Goal: Task Accomplishment & Management: Use online tool/utility

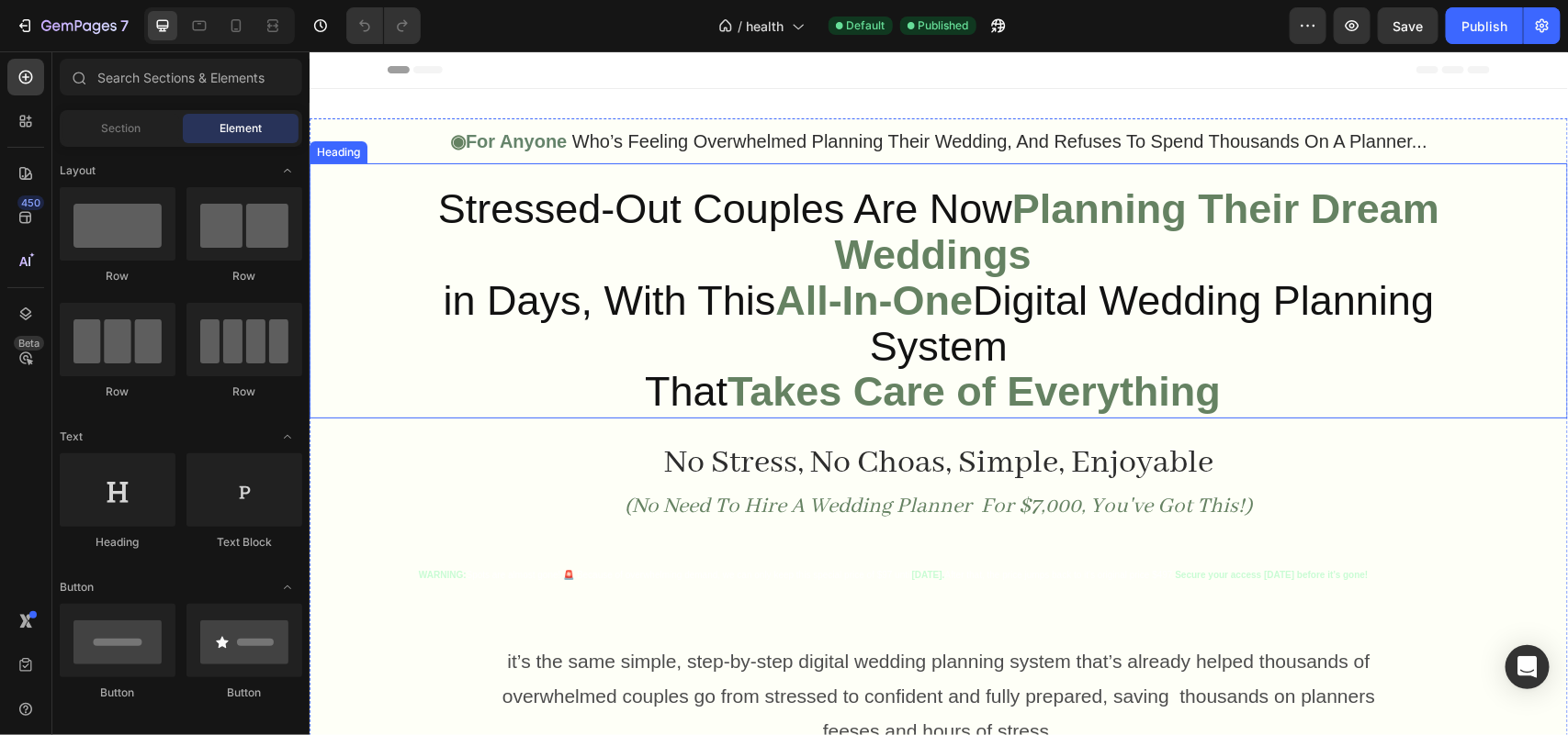
click at [834, 231] on strong "Planning Their Dream Weddings" at bounding box center [1136, 230] width 605 height 93
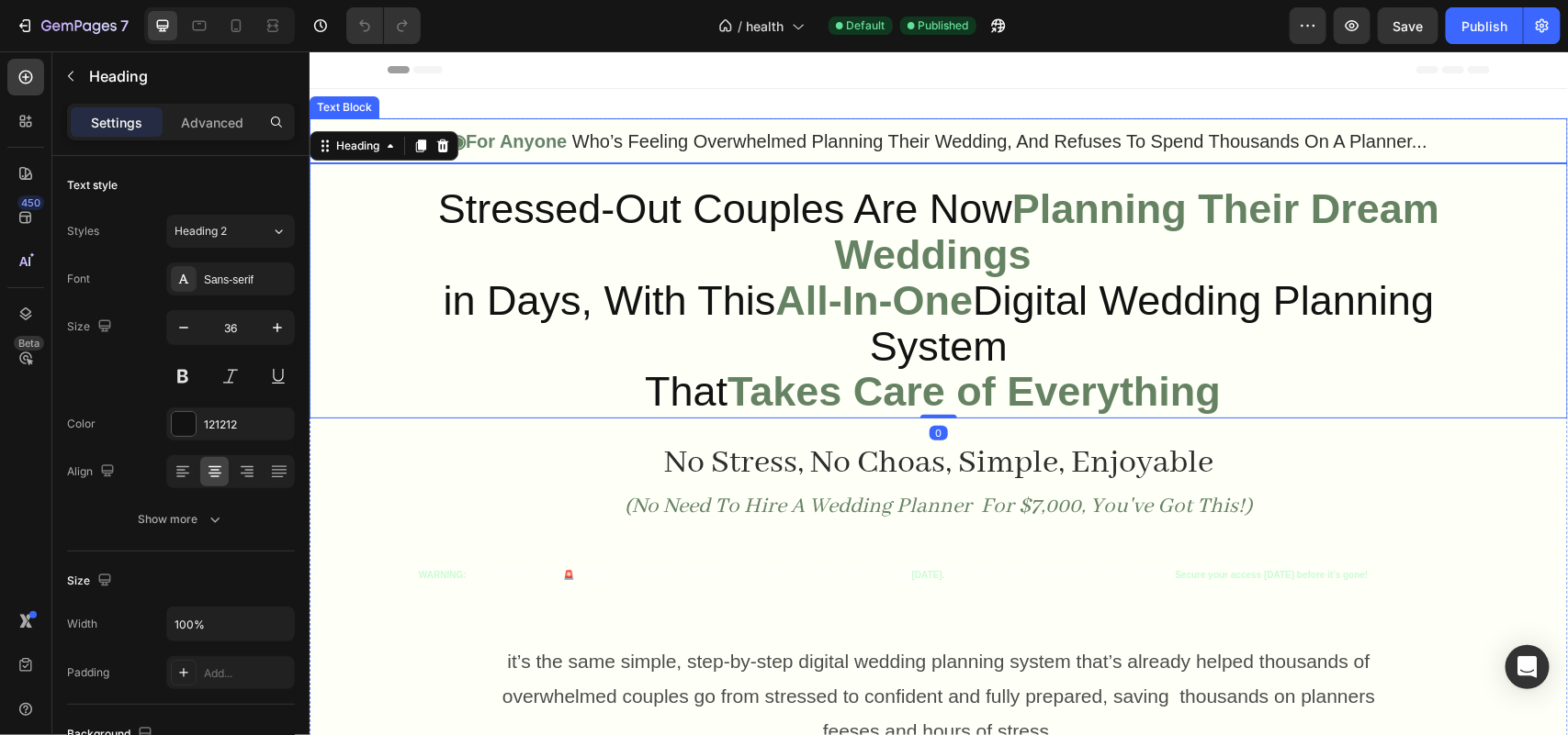
click at [903, 152] on p "◉ For Anyone Who’s Feeling Overwhelmed Planning Their Wedding, And Refuses To S…" at bounding box center [937, 140] width 1254 height 41
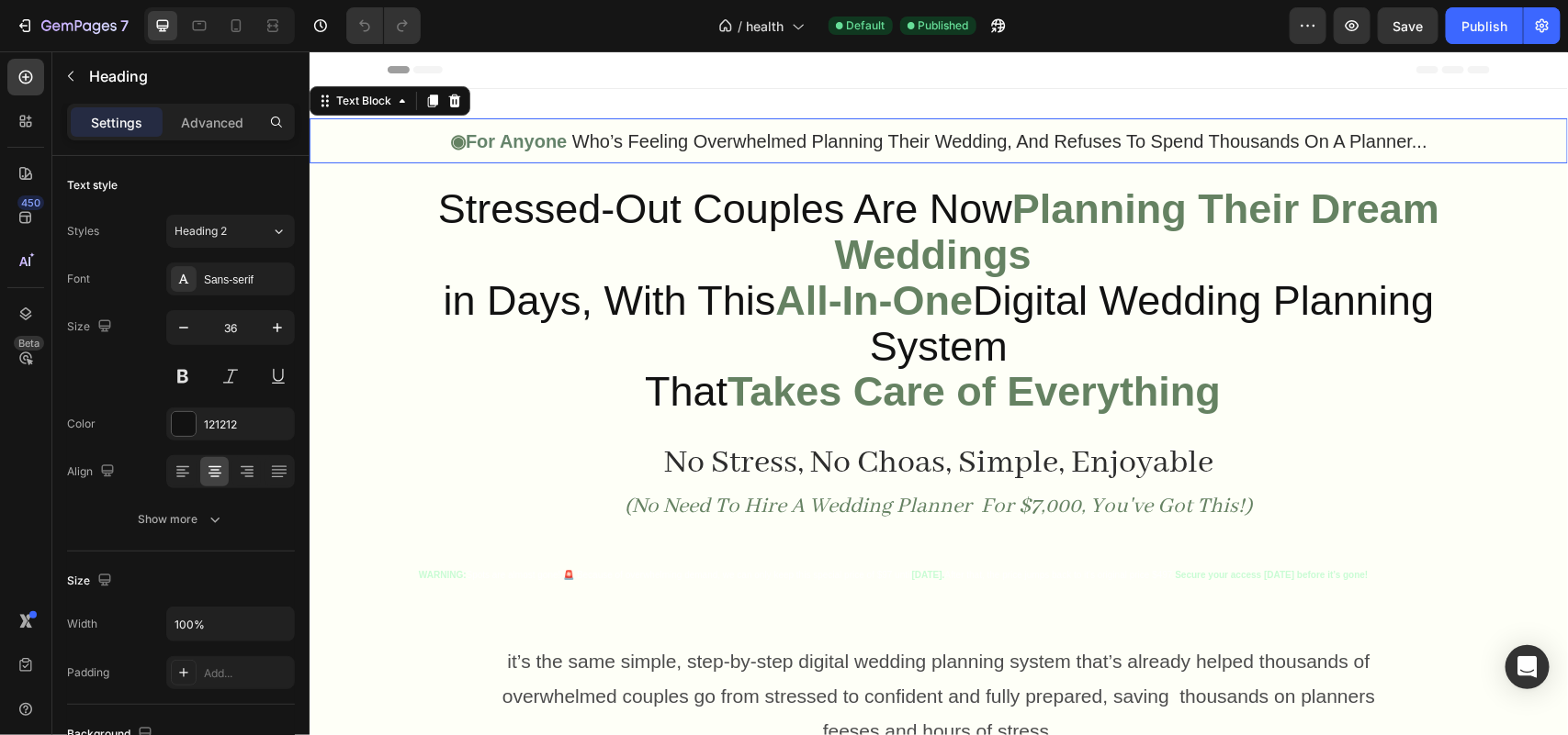
click at [903, 152] on p "◉ For Anyone Who’s Feeling Overwhelmed Planning Their Wedding, And Refuses To S…" at bounding box center [937, 140] width 1254 height 41
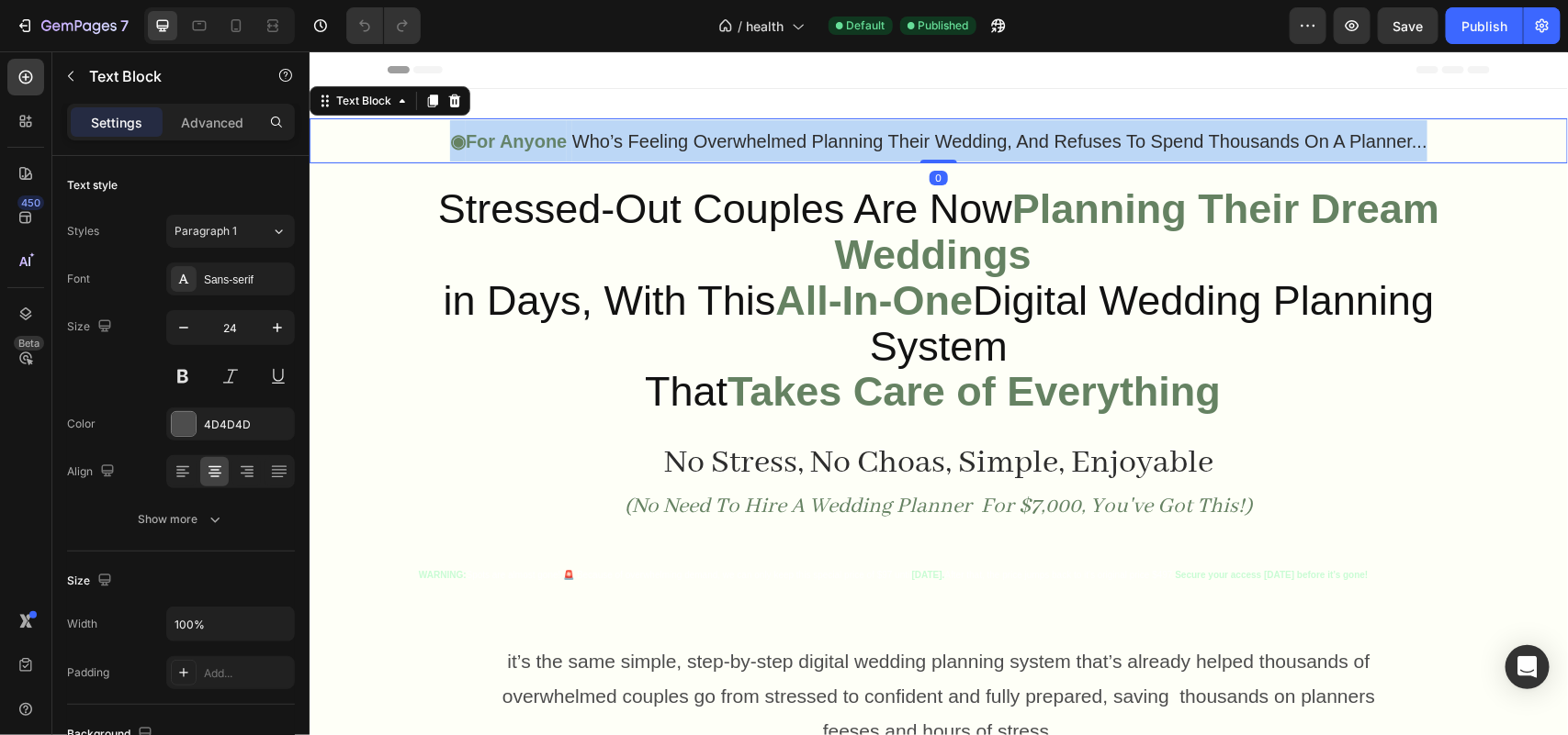
click at [903, 152] on p "◉ For Anyone Who’s Feeling Overwhelmed Planning Their Wedding, And Refuses To S…" at bounding box center [937, 140] width 1254 height 41
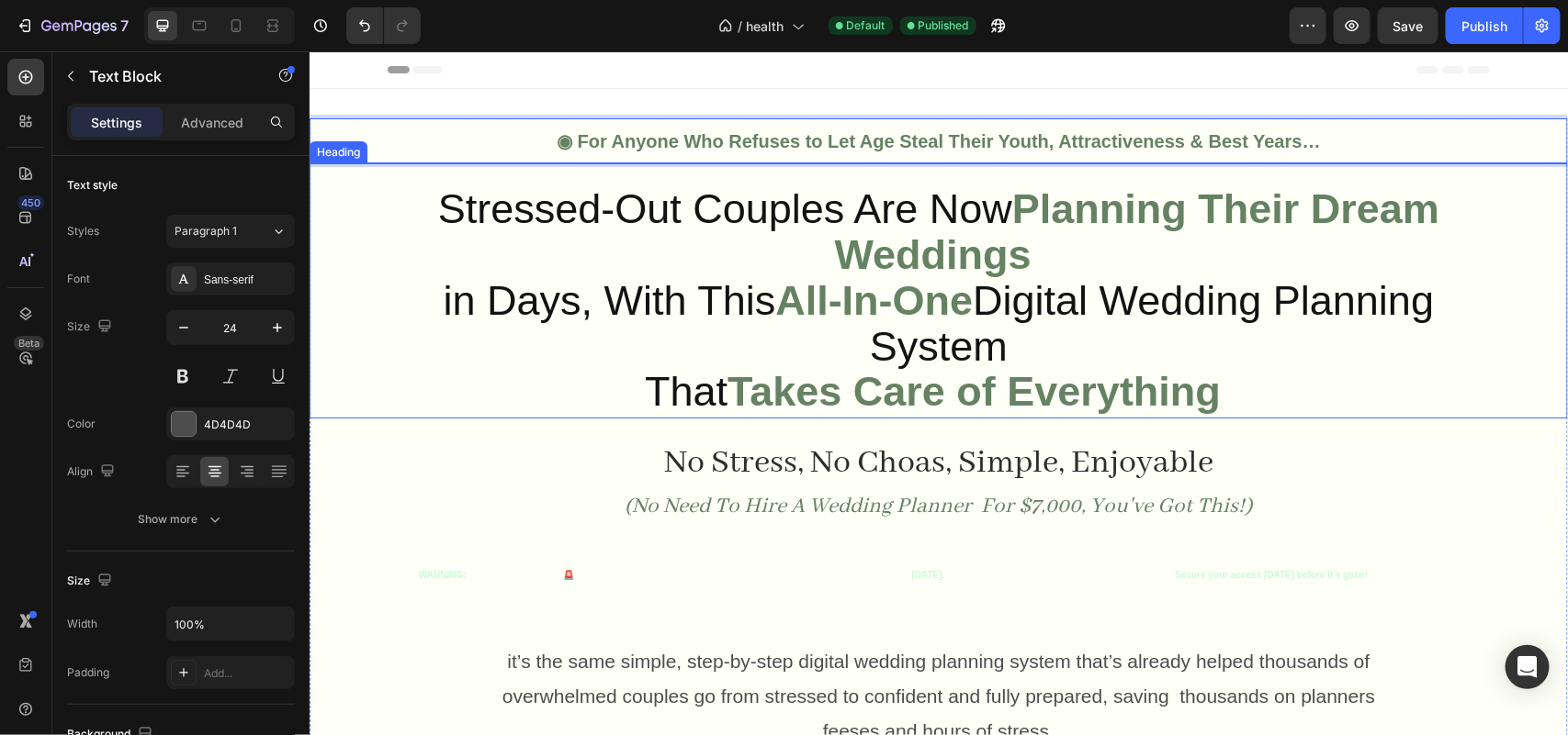
click at [717, 225] on span "Stressed-Out Couples Are Now" at bounding box center [724, 208] width 574 height 47
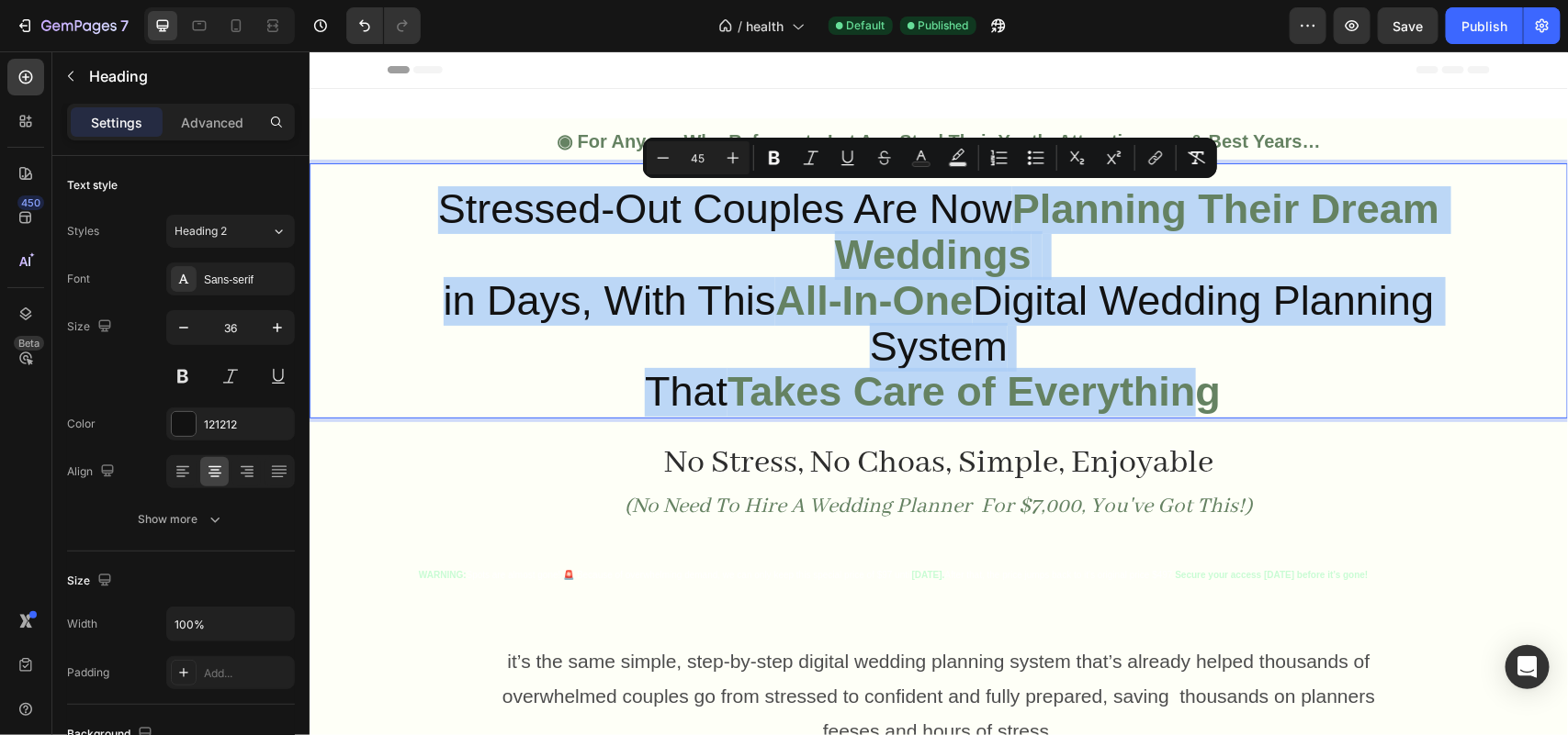
drag, startPoint x: 433, startPoint y: 188, endPoint x: 1195, endPoint y: 411, distance: 794.0
click at [1195, 411] on p "Stressed-Out Couples Are Now Planning Their Dream Weddings in Days, With This A…" at bounding box center [937, 301] width 1071 height 228
drag, startPoint x: 1224, startPoint y: 395, endPoint x: 411, endPoint y: 196, distance: 837.0
click at [411, 196] on p "Stressed-Out Couples Are Now Planning Their Dream Weddings in Days, With This A…" at bounding box center [937, 301] width 1071 height 228
type input "22"
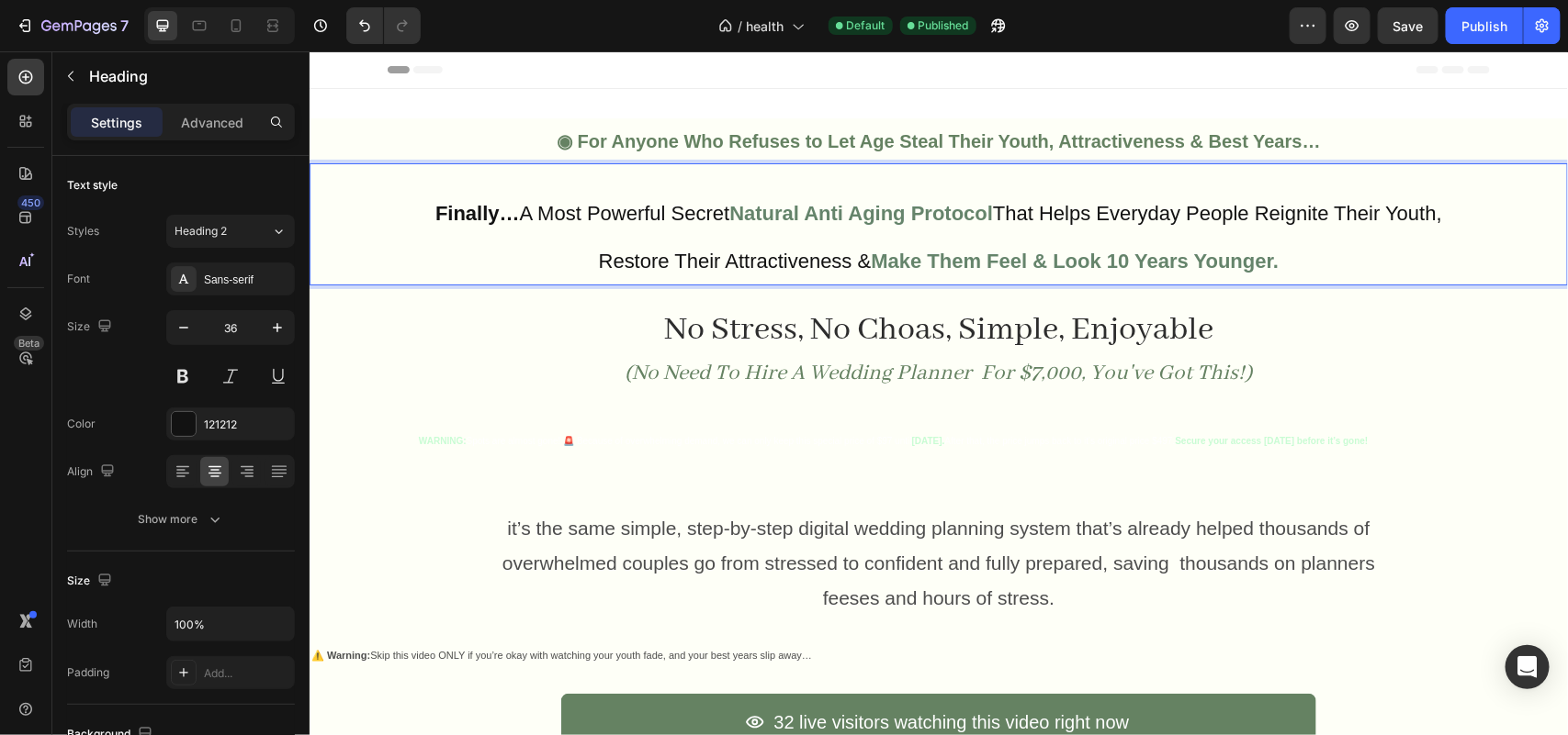
click at [434, 210] on strong "Finally…" at bounding box center [477, 212] width 84 height 23
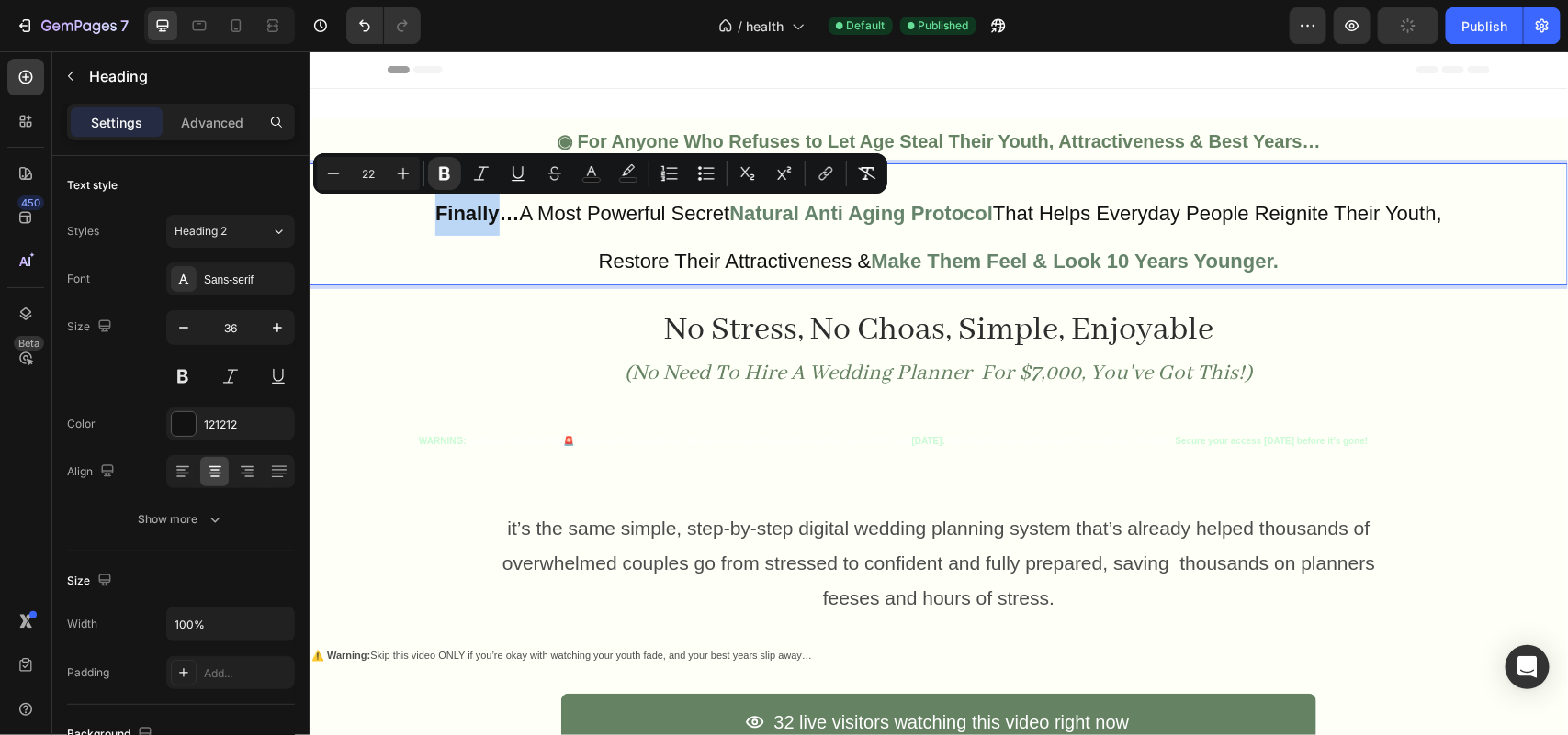
type input "45"
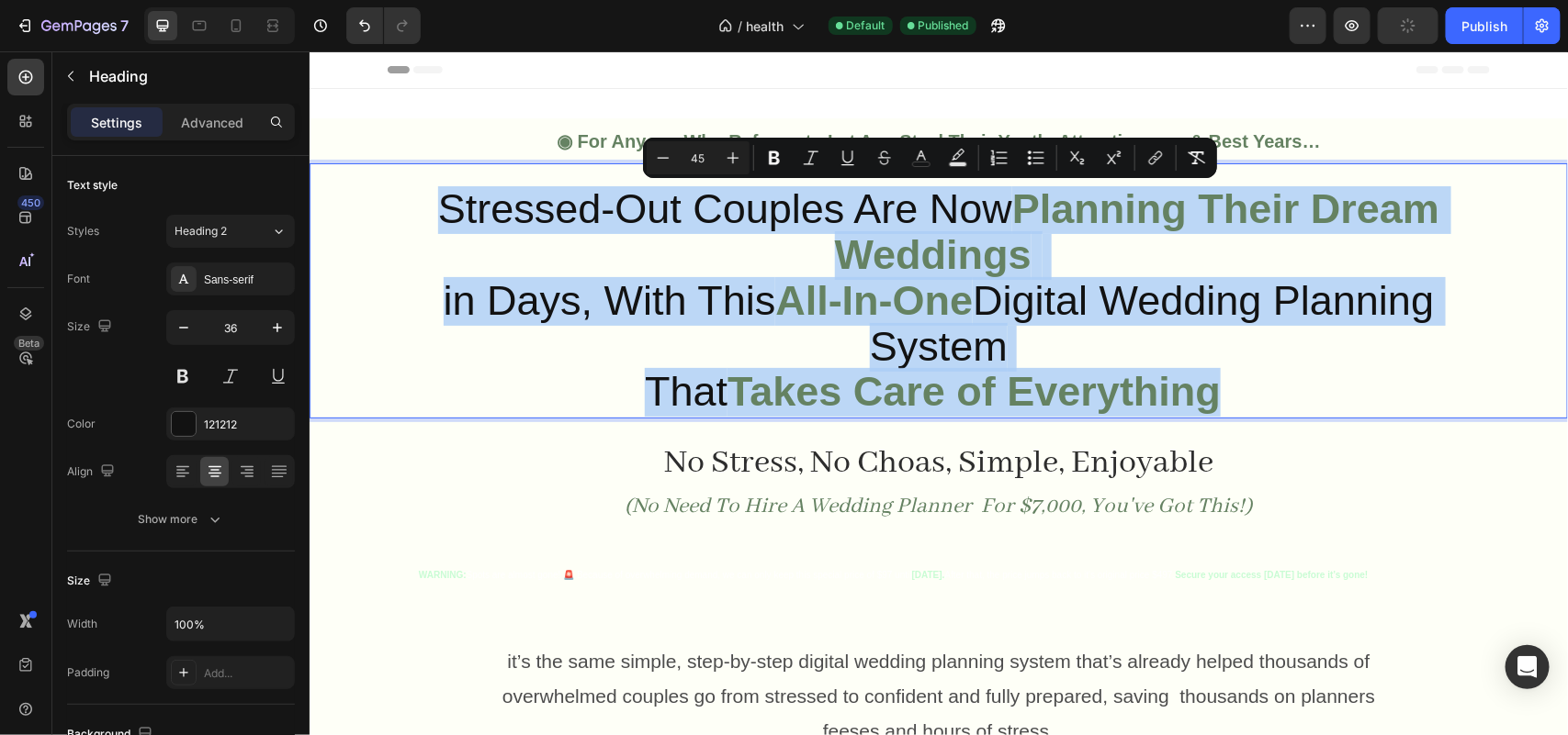
click at [582, 216] on span "Stressed-Out Couples Are Now" at bounding box center [724, 208] width 574 height 47
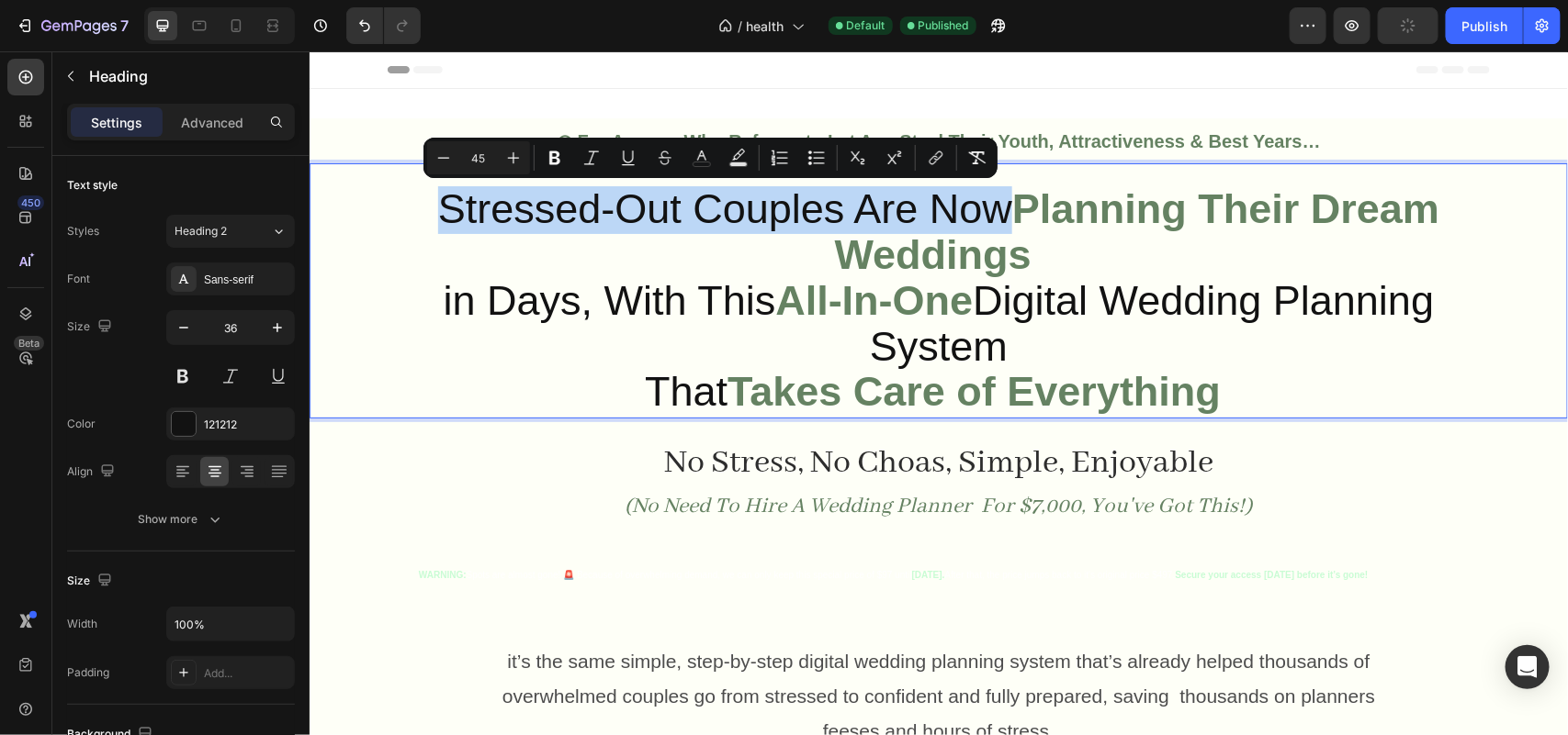
drag, startPoint x: 430, startPoint y: 194, endPoint x: 989, endPoint y: 202, distance: 559.1
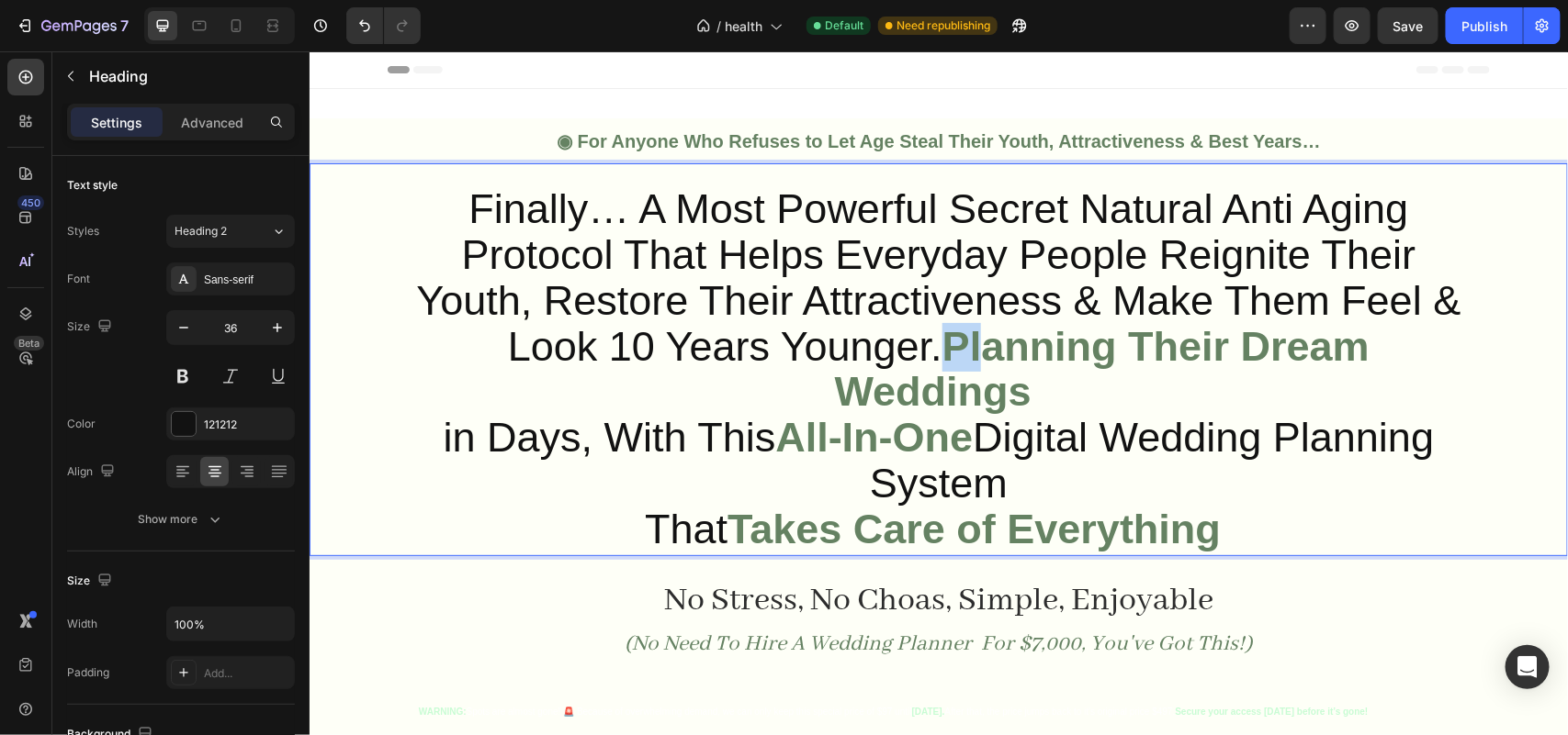
drag, startPoint x: 946, startPoint y: 344, endPoint x: 988, endPoint y: 359, distance: 44.6
click at [988, 359] on strong "Planning Their Dream Weddings" at bounding box center [1100, 368] width 534 height 93
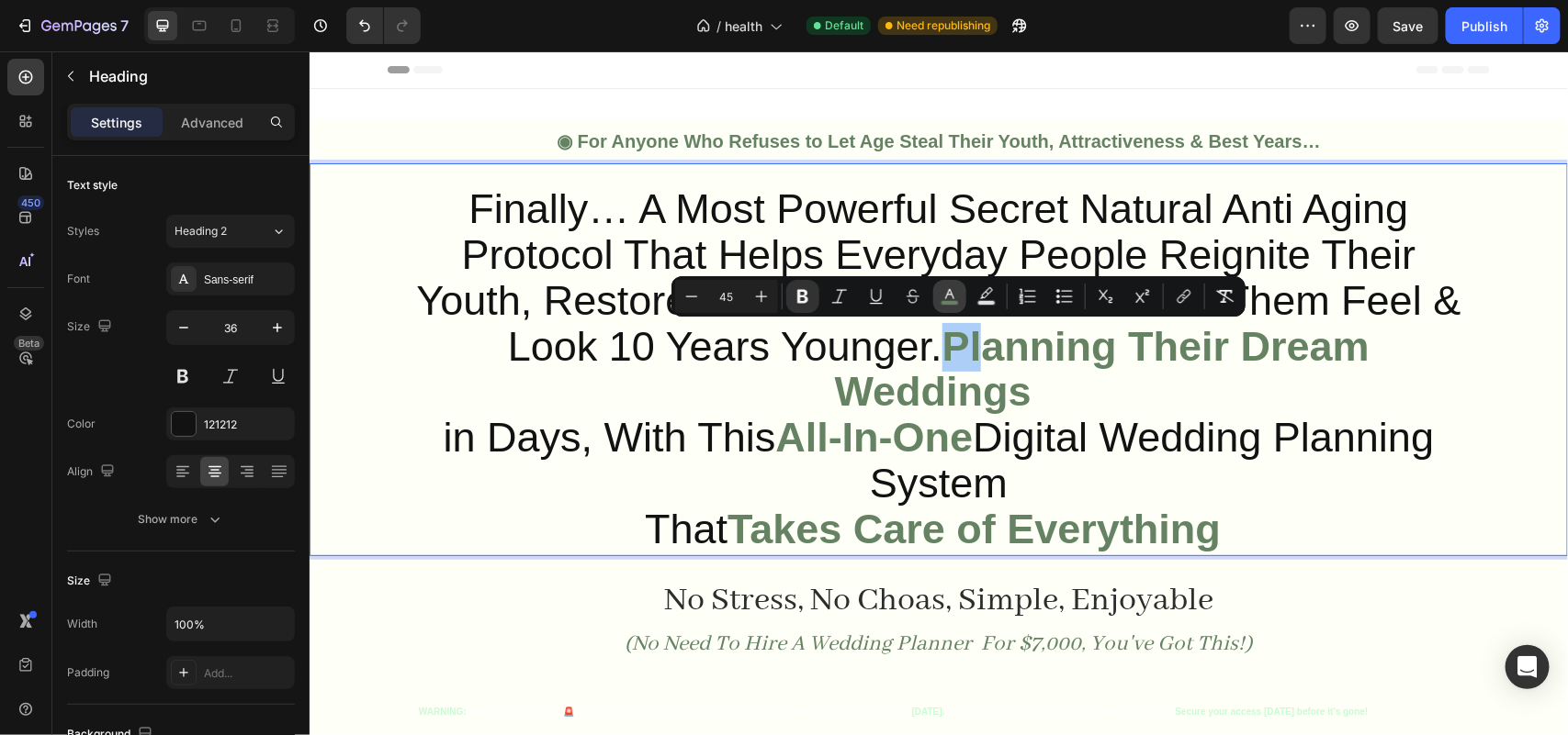
drag, startPoint x: 947, startPoint y: 289, endPoint x: 631, endPoint y: 302, distance: 316.3
click at [947, 289] on icon "Editor contextual toolbar" at bounding box center [949, 296] width 19 height 19
type input "658262"
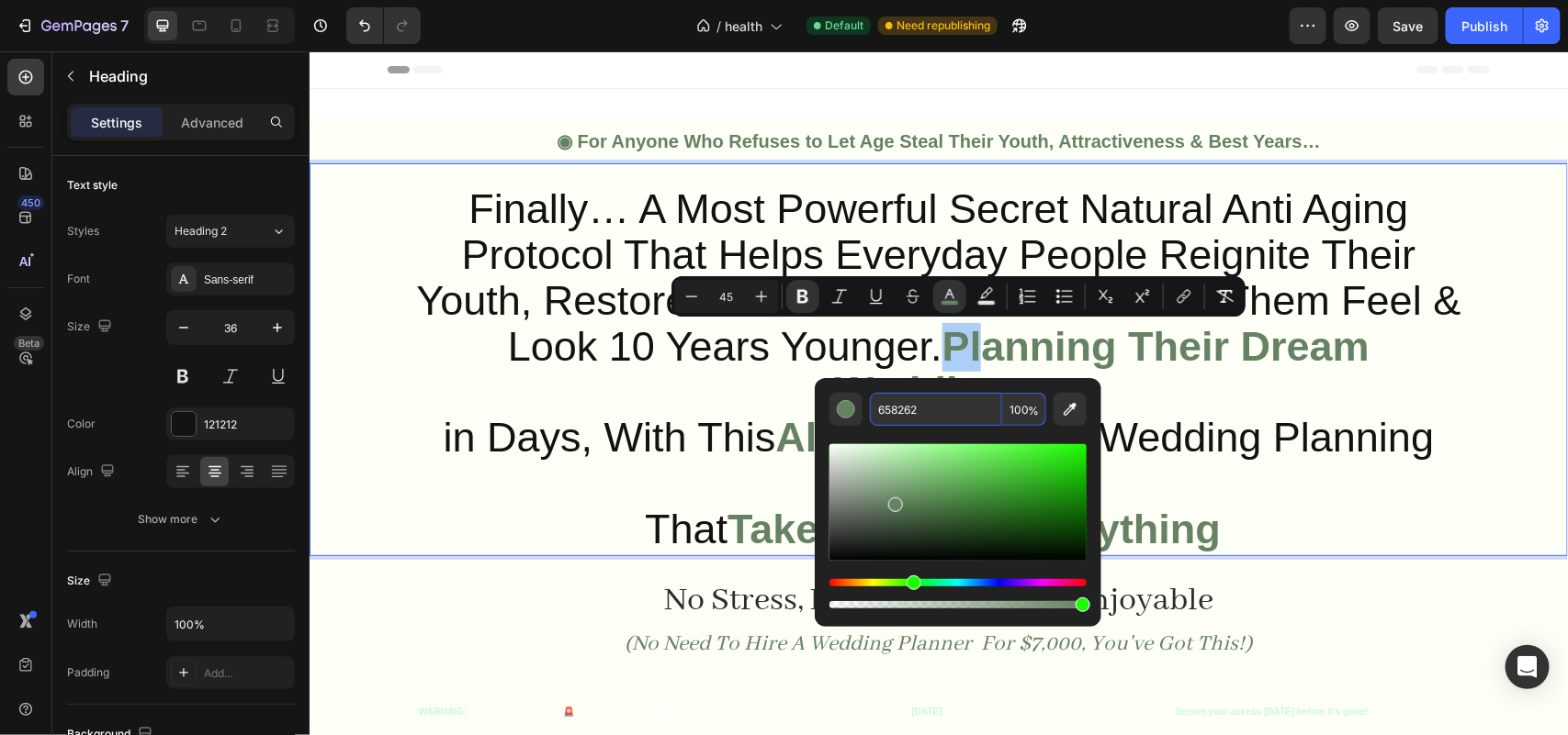
click at [941, 407] on input "658262" at bounding box center [936, 410] width 132 height 33
copy strong "Pl"
click at [942, 330] on strong "Planning Their Dream Weddings" at bounding box center [1100, 368] width 534 height 93
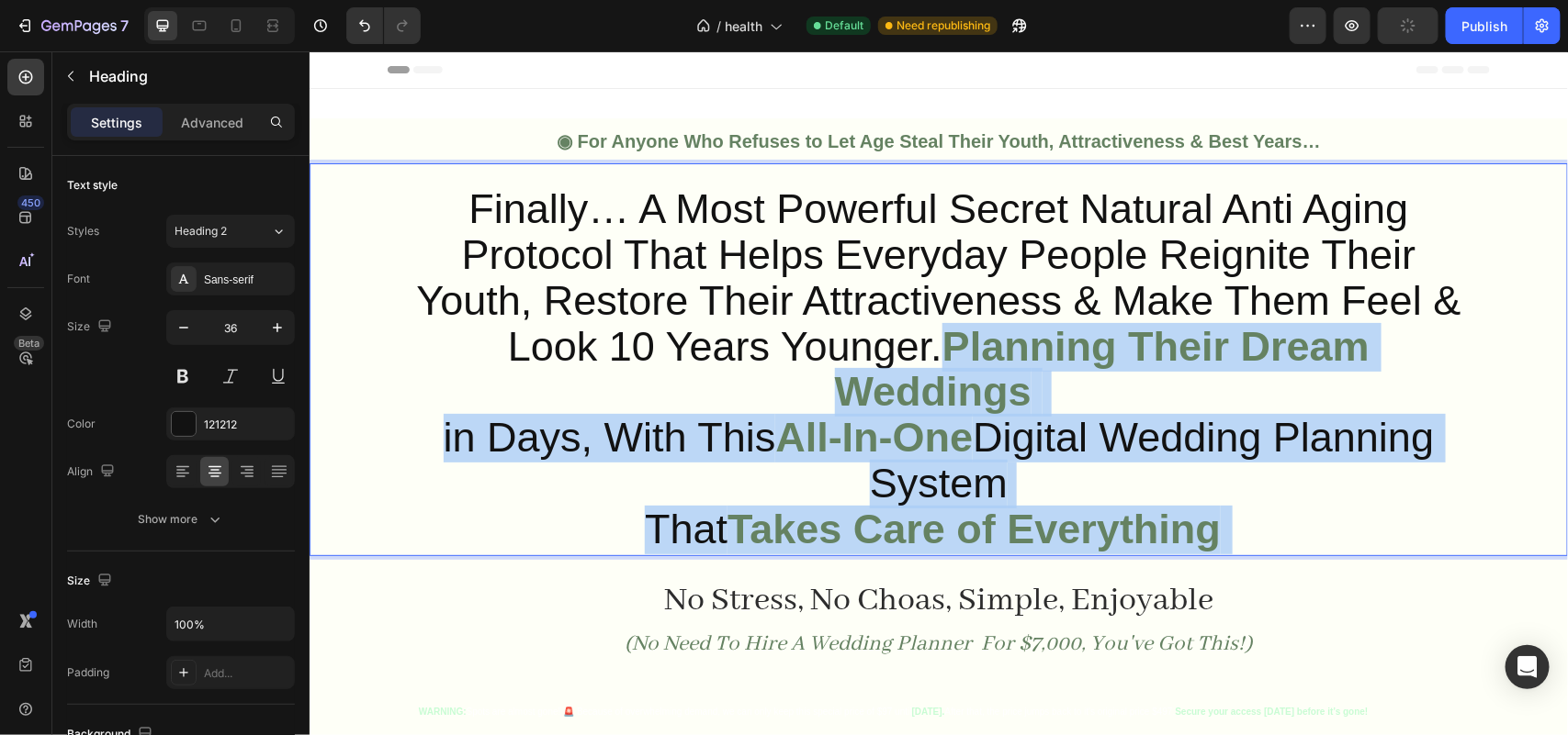
drag, startPoint x: 942, startPoint y: 340, endPoint x: 1232, endPoint y: 534, distance: 348.9
click at [1232, 534] on p "Finally… A Most Powerful Secret Natural Anti Aging Protocol That Helps Everyday…" at bounding box center [937, 369] width 1071 height 366
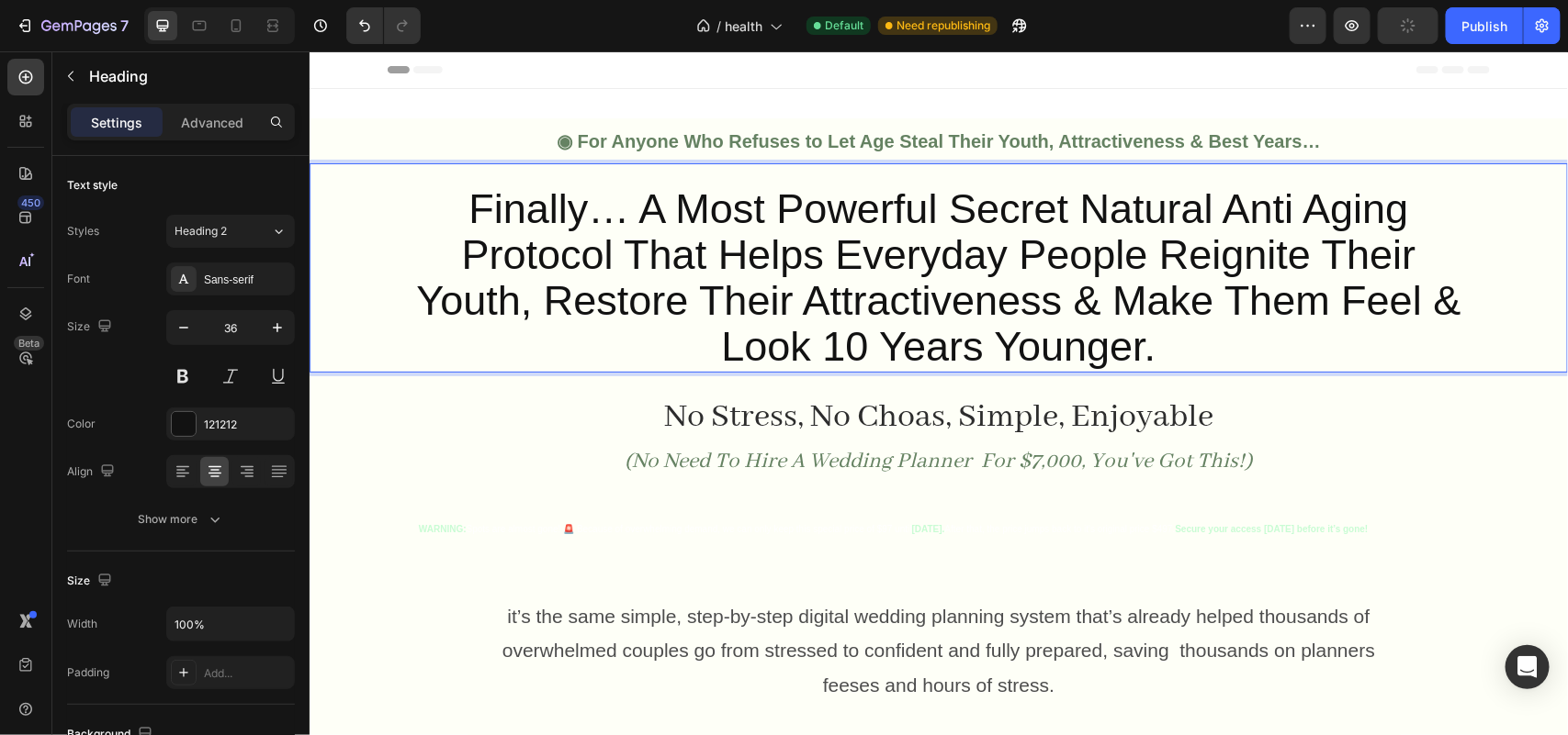
click at [773, 254] on span "Finally… A Most Powerful Secret Natural Anti Aging Protocol That Helps Everyday…" at bounding box center [936, 275] width 1044 height 183
click at [1076, 202] on span "Finally… A Most Powerful Secret Natural Anti Aging Protocol That Helps Everyday…" at bounding box center [936, 275] width 1044 height 183
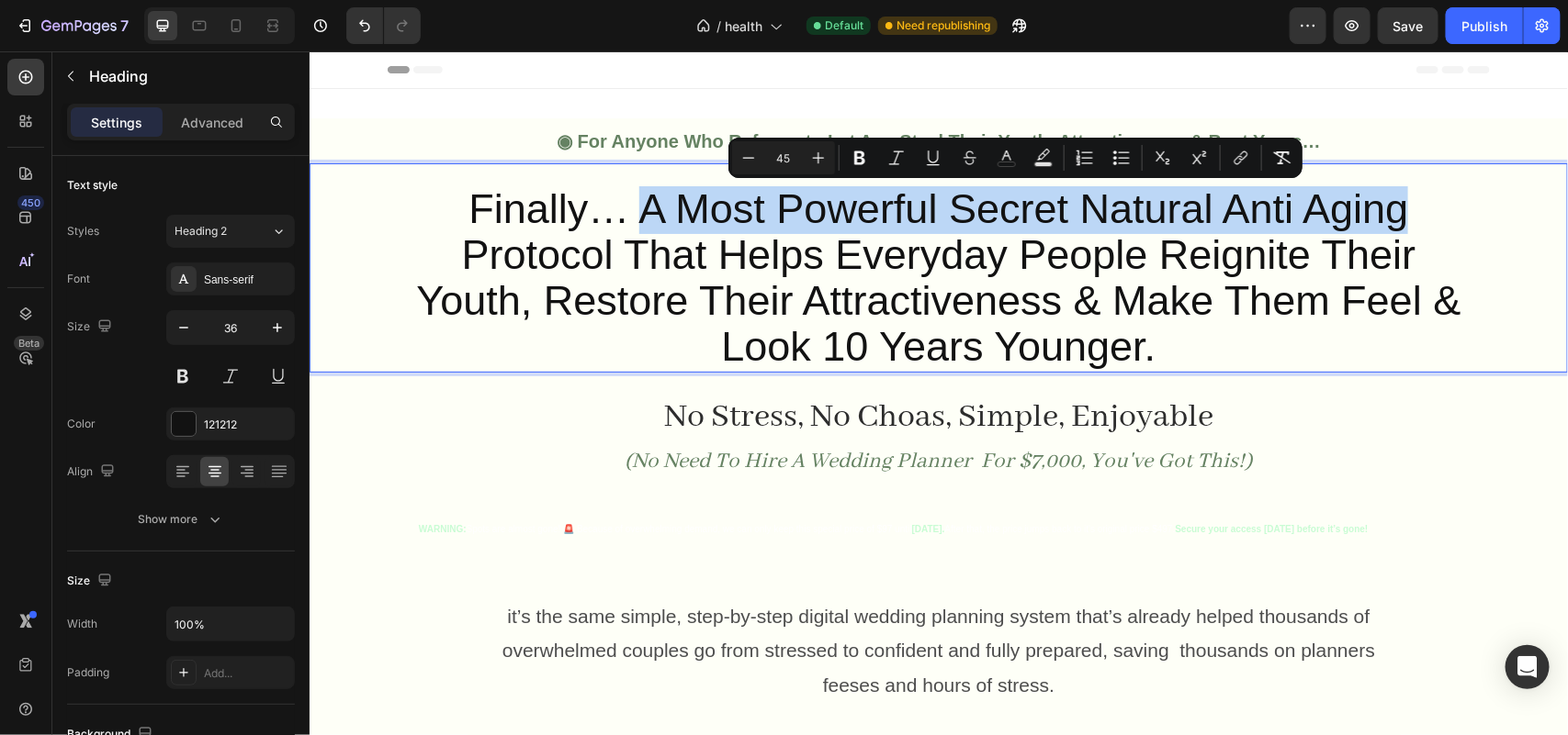
drag, startPoint x: 628, startPoint y: 208, endPoint x: 1406, endPoint y: 206, distance: 778.0
click at [1406, 206] on p "Finally… A Most Powerful Secret Natural Anti Aging Protocol That Helps Everyday…" at bounding box center [937, 278] width 1071 height 182
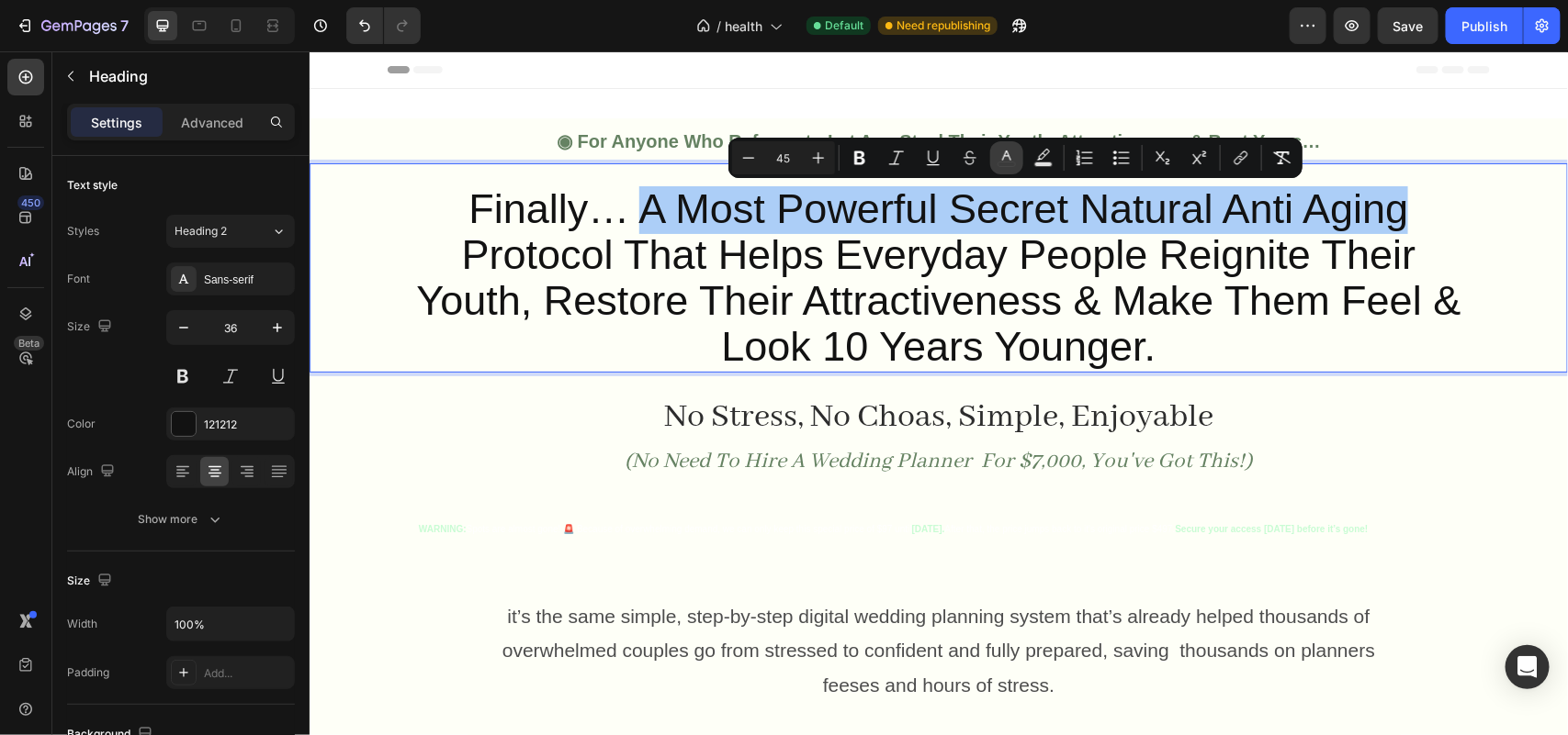
click at [997, 166] on icon "Editor contextual toolbar" at bounding box center [1006, 158] width 19 height 19
type input "121212"
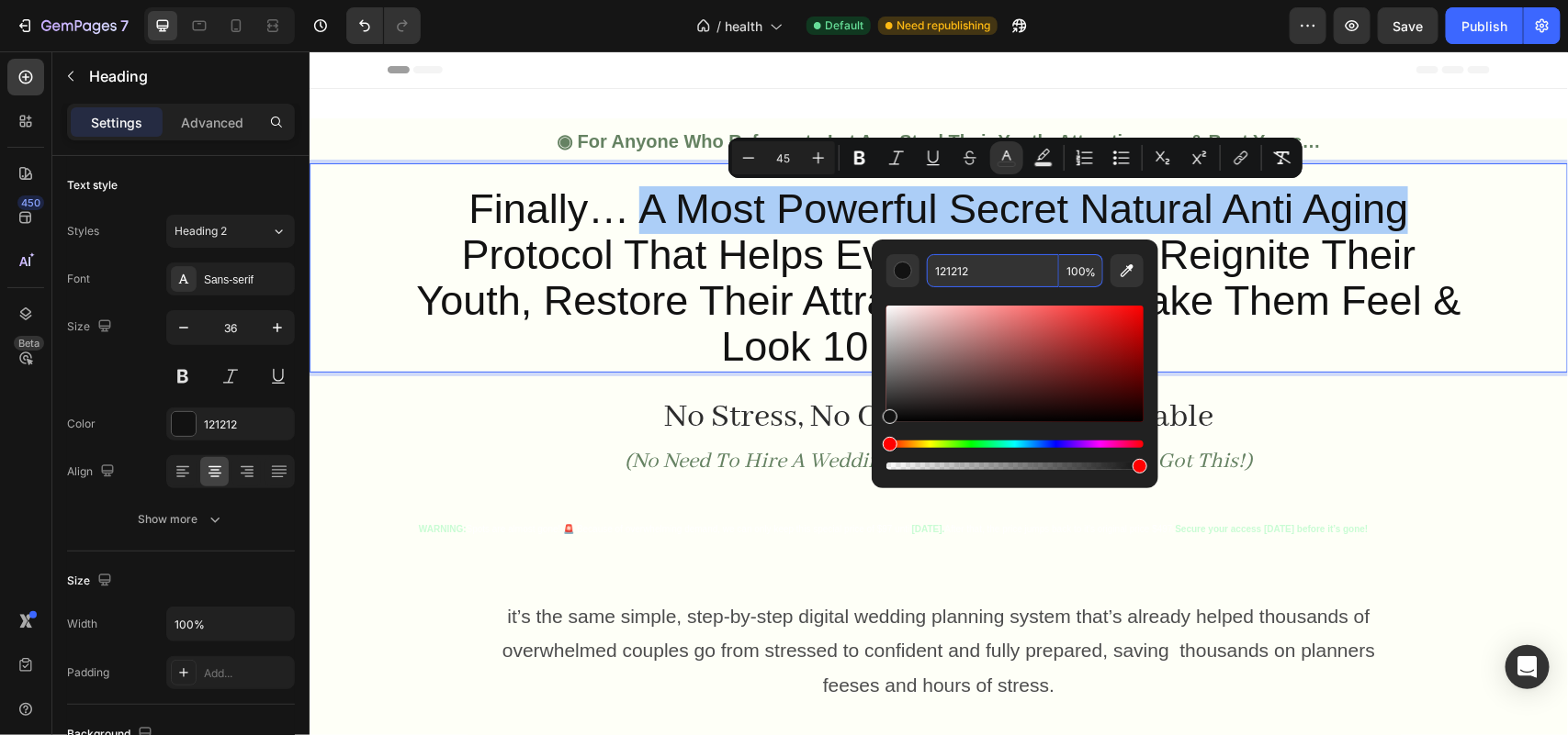
click at [955, 258] on input "121212" at bounding box center [992, 270] width 132 height 33
paste input "65826"
type input "658262"
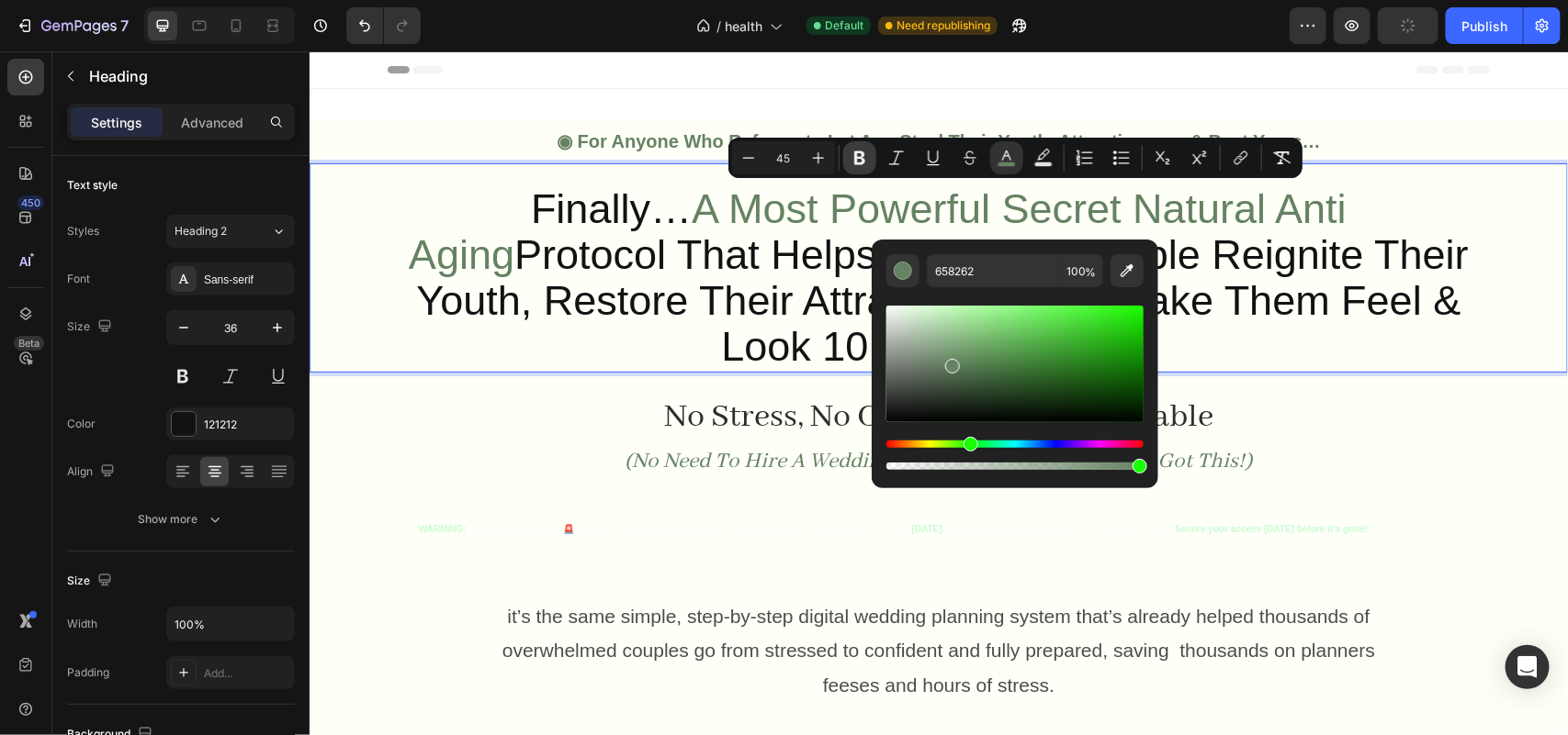
click at [854, 152] on icon "Editor contextual toolbar" at bounding box center [859, 158] width 19 height 19
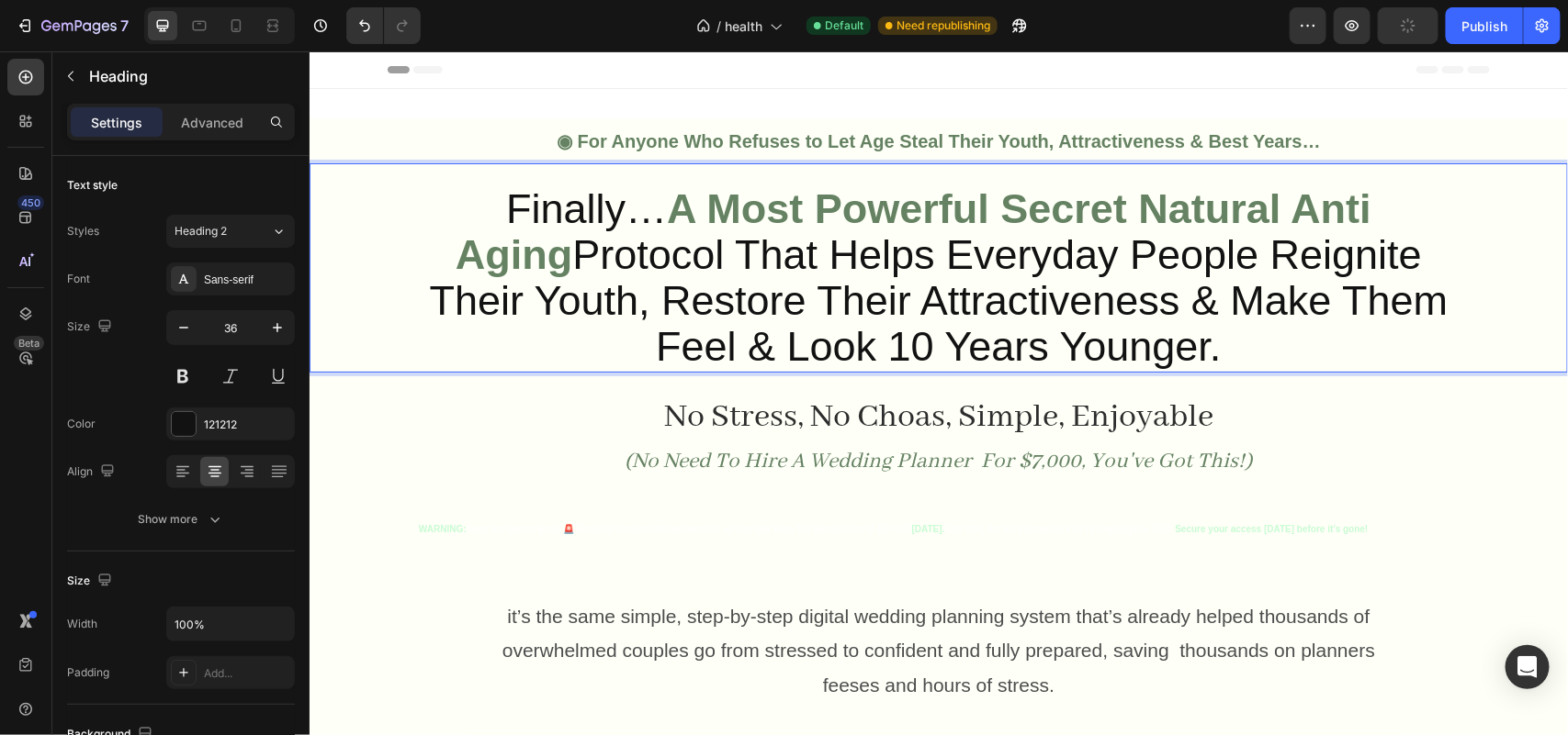
click at [783, 225] on strong "A Most Powerful Secret Natural Anti Aging" at bounding box center [913, 230] width 916 height 93
click at [708, 238] on span "Protocol That Helps Everyday People Reignite Their Youth, Restore Their Attract…" at bounding box center [937, 299] width 1019 height 138
click at [1102, 296] on span "Protocol That Helps Everyday People Reignite Their Youth, Restore Their Attract…" at bounding box center [937, 299] width 1019 height 138
click at [1066, 293] on span "Protocol That Helps Everyday People Reignite Their Youth, Restore Their Attract…" at bounding box center [937, 299] width 1019 height 138
click at [1315, 249] on span "Protocol That Helps Everyday People Reignite Their Youth, Restore Their Attract…" at bounding box center [937, 299] width 1019 height 138
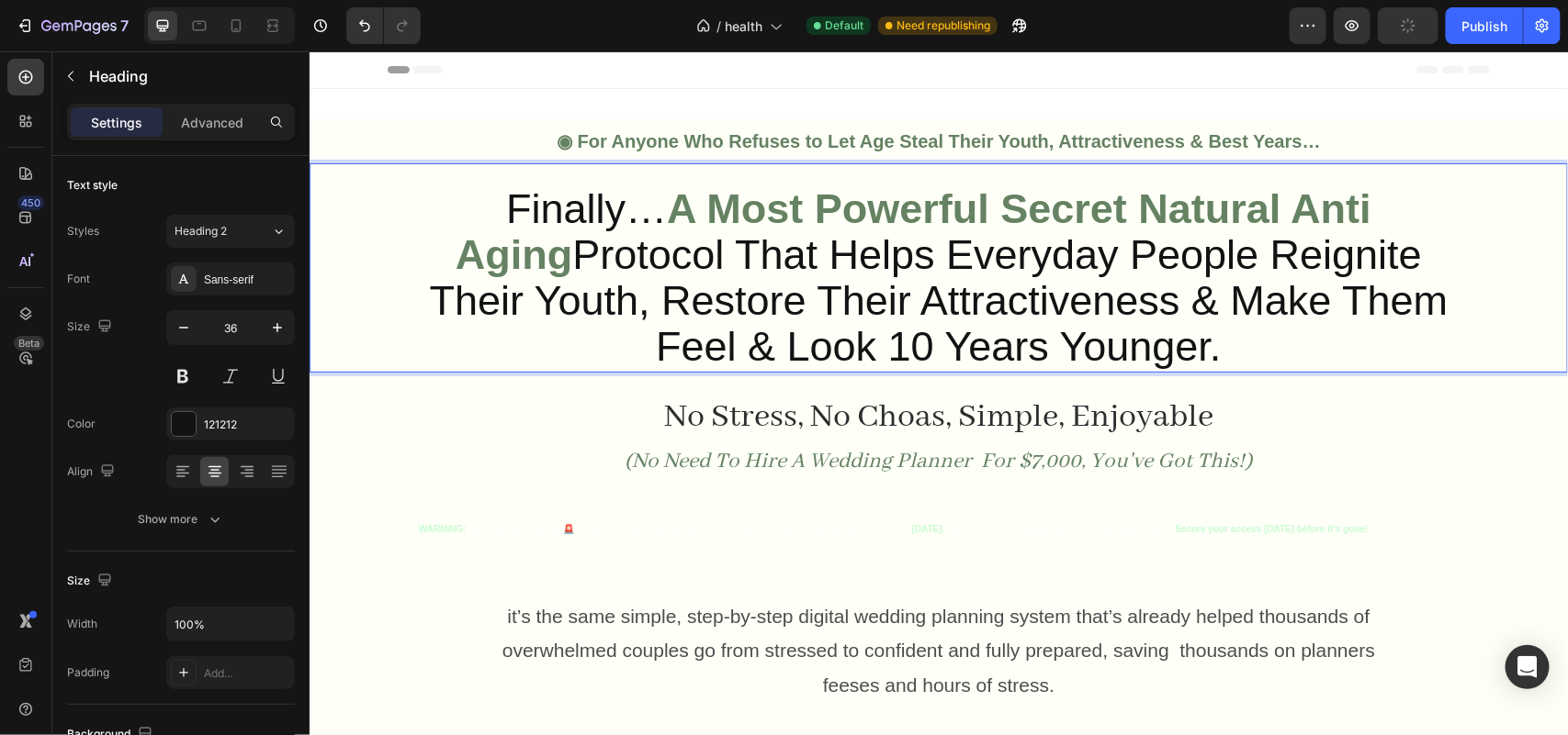
click at [1190, 302] on span "Their Youth, Restore Their Attractiveness & Make Them Feel & Look 10 Years Youn…" at bounding box center [937, 322] width 1019 height 93
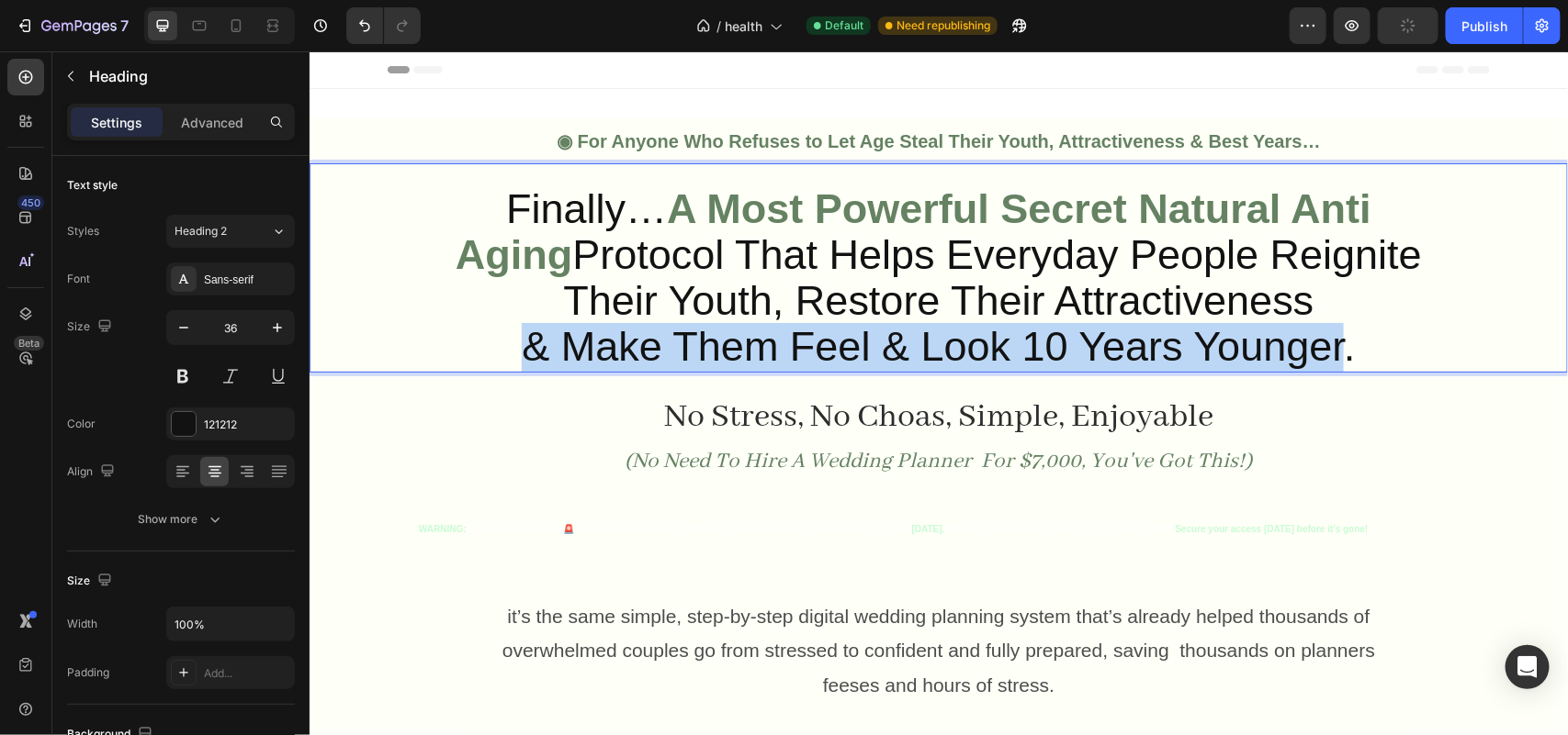
drag, startPoint x: 1325, startPoint y: 341, endPoint x: 502, endPoint y: 346, distance: 823.0
click at [502, 346] on p "Finally… A Most Powerful Secret Natural Anti Aging Protocol That Helps Everyday…" at bounding box center [937, 278] width 1071 height 182
click at [529, 358] on span "& Make Them Feel & Look 10 Years Younger." at bounding box center [936, 346] width 833 height 47
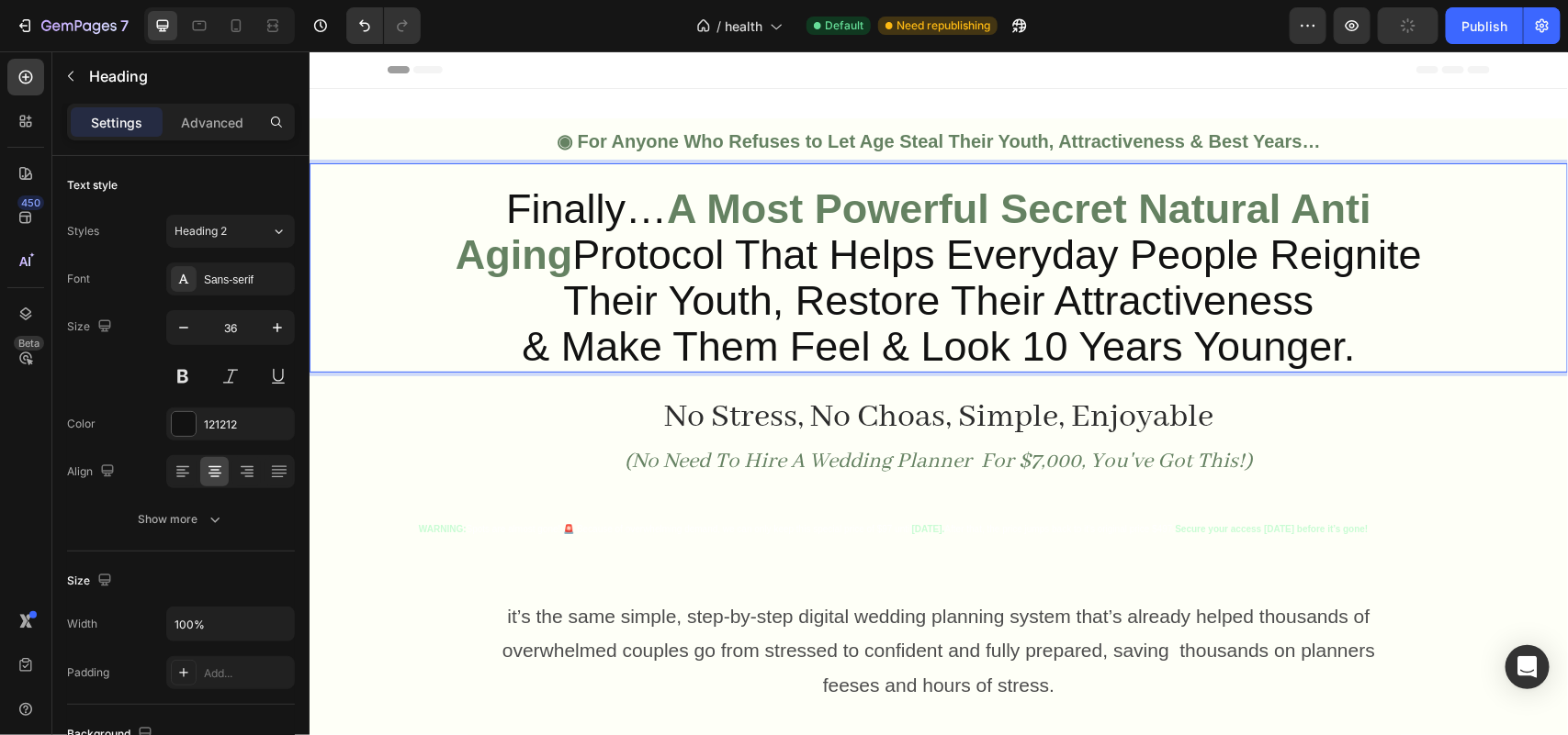
drag, startPoint x: 507, startPoint y: 354, endPoint x: 1400, endPoint y: 336, distance: 893.2
click at [996, 199] on strong "A Most Powerful Secret Natural Anti Aging" at bounding box center [913, 230] width 916 height 93
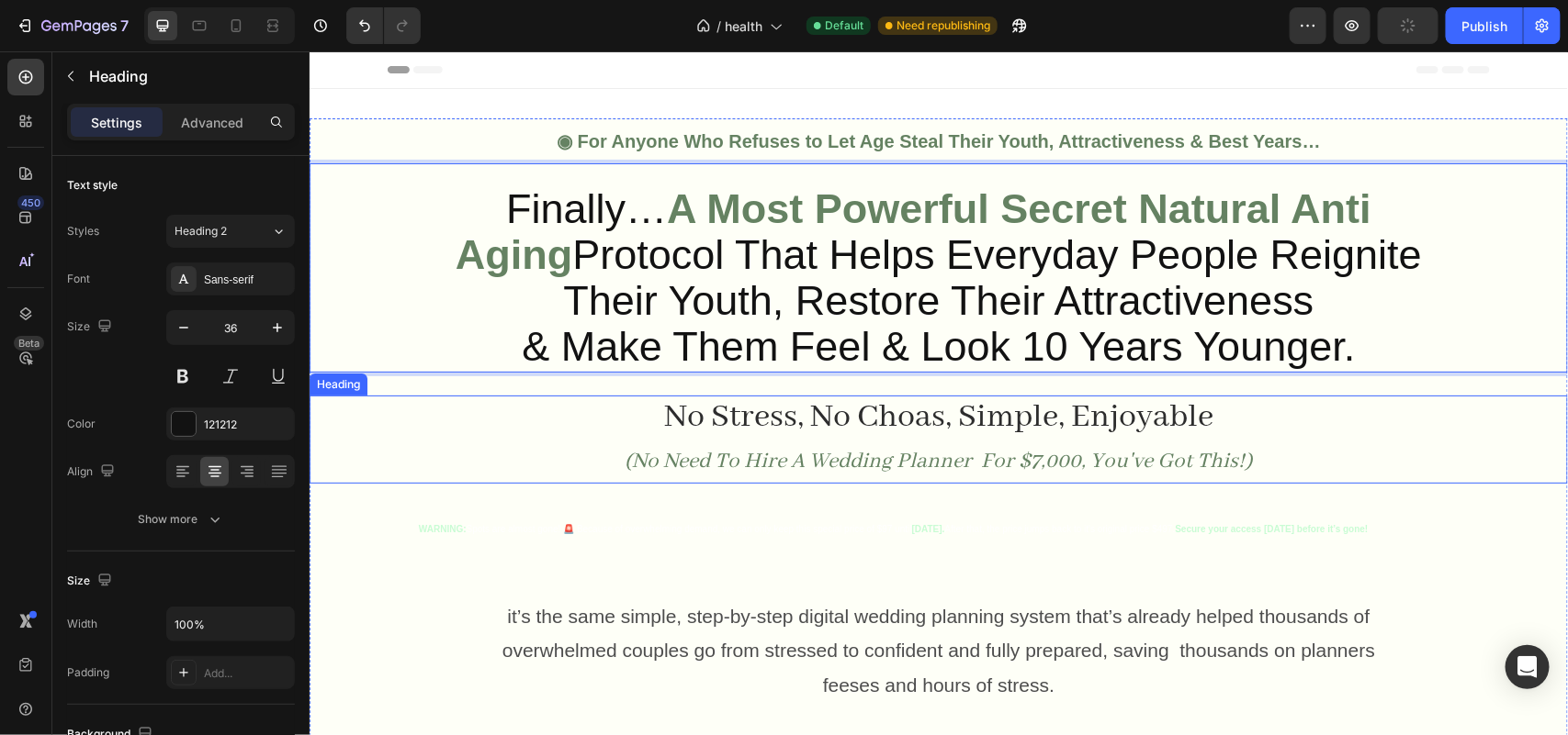
click at [663, 435] on span "No Stress, No Choas, Simple, Enjoyable" at bounding box center [937, 416] width 549 height 41
click at [891, 226] on strong "A Most Powerful Secret Natural Anti Aging" at bounding box center [913, 230] width 916 height 93
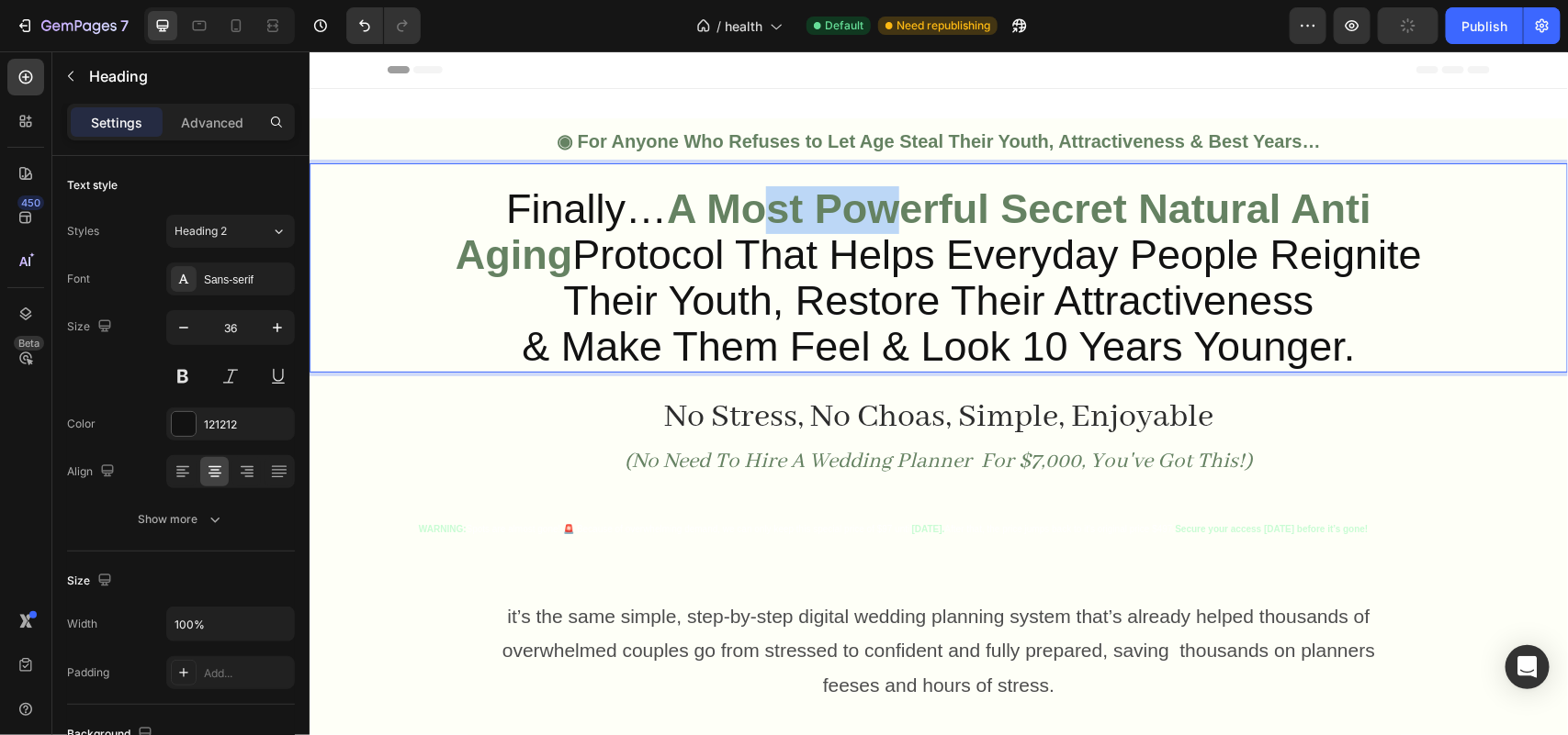
drag, startPoint x: 693, startPoint y: 212, endPoint x: 836, endPoint y: 217, distance: 143.1
click at [836, 217] on strong "A Most Powerful Secret Natural Anti Aging" at bounding box center [913, 230] width 916 height 93
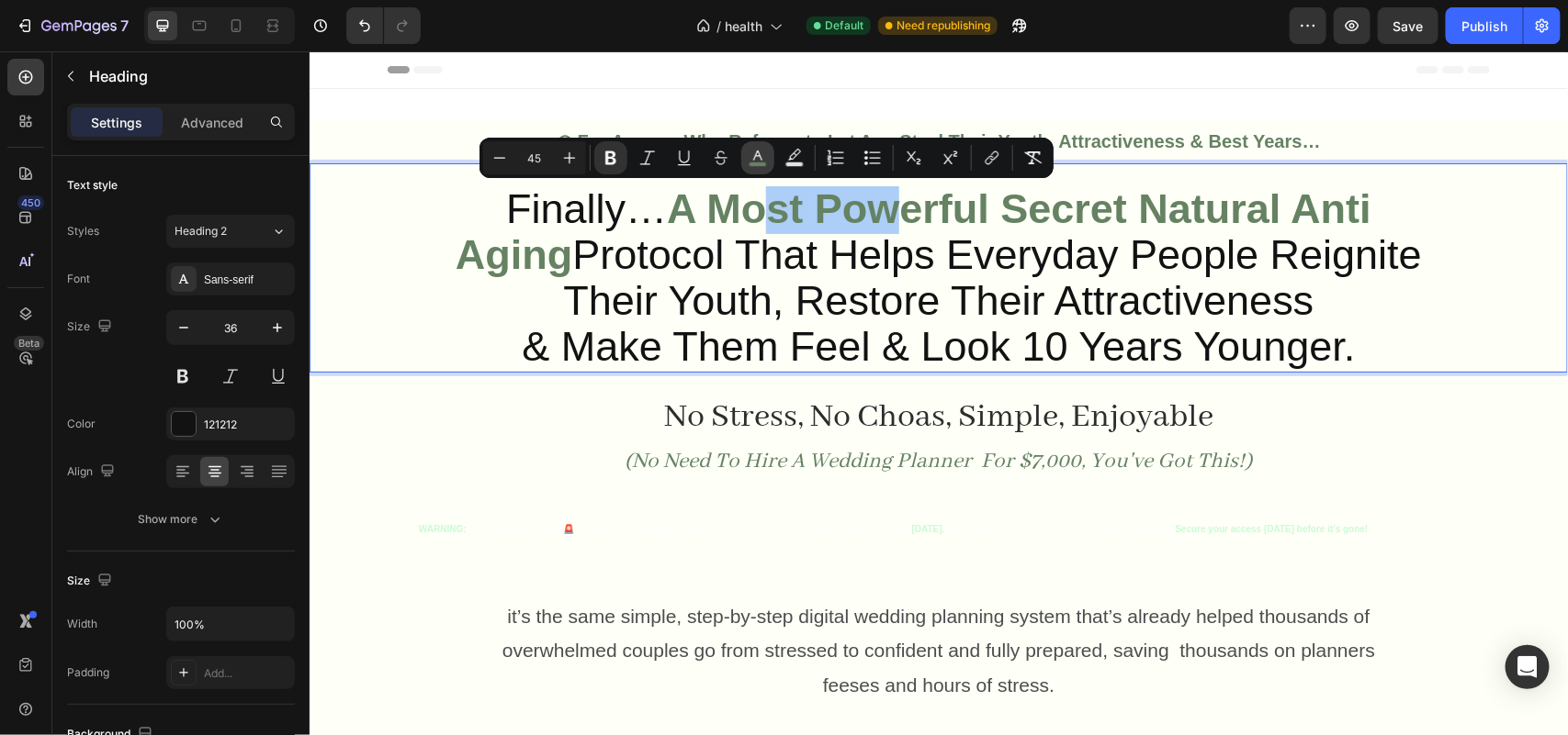
click at [762, 157] on icon "Editor contextual toolbar" at bounding box center [757, 158] width 19 height 19
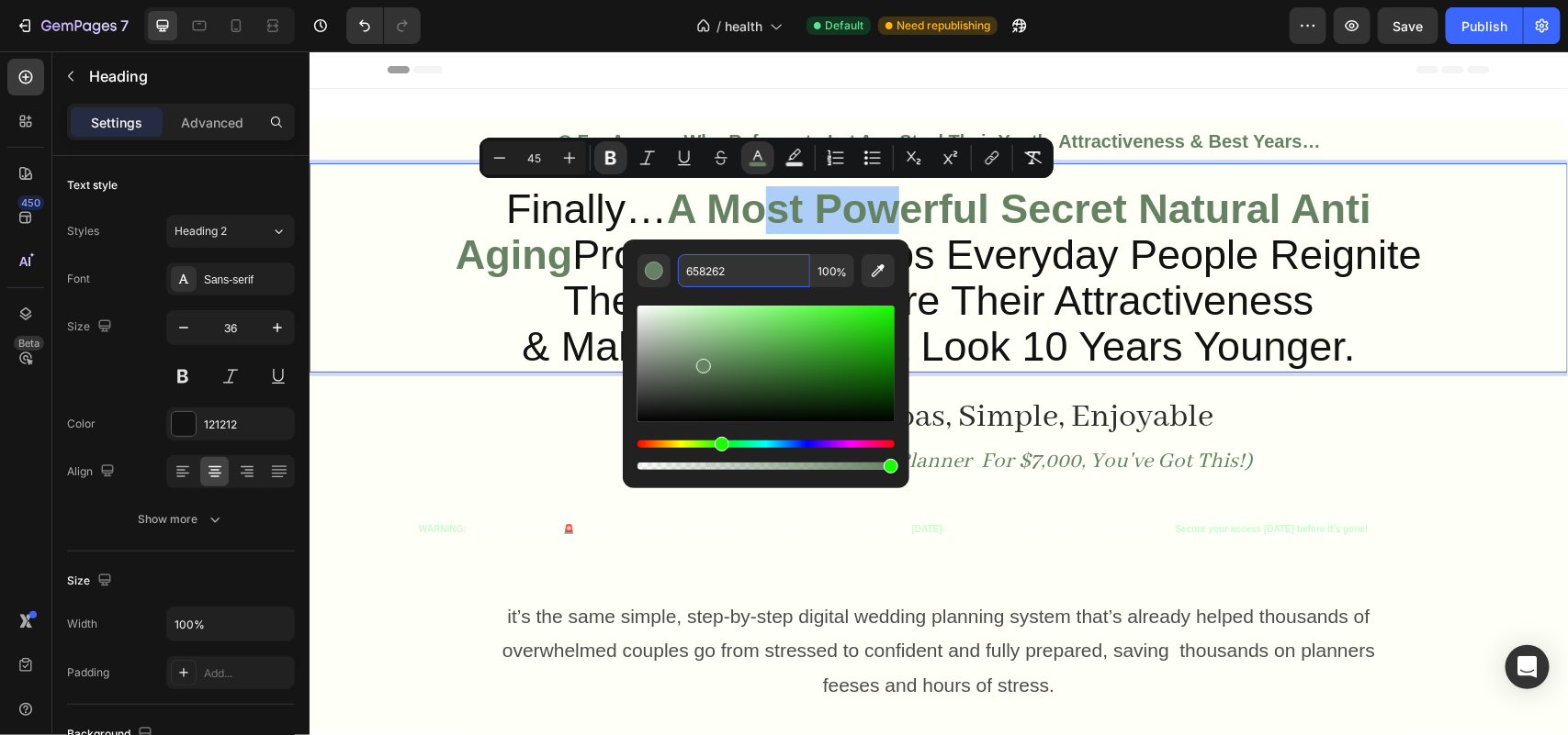
click at [756, 260] on input "658262" at bounding box center [743, 270] width 132 height 33
click at [1212, 331] on span "& Make Them Feel & Look 10 Years Younger." at bounding box center [936, 346] width 833 height 47
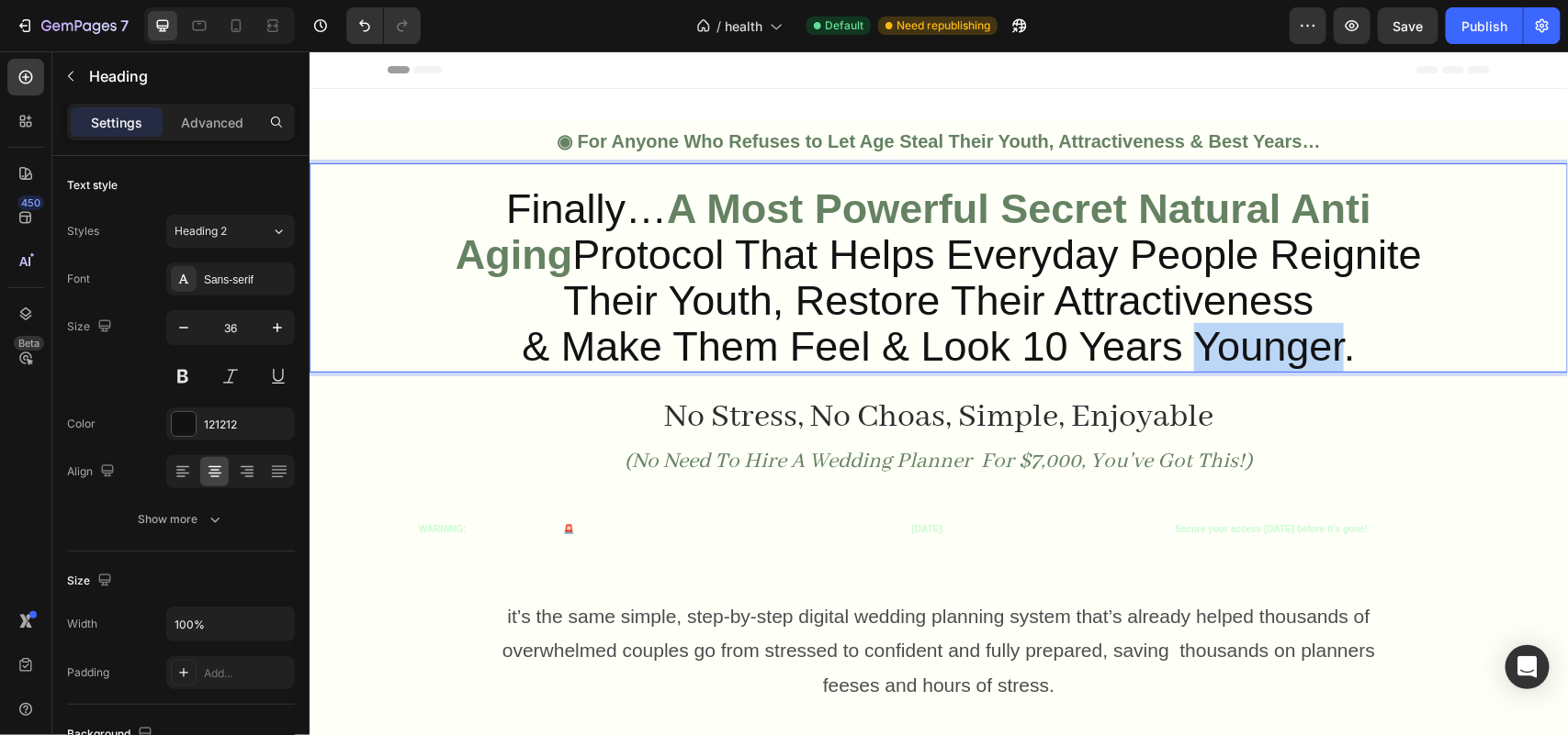
click at [1212, 332] on span "& Make Them Feel & Look 10 Years Younger." at bounding box center [936, 346] width 833 height 47
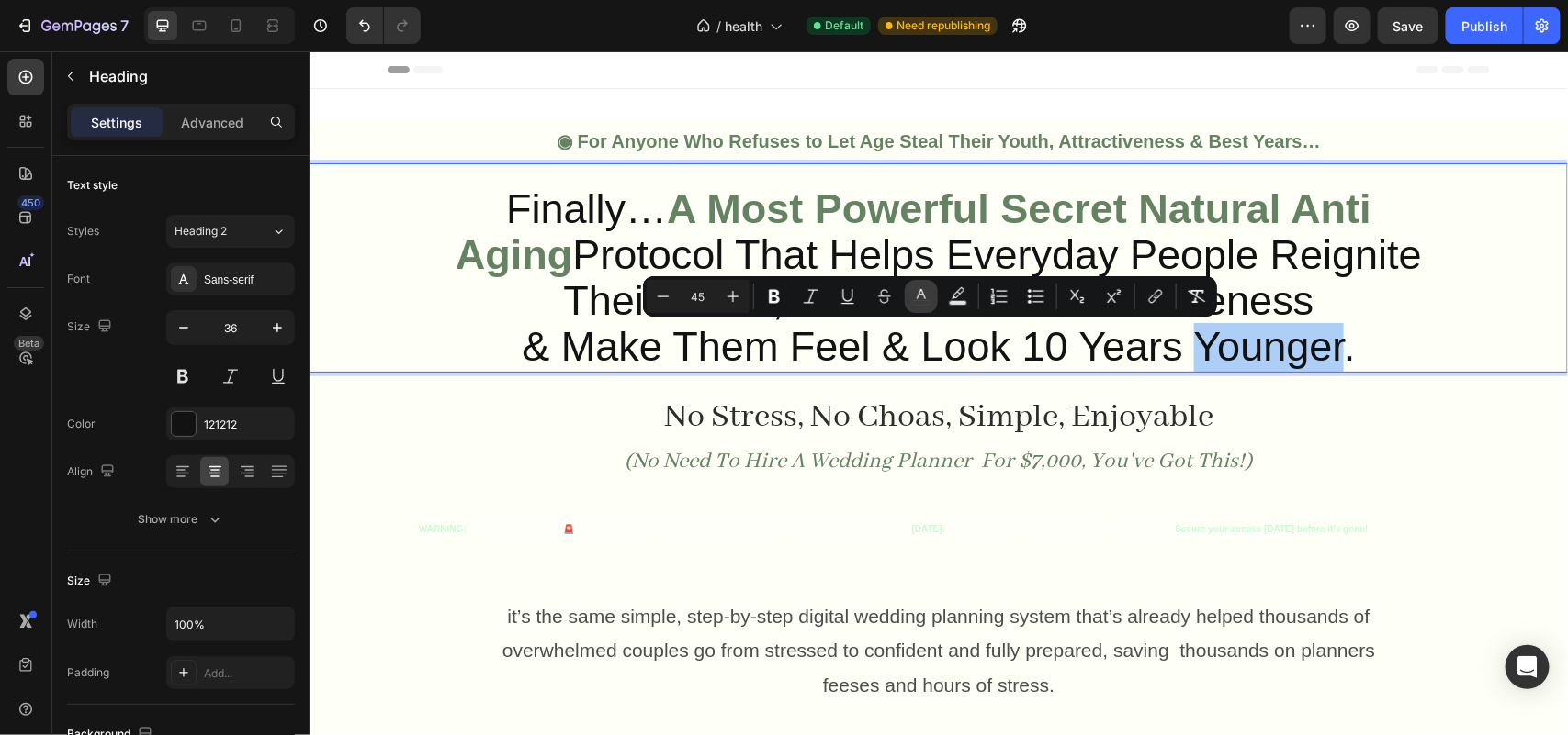
click at [931, 294] on button "color" at bounding box center [922, 297] width 33 height 33
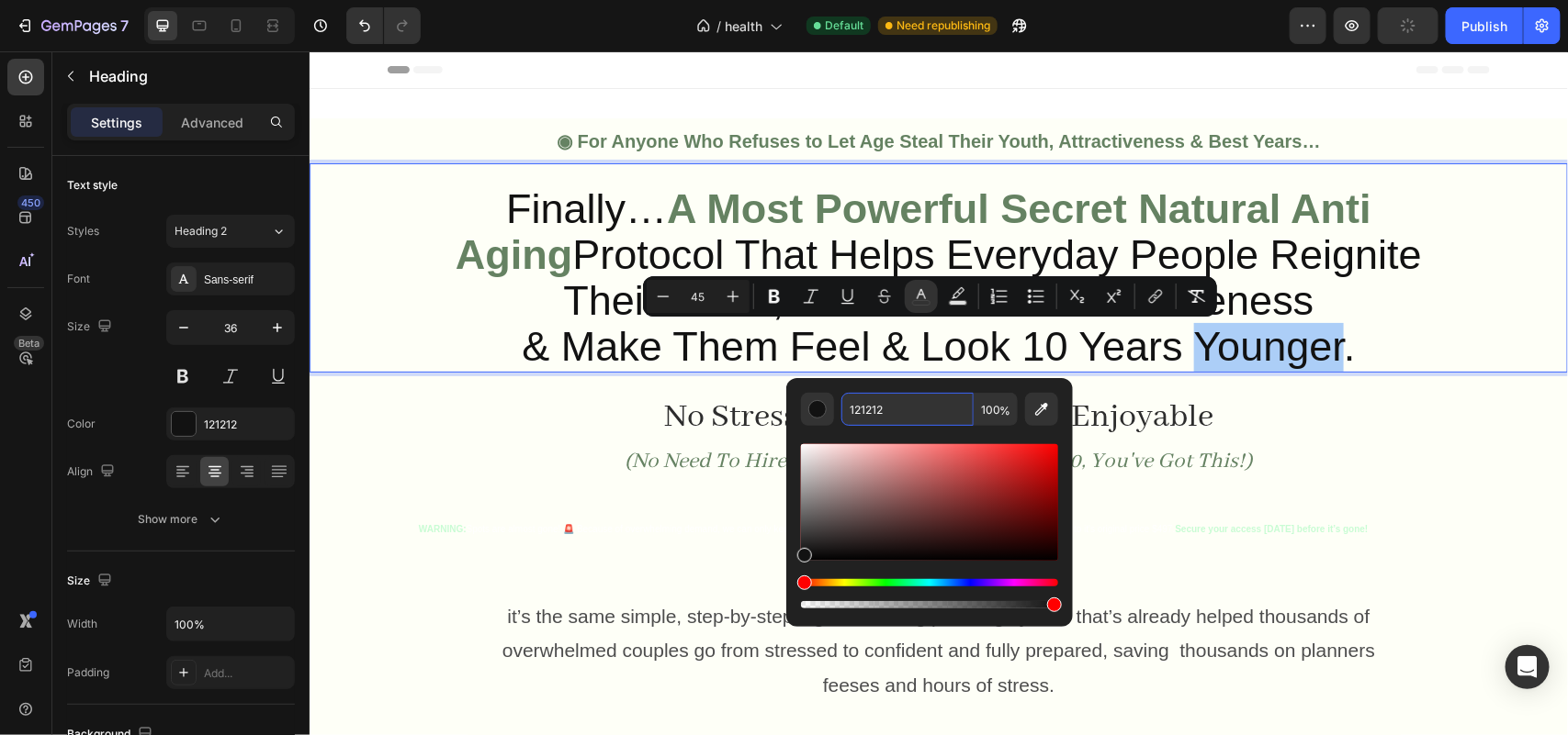
click at [931, 415] on input "121212" at bounding box center [907, 410] width 132 height 33
paste input "65826"
type input "658262"
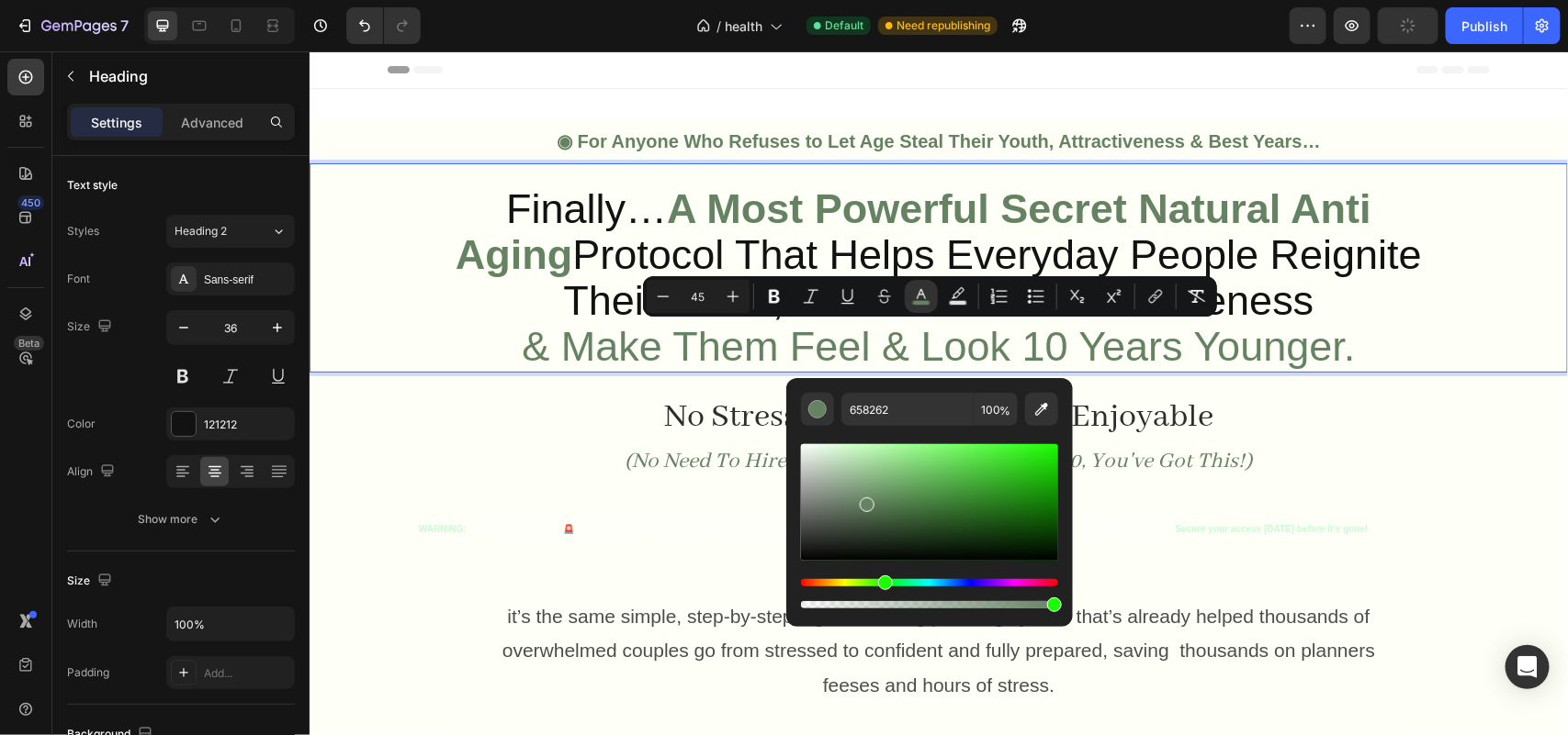
click at [1393, 288] on p "Finally… A Most Powerful Secret Natural Anti Aging Protocol That Helps Everyday…" at bounding box center [937, 278] width 1071 height 182
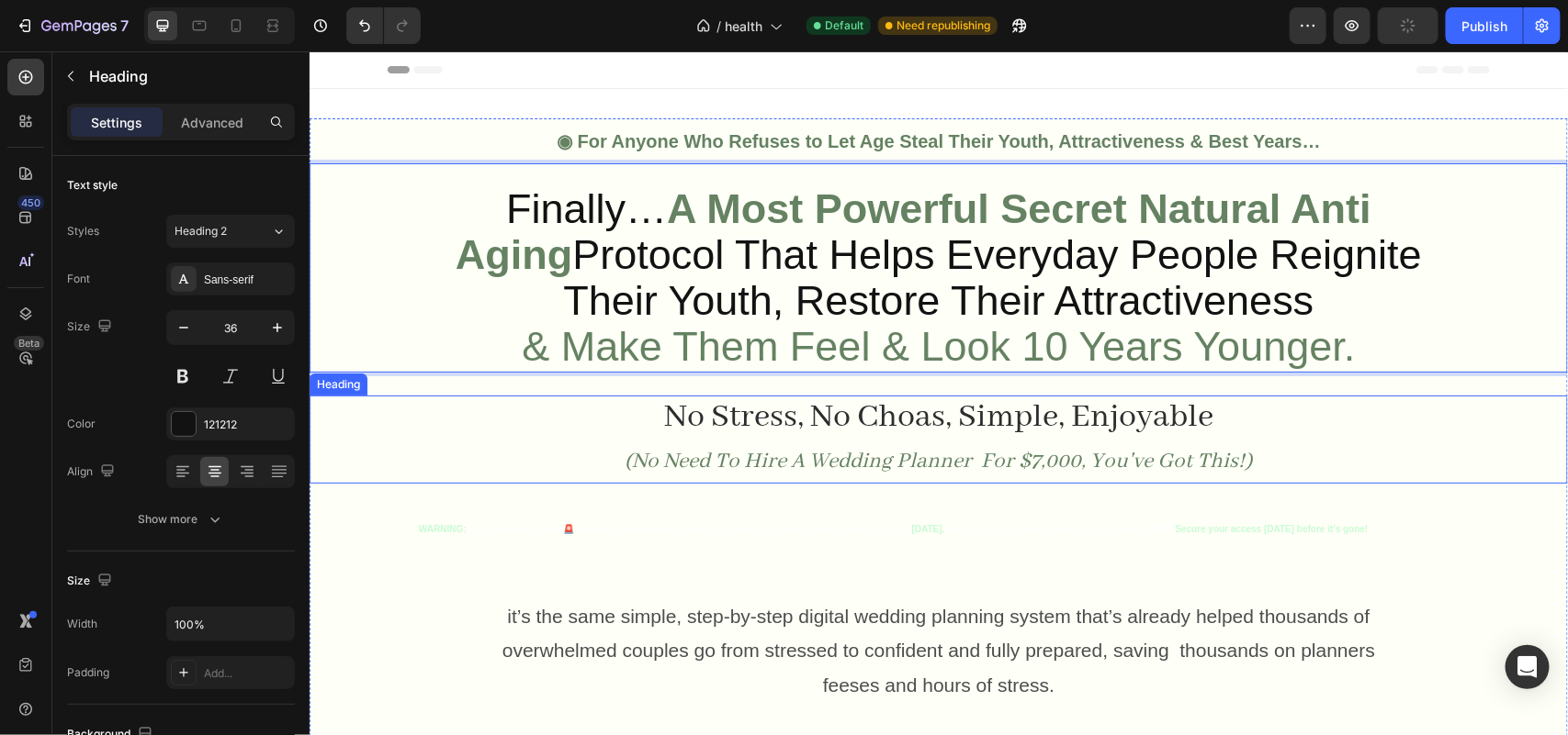
click at [1091, 426] on span "No Stress, No Choas, Simple, Enjoyable" at bounding box center [937, 416] width 549 height 41
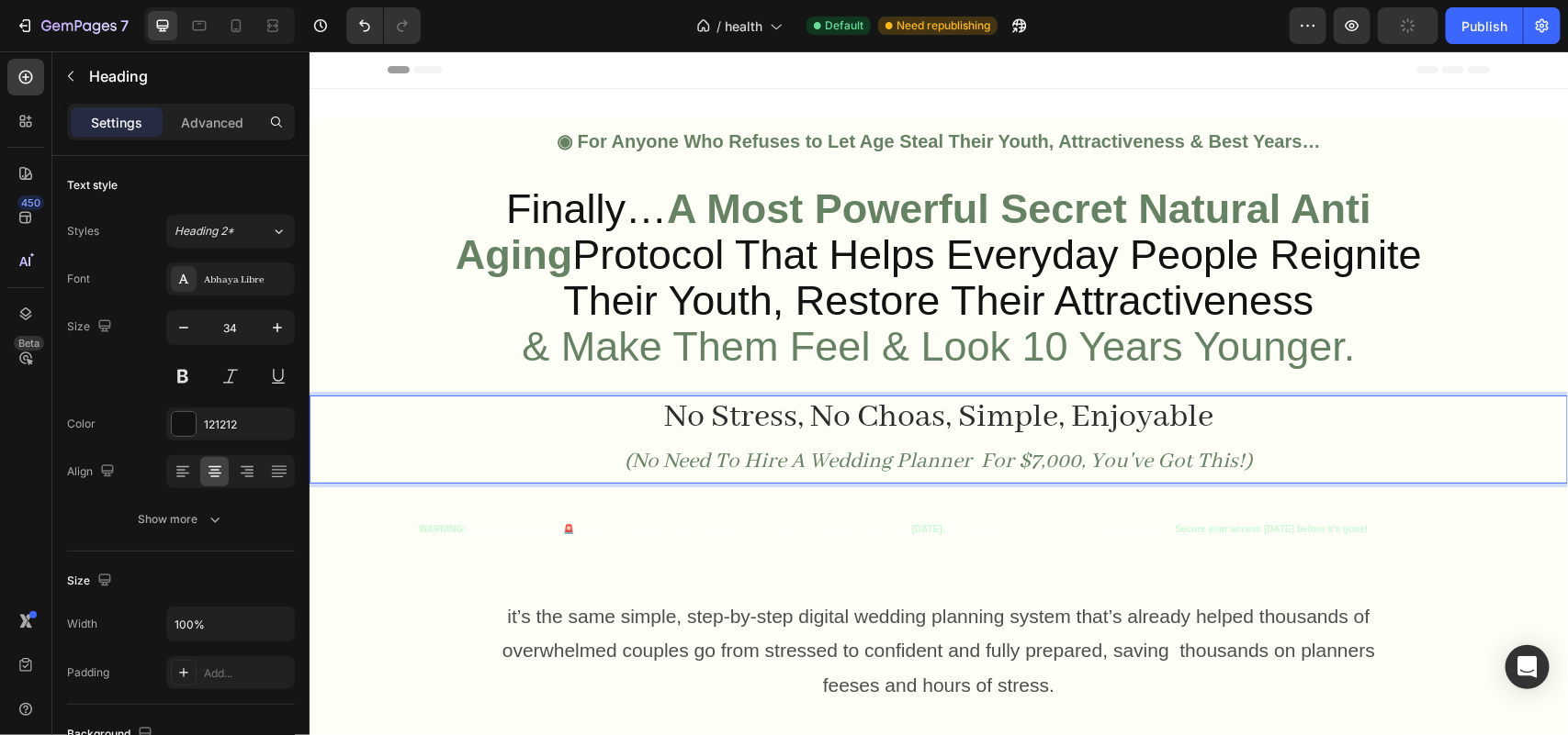
click at [936, 426] on span "No Stress, No Choas, Simple, Enjoyable" at bounding box center [937, 416] width 549 height 41
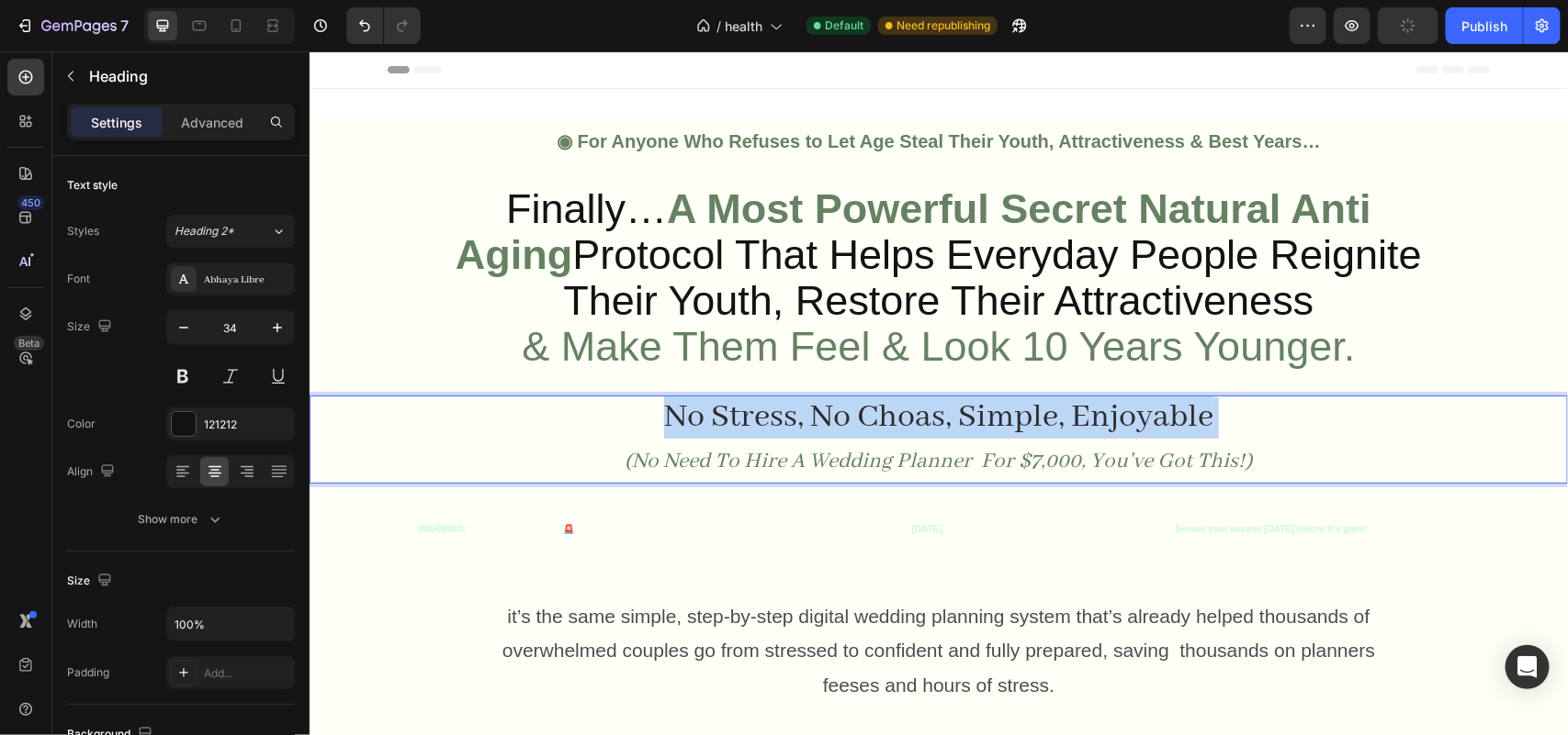
click at [936, 426] on span "No Stress, No Choas, Simple, Enjoyable" at bounding box center [937, 416] width 549 height 41
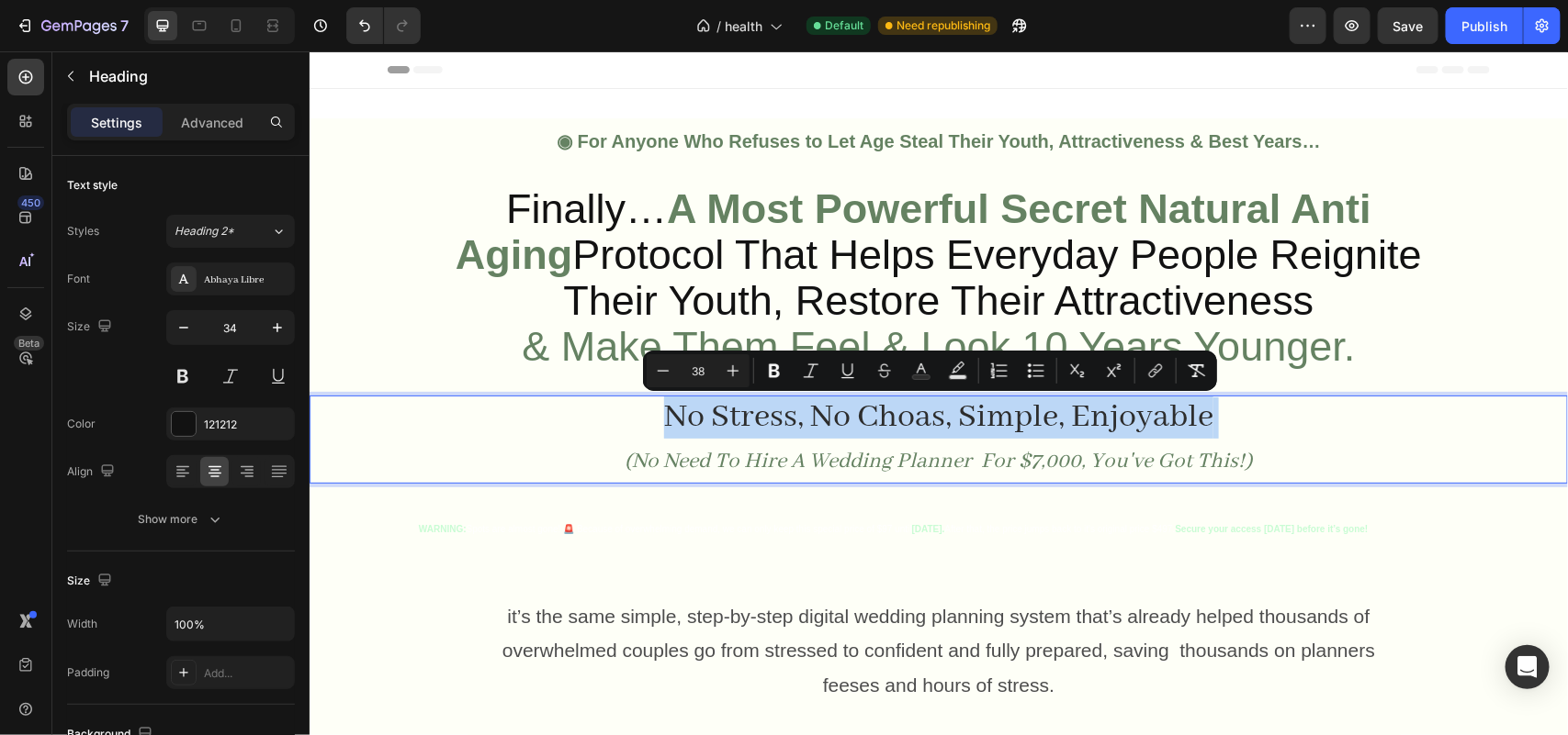
type input "25"
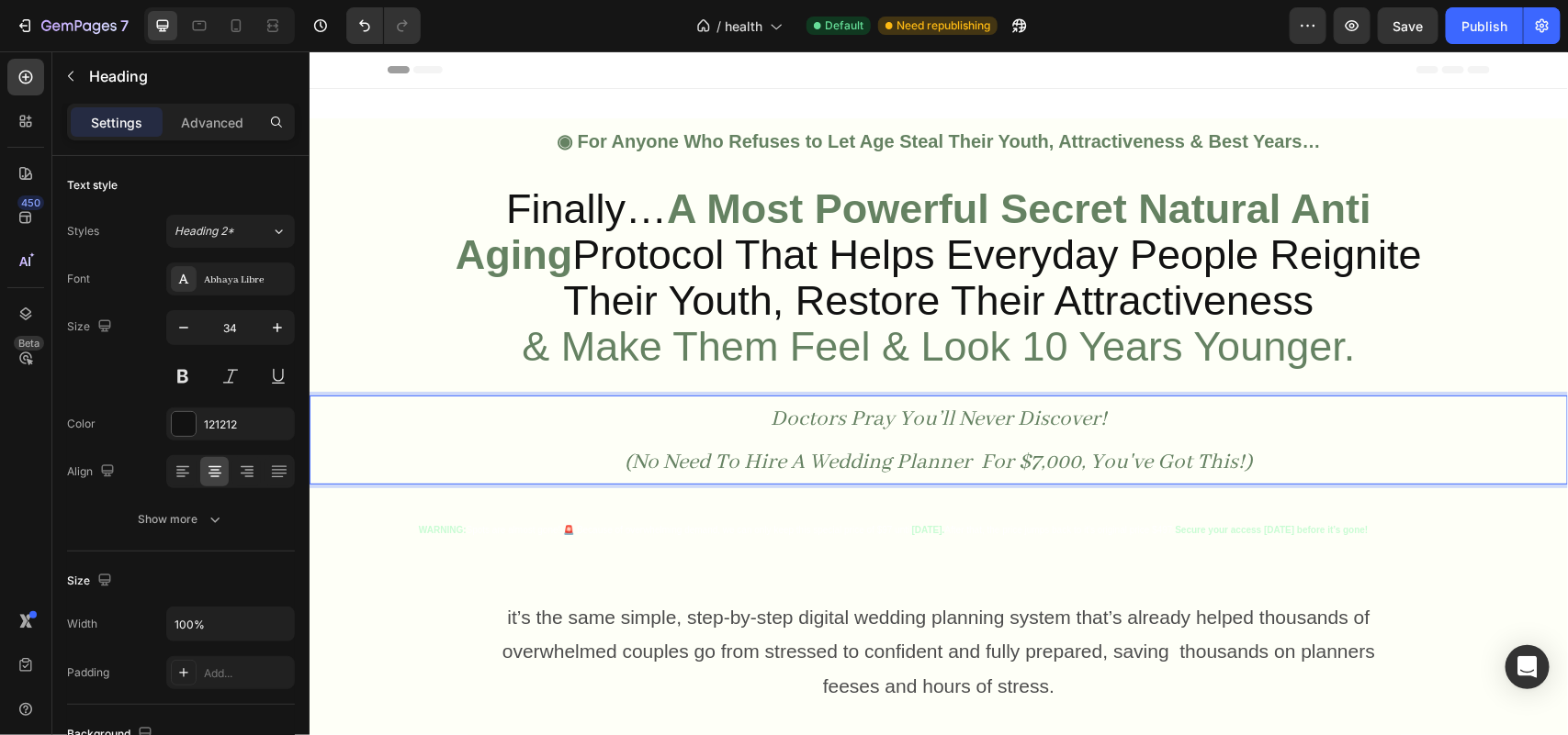
click at [778, 417] on icon "Doctors Pray You’ll Never Discover!" at bounding box center [937, 417] width 336 height 26
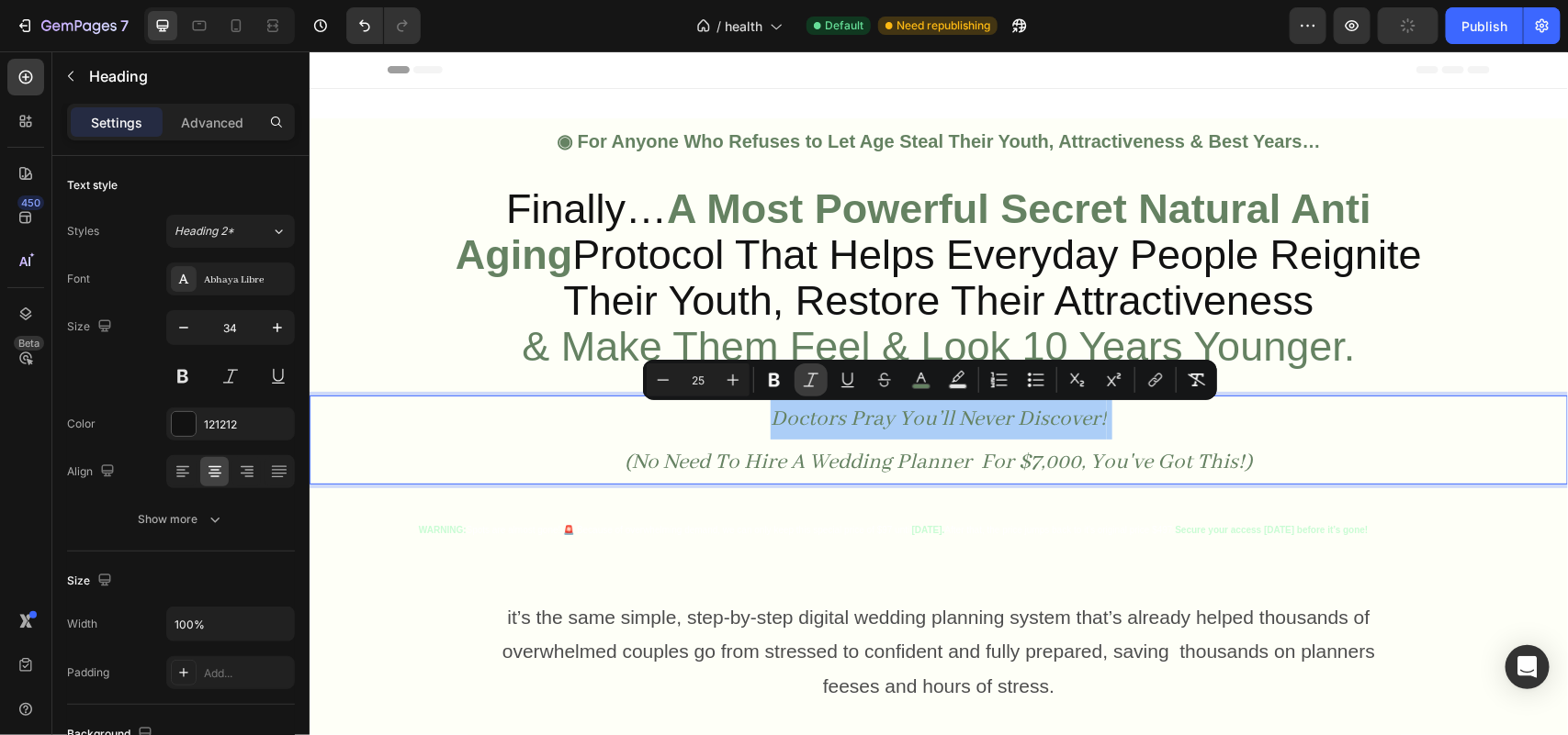
click at [815, 373] on icon "Editor contextual toolbar" at bounding box center [811, 379] width 19 height 19
click at [905, 377] on button "color" at bounding box center [922, 380] width 33 height 33
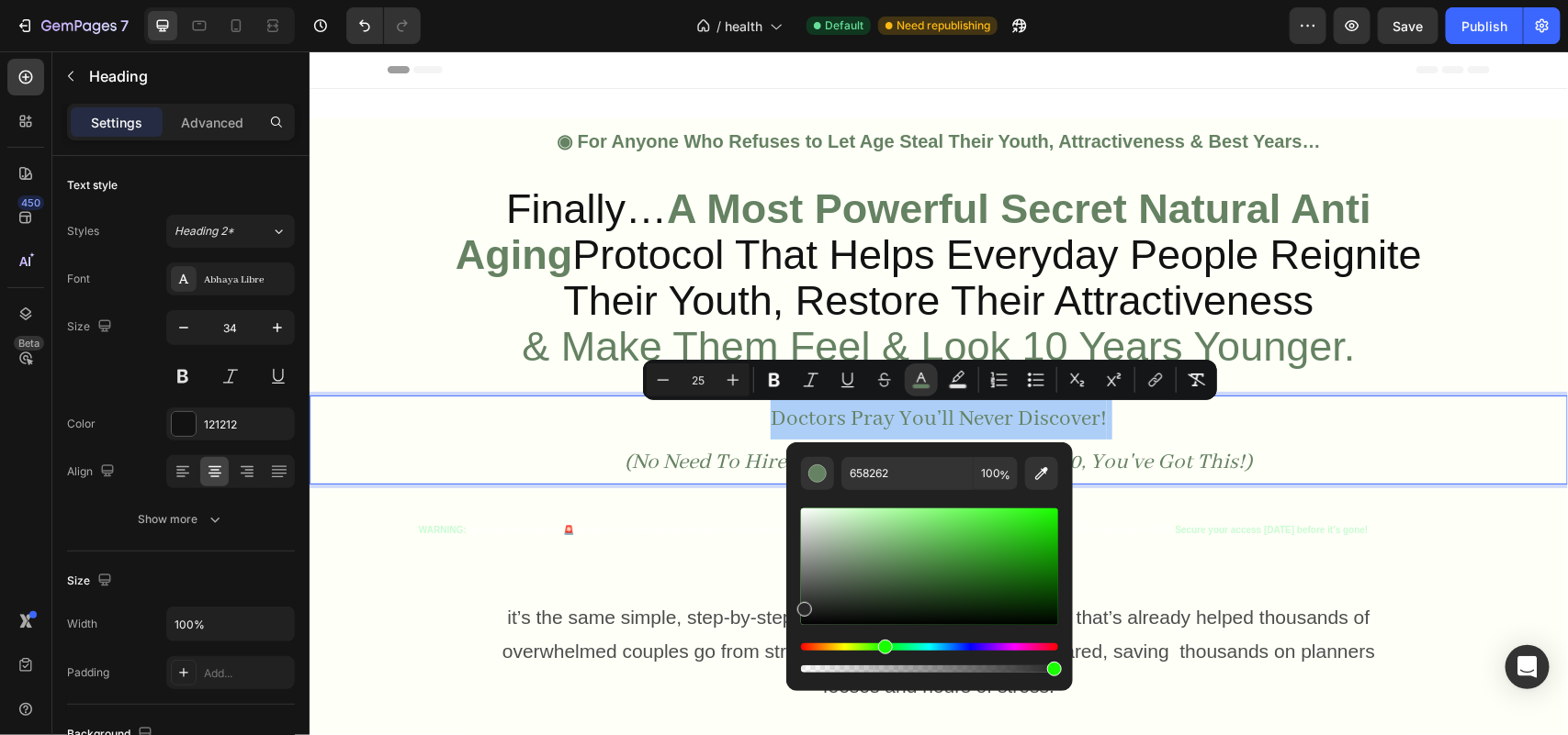
drag, startPoint x: 810, startPoint y: 579, endPoint x: 799, endPoint y: 612, distance: 34.8
click at [801, 612] on div "Editor contextual toolbar" at bounding box center [930, 566] width 257 height 117
type input "1C1C1C"
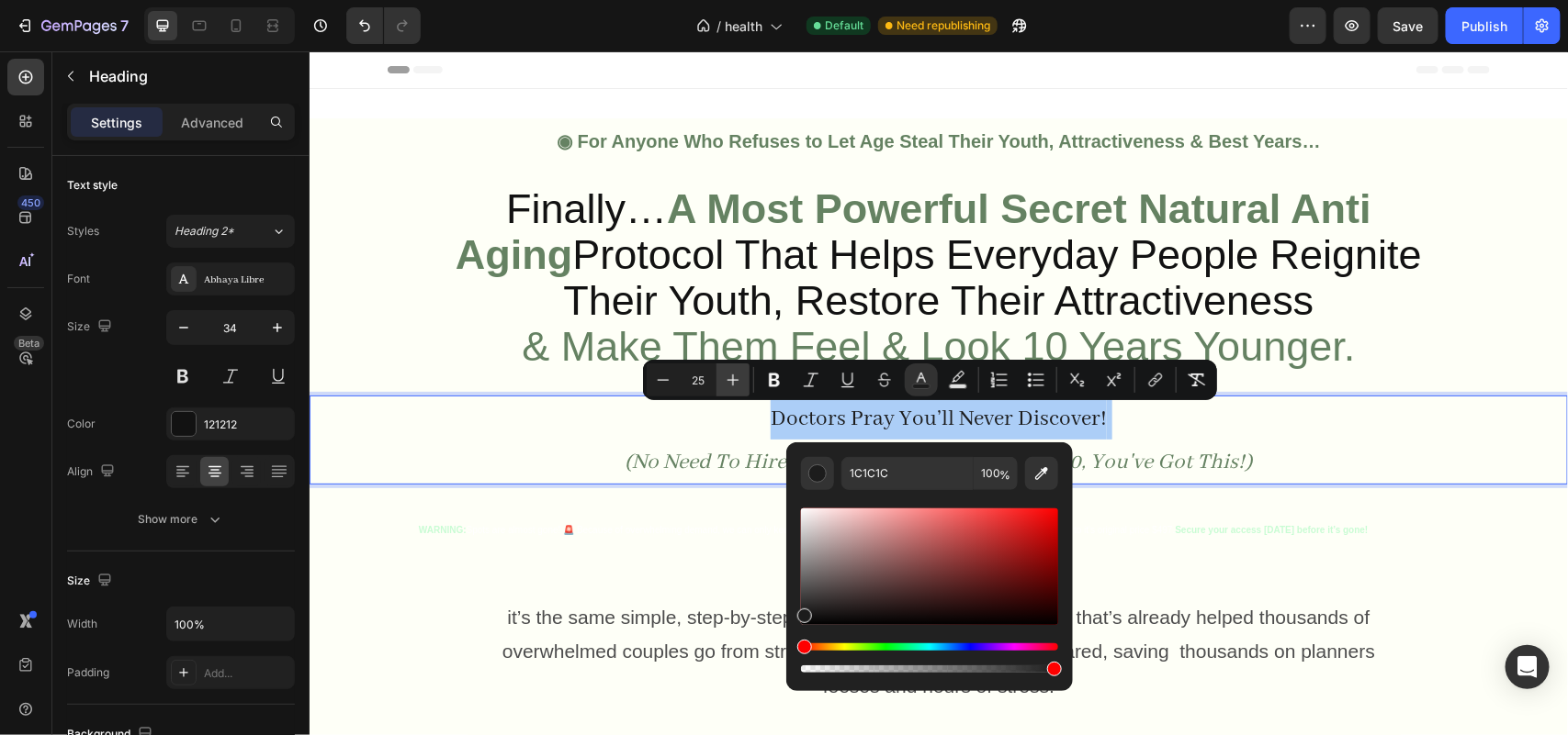
click at [735, 382] on icon "Editor contextual toolbar" at bounding box center [733, 379] width 19 height 19
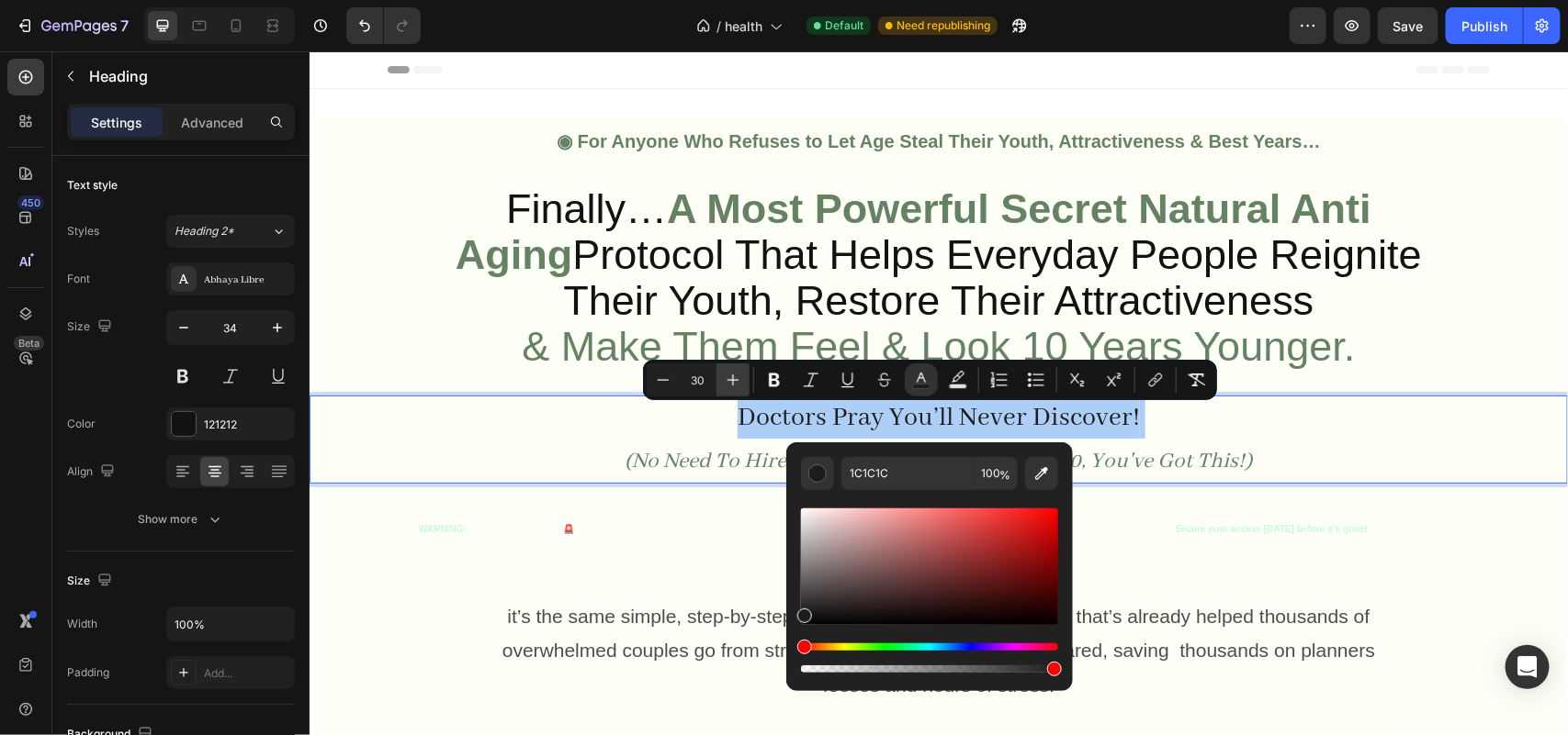
click at [735, 382] on icon "Editor contextual toolbar" at bounding box center [733, 379] width 19 height 19
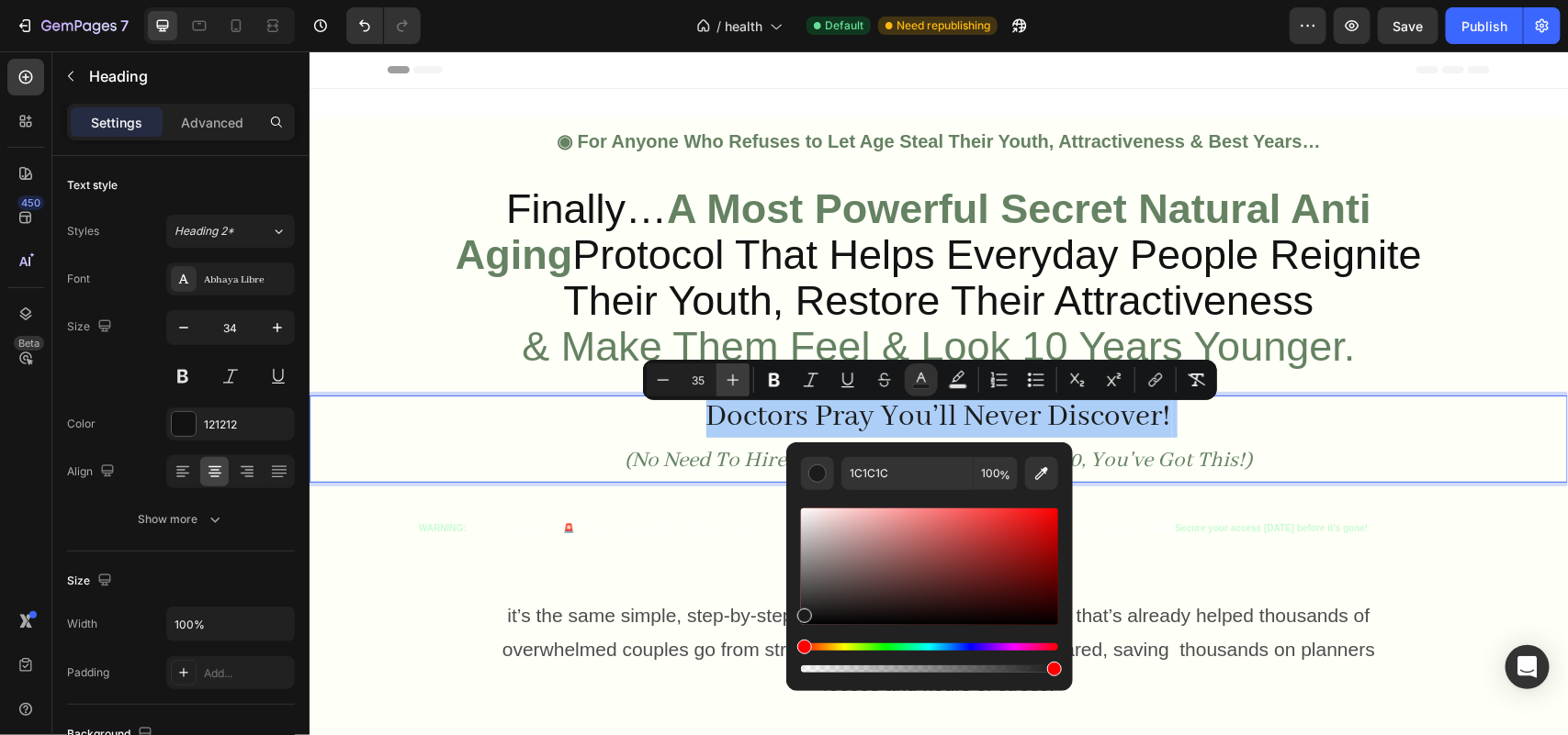
click at [735, 382] on icon "Editor contextual toolbar" at bounding box center [733, 379] width 19 height 19
type input "37"
click at [769, 381] on icon "Editor contextual toolbar" at bounding box center [774, 379] width 19 height 19
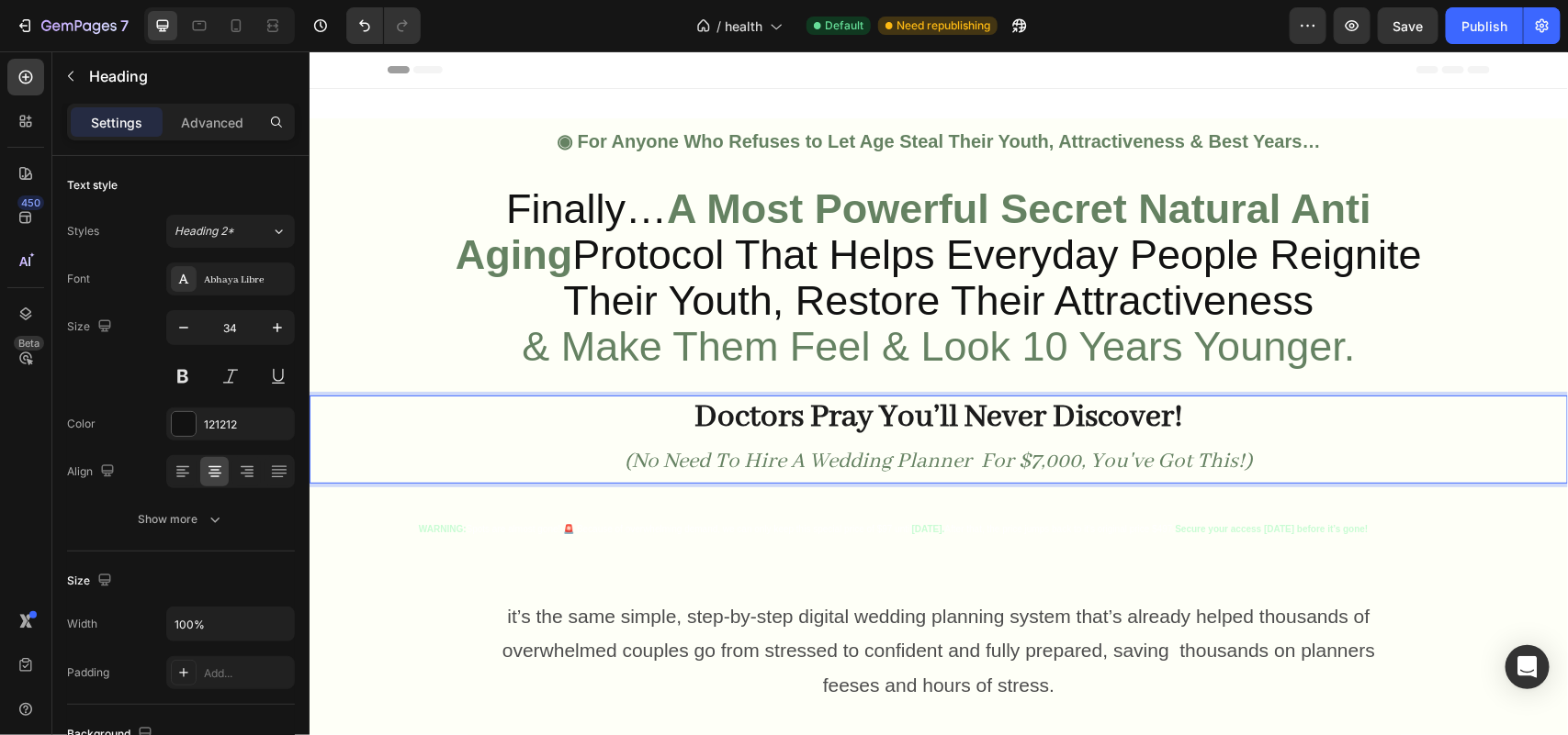
click at [718, 440] on p "Doctors Pray You’ll Never Discover! (No Need To Hire A Wedding Planner For $7,0…" at bounding box center [937, 438] width 1254 height 83
click at [588, 456] on p "Doctors Pray You’ll Never Discover! (No Need To Hire A Wedding Planner For $7,0…" at bounding box center [937, 438] width 1254 height 83
click at [693, 411] on strong "Doctors Pray You’ll Never Discover!" at bounding box center [937, 416] width 488 height 40
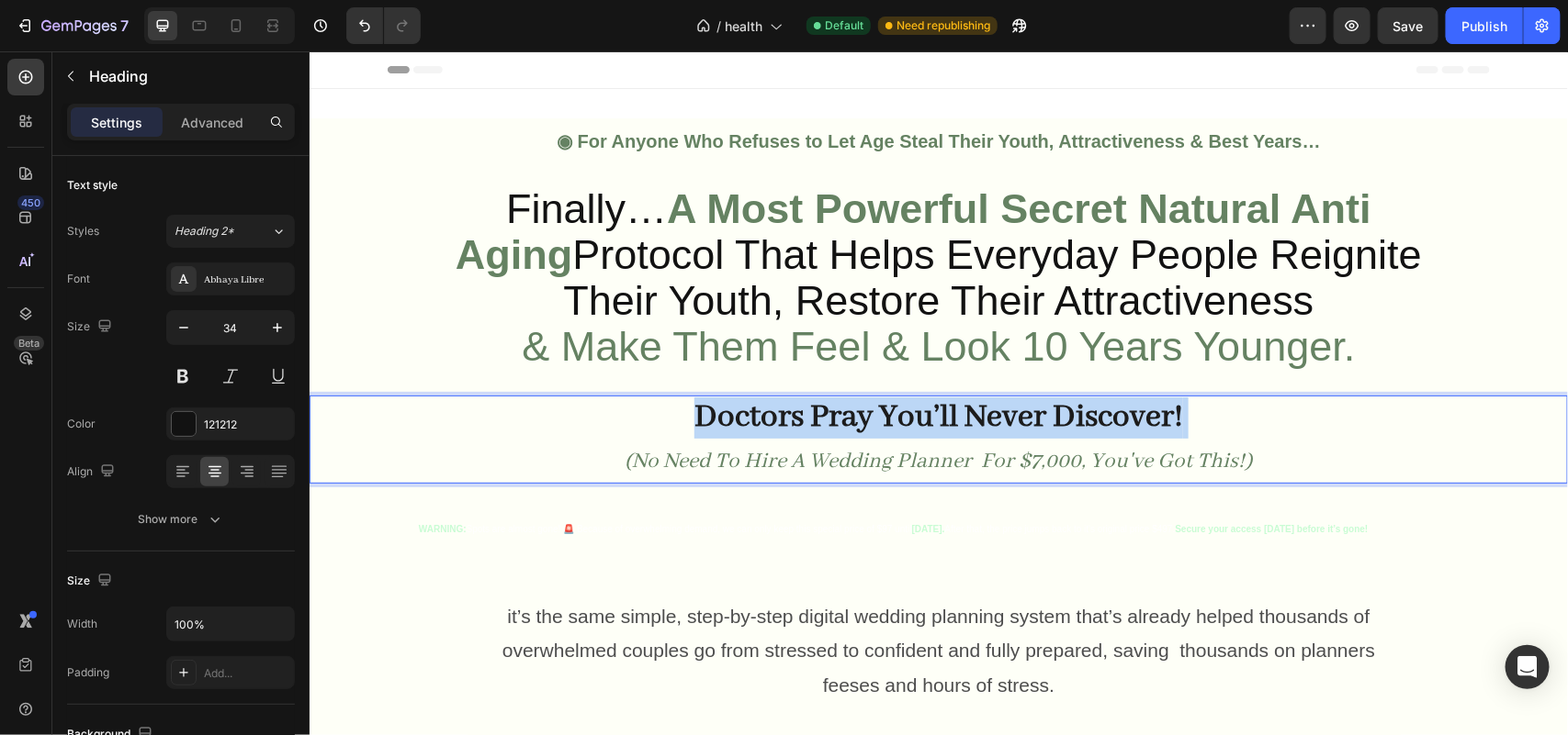
click at [693, 411] on strong "Doctors Pray You’ll Never Discover!" at bounding box center [937, 416] width 488 height 40
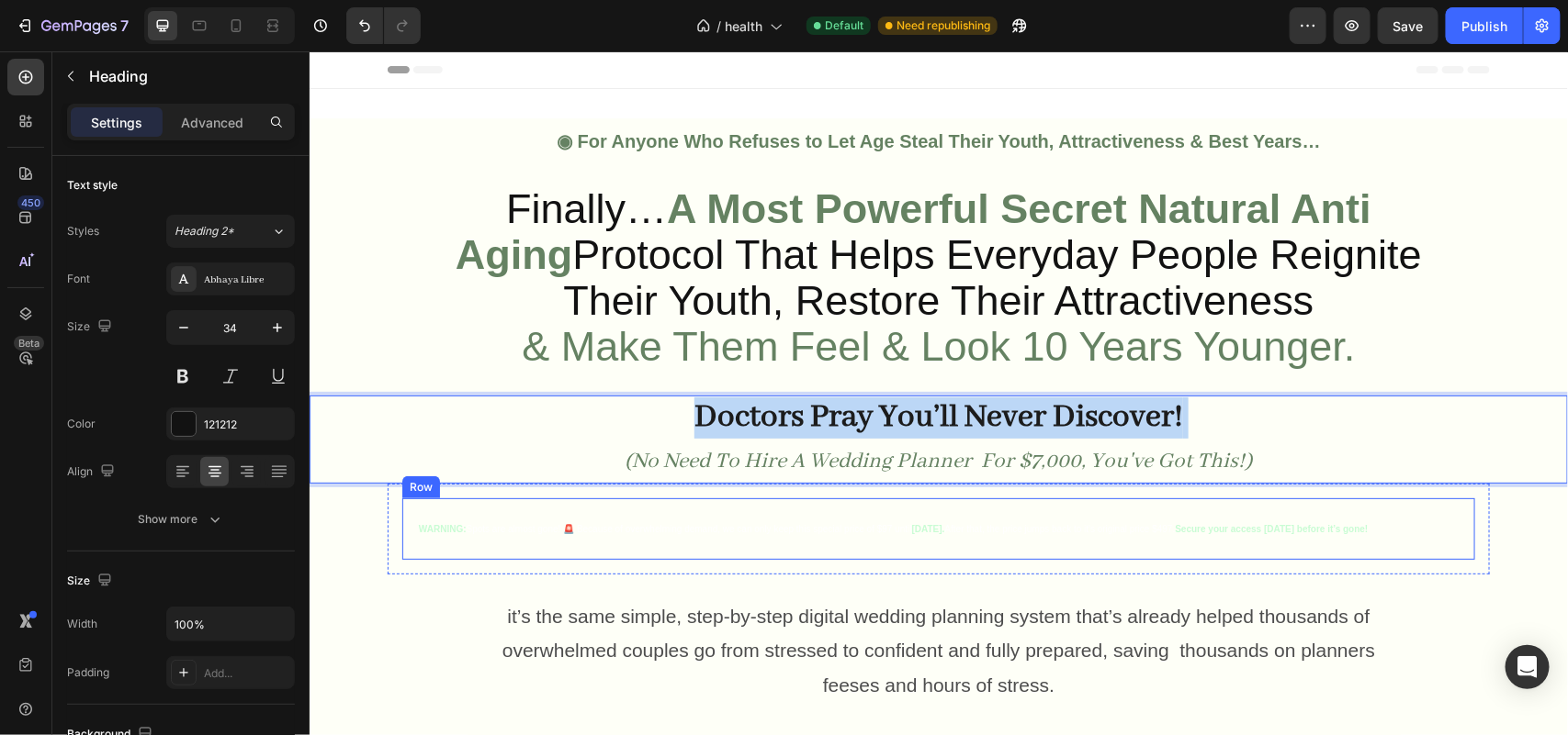
click at [383, 587] on div "it’s the same simple, step-by-step digital wedding planning system that’s alrea…" at bounding box center [937, 650] width 1258 height 153
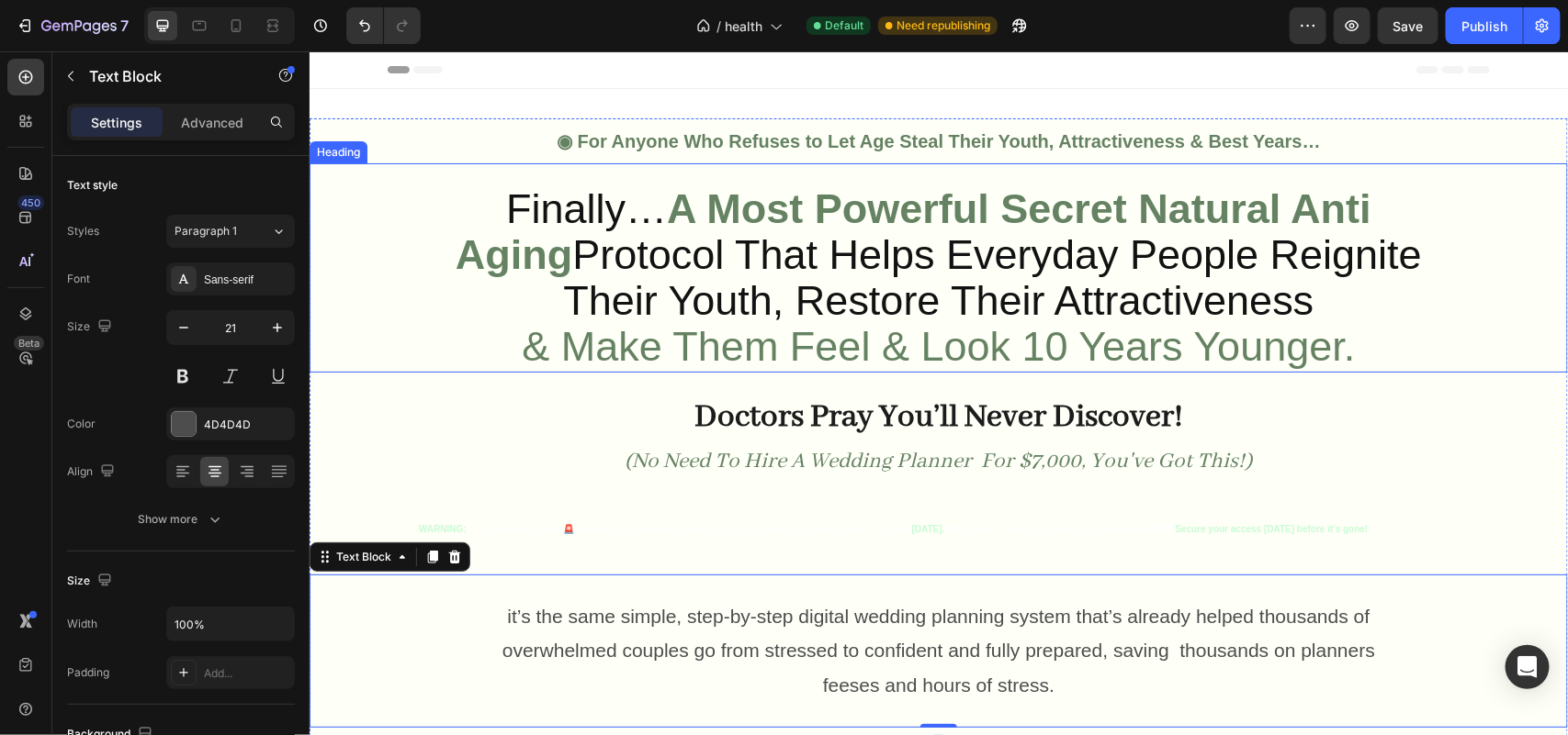
click at [916, 236] on span "Protocol That Helps Everyday People Reignite" at bounding box center [996, 254] width 849 height 47
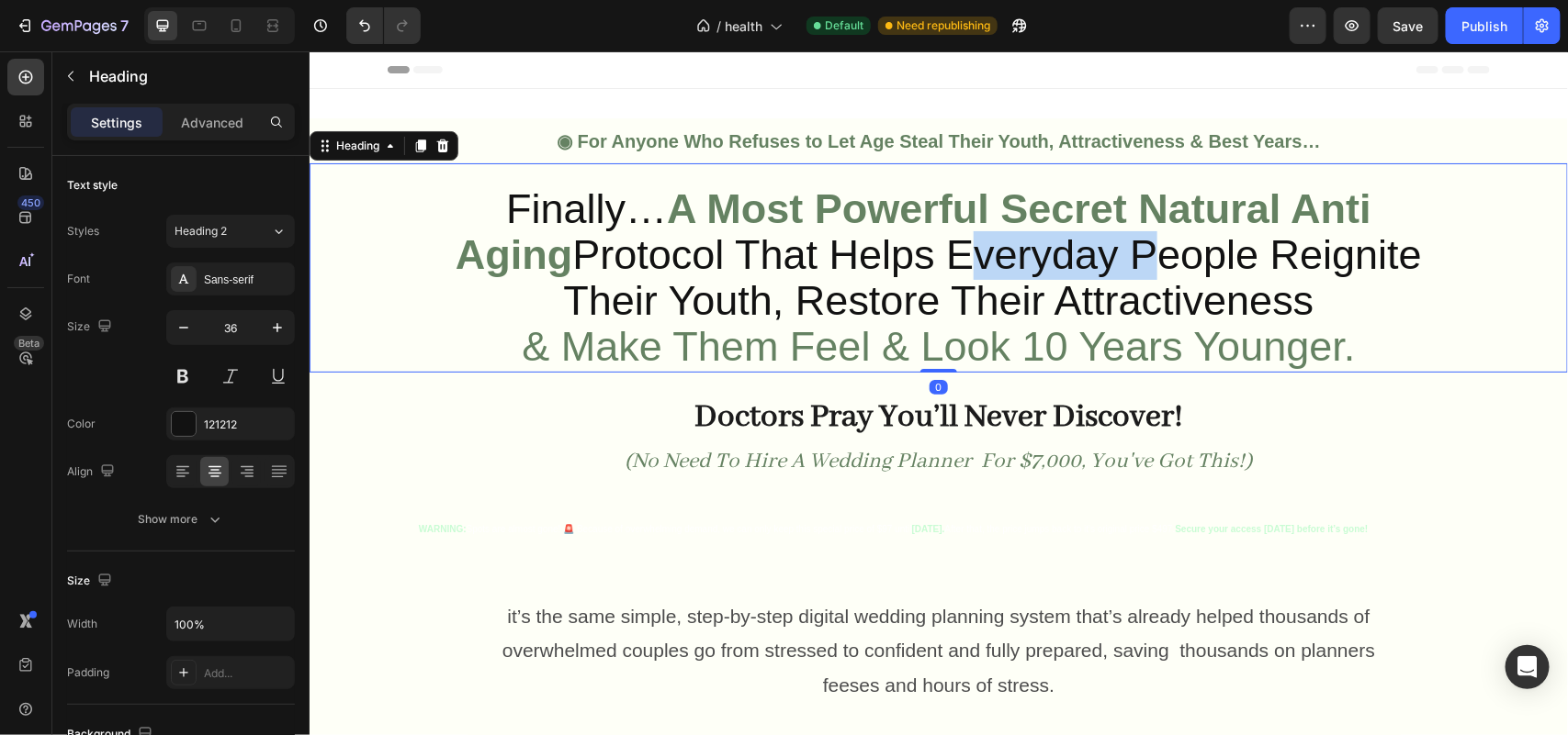
click at [914, 240] on span "Protocol That Helps Everyday People Reignite" at bounding box center [996, 254] width 849 height 47
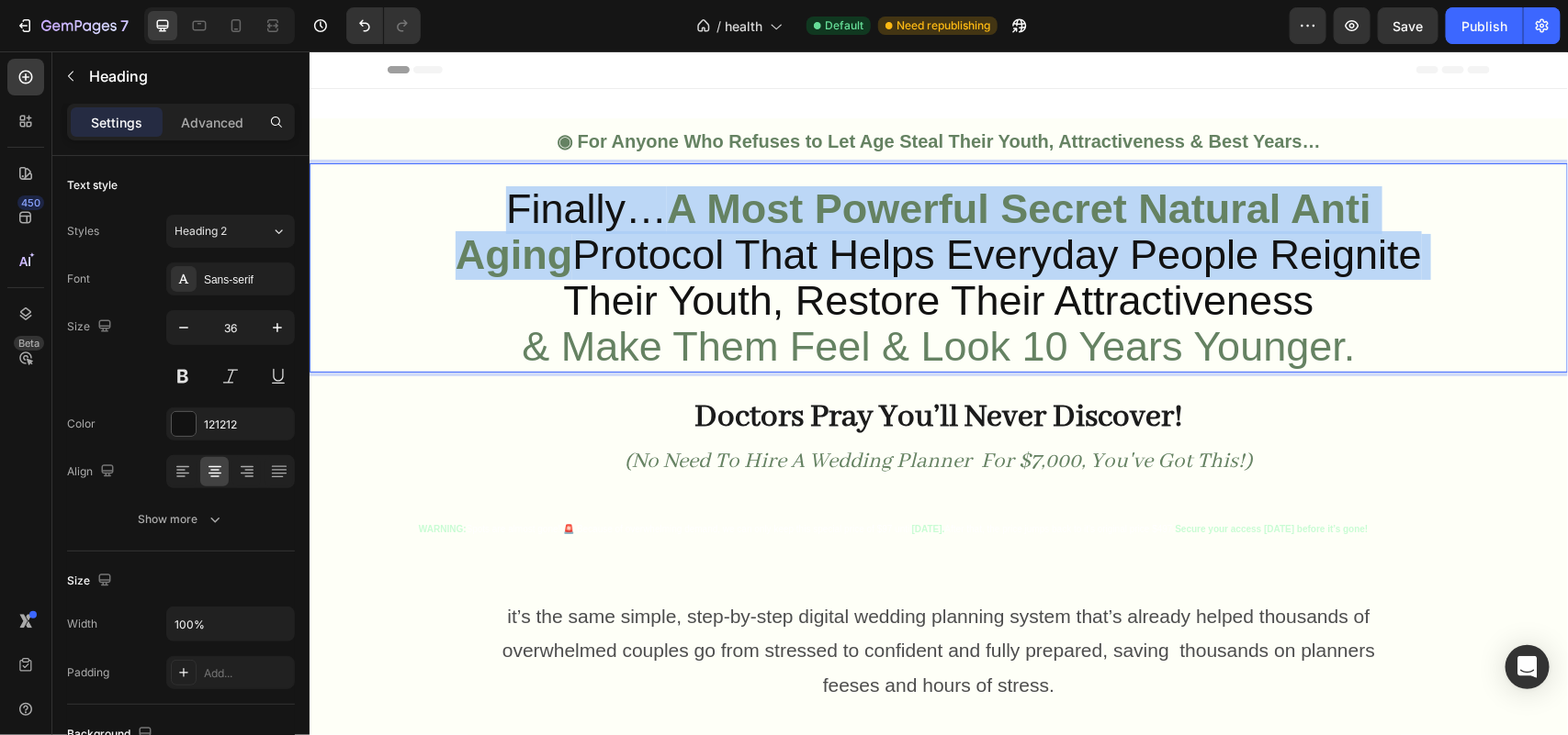
click at [914, 240] on span "Protocol That Helps Everyday People Reignite" at bounding box center [996, 254] width 849 height 47
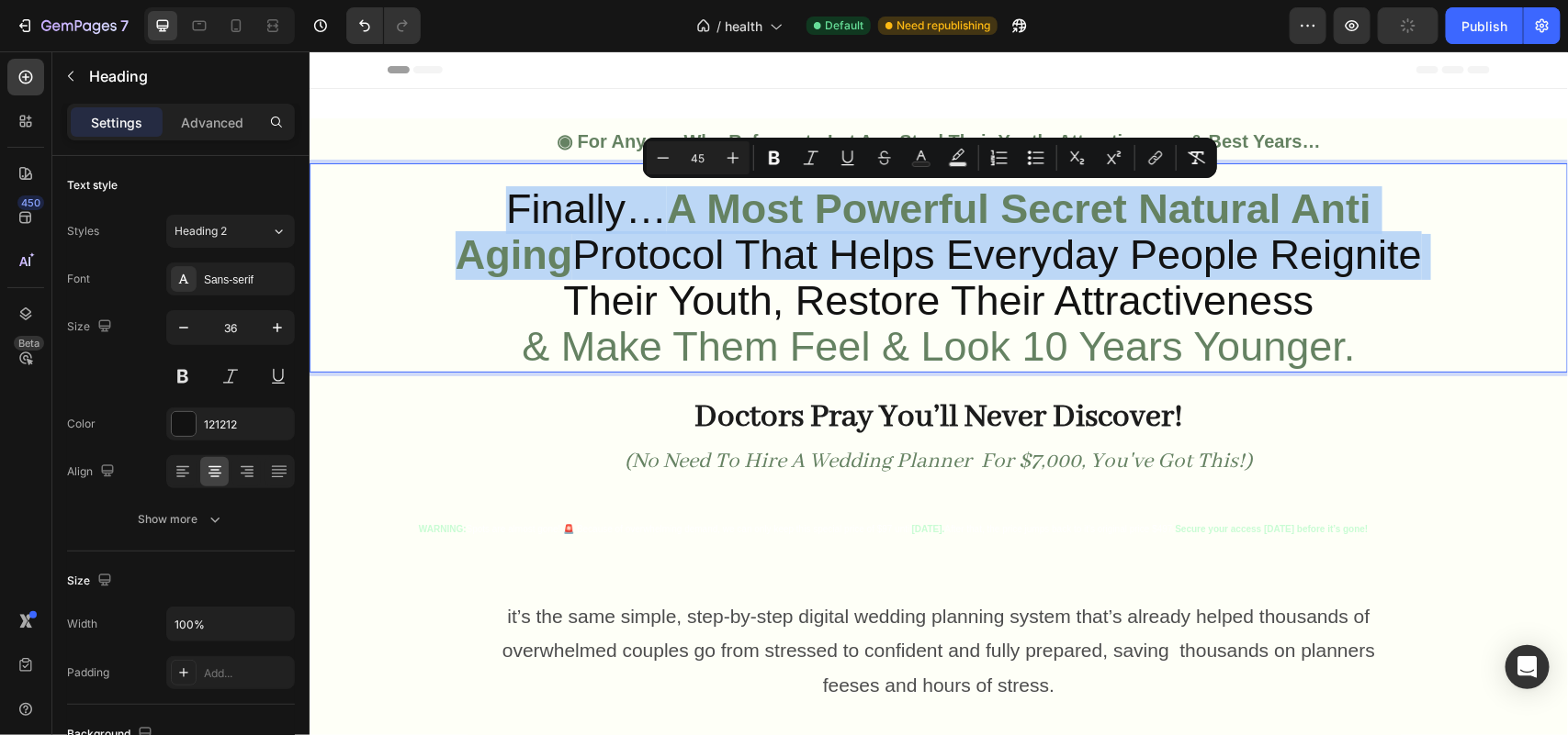
click at [505, 207] on span "Finally…" at bounding box center [585, 208] width 161 height 47
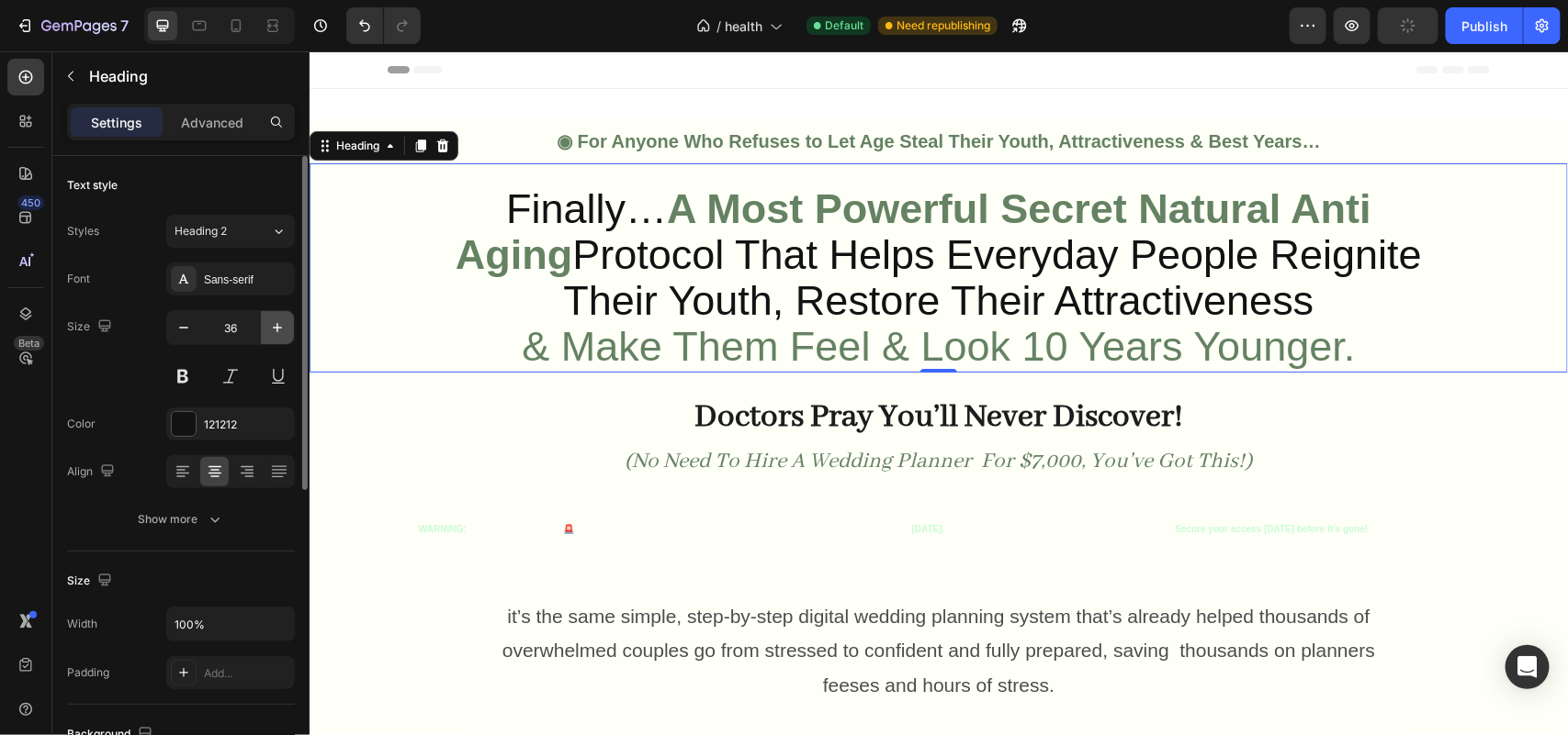
click at [280, 326] on icon "button" at bounding box center [277, 327] width 19 height 19
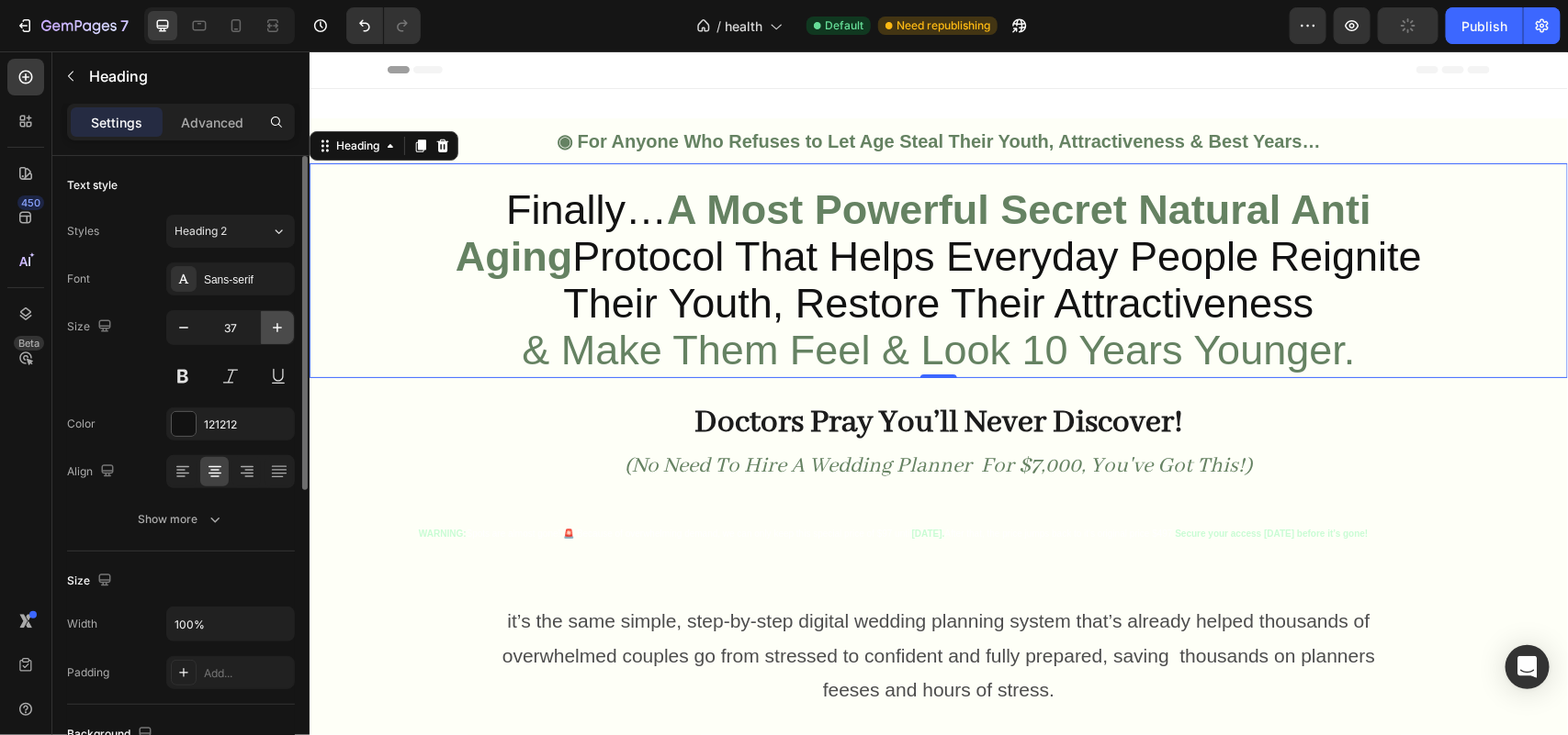
click at [280, 326] on icon "button" at bounding box center [277, 327] width 19 height 19
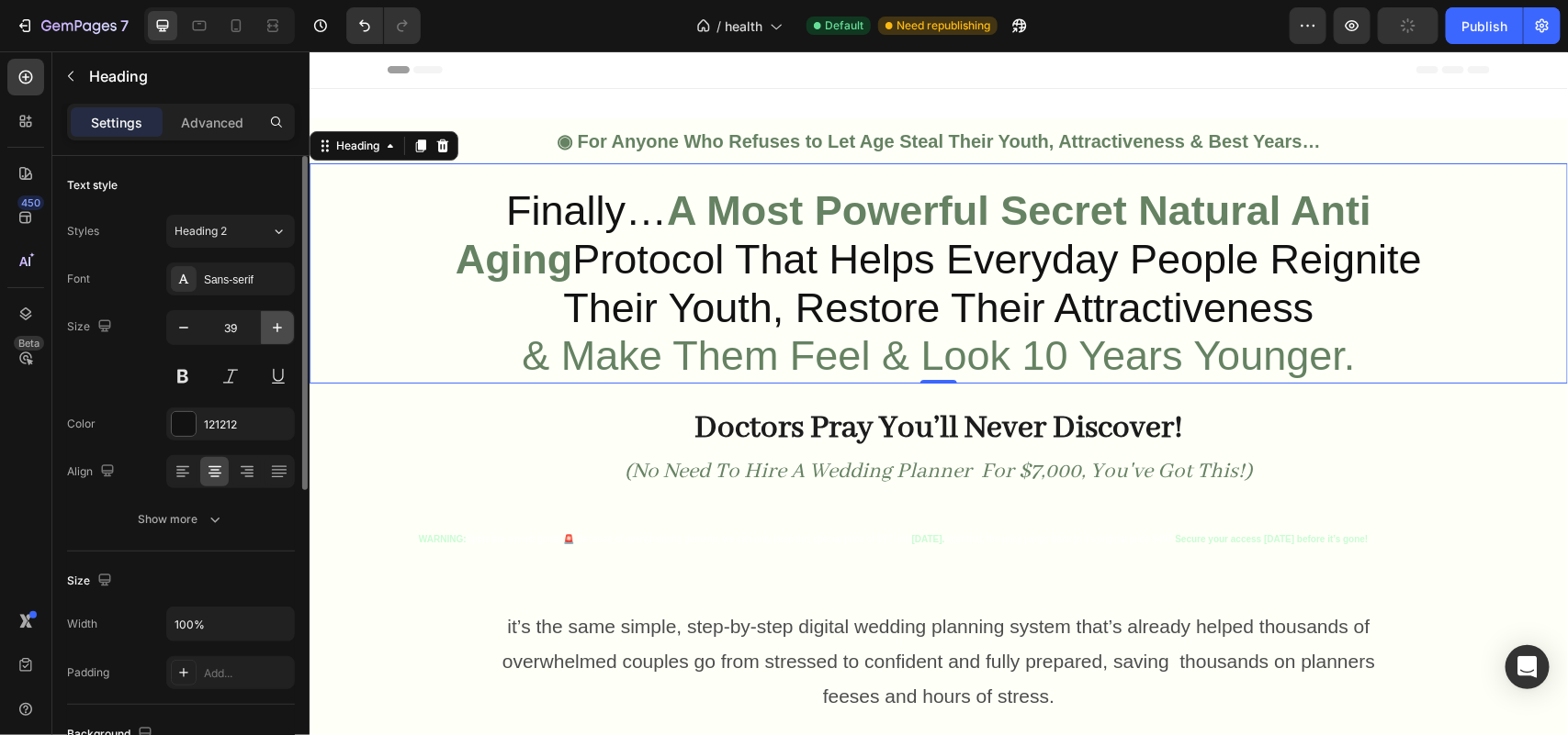
click at [280, 326] on icon "button" at bounding box center [277, 327] width 19 height 19
type input "40"
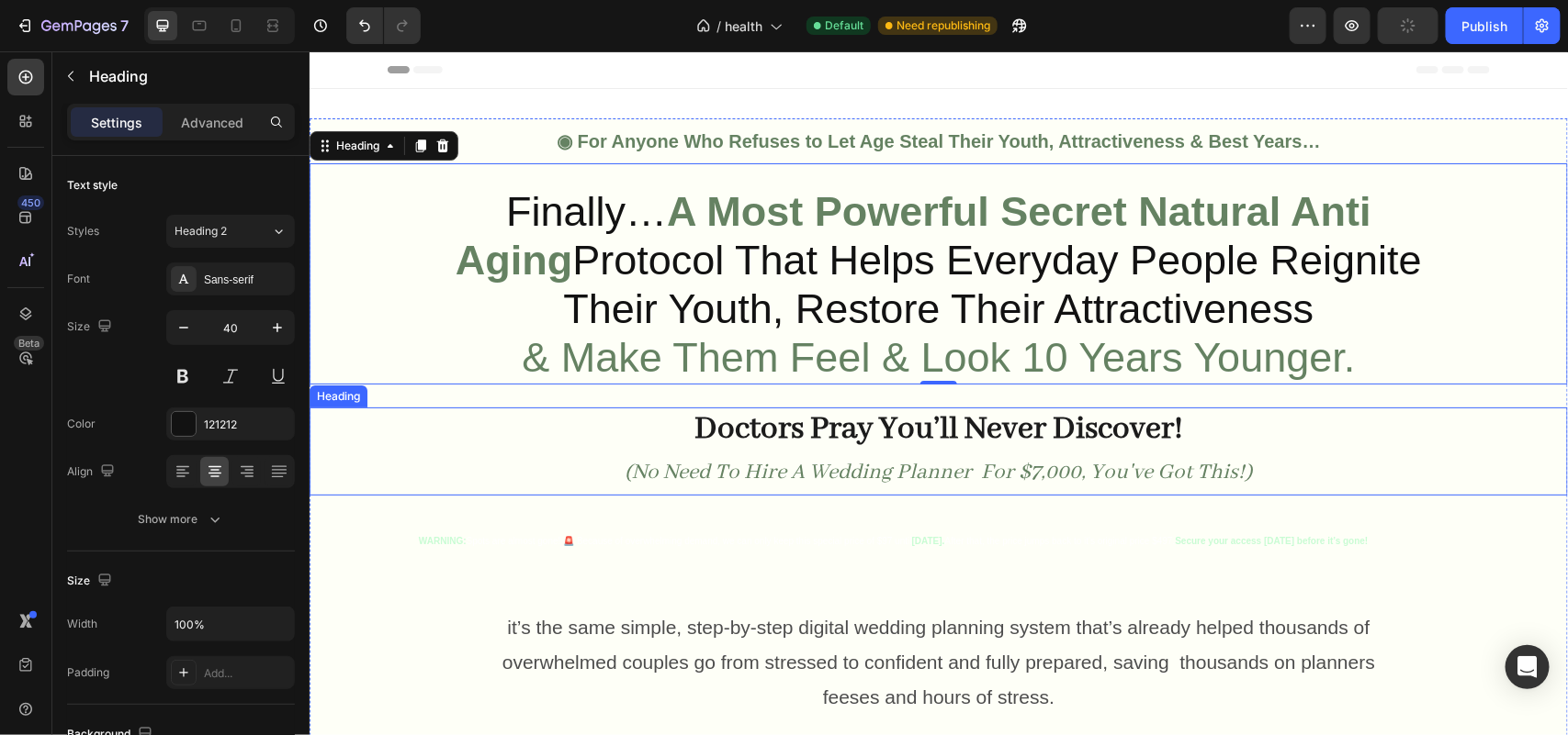
click at [668, 430] on p "⁠⁠⁠⁠⁠⁠⁠ Doctors Pray You’ll Never Discover! (No Need To Hire A Wedding Planner …" at bounding box center [937, 450] width 1254 height 83
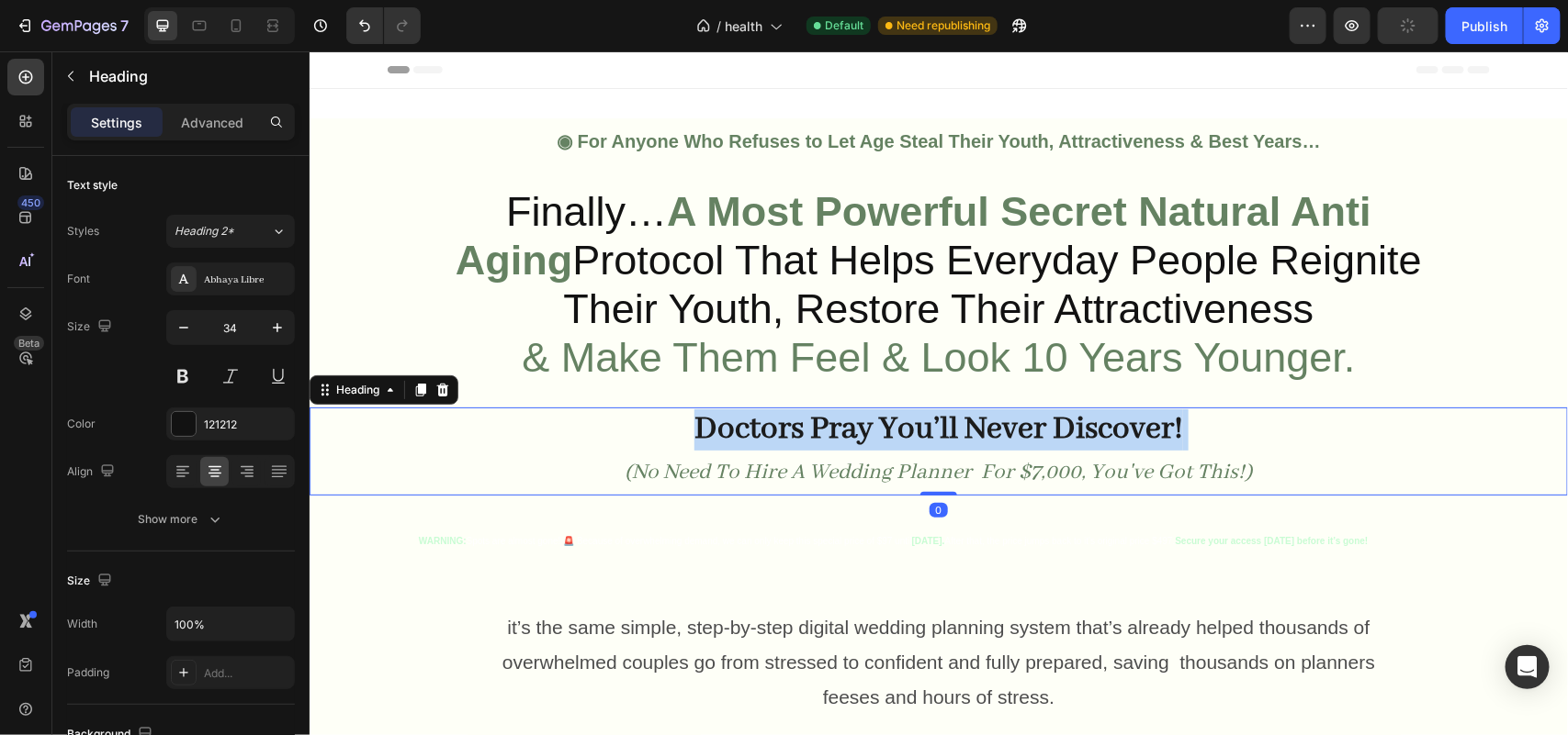
click at [668, 430] on p "Doctors Pray You’ll Never Discover! (No Need To Hire A Wedding Planner For $7,0…" at bounding box center [937, 450] width 1254 height 83
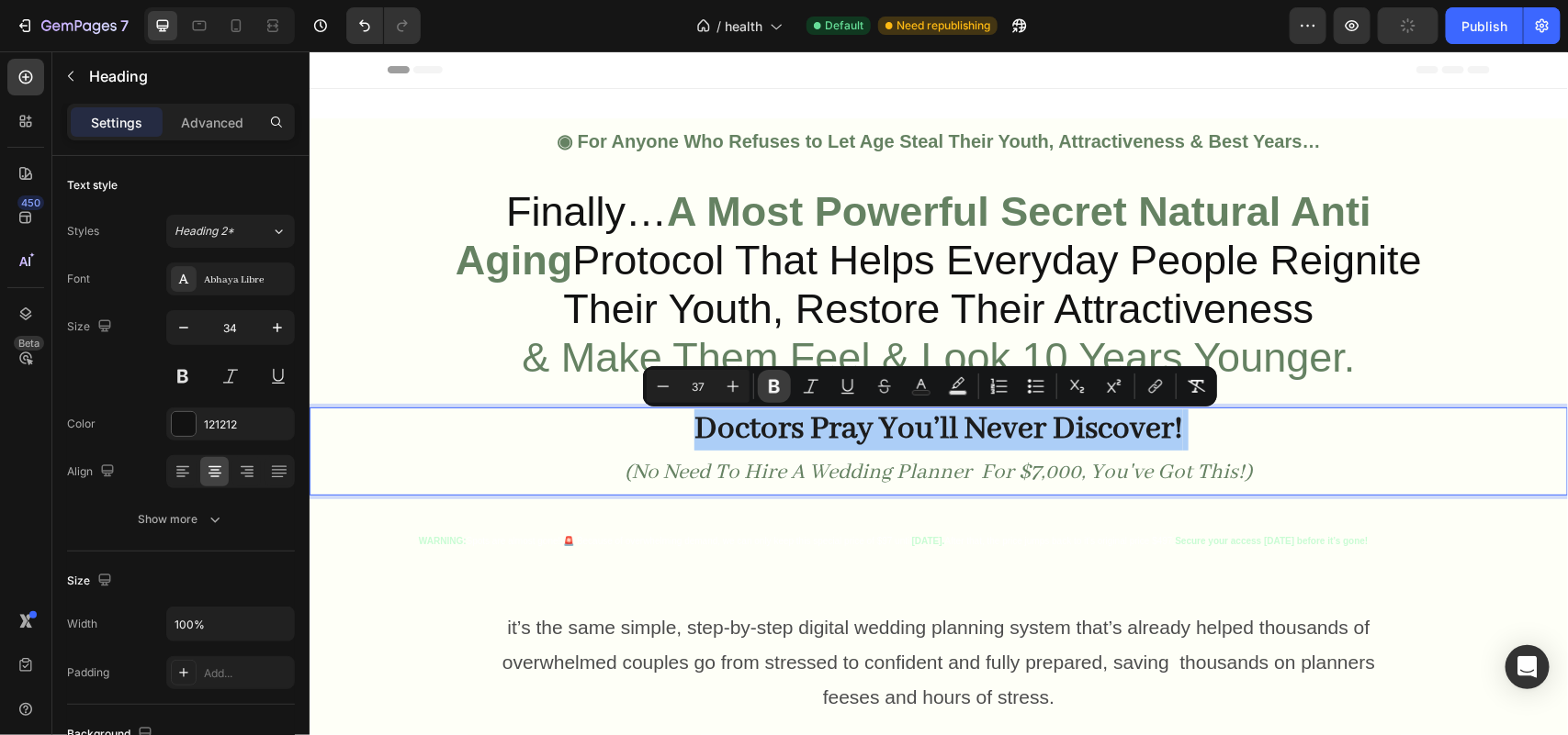
drag, startPoint x: 767, startPoint y: 382, endPoint x: 731, endPoint y: 383, distance: 36.0
click at [767, 383] on icon "Editor contextual toolbar" at bounding box center [774, 386] width 19 height 19
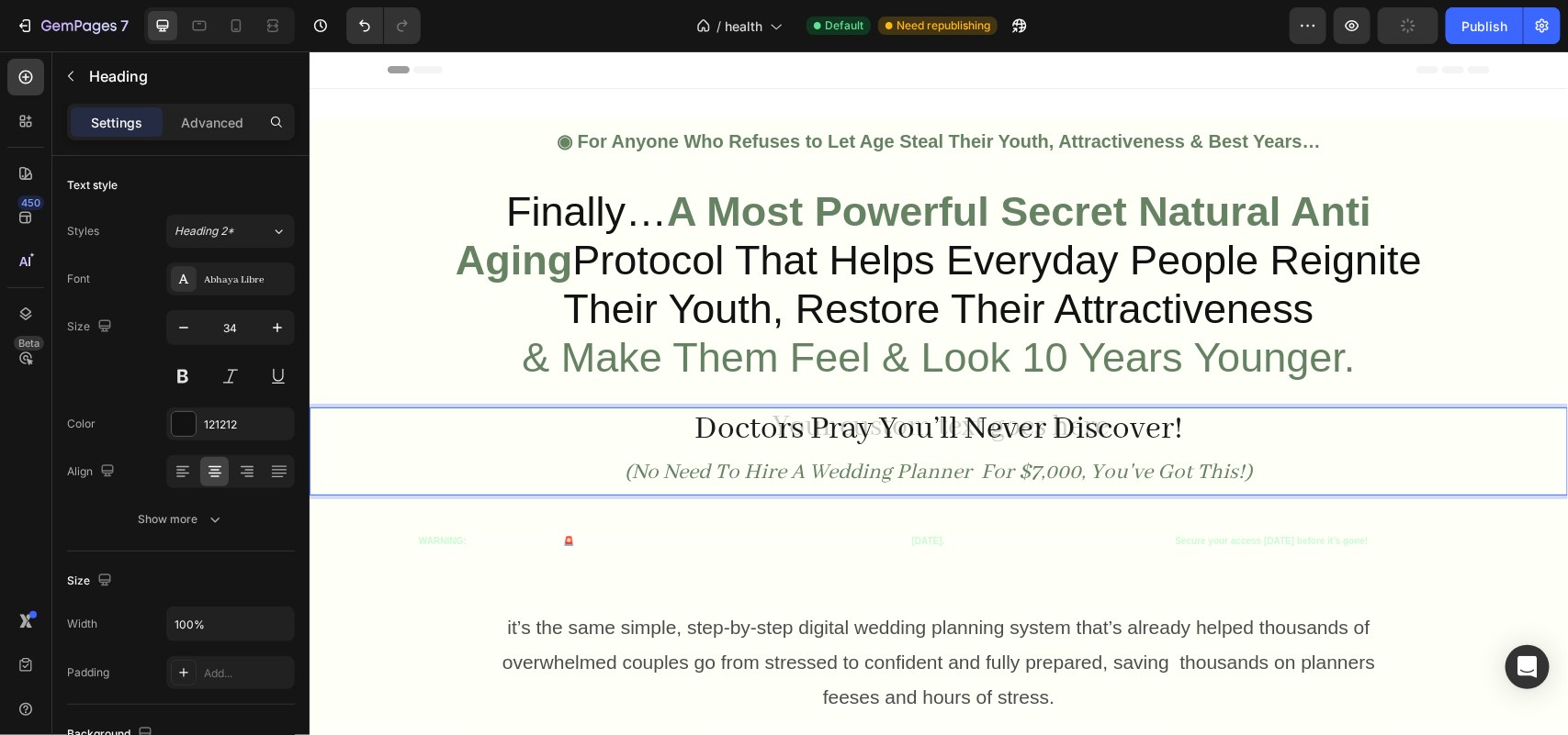
click at [728, 382] on p "⁠⁠⁠⁠⁠⁠⁠ Finally… A Most Powerful Secret Natural Anti Aging Protocol That Helps …" at bounding box center [937, 284] width 1071 height 195
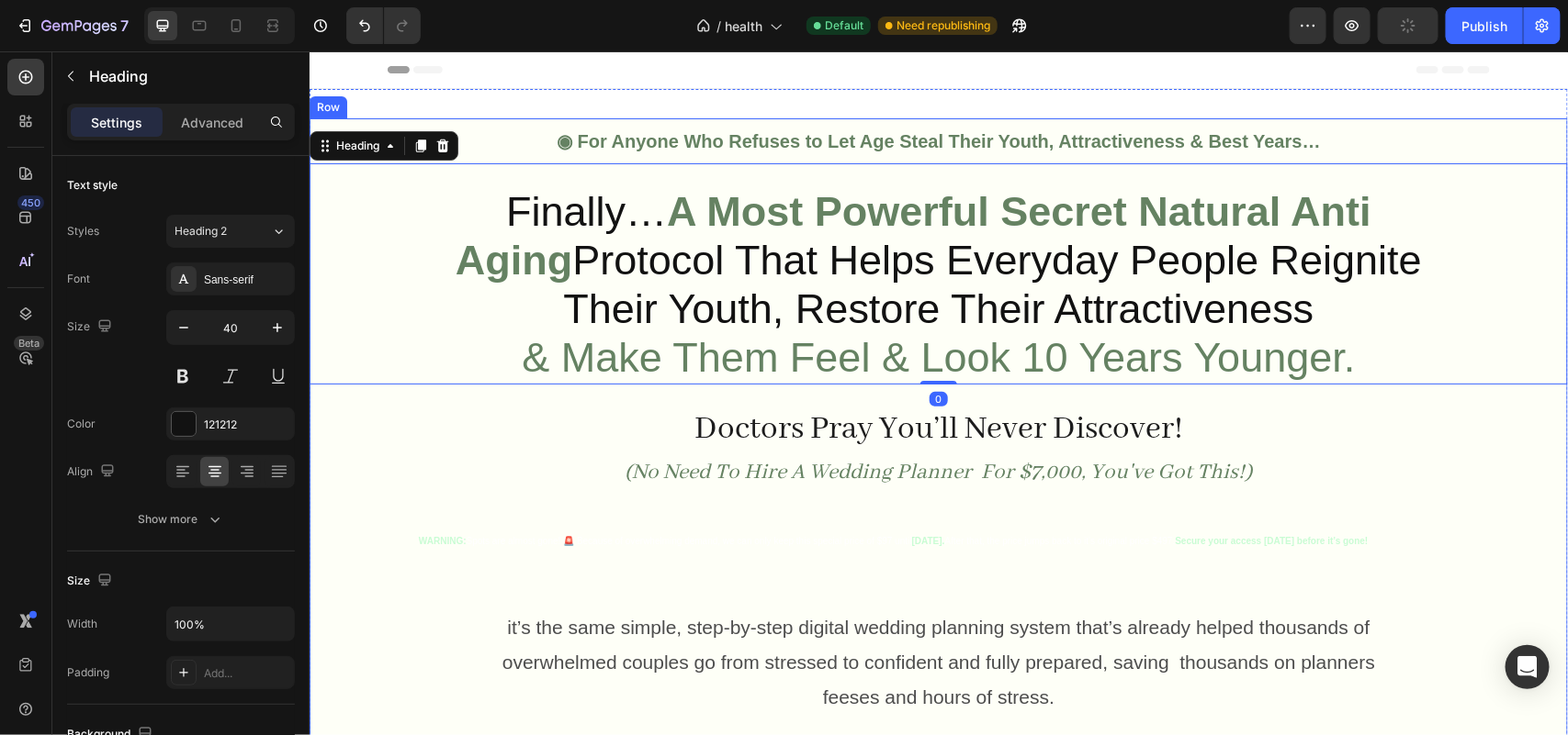
click at [746, 427] on span "Doctors Pray You’ll Never Discover!" at bounding box center [937, 428] width 488 height 40
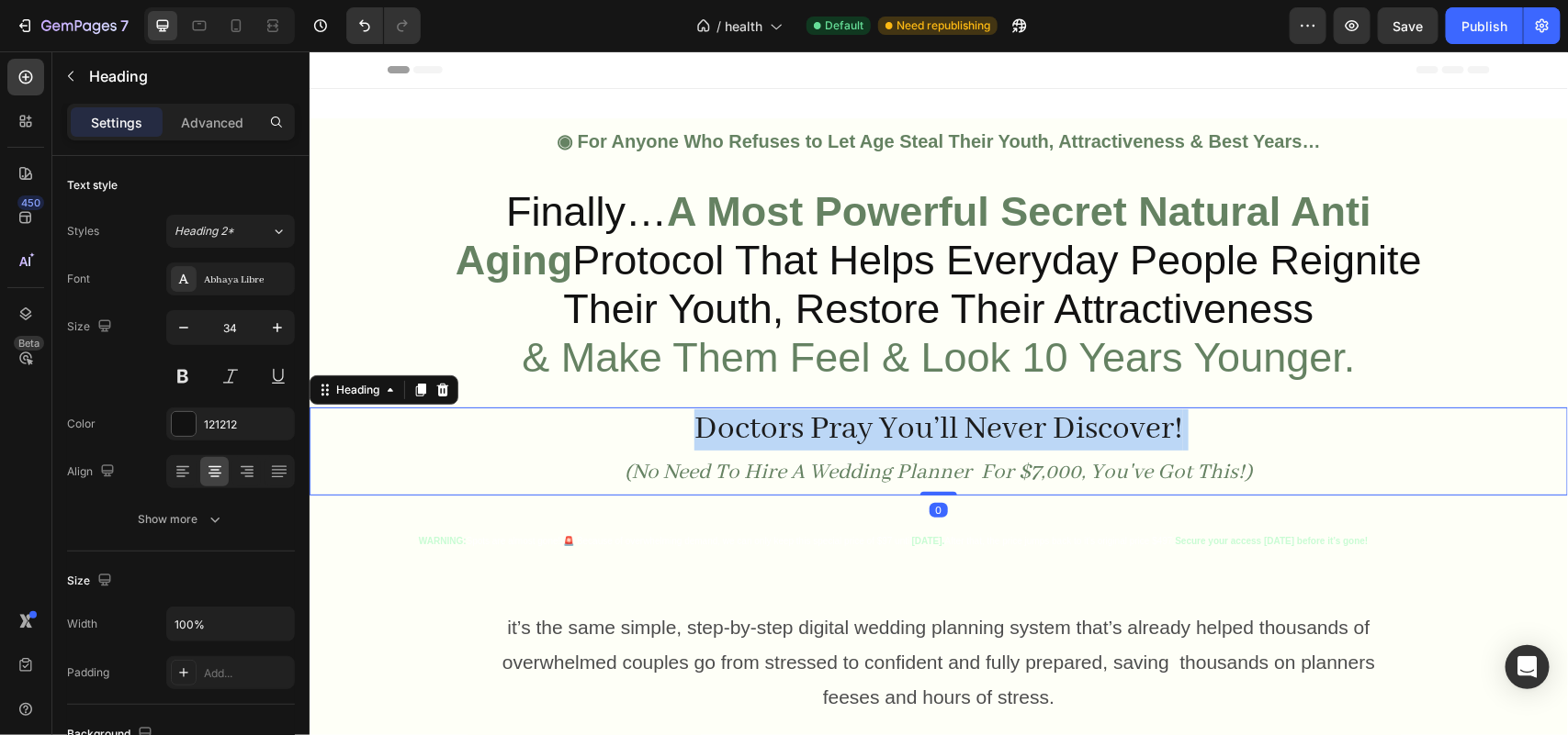
click at [746, 427] on span "Doctors Pray You’ll Never Discover!" at bounding box center [937, 428] width 488 height 40
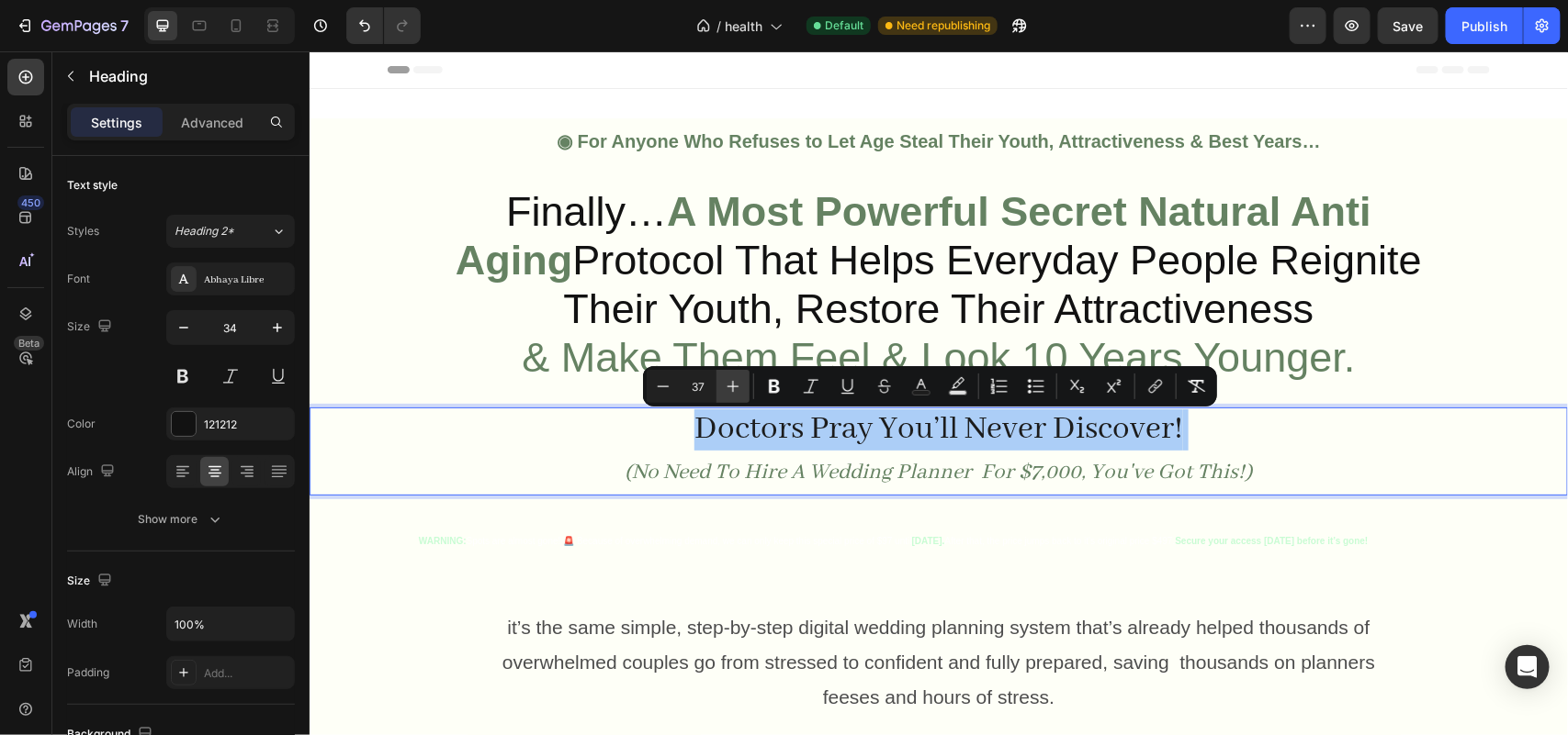
click at [724, 392] on icon "Editor contextual toolbar" at bounding box center [733, 386] width 19 height 19
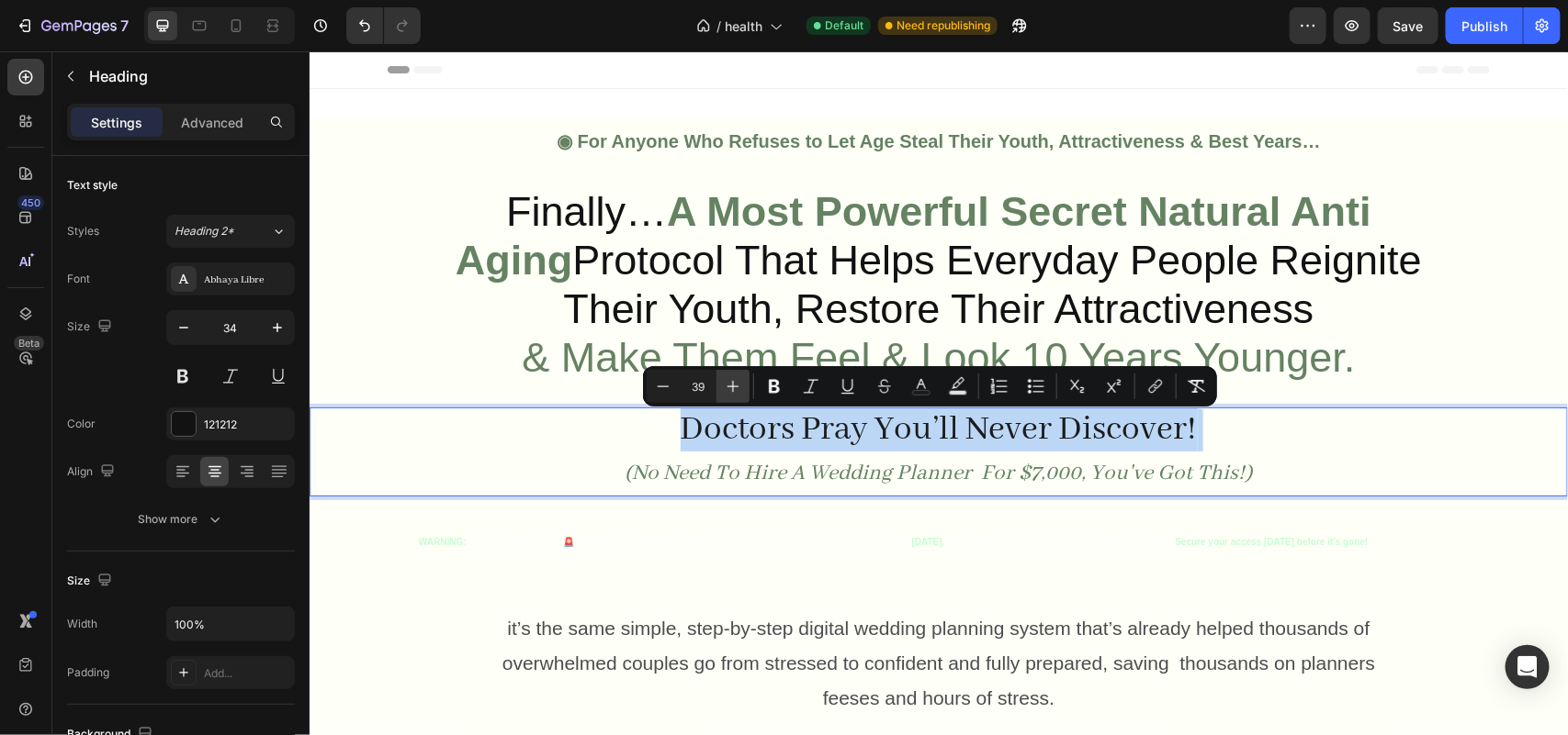
type input "40"
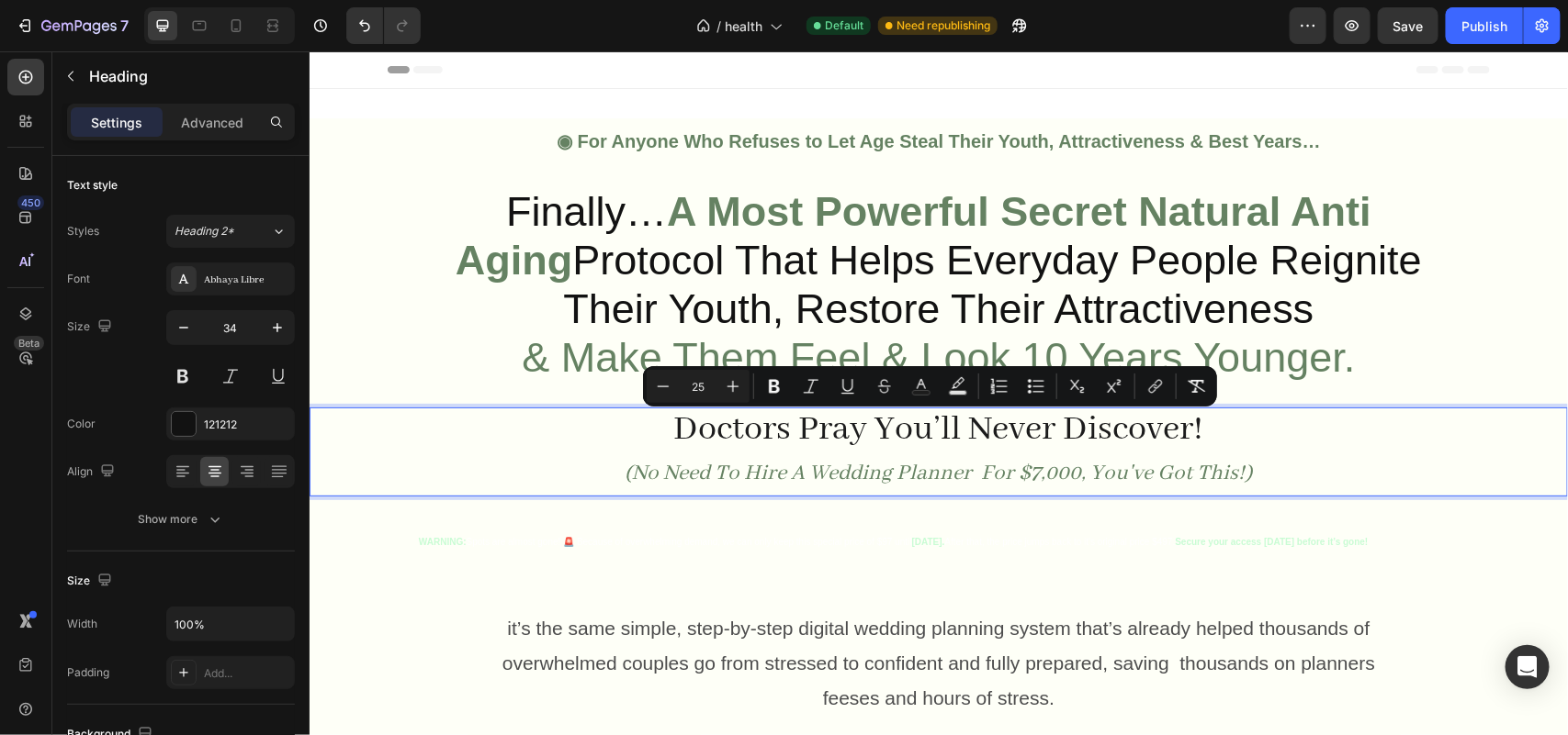
click at [860, 467] on icon "(No Need To Hire A Wedding Planner For $7,000, You've Got This!)" at bounding box center [938, 471] width 628 height 26
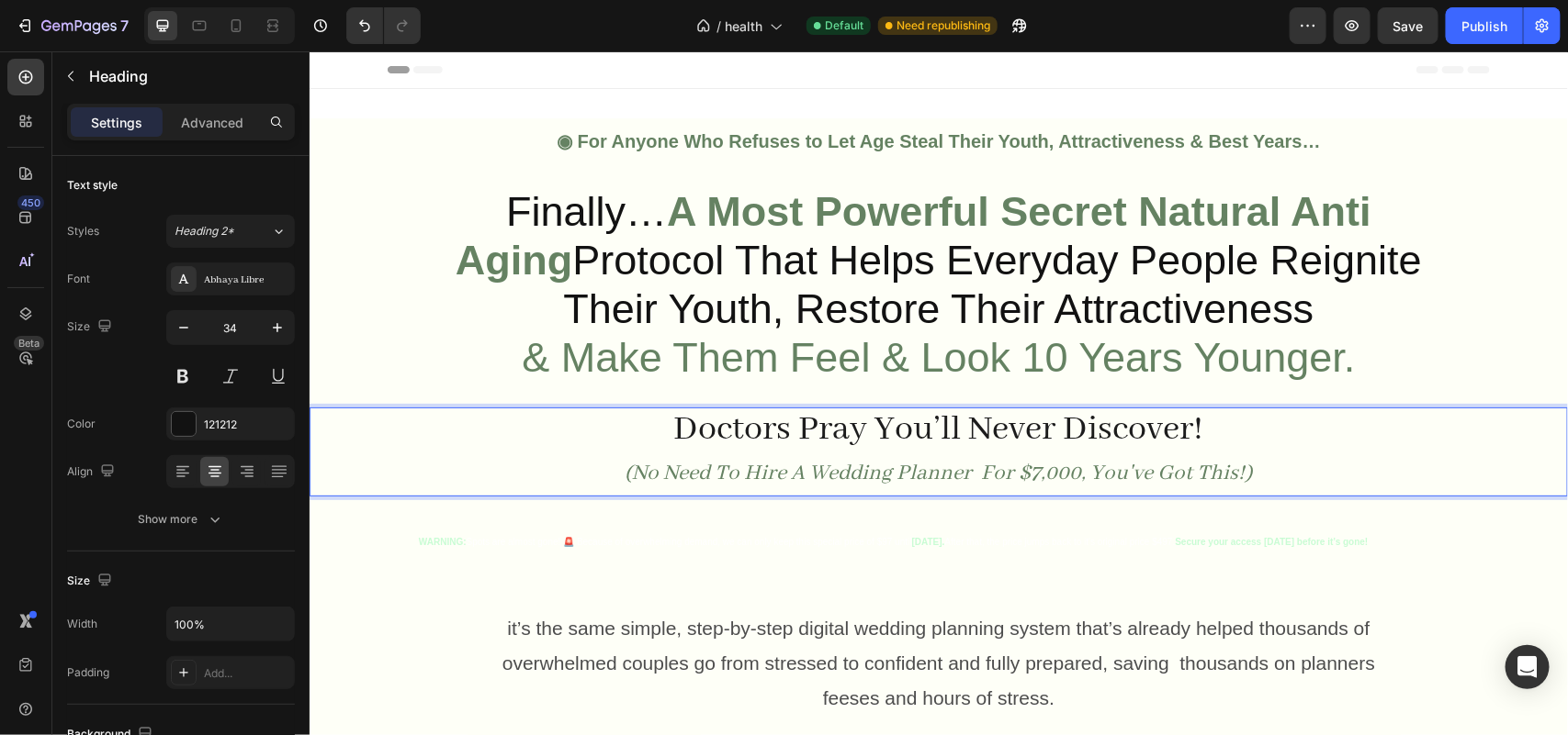
click at [443, 539] on p "WARNING: Spots are almost gone! 🚨 Because of overwhelming demand, we can only k…" at bounding box center [937, 541] width 1039 height 28
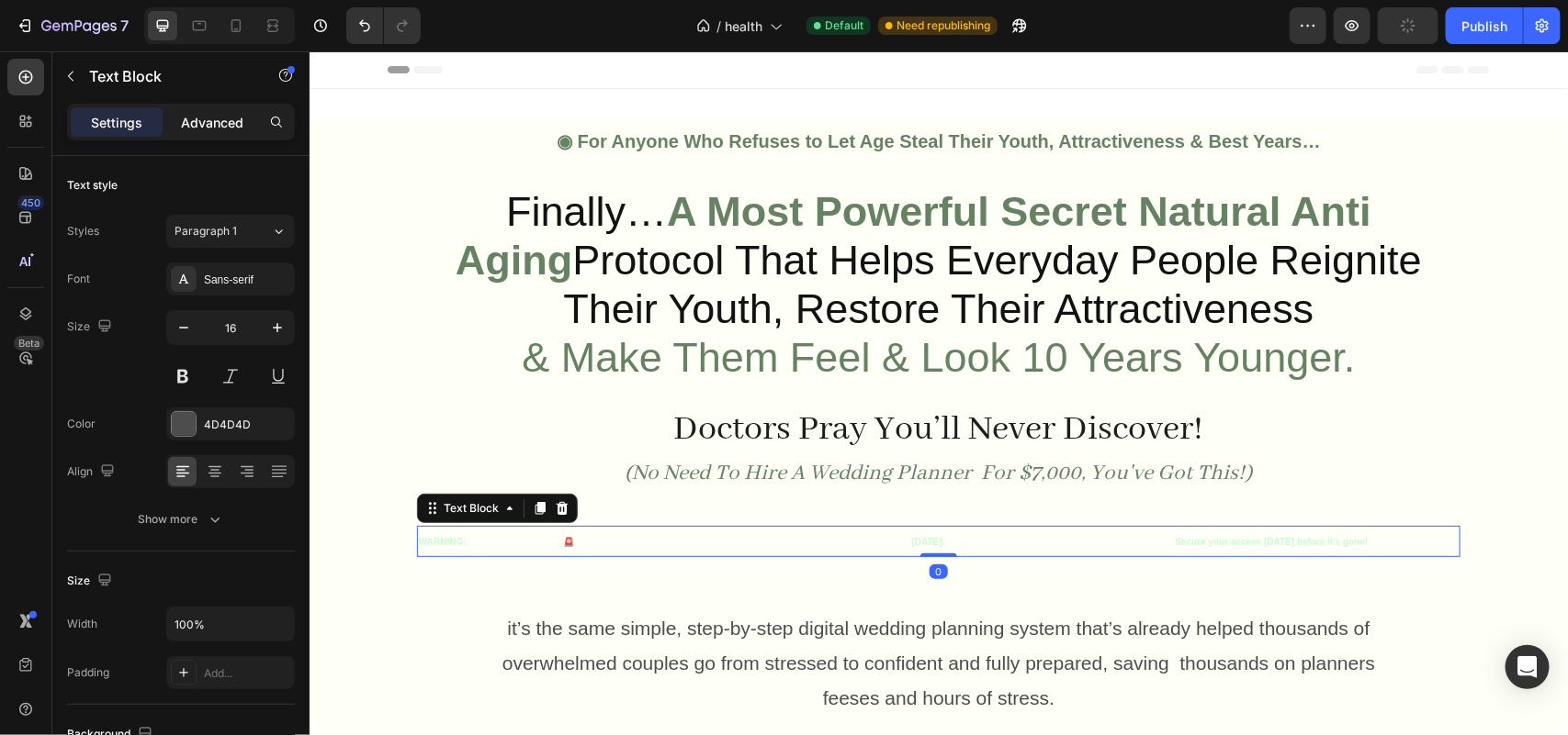
click at [199, 121] on p "Advanced" at bounding box center [213, 122] width 63 height 20
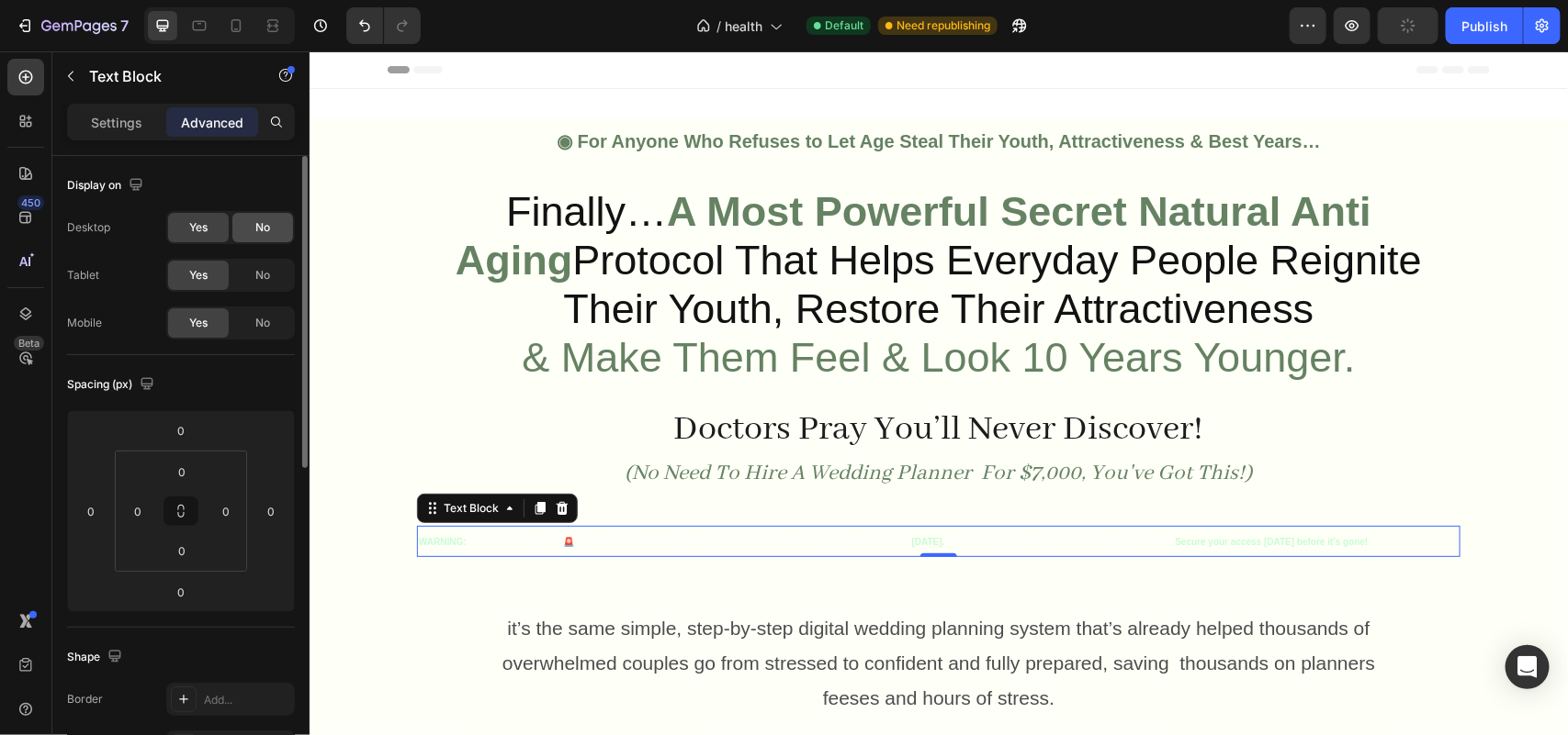
click at [255, 230] on span "No" at bounding box center [262, 227] width 15 height 17
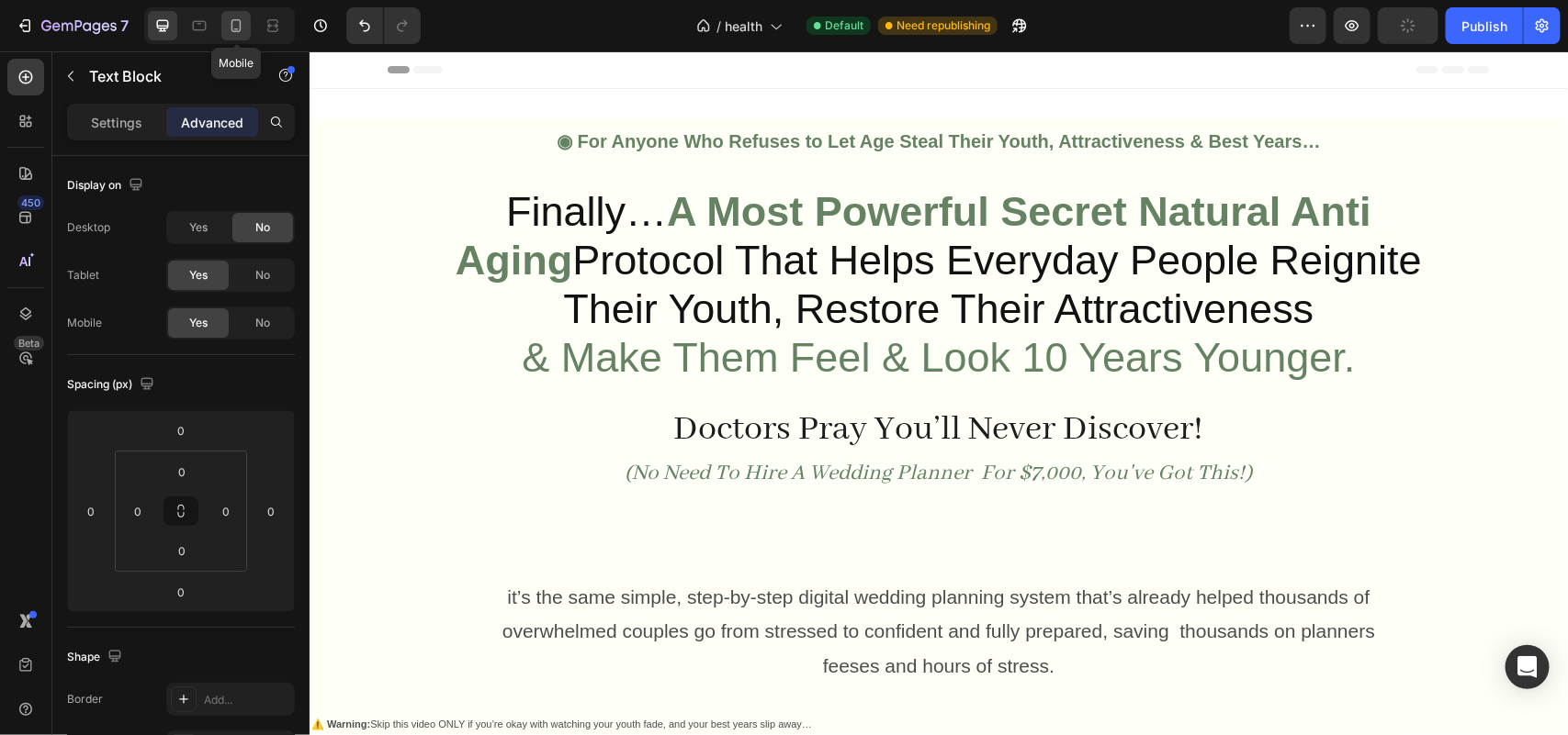
click at [234, 29] on icon at bounding box center [235, 25] width 19 height 19
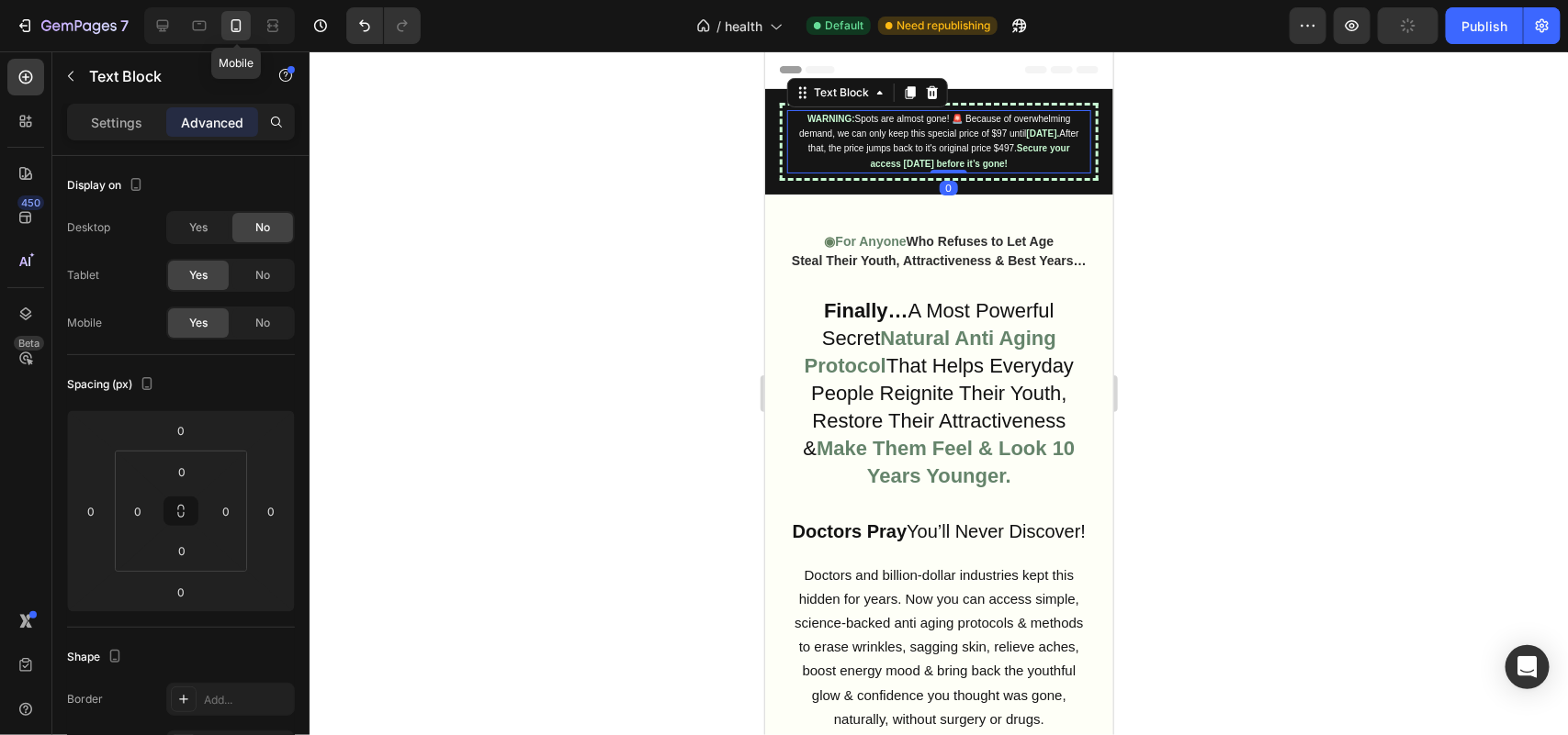
type input "10"
click at [158, 27] on icon at bounding box center [163, 26] width 12 height 12
type input "0"
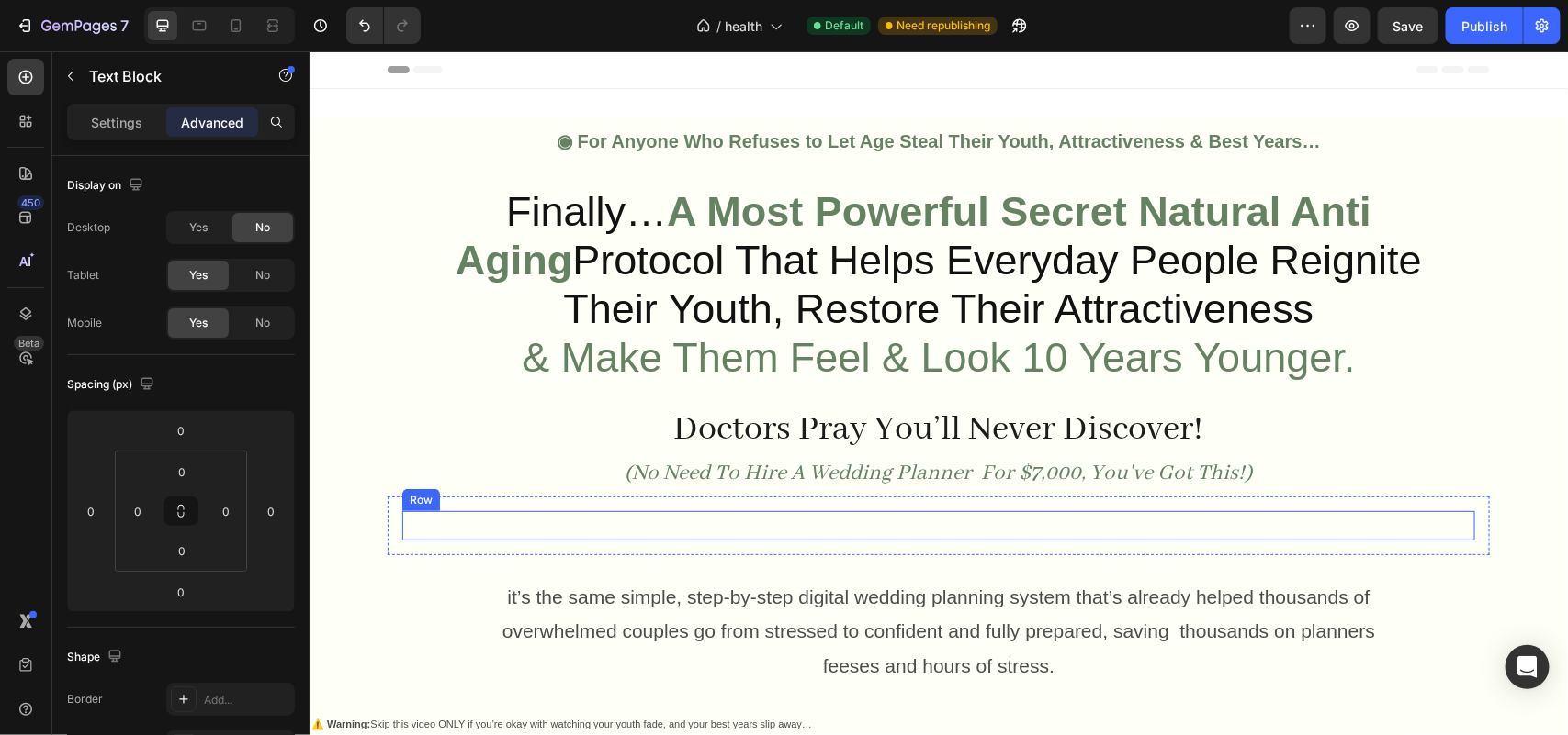
click at [401, 515] on div "WARNING: Spots are almost gone! 🚨 Because of overwhelming demand, we can only k…" at bounding box center [937, 525] width 1073 height 29
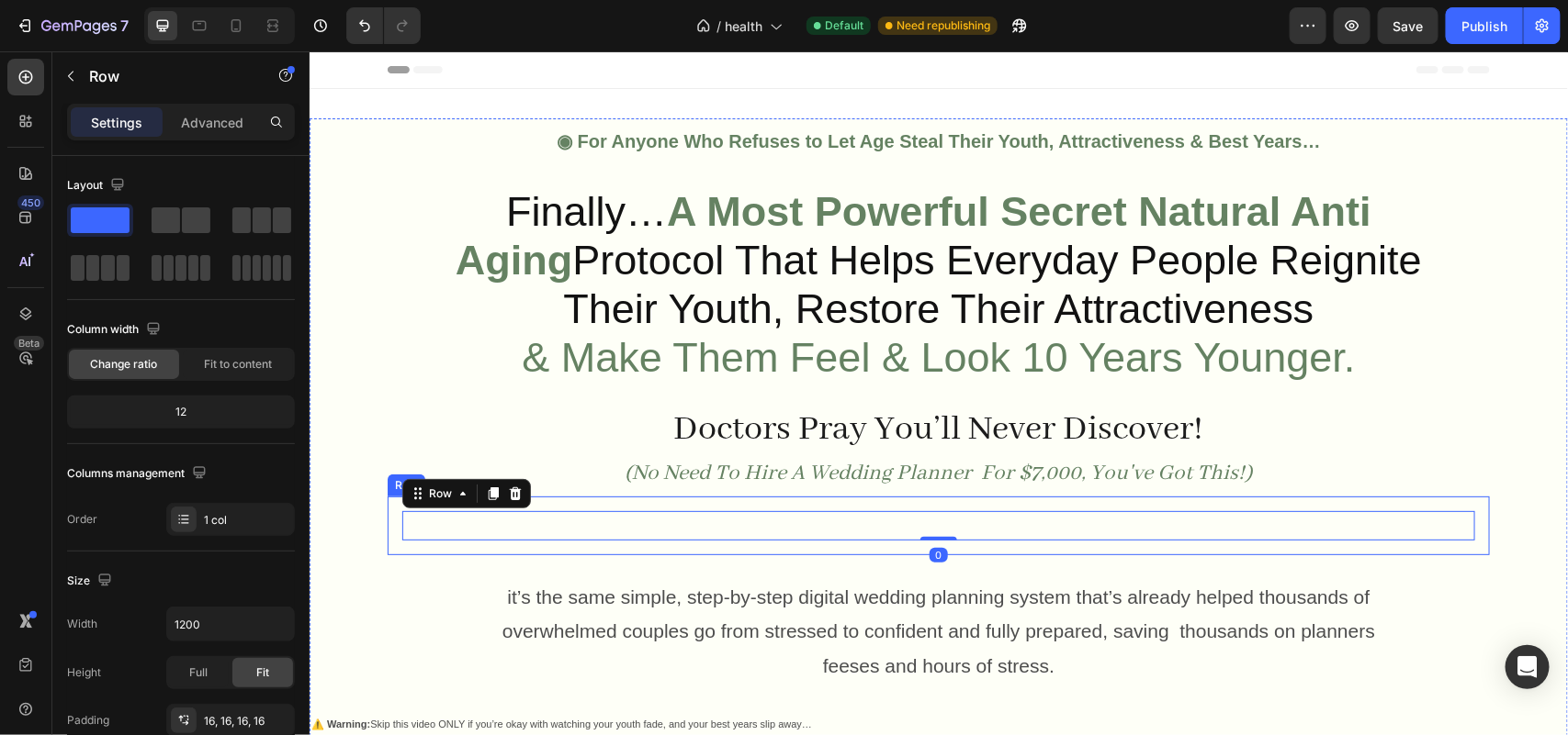
click at [386, 514] on div "WARNING: Spots are almost gone! 🚨 Because of overwhelming demand, we can only k…" at bounding box center [937, 525] width 1102 height 59
click at [203, 120] on p "Advanced" at bounding box center [213, 122] width 63 height 20
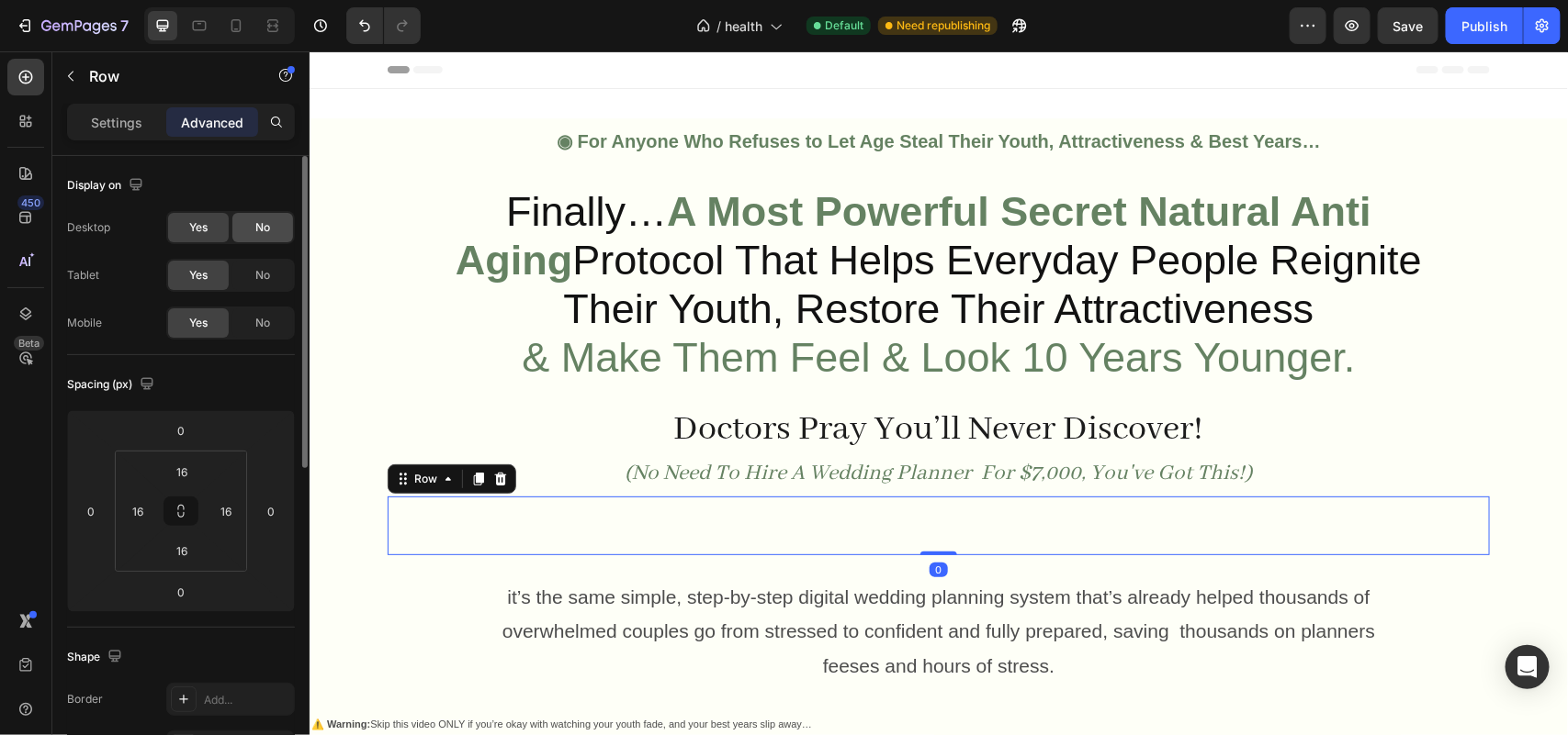
click at [268, 229] on span "No" at bounding box center [262, 227] width 15 height 17
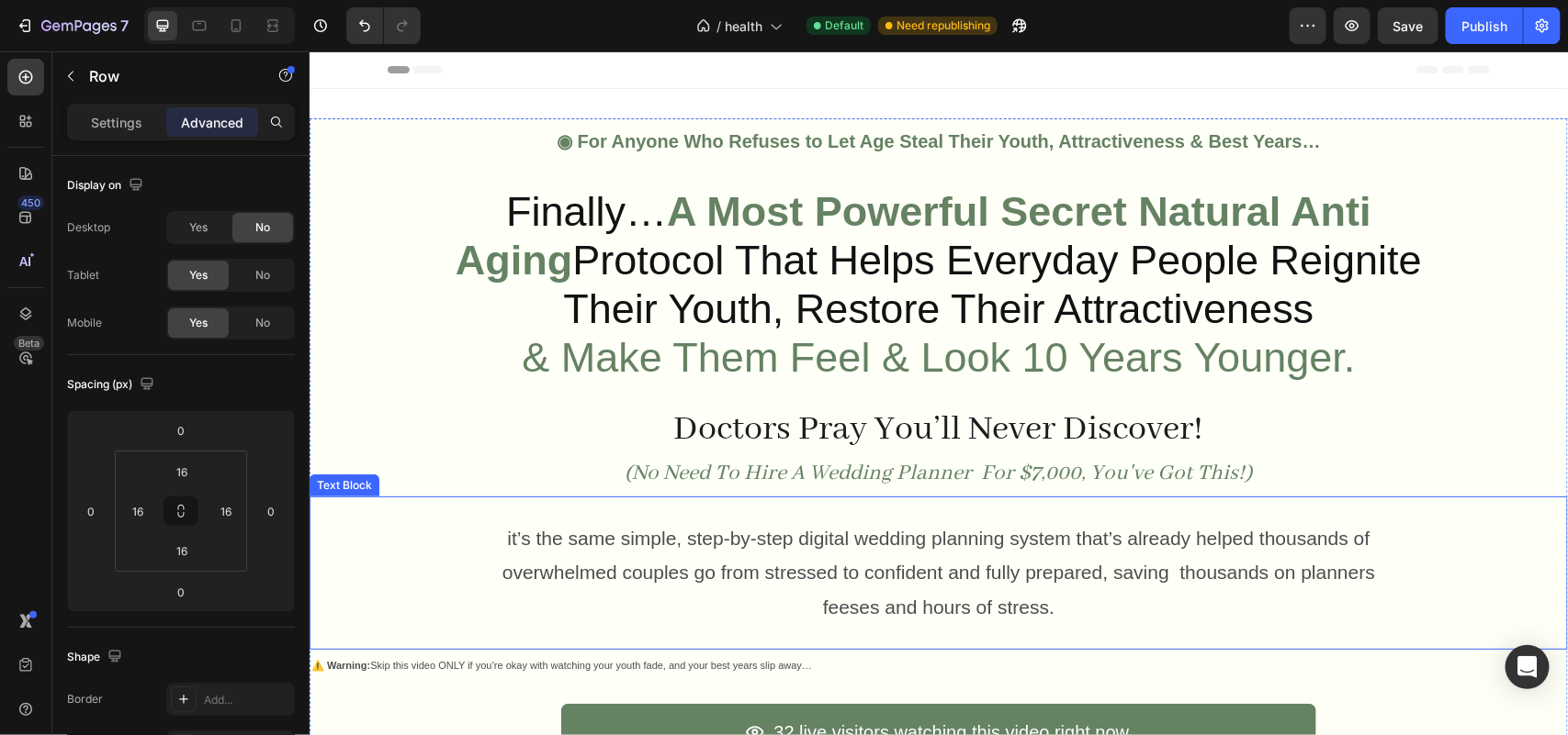
click at [489, 543] on div "it’s the same simple, step-by-step digital wedding planning system that’s alrea…" at bounding box center [937, 572] width 1258 height 153
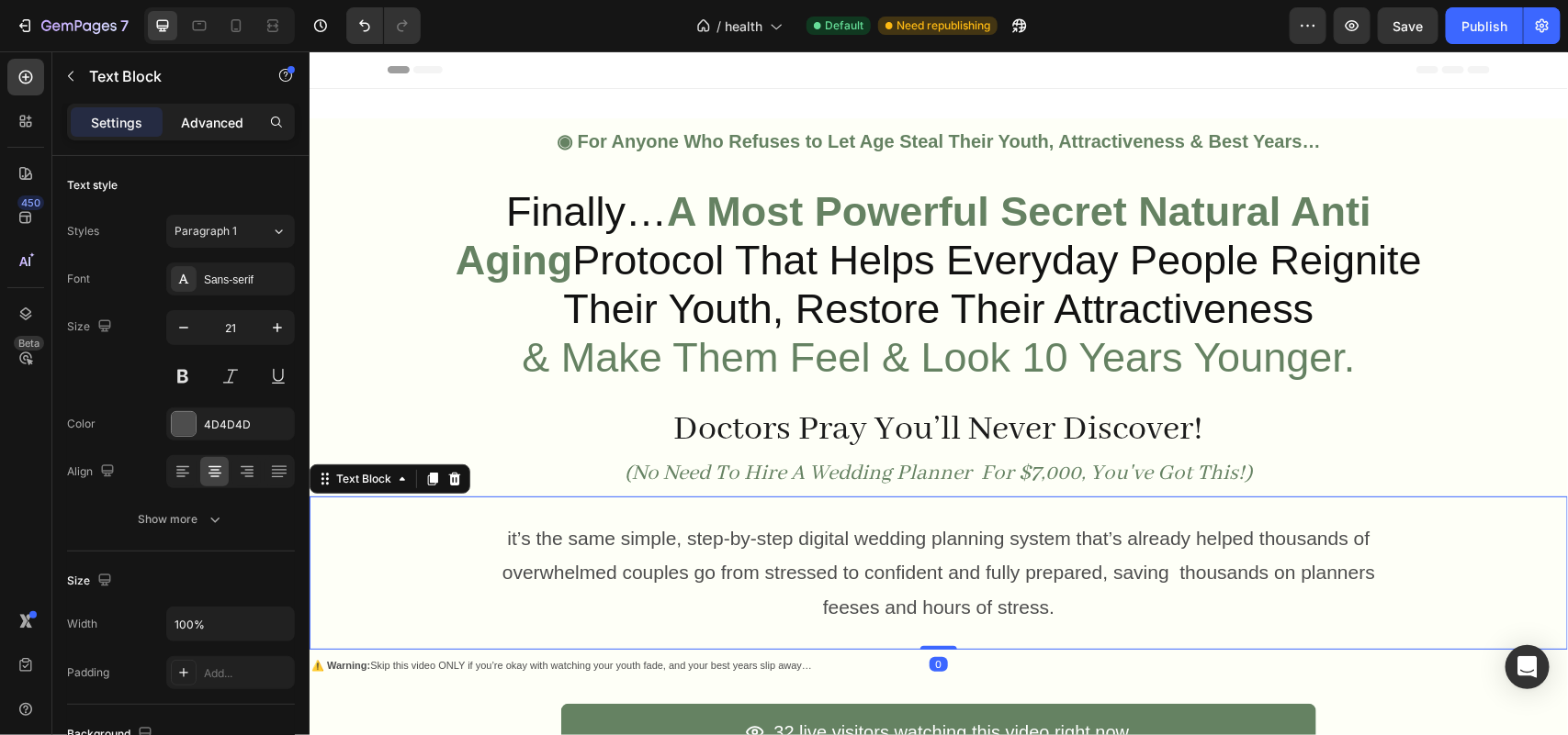
click at [210, 125] on p "Advanced" at bounding box center [213, 122] width 63 height 20
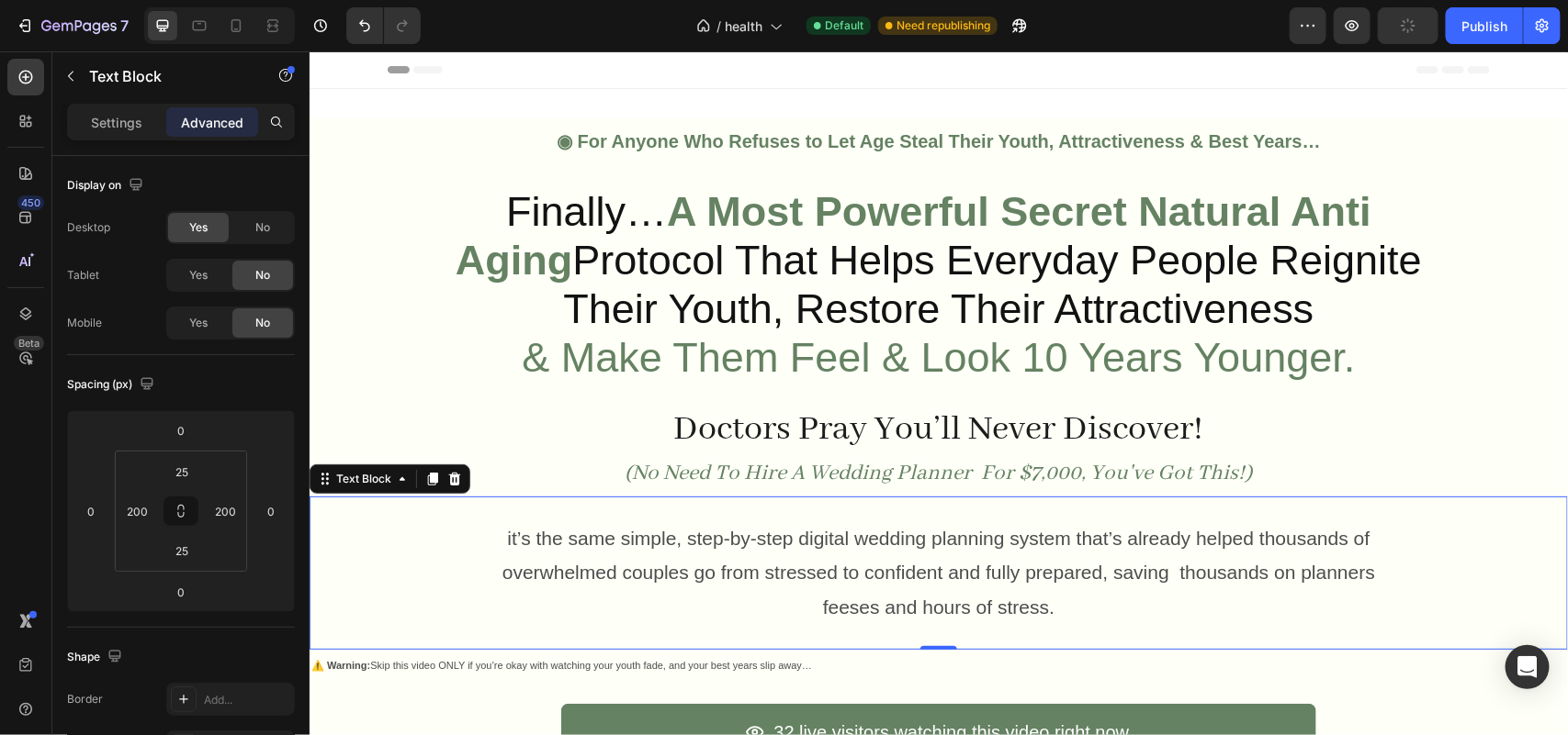
click at [808, 621] on p "it’s the same simple, step-by-step digital wedding planning system that’s alrea…" at bounding box center [937, 572] width 887 height 104
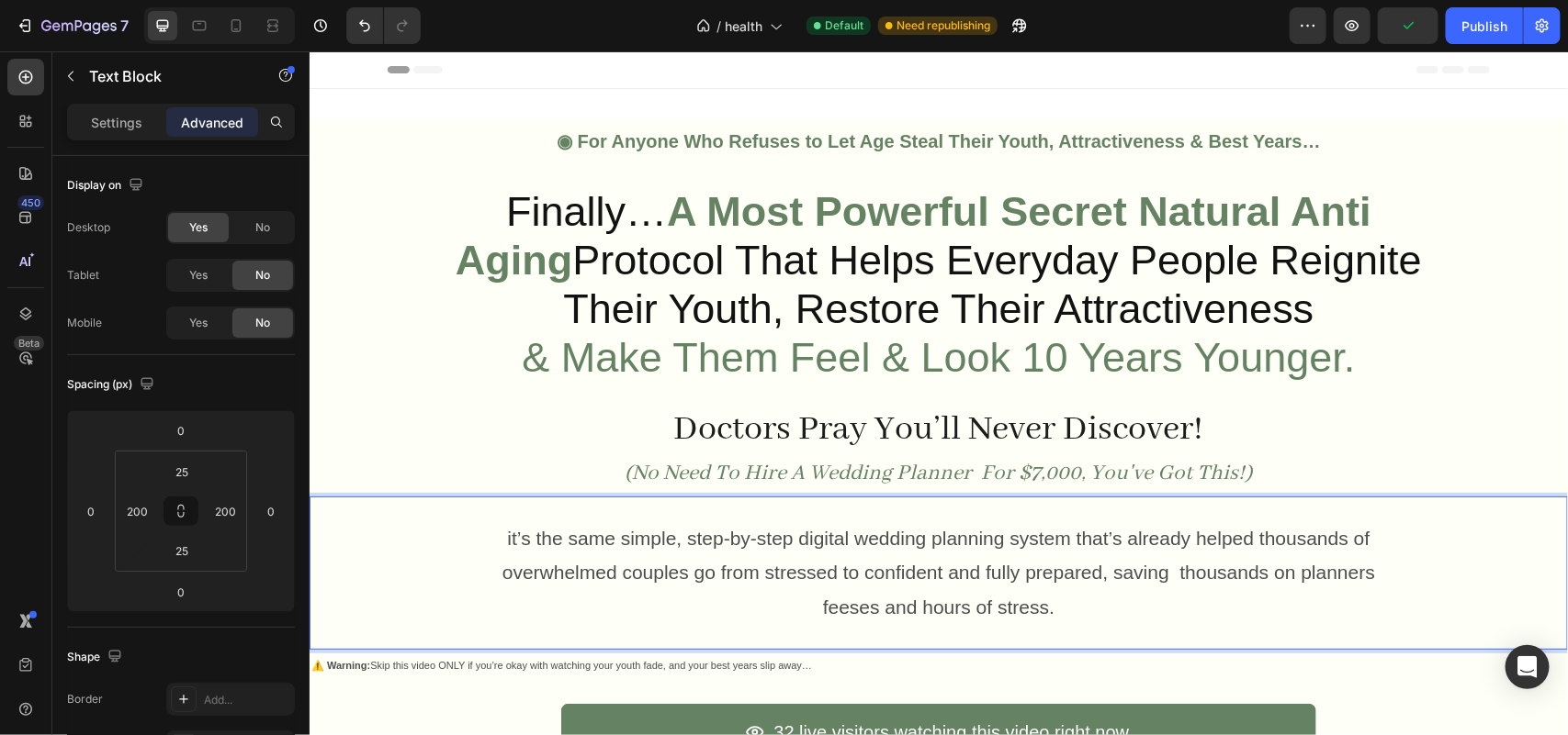
click at [818, 564] on span "it’s the same simple, step-by-step digital wedding planning system that’s alrea…" at bounding box center [937, 572] width 873 height 91
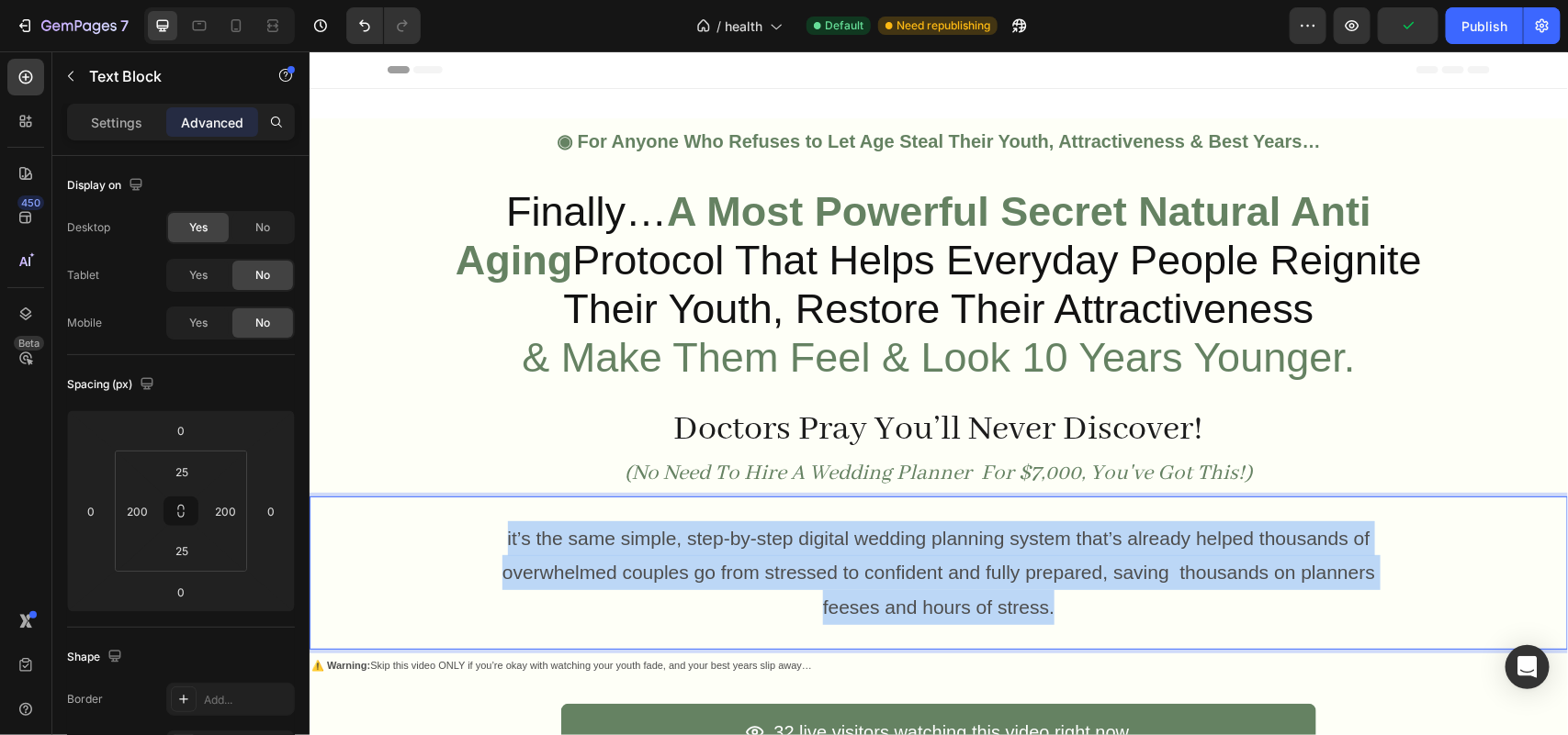
click at [818, 564] on span "it’s the same simple, step-by-step digital wedding planning system that’s alrea…" at bounding box center [937, 572] width 873 height 91
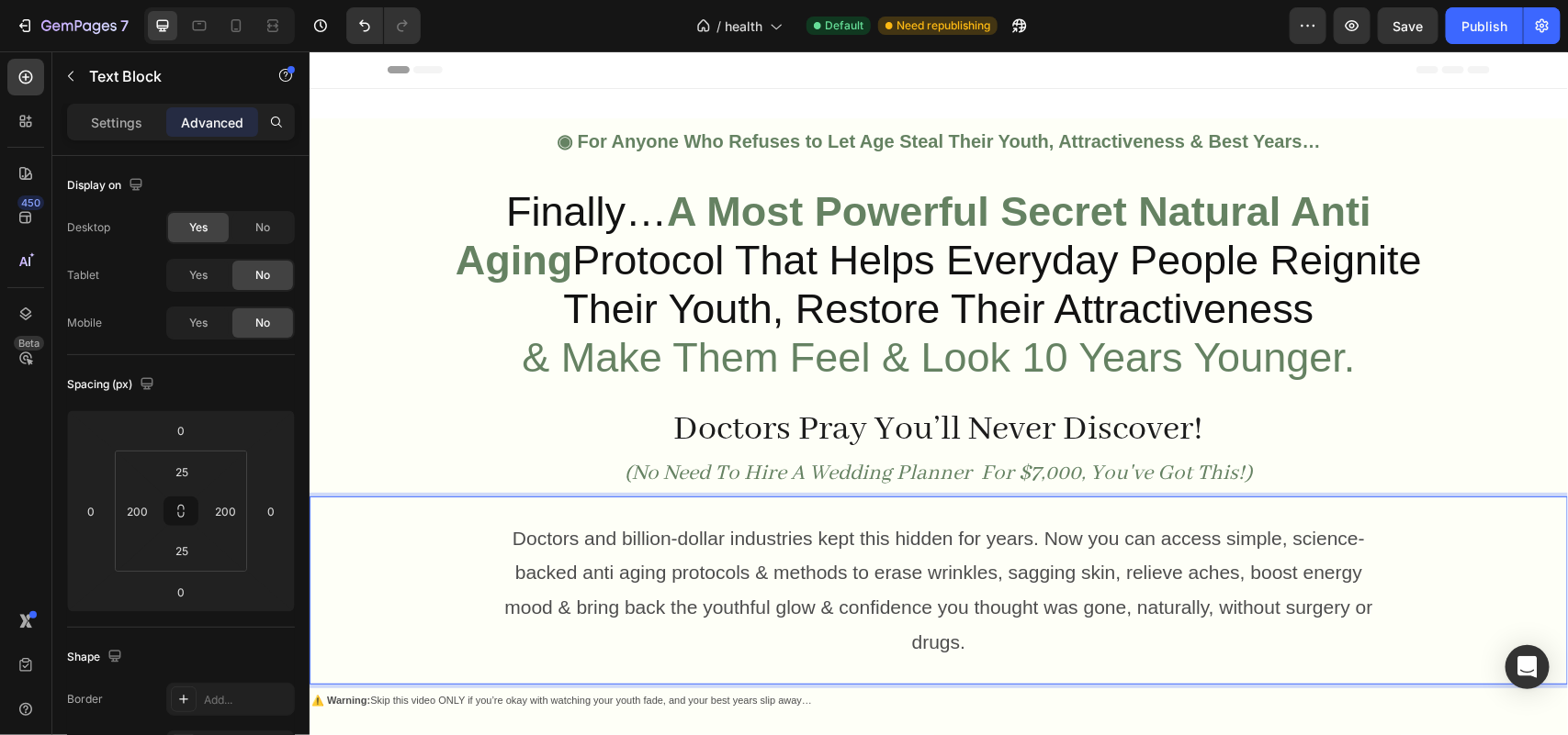
click at [1279, 547] on span "Doctors and billion-dollar industries kept this hidden for years. Now you can a…" at bounding box center [936, 589] width 868 height 124
click at [1283, 547] on span "Doctors and billion-dollar industries kept this hidden for years. Now you can a…" at bounding box center [936, 589] width 868 height 124
click at [1307, 584] on span "science-backed anti aging protocols & methods to erase wrinkles, sagging skin, …" at bounding box center [937, 606] width 854 height 91
click at [1269, 616] on span "boost energy mood & bring back the youthful glow & confidence you thought was g…" at bounding box center [937, 623] width 827 height 56
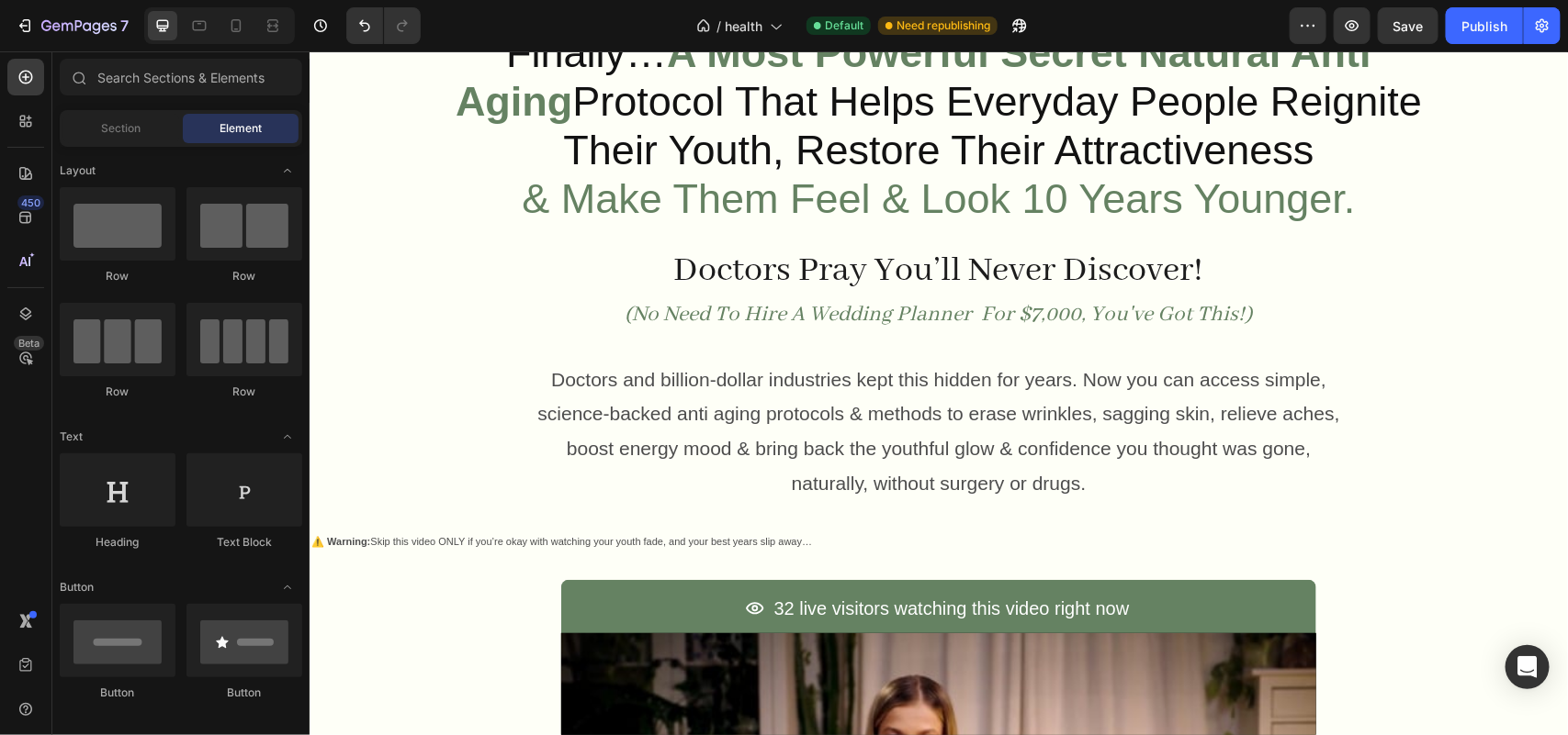
scroll to position [303, 0]
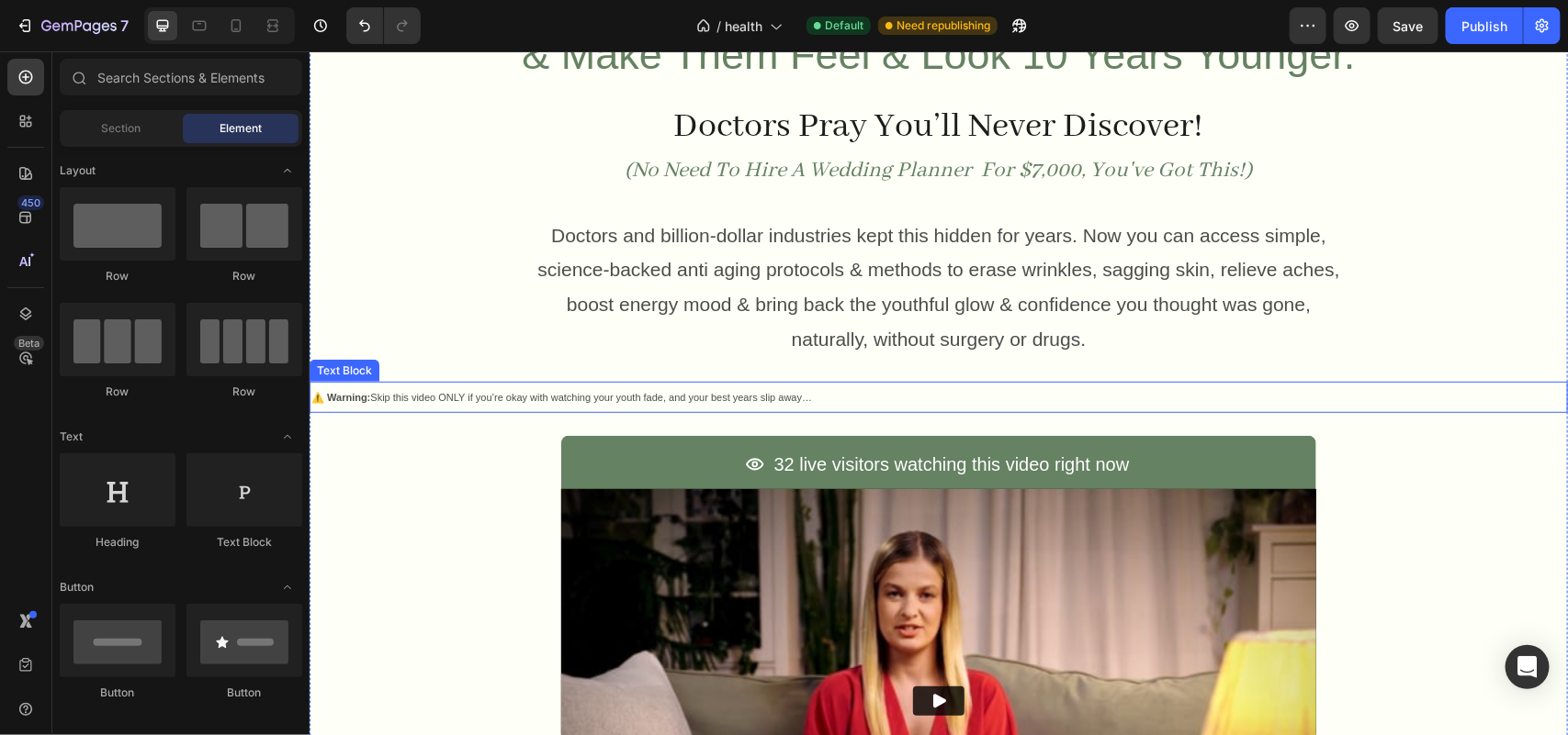
click at [606, 402] on span "⚠️ Warning: Skip this video ONLY if you’re okay with watching your youth fade, …" at bounding box center [561, 396] width 500 height 11
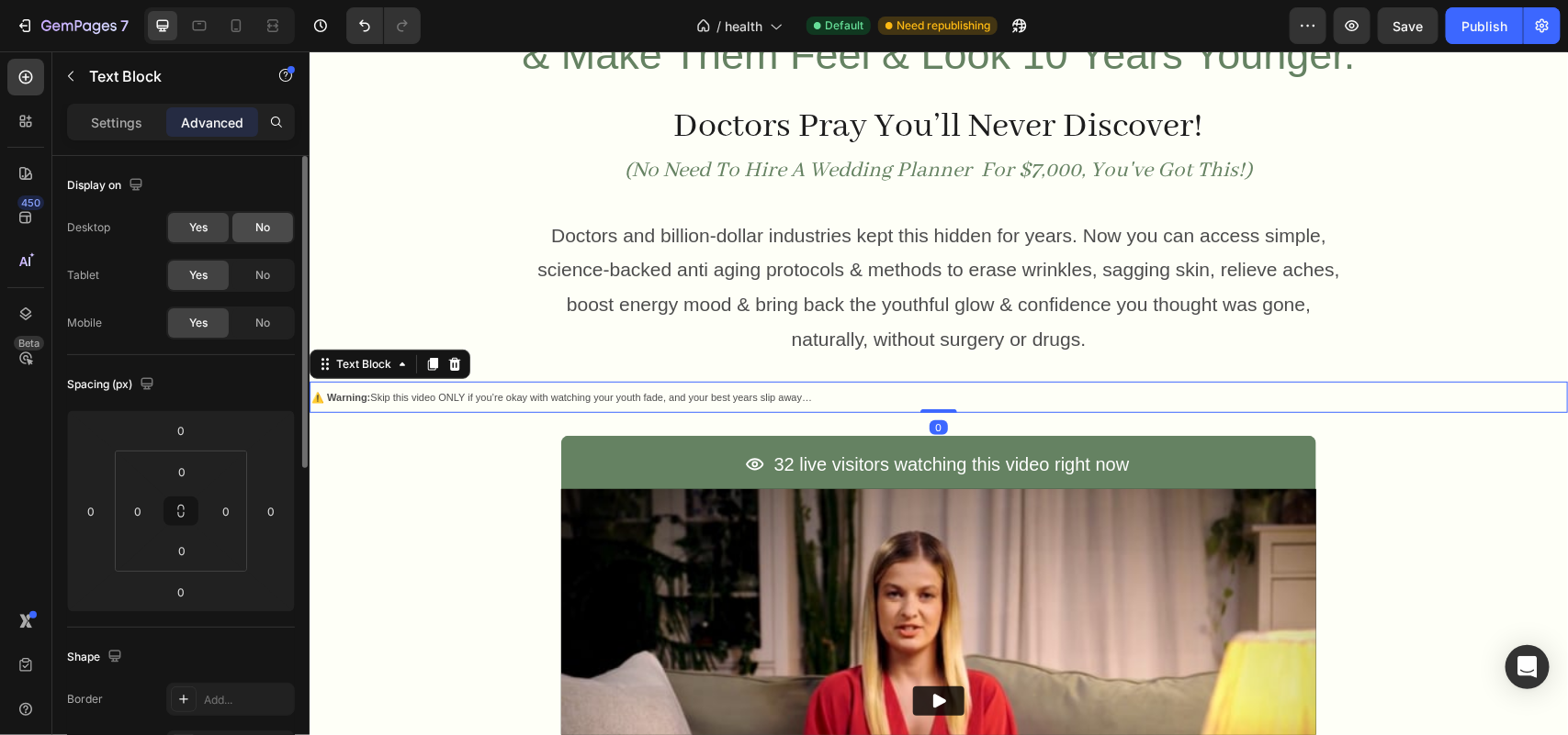
click at [278, 223] on div "No" at bounding box center [263, 227] width 61 height 29
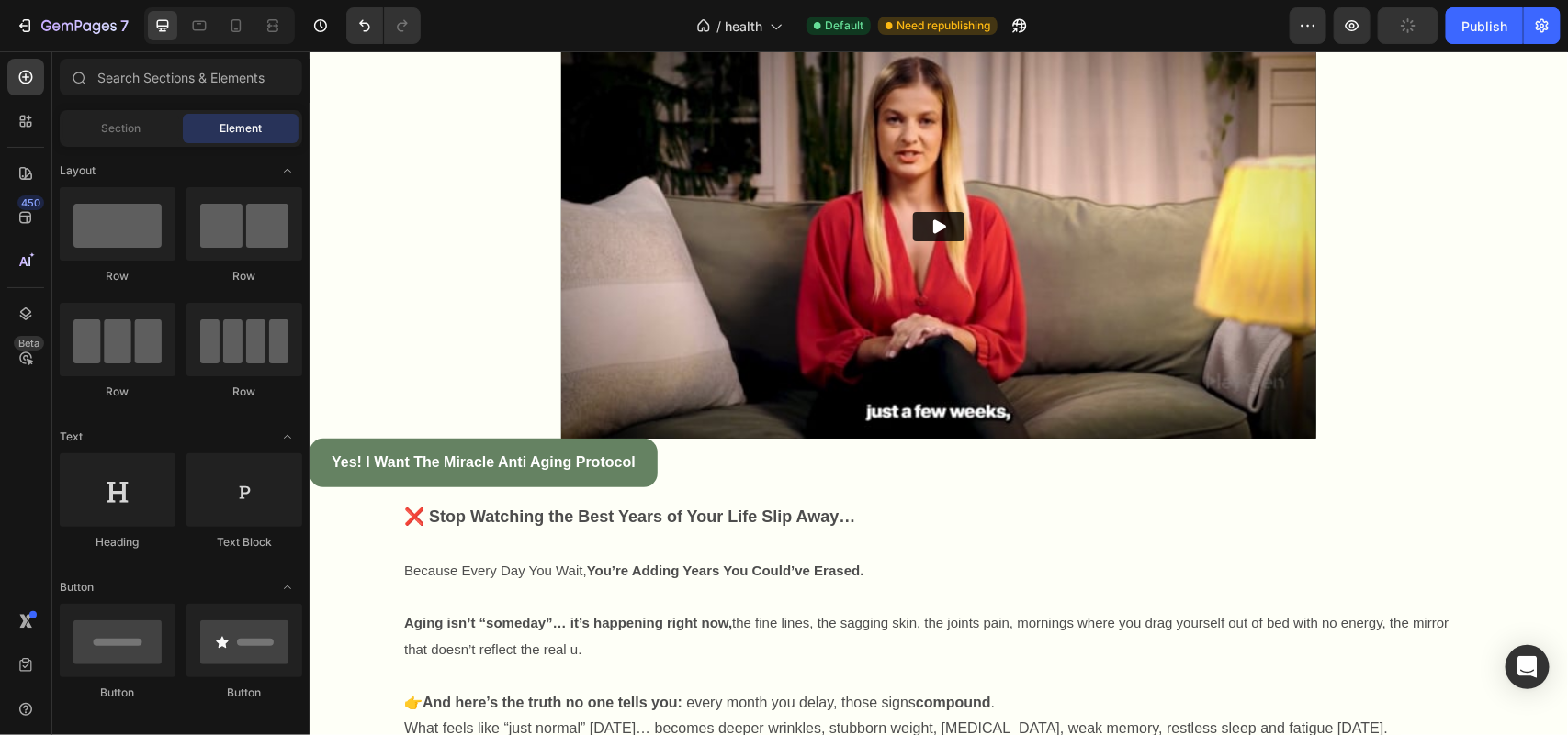
scroll to position [1002, 0]
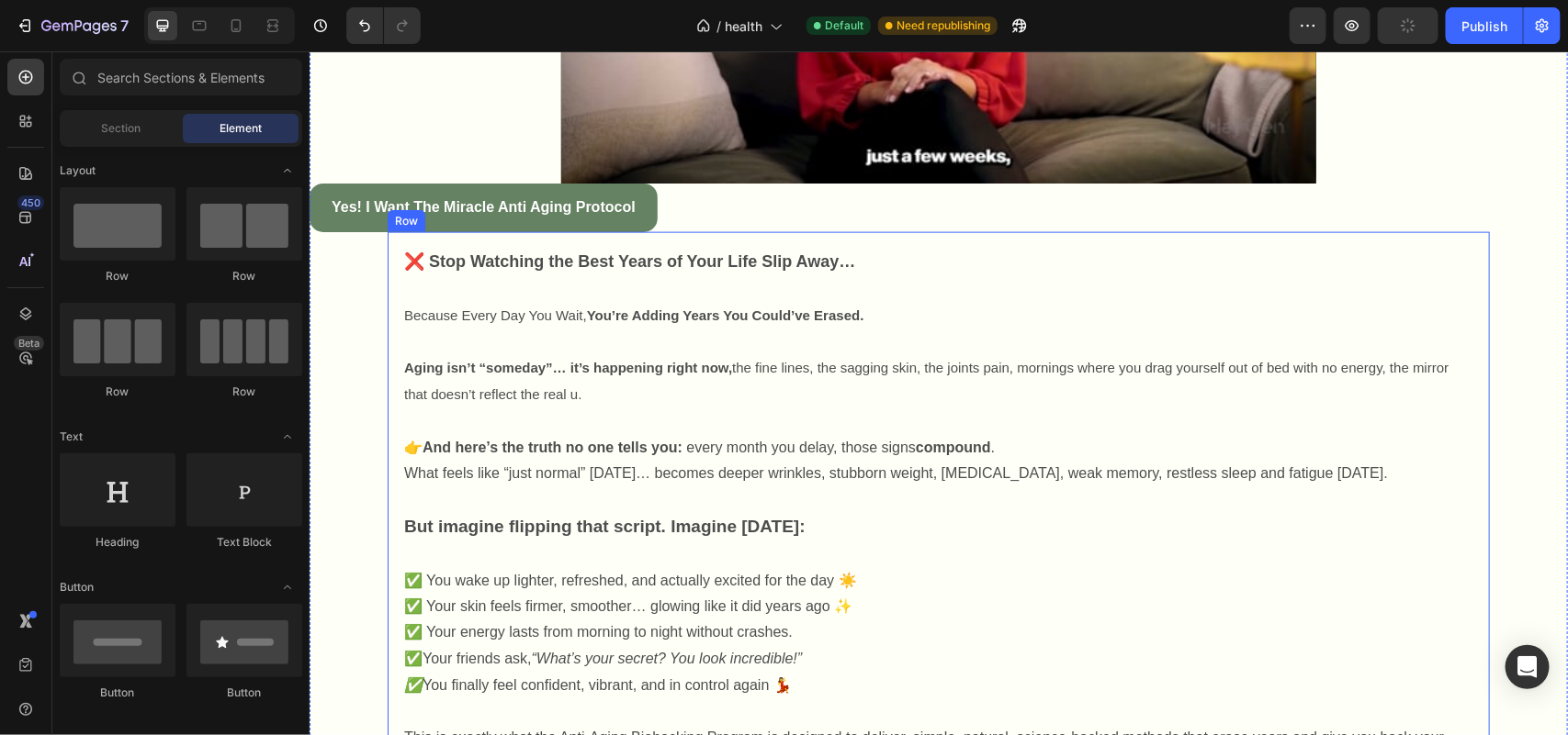
click at [551, 239] on div "❌ Stop Watching the Best Years of Your Life Slip Away… Because Every Day You Wa…" at bounding box center [937, 607] width 1102 height 751
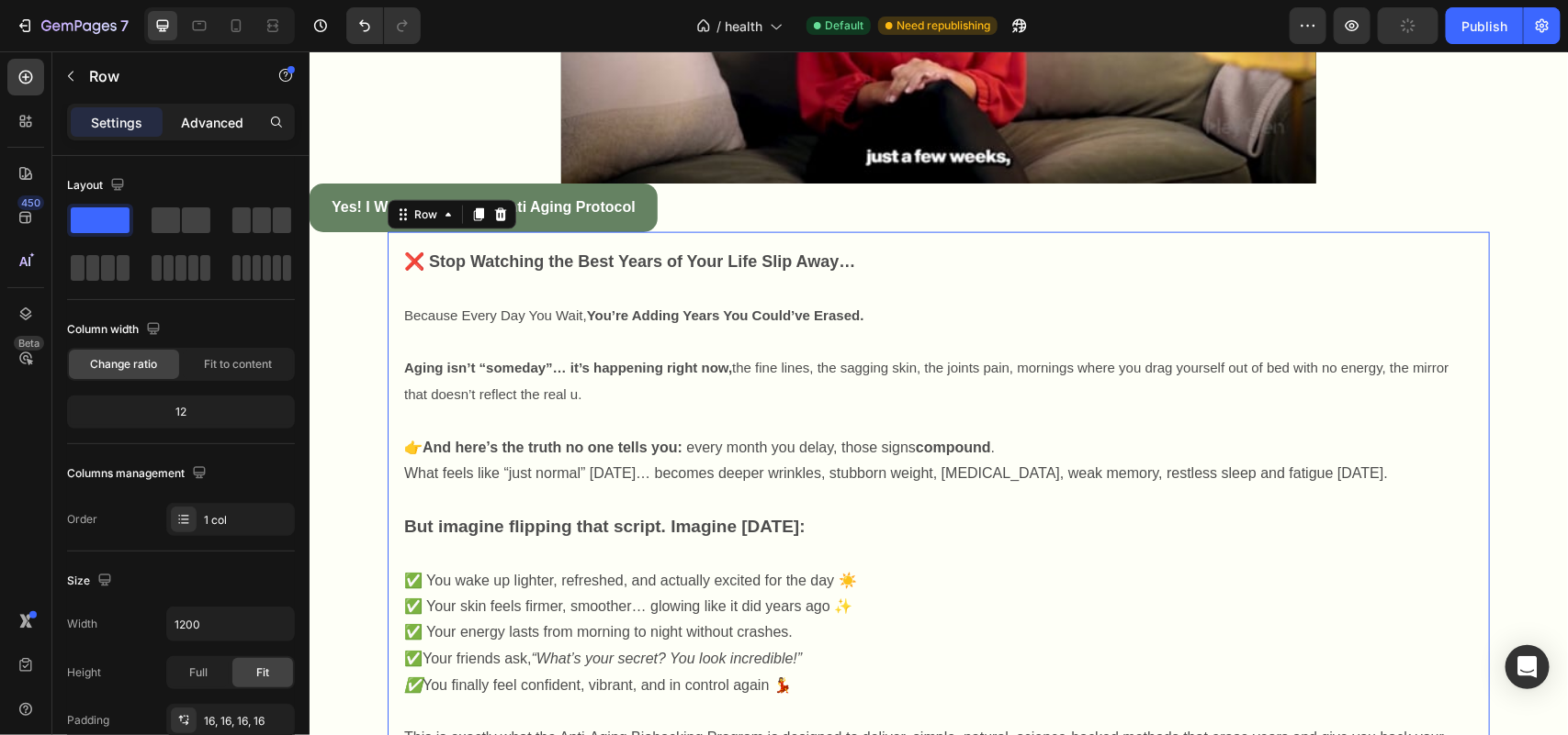
click at [236, 122] on p "Advanced" at bounding box center [213, 122] width 63 height 20
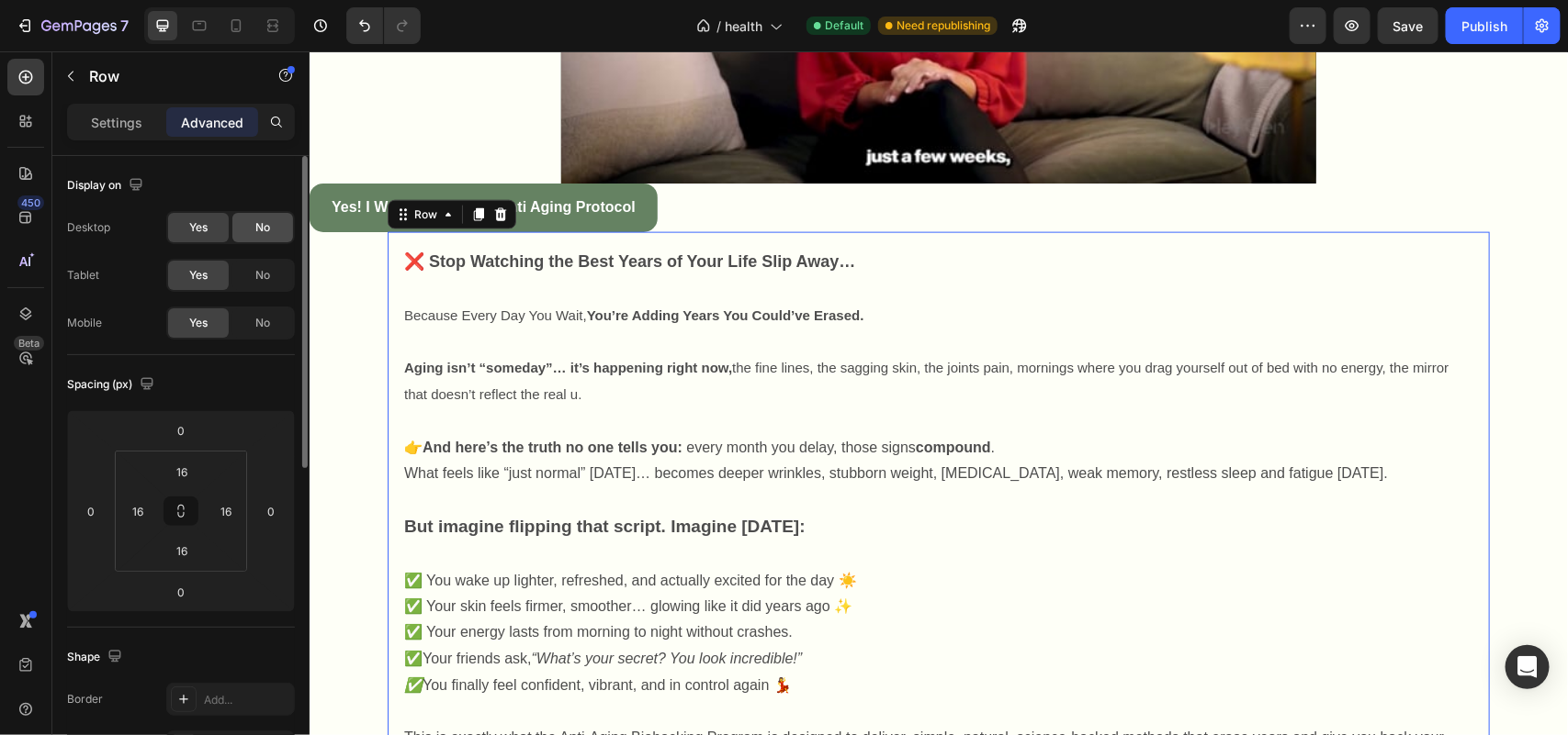
click at [262, 223] on span "No" at bounding box center [262, 227] width 15 height 17
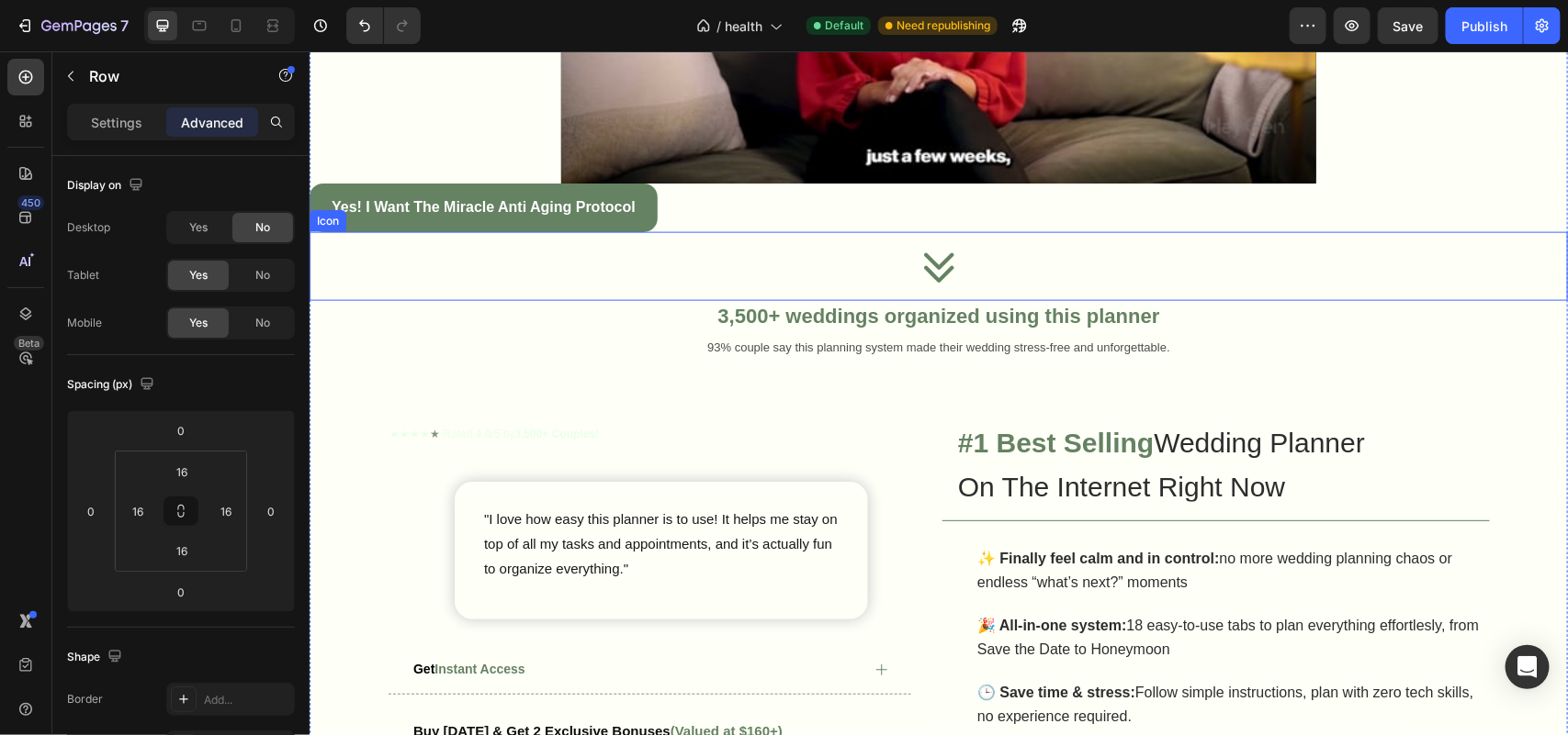
click at [657, 258] on div "Icon" at bounding box center [937, 266] width 1258 height 69
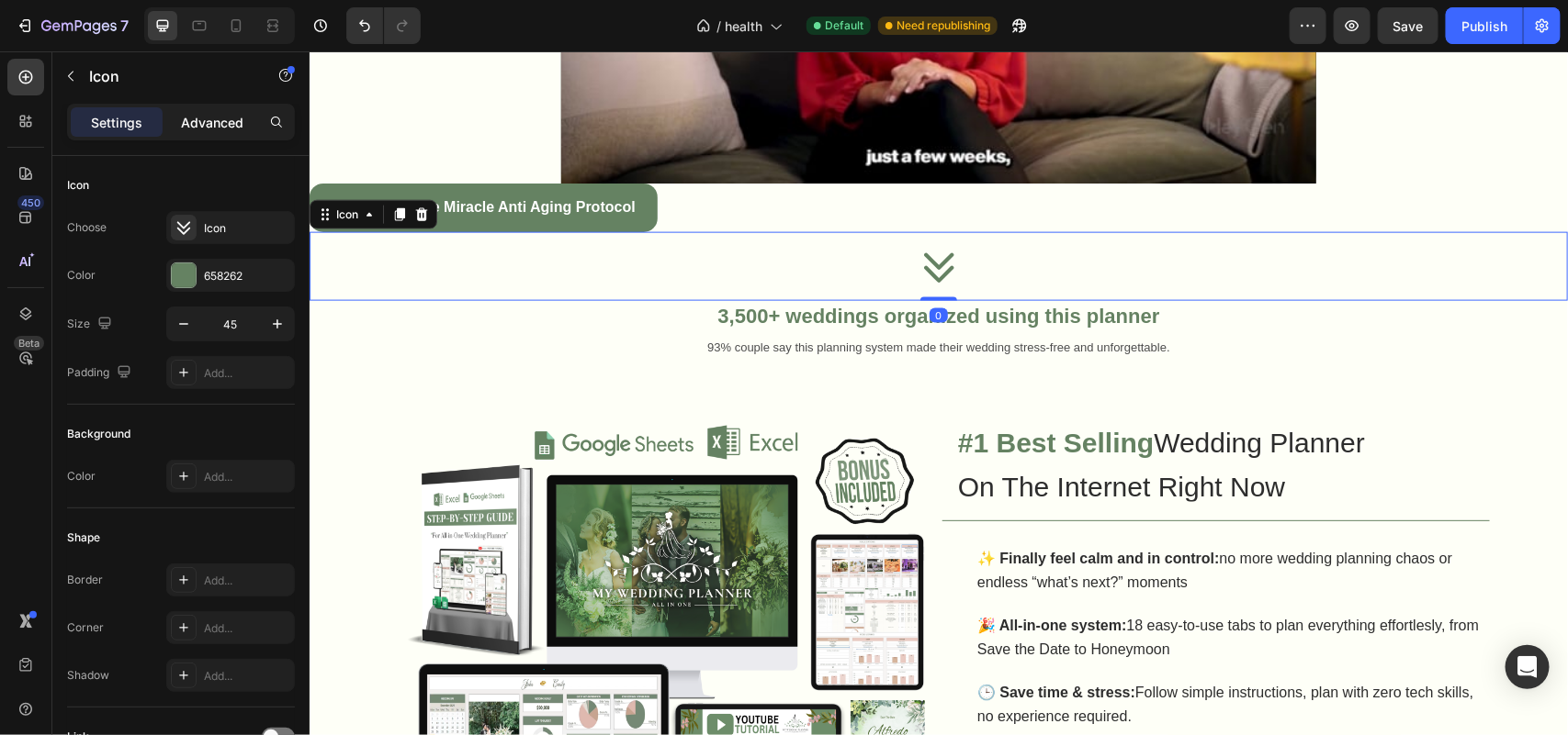
click at [228, 129] on p "Advanced" at bounding box center [213, 122] width 63 height 20
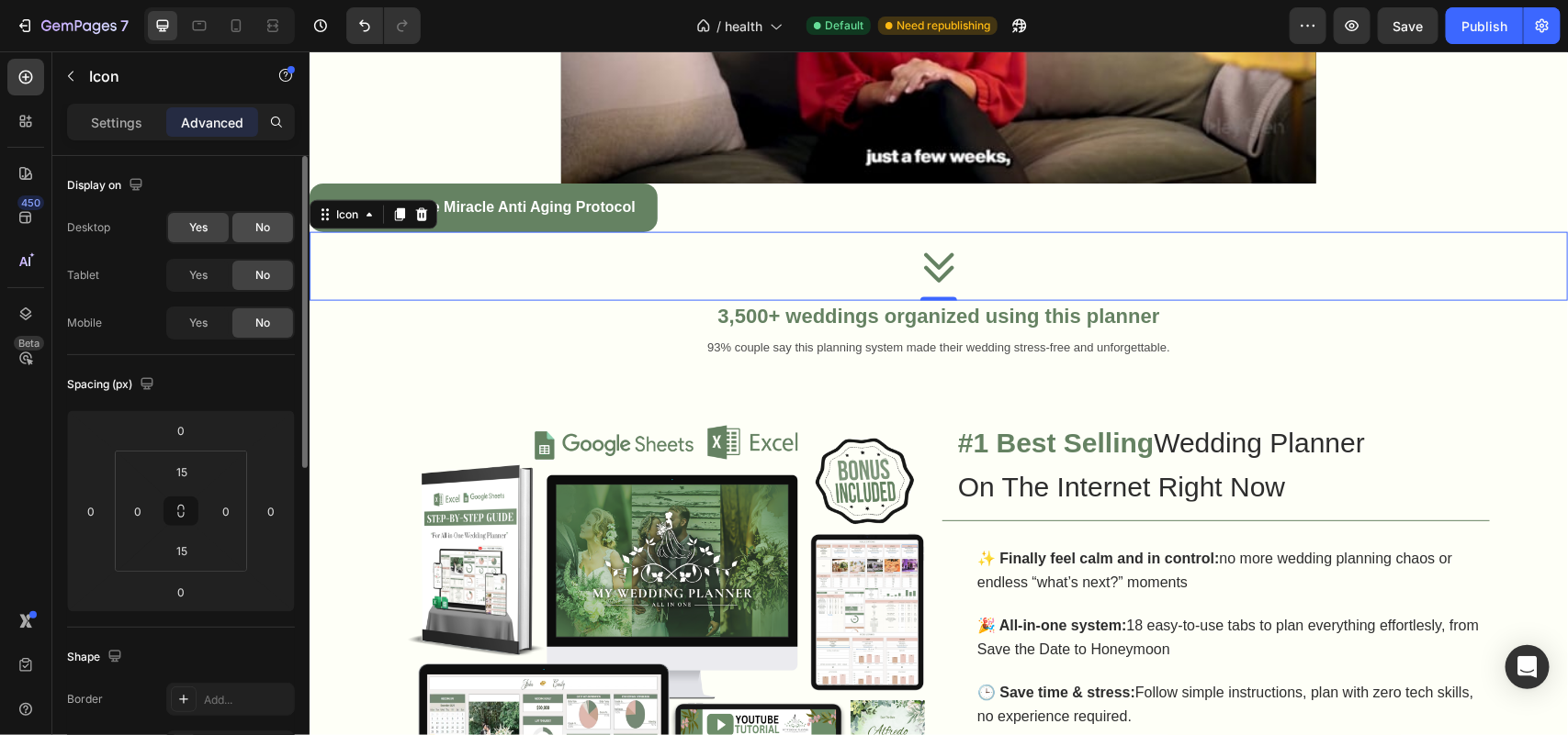
click at [239, 225] on div "No" at bounding box center [263, 227] width 61 height 29
click at [203, 277] on span "Yes" at bounding box center [198, 275] width 19 height 17
click at [251, 234] on div "No" at bounding box center [263, 227] width 61 height 29
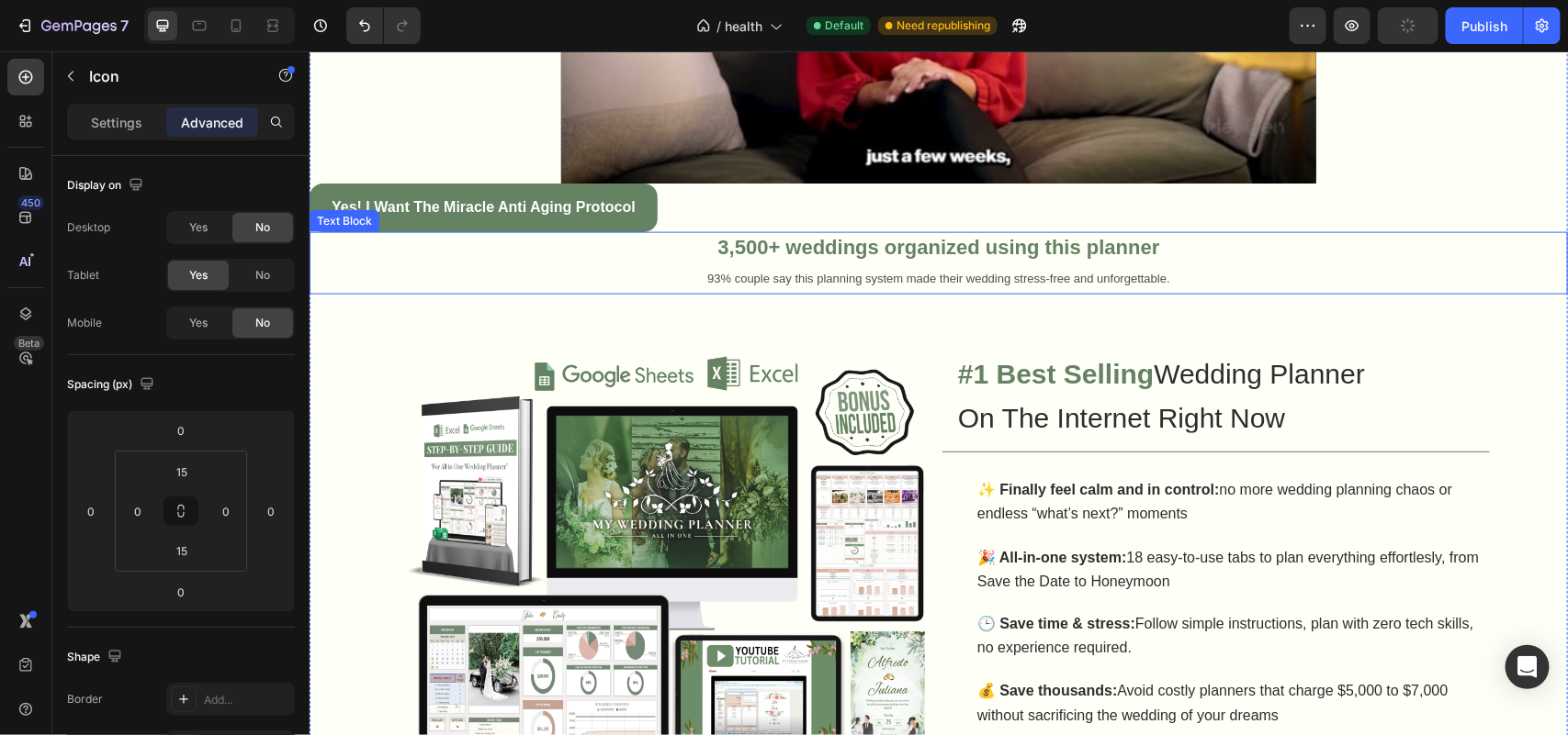
click at [519, 233] on p "3,500+ weddings organized using this planner" at bounding box center [937, 248] width 1254 height 30
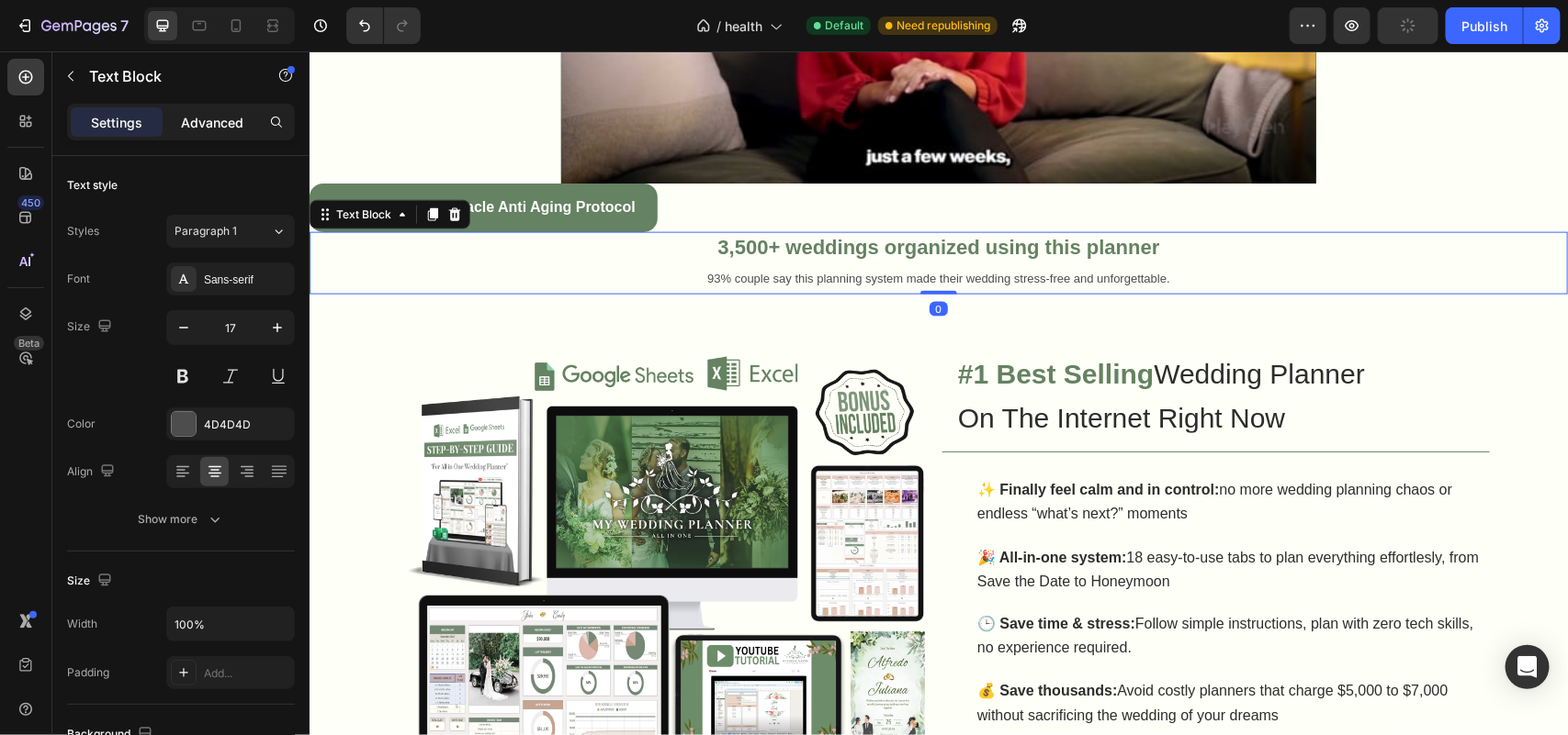
click at [236, 133] on div "Advanced" at bounding box center [213, 122] width 92 height 29
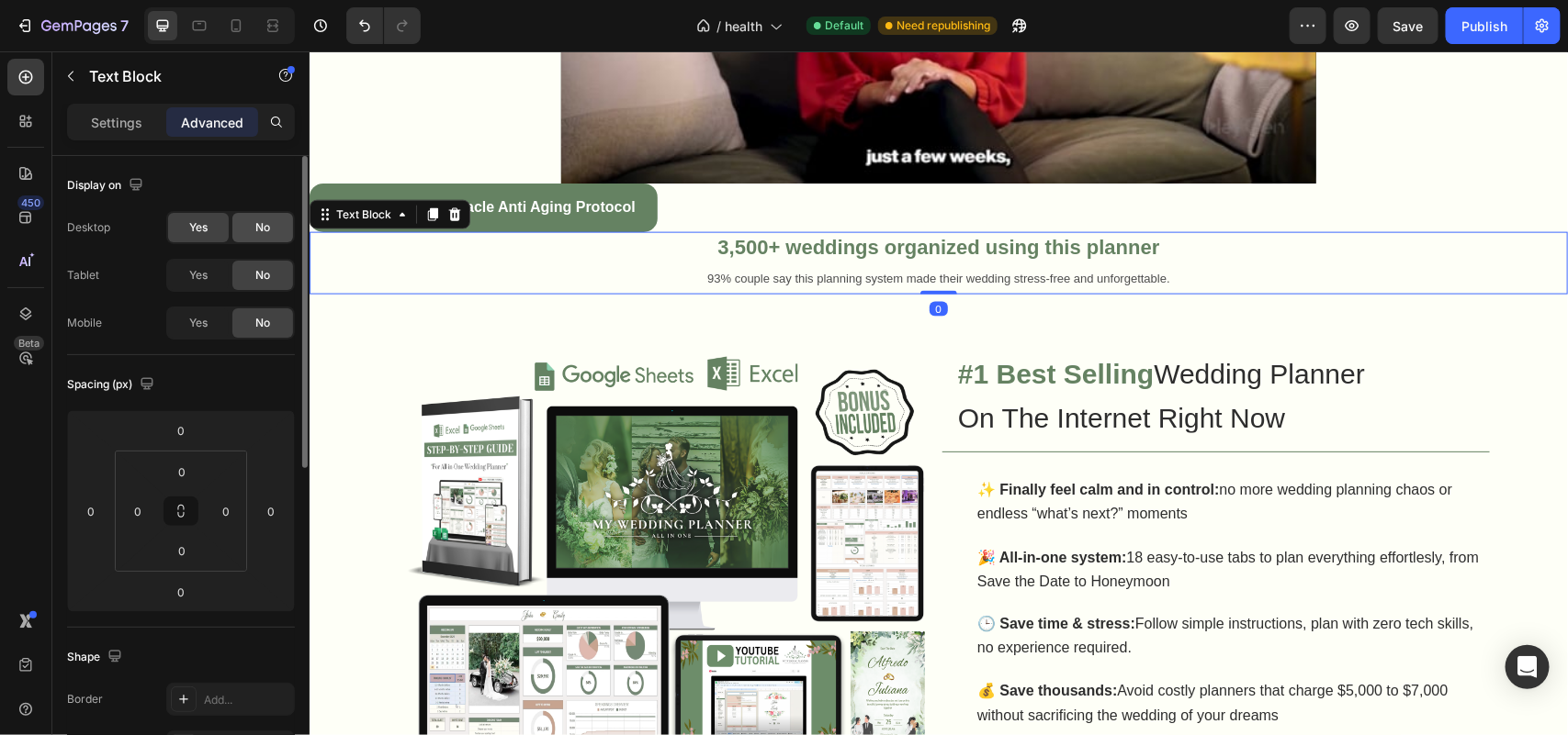
click at [267, 226] on span "No" at bounding box center [262, 227] width 15 height 17
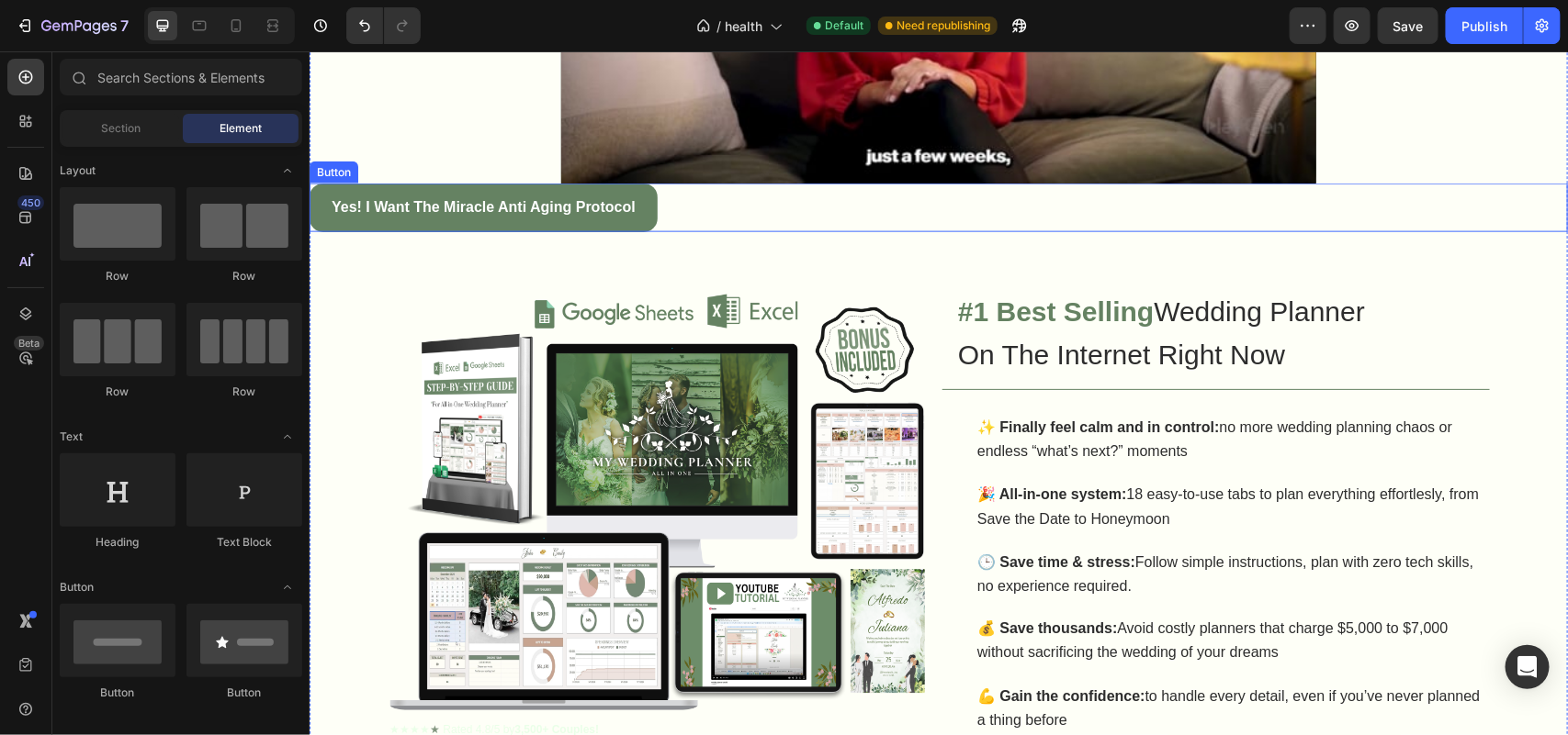
click at [392, 262] on div "◉ For Anyone Who Refuses to Let Age Steal Their Youth, Attractiveness & Best Ye…" at bounding box center [937, 202] width 1258 height 2173
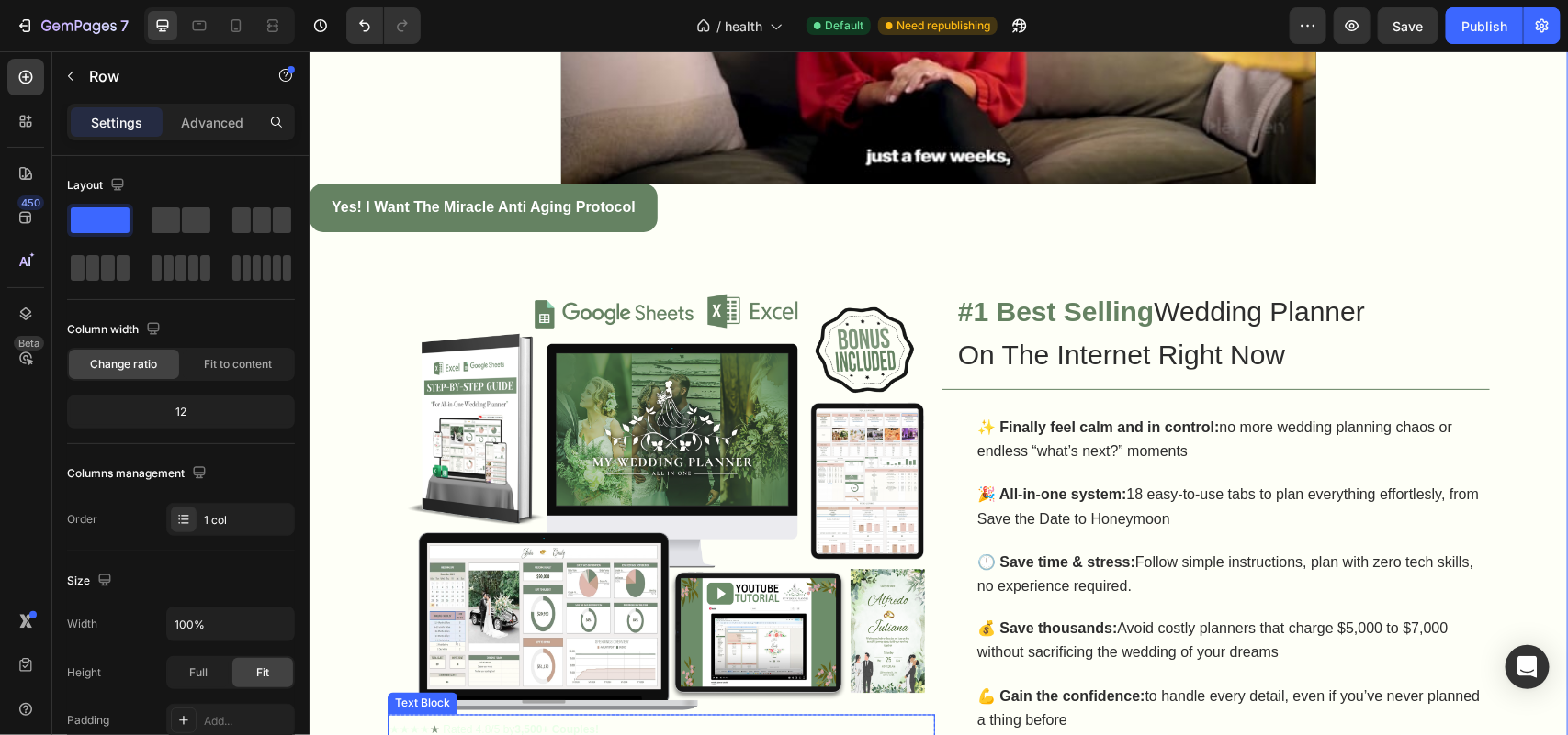
click at [425, 716] on p "★★★★ ★ Rated 4.8/5 by 3,500+ Couples!" at bounding box center [660, 730] width 543 height 27
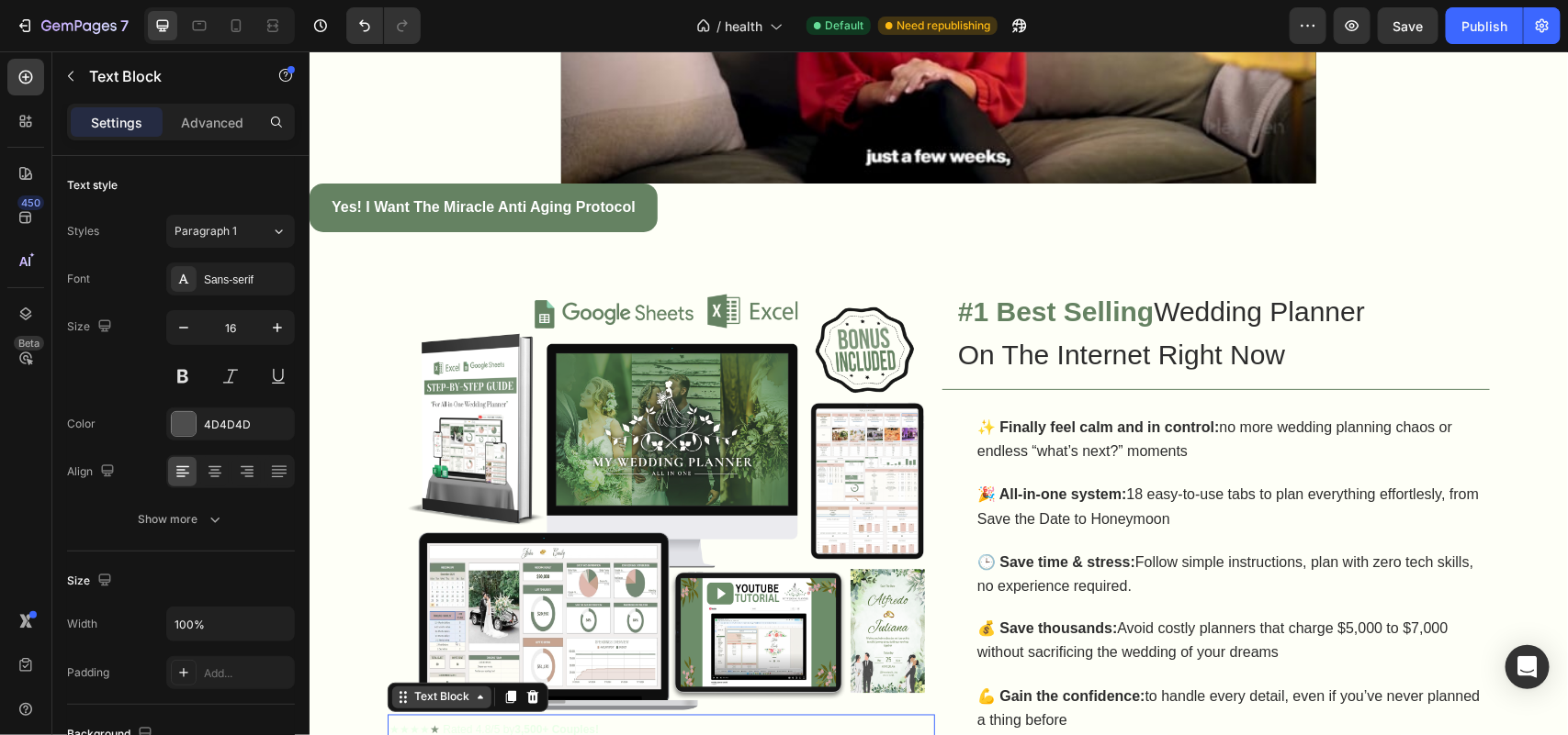
click at [410, 688] on div "Text Block" at bounding box center [441, 696] width 63 height 17
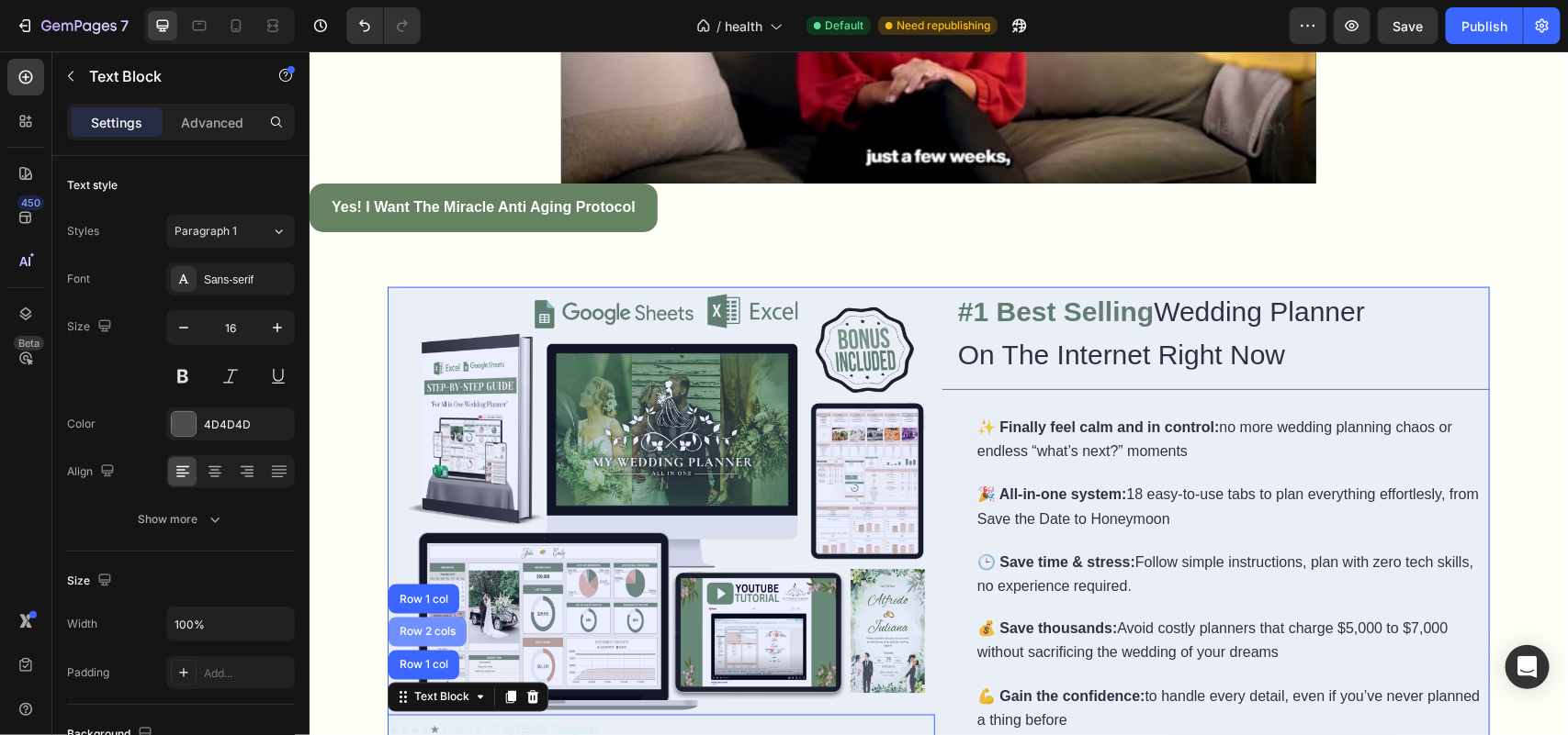
click at [412, 616] on div "Row 2 cols" at bounding box center [427, 631] width 78 height 29
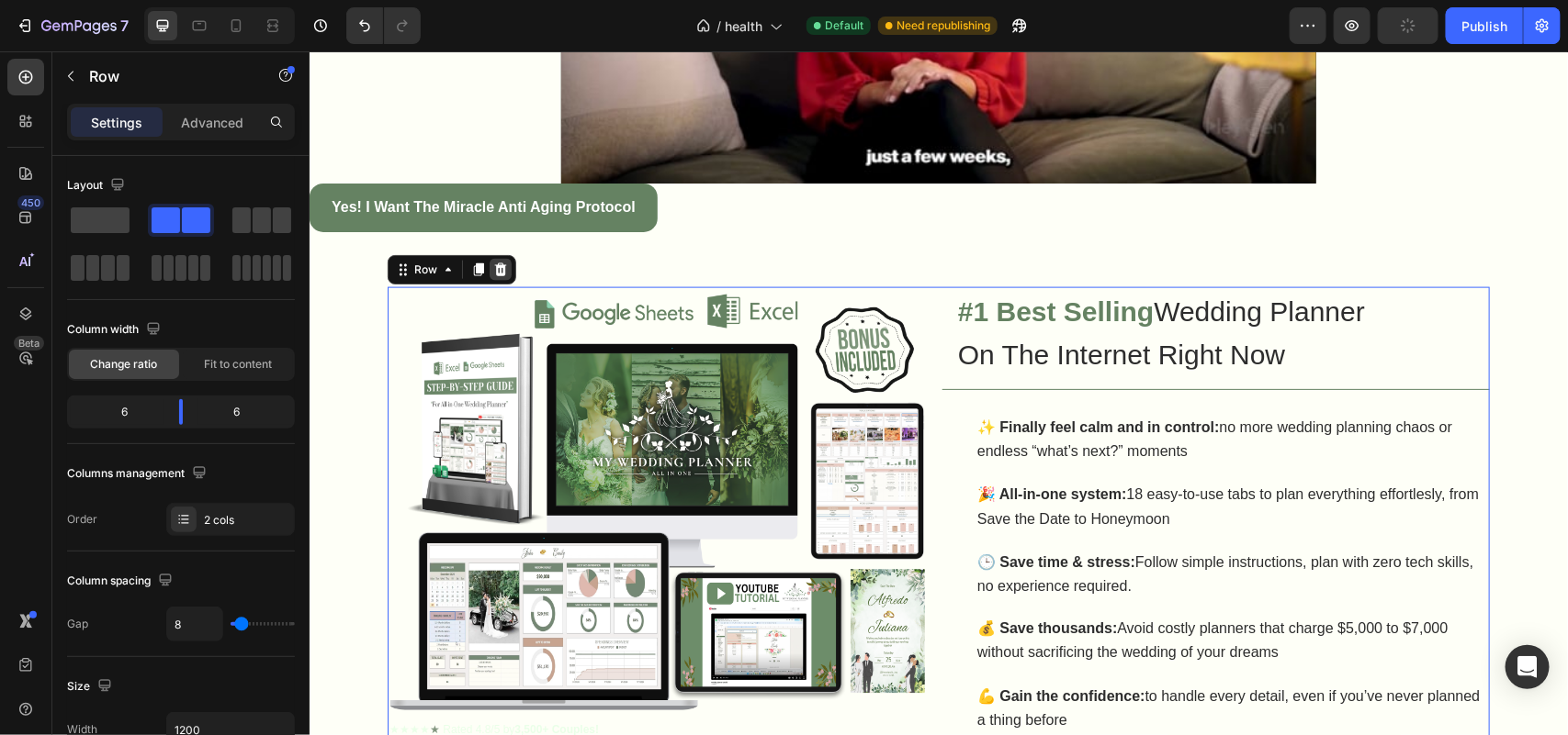
click at [492, 263] on icon at bounding box center [499, 269] width 15 height 15
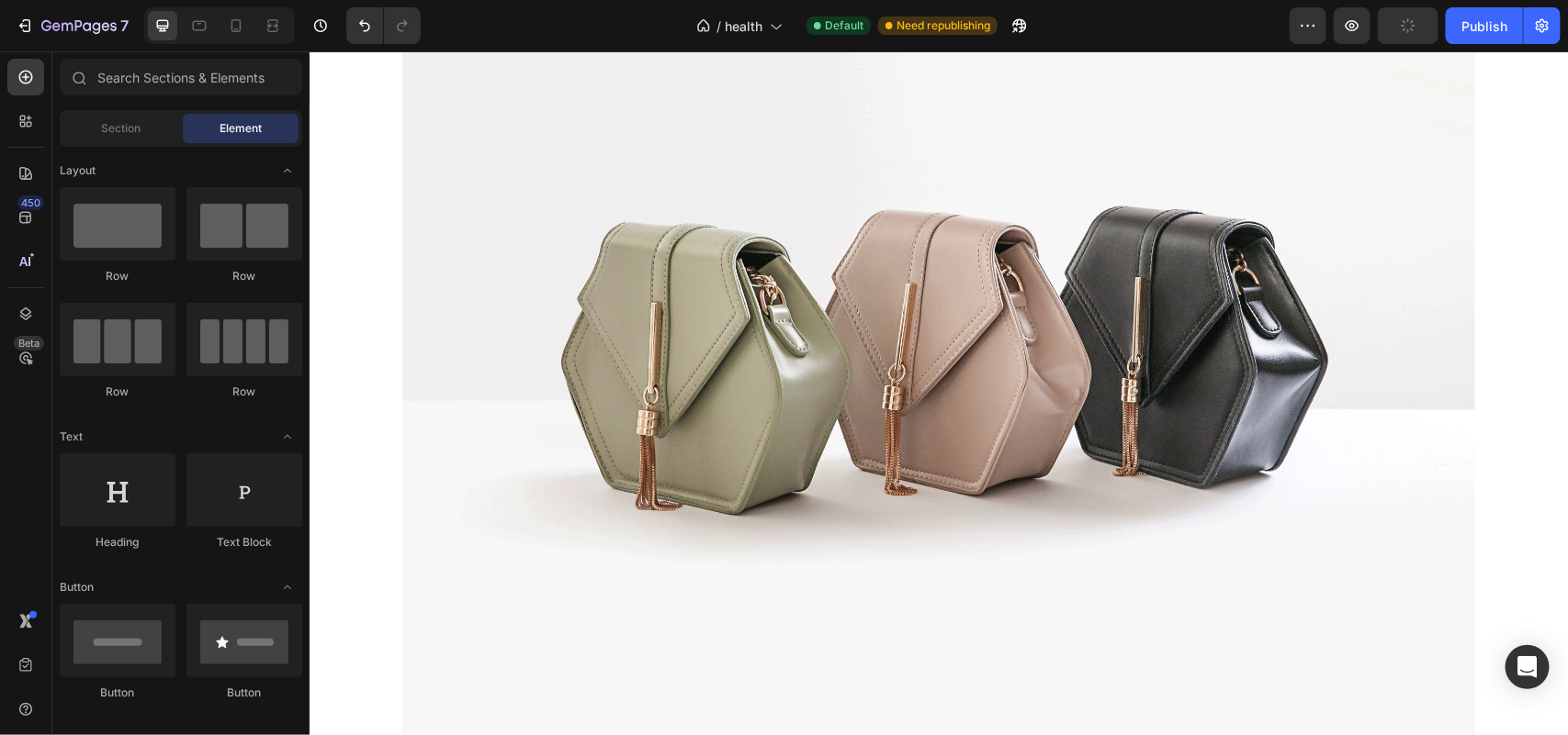
scroll to position [1107, 0]
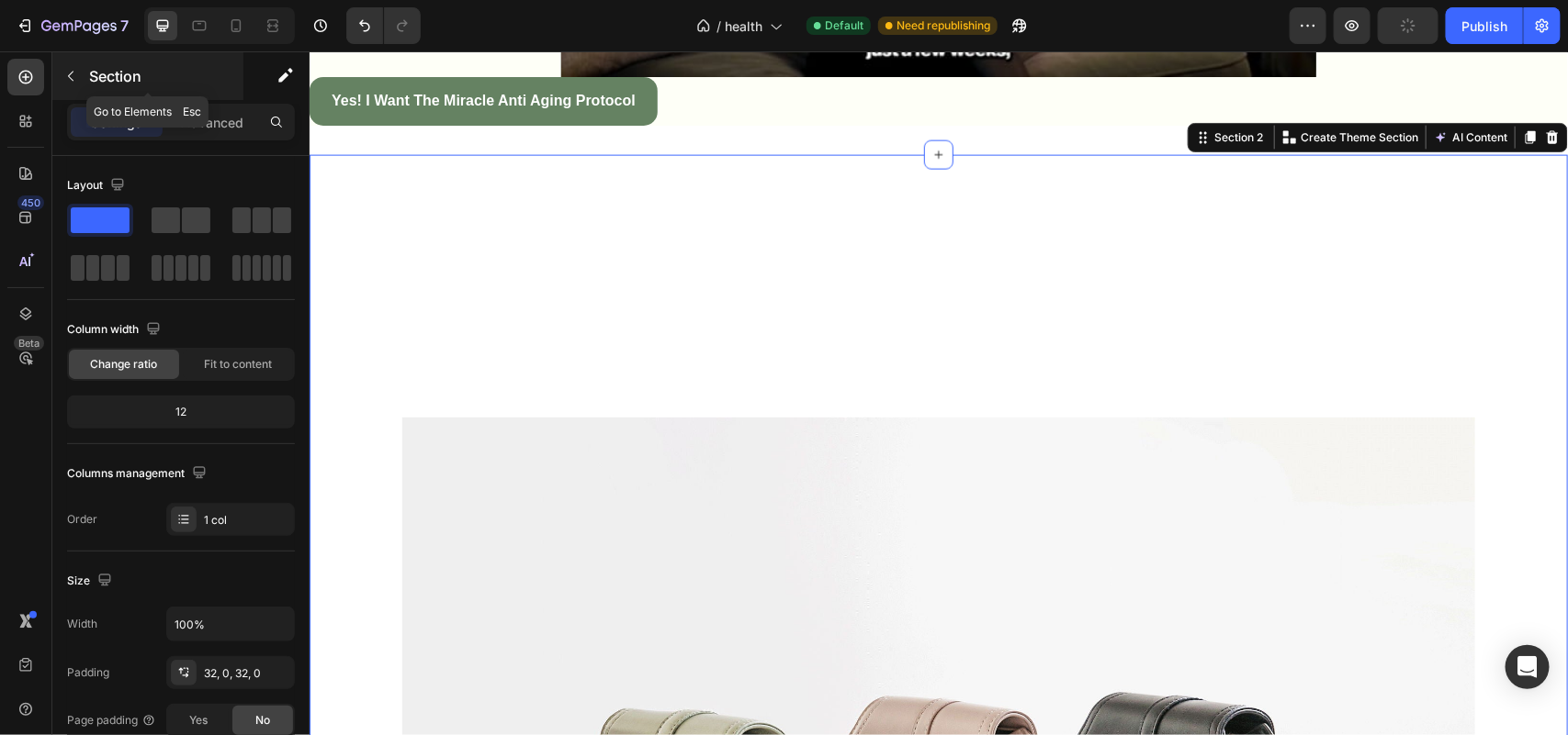
click at [184, 96] on div "Section" at bounding box center [147, 75] width 191 height 48
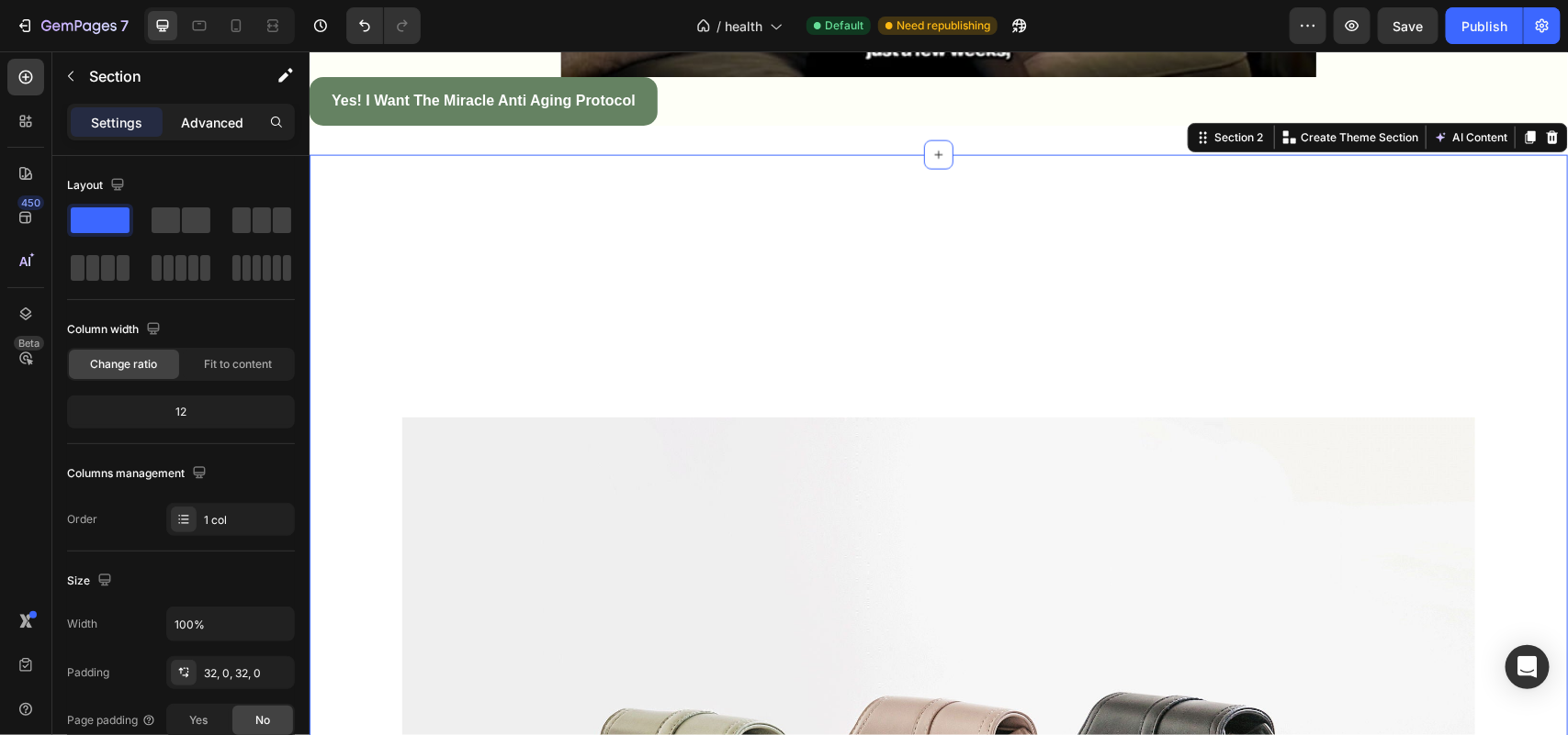
click at [212, 123] on p "Advanced" at bounding box center [213, 122] width 63 height 20
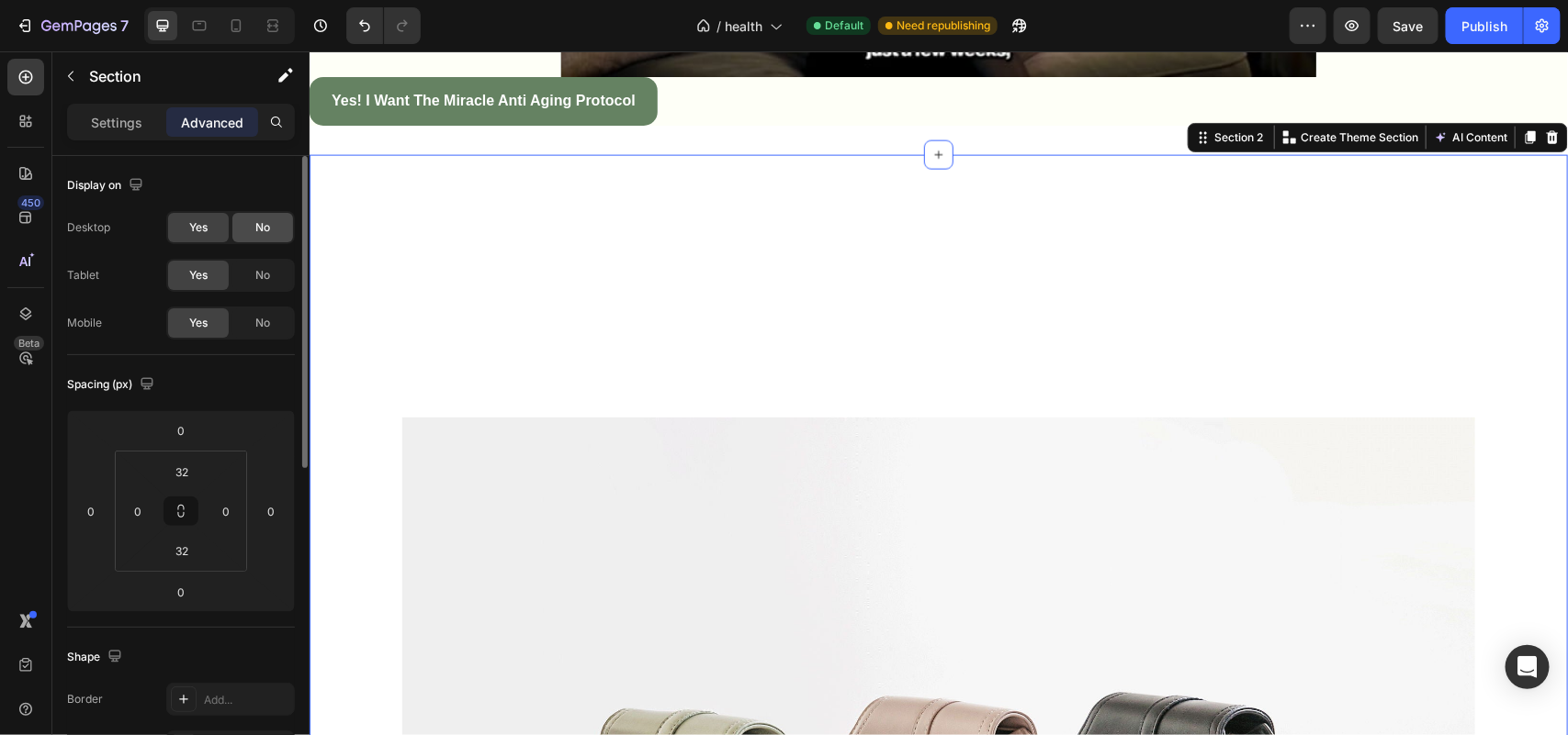
click at [262, 224] on span "No" at bounding box center [262, 227] width 15 height 17
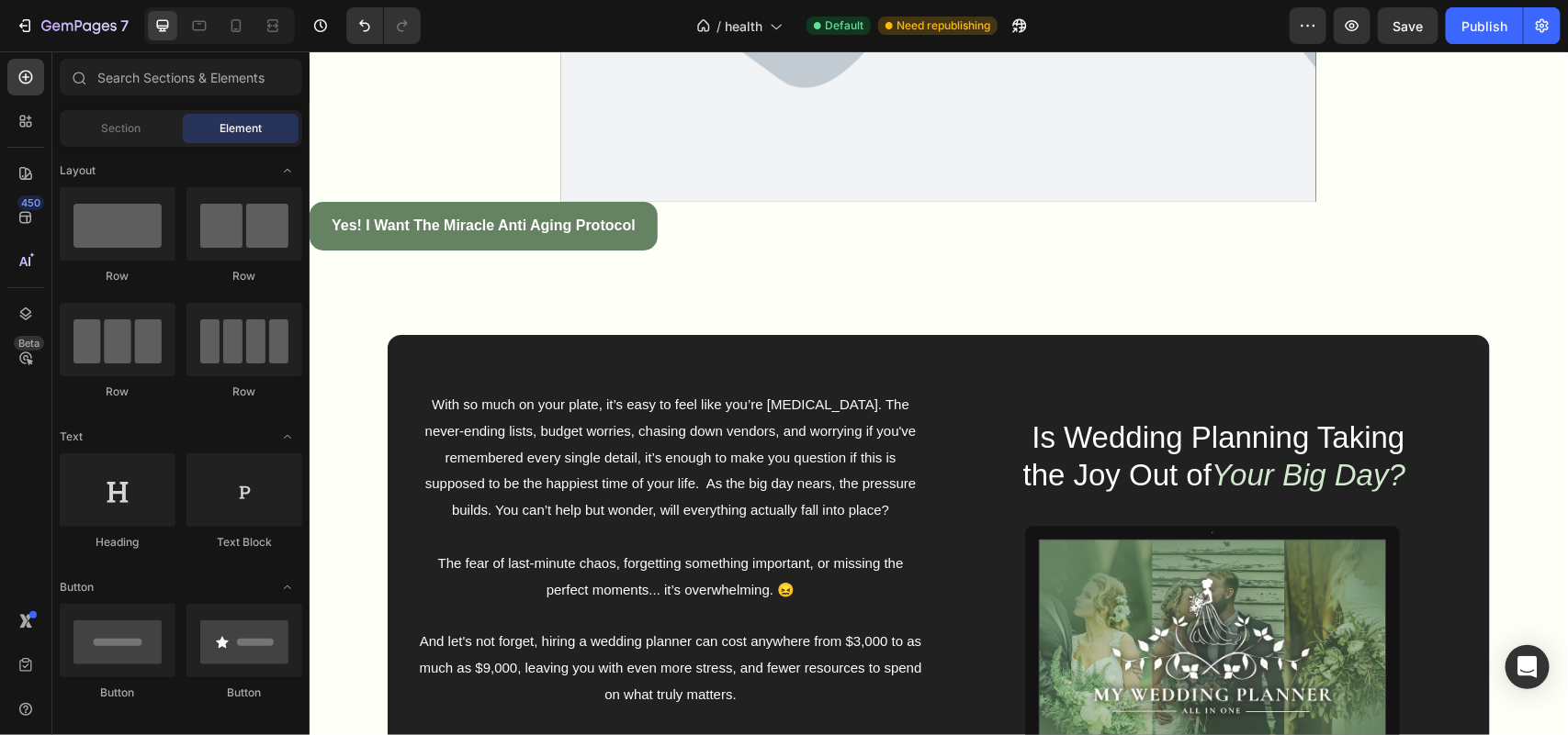
scroll to position [974, 0]
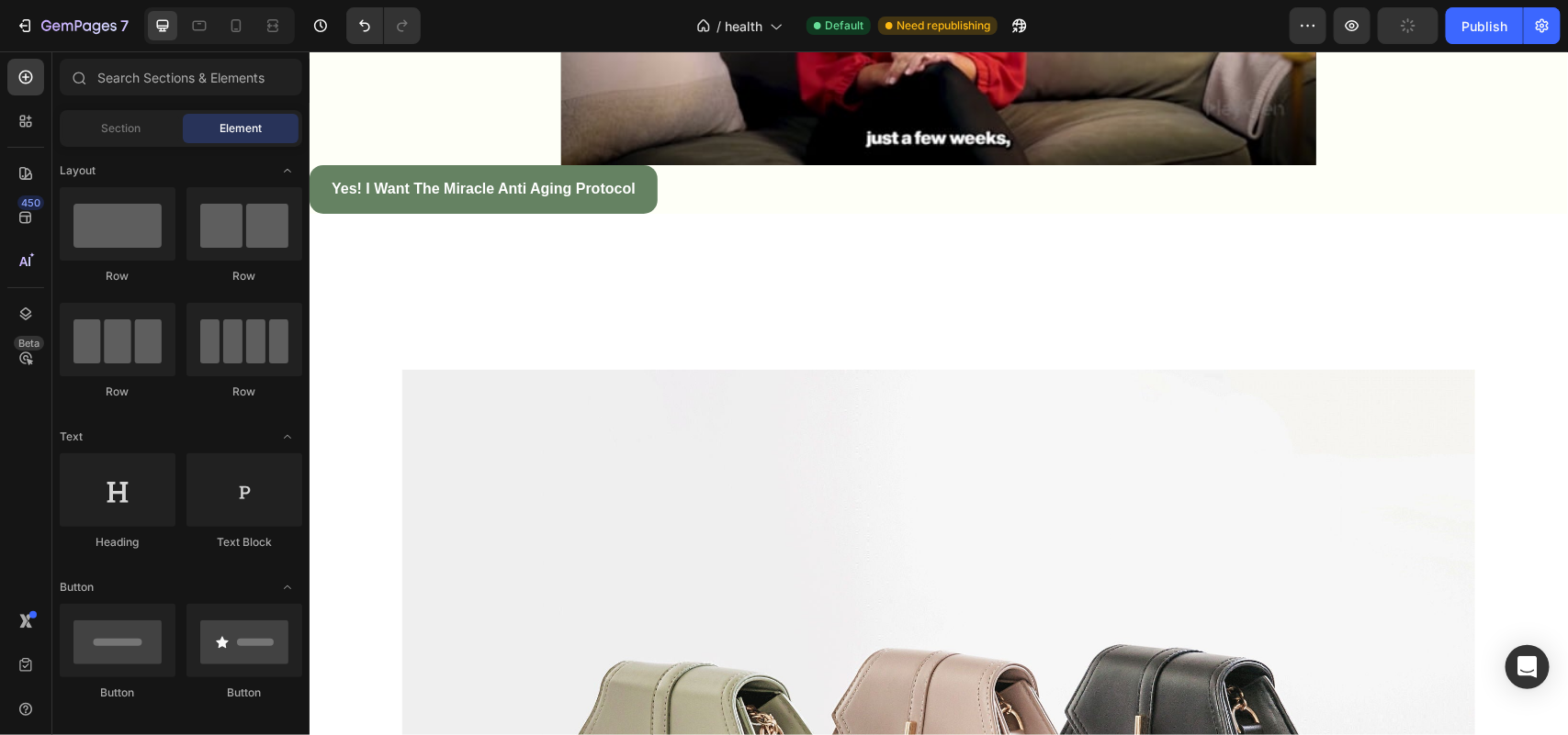
scroll to position [1034, 0]
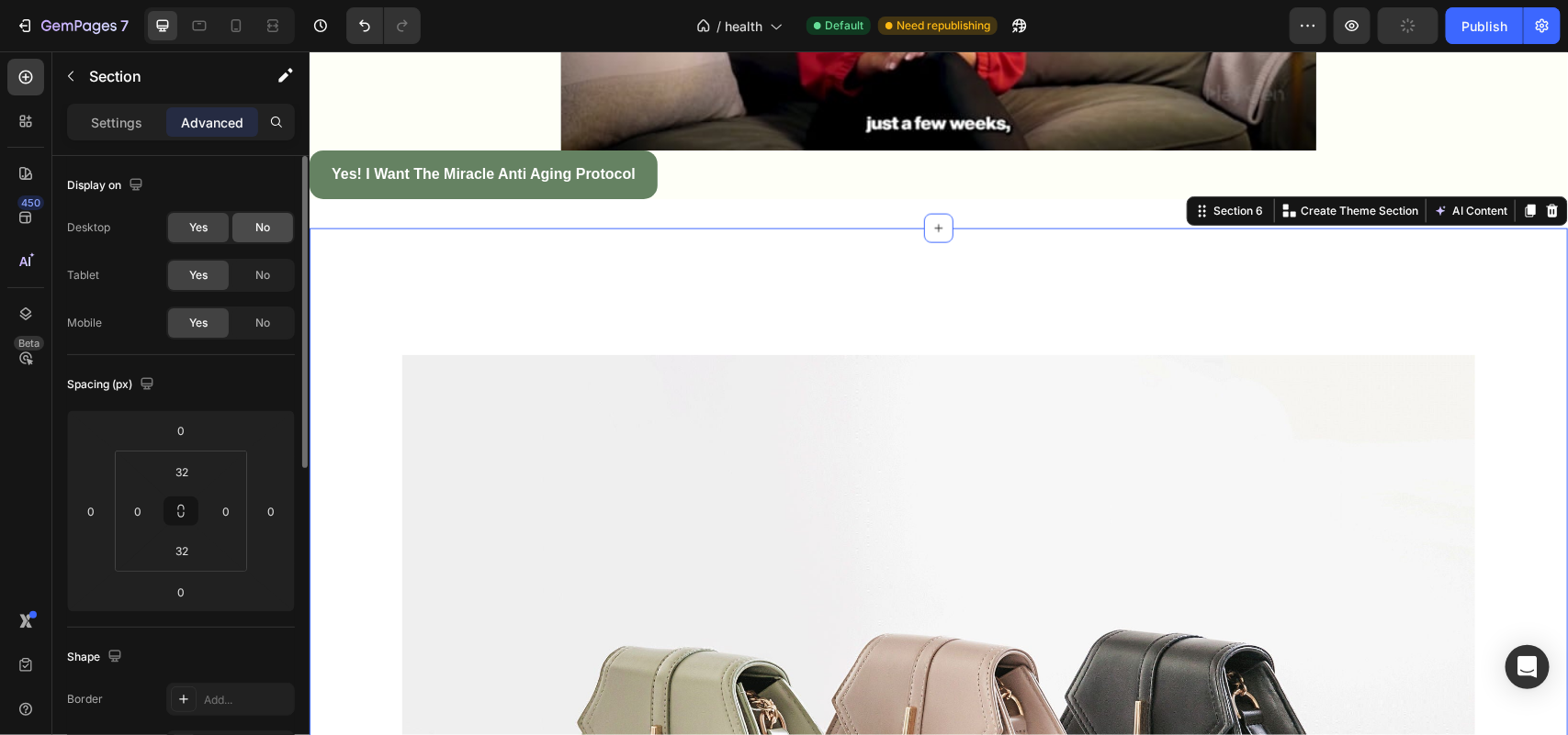
click at [241, 225] on div "No" at bounding box center [263, 227] width 61 height 29
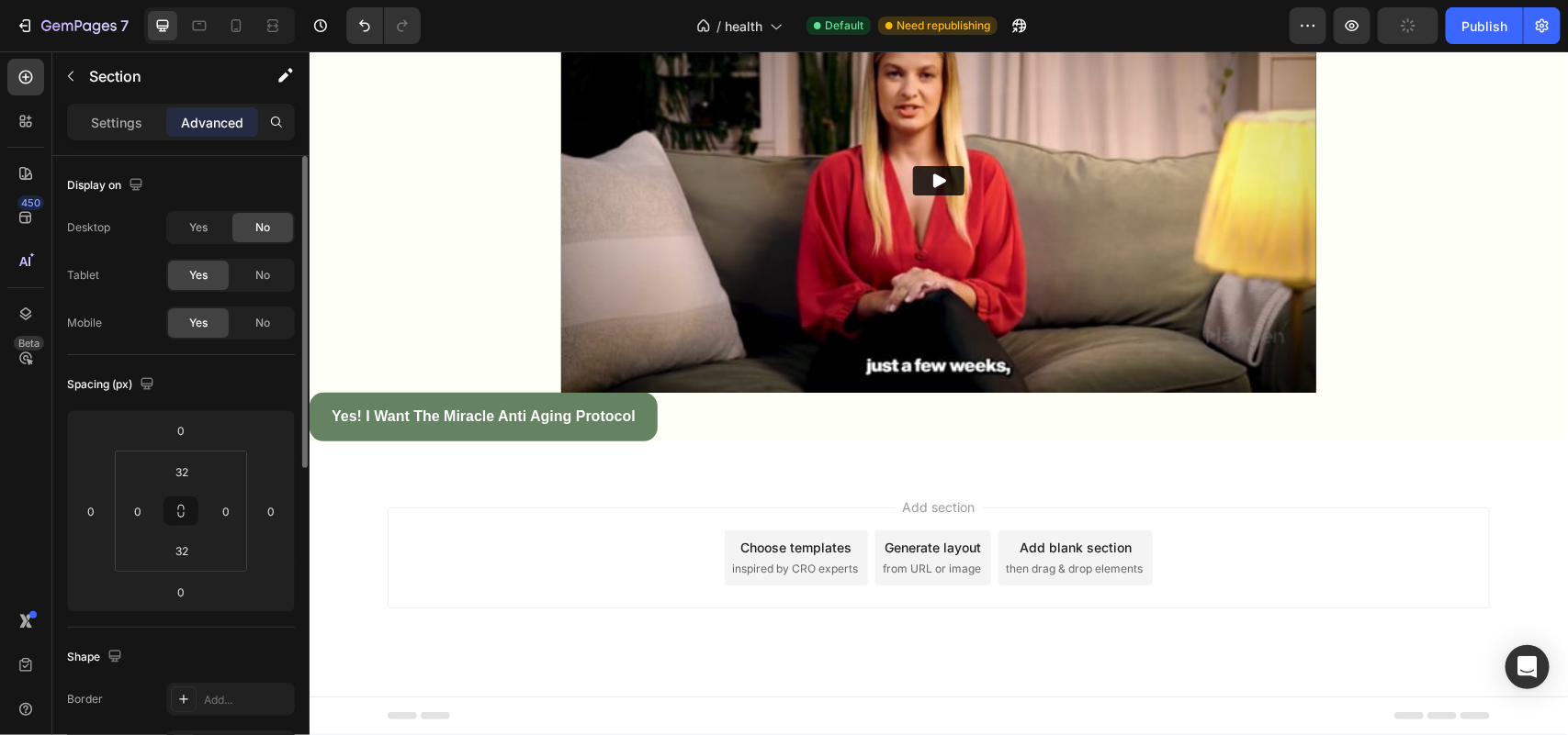
scroll to position [792, 0]
click at [878, 414] on div "Yes! I Want the Miracle Anti Aging Protocol Button" at bounding box center [937, 416] width 1258 height 49
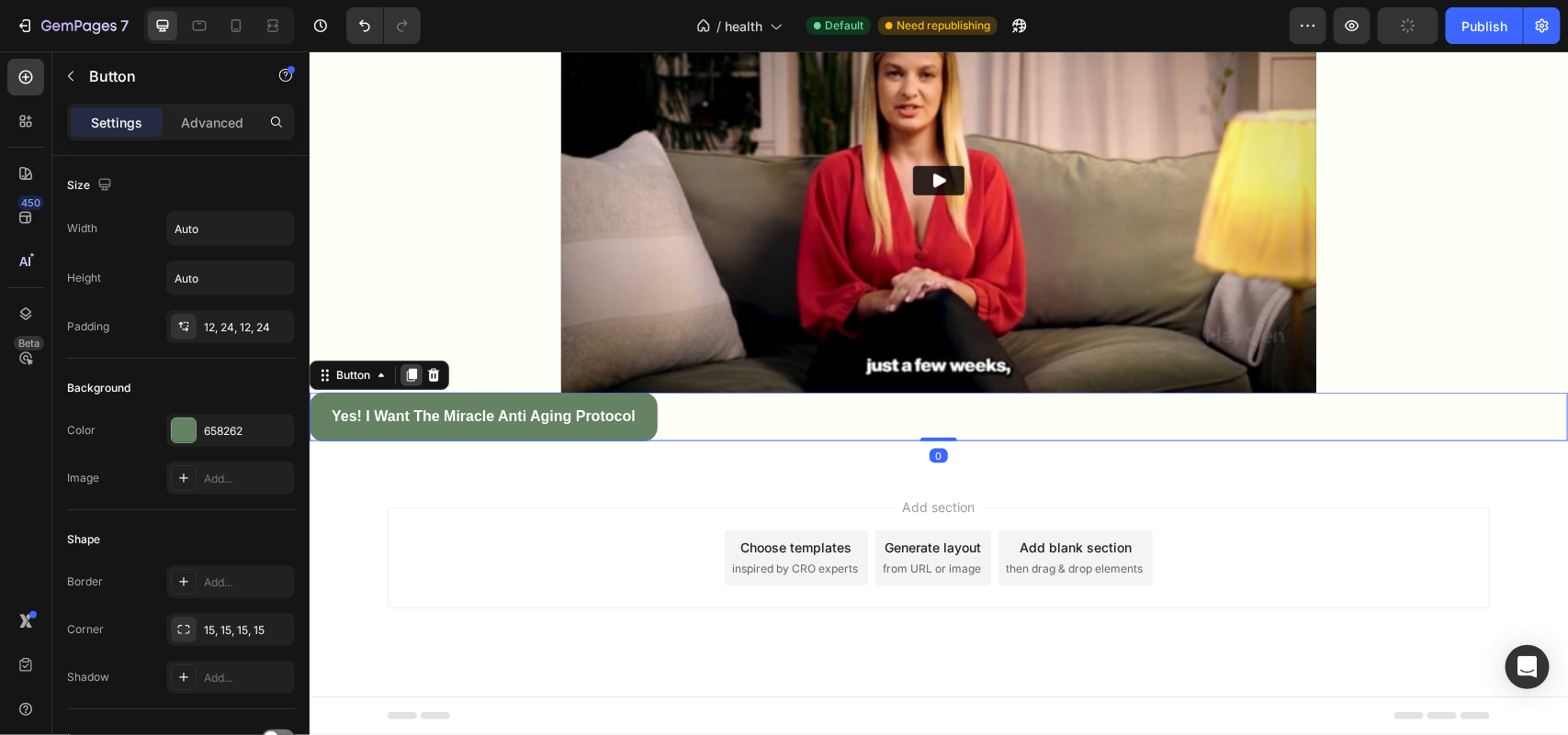
click at [415, 378] on icon at bounding box center [410, 374] width 15 height 15
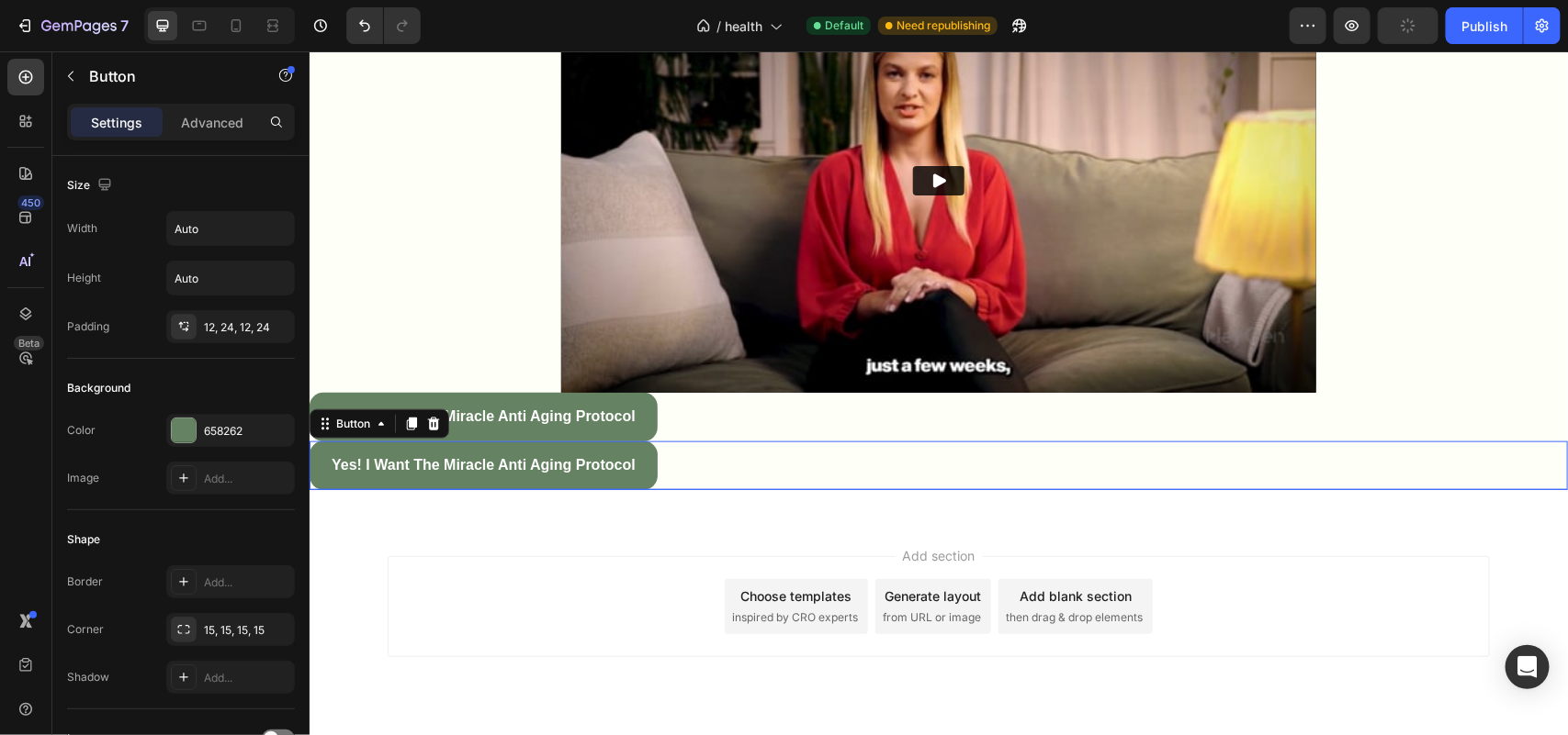
scroll to position [841, 0]
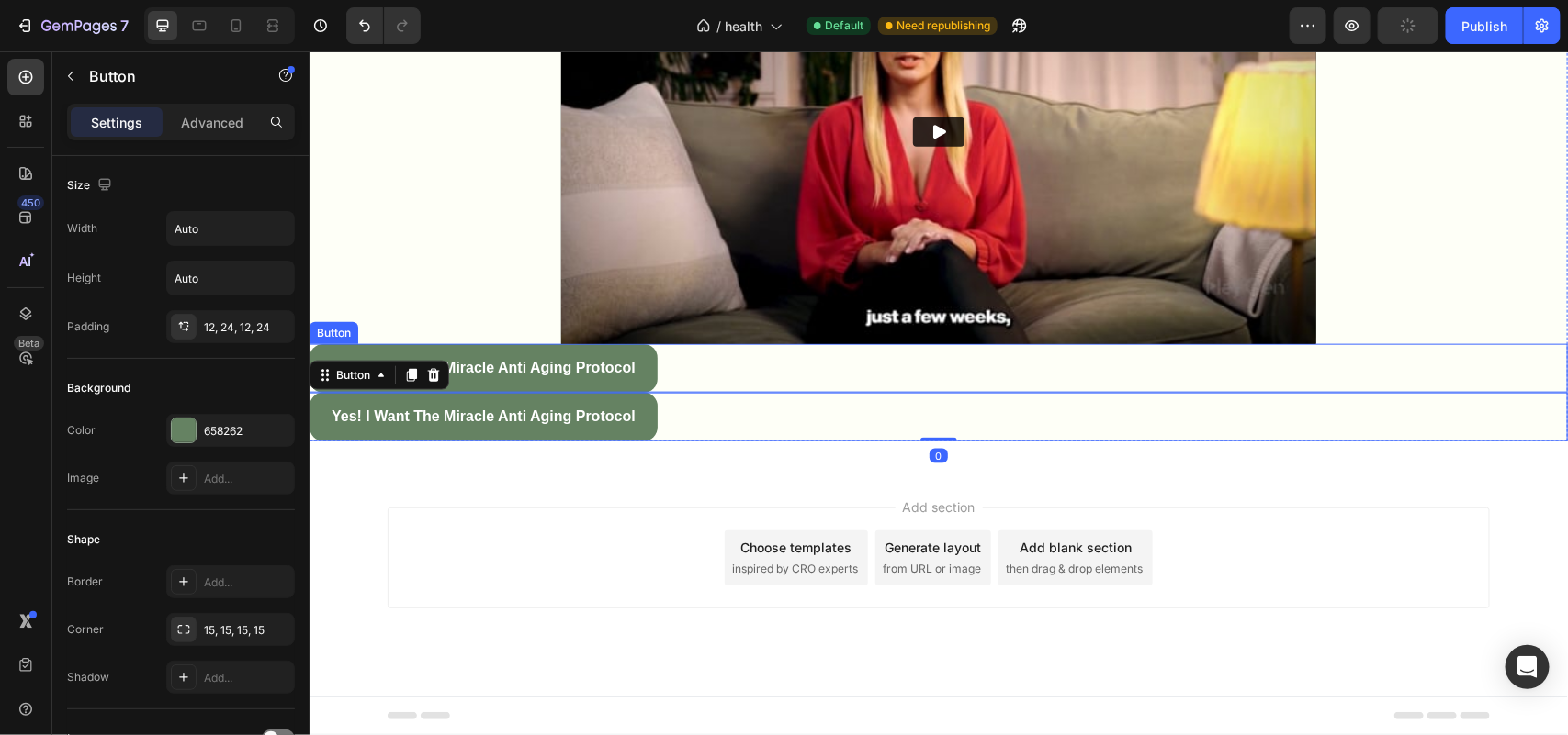
click at [677, 358] on div "Yes! I Want the Miracle Anti Aging Protocol Button" at bounding box center [937, 368] width 1258 height 49
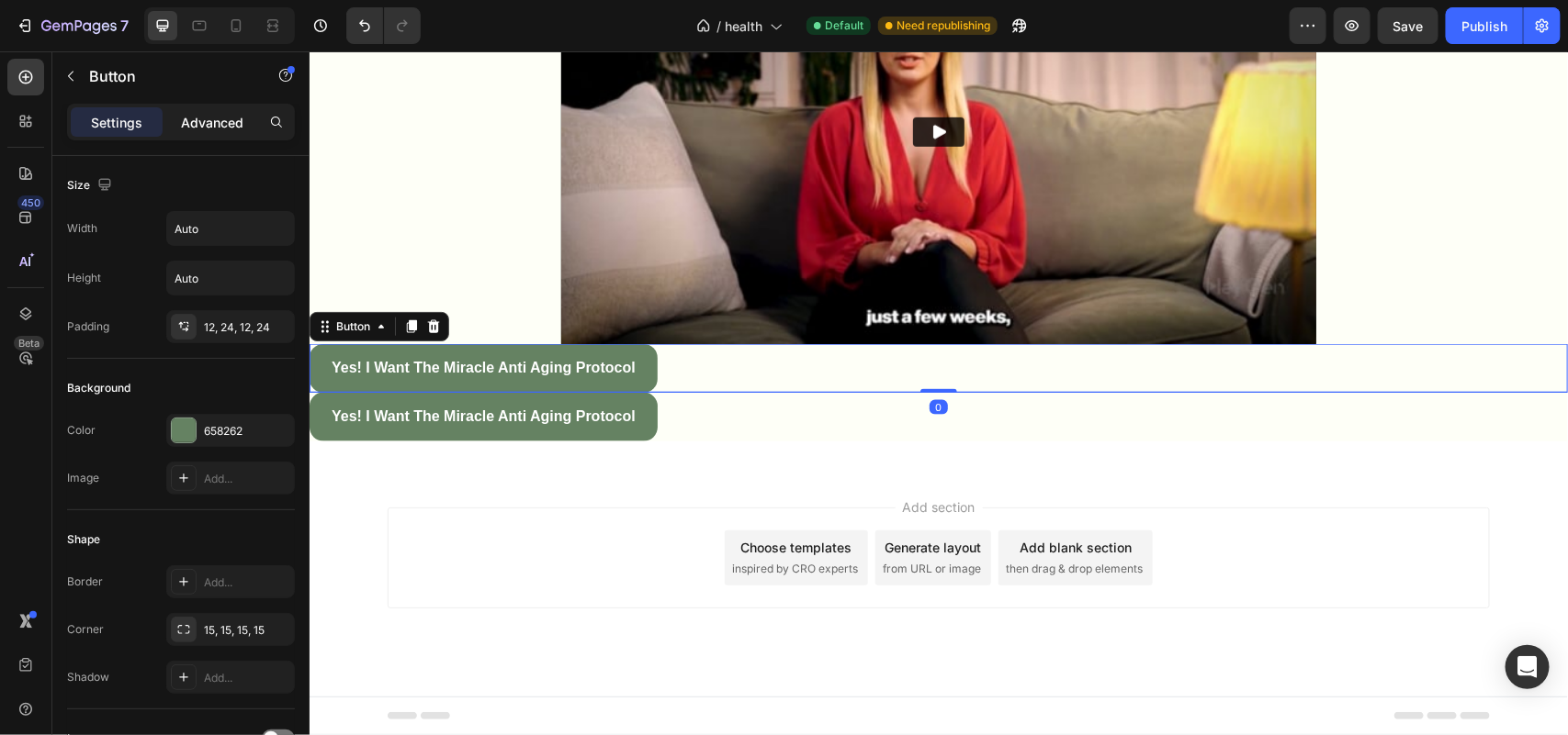
click at [229, 118] on p "Advanced" at bounding box center [213, 122] width 63 height 20
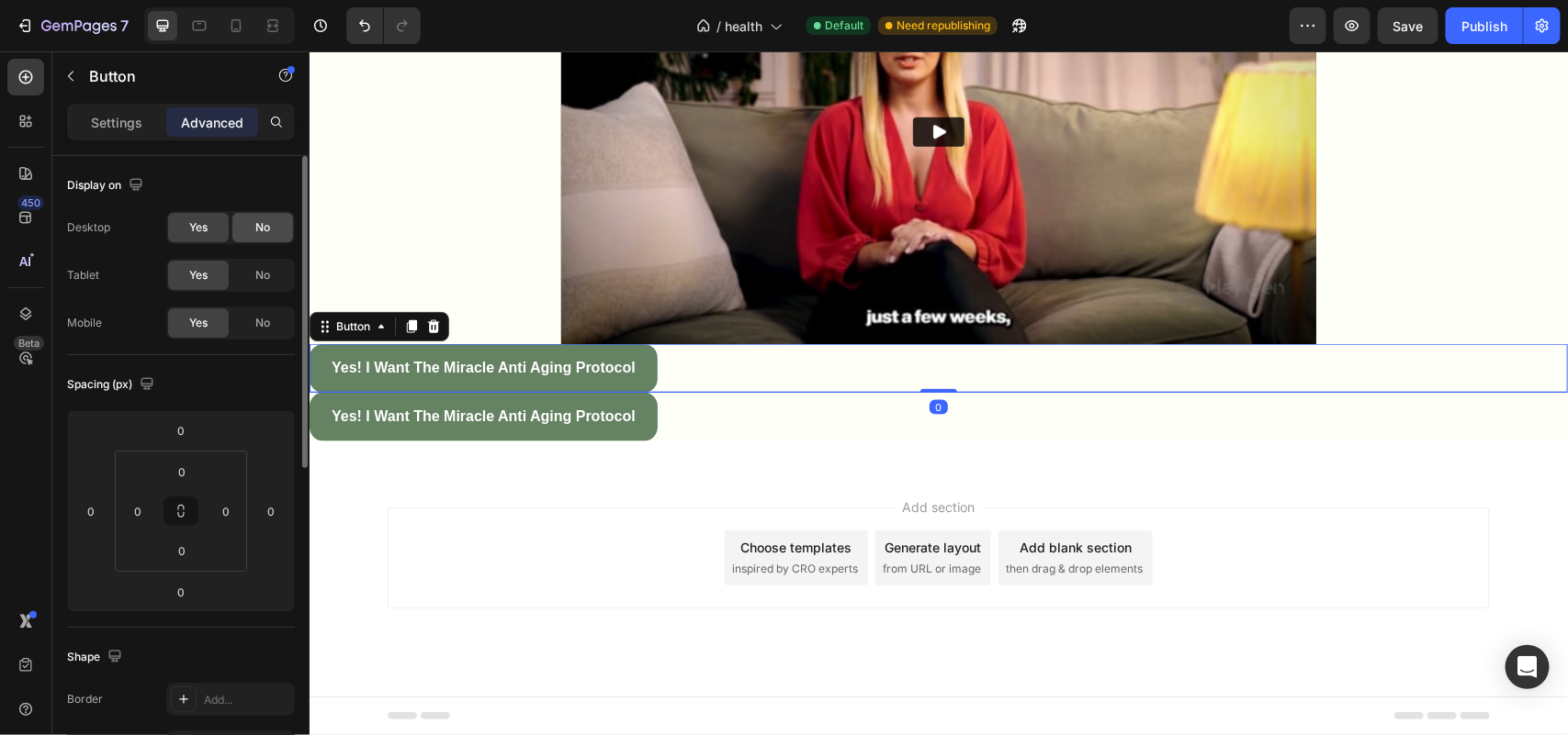
click at [262, 234] on span "No" at bounding box center [262, 227] width 15 height 17
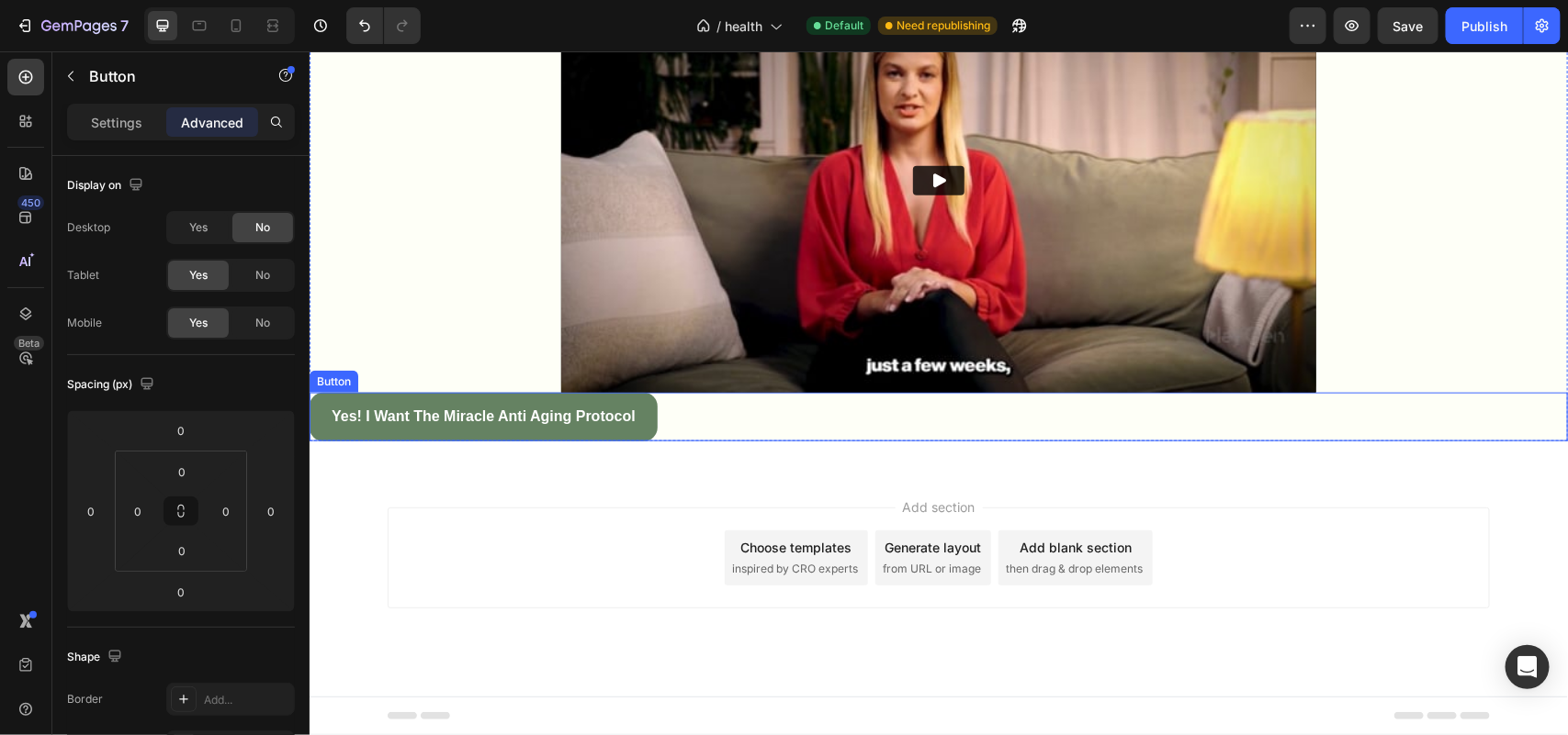
click at [690, 413] on div "Yes! I Want the Miracle Anti Aging Protocol Button" at bounding box center [937, 416] width 1258 height 49
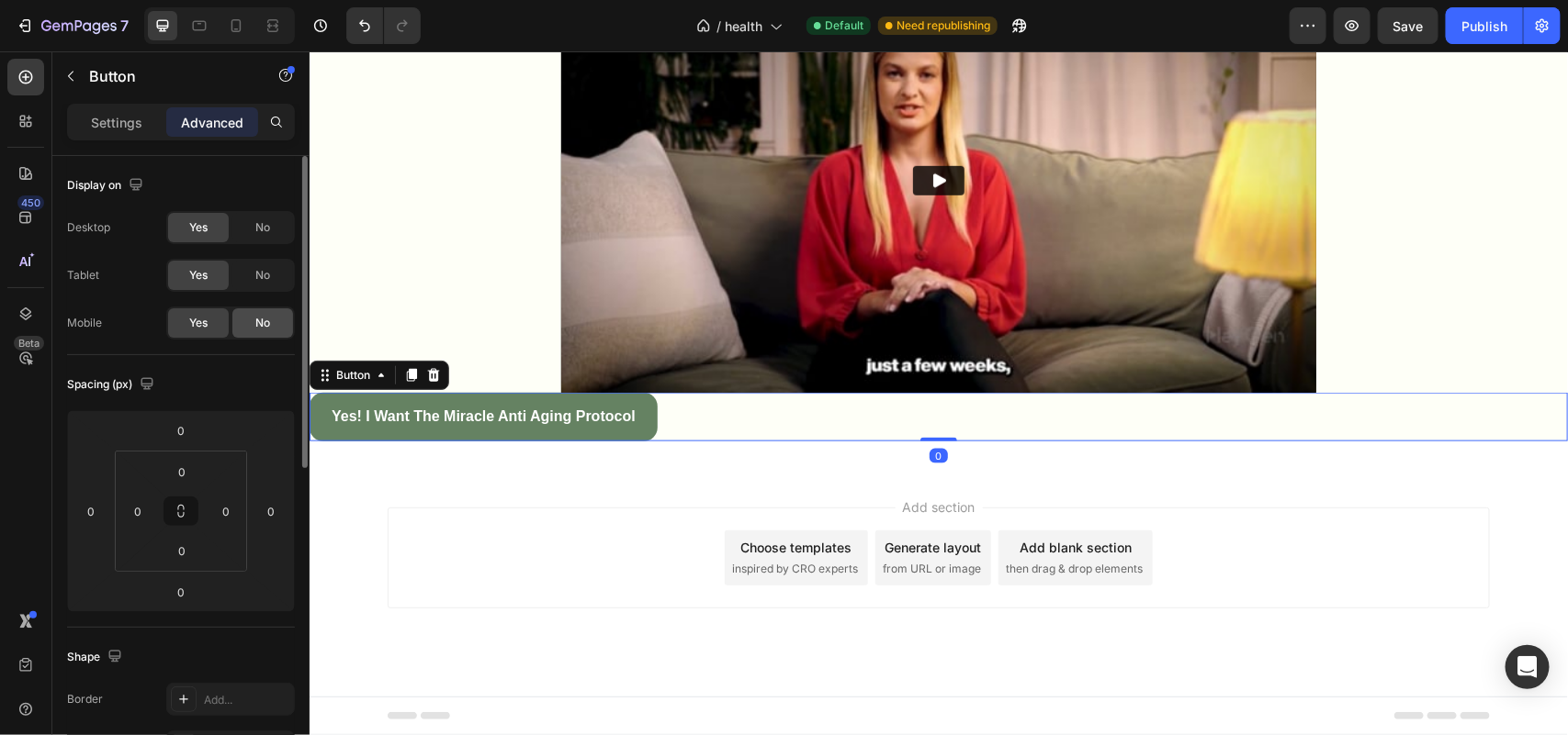
click at [257, 326] on span "No" at bounding box center [262, 322] width 15 height 17
click at [124, 122] on p "Settings" at bounding box center [117, 122] width 51 height 20
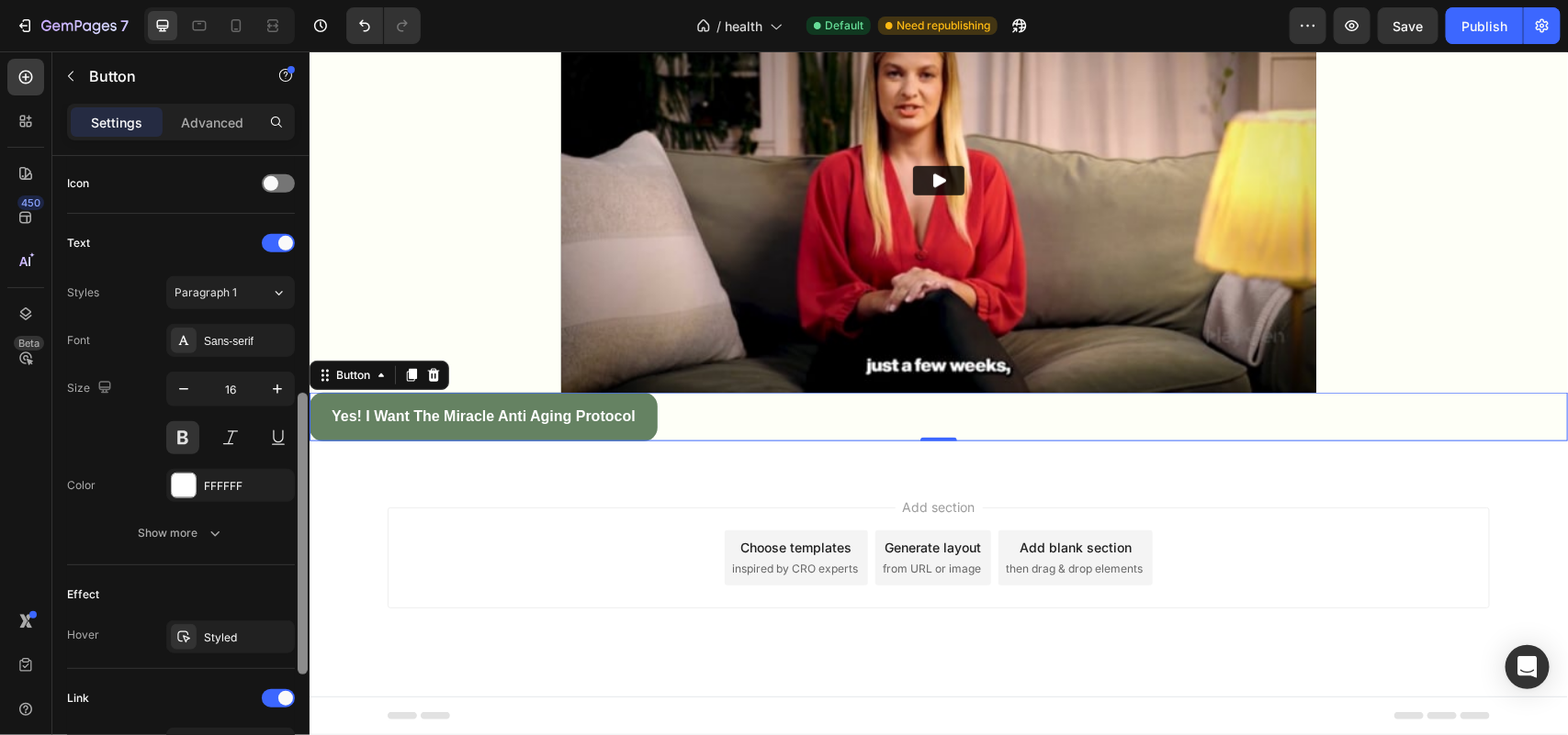
drag, startPoint x: 297, startPoint y: 404, endPoint x: 301, endPoint y: 641, distance: 237.0
click at [301, 641] on div at bounding box center [302, 534] width 10 height 282
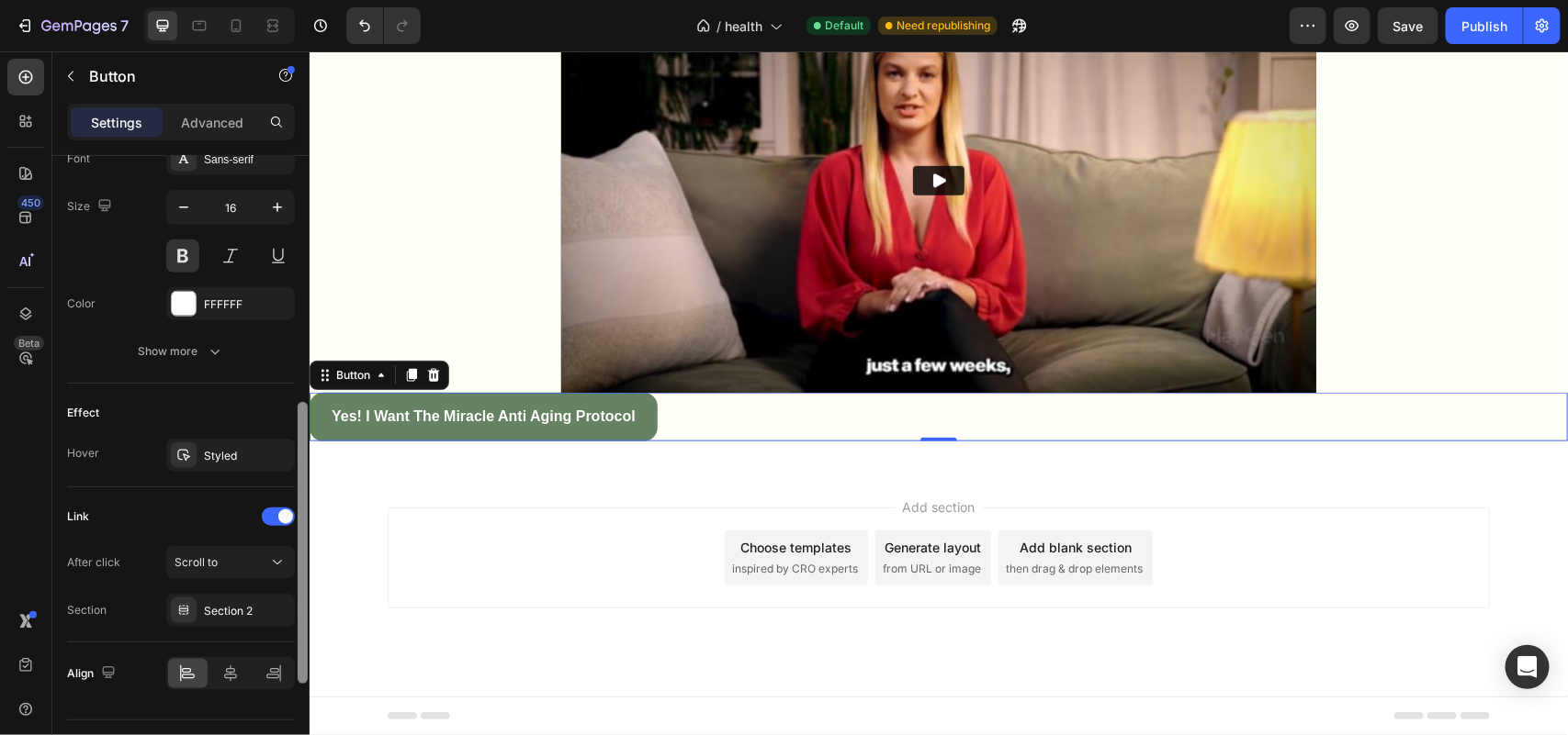
scroll to position [783, 0]
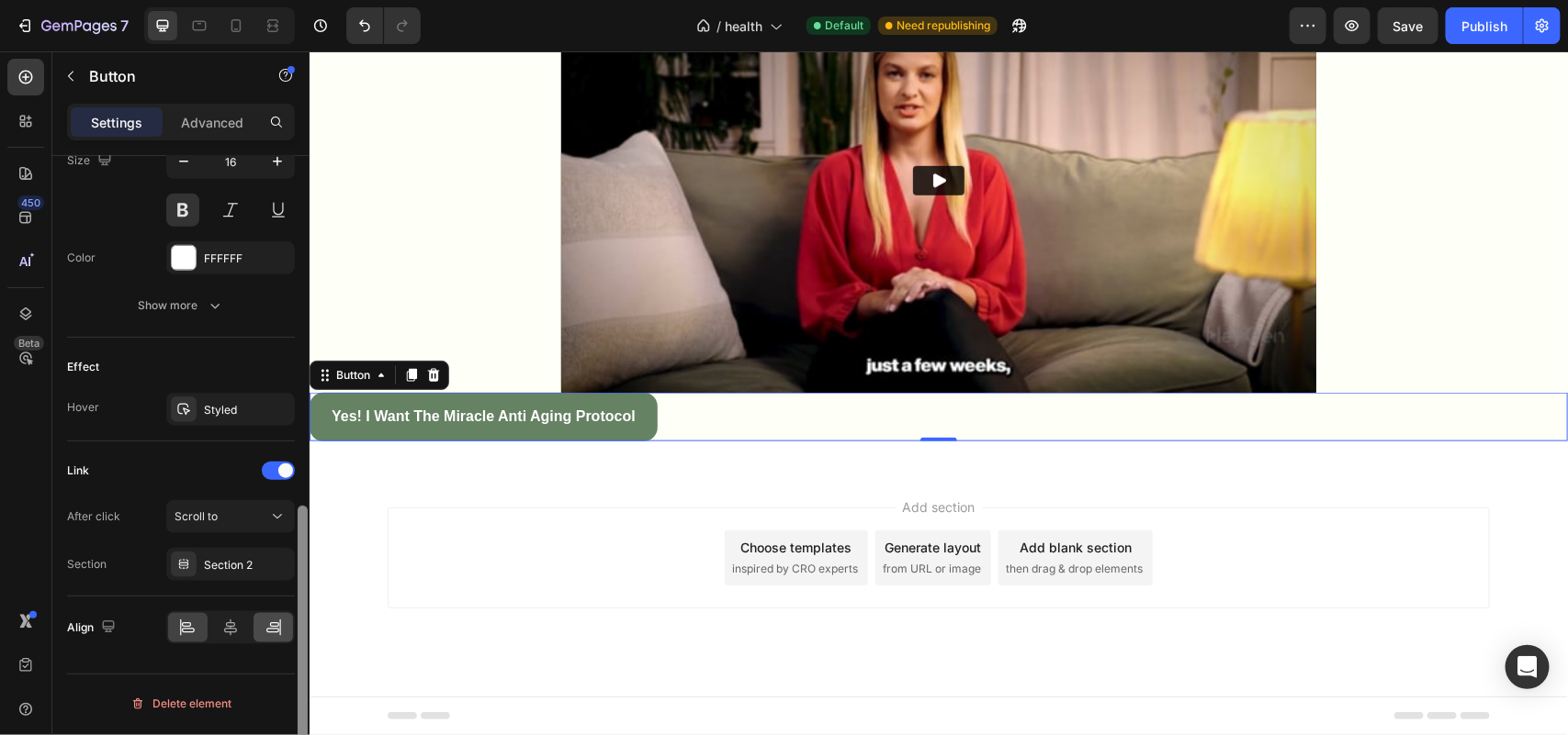
drag, startPoint x: 301, startPoint y: 486, endPoint x: 284, endPoint y: 627, distance: 142.0
click at [284, 627] on div "Size Width Auto Height Auto Padding 12, 24, 12, 24 Background Color 658262 Imag…" at bounding box center [180, 471] width 257 height 631
click at [228, 629] on icon at bounding box center [230, 627] width 13 height 17
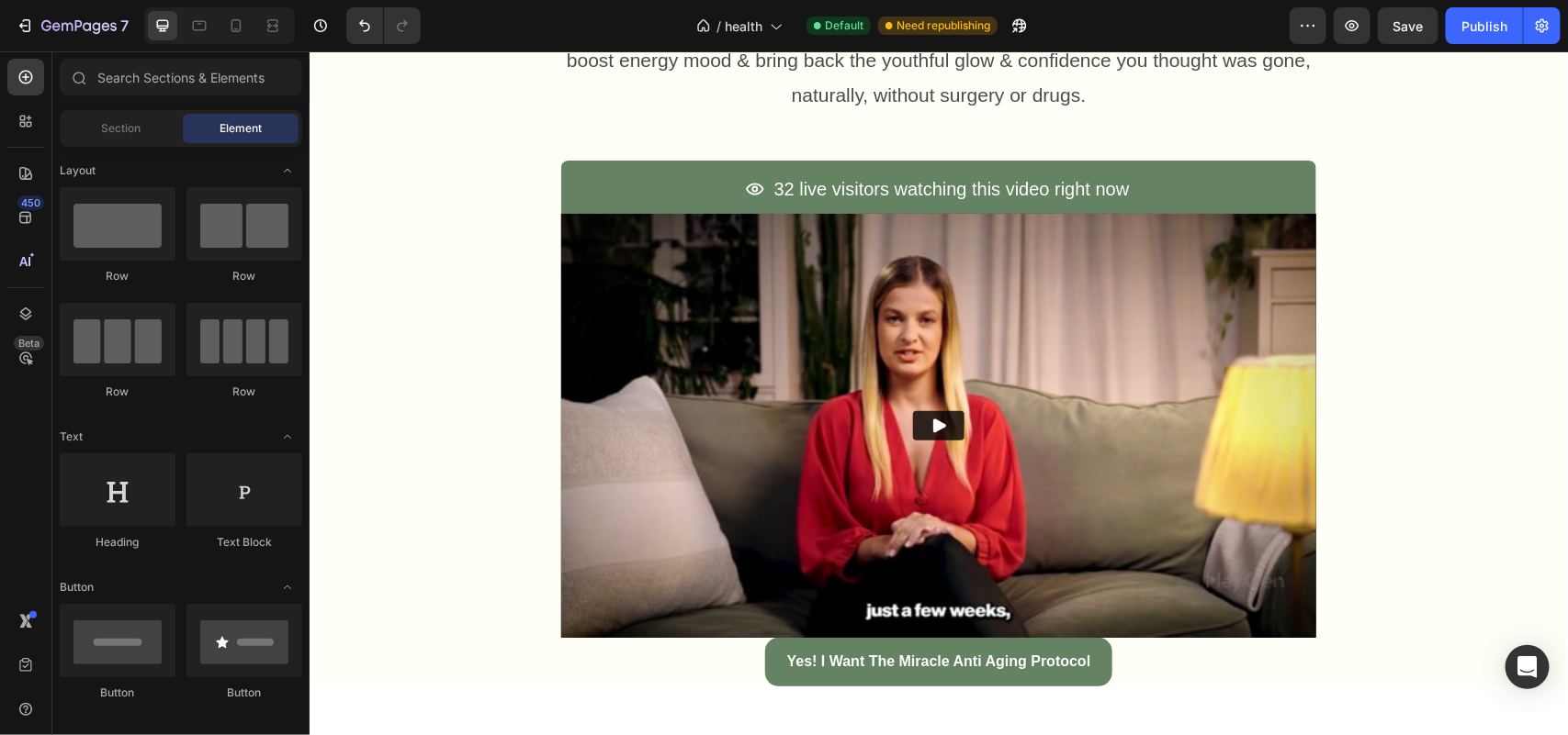
scroll to position [561, 0]
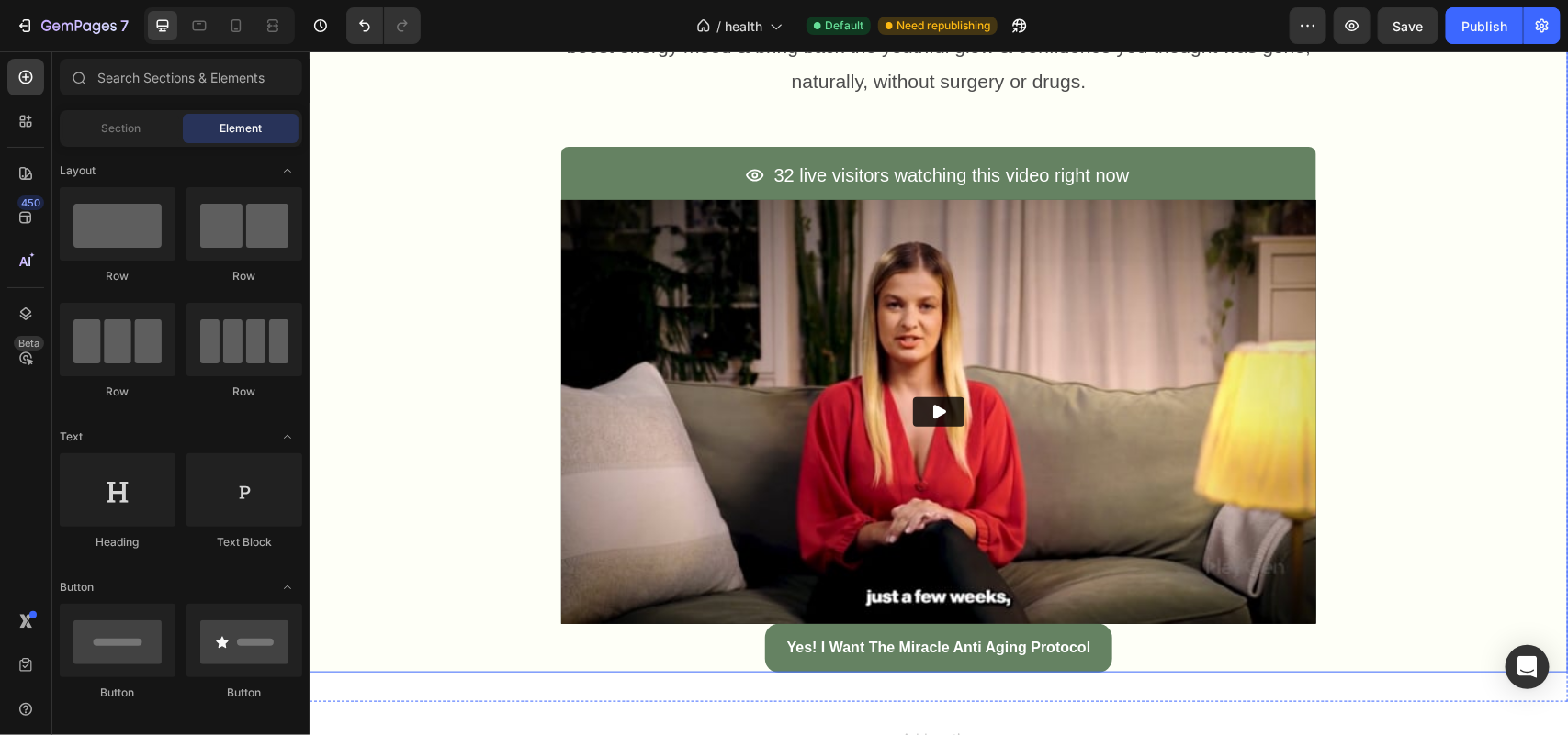
click at [1278, 415] on img at bounding box center [937, 411] width 755 height 424
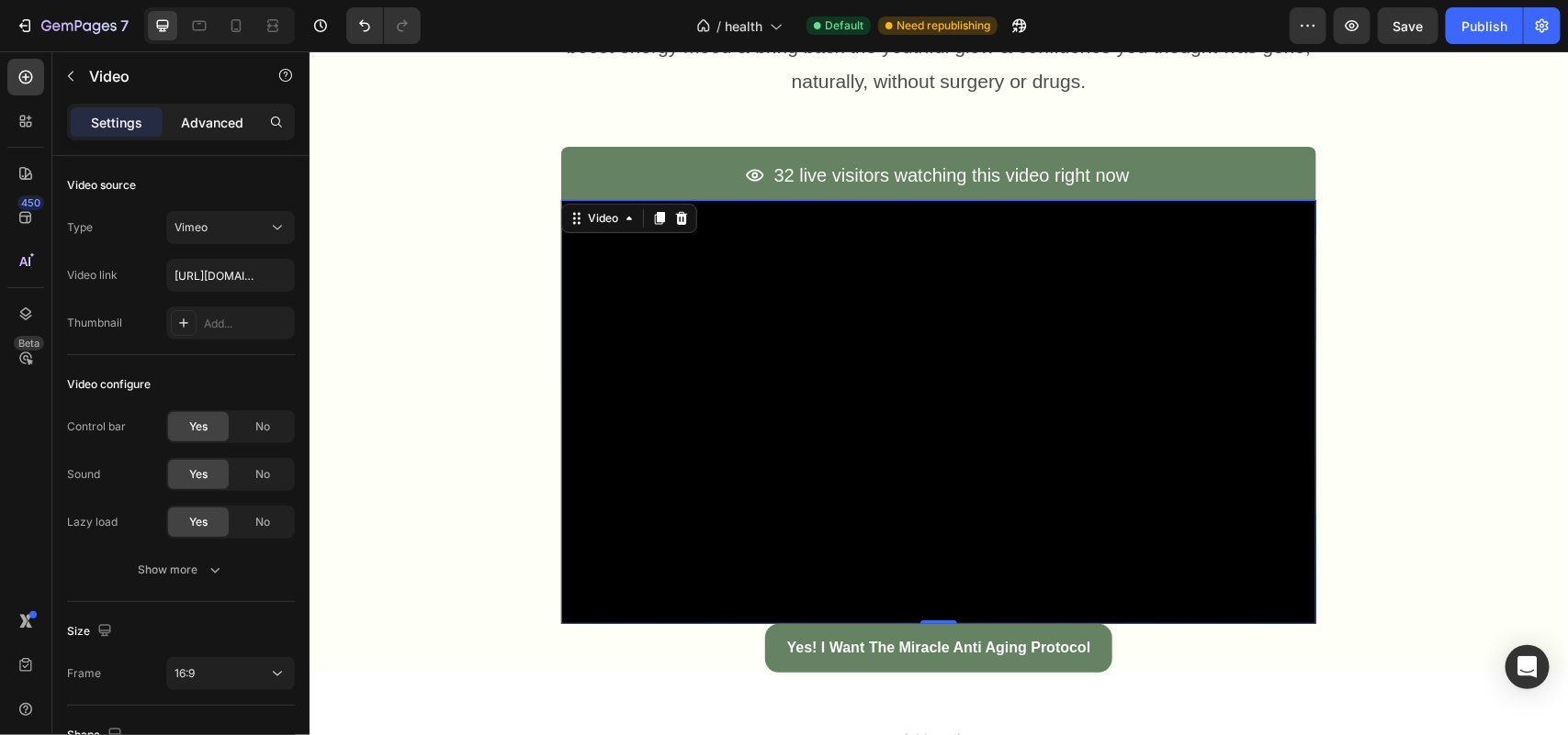
click at [213, 109] on div "Advanced" at bounding box center [213, 122] width 92 height 29
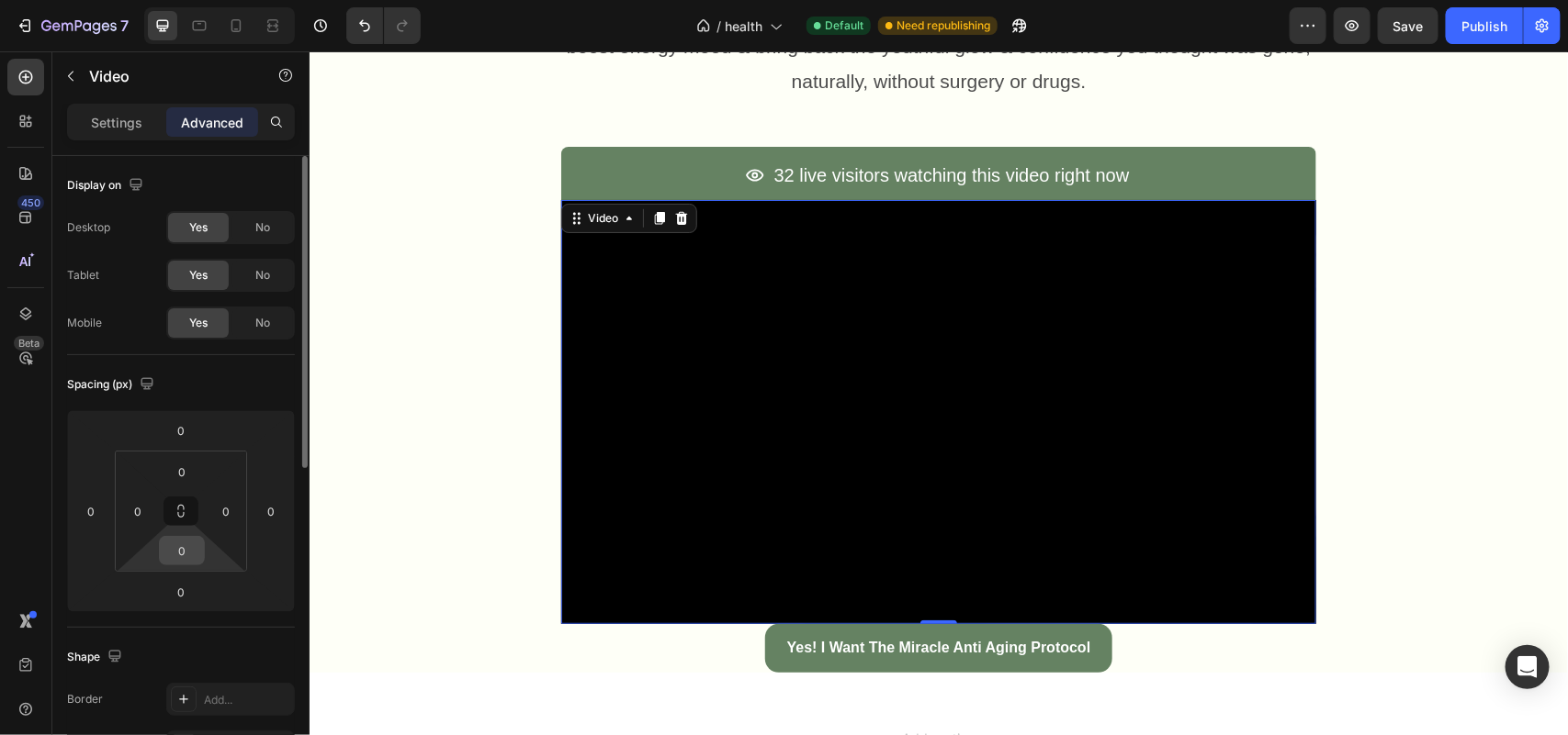
click at [183, 551] on input "0" at bounding box center [181, 551] width 36 height 27
type input "25"
click at [415, 472] on div "◉ For Anyone Who Refuses to Let Age Steal Their Youth, Attractiveness & Best Ye…" at bounding box center [937, 115] width 1258 height 1115
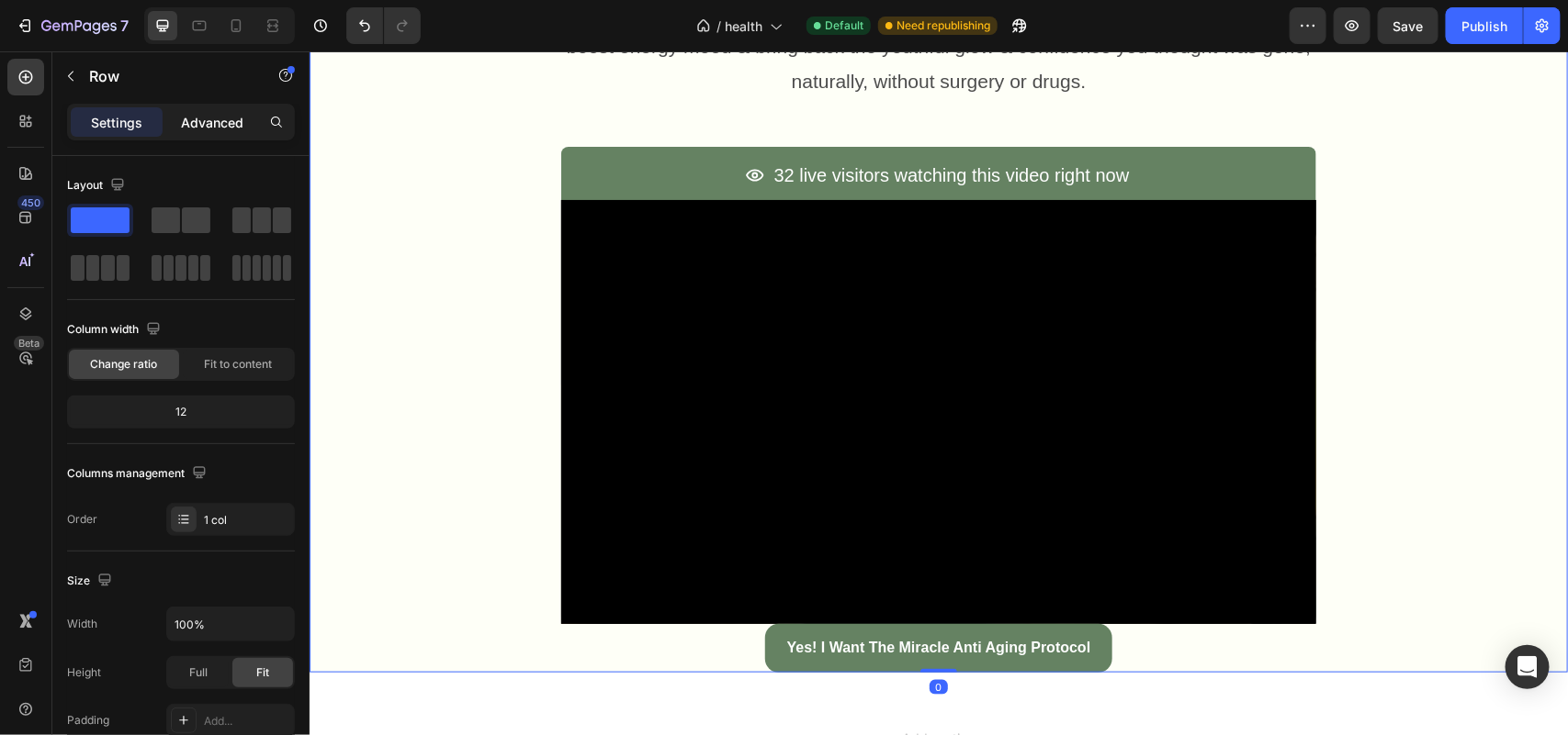
click at [189, 122] on p "Advanced" at bounding box center [213, 122] width 63 height 20
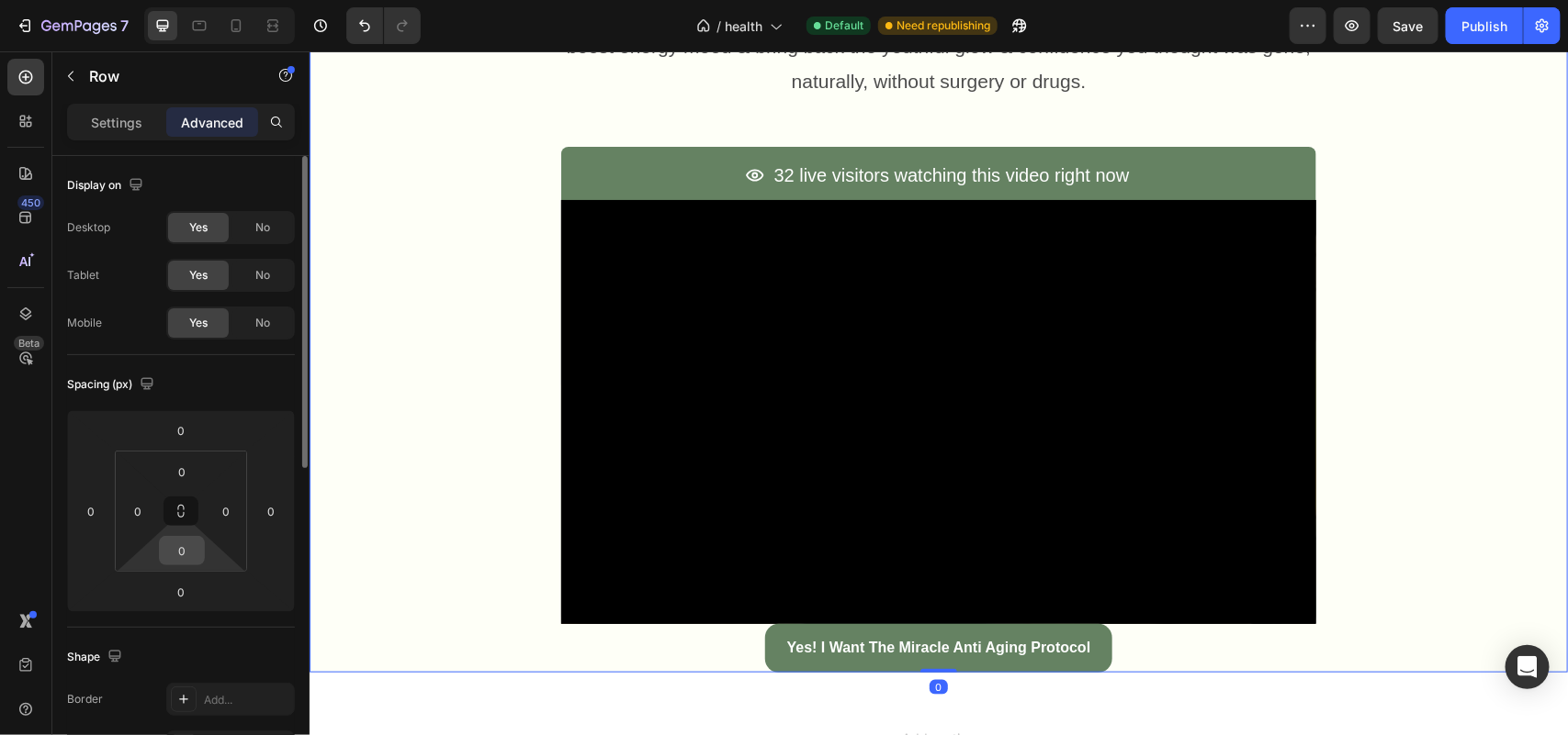
click at [195, 554] on input "0" at bounding box center [181, 551] width 36 height 27
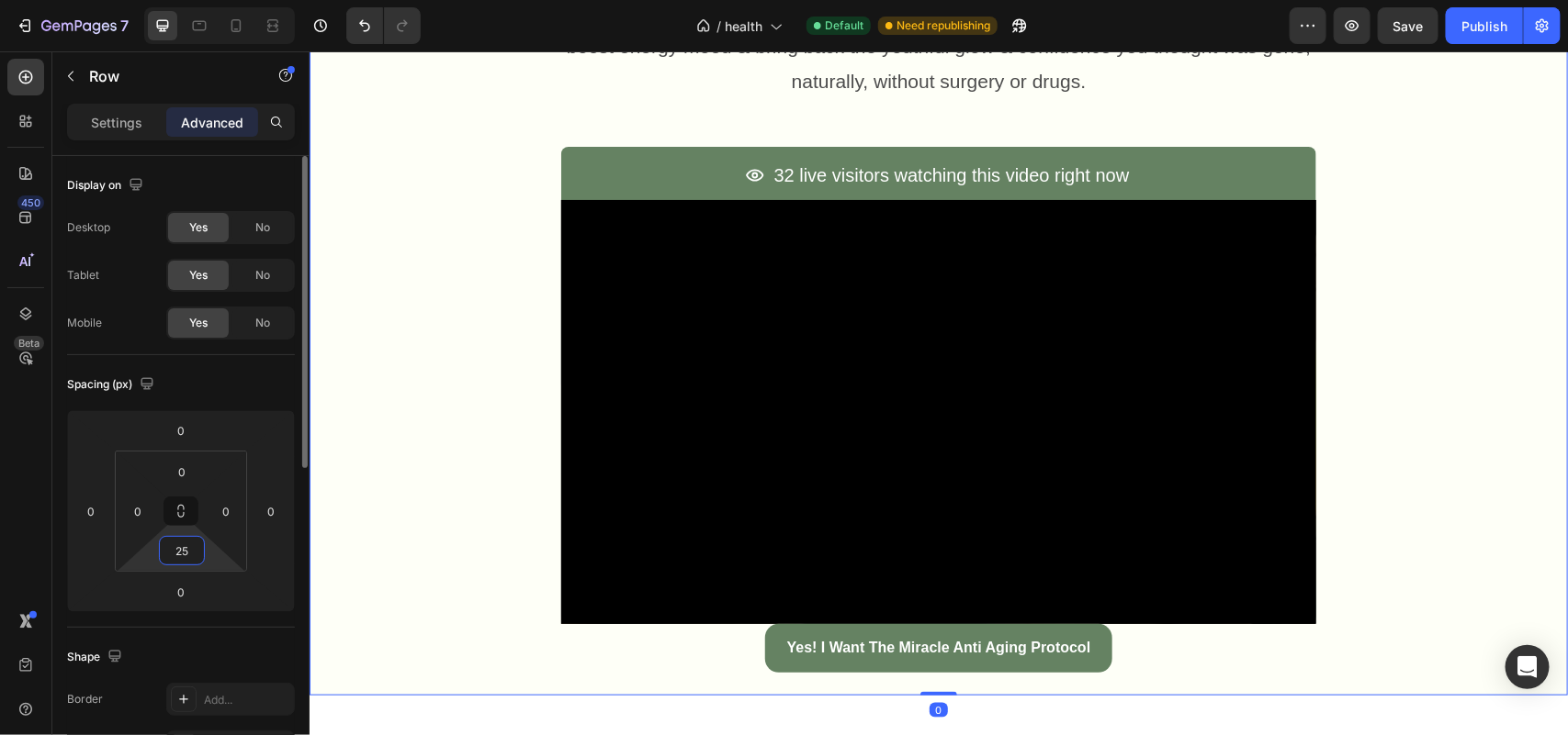
click at [181, 556] on input "25" at bounding box center [181, 551] width 36 height 27
type input "0"
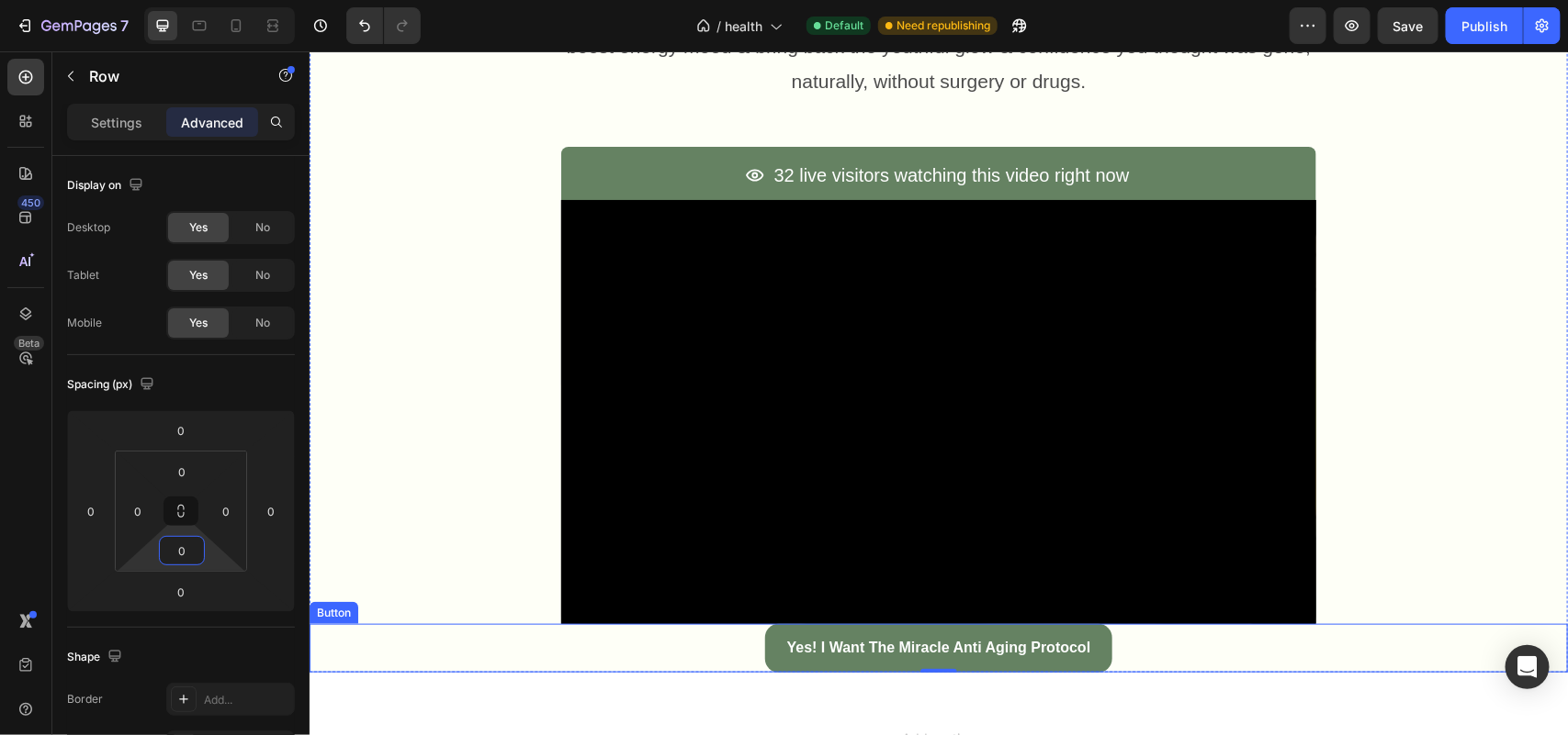
click at [728, 652] on div "Yes! I Want the Miracle Anti Aging Protocol Button" at bounding box center [937, 648] width 1258 height 49
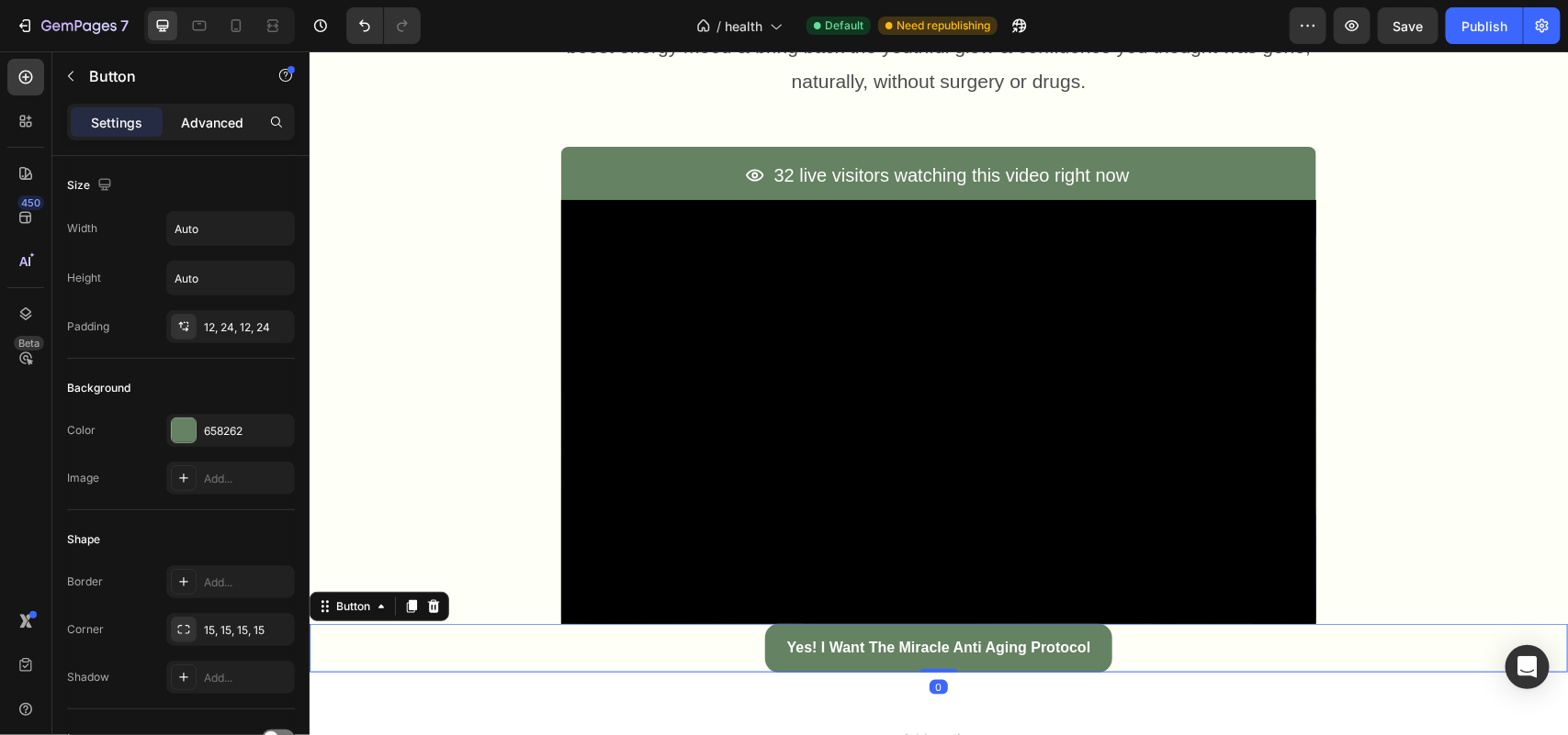
click at [223, 110] on div "Advanced" at bounding box center [213, 122] width 92 height 29
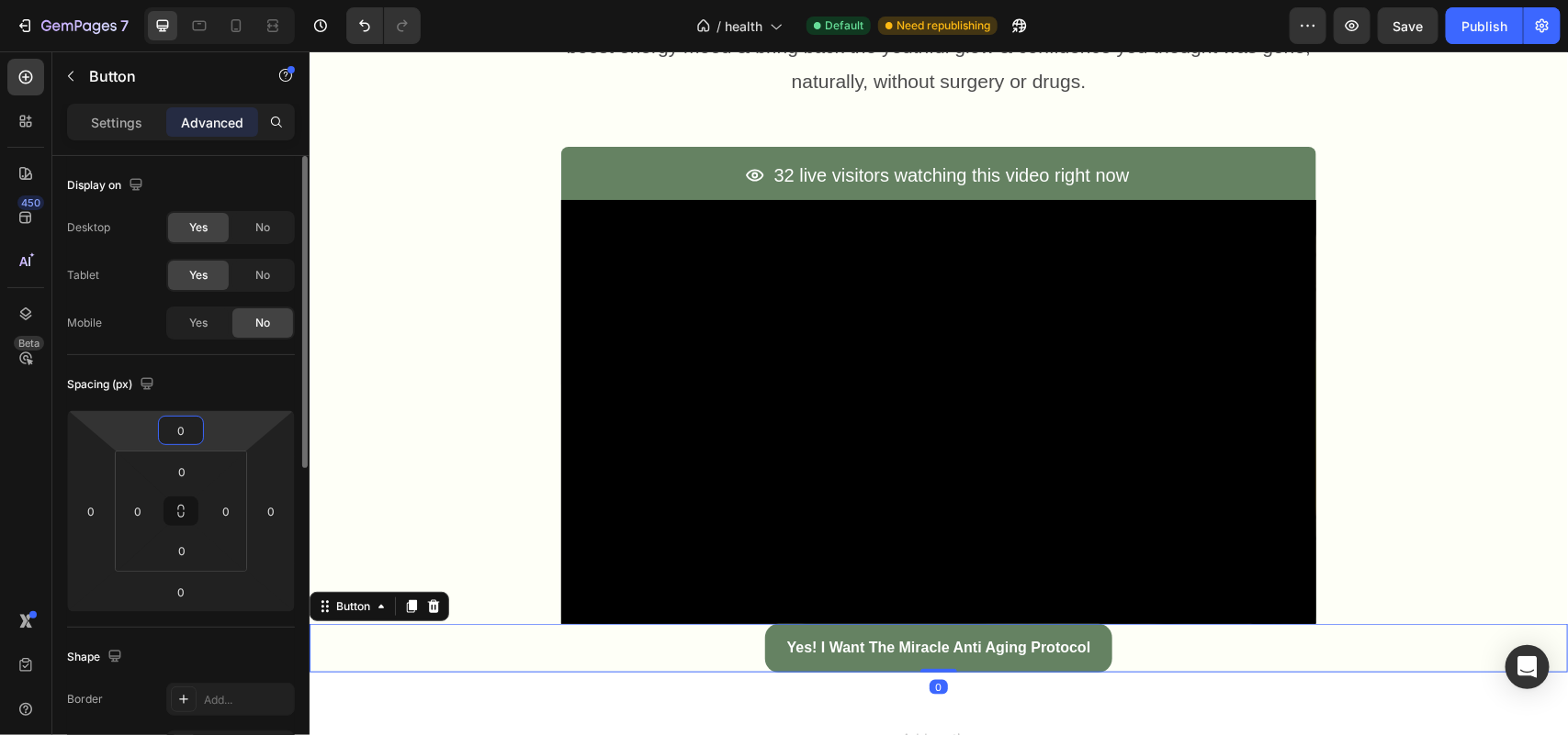
click at [170, 432] on input "0" at bounding box center [180, 430] width 36 height 27
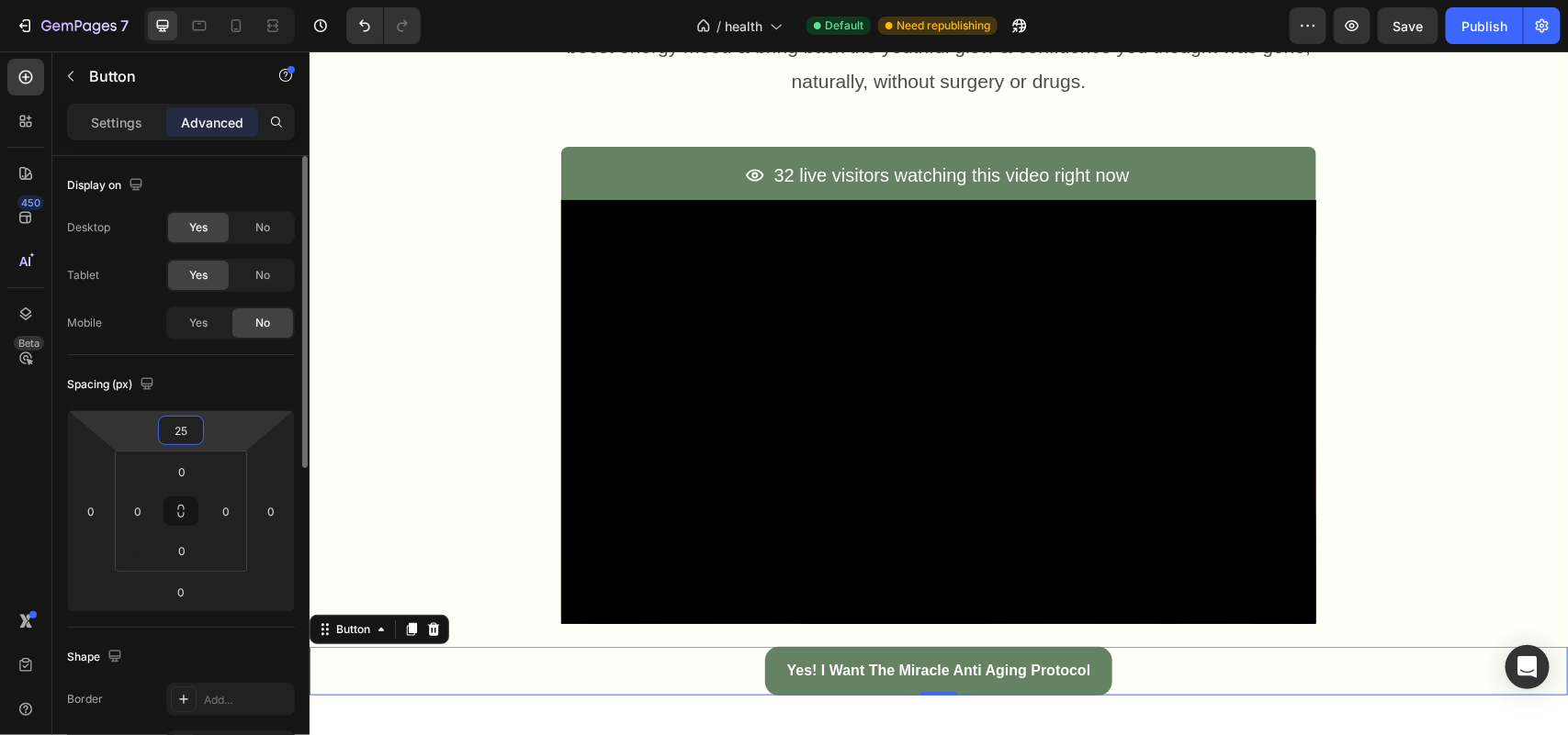
click at [170, 432] on input "25" at bounding box center [180, 430] width 36 height 27
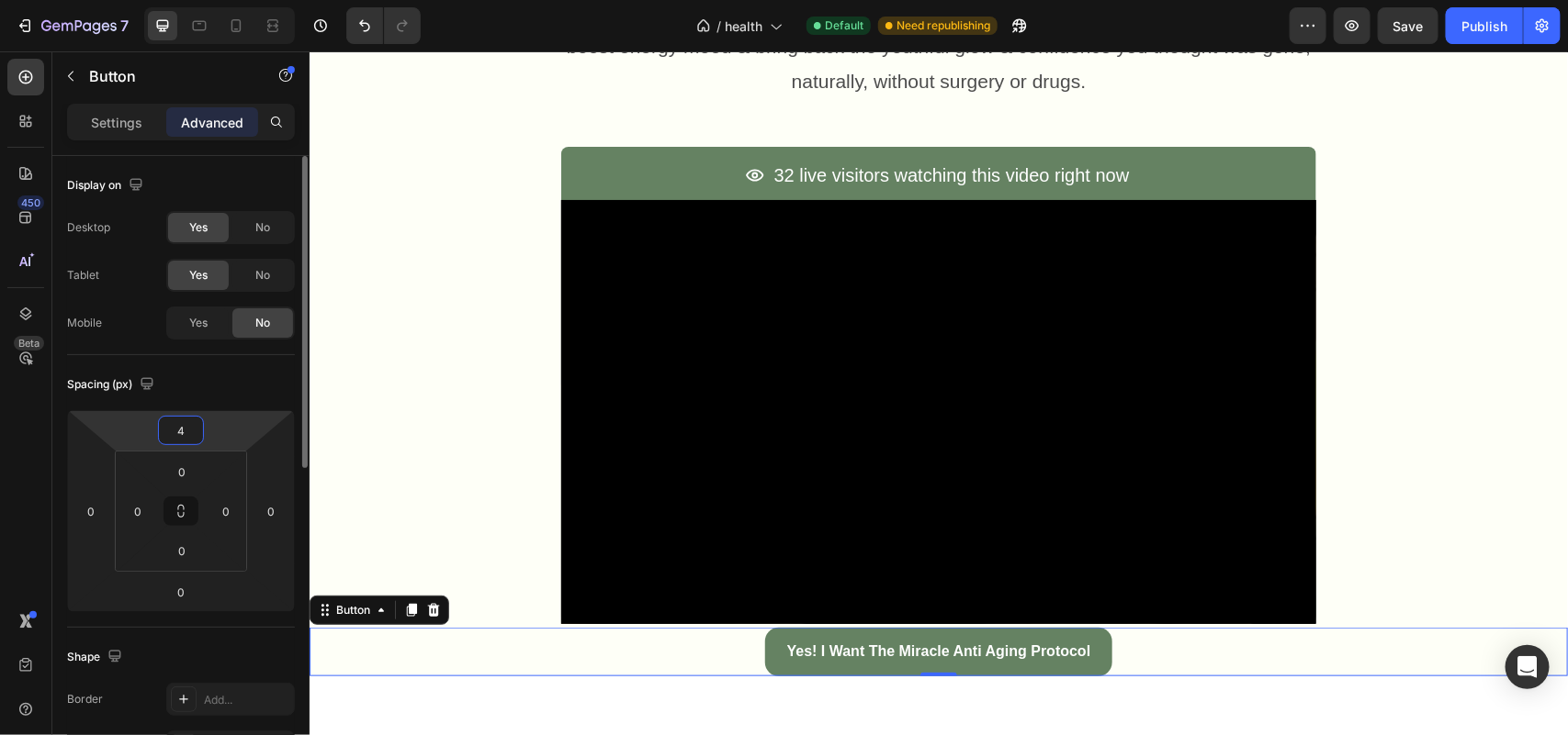
type input "40"
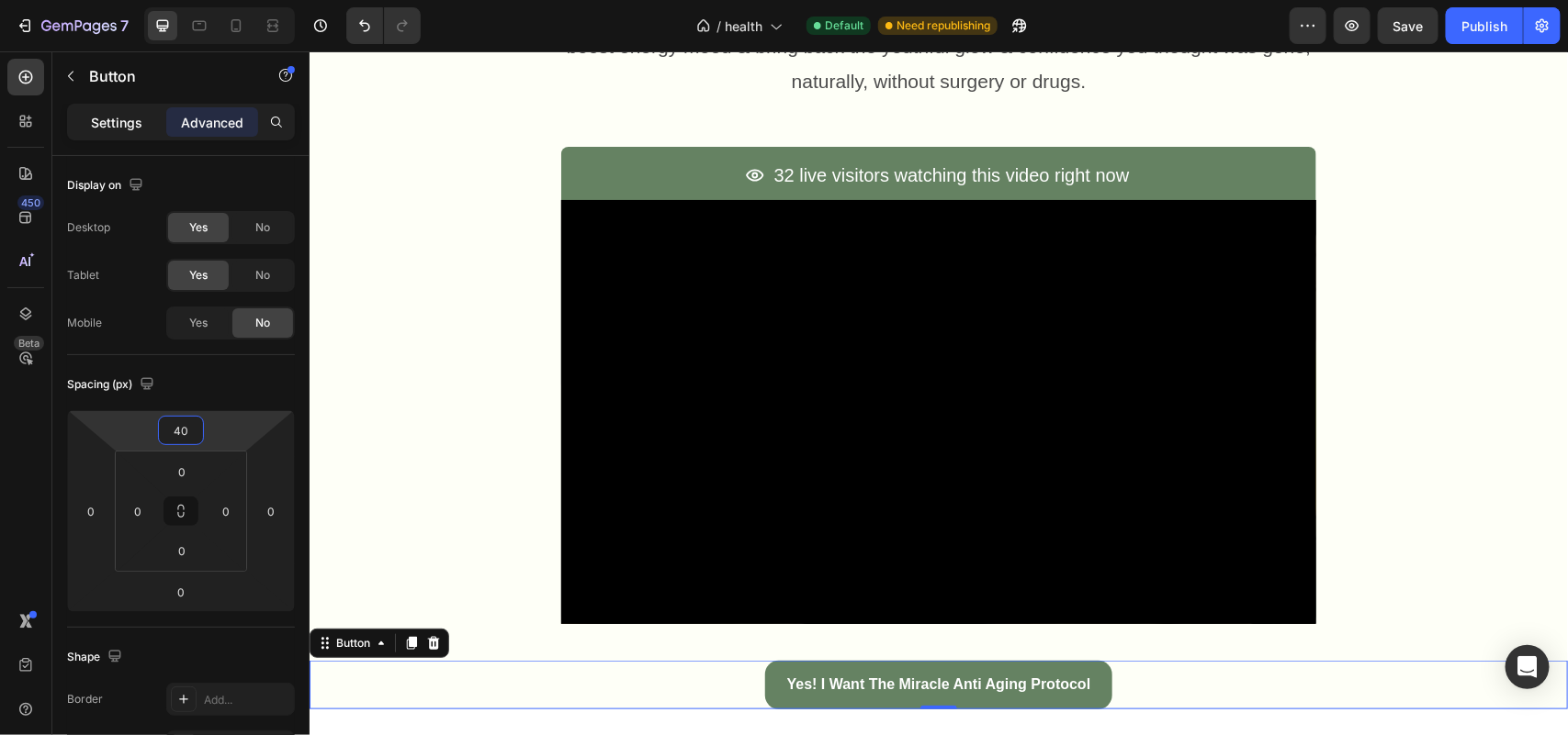
click at [107, 111] on div "Settings" at bounding box center [117, 122] width 92 height 29
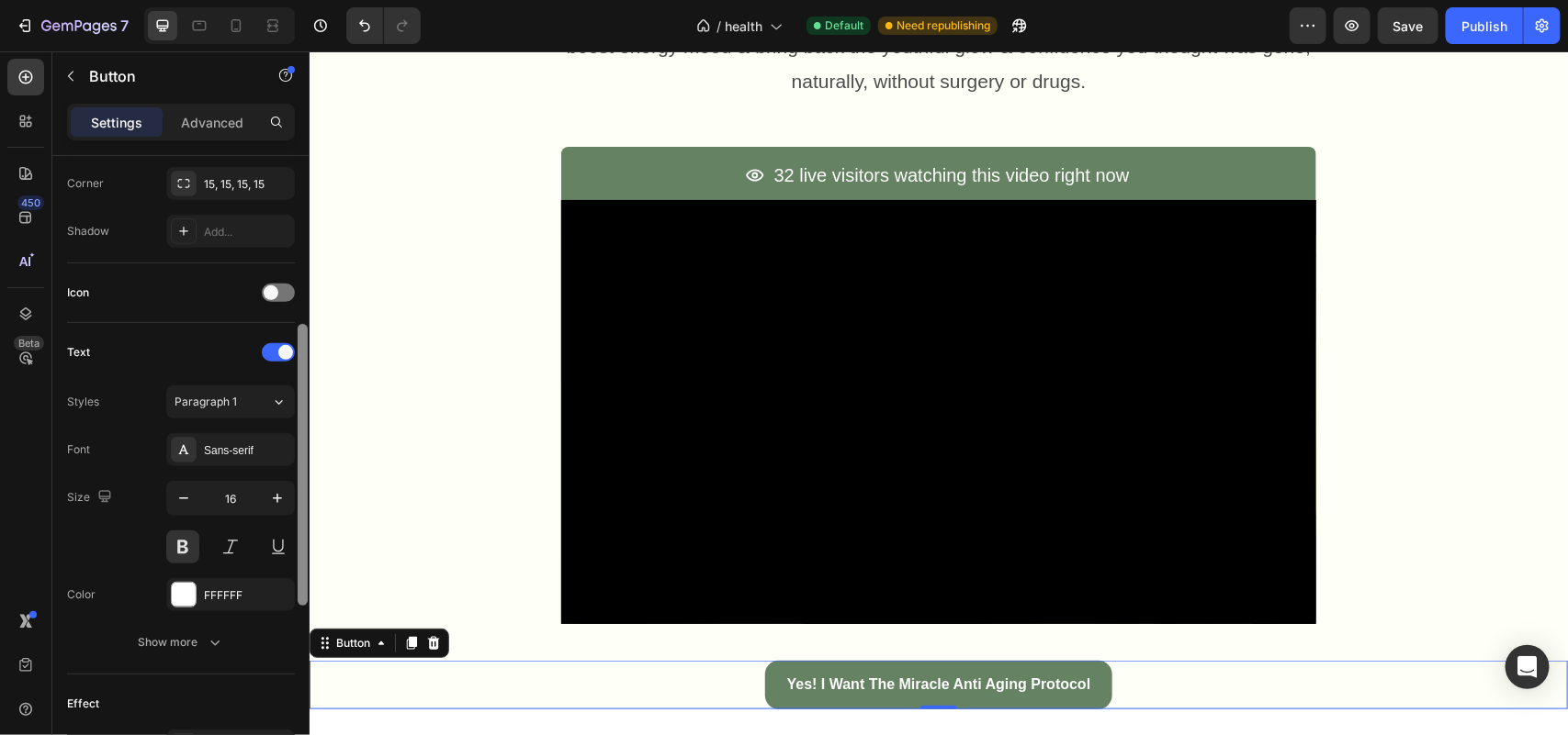
scroll to position [447, 0]
drag, startPoint x: 303, startPoint y: 405, endPoint x: 295, endPoint y: 600, distance: 195.2
click at [297, 602] on div at bounding box center [302, 465] width 10 height 282
click at [268, 502] on icon "button" at bounding box center [277, 497] width 19 height 19
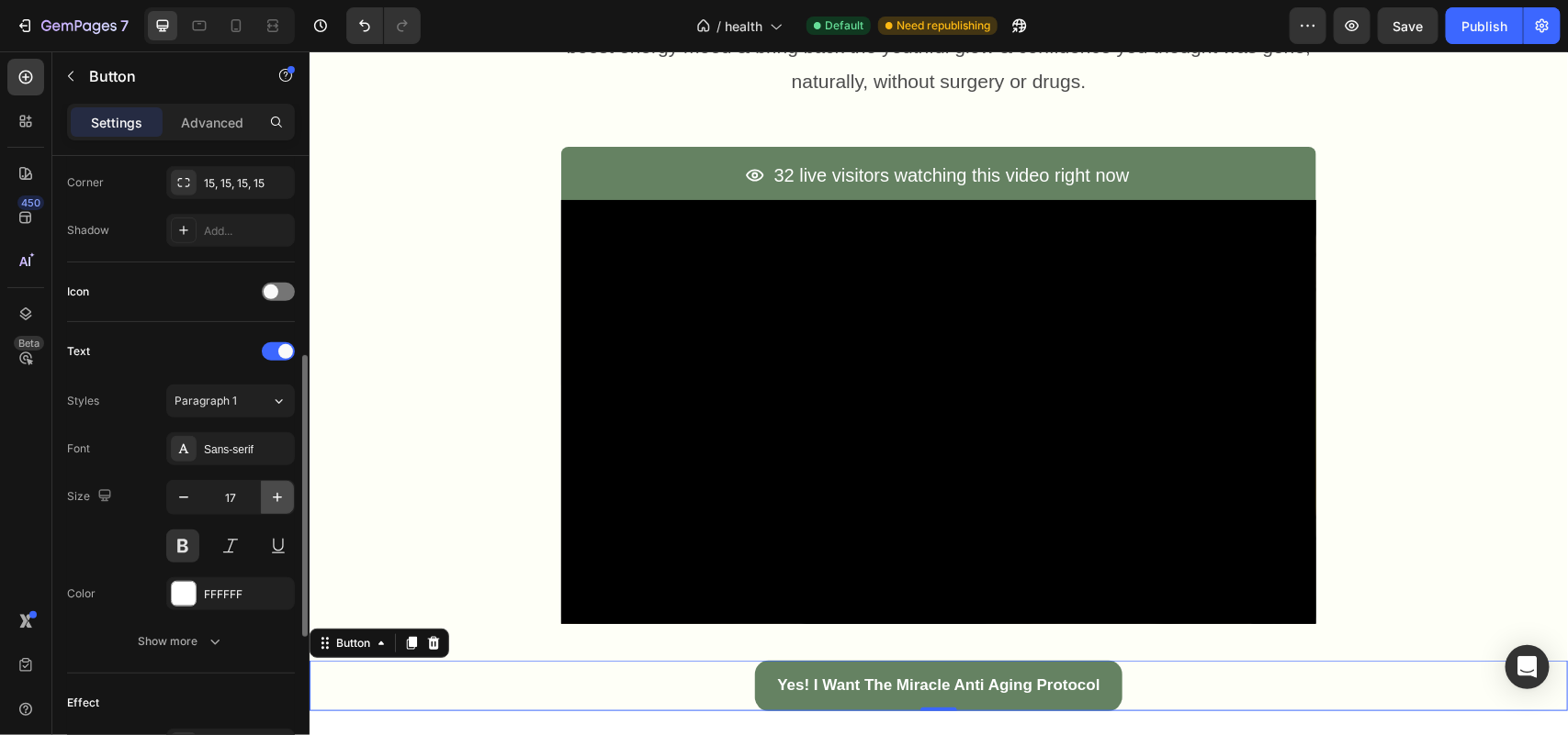
click at [268, 502] on icon "button" at bounding box center [277, 497] width 19 height 19
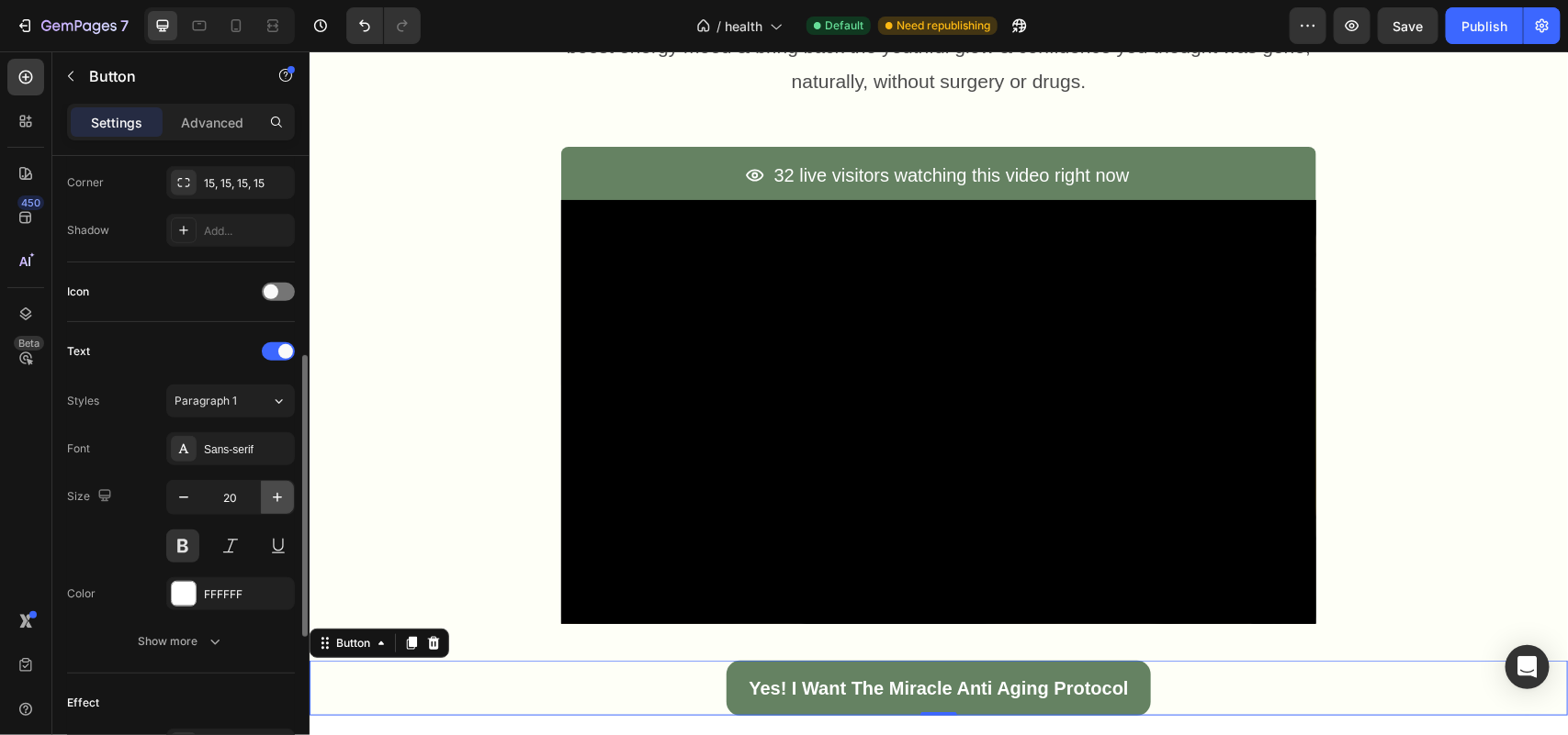
click at [268, 502] on icon "button" at bounding box center [277, 497] width 19 height 19
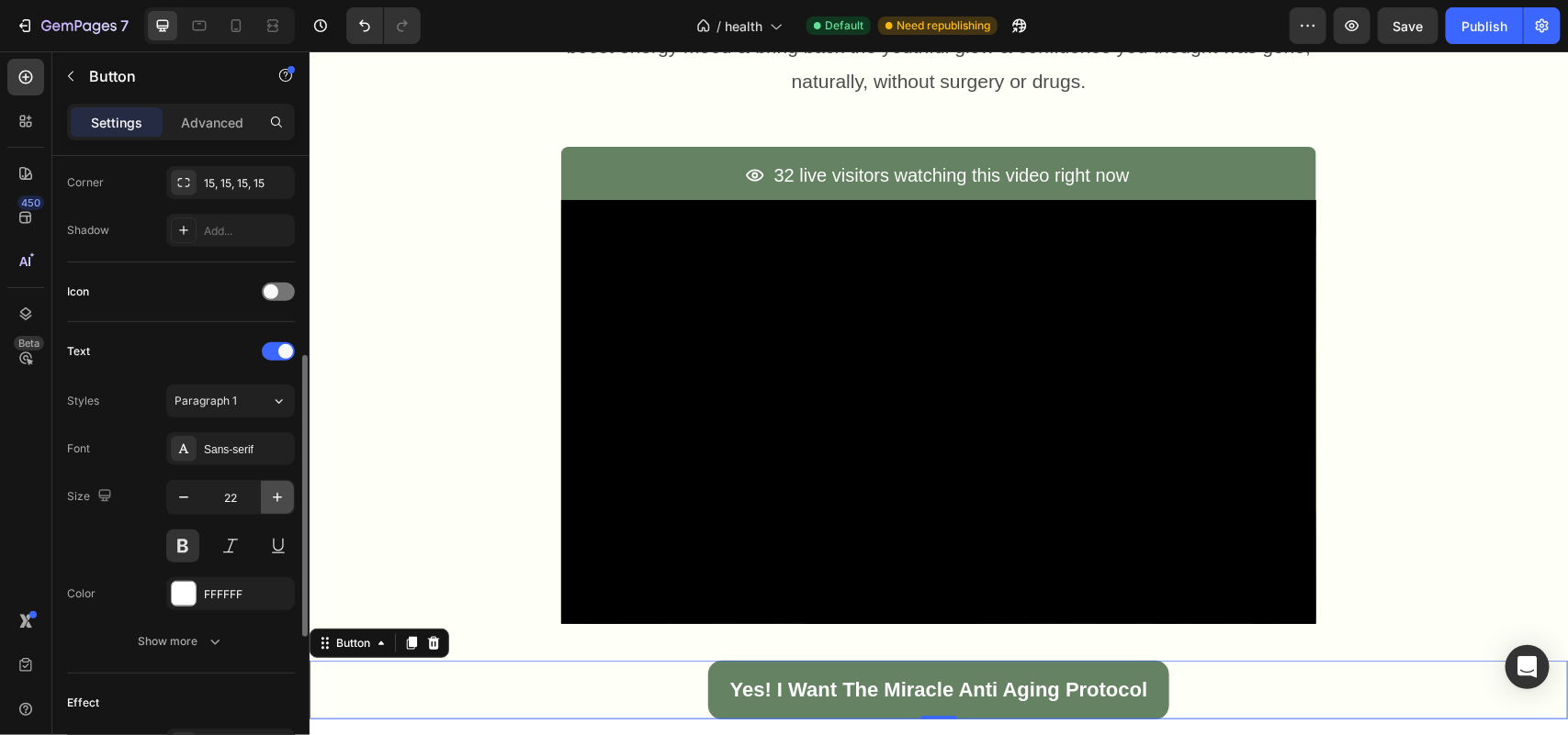
click at [268, 502] on icon "button" at bounding box center [277, 497] width 19 height 19
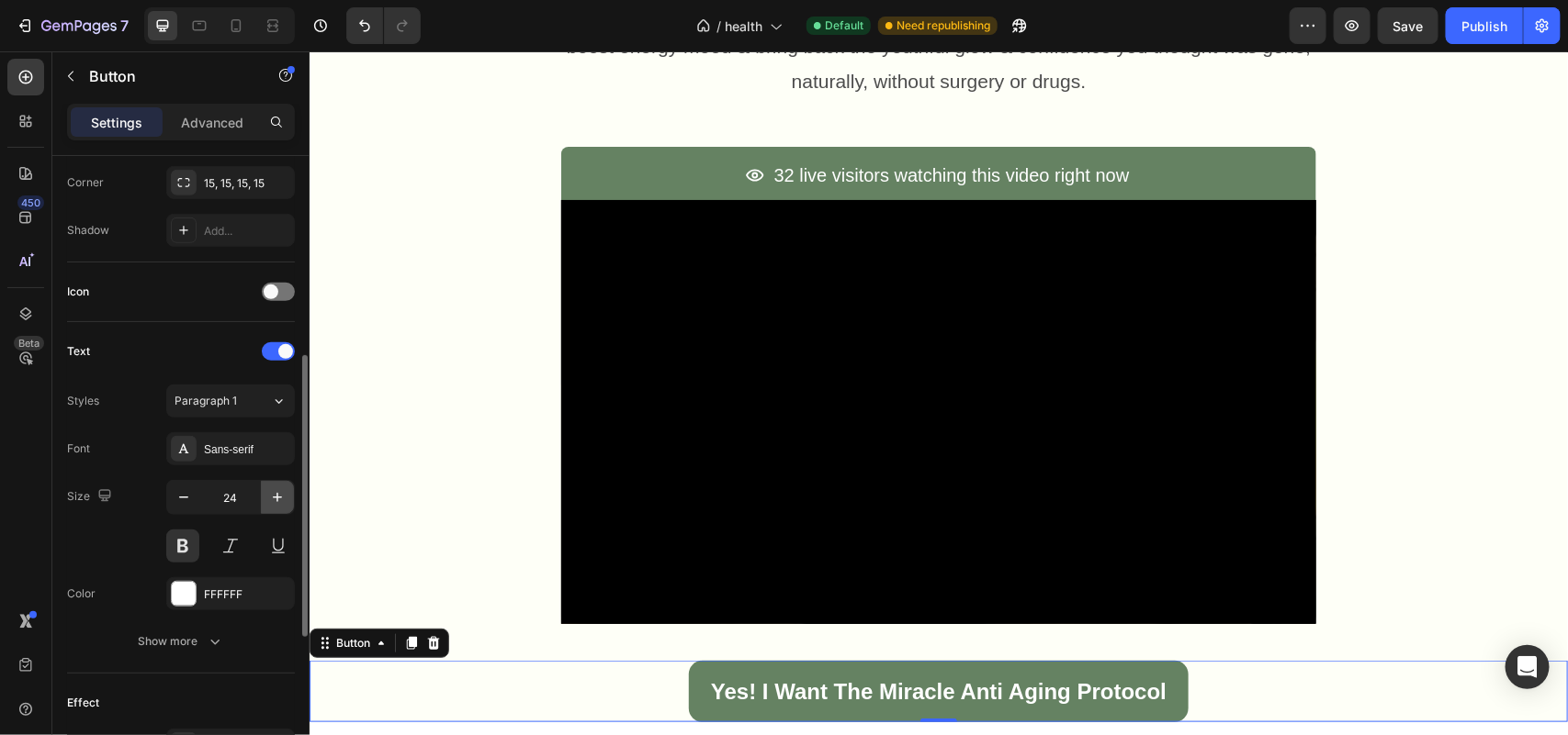
click at [268, 502] on icon "button" at bounding box center [277, 497] width 19 height 19
type input "25"
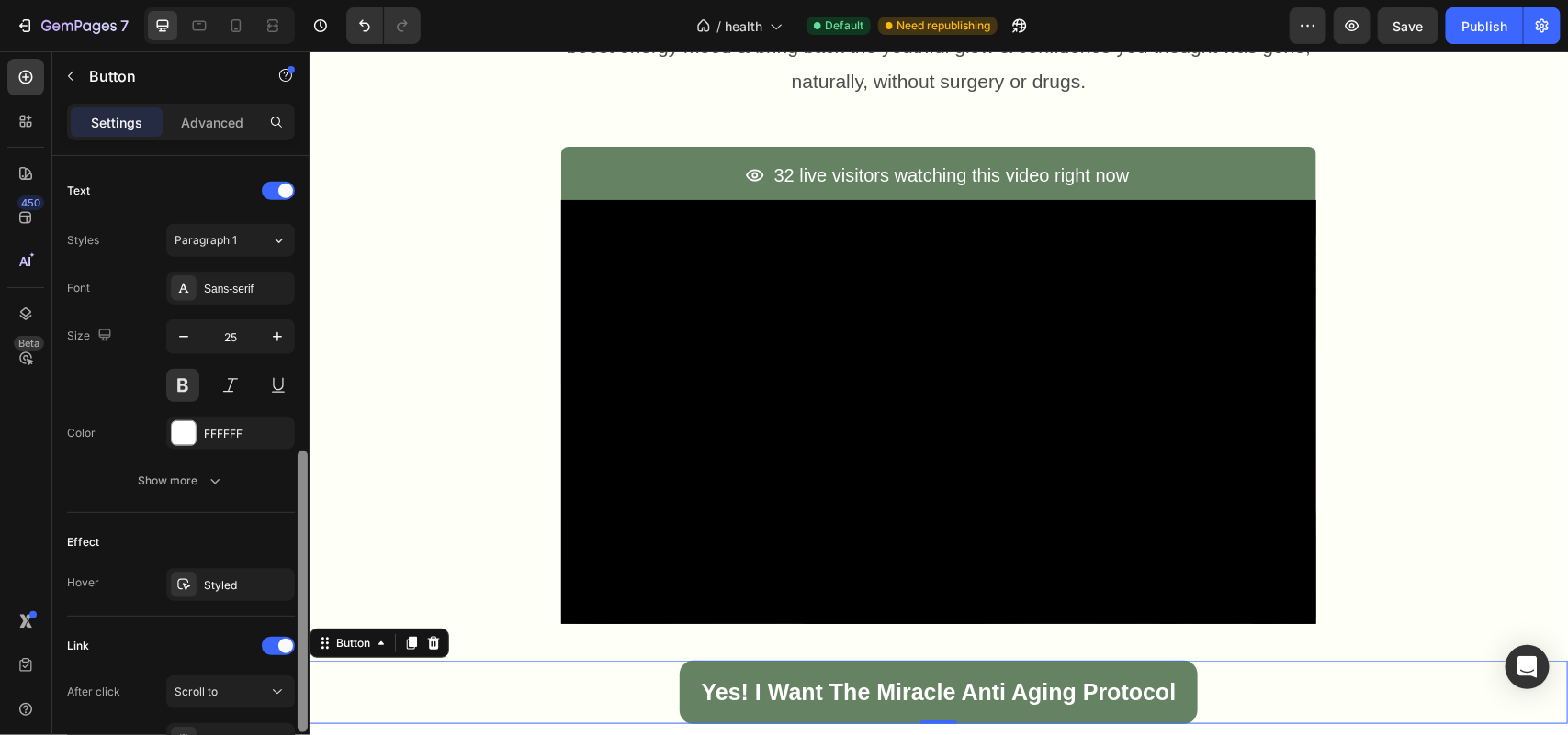
scroll to position [624, 0]
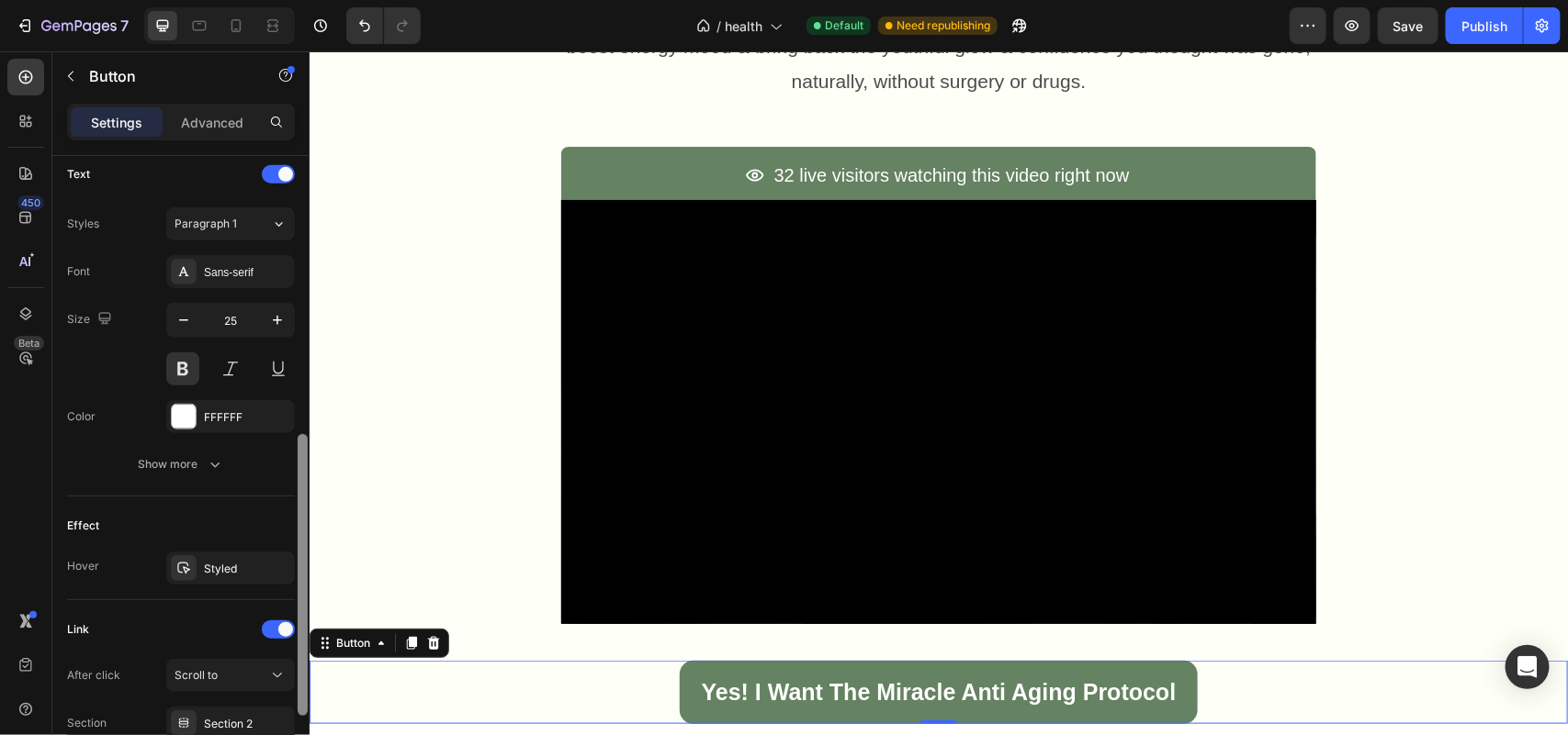
drag, startPoint x: 301, startPoint y: 526, endPoint x: 291, endPoint y: 602, distance: 76.7
click at [291, 602] on div "Size Width Auto Height Auto Padding 12, 24, 12, 24 Background Color 658262 Imag…" at bounding box center [180, 471] width 257 height 631
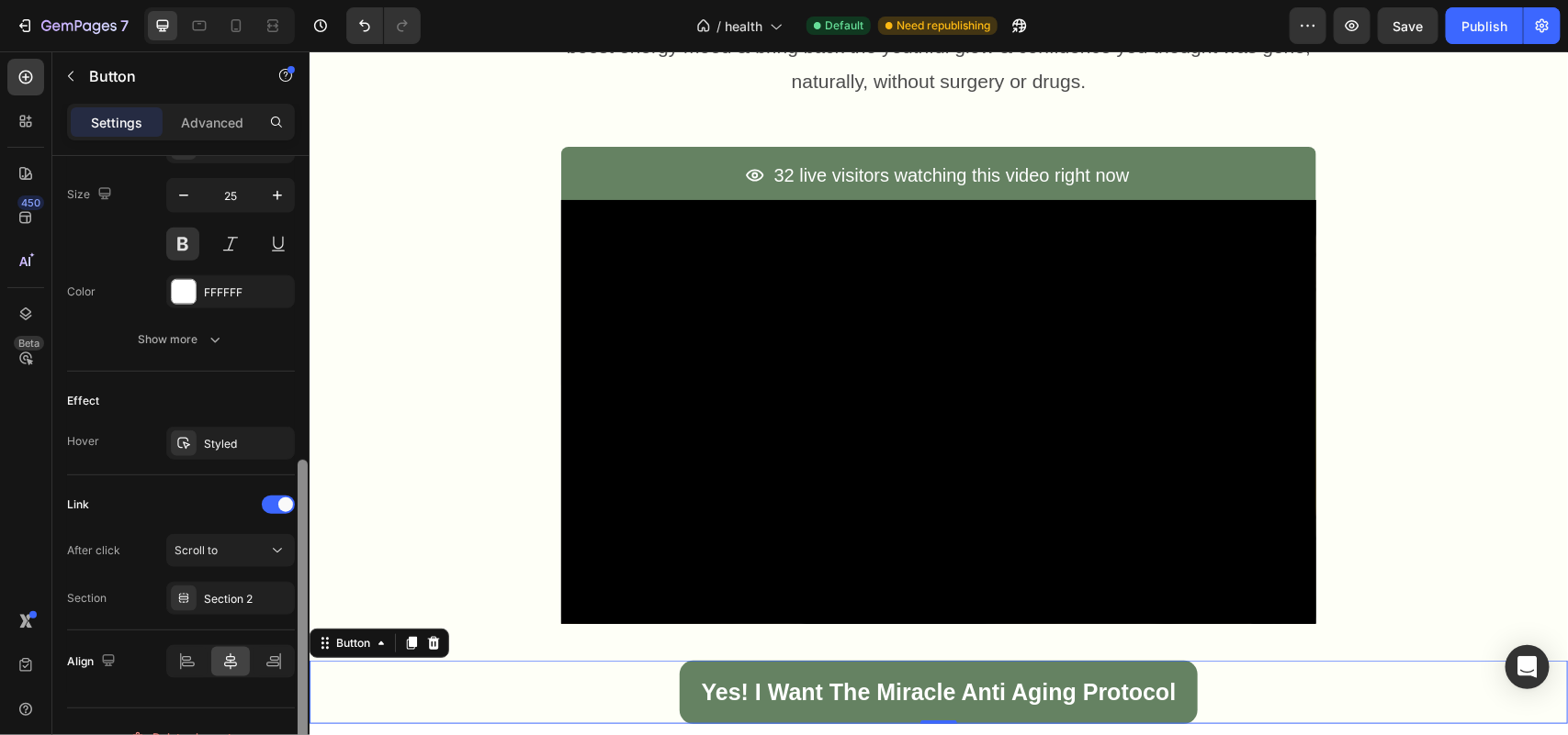
scroll to position [783, 0]
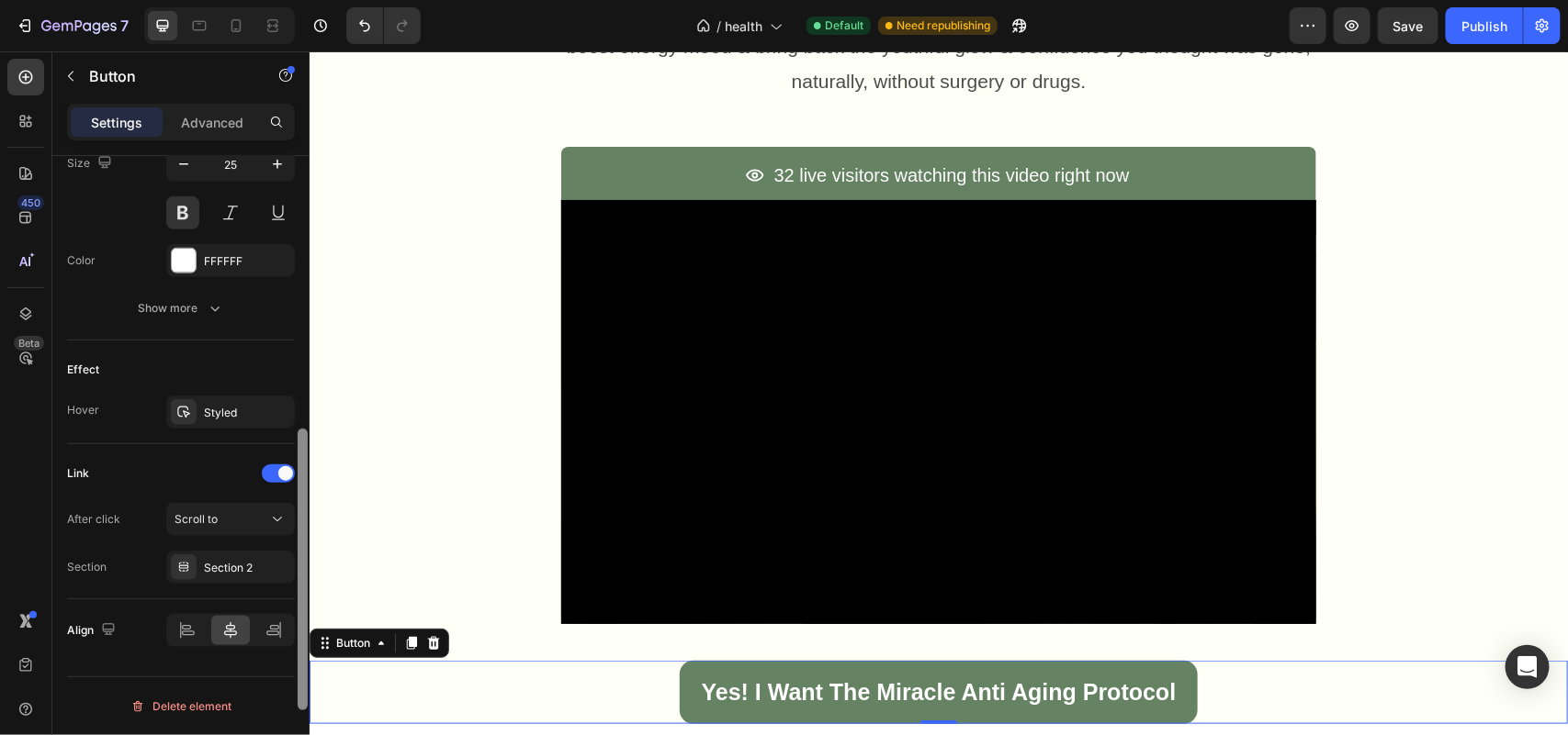
drag, startPoint x: 299, startPoint y: 579, endPoint x: 294, endPoint y: 654, distance: 75.2
click at [294, 654] on div "Size Width Auto Height Auto Padding 12, 24, 12, 24 Background Color 658262 Imag…" at bounding box center [180, 471] width 257 height 631
drag, startPoint x: 300, startPoint y: 587, endPoint x: 237, endPoint y: 498, distance: 109.0
click at [292, 640] on div "Size Width Auto Height Auto Padding 12, 24, 12, 24 Background Color 658262 Imag…" at bounding box center [180, 471] width 257 height 631
click at [236, 496] on div "Link After click Scroll to Section Section 2" at bounding box center [180, 517] width 228 height 124
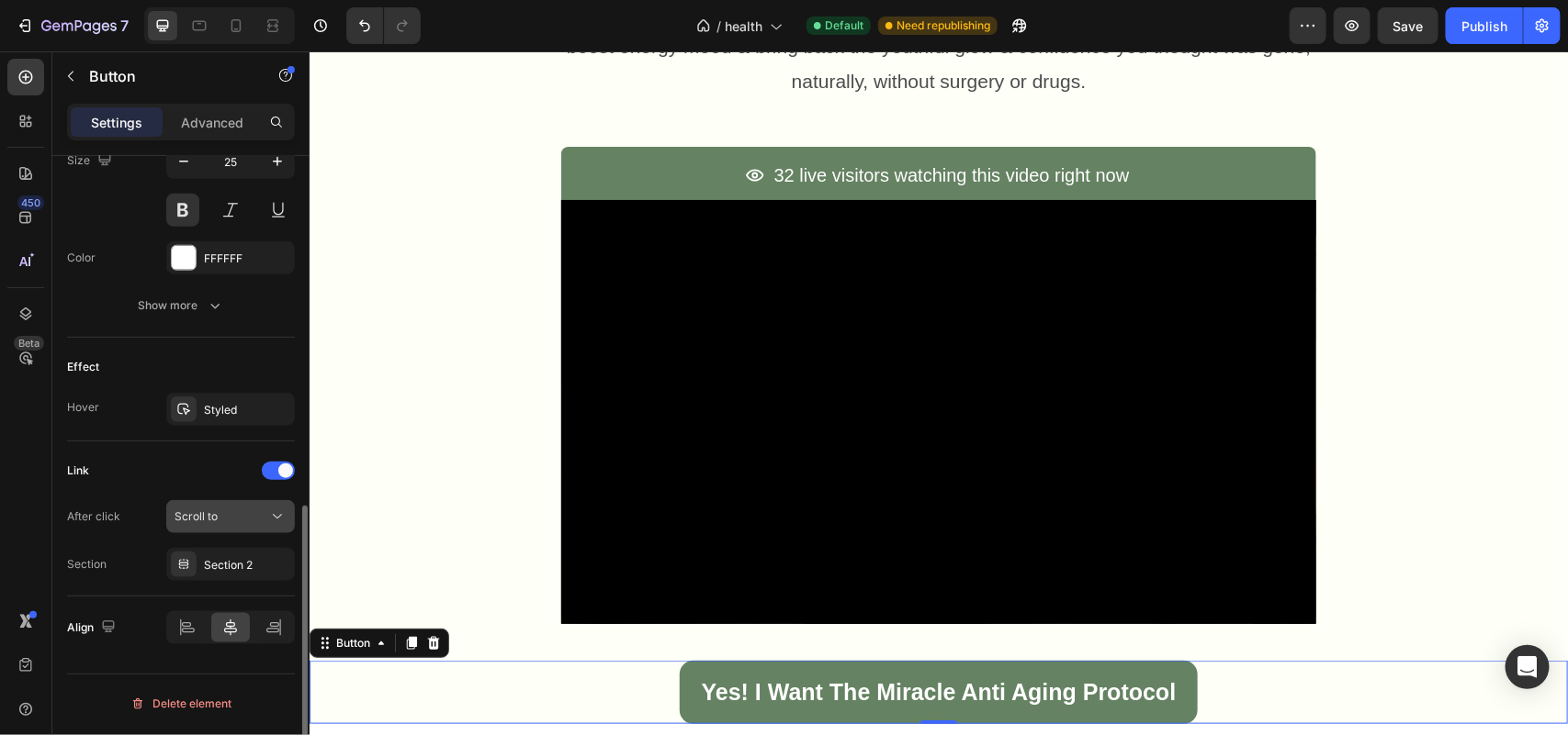
click at [239, 511] on div "Scroll to" at bounding box center [222, 516] width 94 height 17
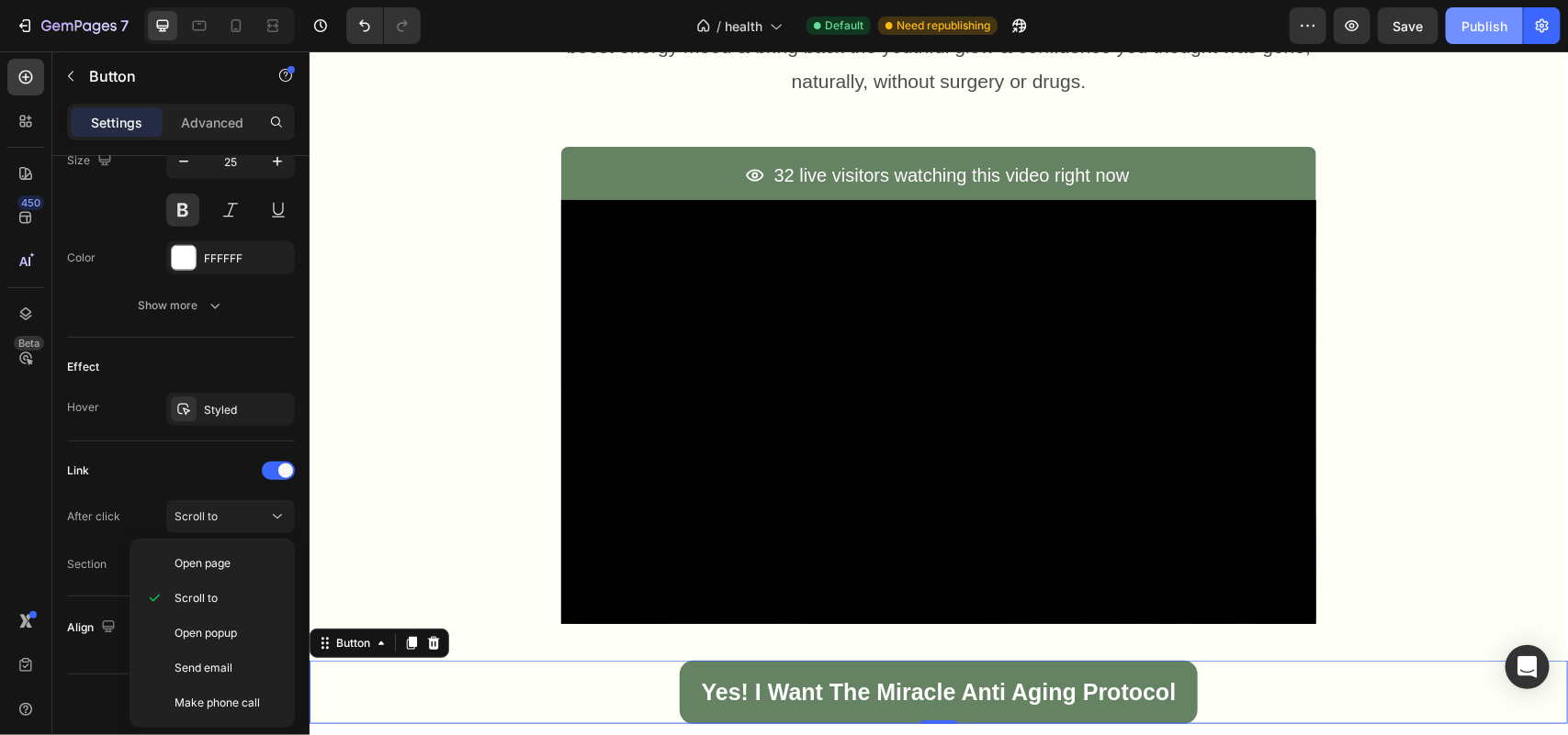
click at [1465, 32] on div "Publish" at bounding box center [1484, 26] width 46 height 20
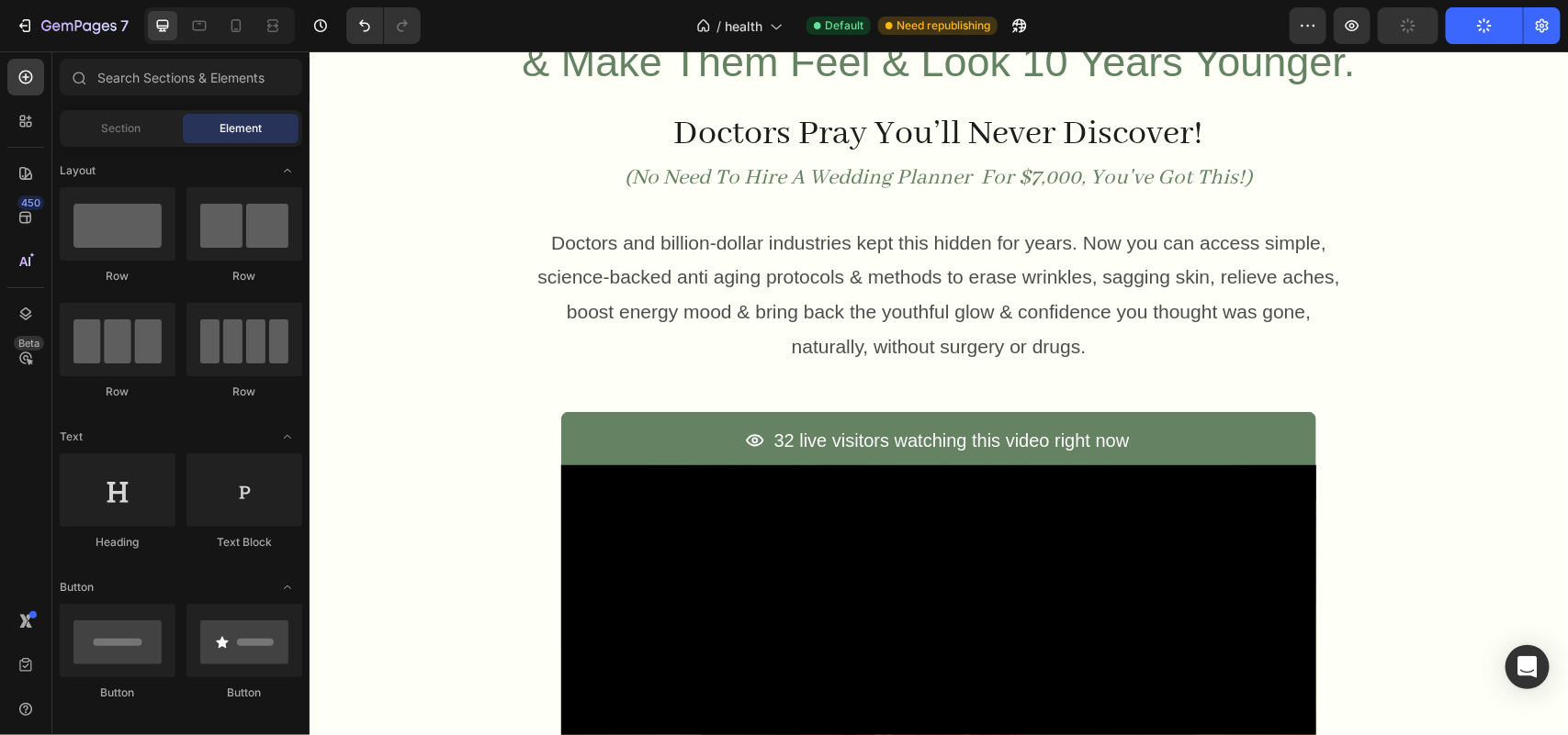
scroll to position [438, 0]
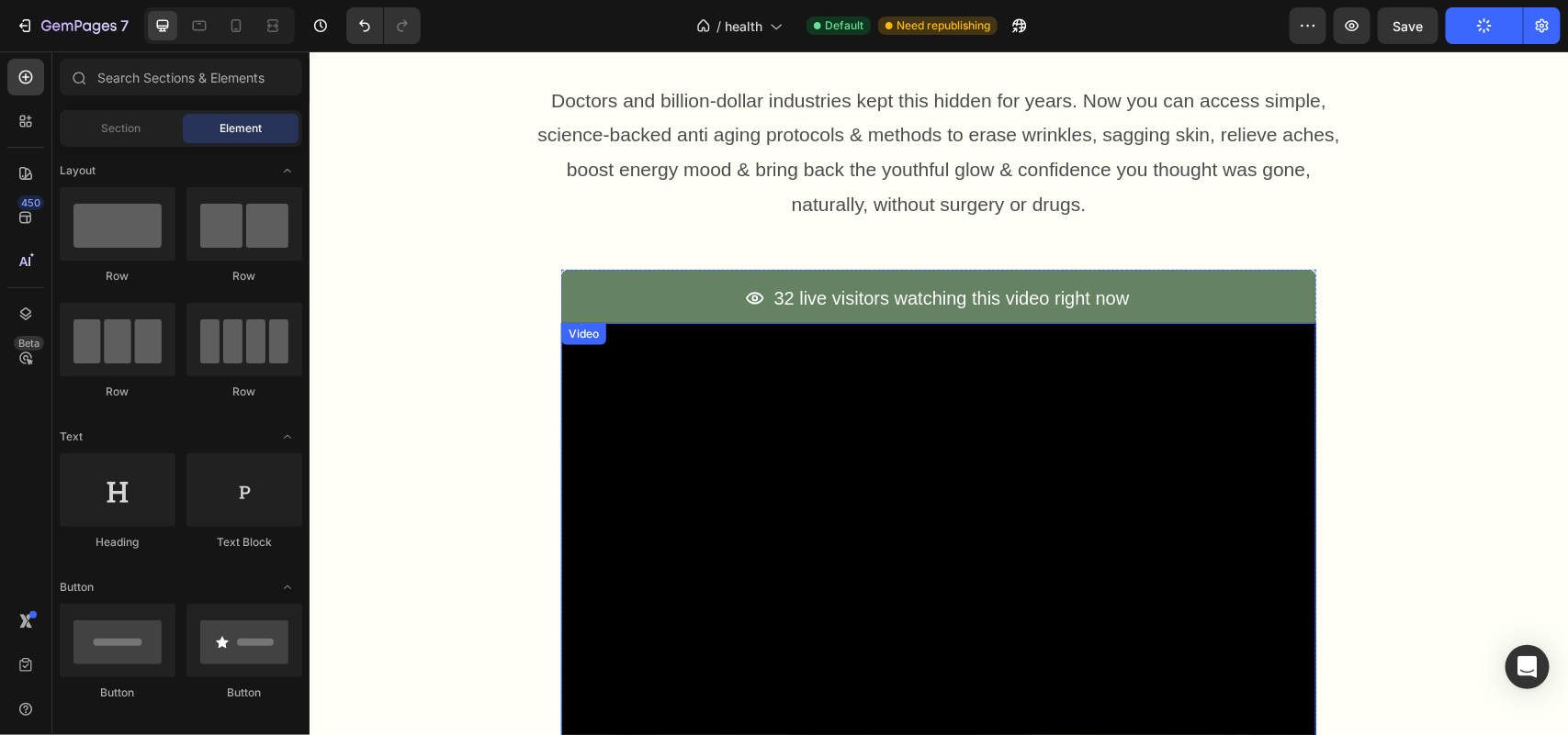
click at [576, 339] on div "Video" at bounding box center [582, 333] width 37 height 17
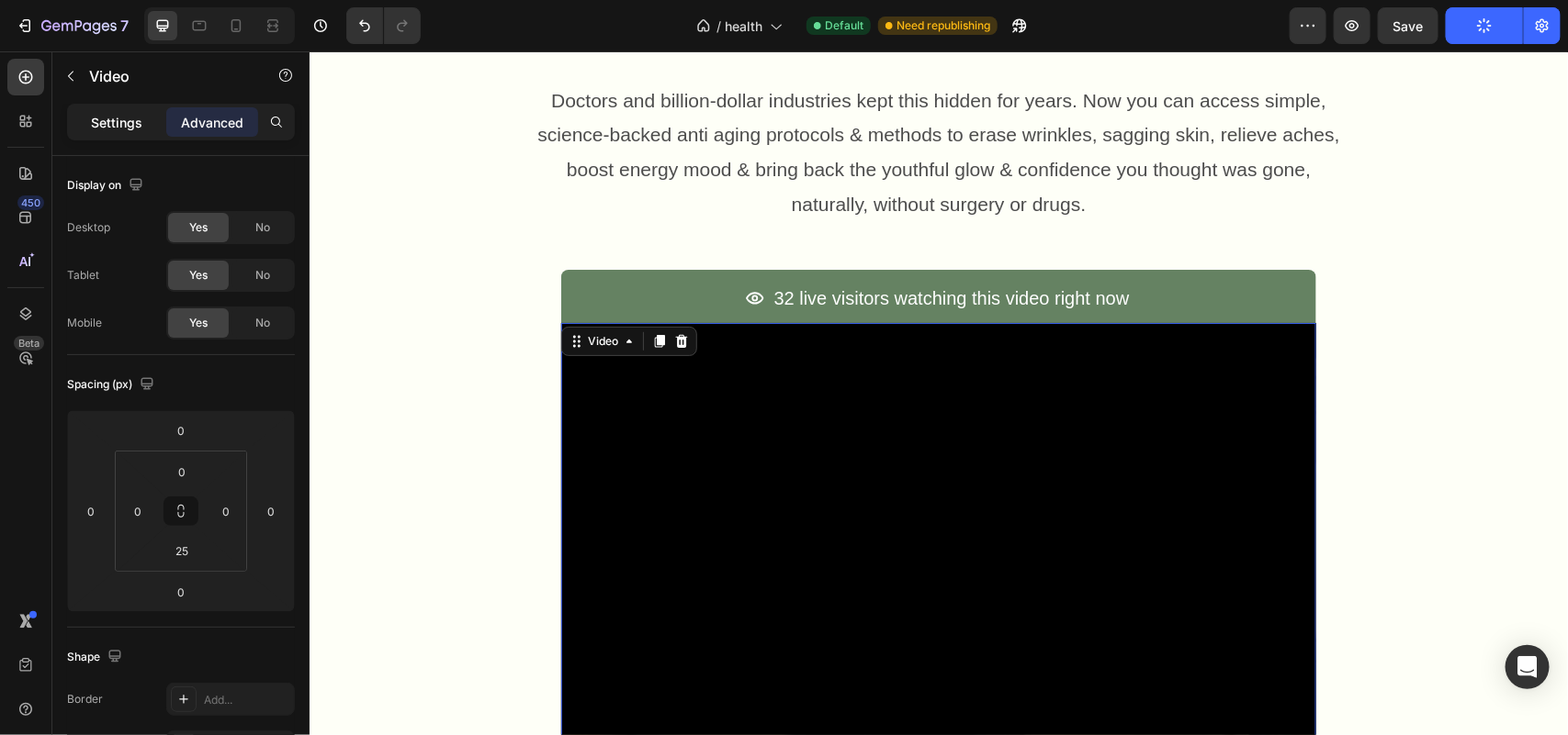
click at [118, 117] on p "Settings" at bounding box center [117, 122] width 51 height 20
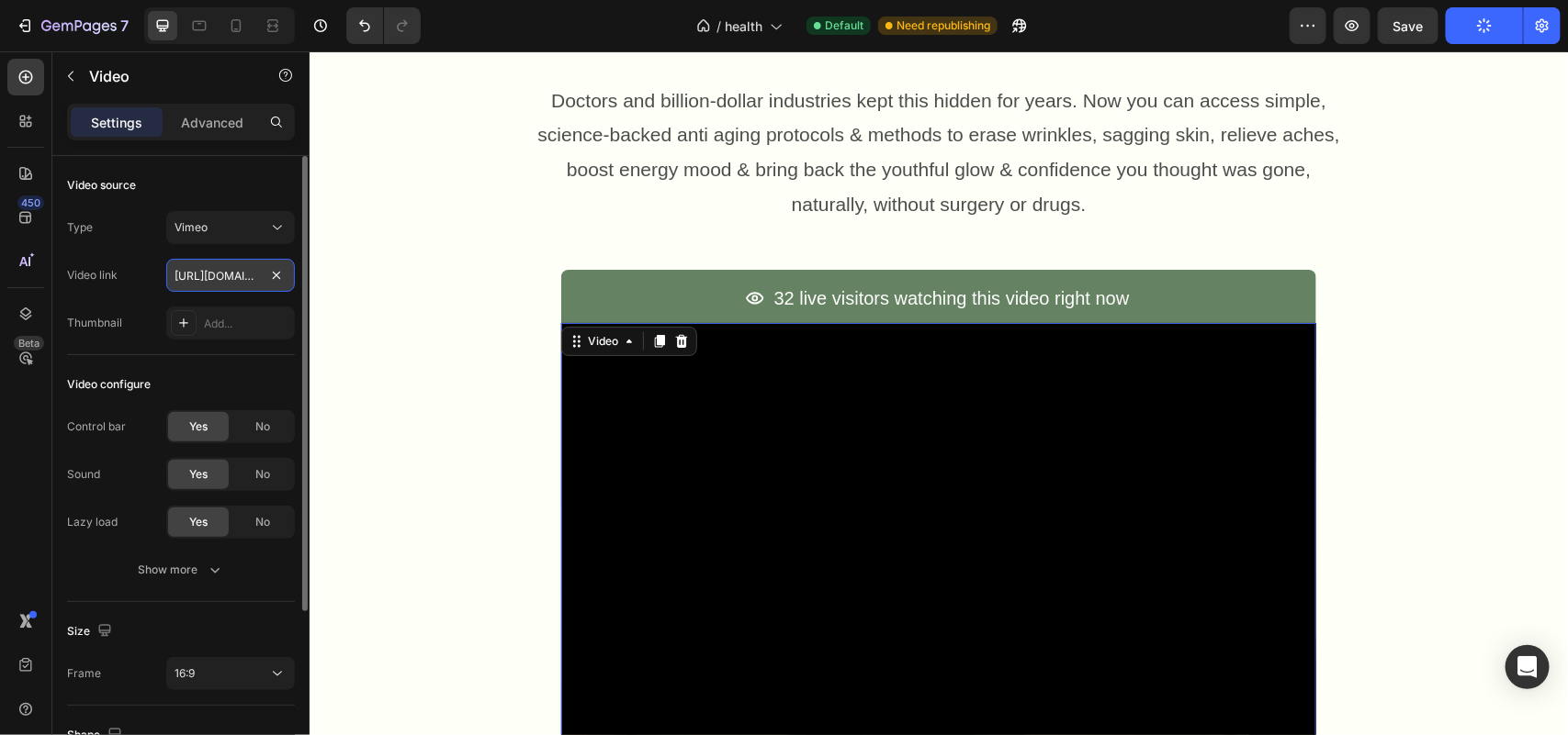
click at [210, 270] on input "[URL][DOMAIN_NAME]" at bounding box center [230, 275] width 128 height 33
paste input "113502599"
type input "[URL][DOMAIN_NAME]"
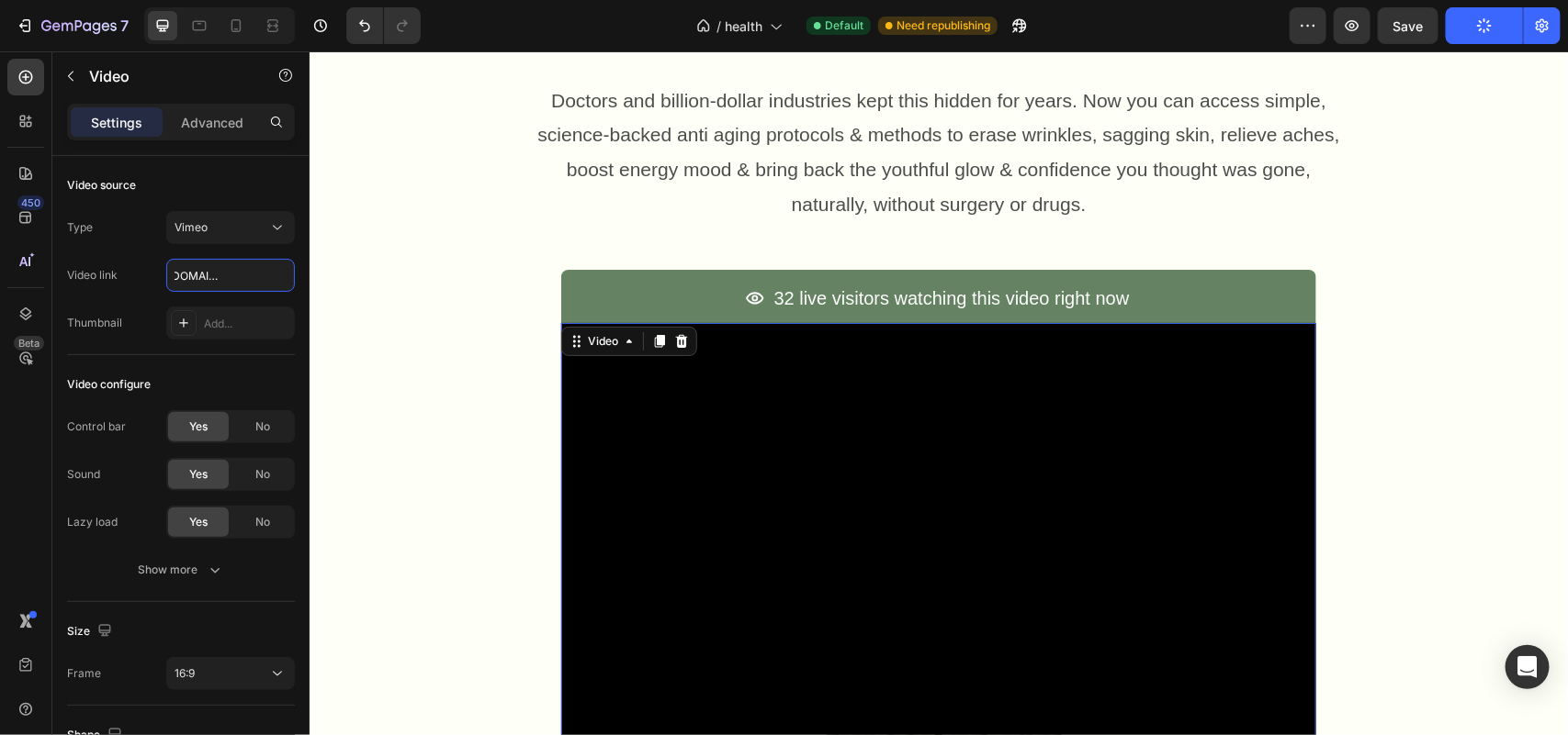
scroll to position [0, 0]
click at [1479, 21] on icon "button" at bounding box center [1484, 25] width 19 height 19
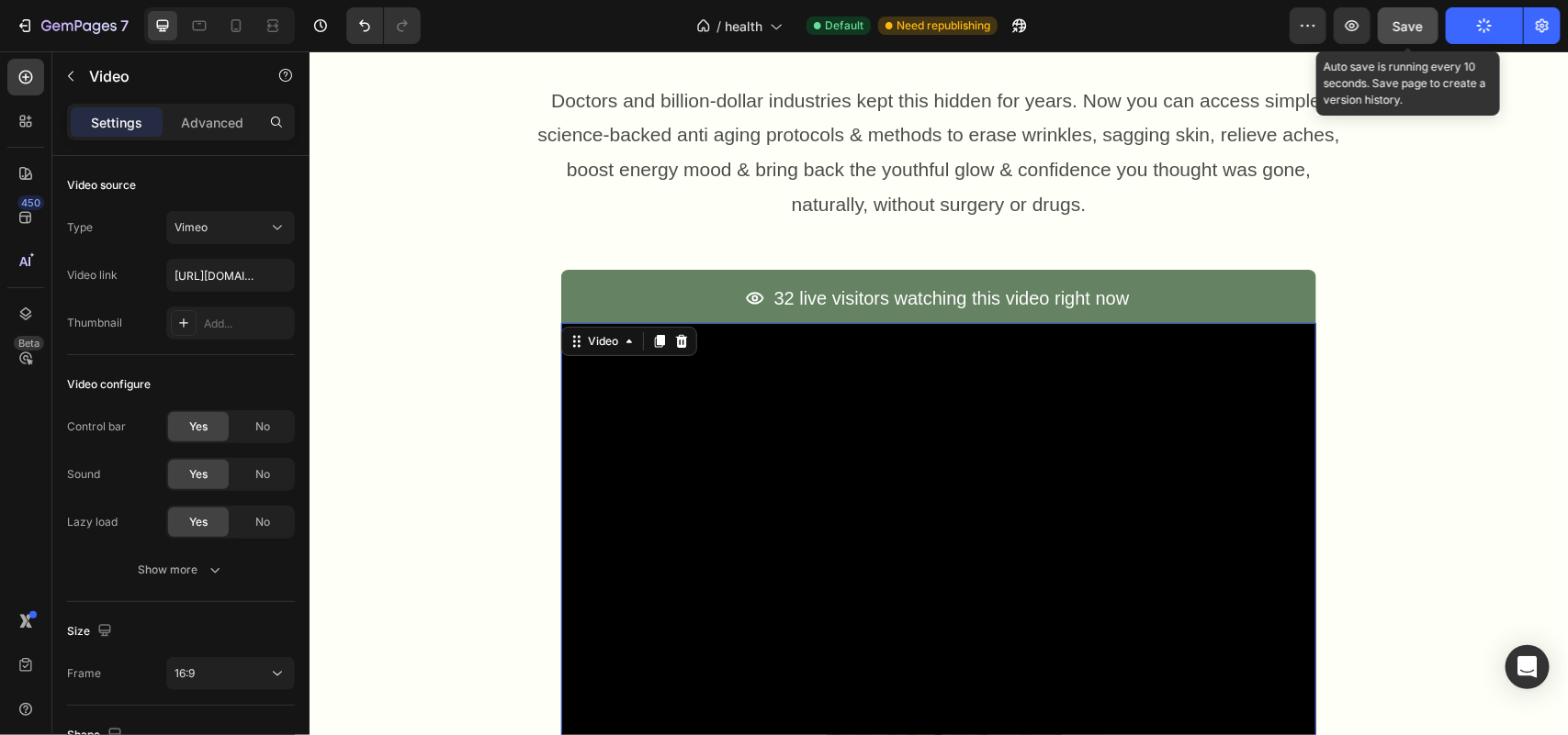
click at [1424, 22] on span "Save" at bounding box center [1408, 26] width 30 height 16
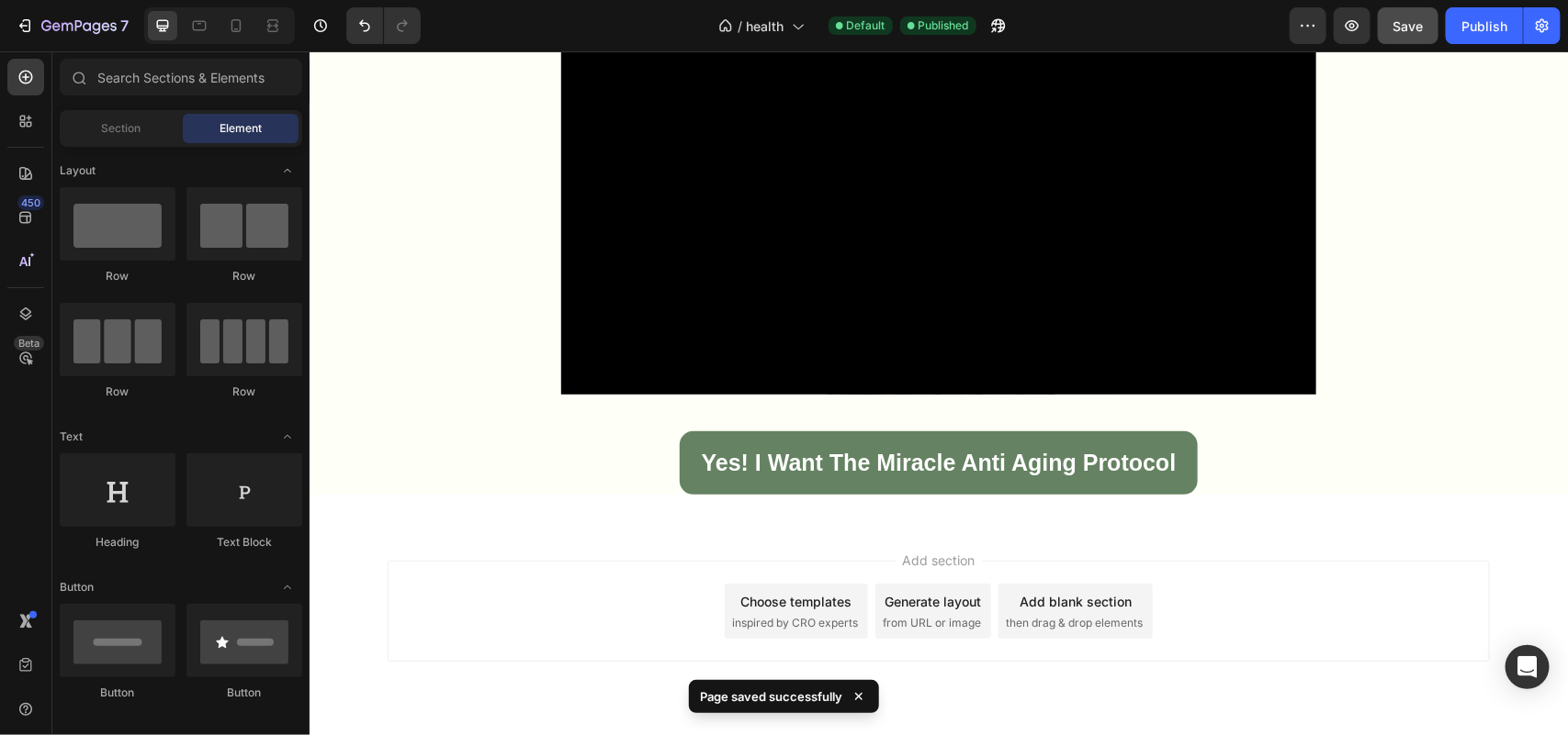
scroll to position [744, 0]
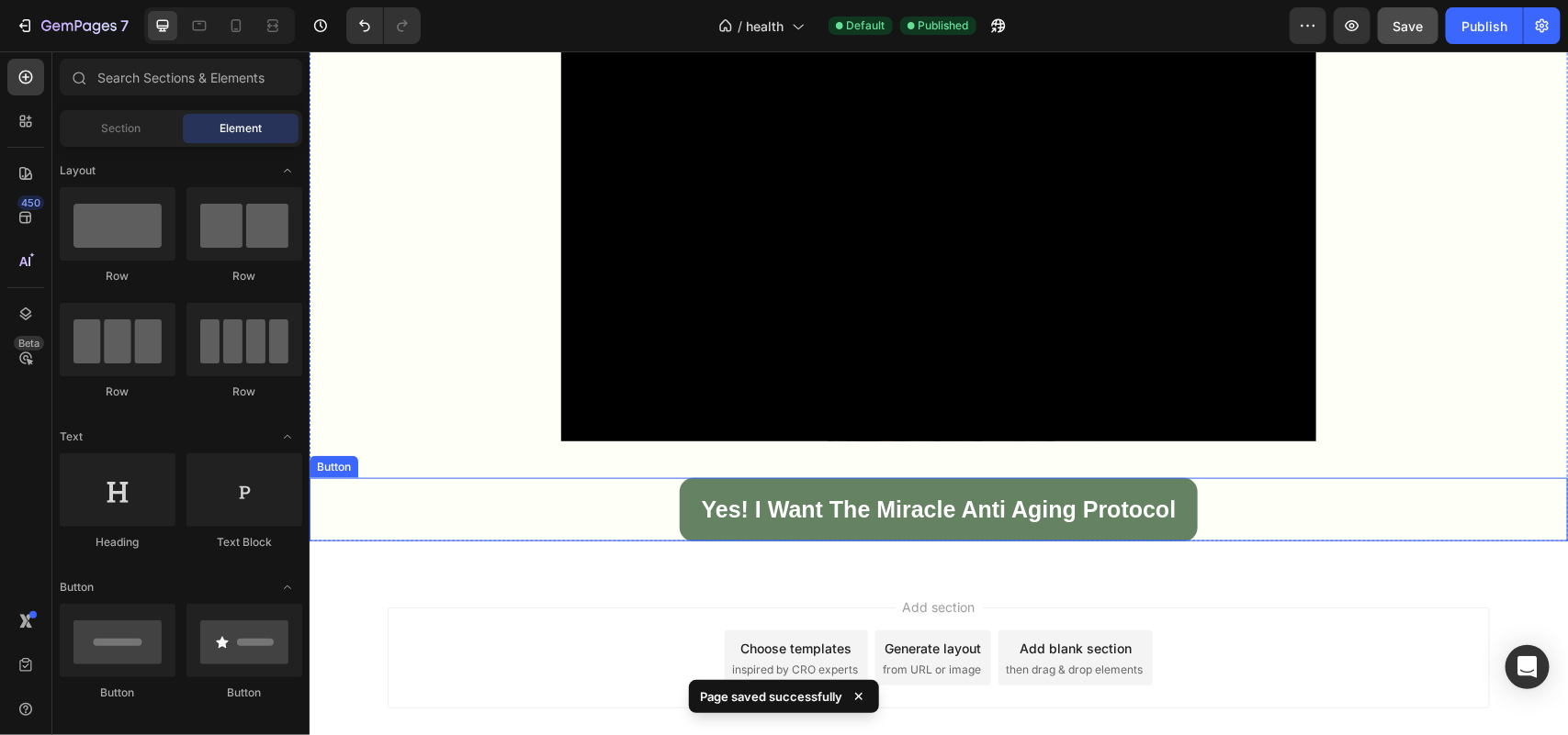
click at [1311, 492] on div "Yes! I Want the Miracle Anti Aging Protocol Button" at bounding box center [937, 509] width 1258 height 64
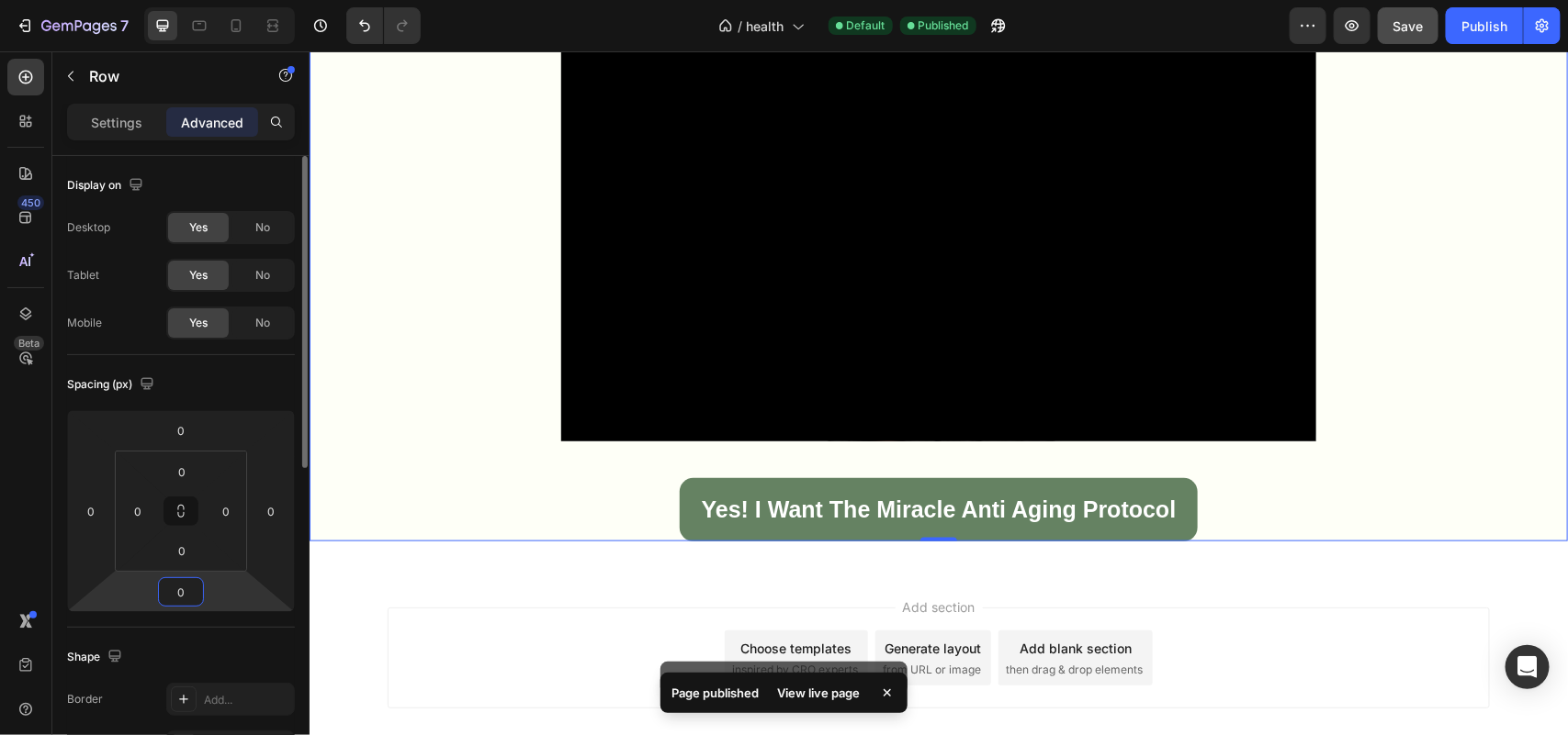
click at [188, 588] on input "0" at bounding box center [180, 592] width 36 height 27
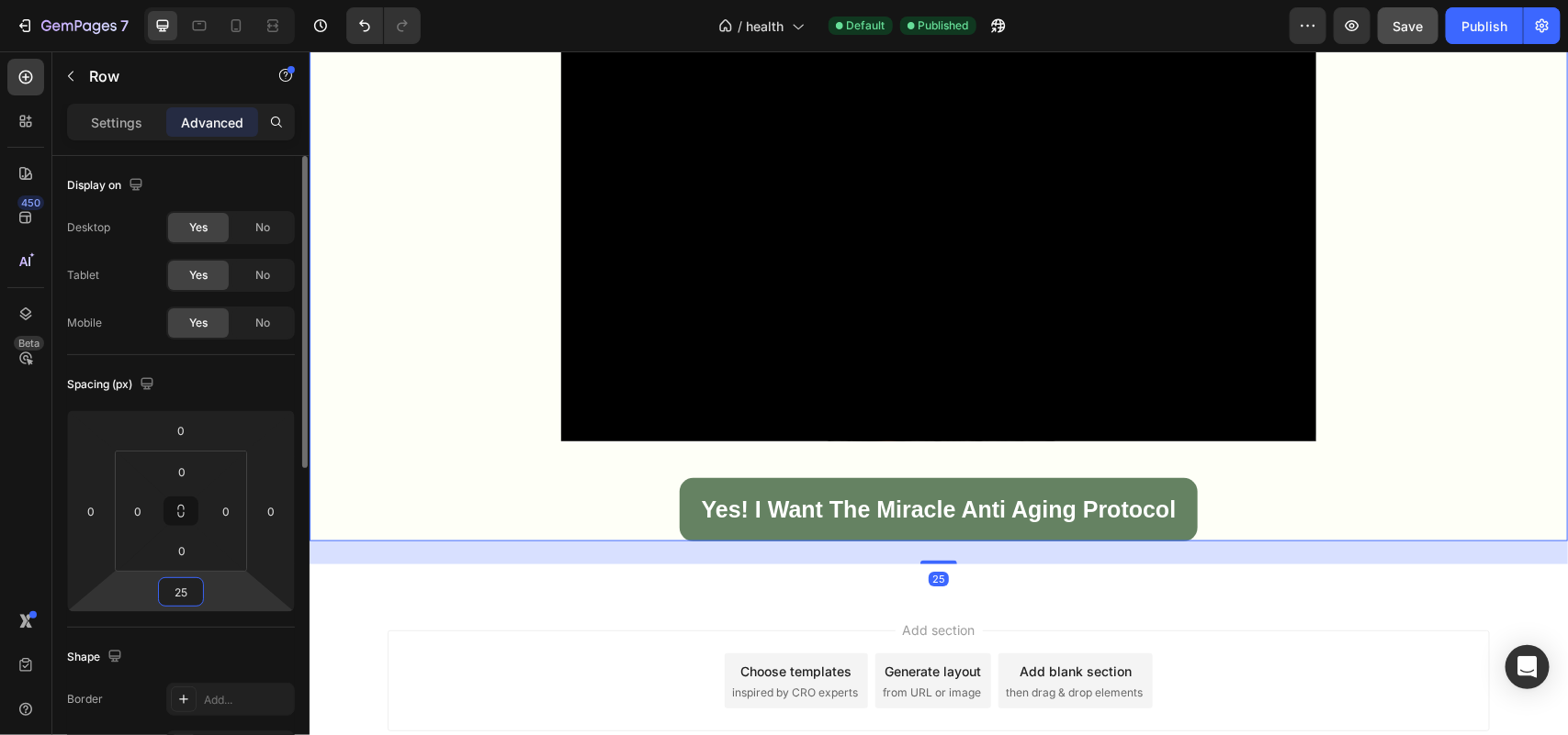
click at [185, 589] on input "25" at bounding box center [180, 592] width 36 height 27
click at [184, 589] on input "25" at bounding box center [180, 592] width 36 height 27
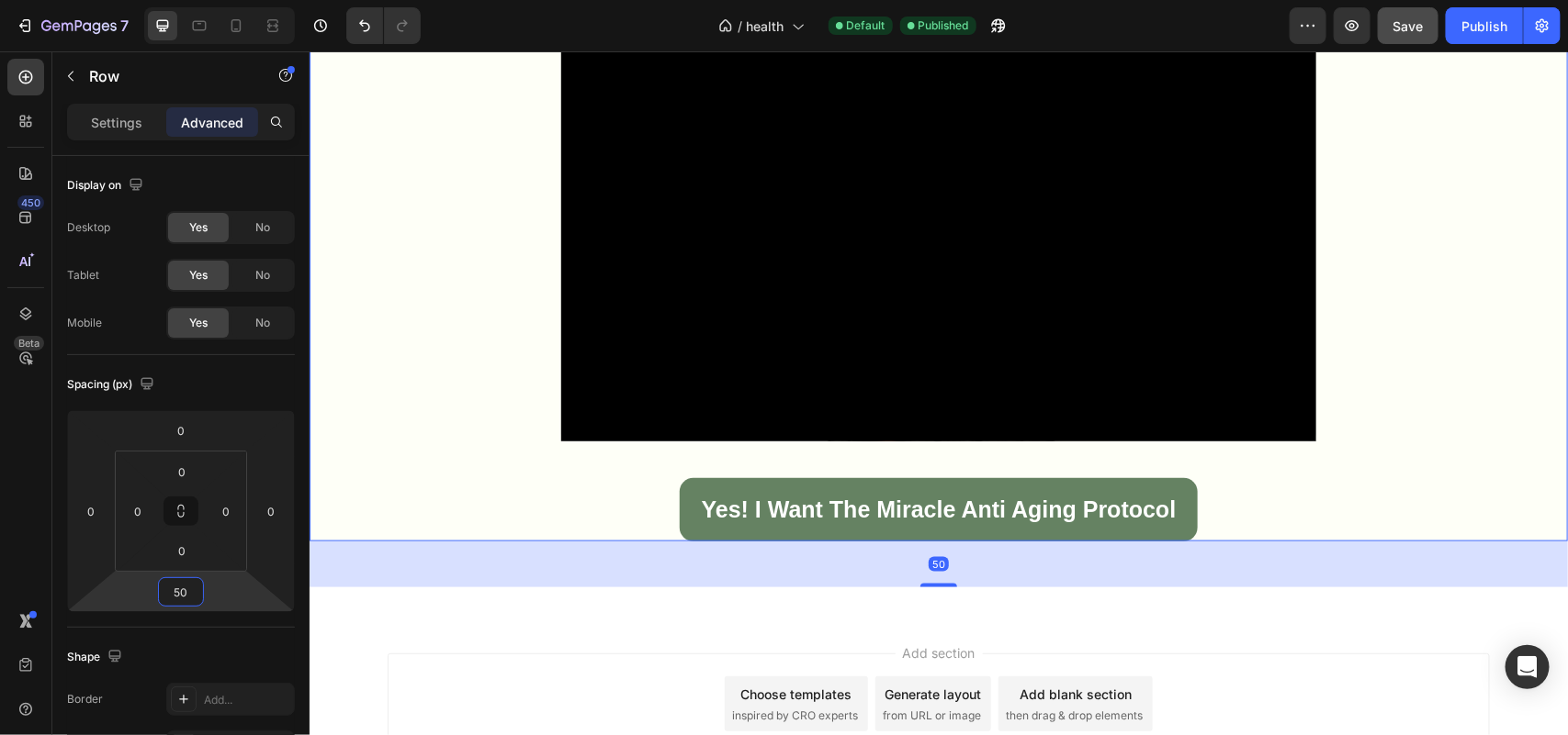
type input "50"
click at [531, 556] on div "50" at bounding box center [937, 564] width 1258 height 46
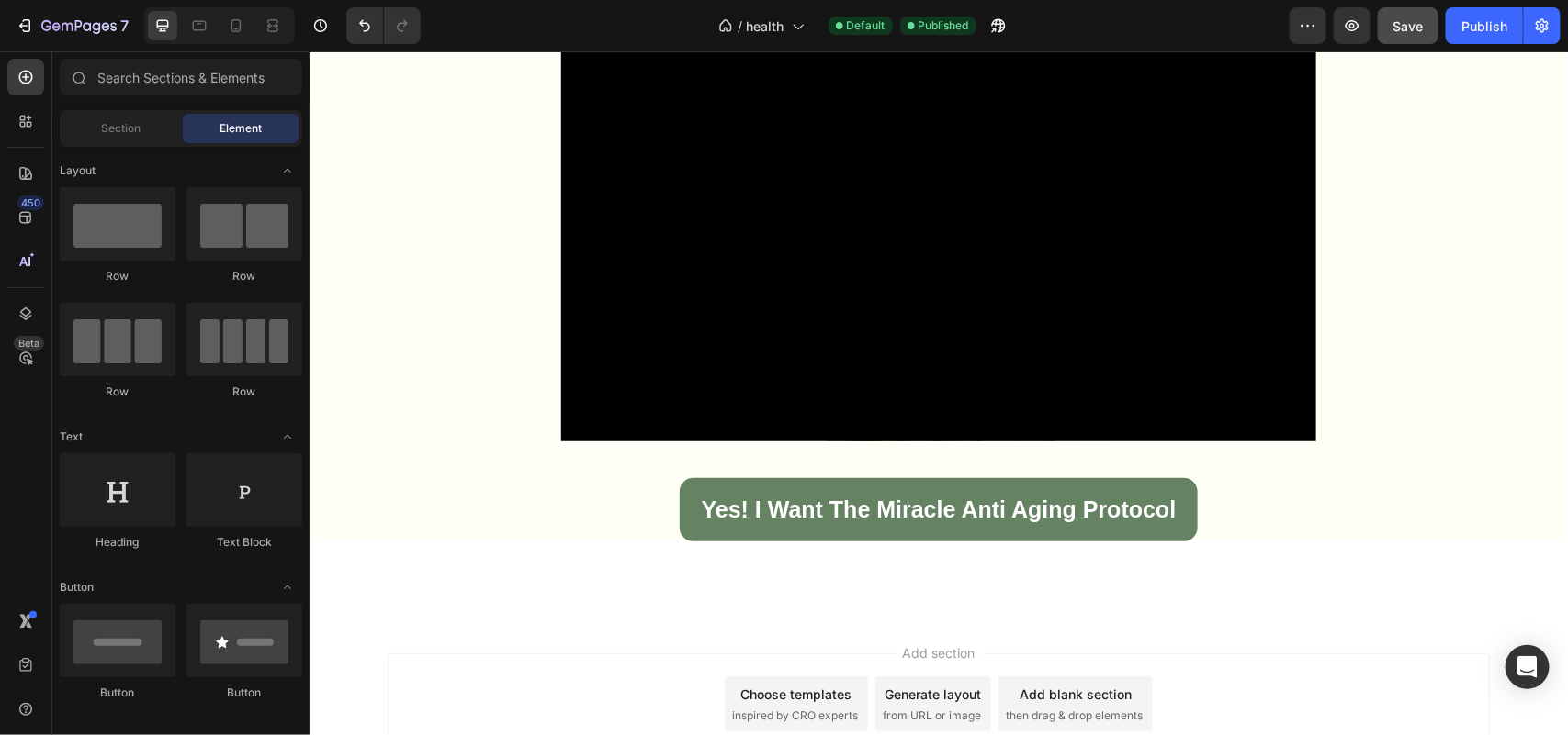
scroll to position [145, 0]
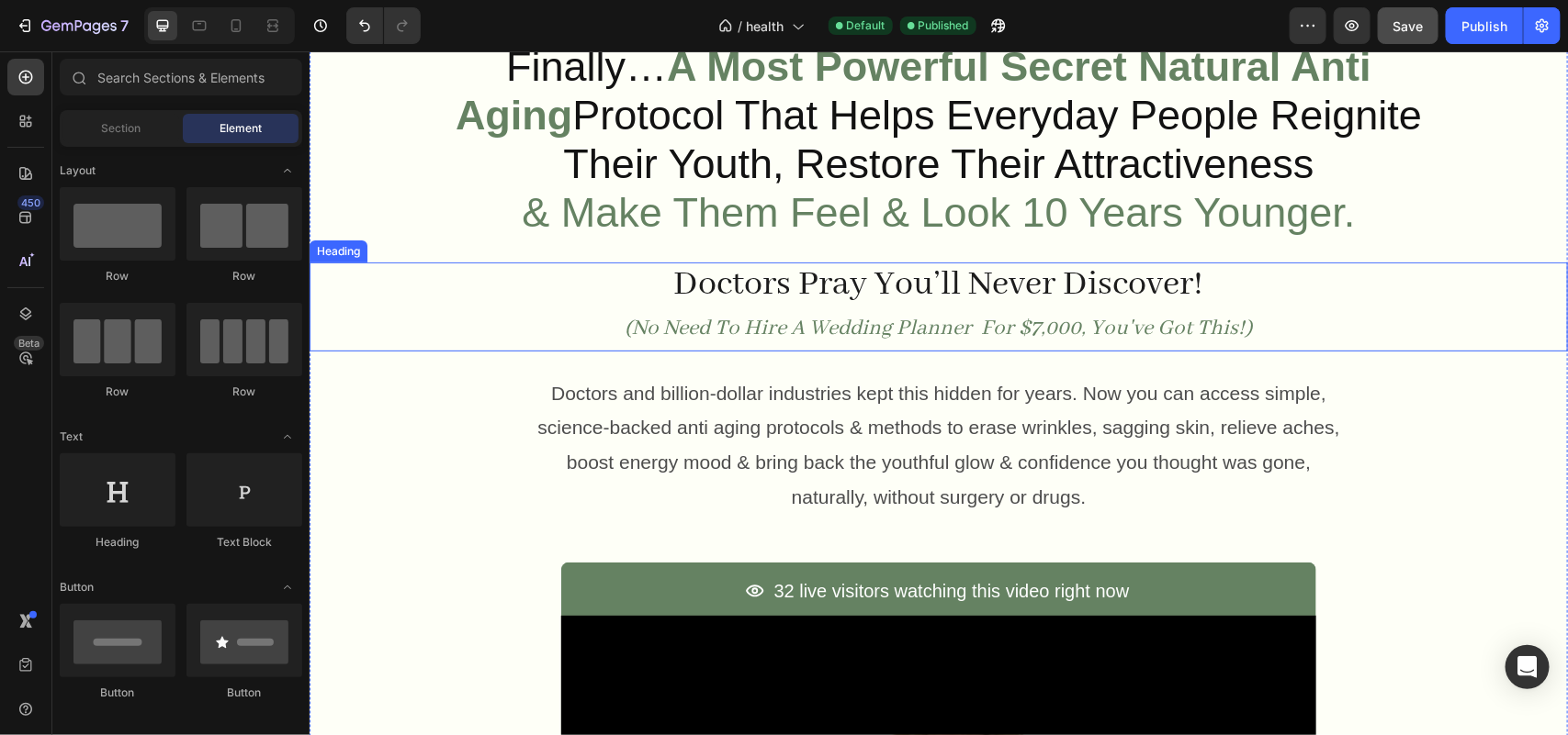
click at [1369, 291] on h2 "Doctors Pray You’ll Never Discover! (No Need To Hire A Wedding Planner For $7,0…" at bounding box center [937, 306] width 1258 height 88
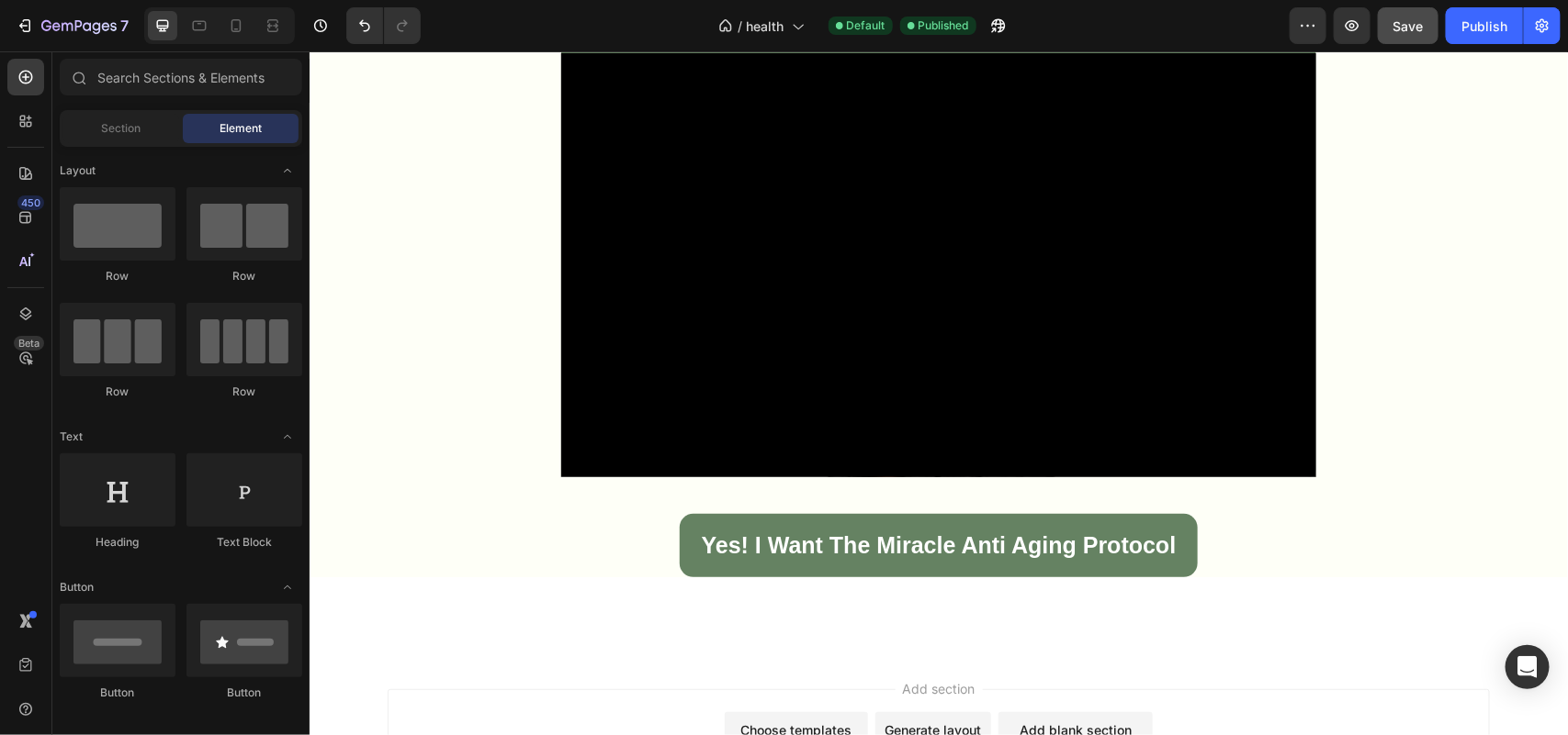
scroll to position [772, 0]
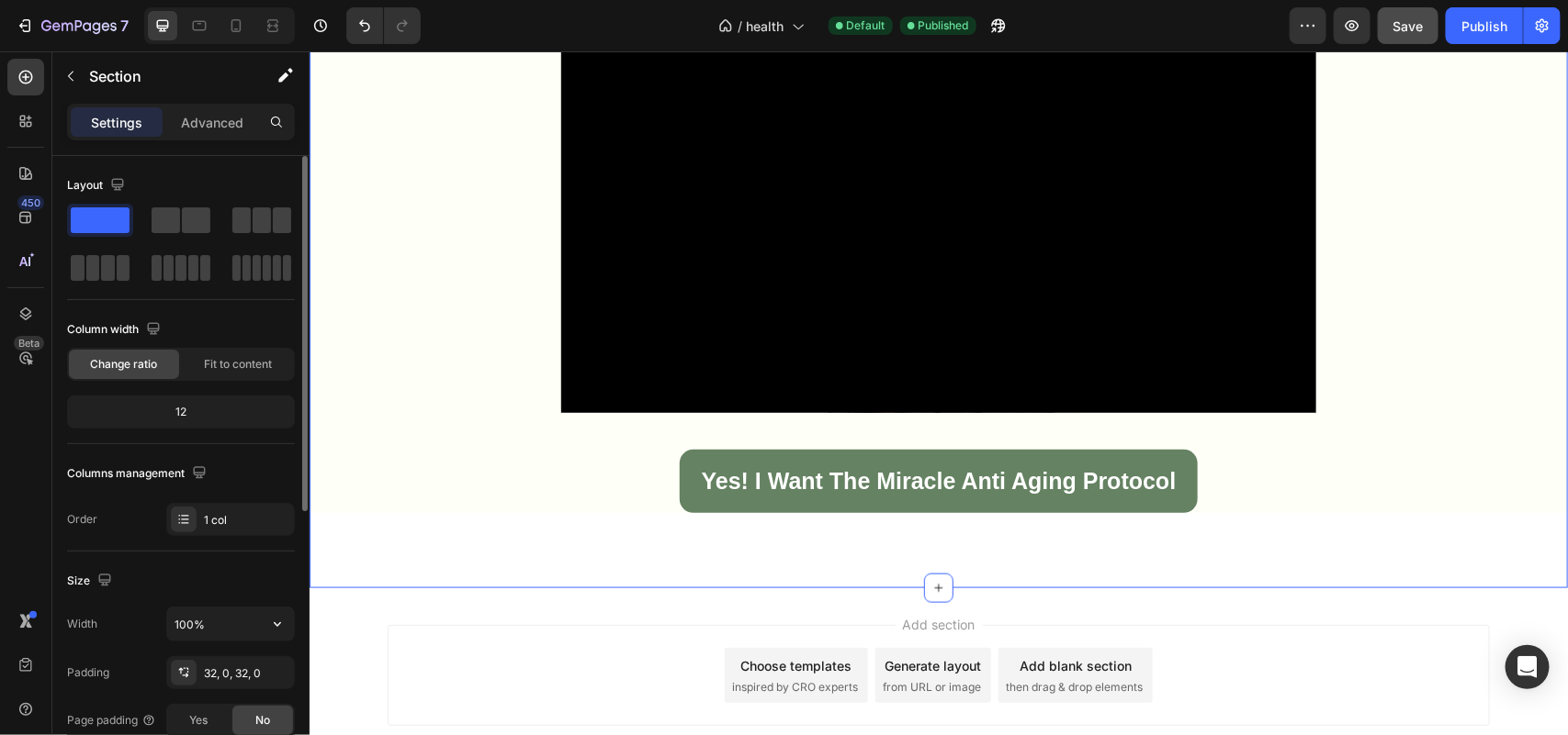
drag, startPoint x: 292, startPoint y: 390, endPoint x: 282, endPoint y: 648, distance: 258.2
click at [282, 648] on div "Layout Column width Change ratio Fit to content 12 Columns management Order 1 c…" at bounding box center [180, 653] width 228 height 994
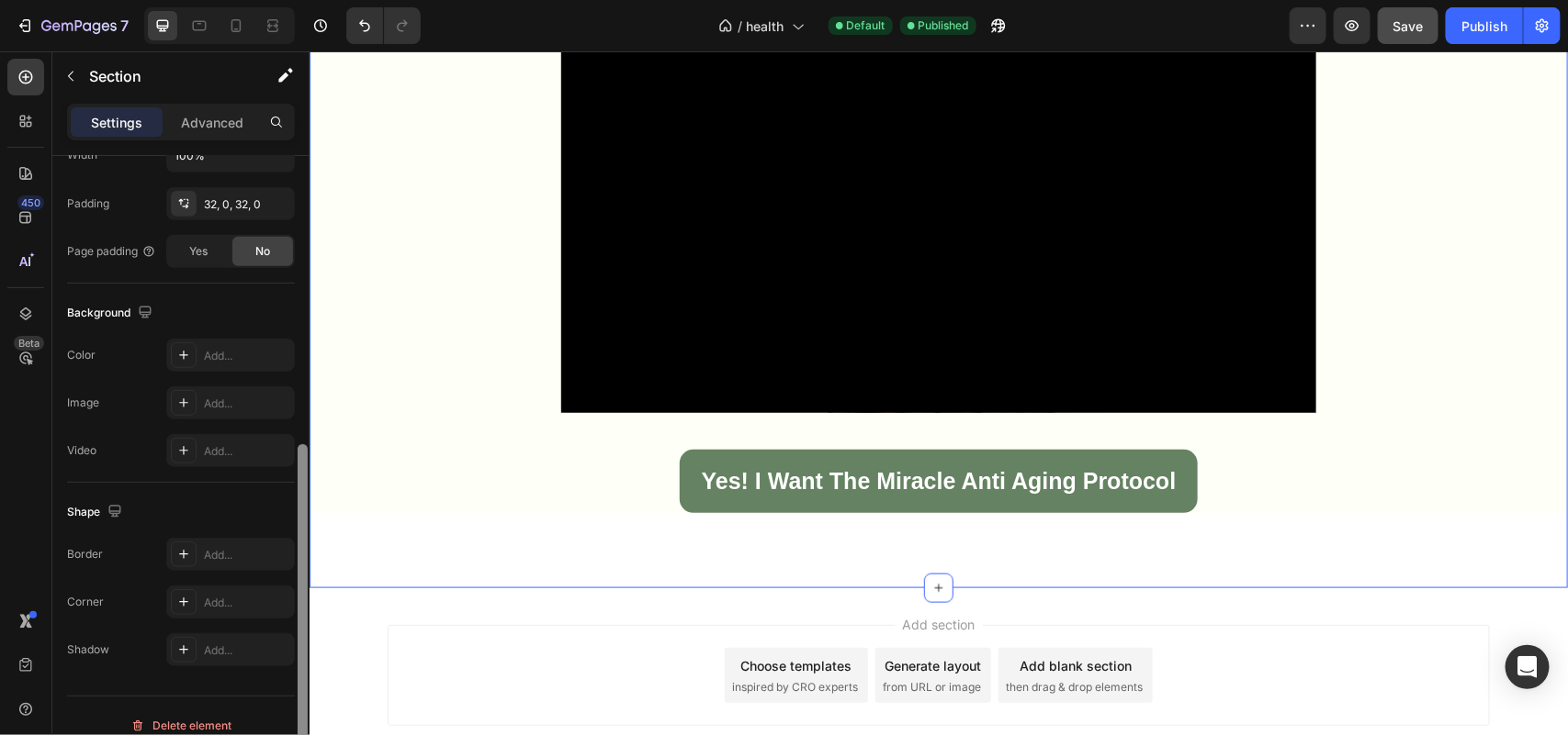
scroll to position [485, 0]
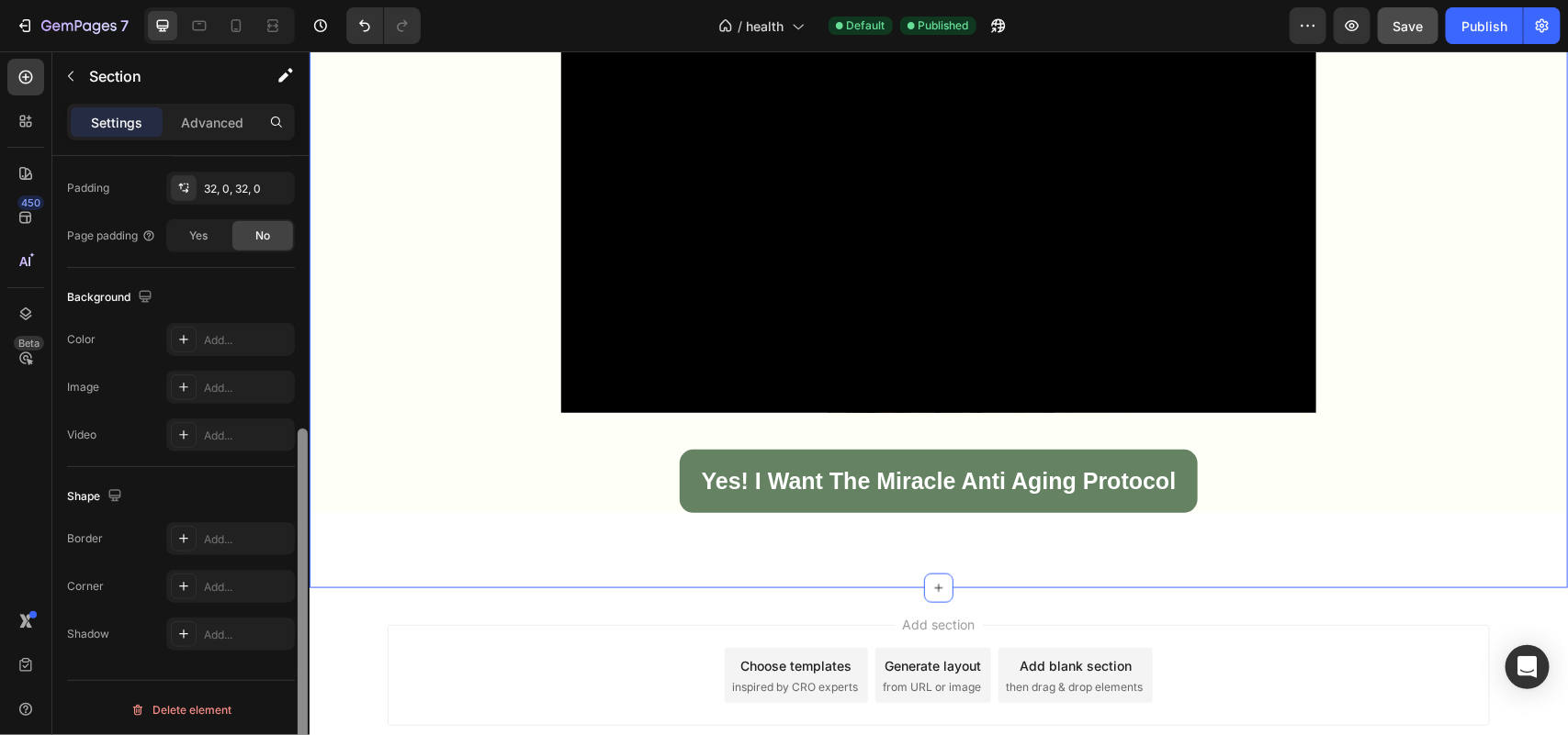
drag, startPoint x: 298, startPoint y: 480, endPoint x: 278, endPoint y: 754, distance: 274.7
click at [278, 0] on html "7 / health Default Published Preview Save Publish 450 Beta Sections(18) Element…" at bounding box center [784, 0] width 1568 height 0
click at [186, 341] on icon at bounding box center [183, 339] width 15 height 15
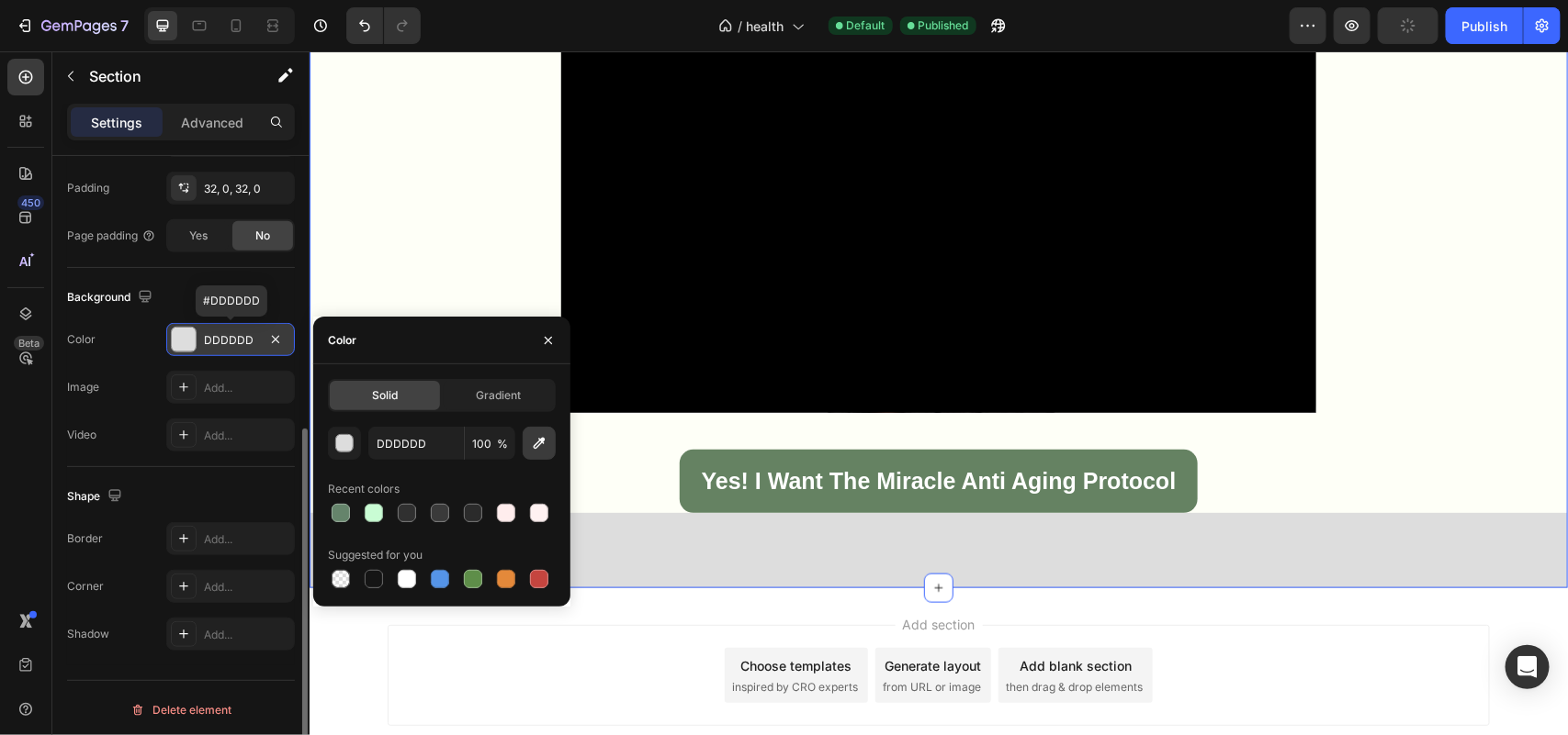
click at [532, 443] on icon "button" at bounding box center [538, 443] width 19 height 19
type input "FEFFF7"
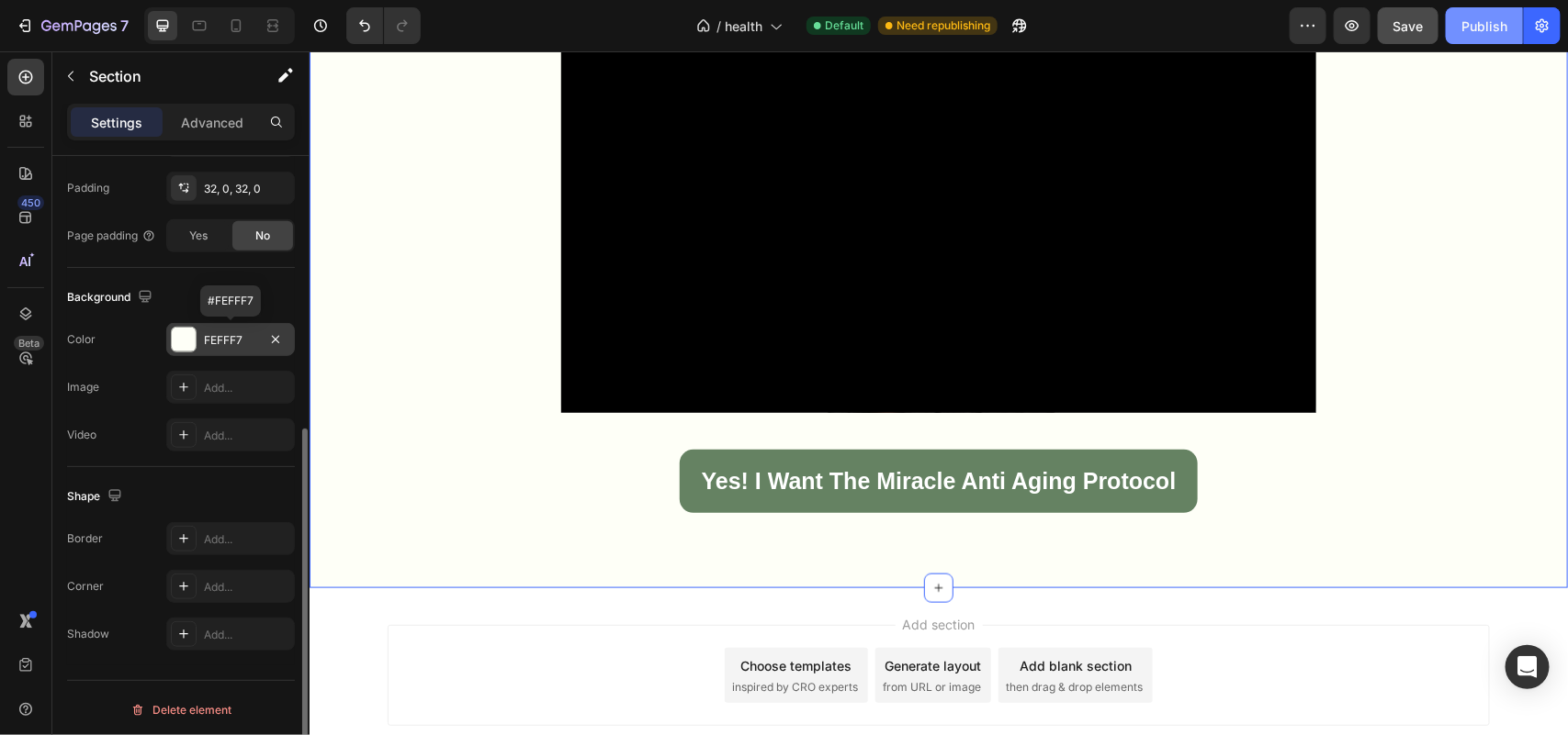
click at [1475, 22] on div "Publish" at bounding box center [1484, 26] width 46 height 20
click at [83, 79] on button "button" at bounding box center [71, 76] width 29 height 29
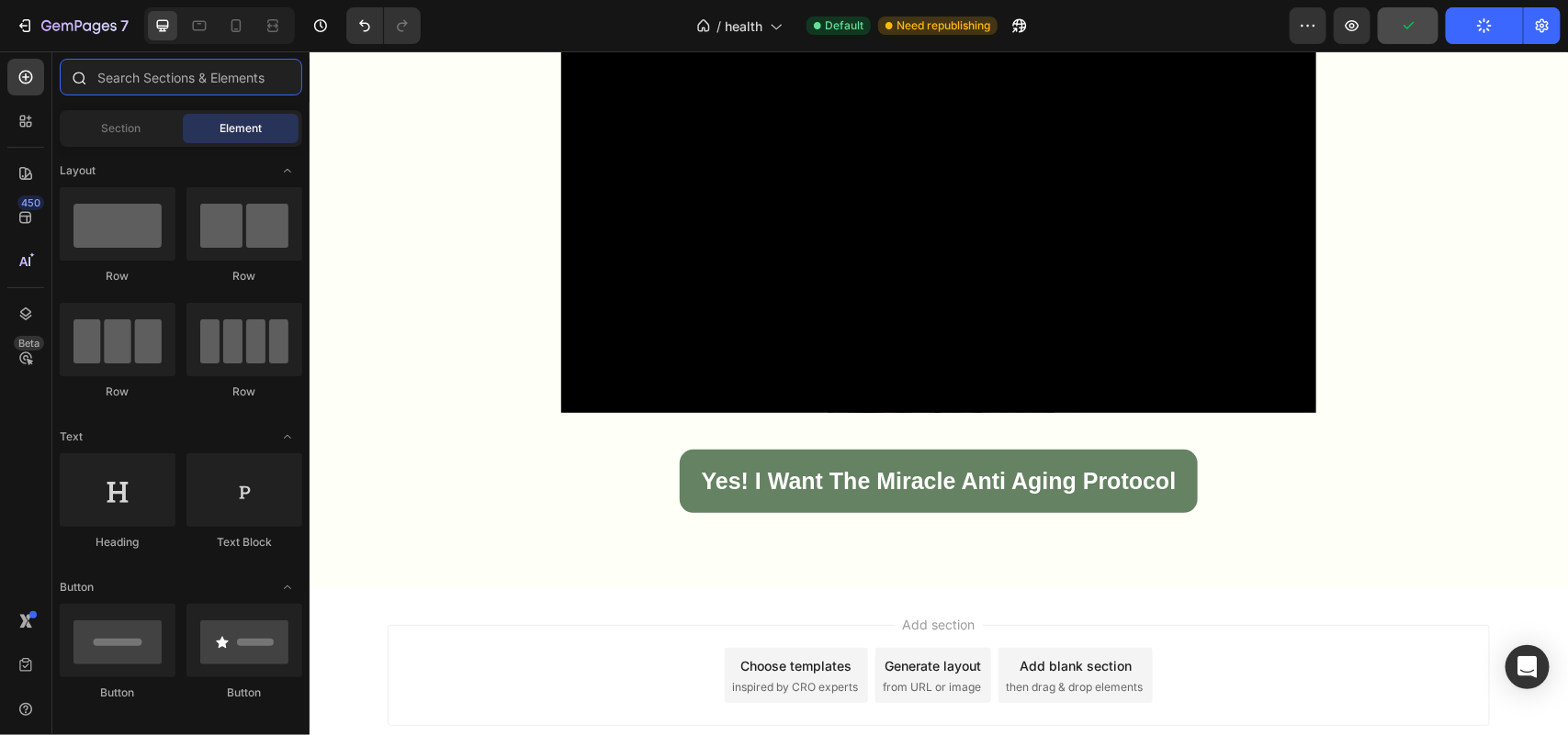
click at [120, 89] on input "text" at bounding box center [180, 76] width 242 height 36
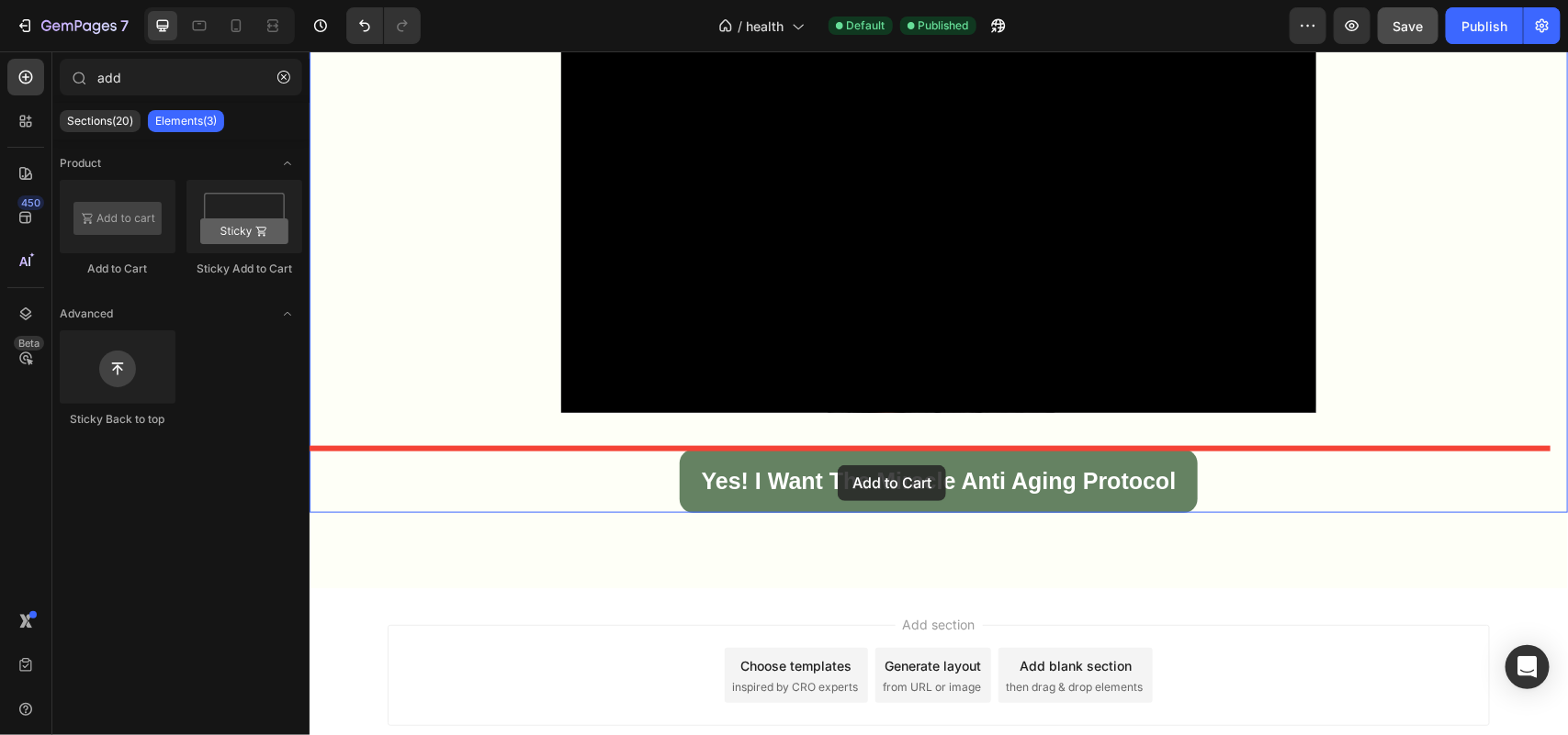
drag, startPoint x: 442, startPoint y: 278, endPoint x: 836, endPoint y: 465, distance: 436.1
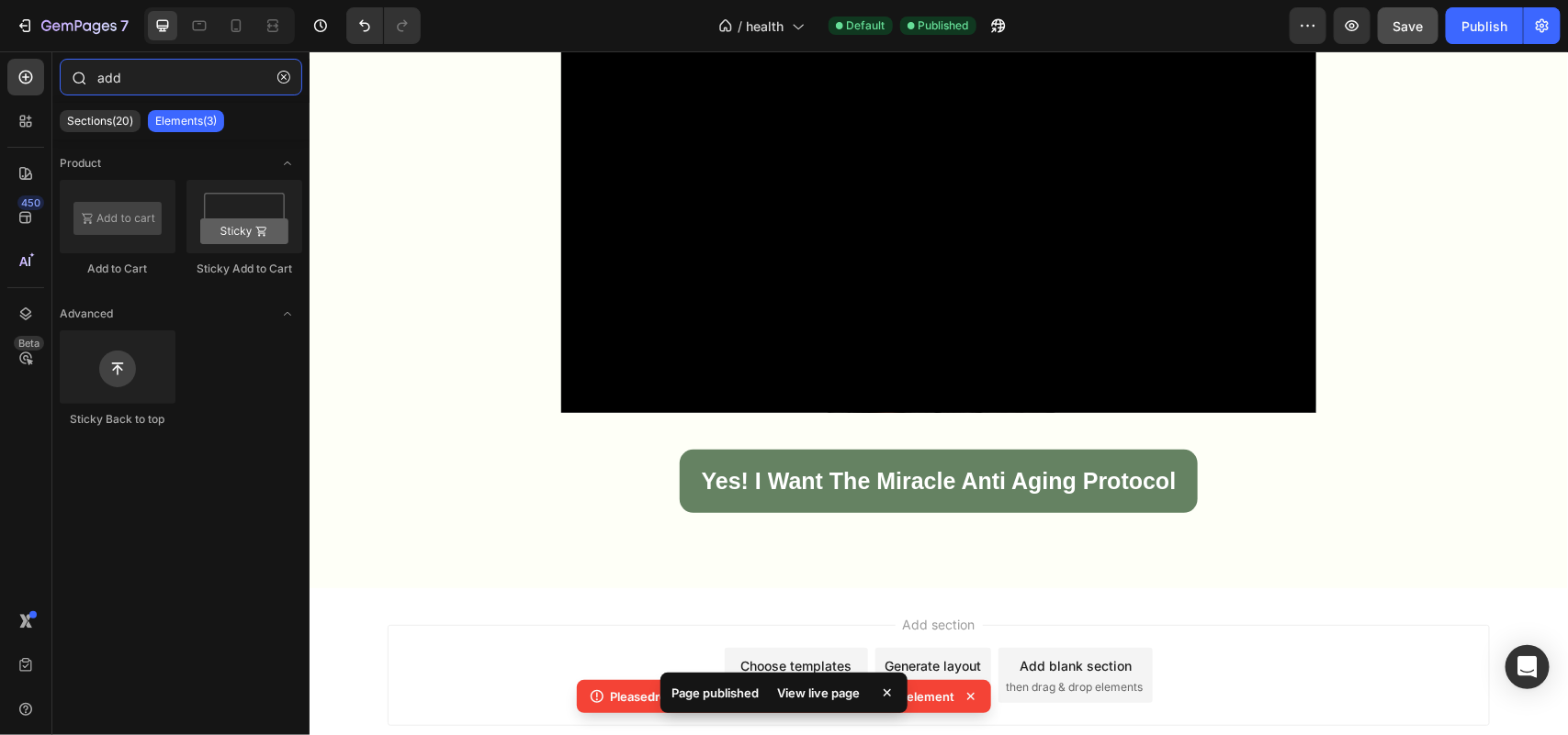
click at [103, 76] on input "add" at bounding box center [180, 76] width 242 height 36
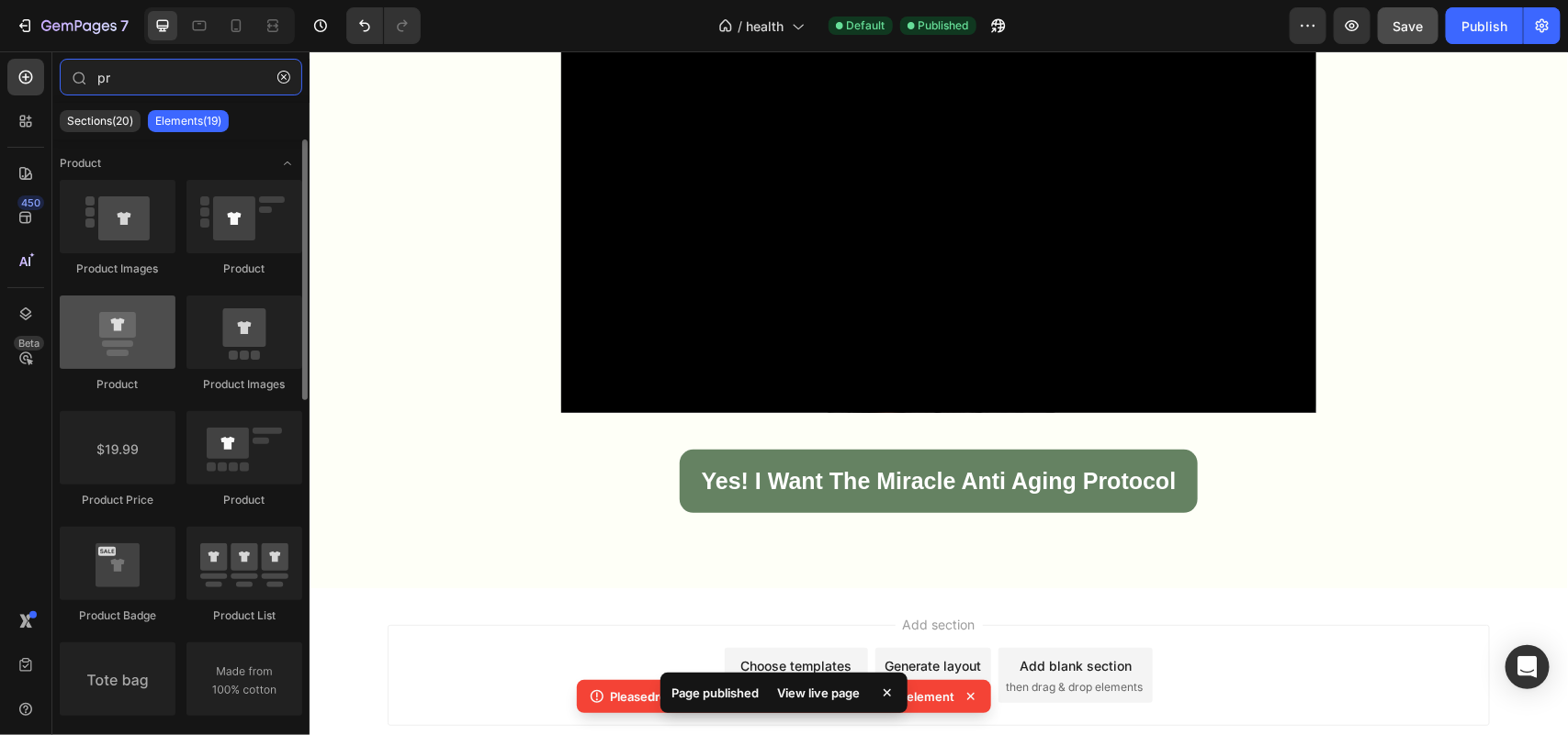
type input "pr"
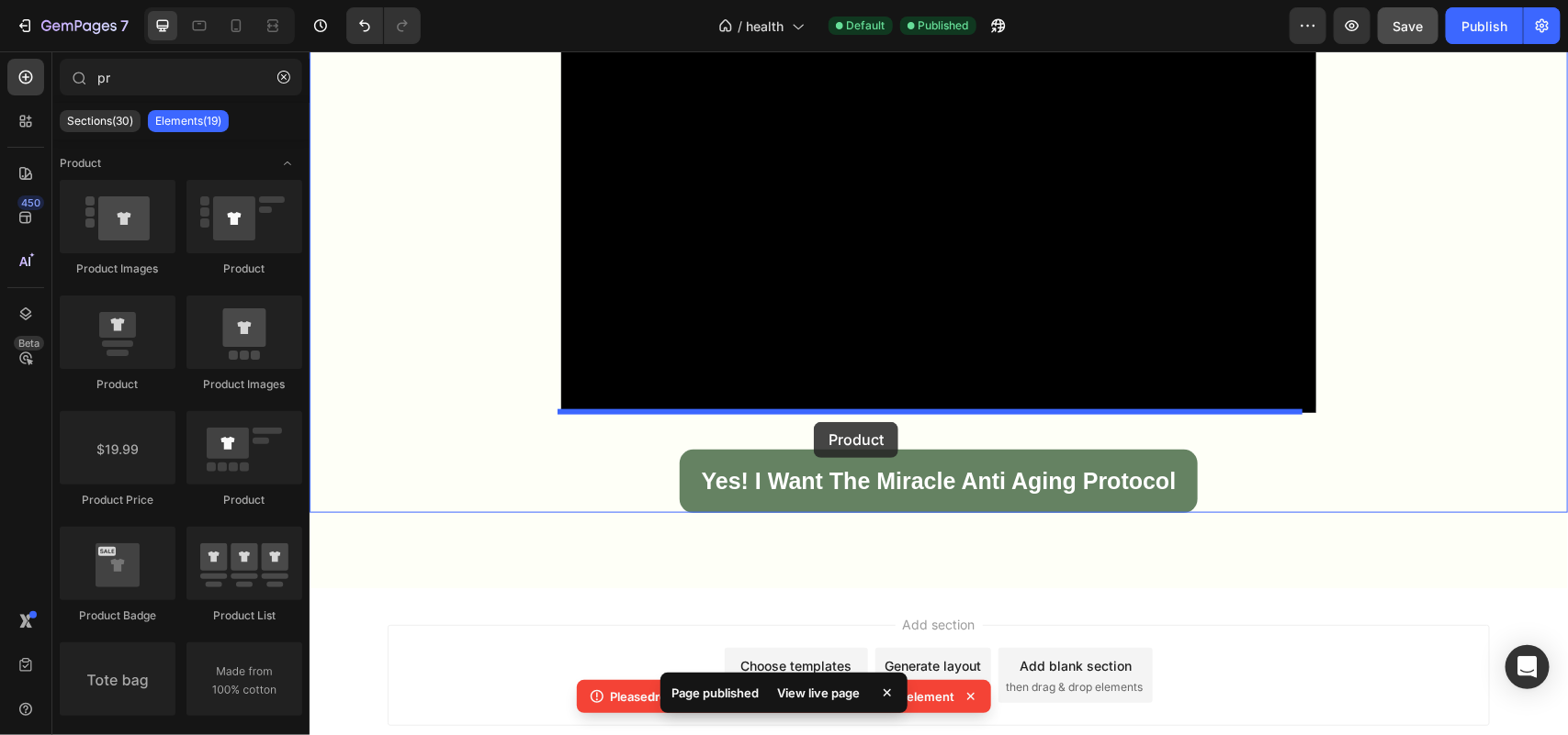
drag, startPoint x: 457, startPoint y: 399, endPoint x: 813, endPoint y: 421, distance: 356.7
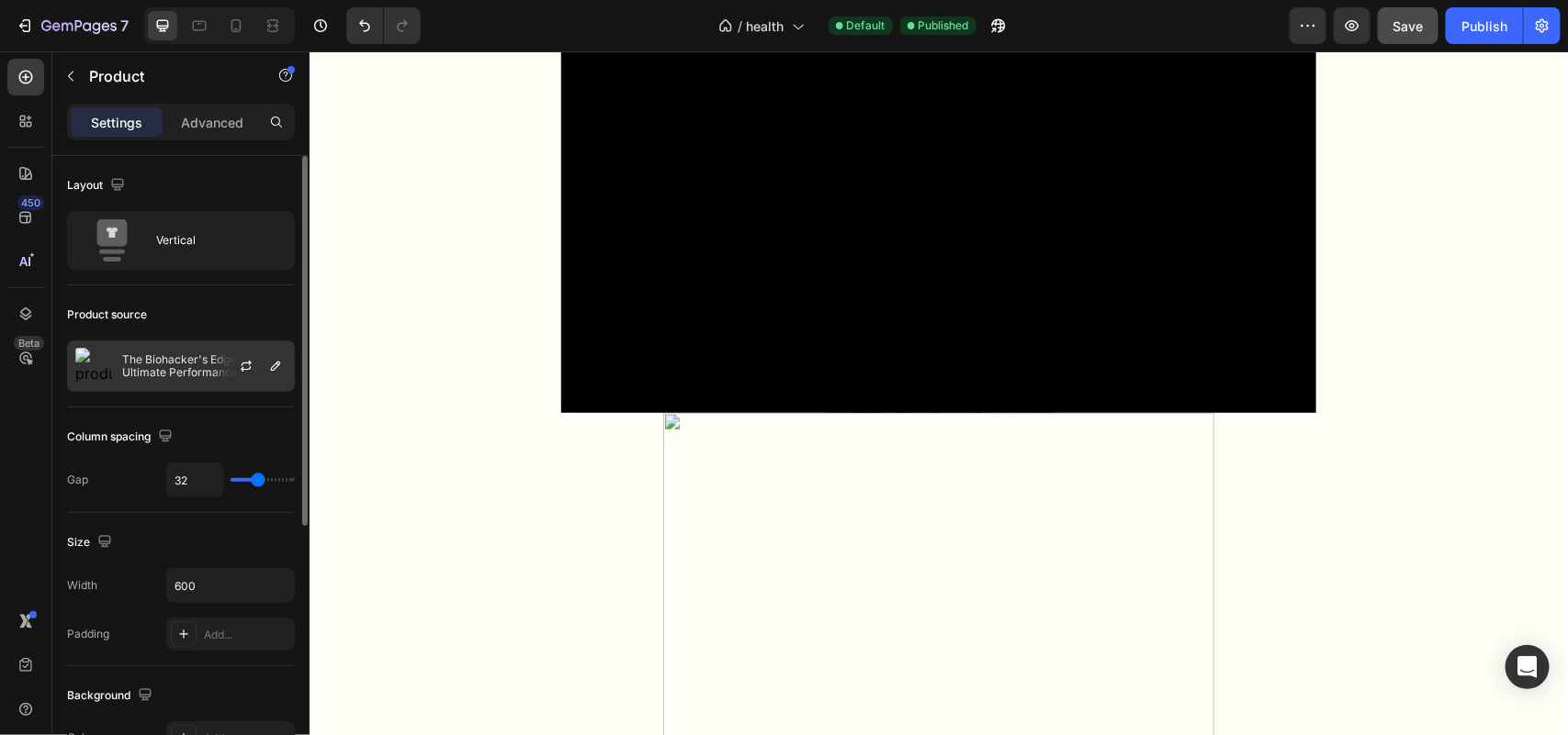
click at [184, 371] on p "The Biohacker's Edge - For Ultimate Performance In Life!" at bounding box center [205, 367] width 165 height 25
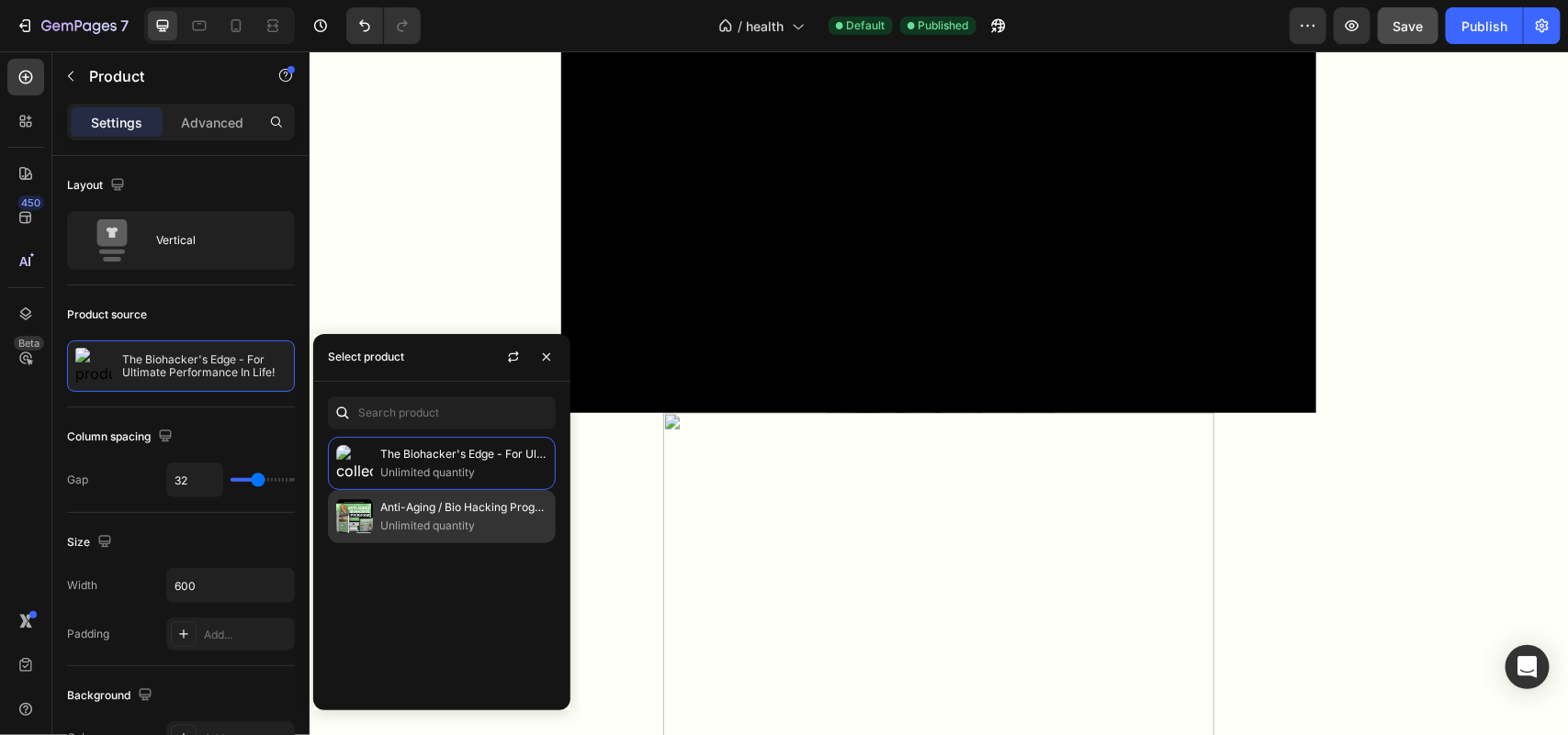
click at [420, 516] on p "Unlimited quantity" at bounding box center [464, 525] width 167 height 19
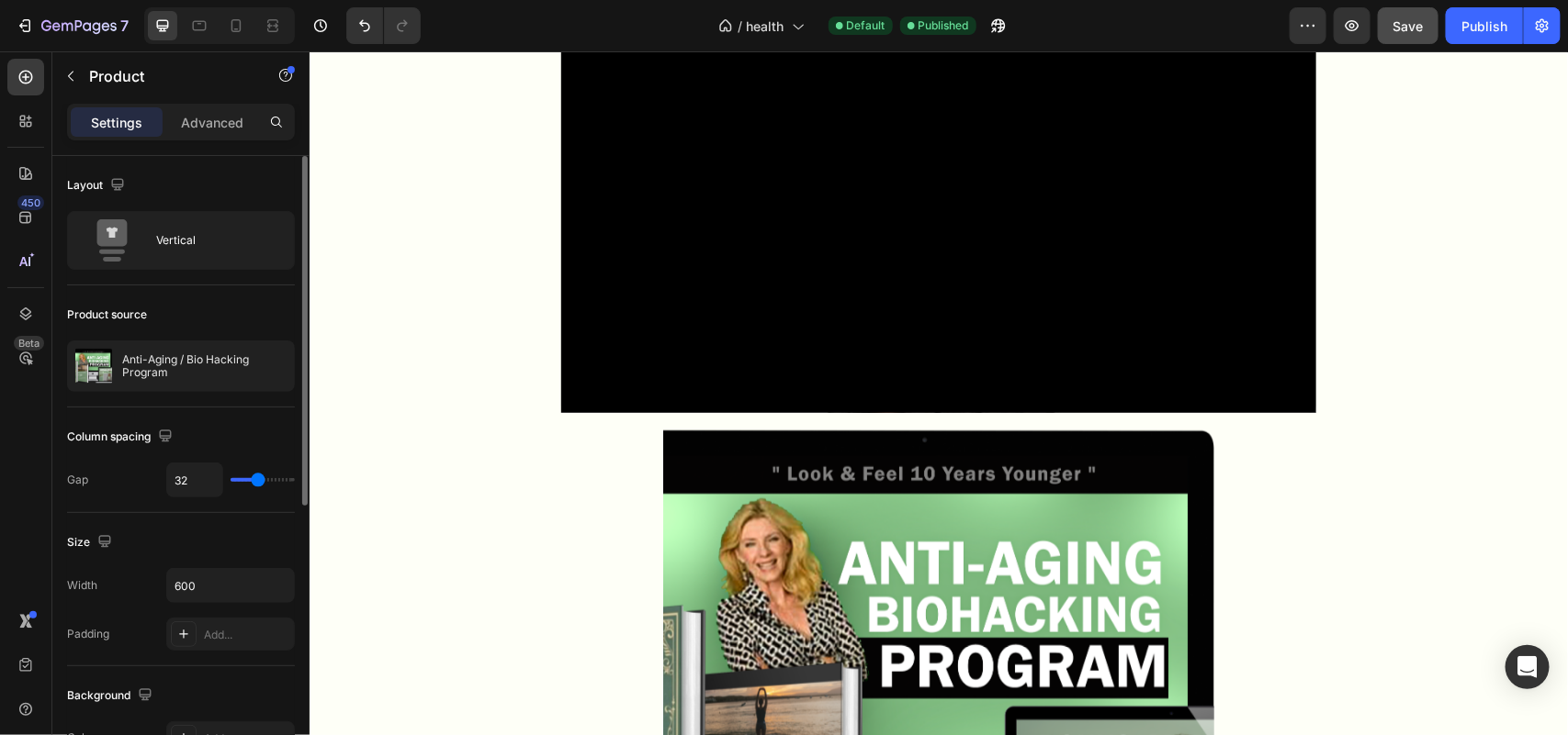
click at [194, 308] on div "Product source" at bounding box center [180, 315] width 228 height 29
click at [702, 482] on img at bounding box center [937, 688] width 551 height 551
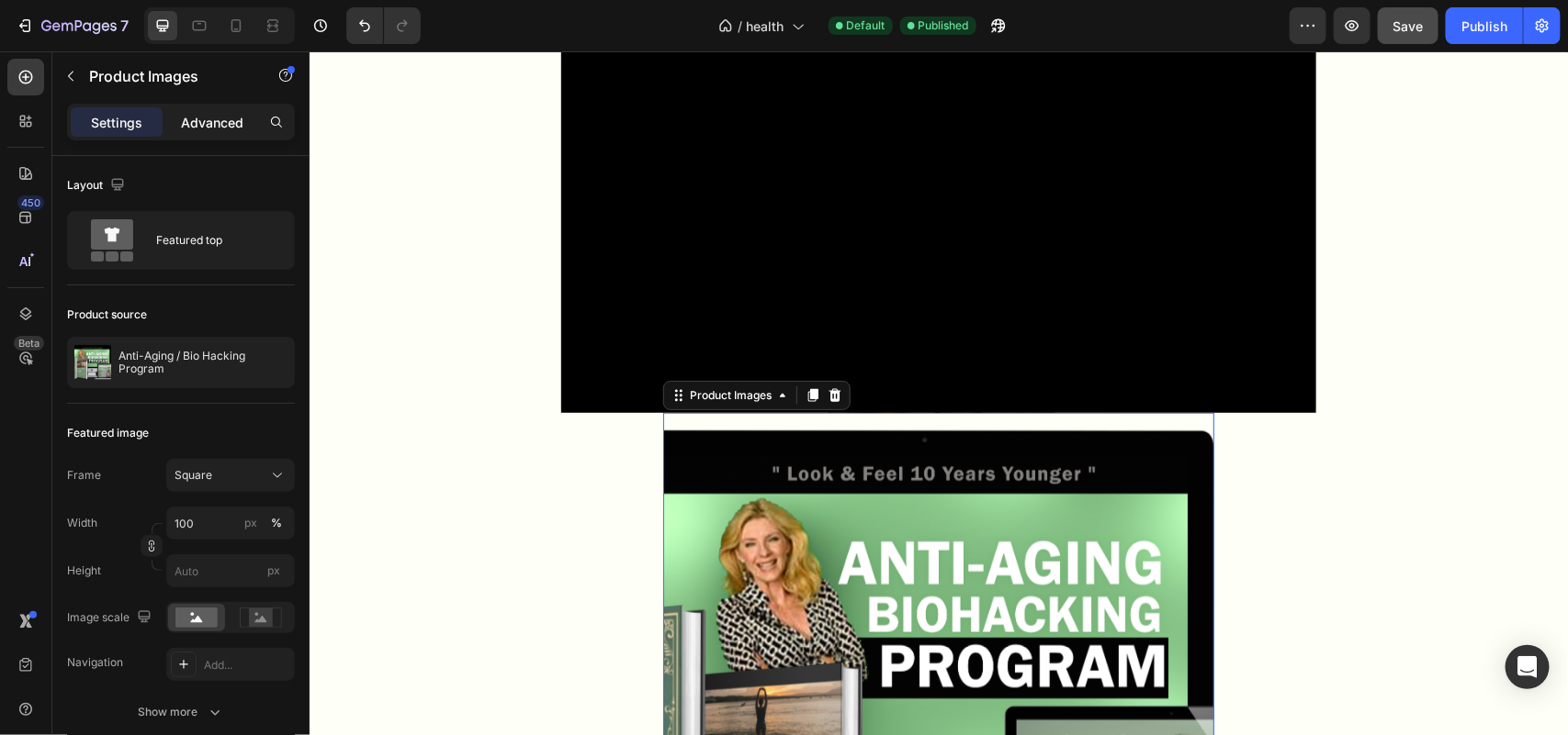
click at [198, 131] on div "Advanced" at bounding box center [213, 122] width 92 height 29
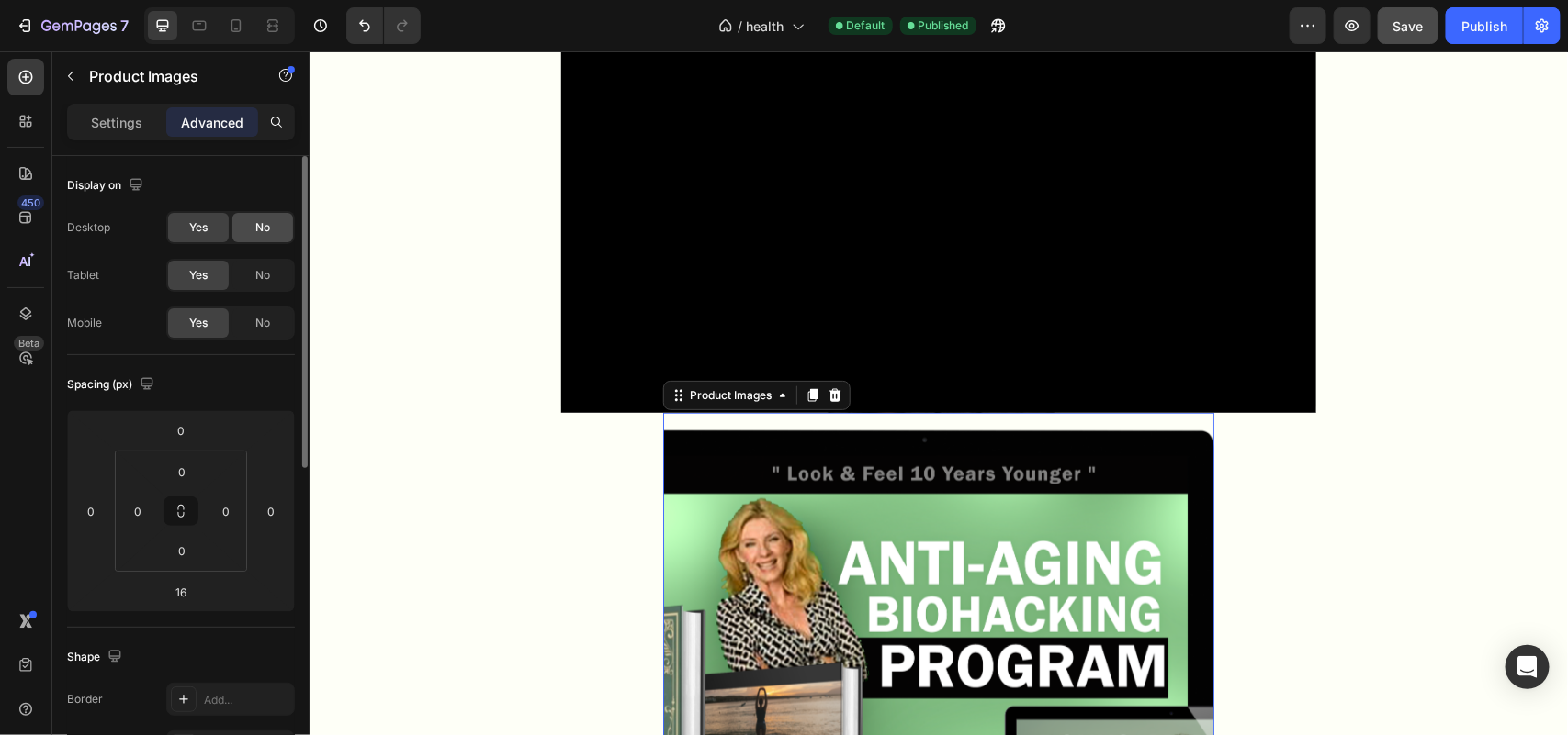
click at [268, 235] on span "No" at bounding box center [262, 227] width 15 height 17
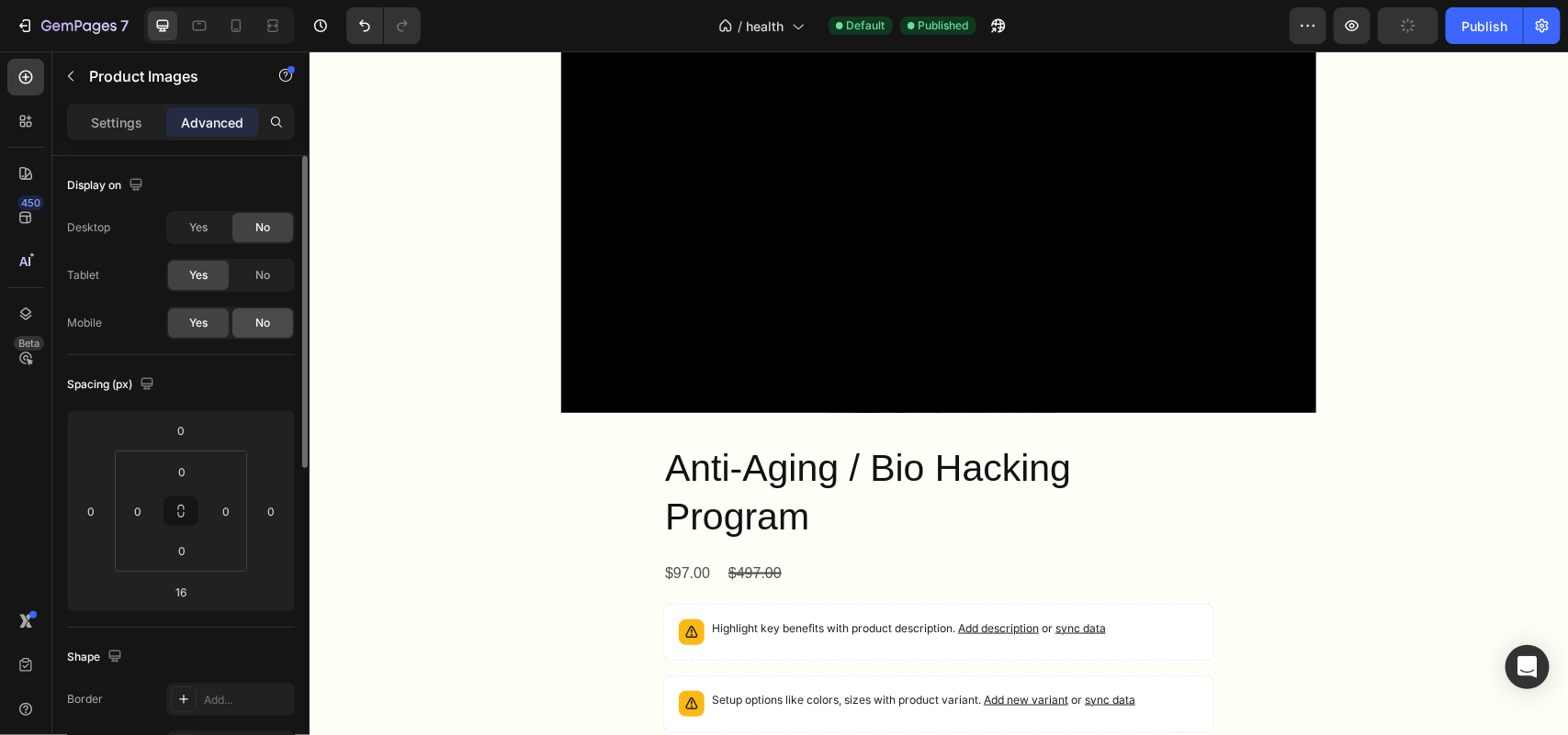
click at [265, 321] on span "No" at bounding box center [262, 322] width 15 height 17
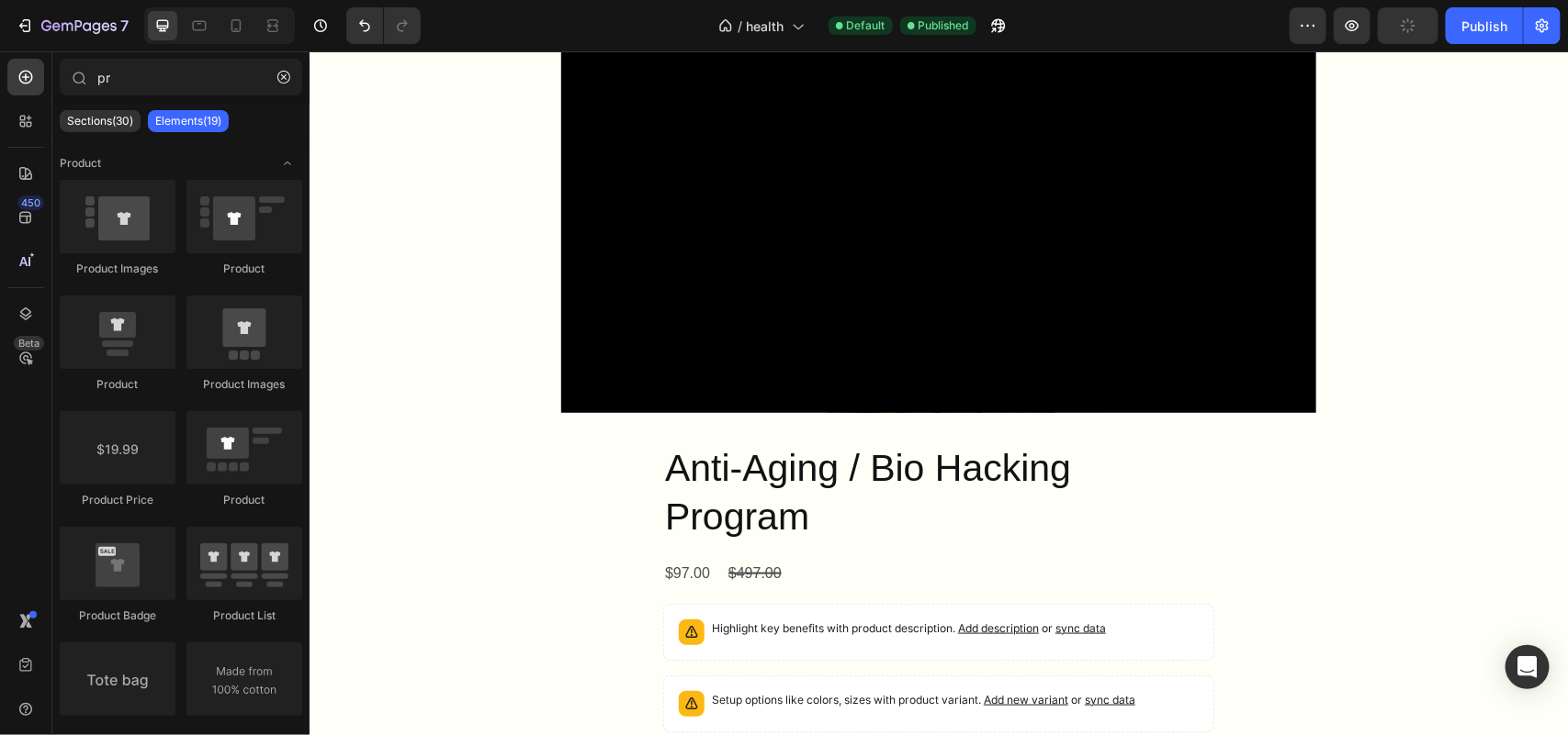
scroll to position [985, 0]
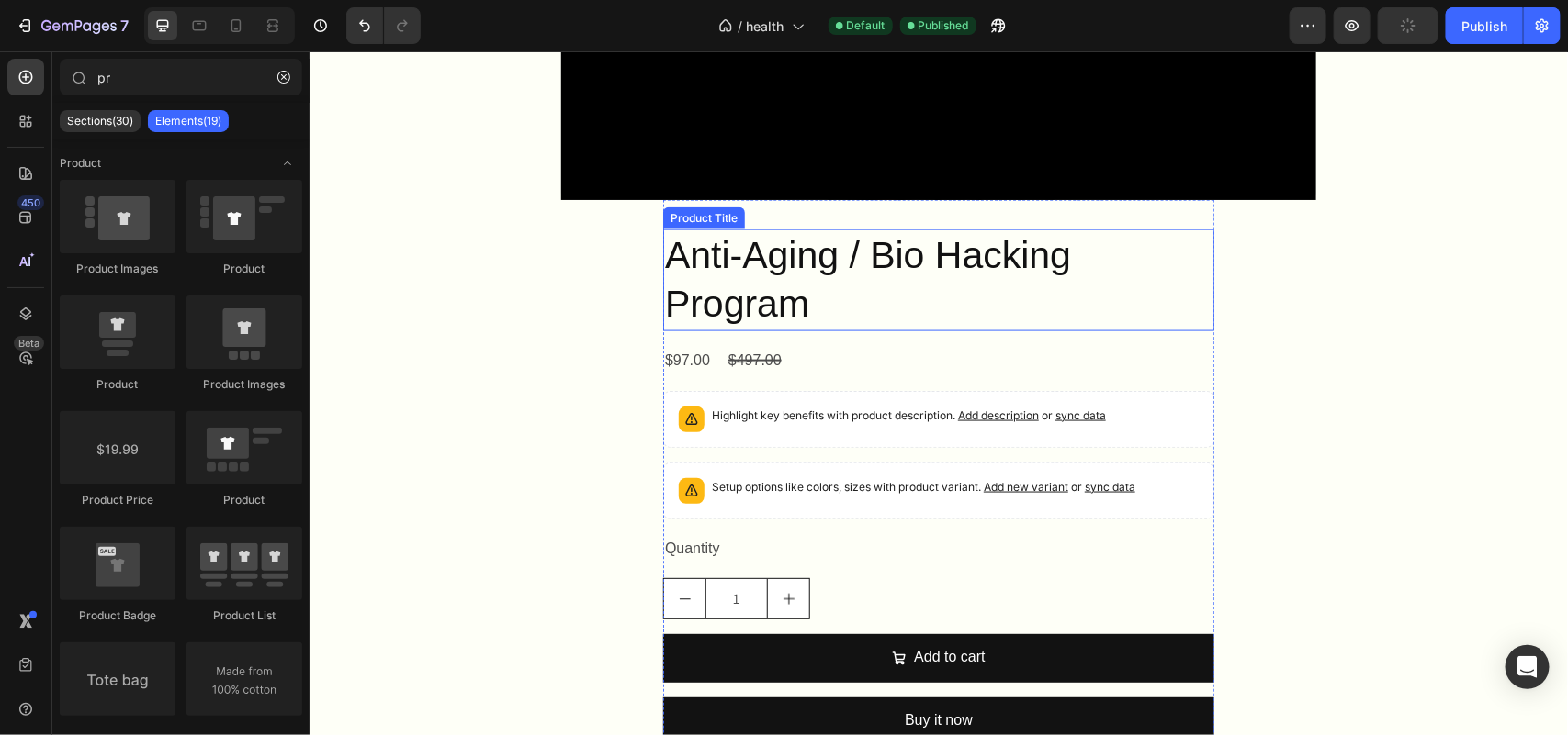
click at [698, 253] on h2 "Anti-Aging / Bio Hacking Program" at bounding box center [937, 279] width 551 height 102
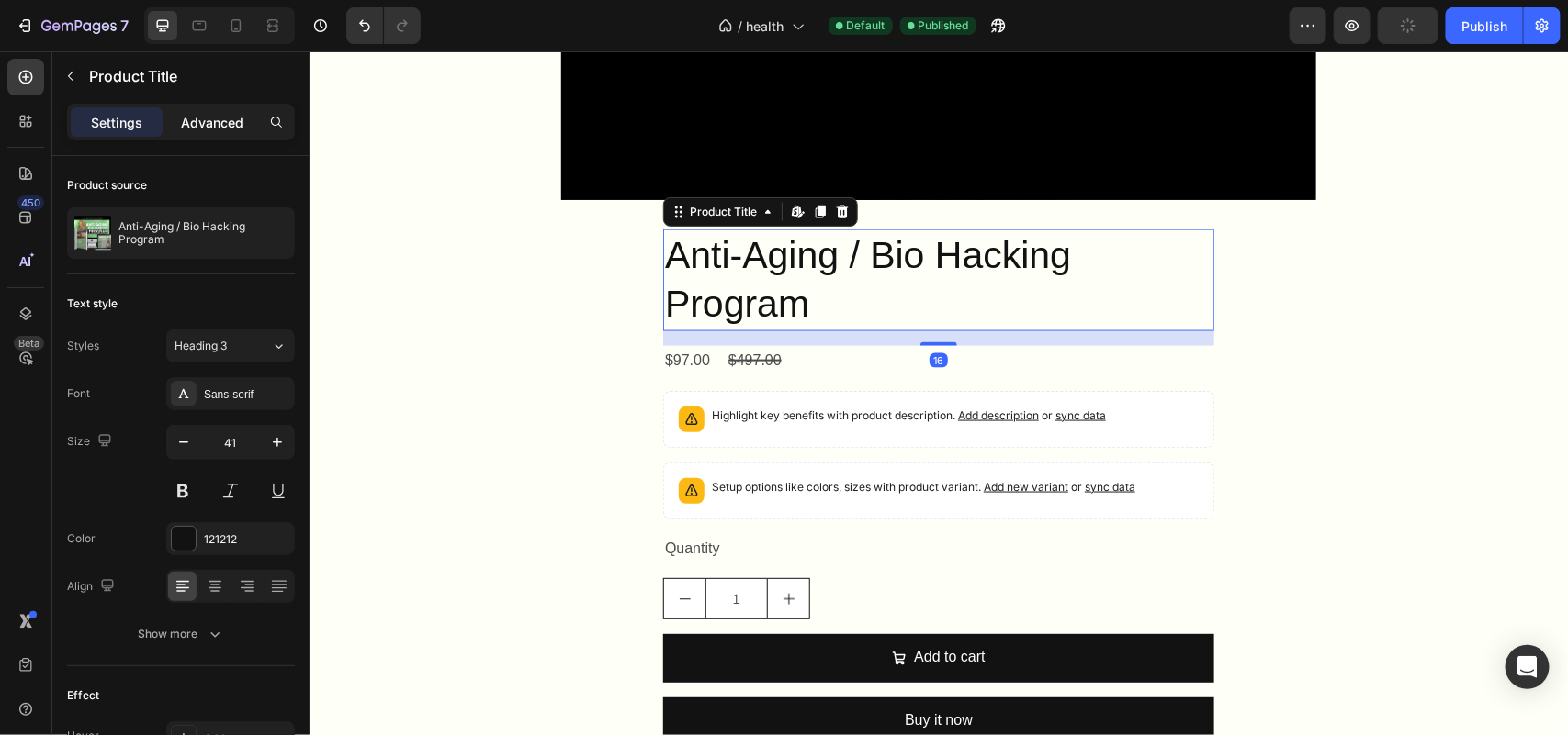
click at [214, 136] on div "Advanced" at bounding box center [213, 122] width 92 height 29
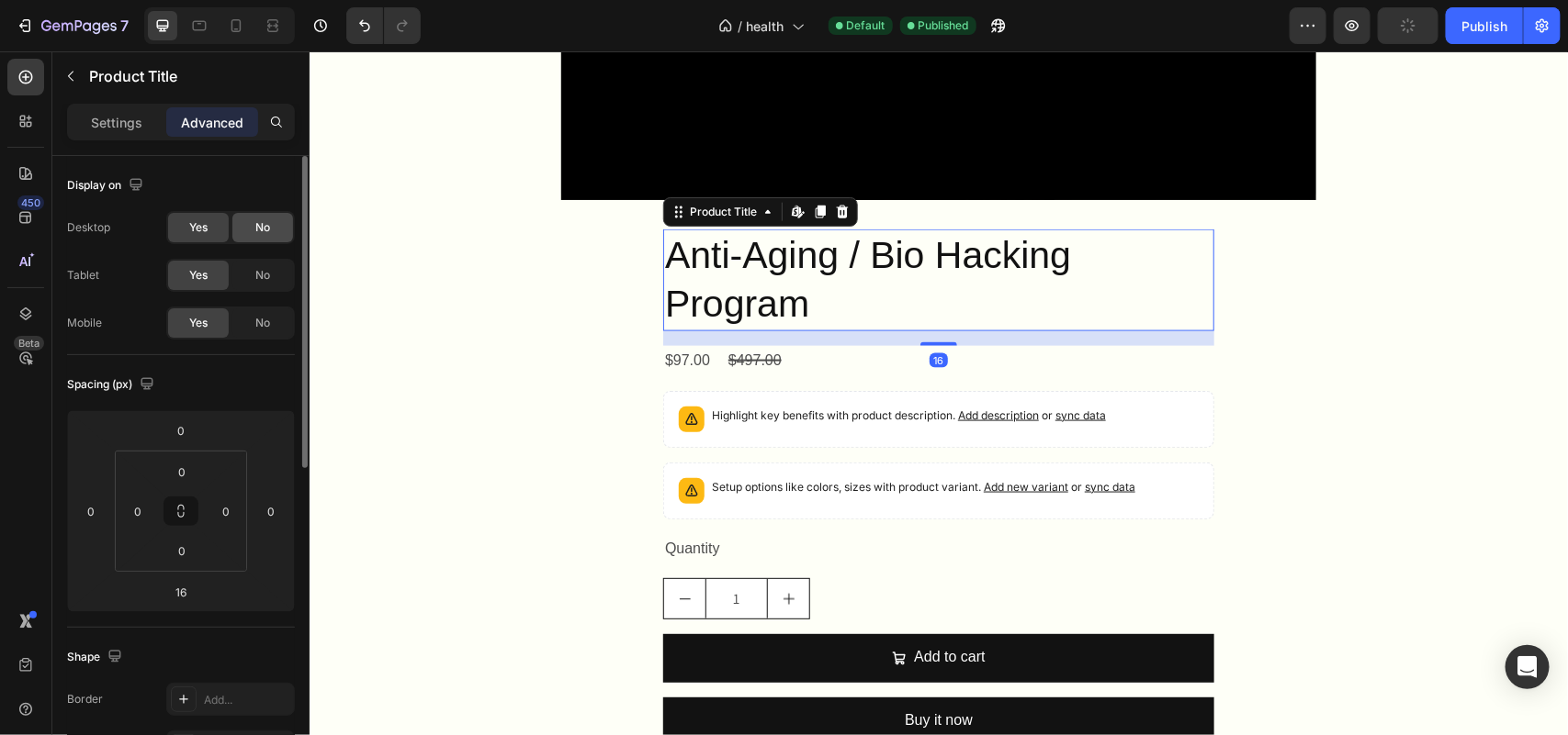
drag, startPoint x: 249, startPoint y: 223, endPoint x: 267, endPoint y: 311, distance: 89.8
click at [250, 224] on div "No" at bounding box center [263, 227] width 61 height 29
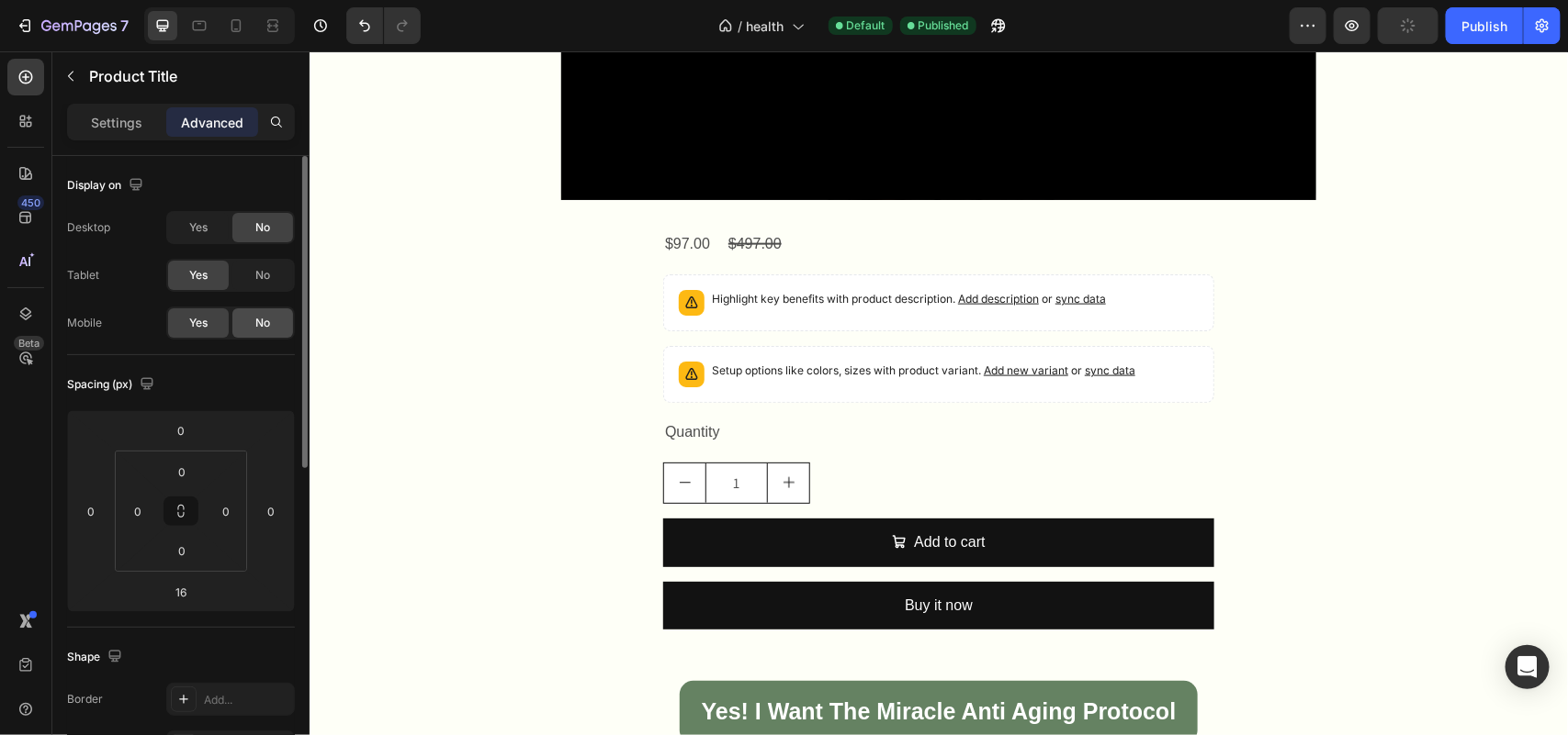
click at [268, 315] on span "No" at bounding box center [262, 322] width 15 height 17
click at [915, 240] on div "$97.00 Product Price Product Price $497.00 Product Price Product Price Row" at bounding box center [937, 243] width 551 height 30
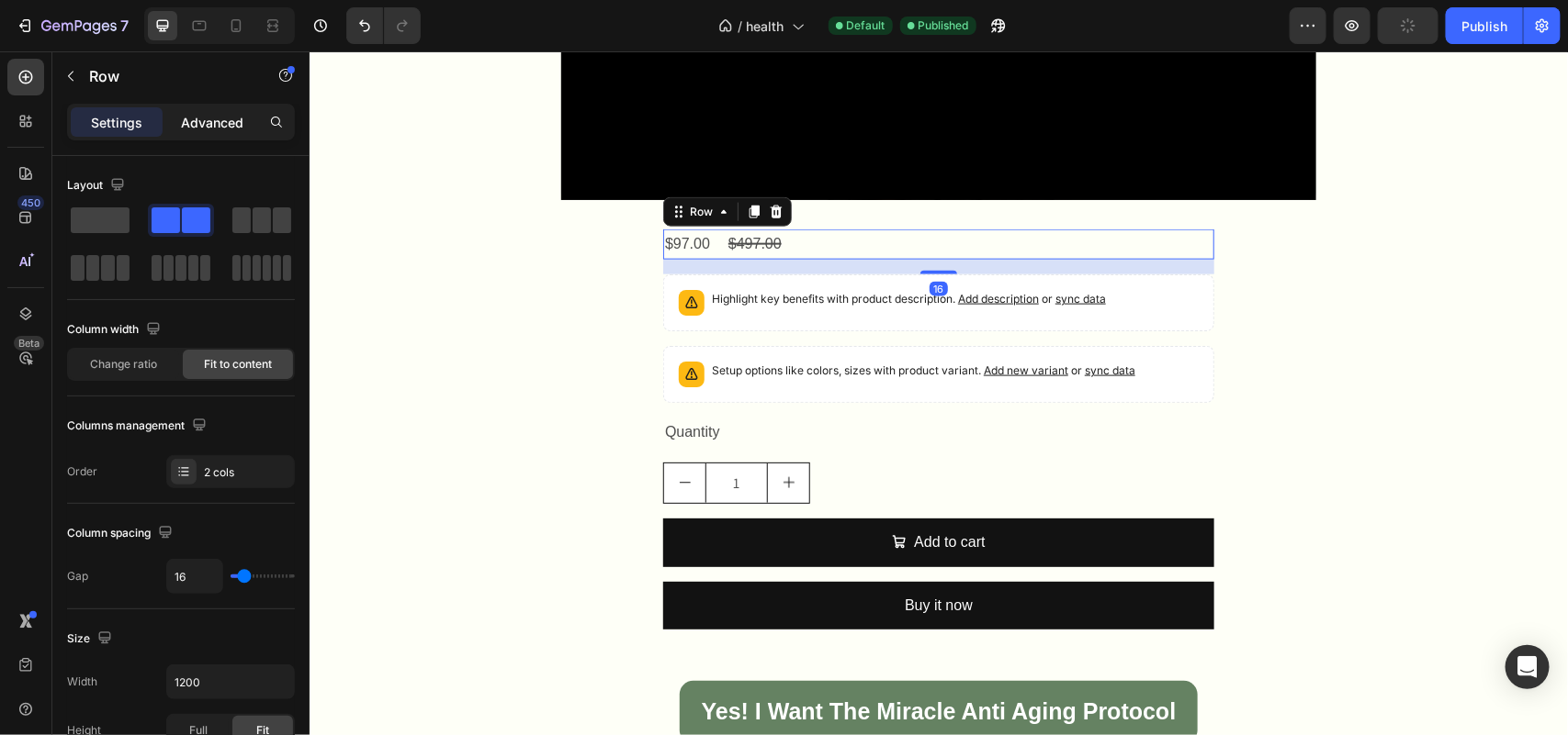
click at [239, 121] on p "Advanced" at bounding box center [213, 122] width 63 height 20
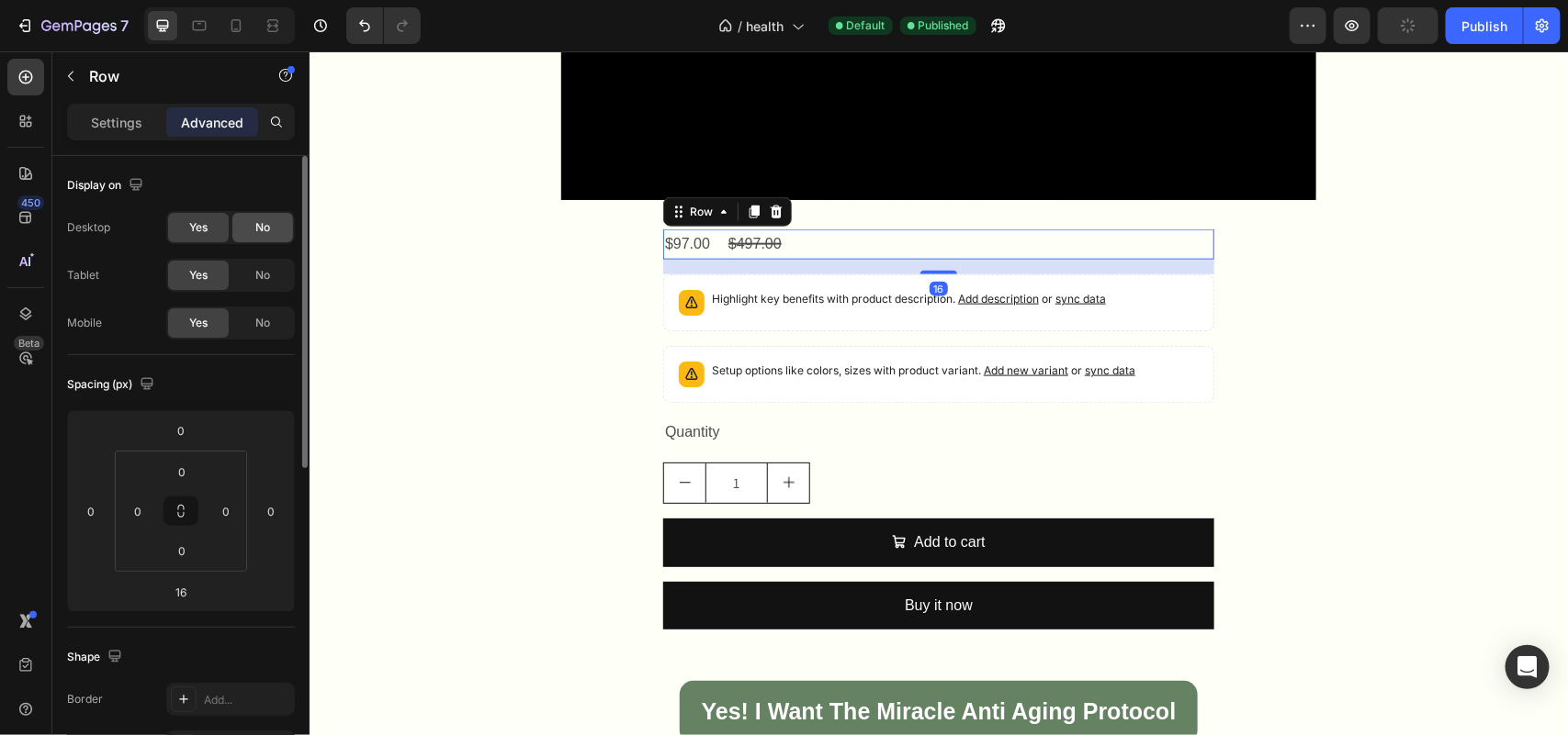
click at [272, 235] on div "No" at bounding box center [263, 227] width 61 height 29
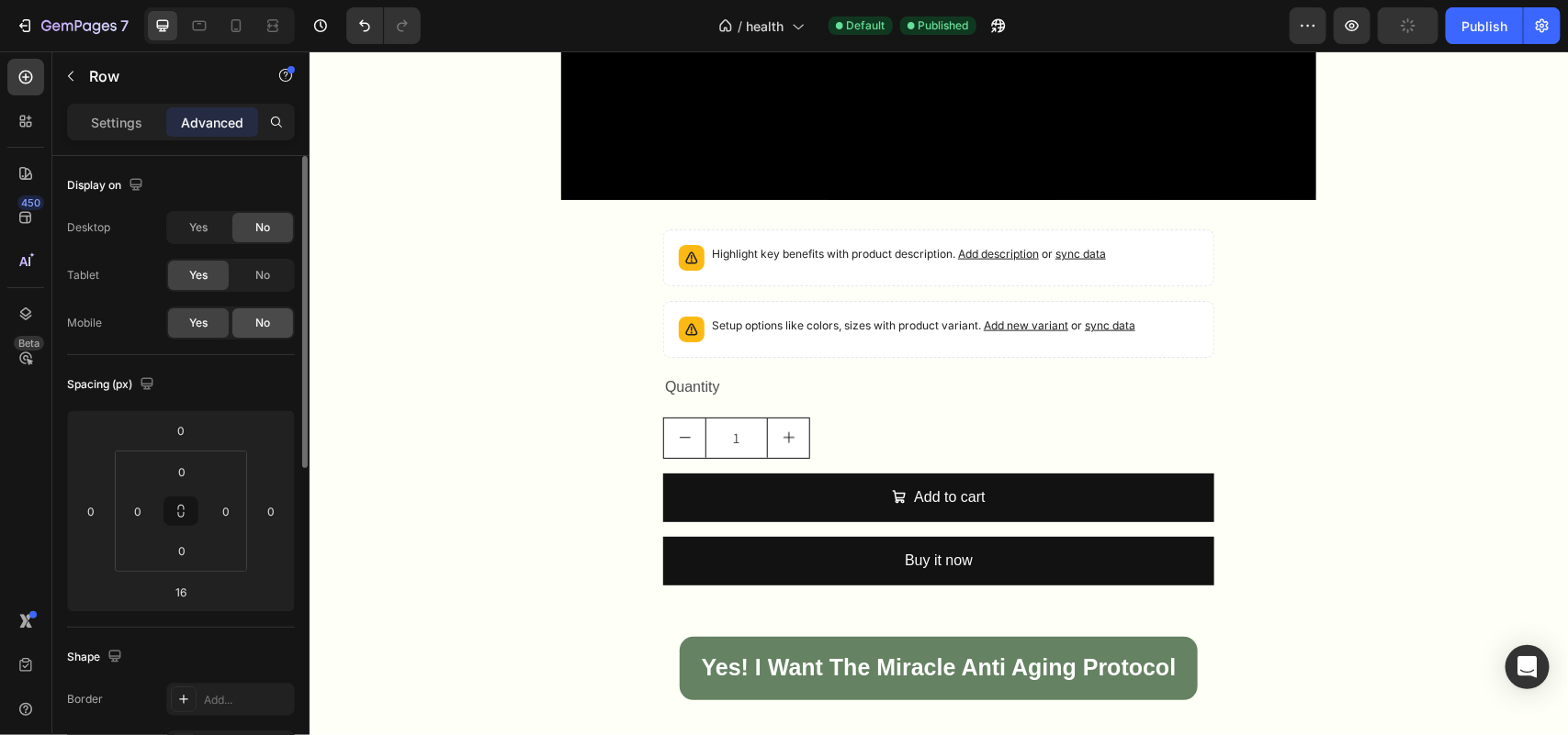
click at [278, 318] on div "No" at bounding box center [263, 323] width 61 height 29
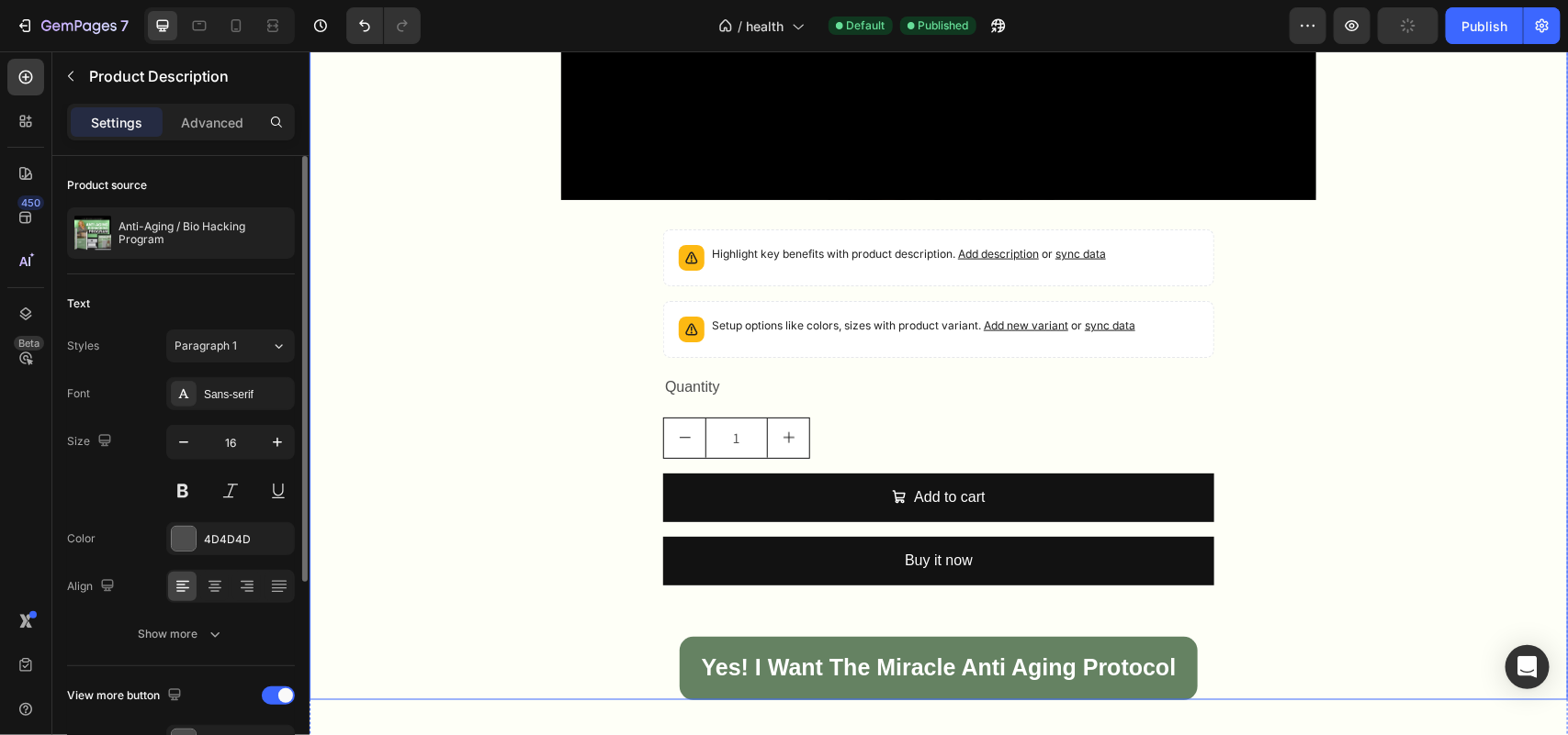
click at [740, 261] on p "Highlight key benefits with product description. Add description or sync data" at bounding box center [908, 253] width 394 height 19
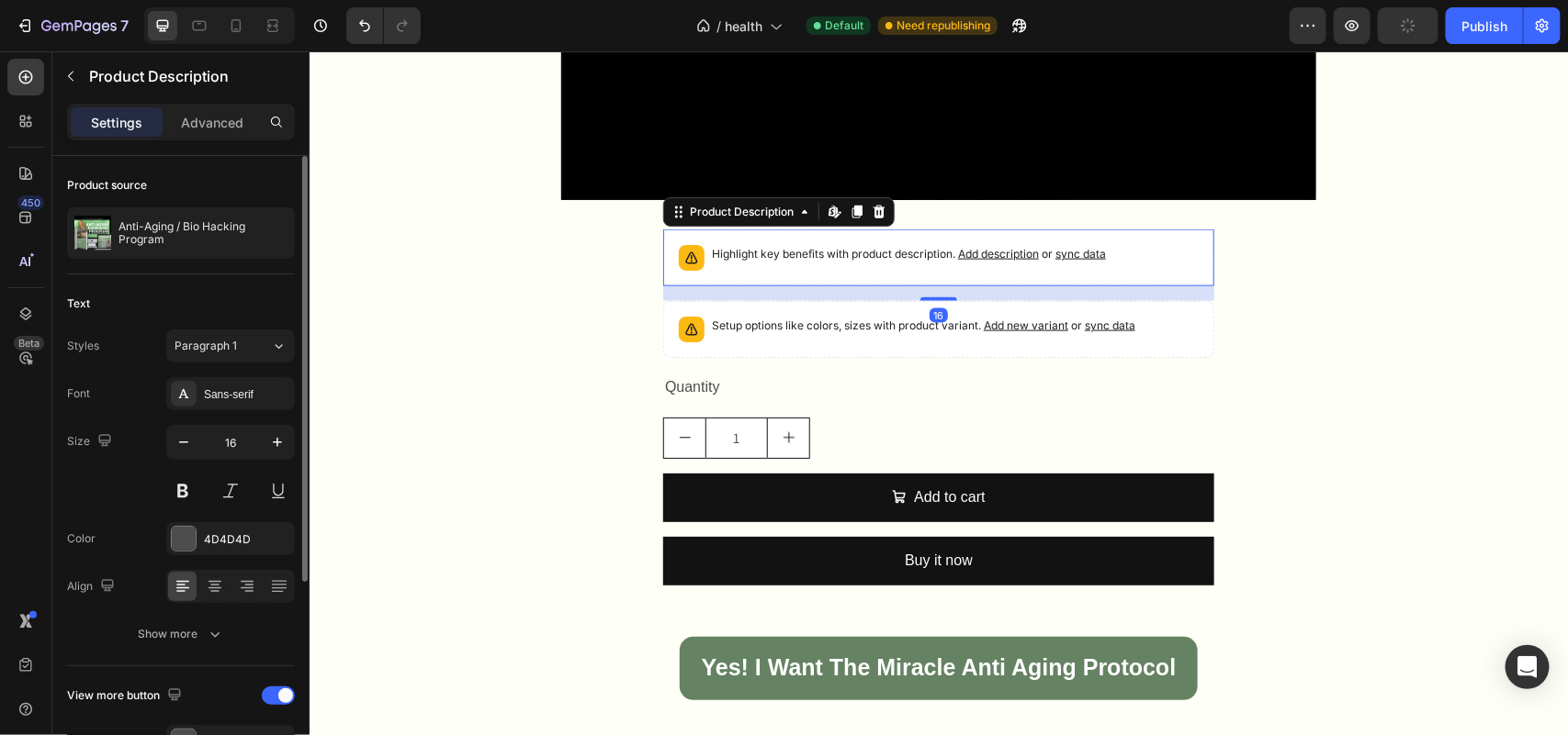
click at [245, 122] on div "Advanced" at bounding box center [213, 122] width 92 height 29
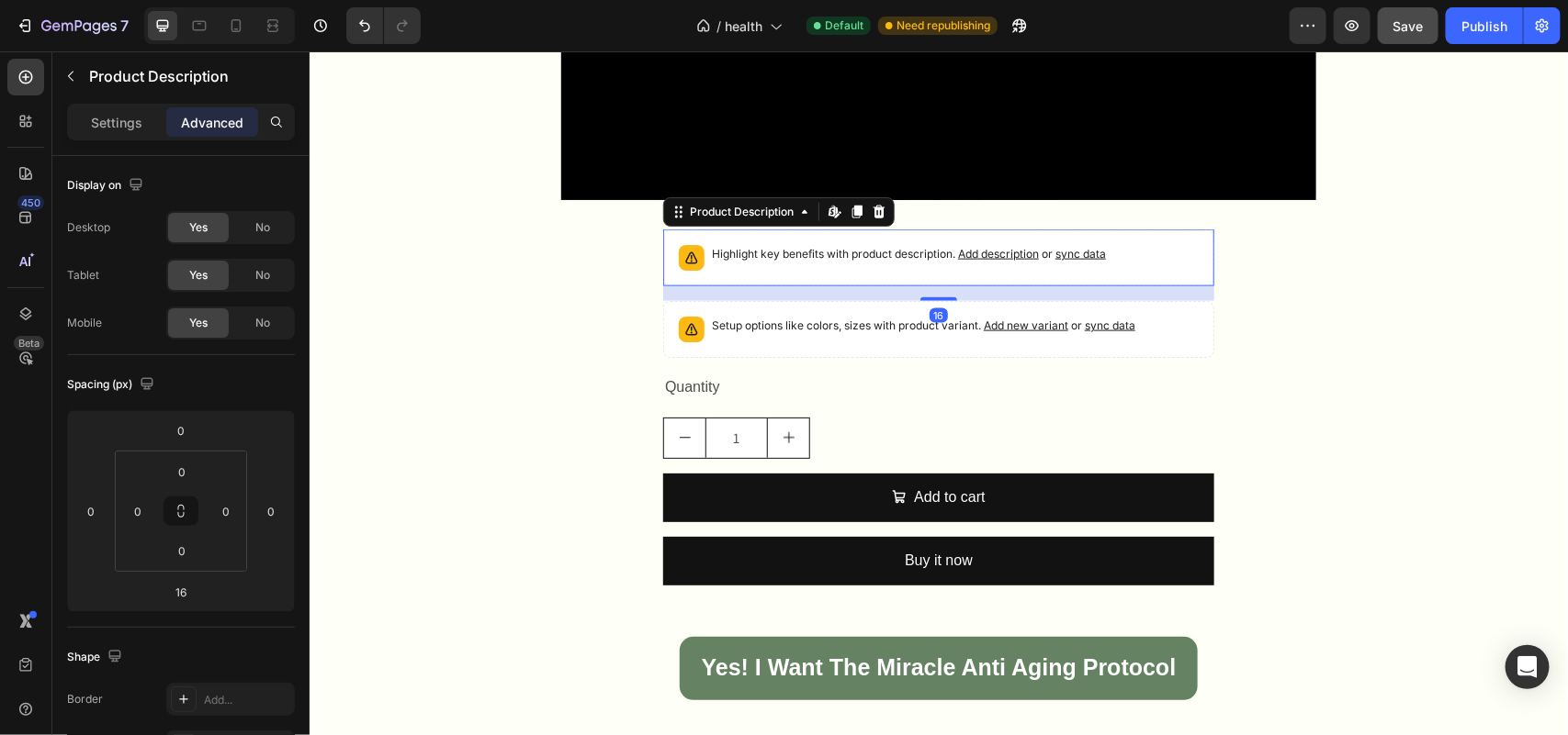
click at [253, 236] on div "No" at bounding box center [263, 227] width 61 height 29
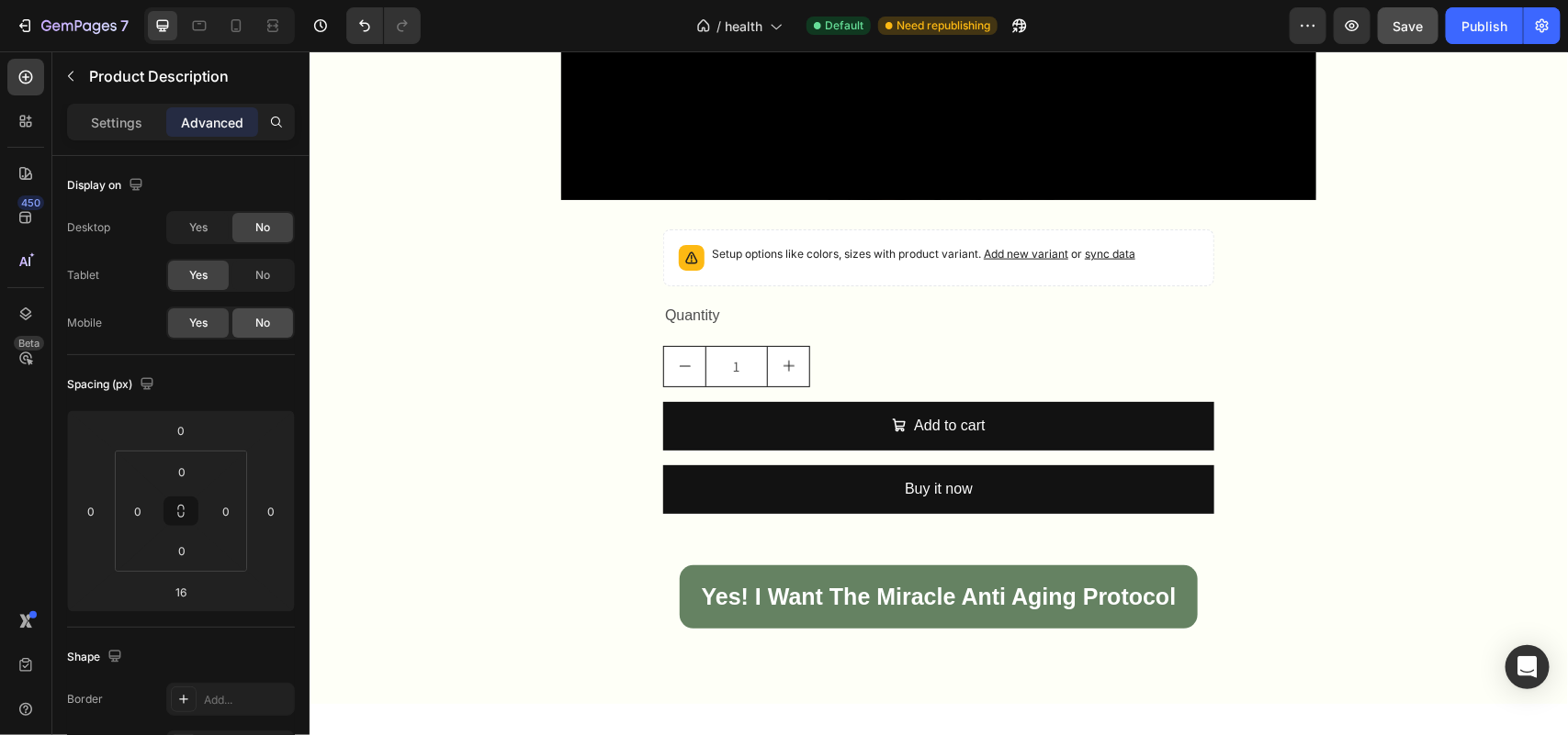
click at [271, 319] on div "No" at bounding box center [263, 323] width 61 height 29
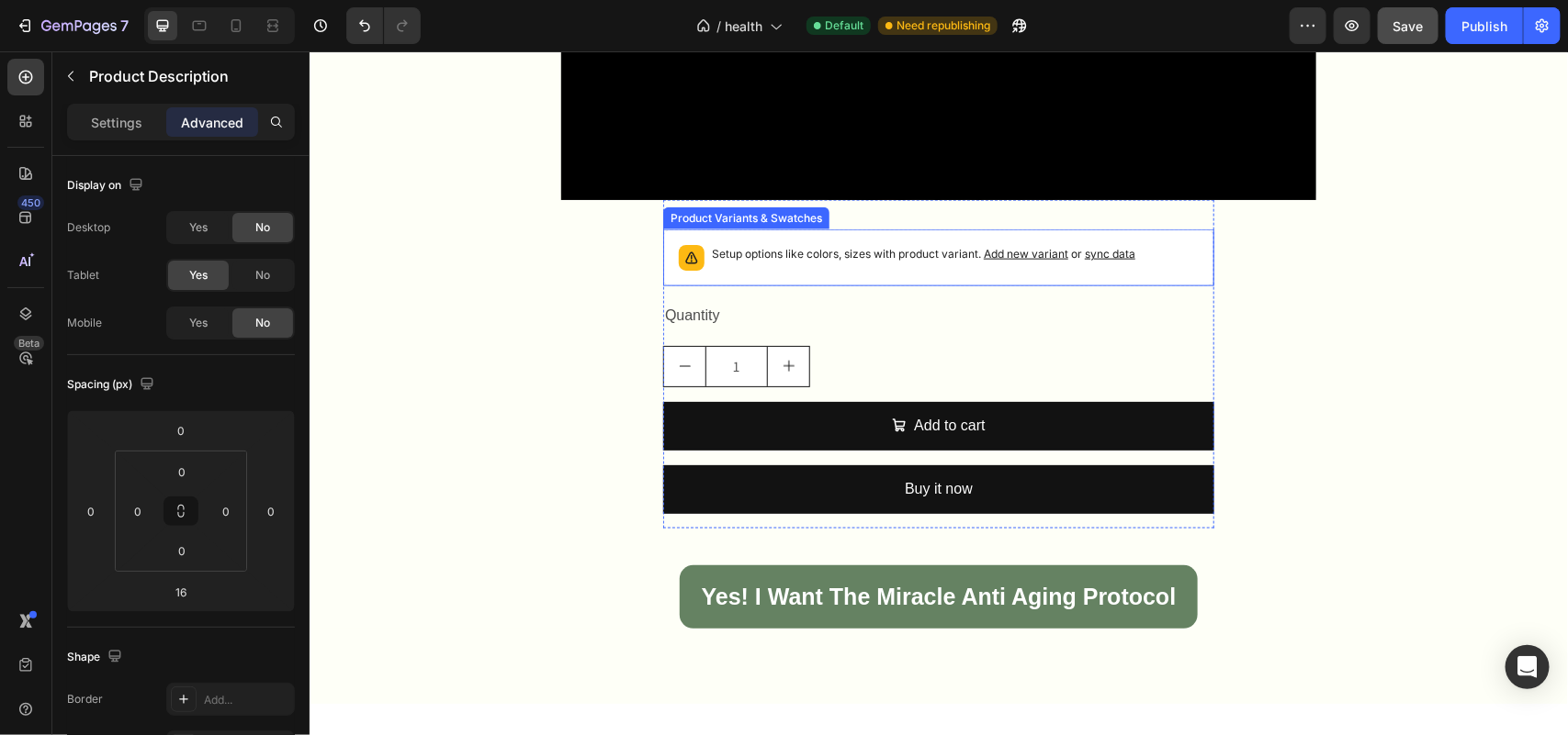
click at [814, 253] on p "Setup options like colors, sizes with product variant. Add new variant or sync …" at bounding box center [923, 253] width 424 height 19
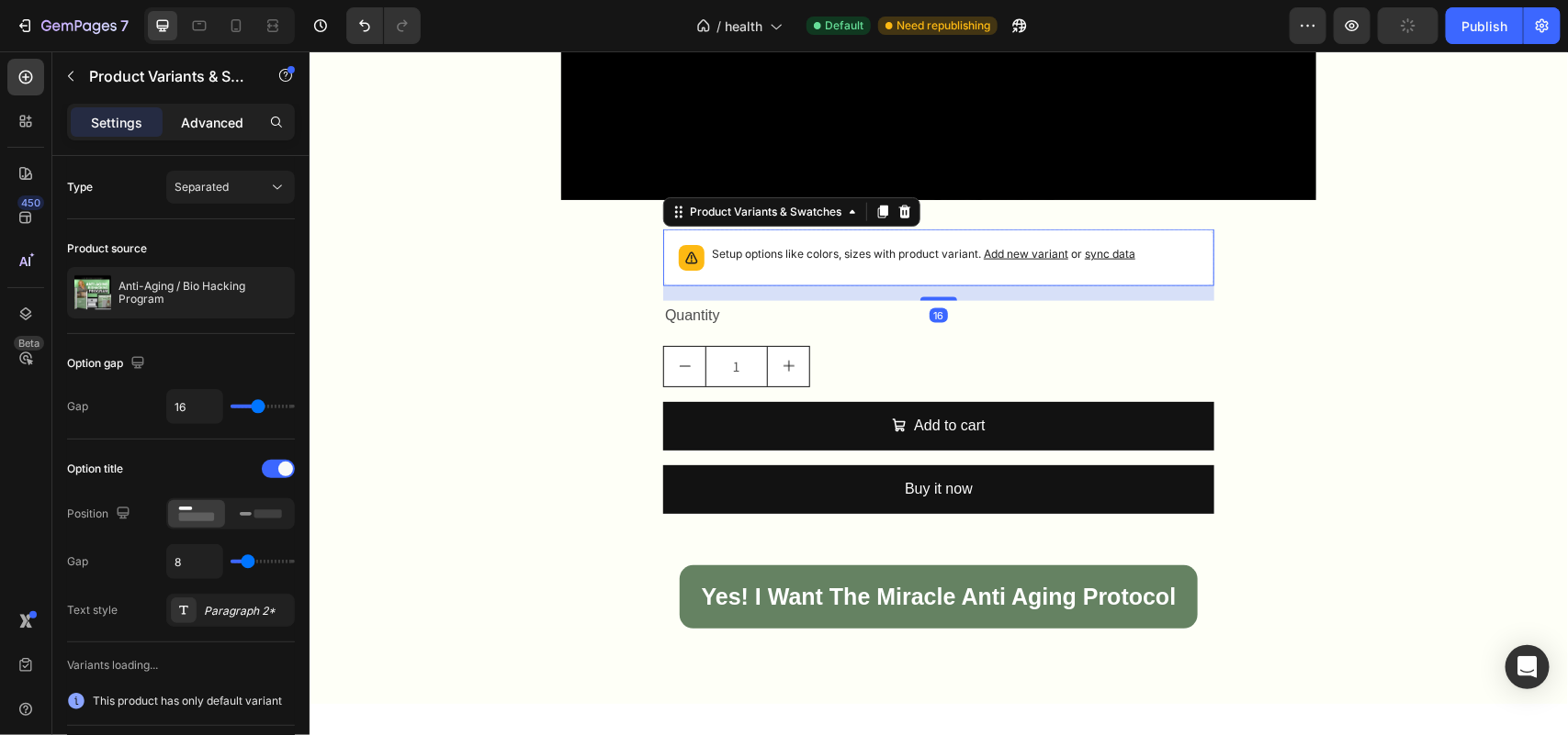
click at [202, 125] on p "Advanced" at bounding box center [213, 122] width 63 height 20
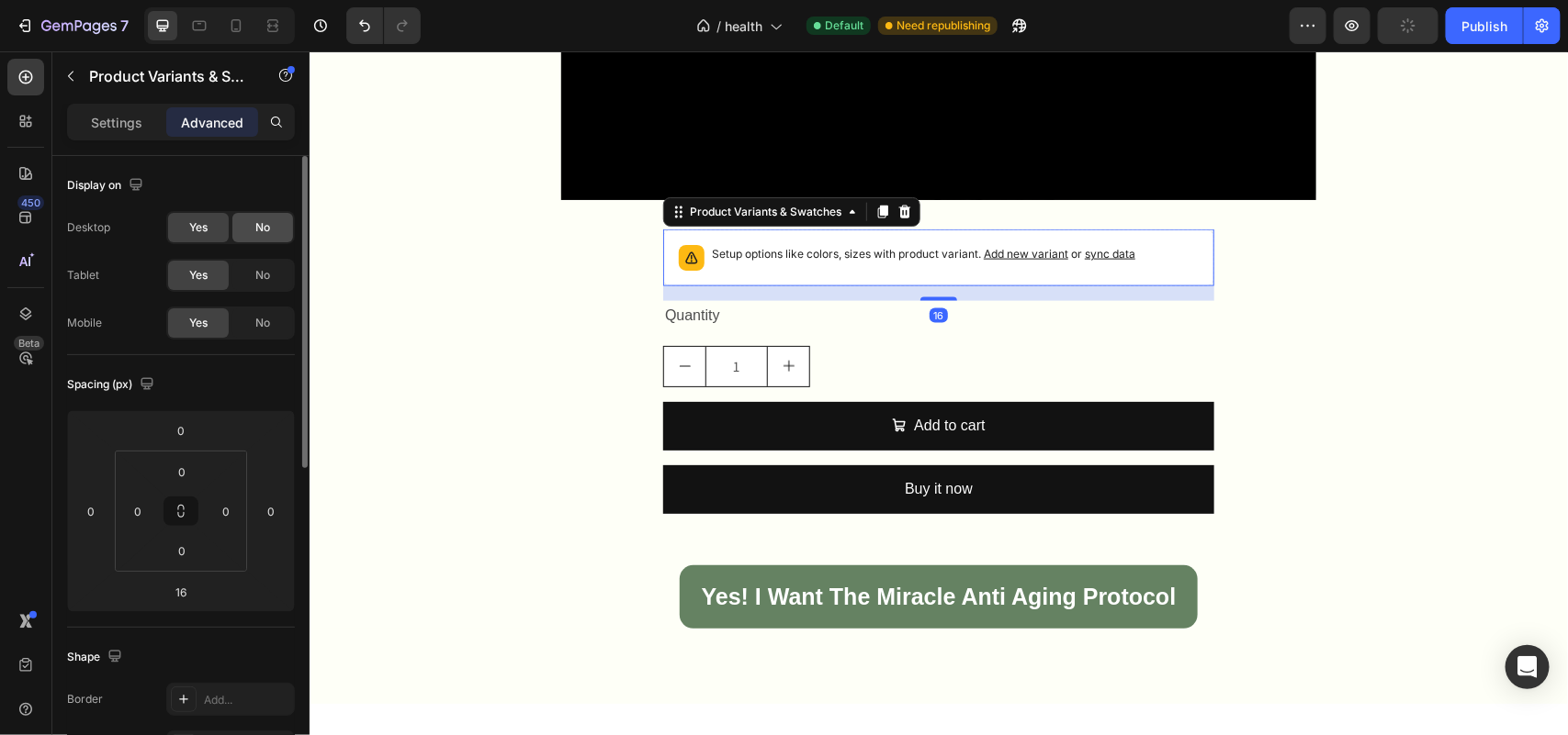
click at [244, 226] on div "No" at bounding box center [263, 227] width 61 height 29
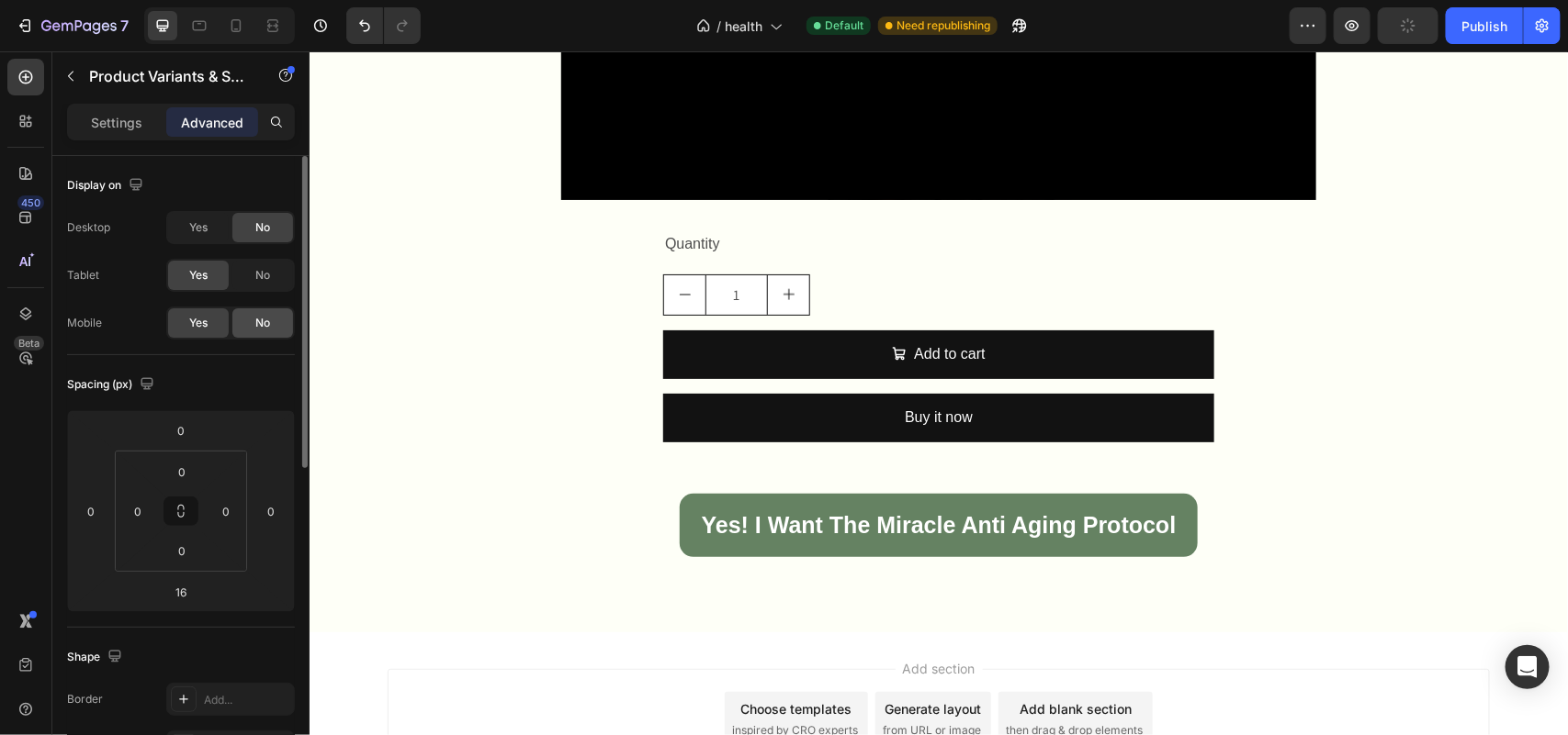
click at [263, 313] on div "No" at bounding box center [263, 323] width 61 height 29
click at [917, 243] on div "Quantity" at bounding box center [937, 243] width 551 height 30
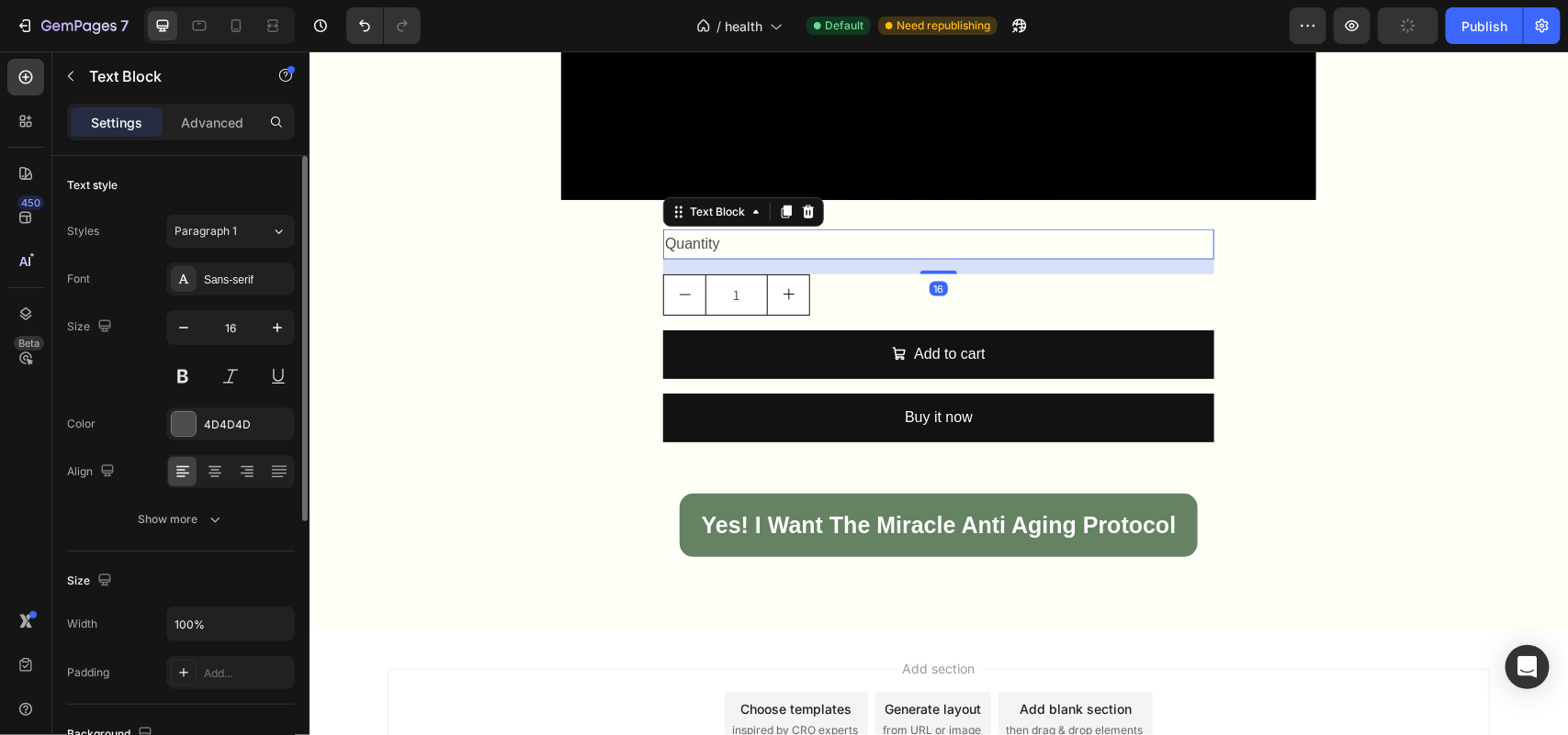
click at [210, 116] on p "Advanced" at bounding box center [213, 122] width 63 height 20
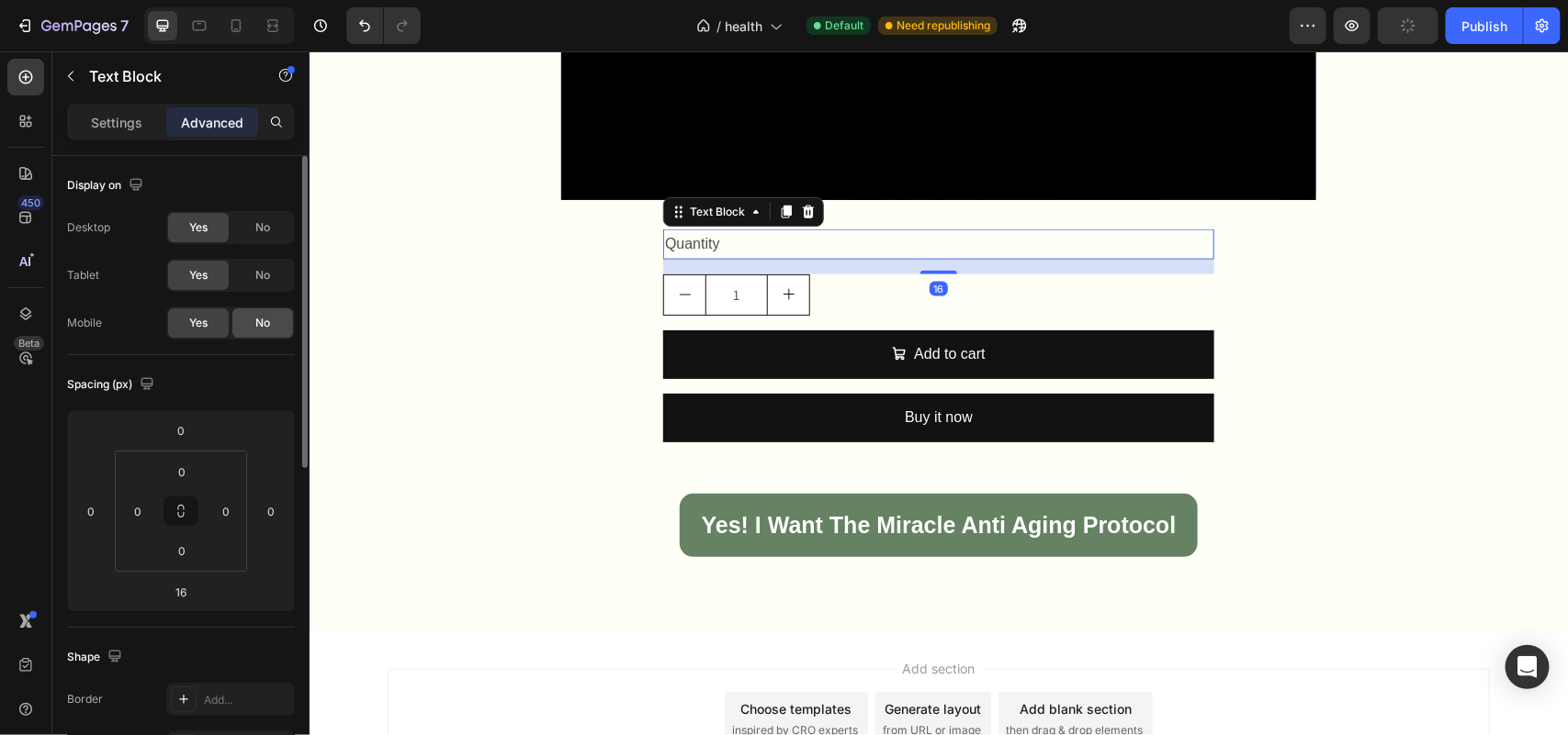
click at [264, 237] on div "No" at bounding box center [263, 227] width 61 height 29
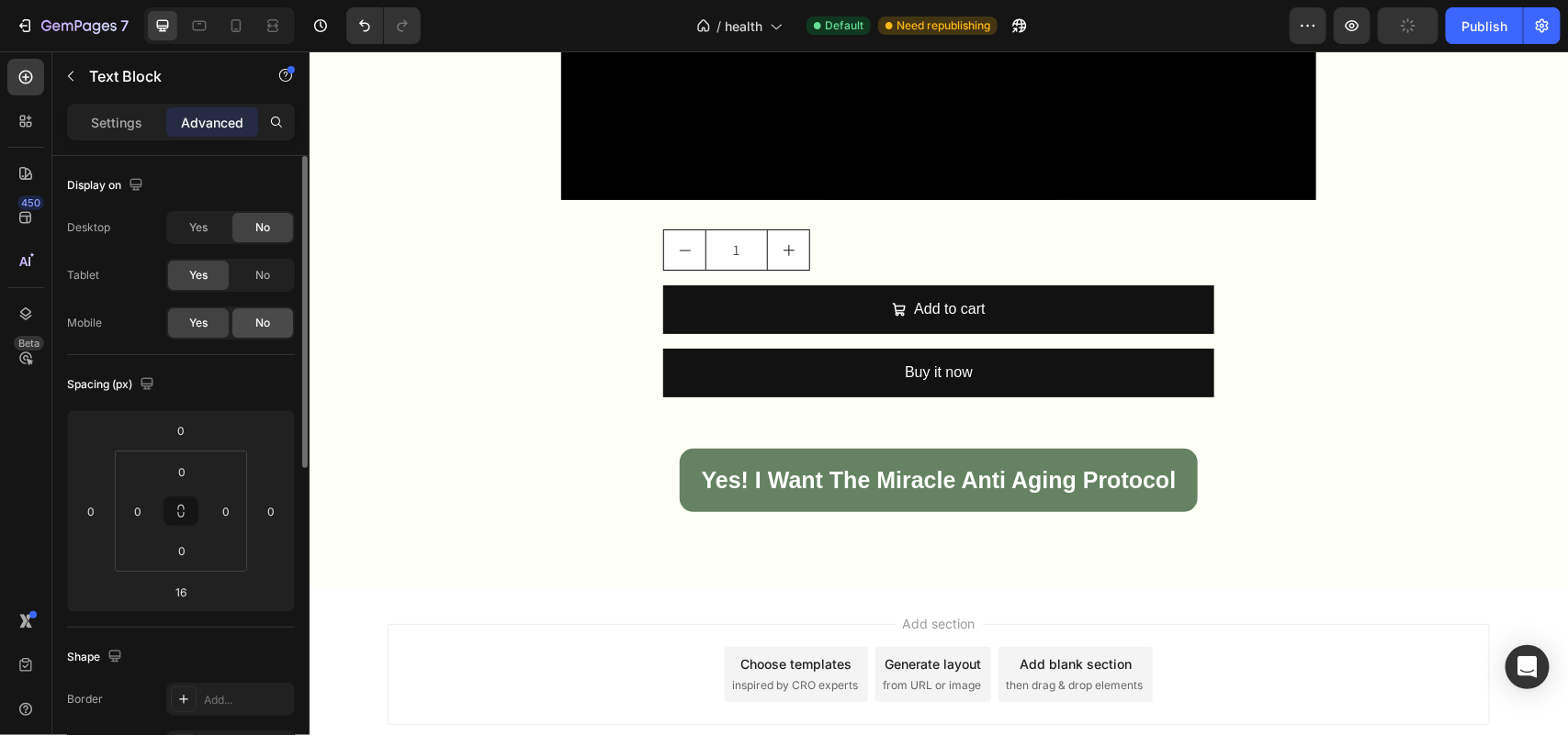
click at [274, 326] on div "No" at bounding box center [263, 323] width 61 height 29
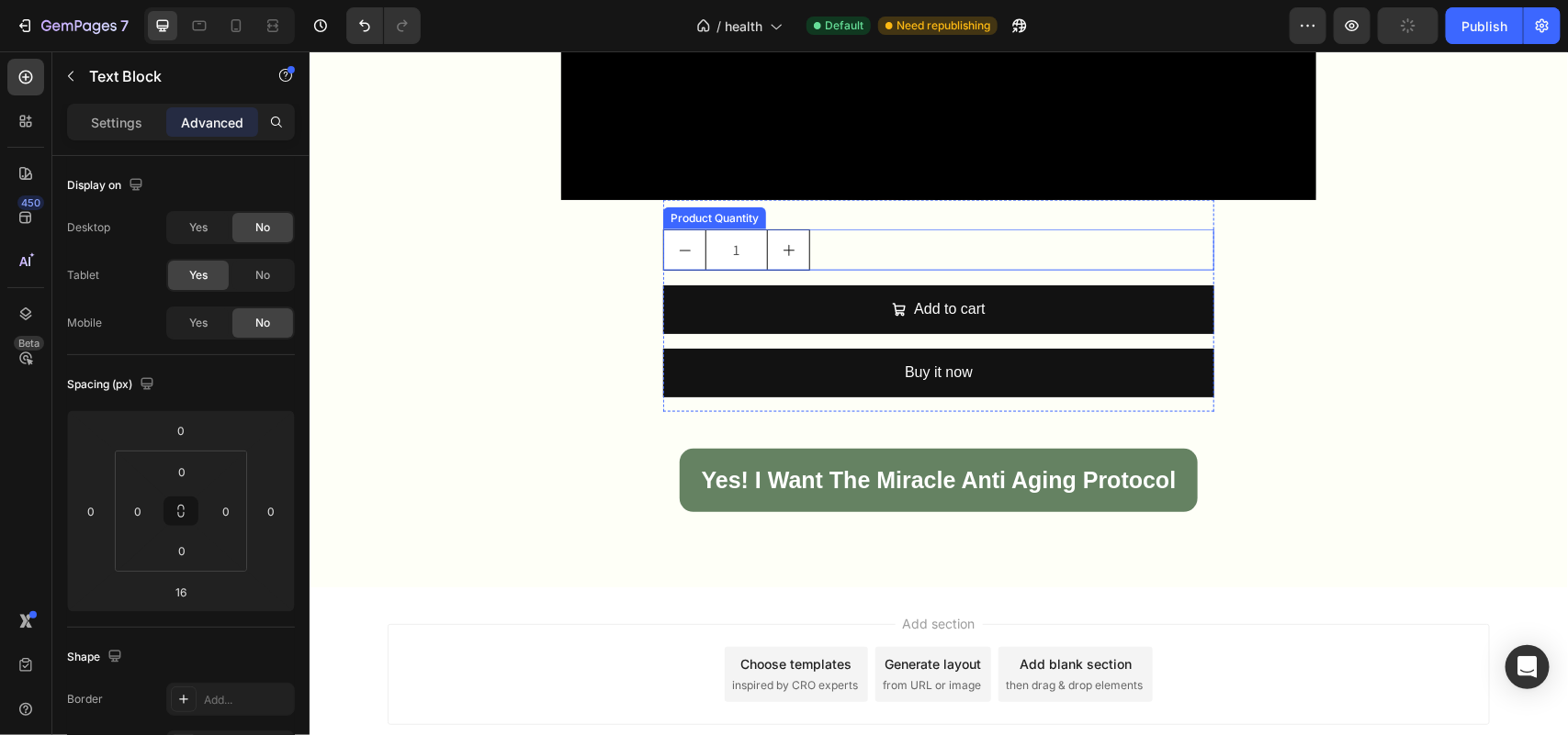
click at [851, 242] on div "1" at bounding box center [937, 249] width 551 height 41
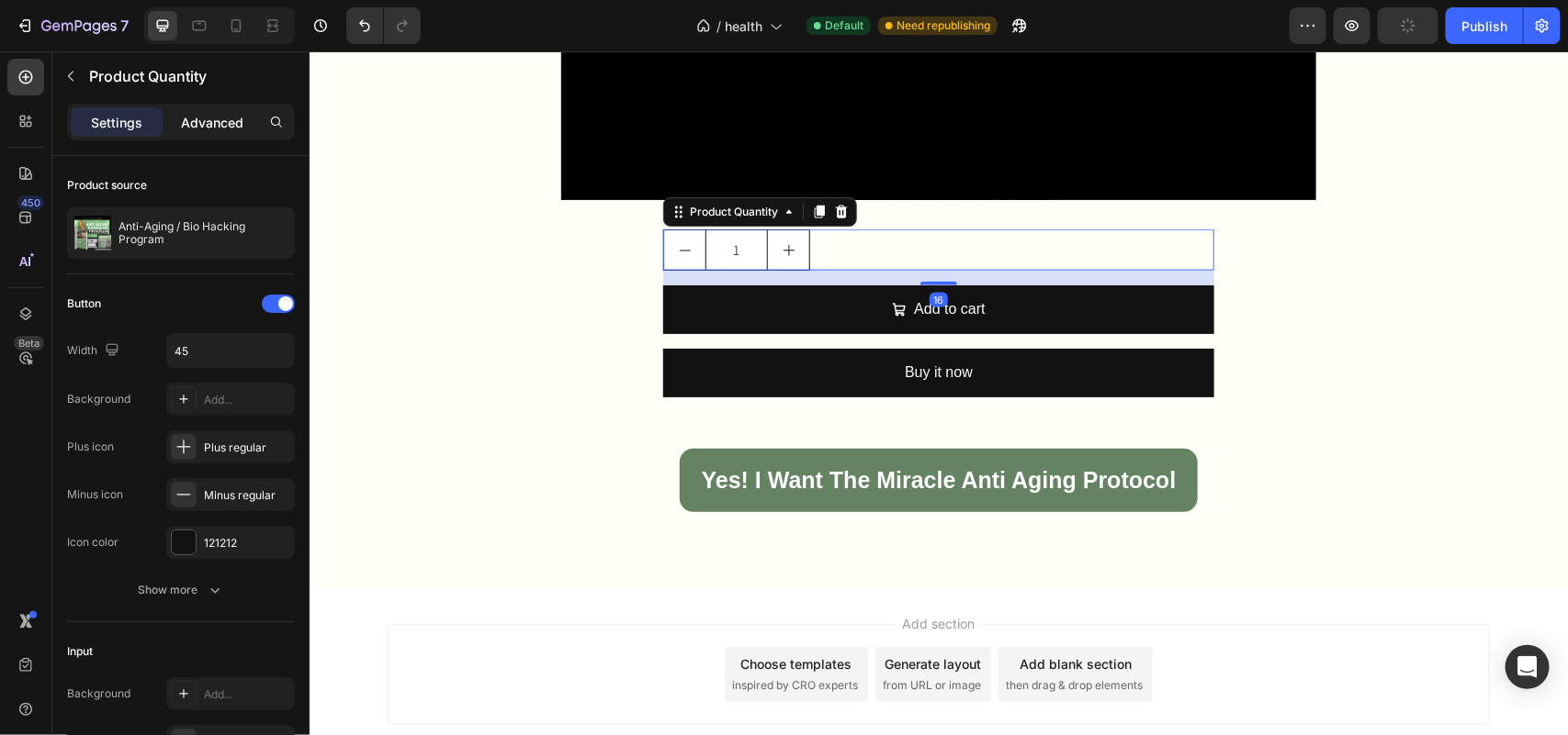
click at [216, 117] on p "Advanced" at bounding box center [213, 122] width 63 height 20
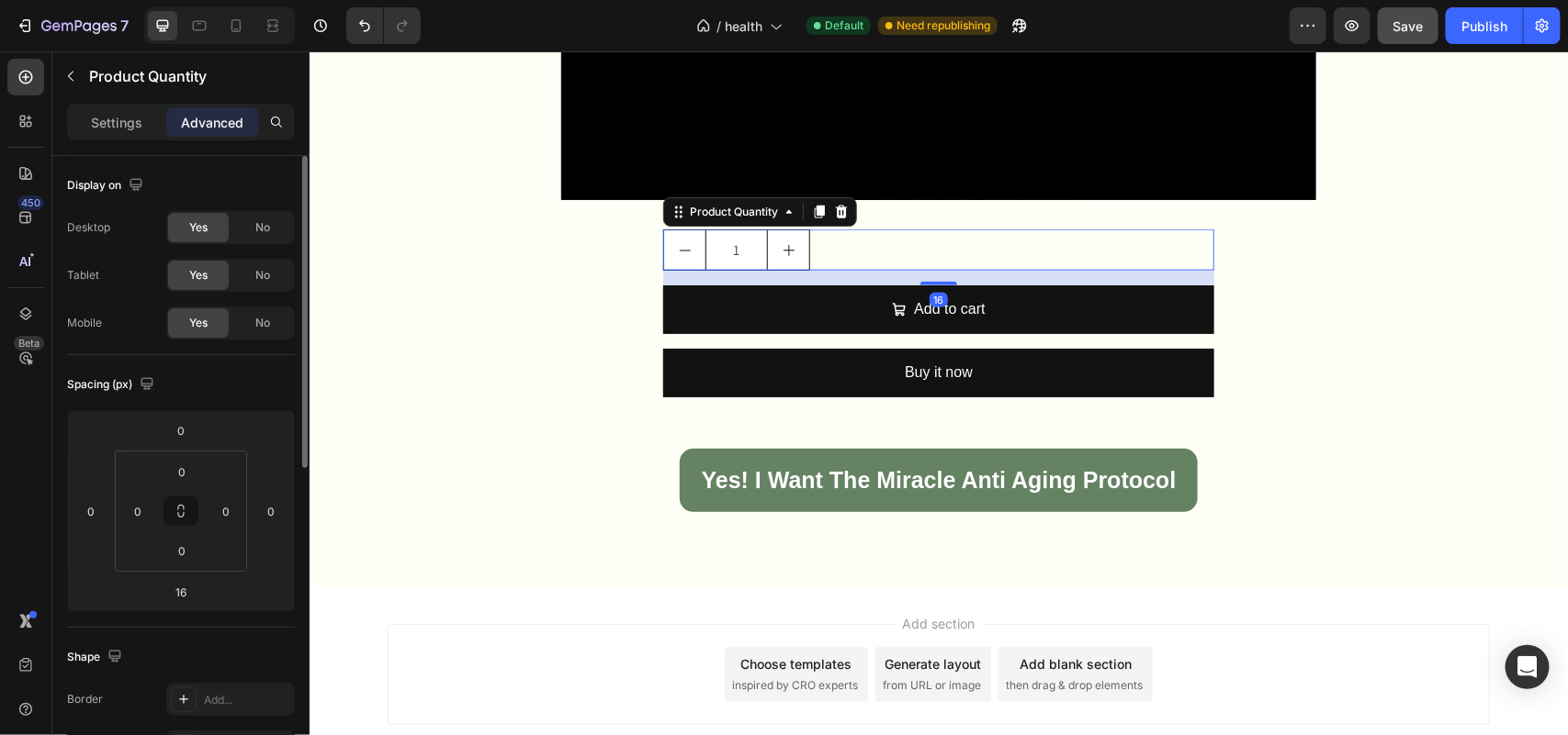
click at [262, 214] on div "No" at bounding box center [263, 227] width 61 height 29
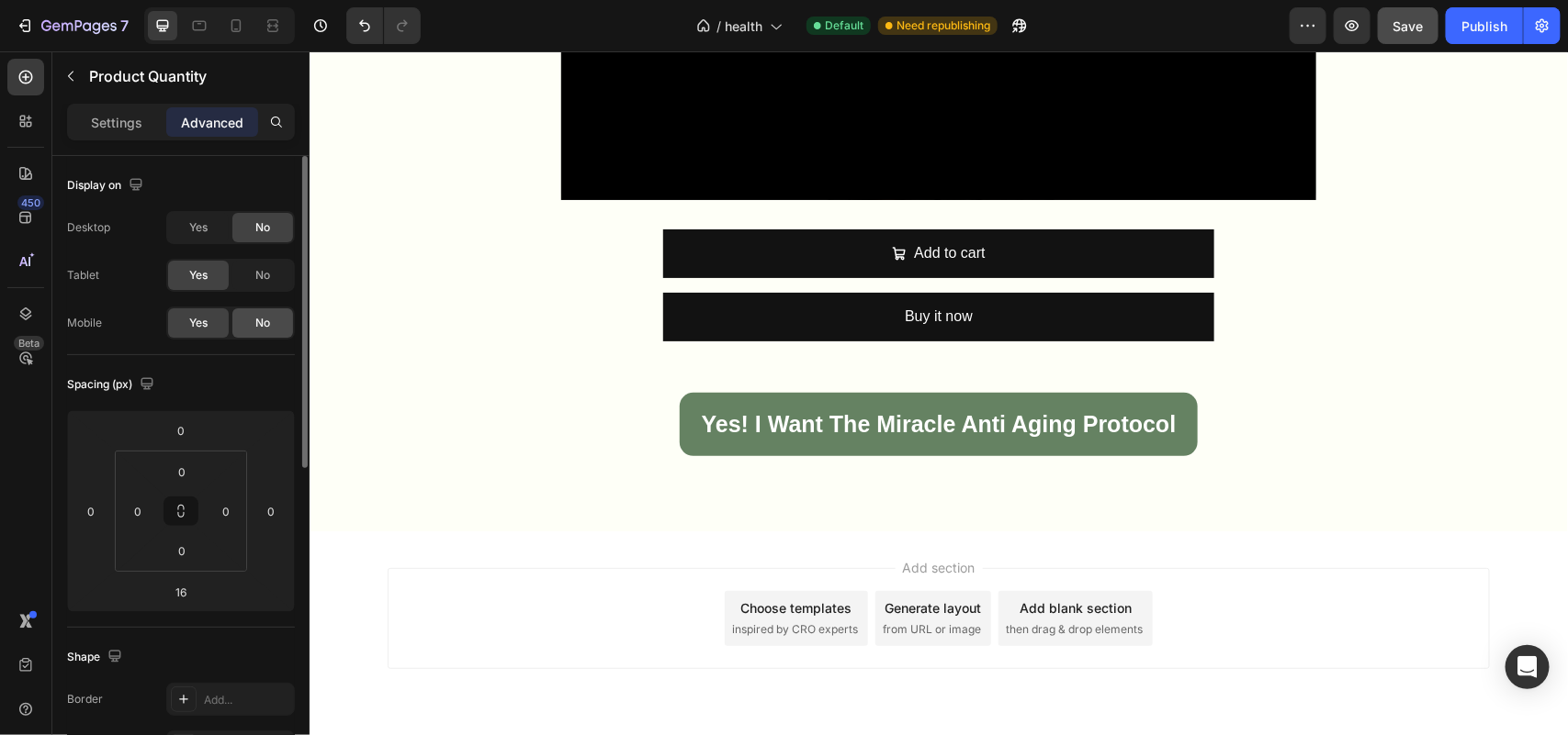
click at [268, 310] on div "No" at bounding box center [263, 323] width 61 height 29
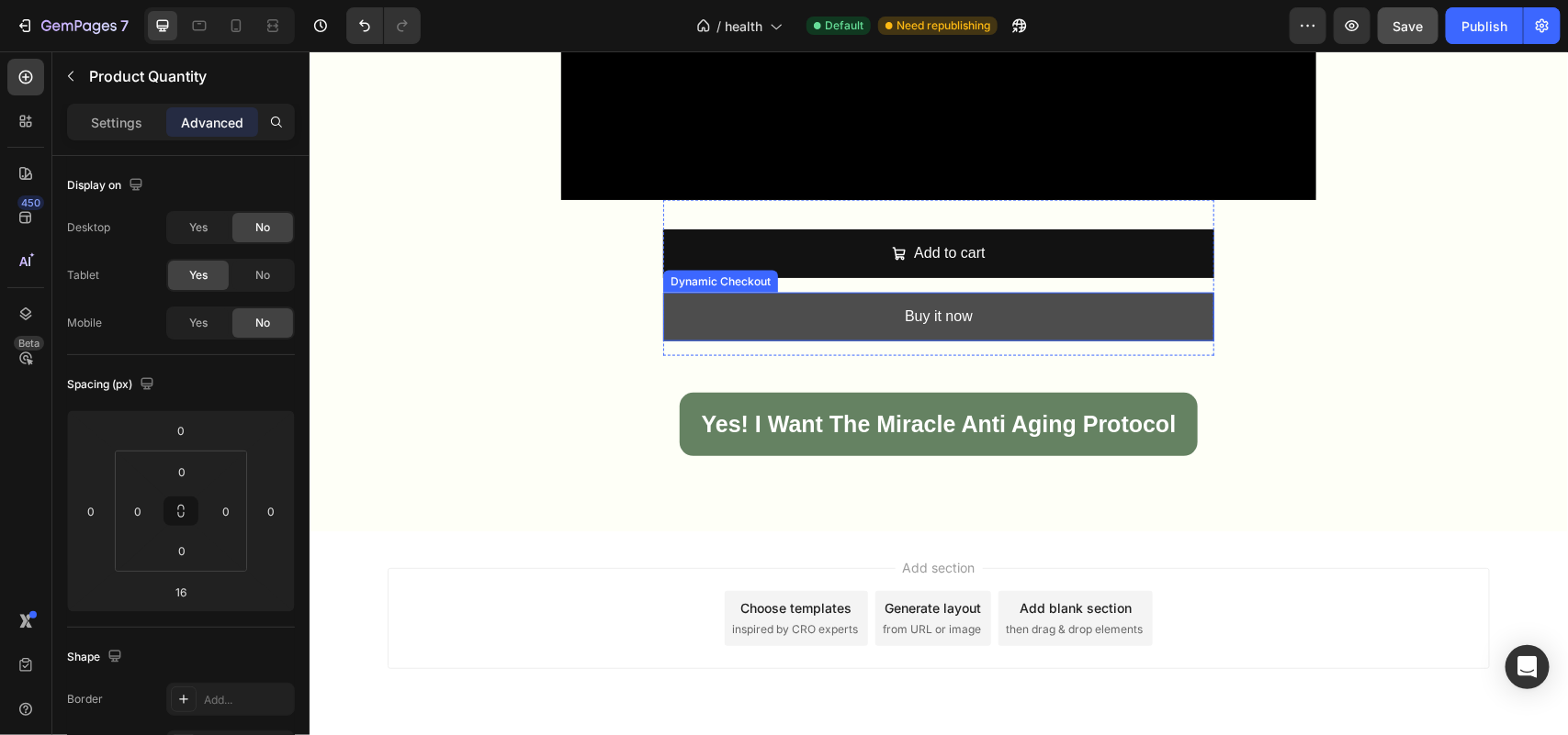
click at [779, 305] on button "Buy it now" at bounding box center [937, 317] width 551 height 49
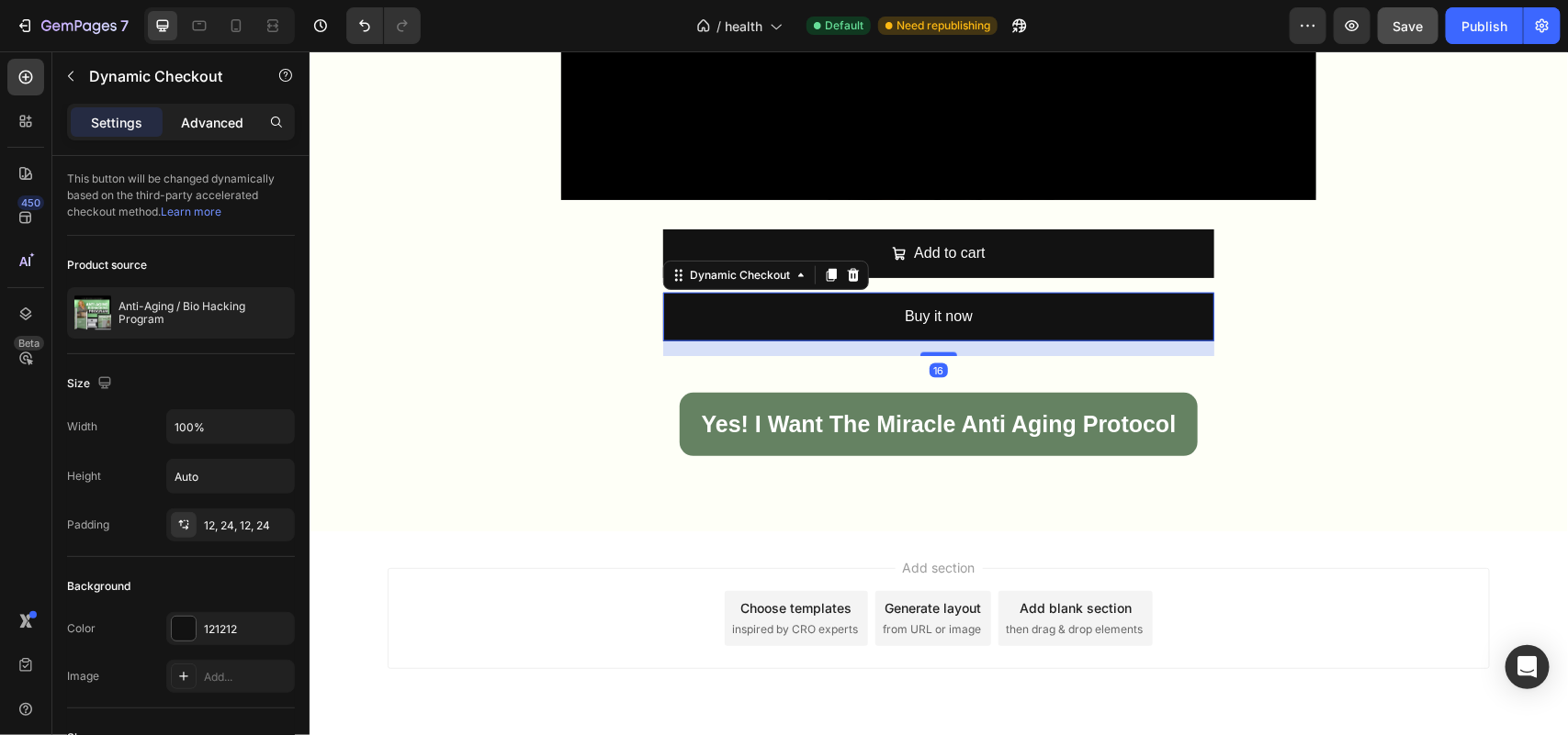
click at [245, 121] on div "Advanced" at bounding box center [213, 122] width 92 height 29
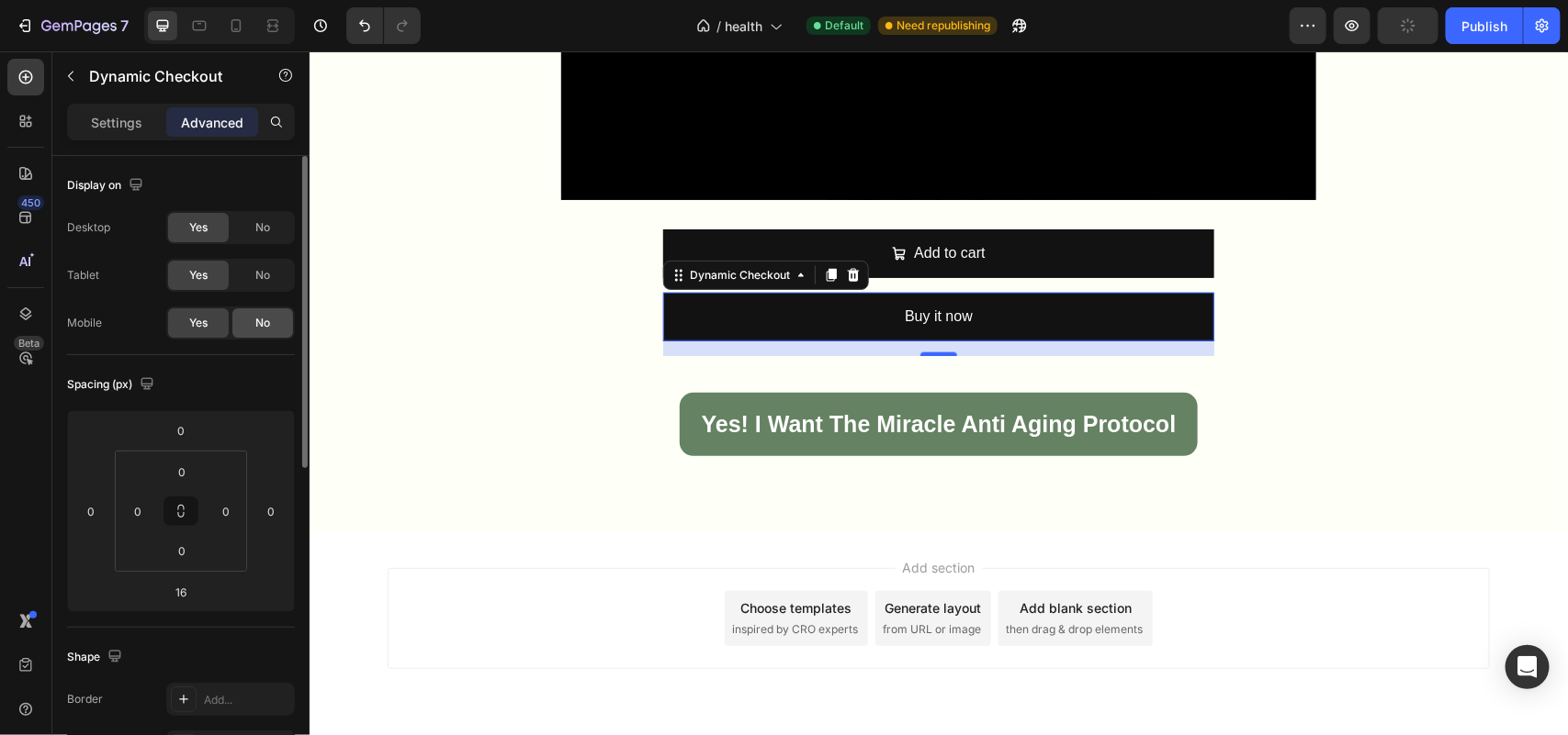
click at [255, 318] on span "No" at bounding box center [262, 322] width 15 height 17
click at [282, 230] on div "No" at bounding box center [263, 227] width 61 height 29
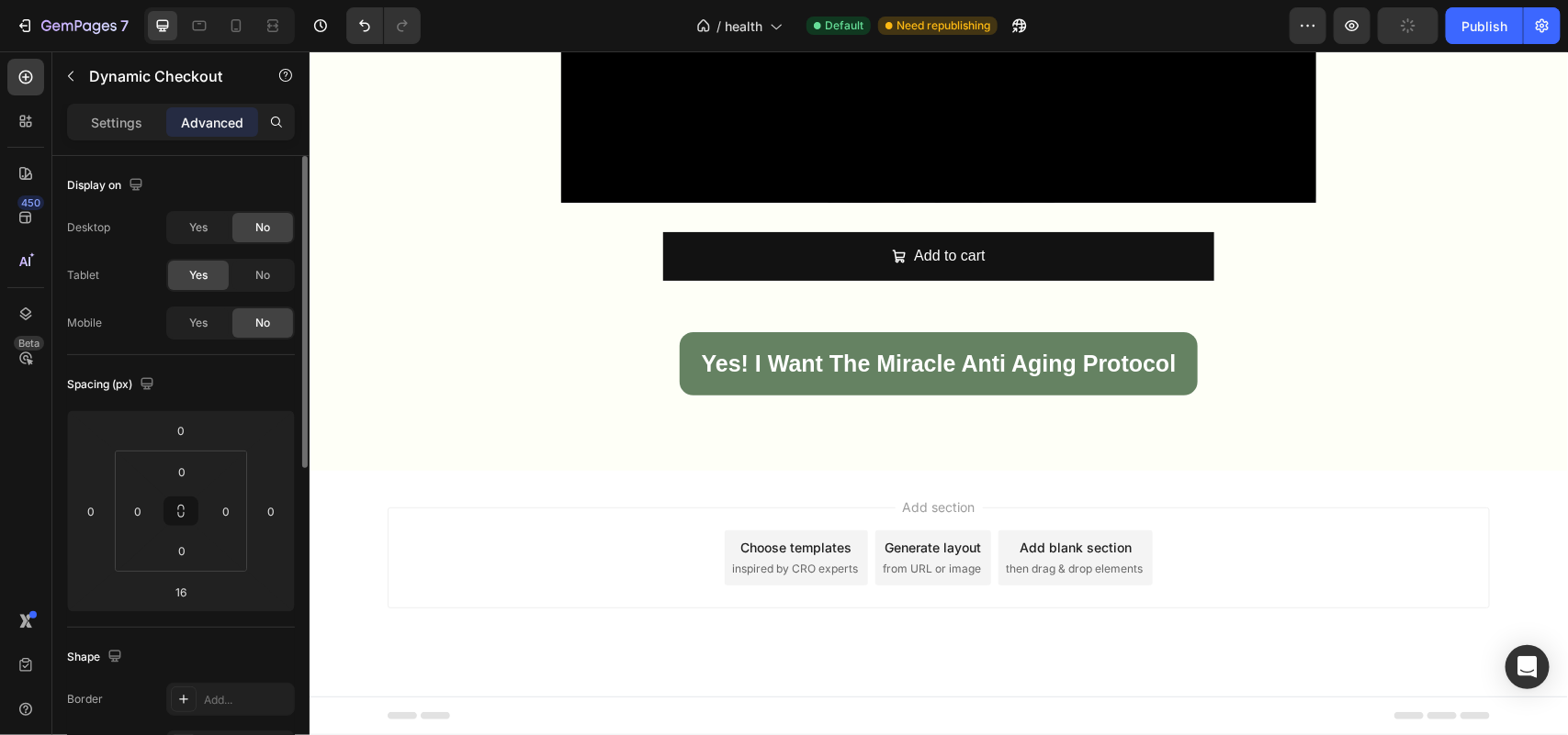
scroll to position [982, 0]
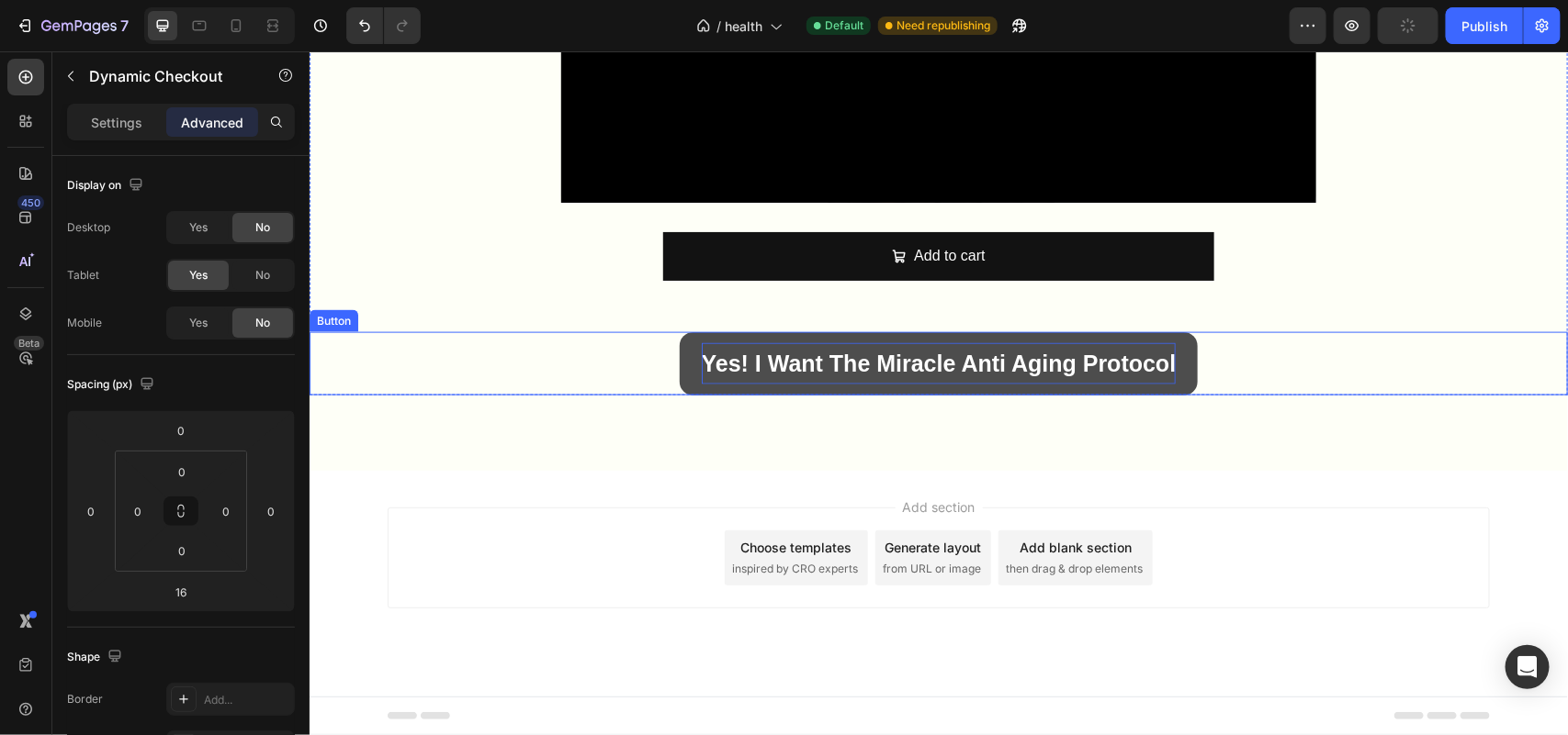
click at [781, 362] on p "Yes! I Want the Miracle Anti Aging Protocol" at bounding box center [938, 363] width 475 height 41
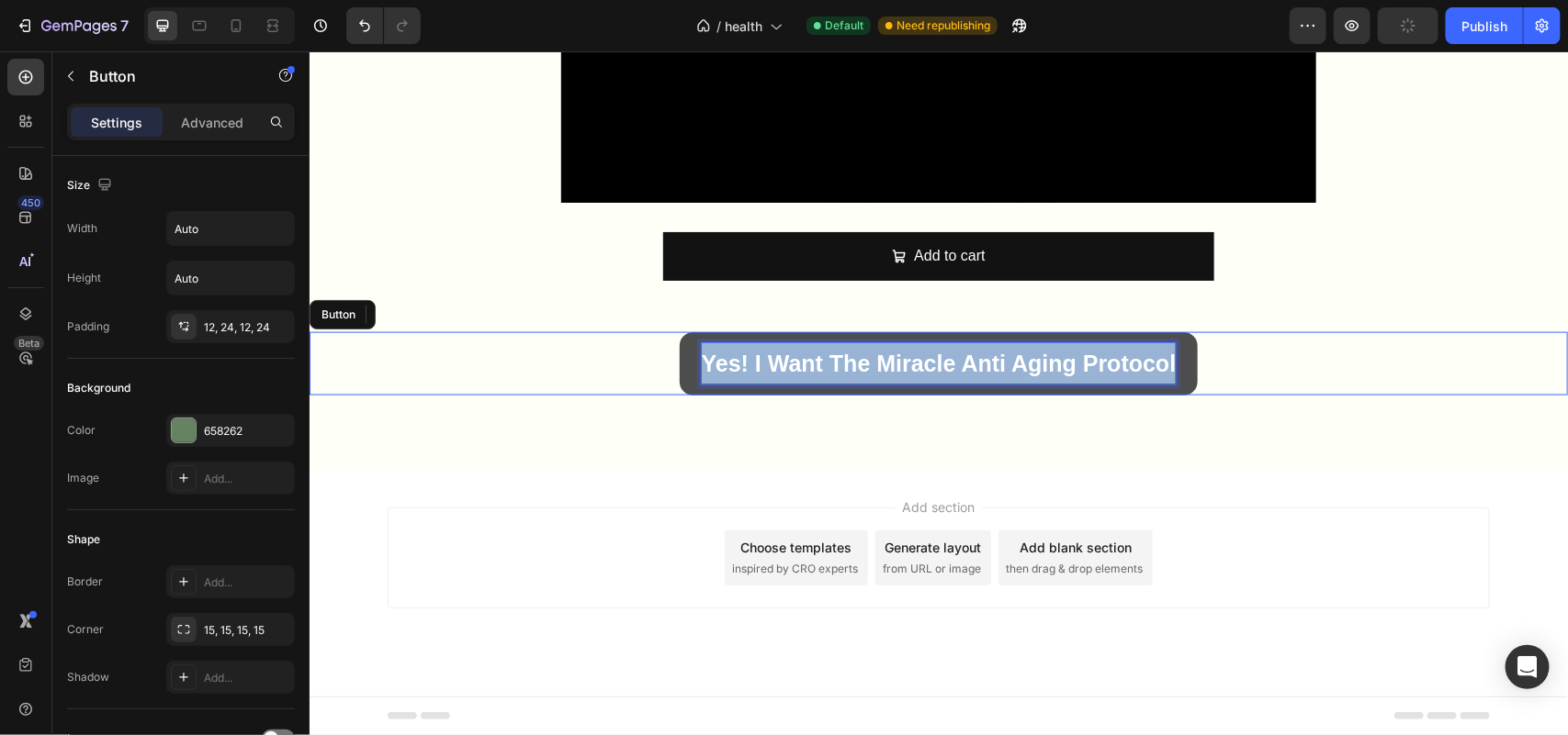
click at [781, 362] on p "Yes! I Want the Miracle Anti Aging Protocol" at bounding box center [938, 363] width 475 height 41
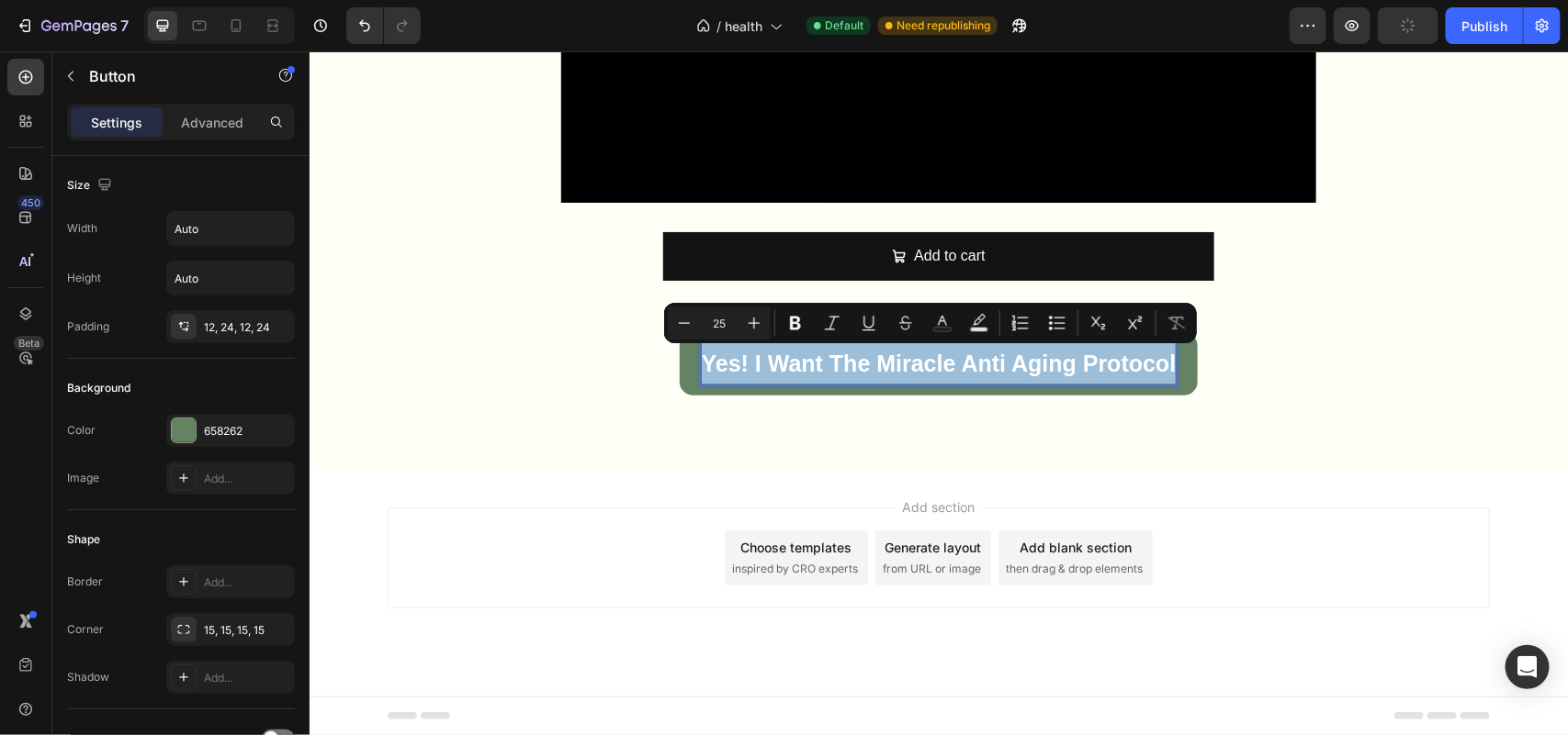
copy p "Yes! I Want the Miracle Anti Aging Protocol"
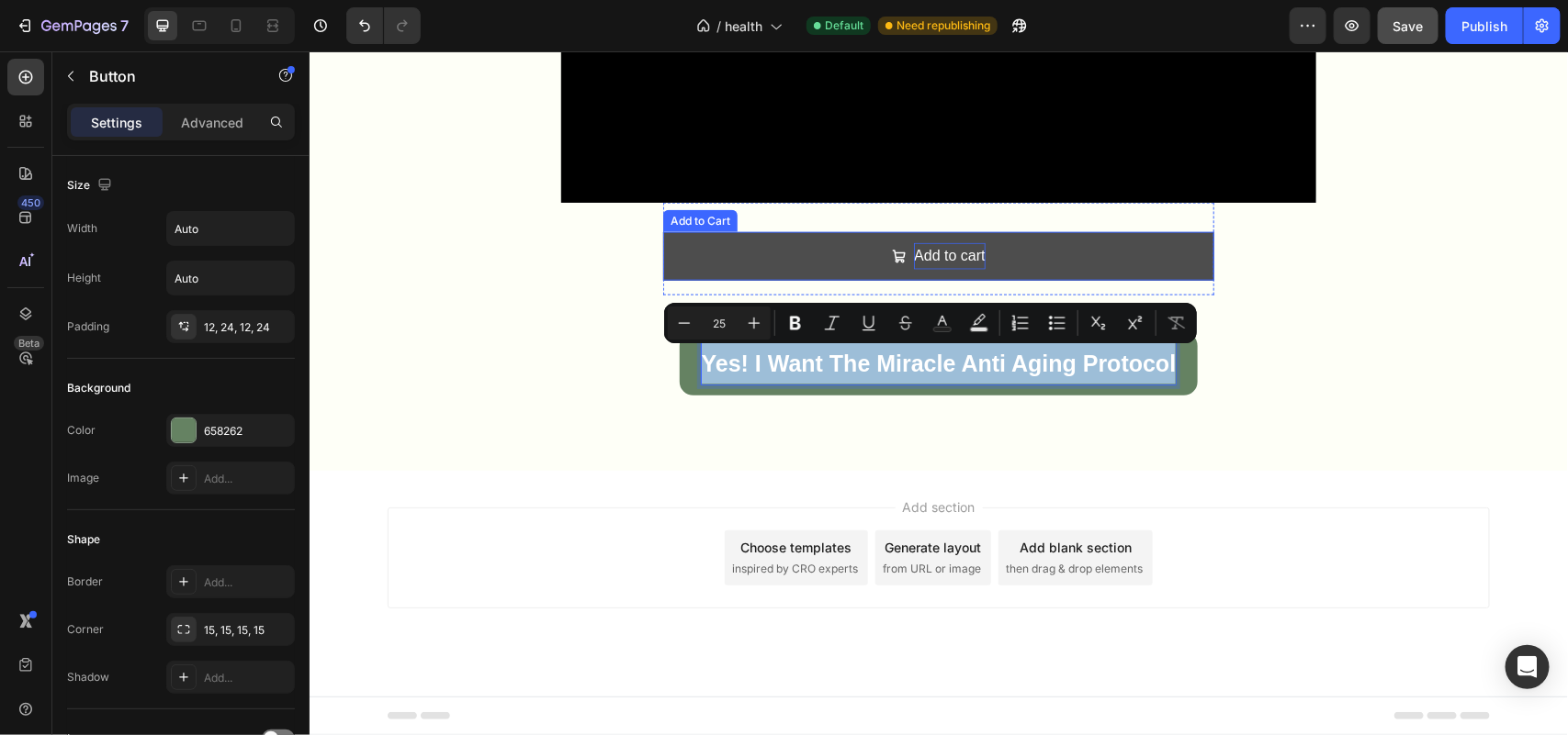
click at [913, 247] on div "Add to cart" at bounding box center [948, 255] width 71 height 26
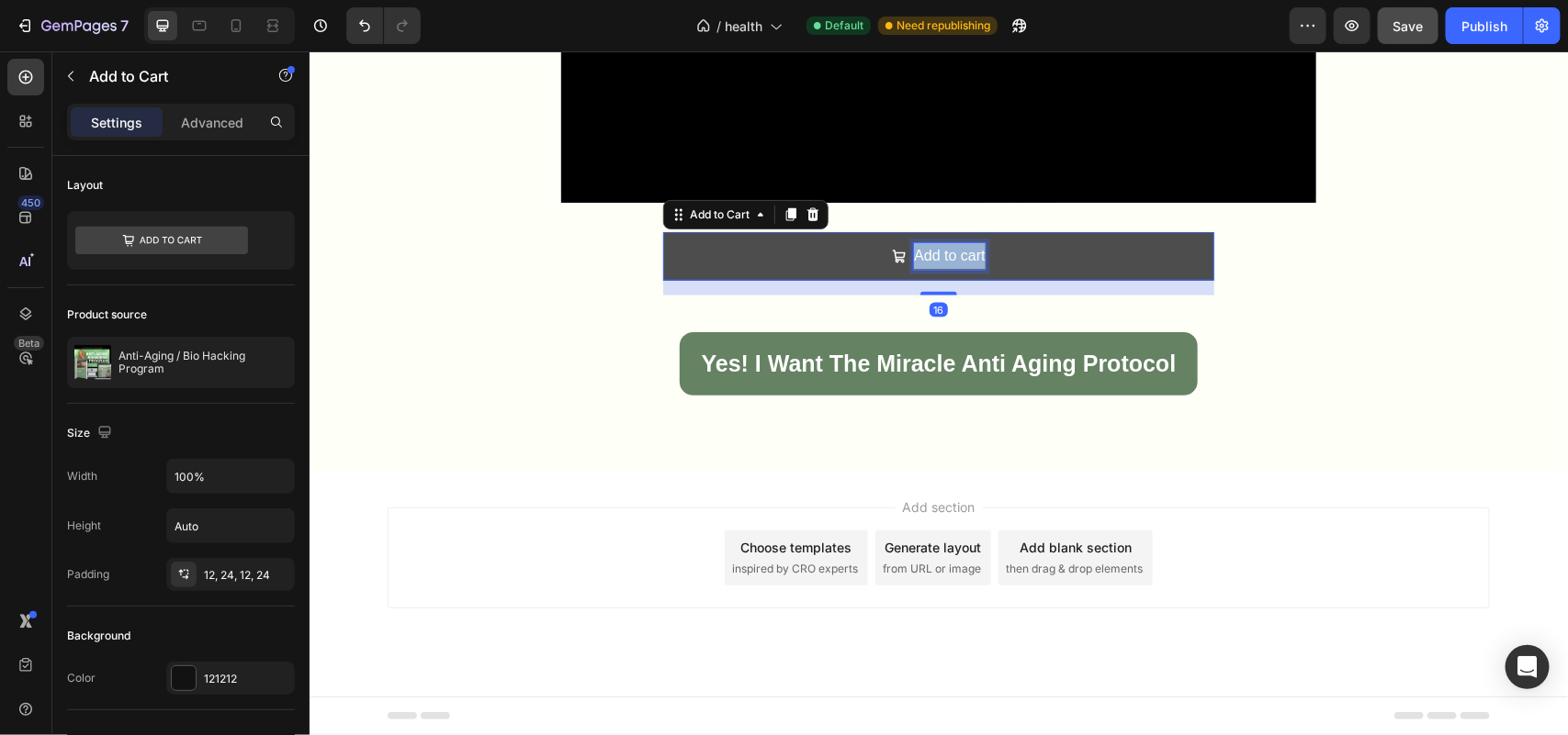
click at [913, 247] on p "Add to cart" at bounding box center [948, 255] width 71 height 26
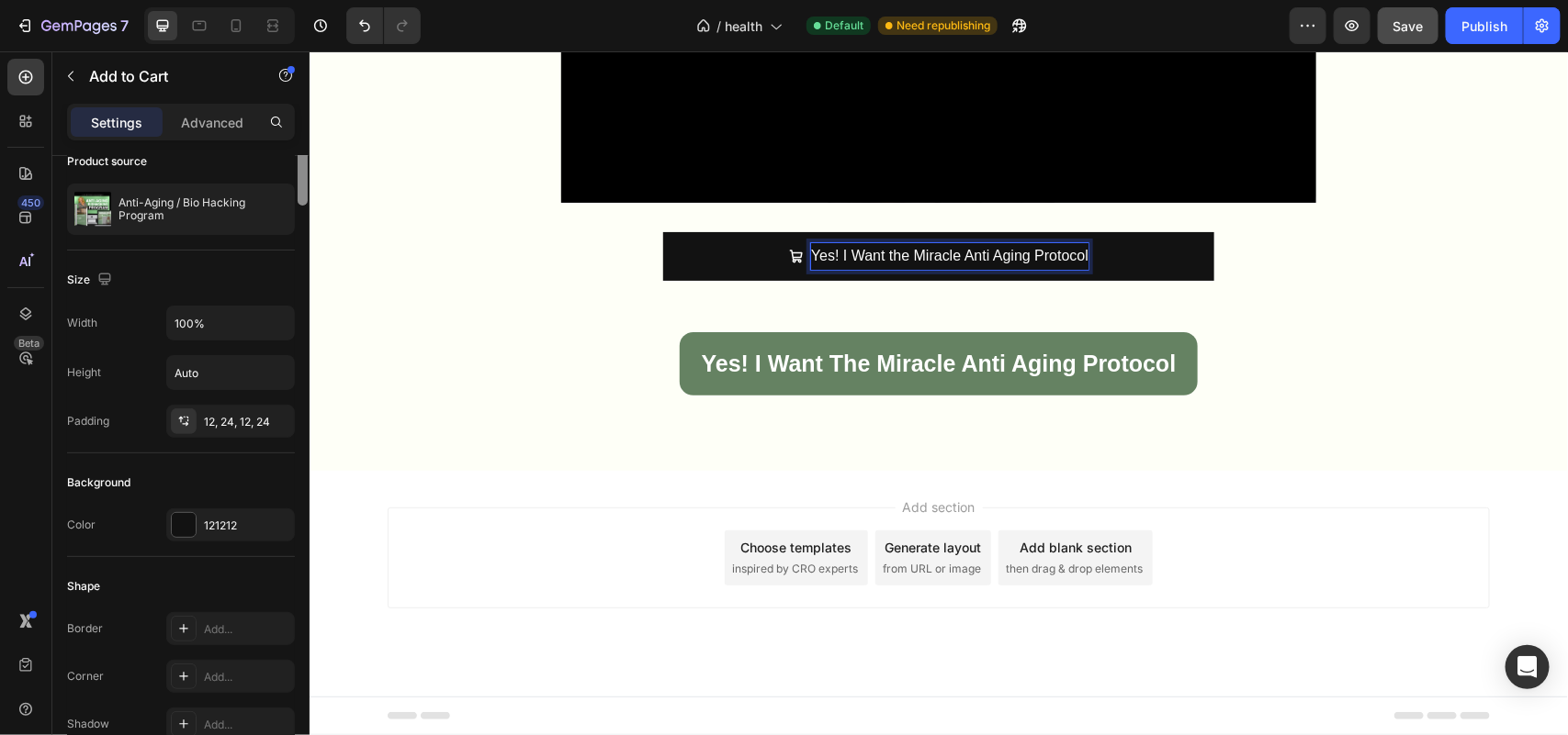
scroll to position [264, 0]
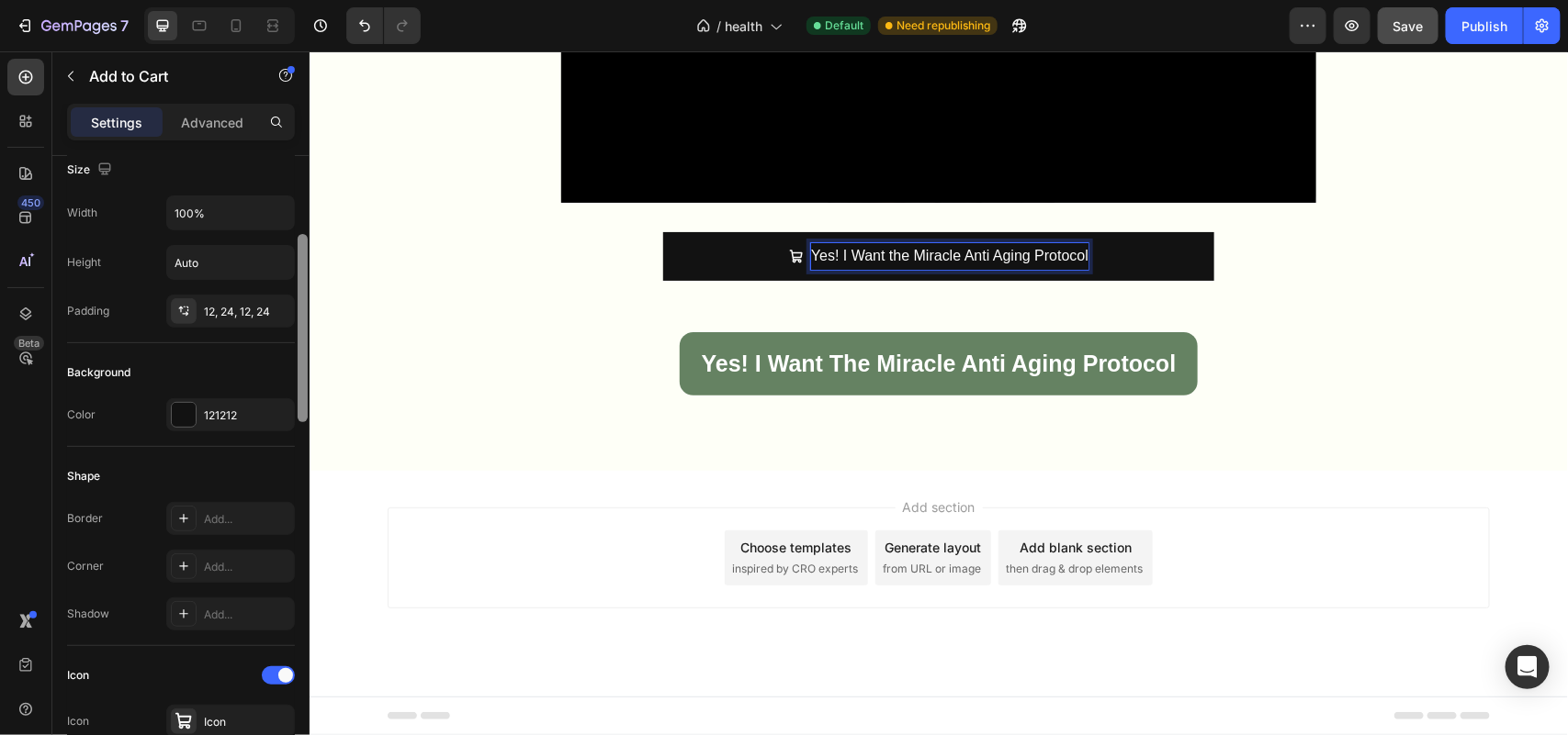
drag, startPoint x: 300, startPoint y: 332, endPoint x: 297, endPoint y: 412, distance: 80.1
click at [297, 412] on div at bounding box center [302, 328] width 10 height 188
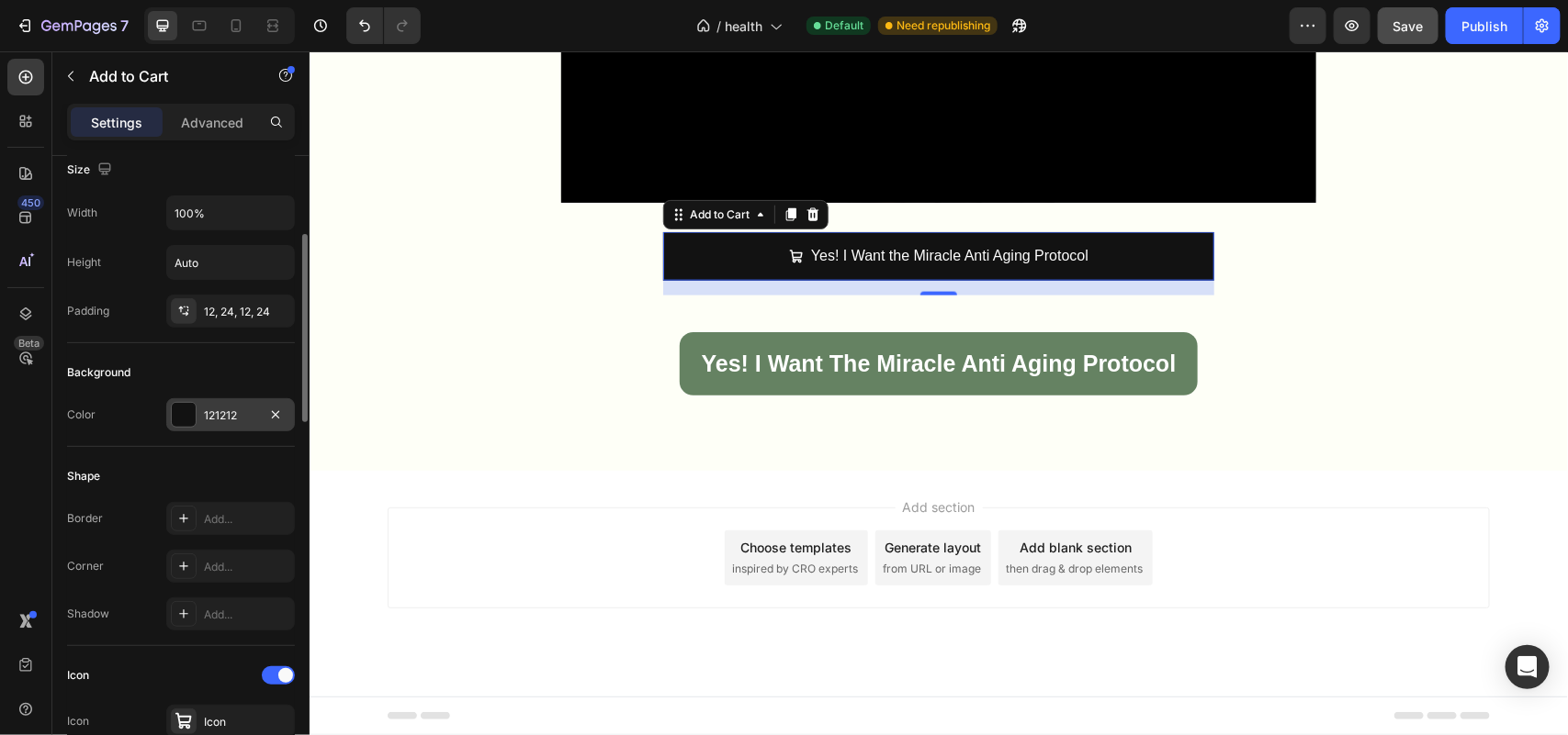
click at [186, 409] on div at bounding box center [183, 415] width 24 height 24
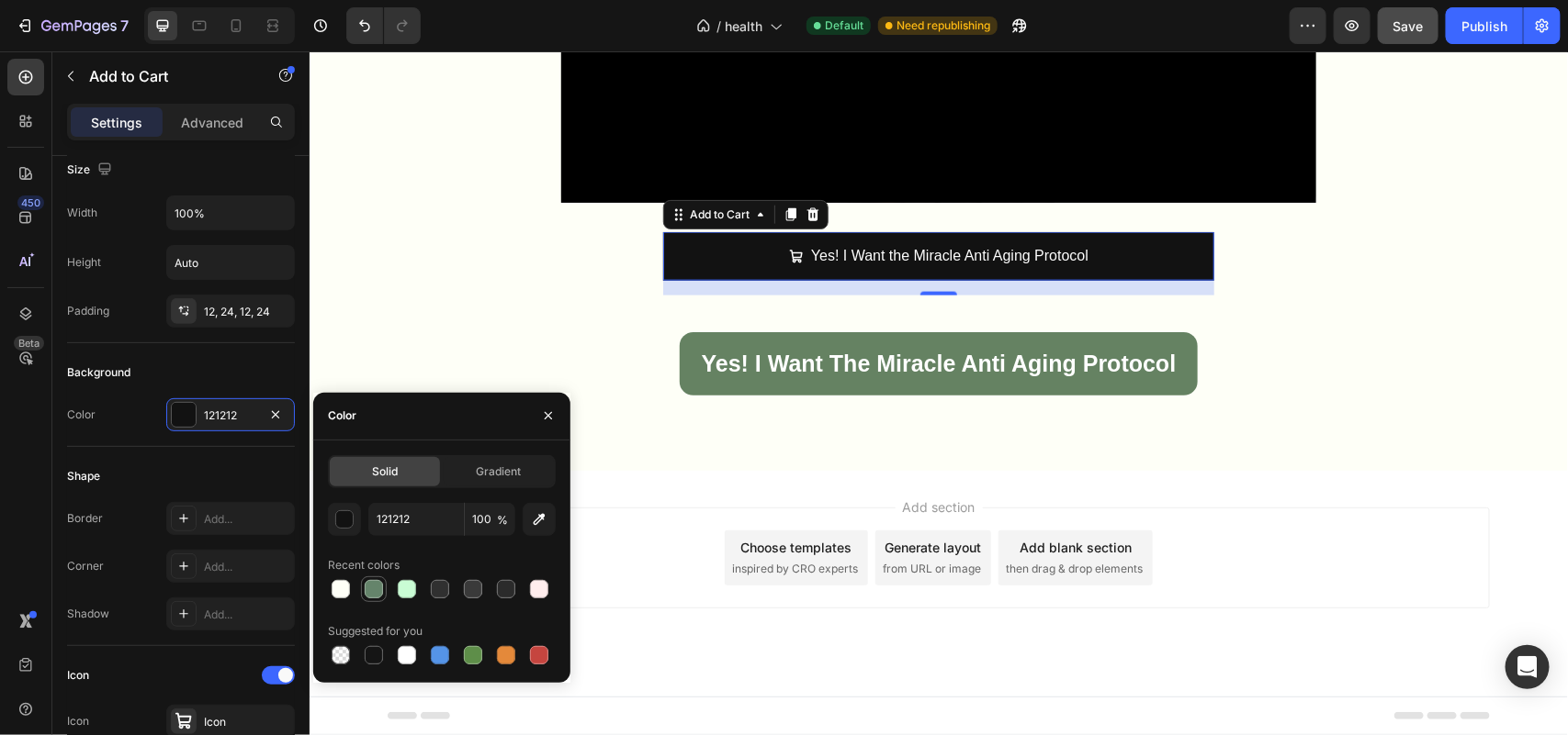
click at [375, 592] on div at bounding box center [374, 589] width 19 height 19
type input "65846B"
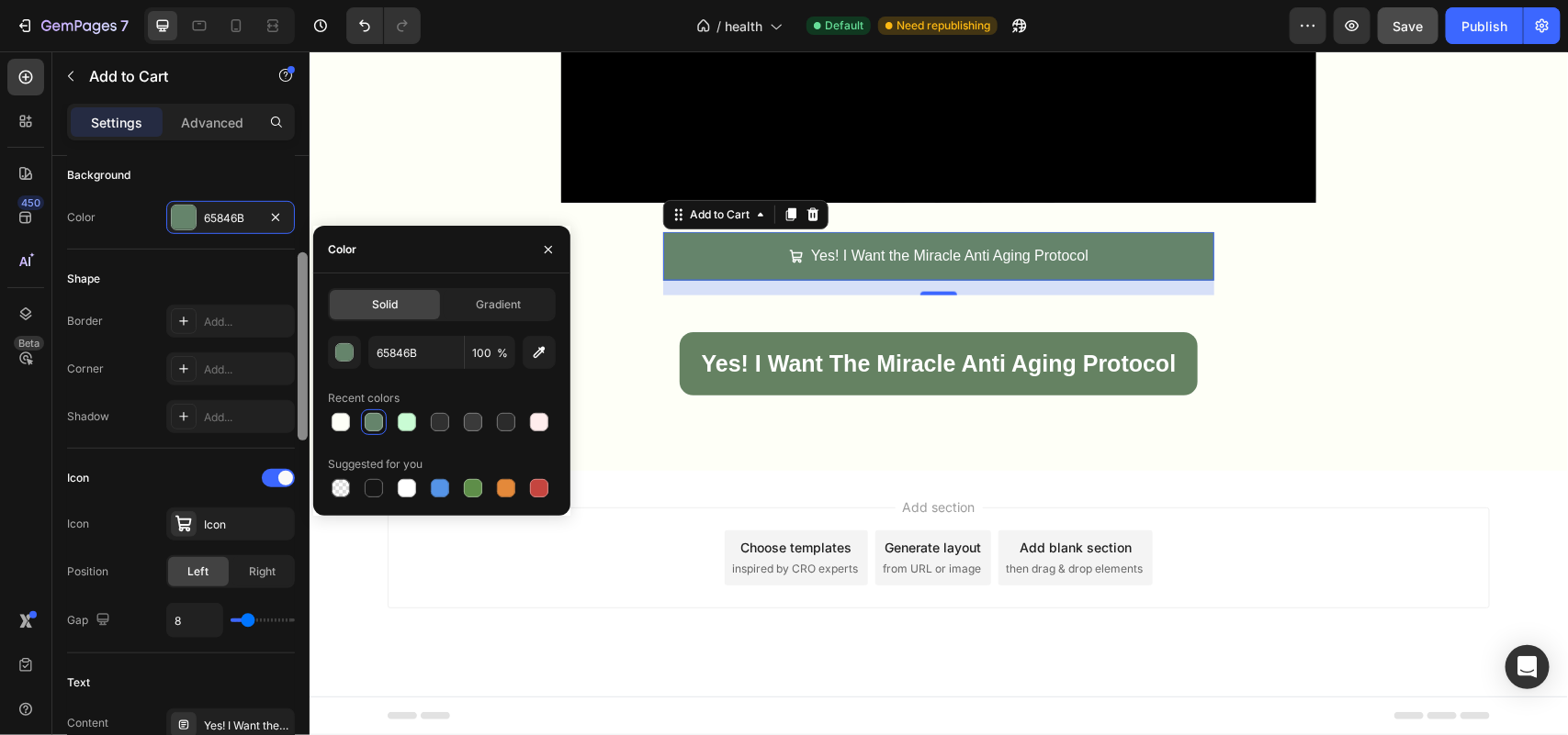
drag, startPoint x: 300, startPoint y: 338, endPoint x: 296, endPoint y: 398, distance: 60.1
click at [296, 398] on div at bounding box center [303, 440] width 14 height 631
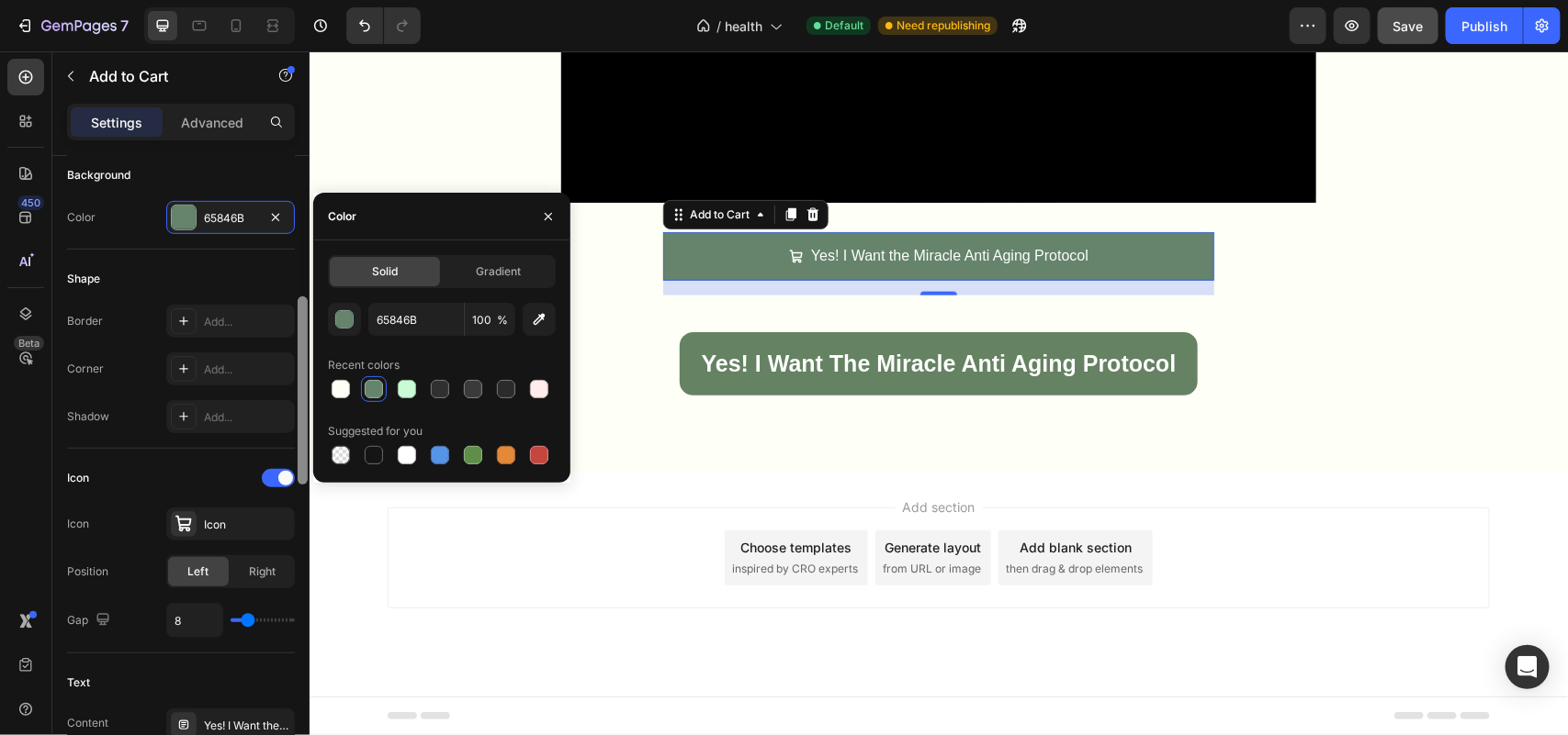
scroll to position [464, 0]
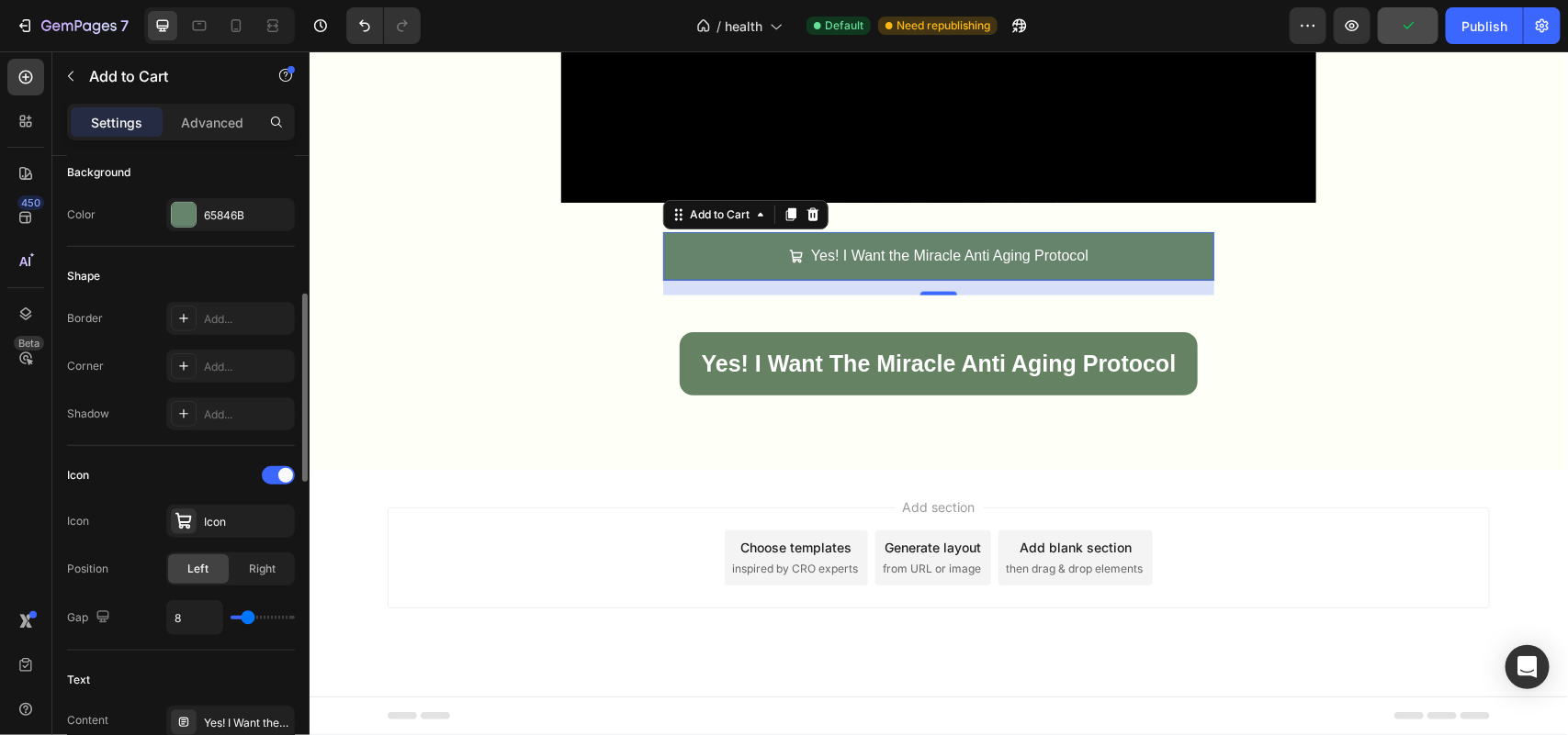
click at [134, 407] on div "Shadow Add..." at bounding box center [180, 415] width 228 height 33
click at [216, 359] on div "Add..." at bounding box center [230, 367] width 128 height 33
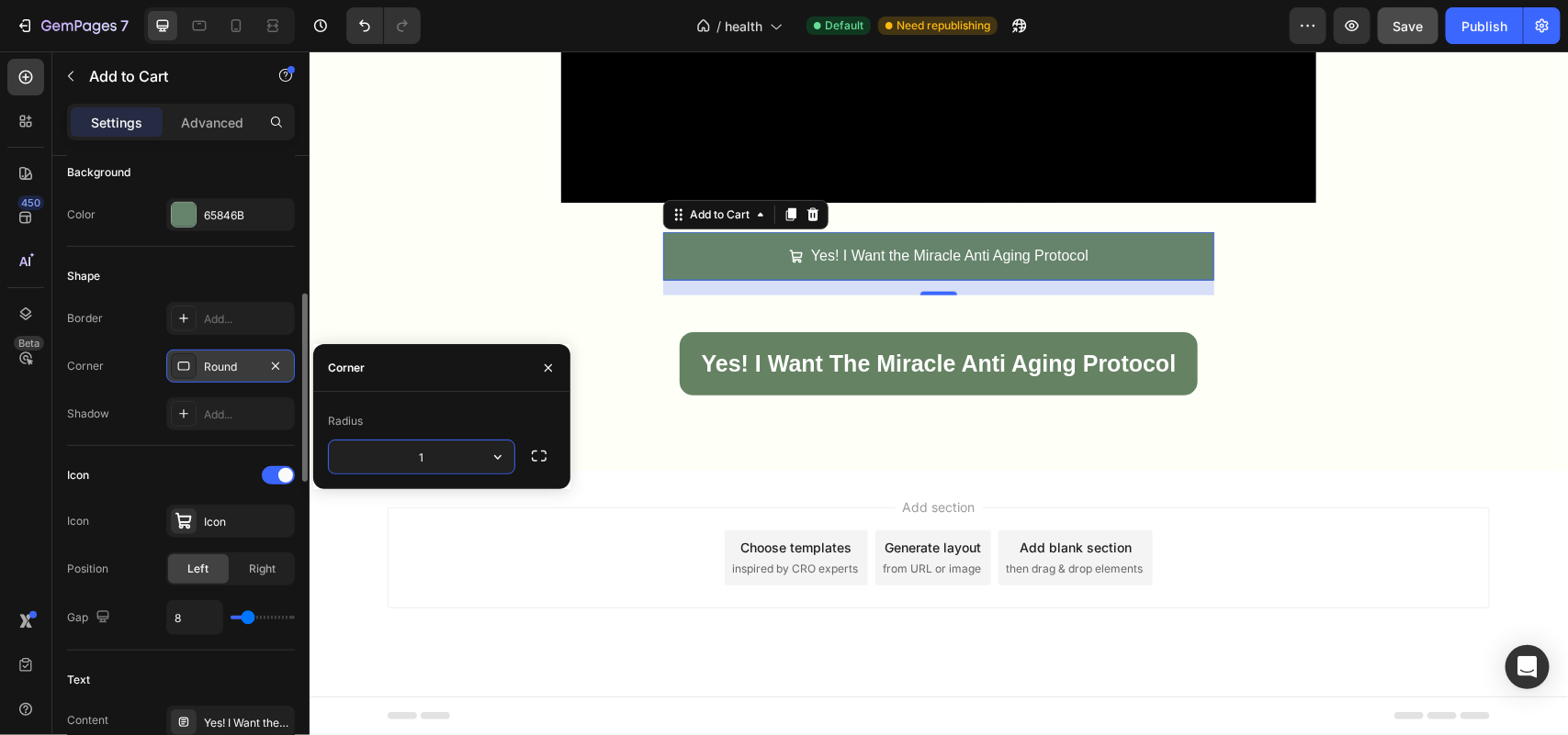
type input "15"
click at [140, 418] on div "Shadow Add..." at bounding box center [180, 415] width 228 height 33
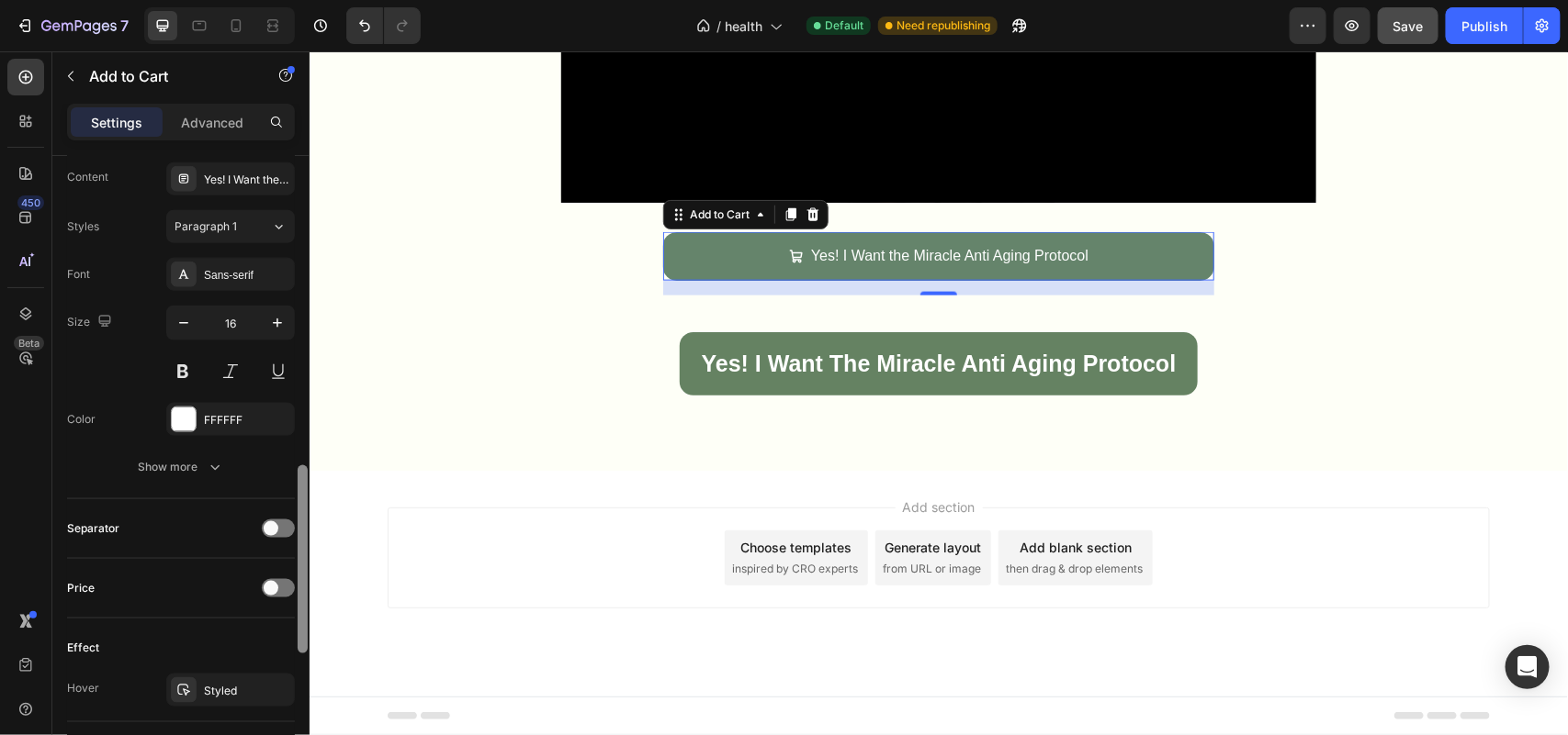
scroll to position [1016, 0]
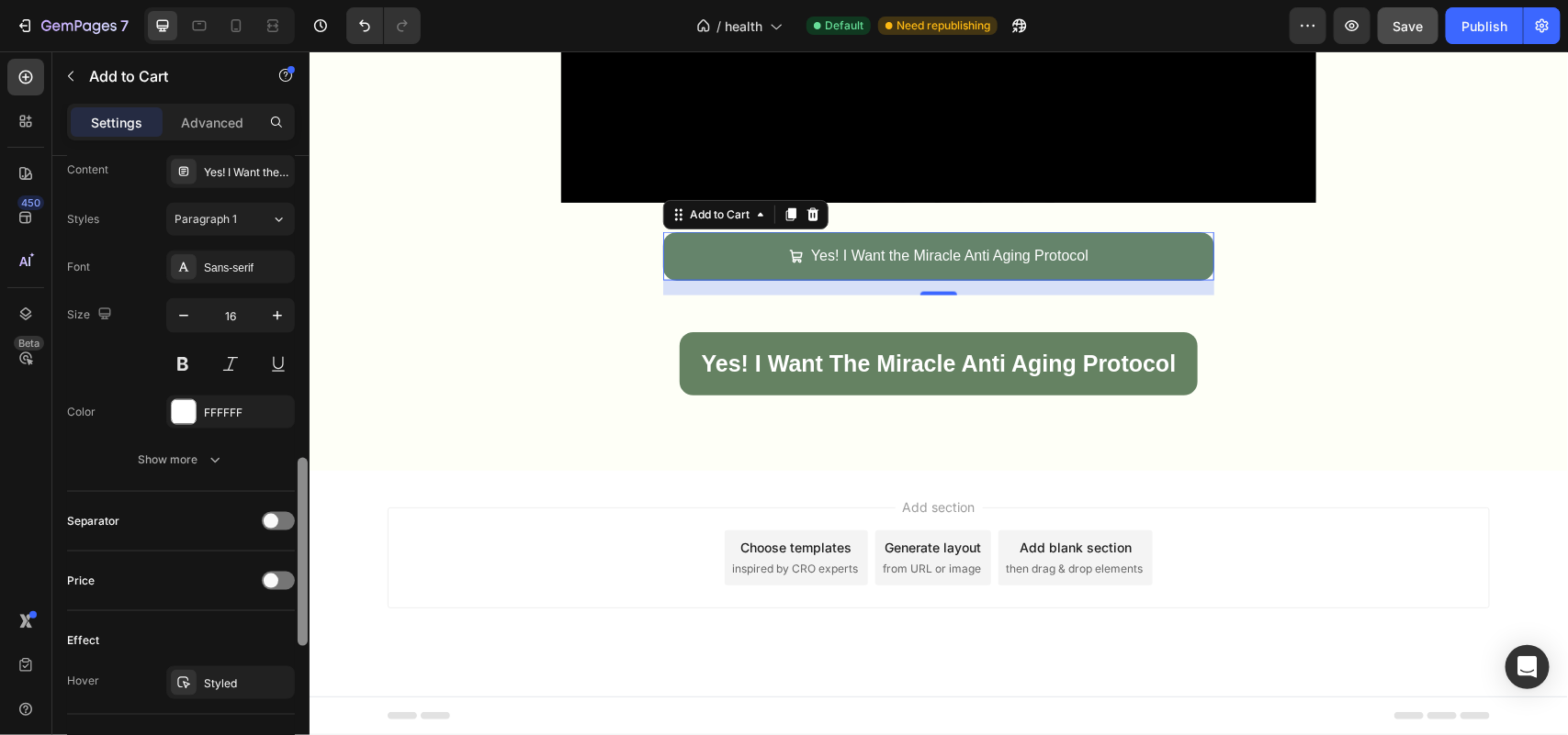
drag, startPoint x: 297, startPoint y: 414, endPoint x: 260, endPoint y: 438, distance: 44.1
click at [299, 579] on div at bounding box center [302, 552] width 10 height 188
click at [268, 323] on icon "button" at bounding box center [277, 314] width 19 height 19
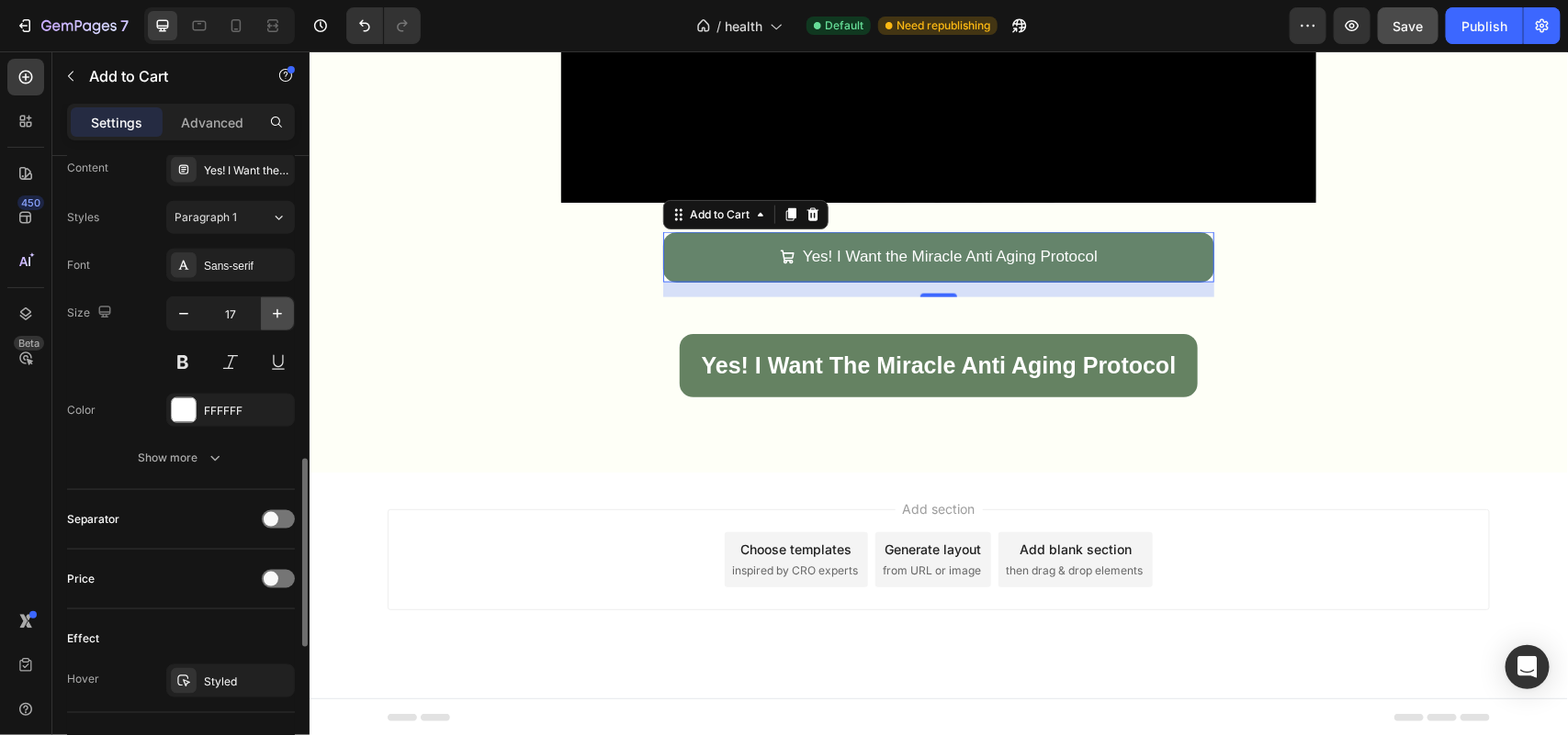
click at [268, 323] on icon "button" at bounding box center [277, 314] width 19 height 19
click at [271, 323] on icon "button" at bounding box center [277, 314] width 19 height 19
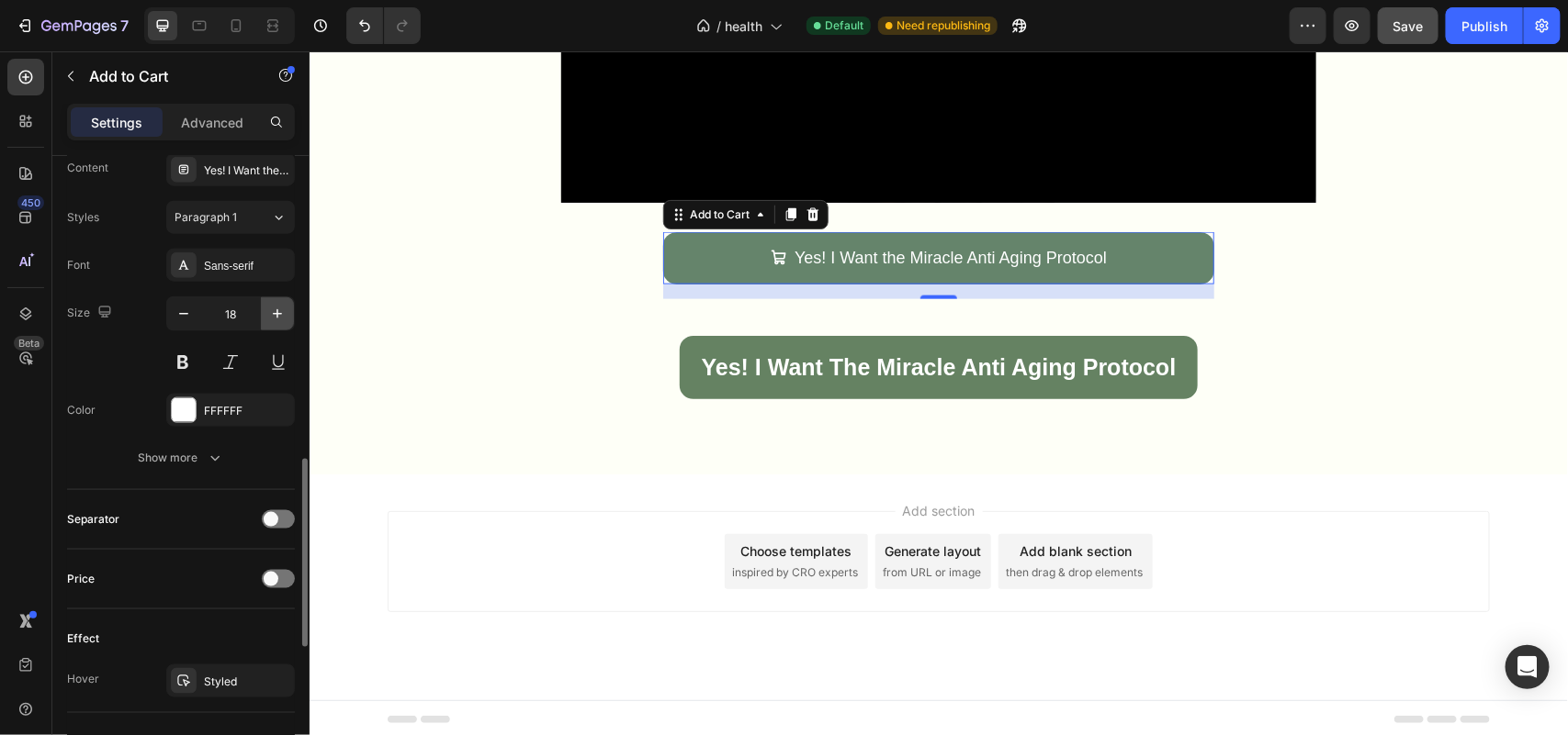
click at [271, 323] on icon "button" at bounding box center [277, 314] width 19 height 19
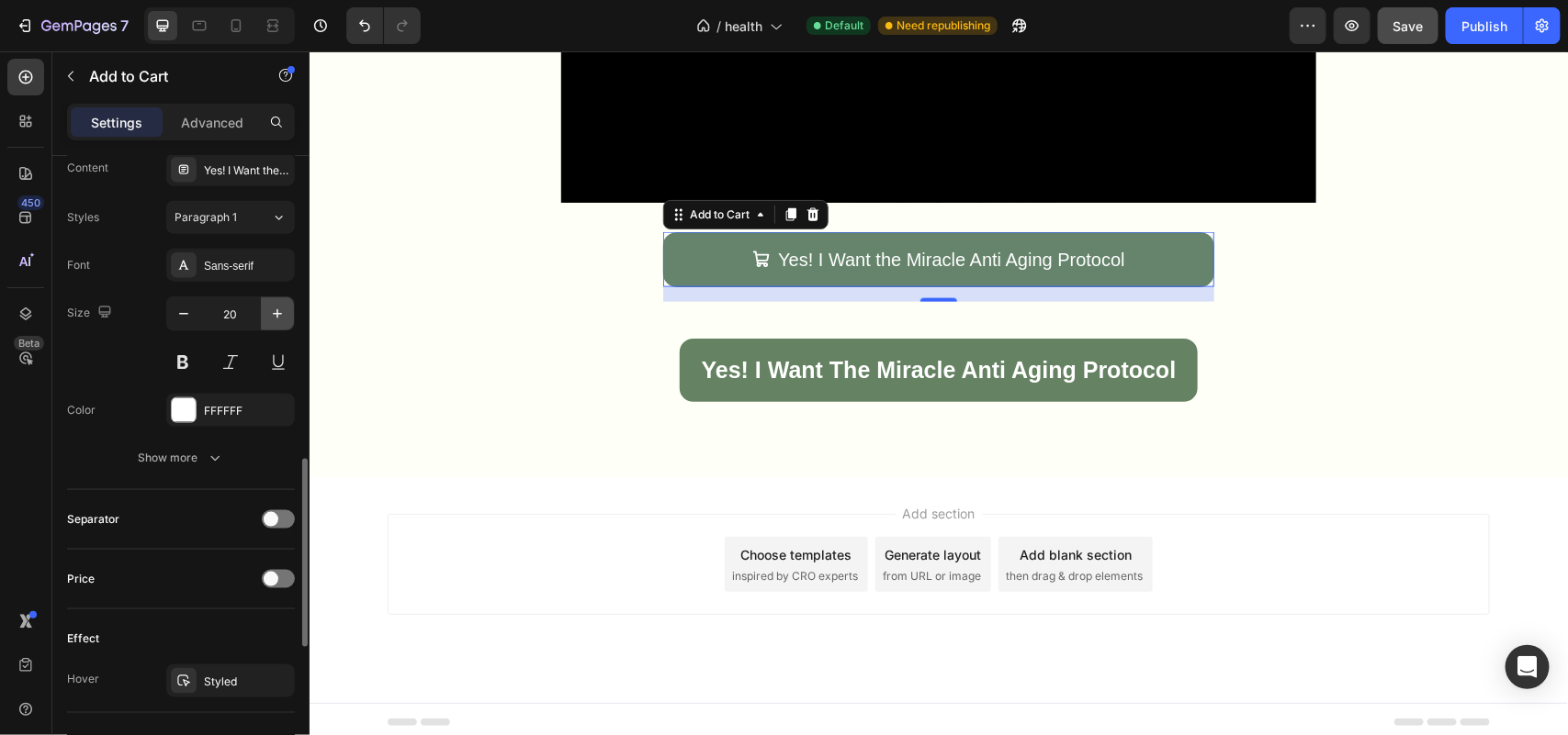
click at [271, 323] on icon "button" at bounding box center [277, 314] width 19 height 19
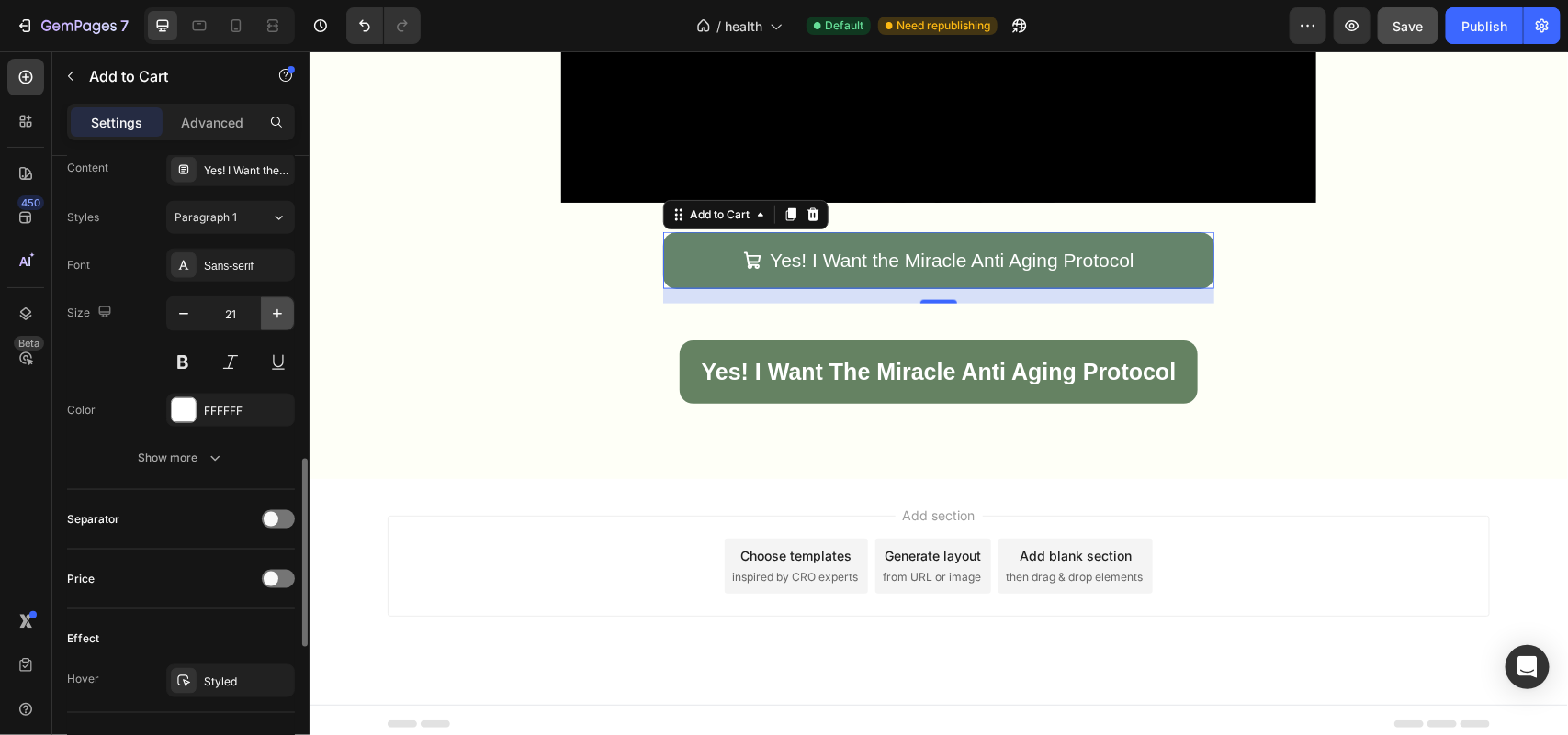
click at [271, 323] on icon "button" at bounding box center [277, 314] width 19 height 19
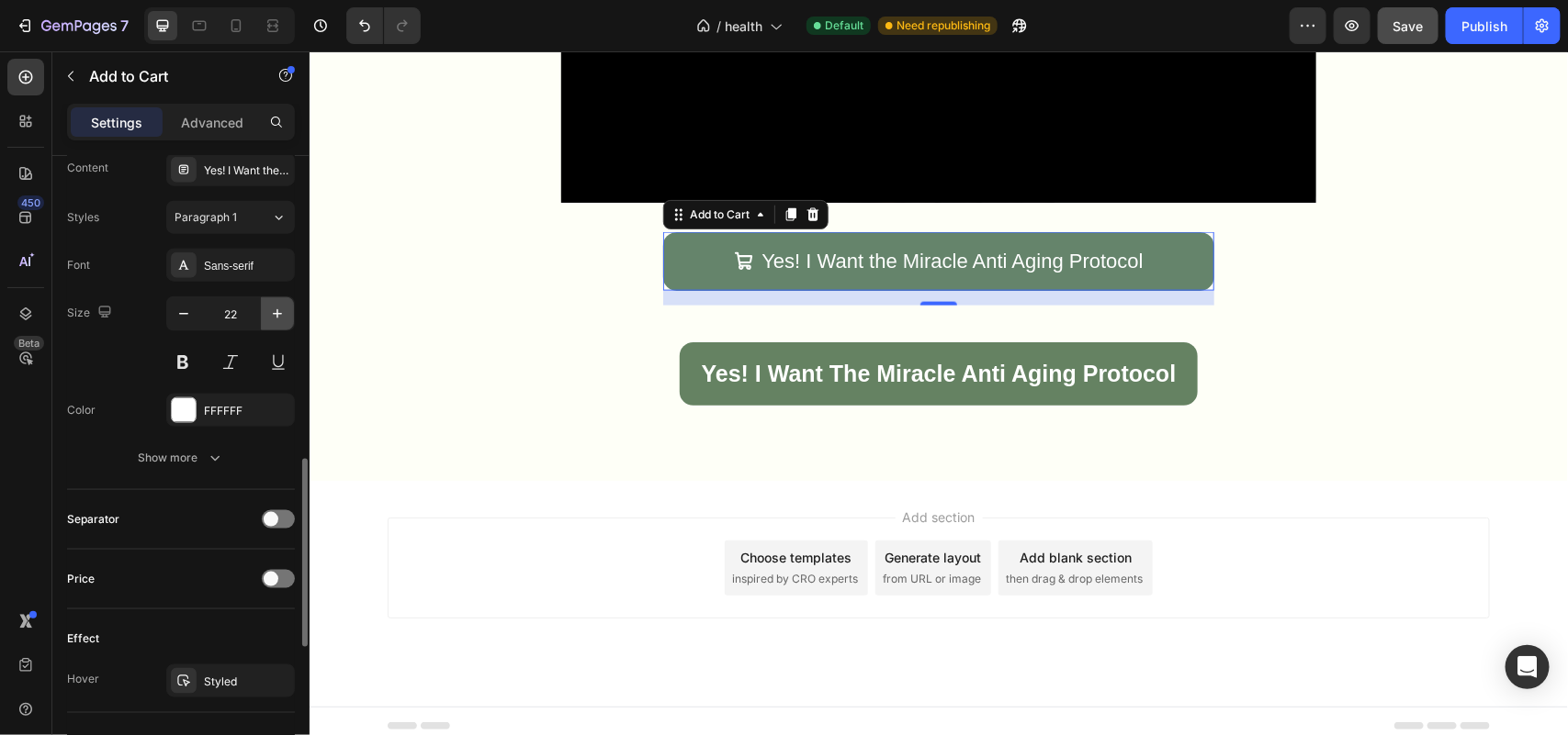
click at [271, 323] on icon "button" at bounding box center [277, 314] width 19 height 19
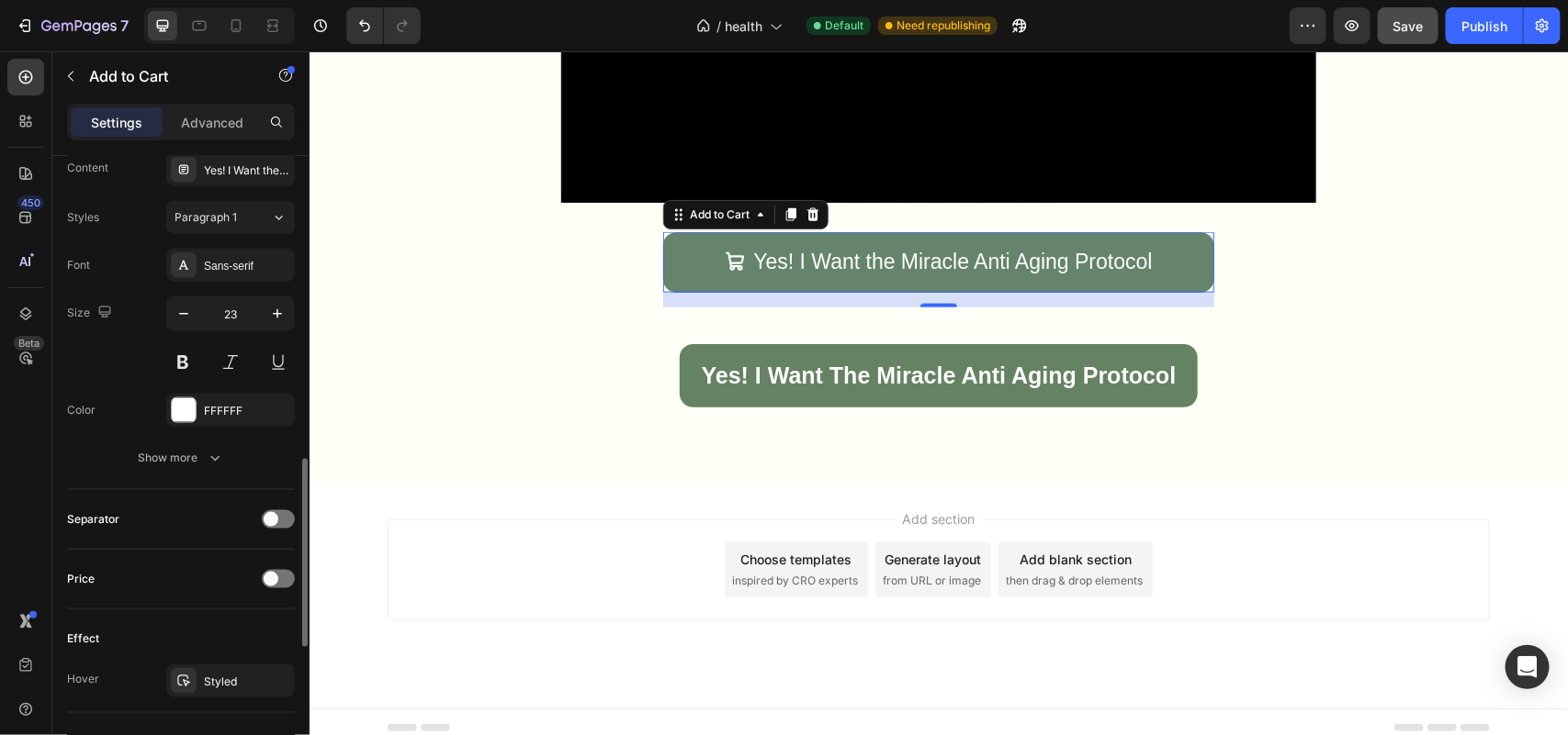
type input "24"
click at [190, 363] on button at bounding box center [183, 363] width 33 height 33
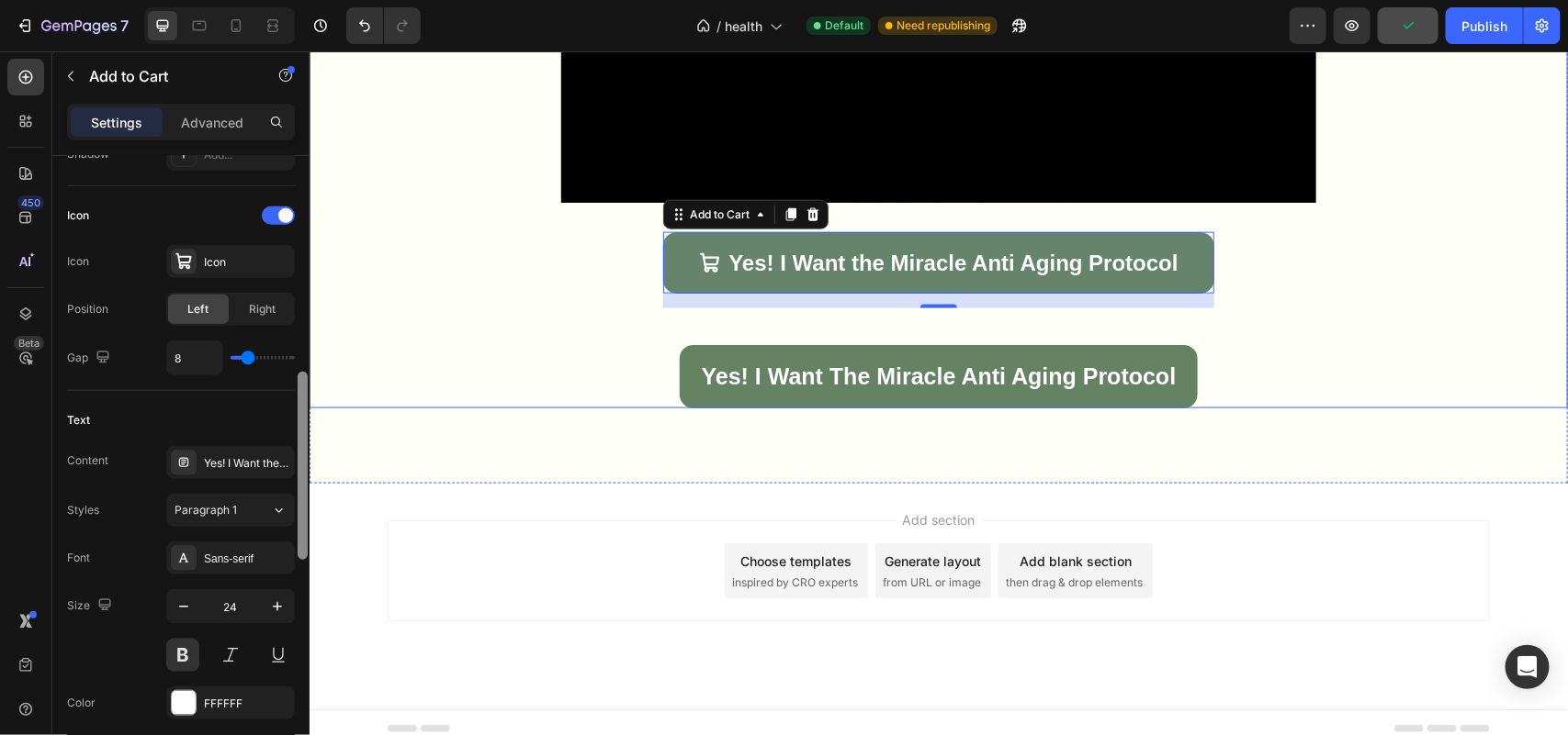
drag, startPoint x: 610, startPoint y: 524, endPoint x: 314, endPoint y: 298, distance: 372.4
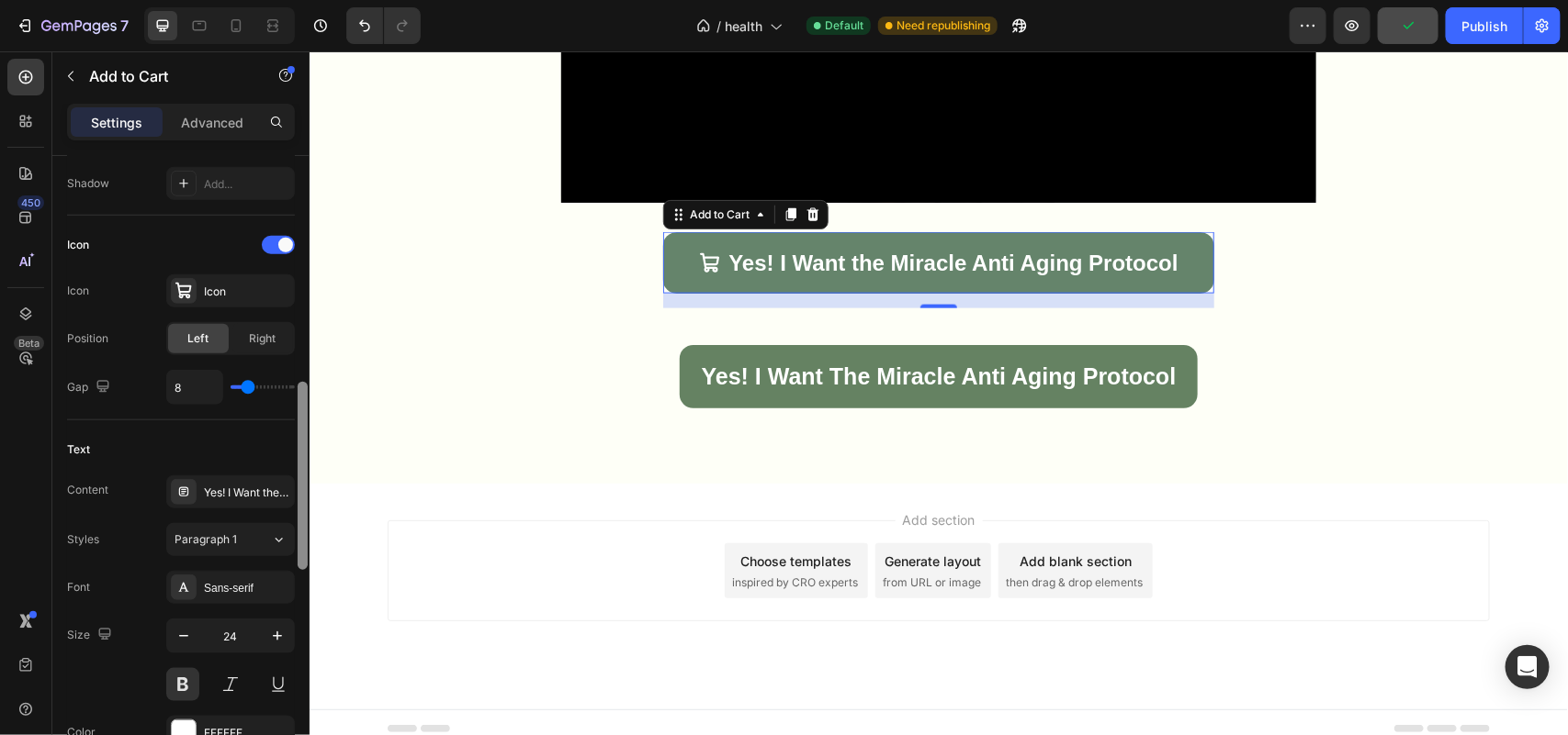
scroll to position [709, 0]
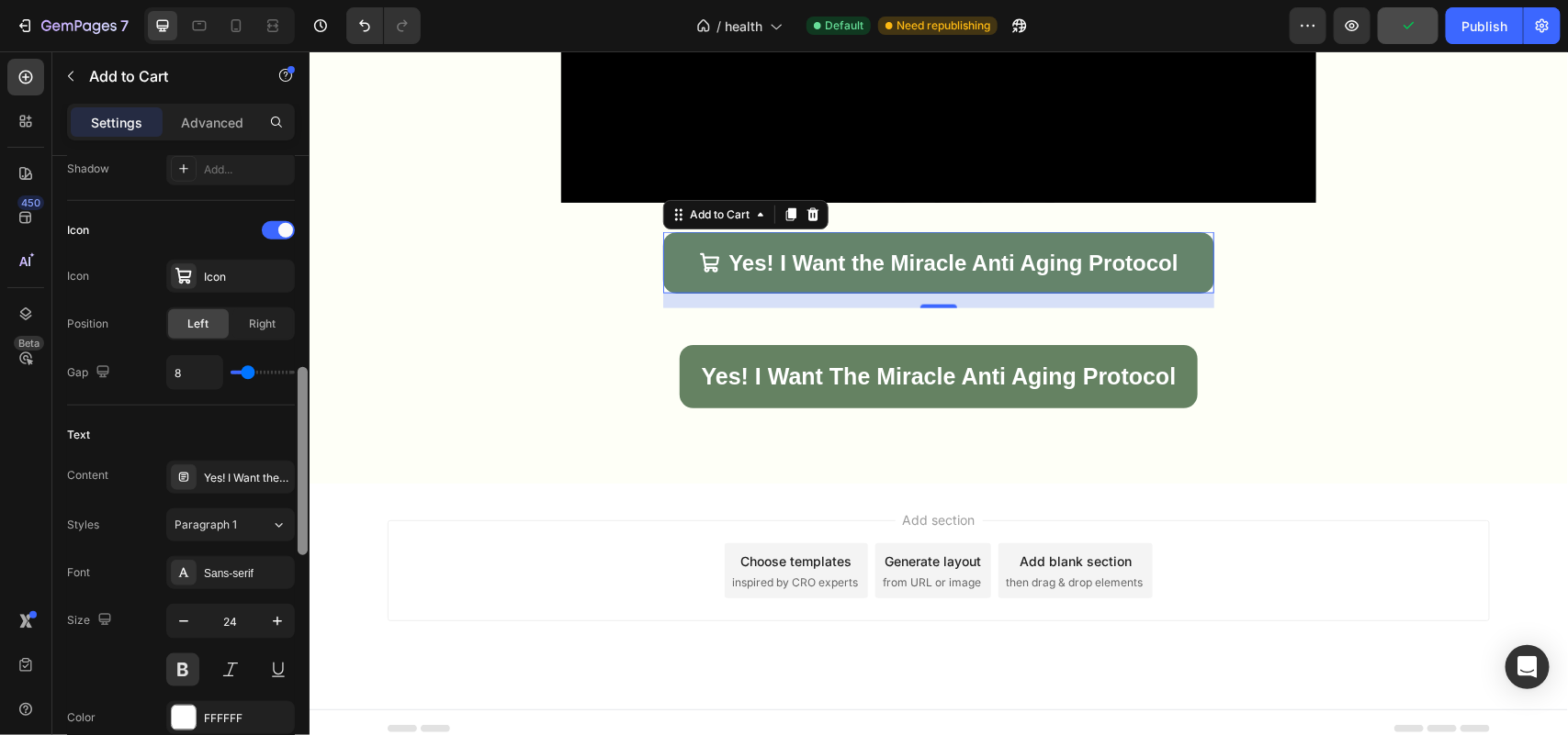
click at [277, 382] on div "8" at bounding box center [230, 372] width 128 height 35
click at [225, 282] on div "Icon" at bounding box center [247, 276] width 86 height 17
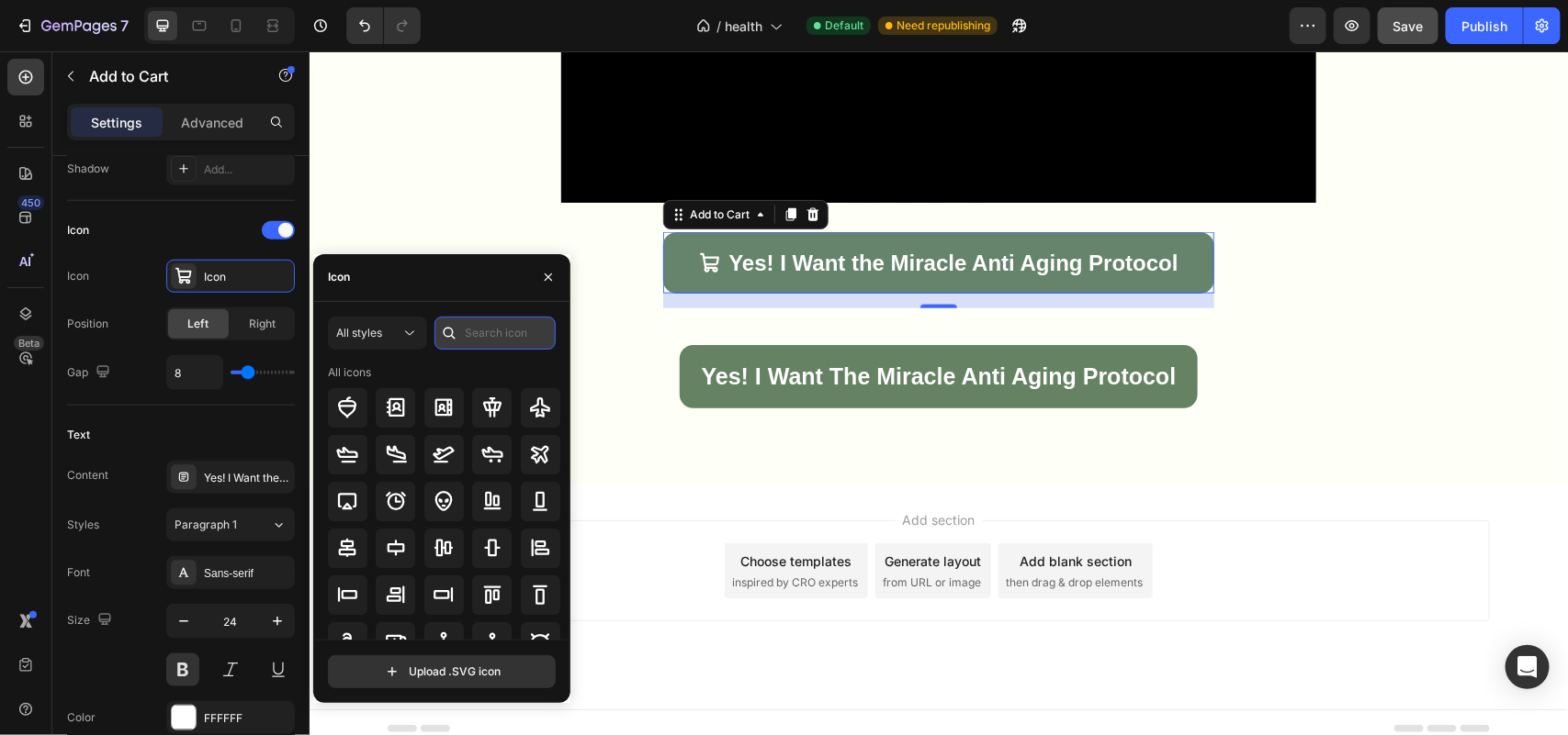
click at [480, 332] on input "text" at bounding box center [495, 333] width 122 height 33
drag, startPoint x: 562, startPoint y: 493, endPoint x: 562, endPoint y: 511, distance: 18.0
click at [562, 511] on div "All icons" at bounding box center [447, 502] width 240 height 275
click at [476, 340] on input "text" at bounding box center [495, 333] width 122 height 33
drag, startPoint x: 561, startPoint y: 473, endPoint x: 450, endPoint y: 418, distance: 123.9
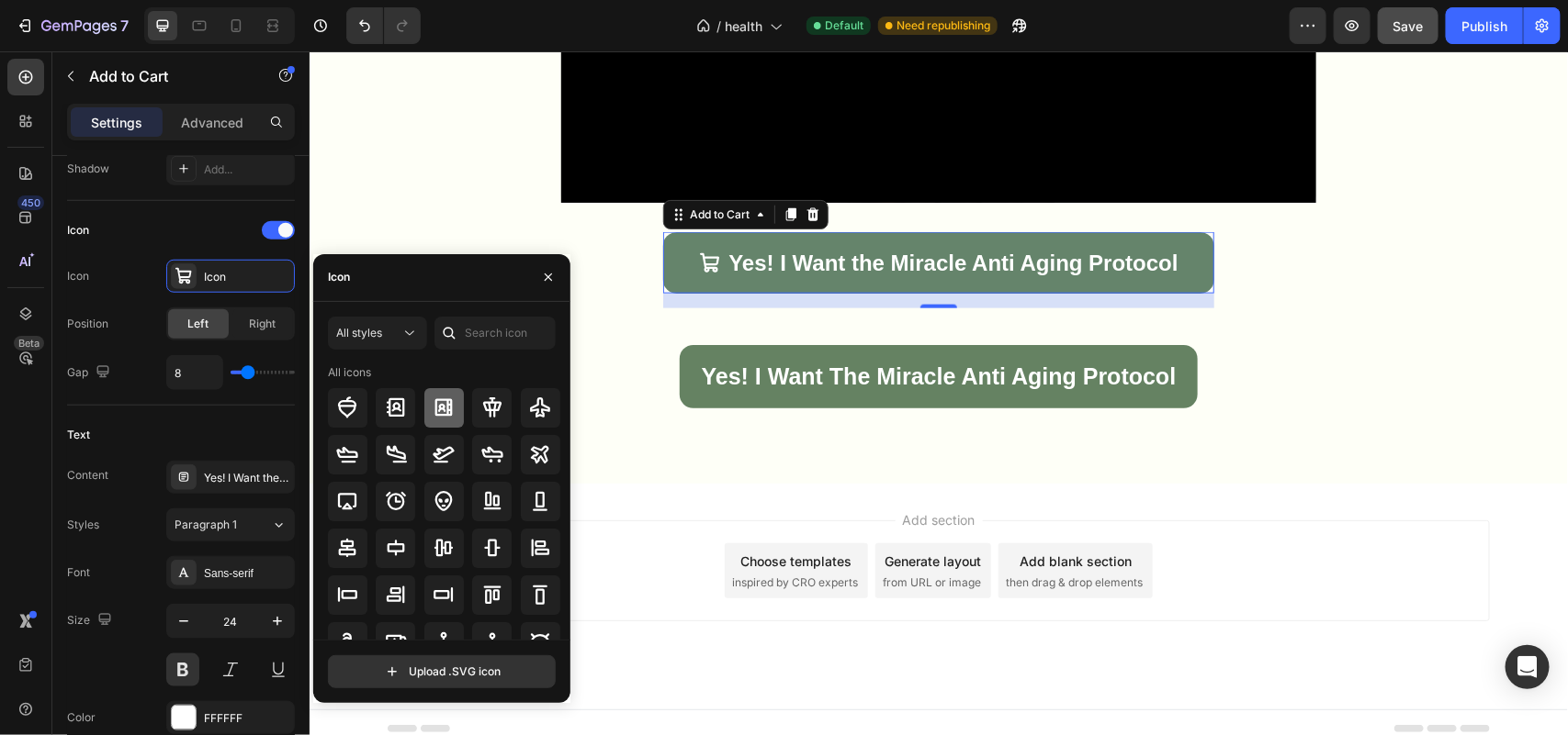
click at [566, 513] on div "All icons" at bounding box center [447, 502] width 240 height 275
click at [205, 231] on div "Icon" at bounding box center [180, 230] width 228 height 29
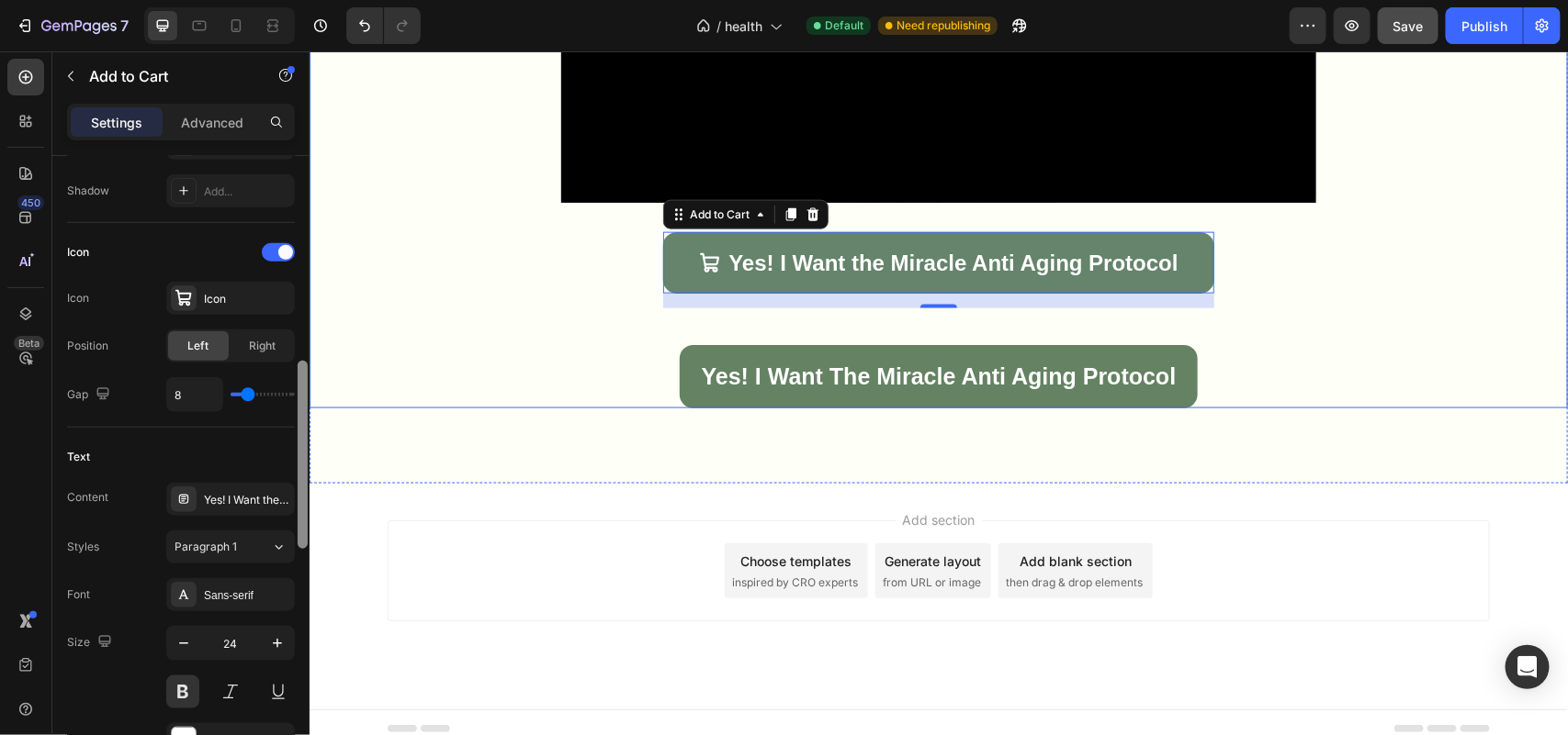
drag, startPoint x: 614, startPoint y: 439, endPoint x: 314, endPoint y: 296, distance: 332.3
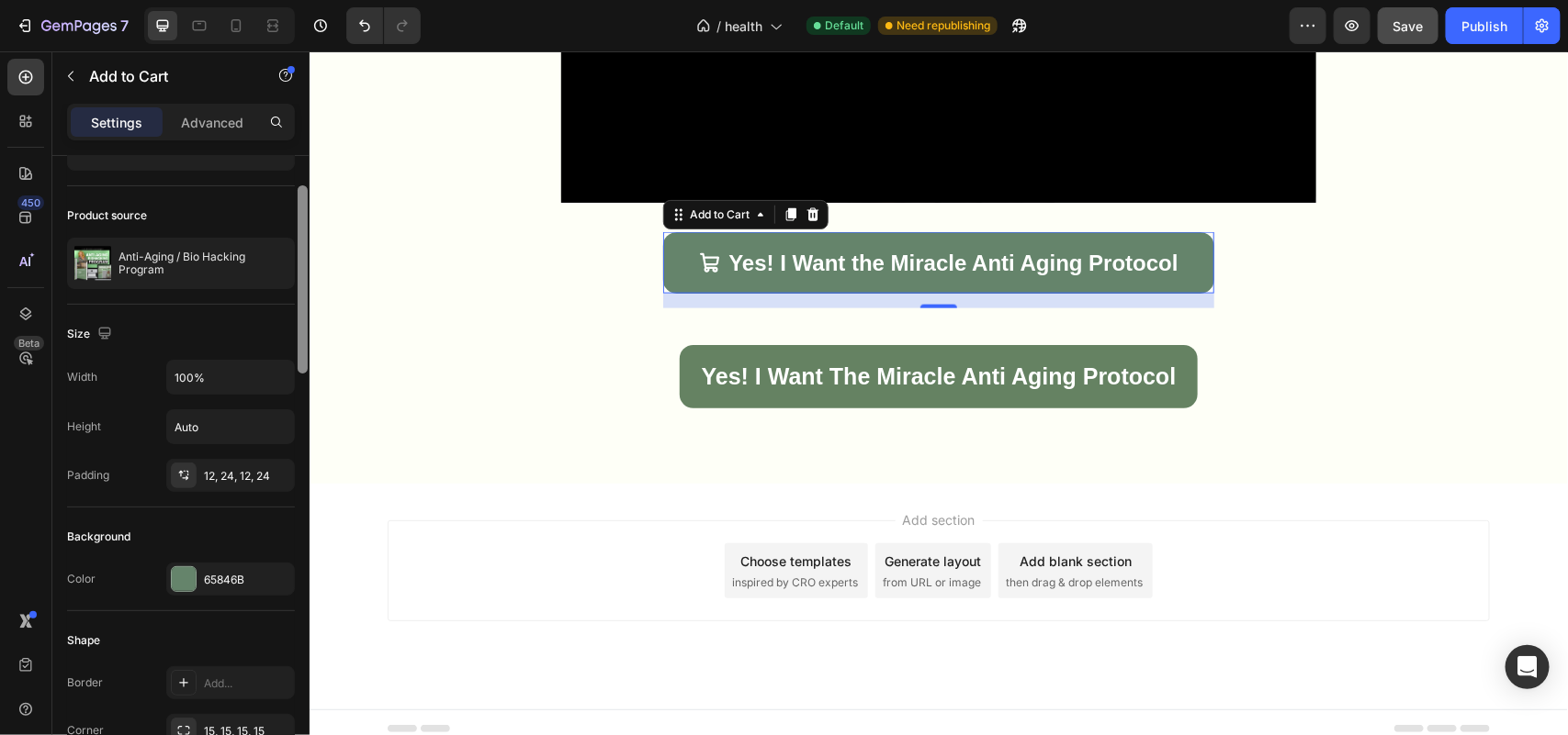
scroll to position [730, 0]
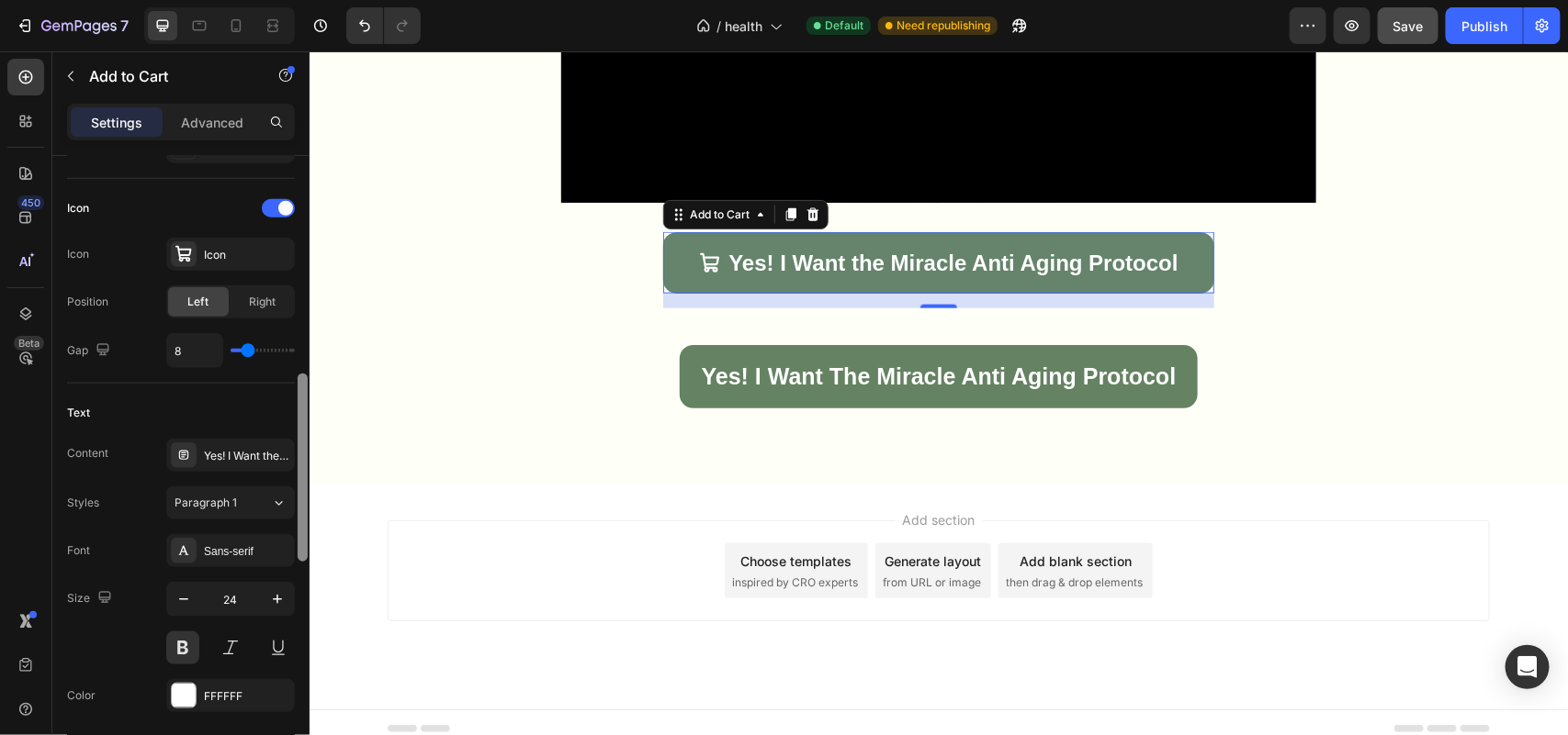
click at [296, 207] on div at bounding box center [303, 471] width 14 height 631
click at [227, 253] on div "Icon" at bounding box center [247, 255] width 86 height 17
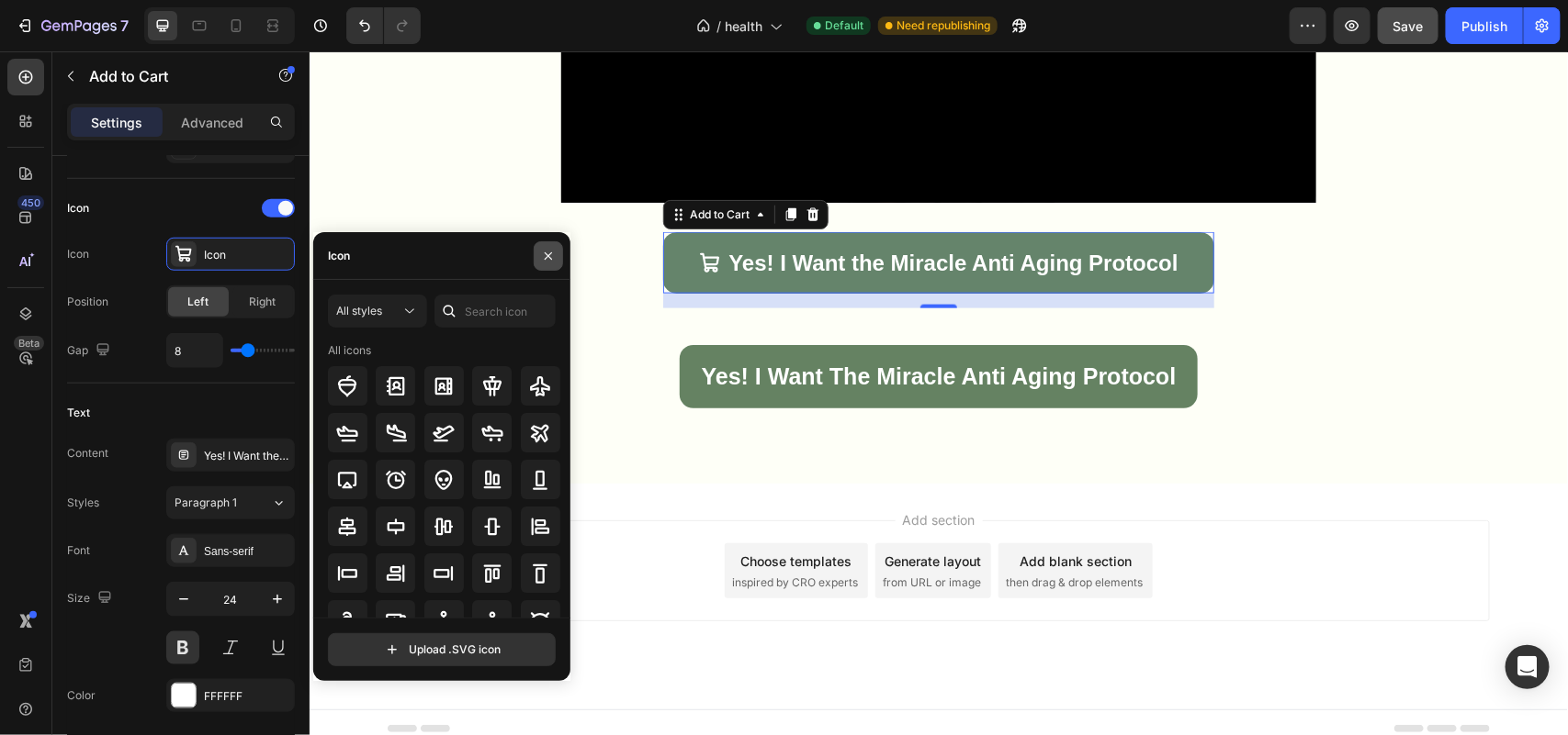
click at [533, 259] on button "button" at bounding box center [548, 256] width 29 height 29
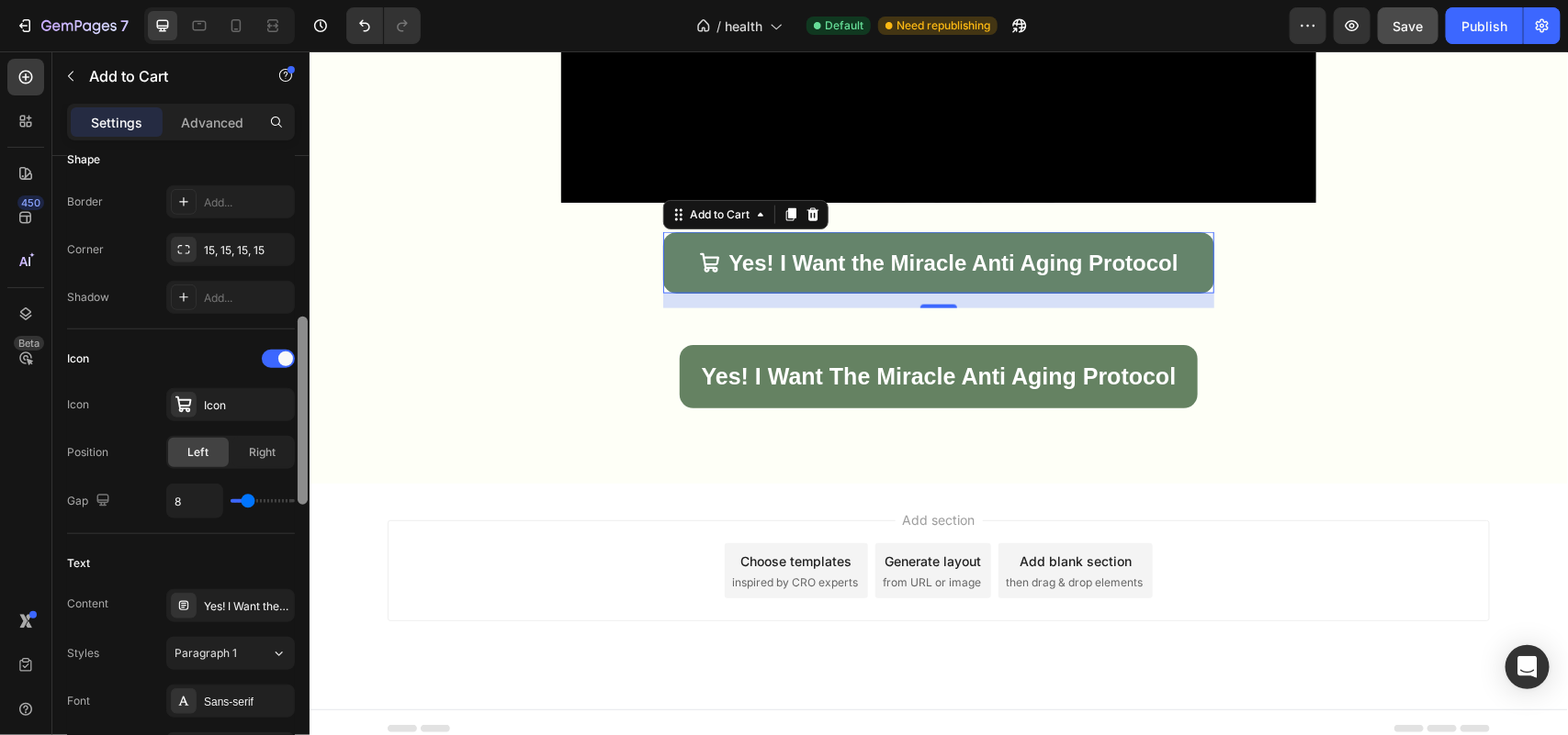
scroll to position [567, 0]
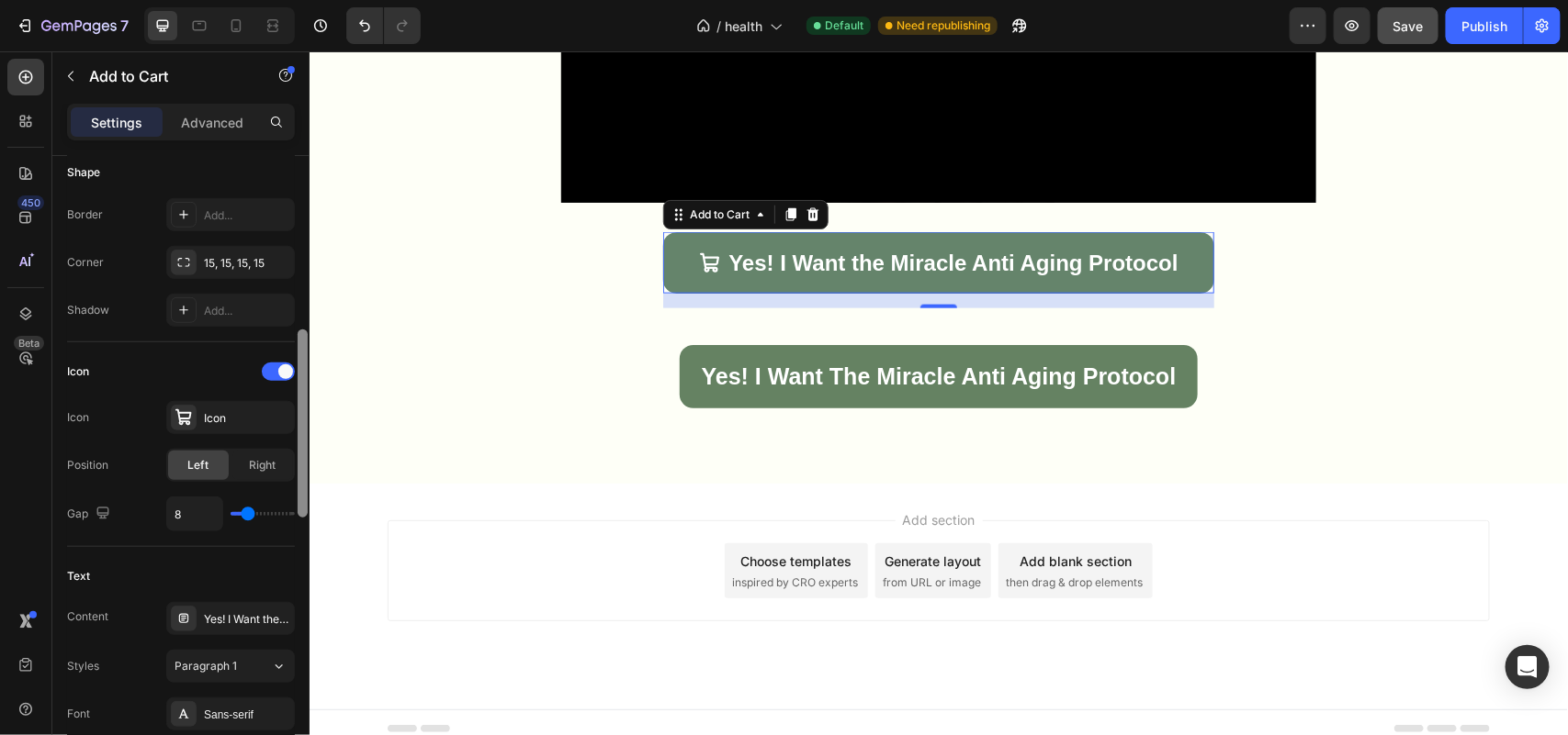
drag, startPoint x: 304, startPoint y: 395, endPoint x: 303, endPoint y: 346, distance: 49.0
click at [303, 346] on div at bounding box center [302, 423] width 10 height 188
click at [281, 366] on span at bounding box center [285, 371] width 15 height 15
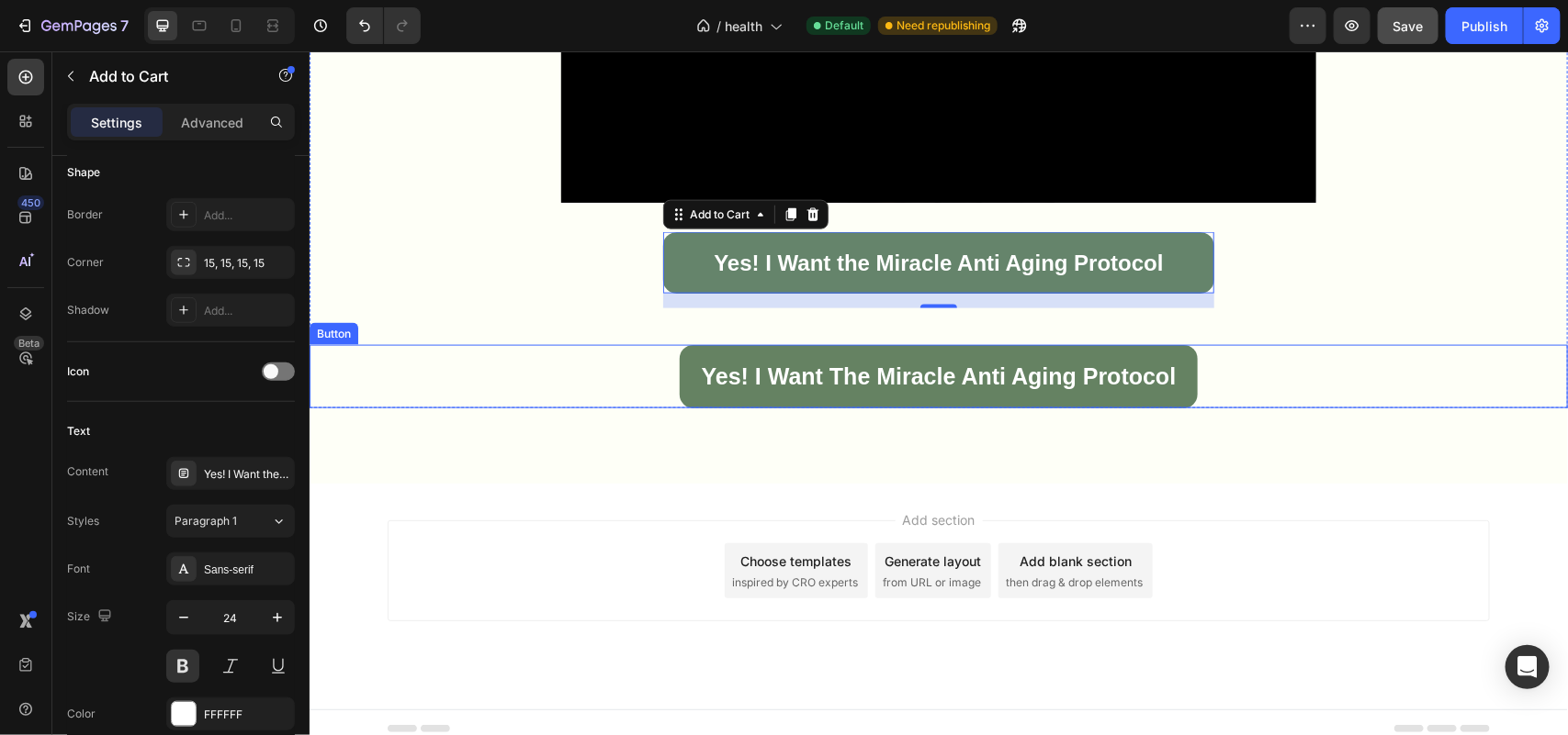
click at [626, 367] on div "Yes! I Want the Miracle Anti Aging Protocol Button" at bounding box center [937, 375] width 1258 height 64
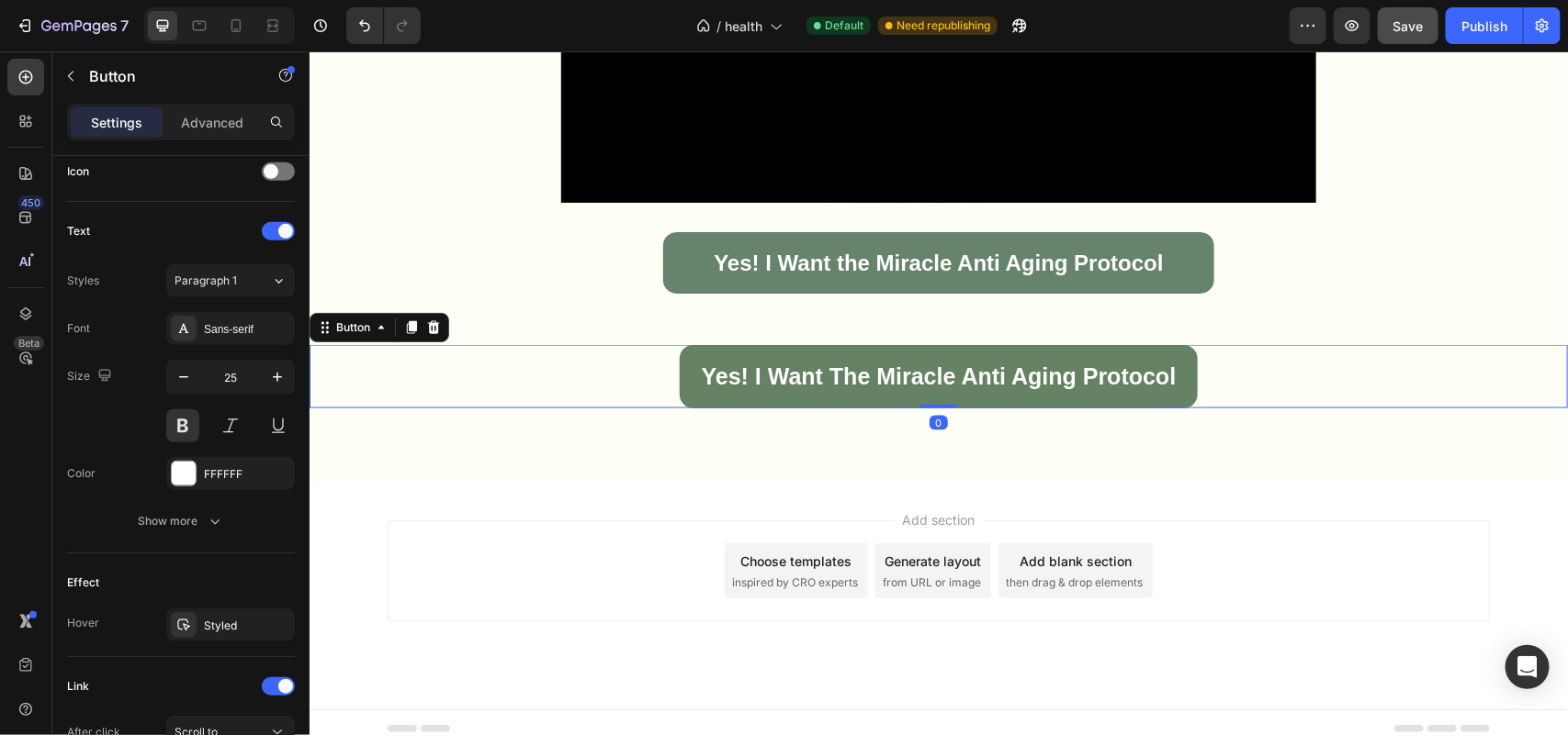
scroll to position [0, 0]
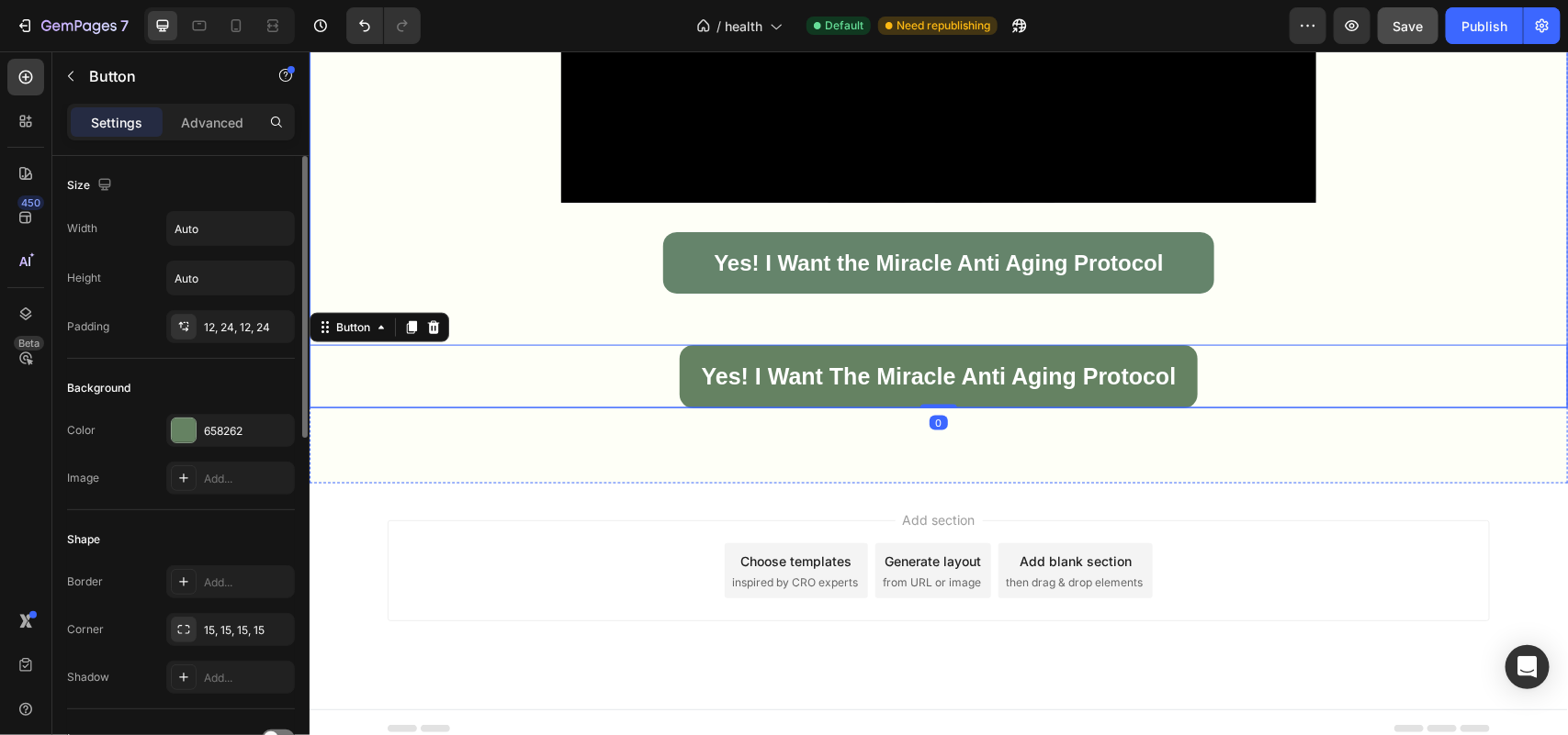
click at [434, 329] on icon at bounding box center [432, 326] width 15 height 15
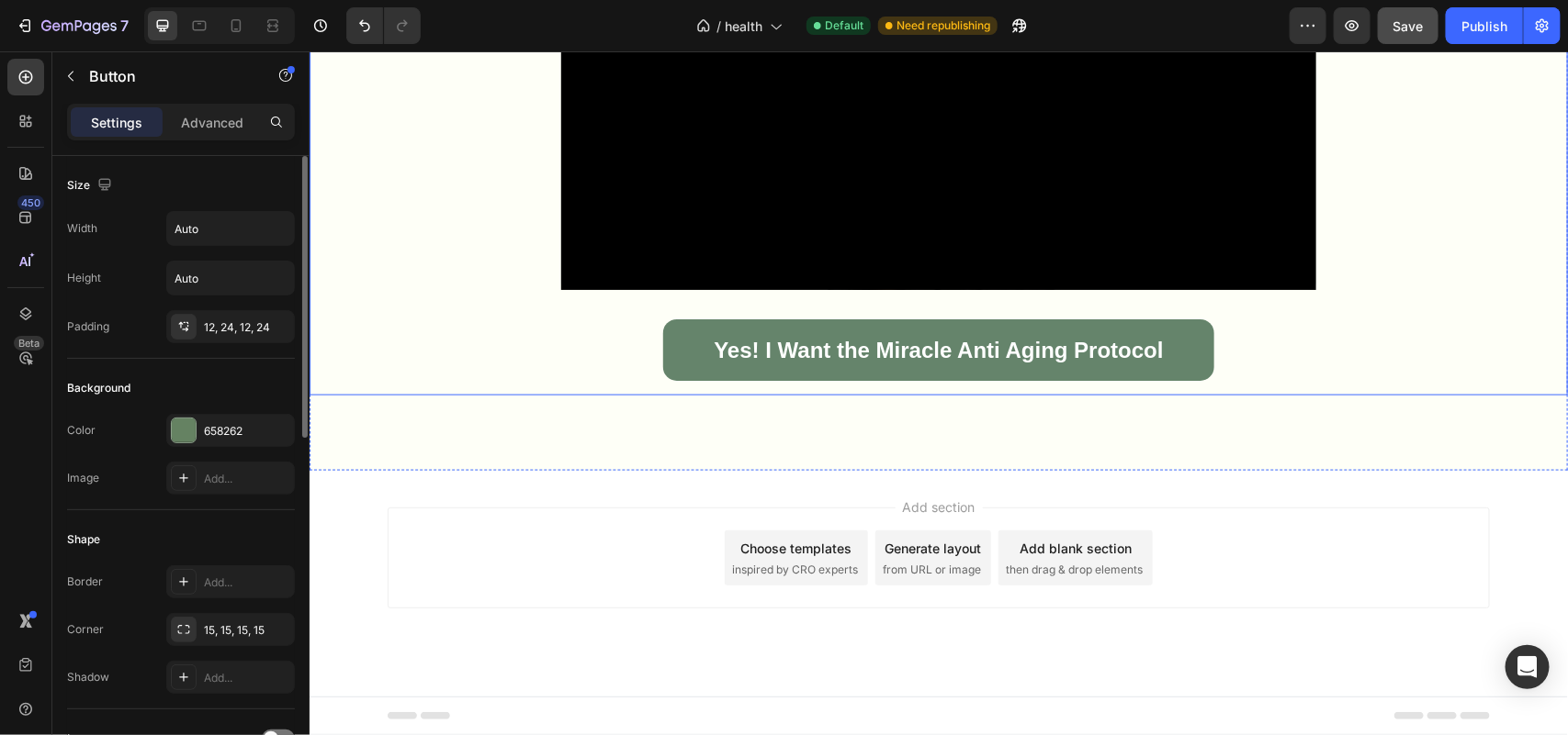
scroll to position [895, 0]
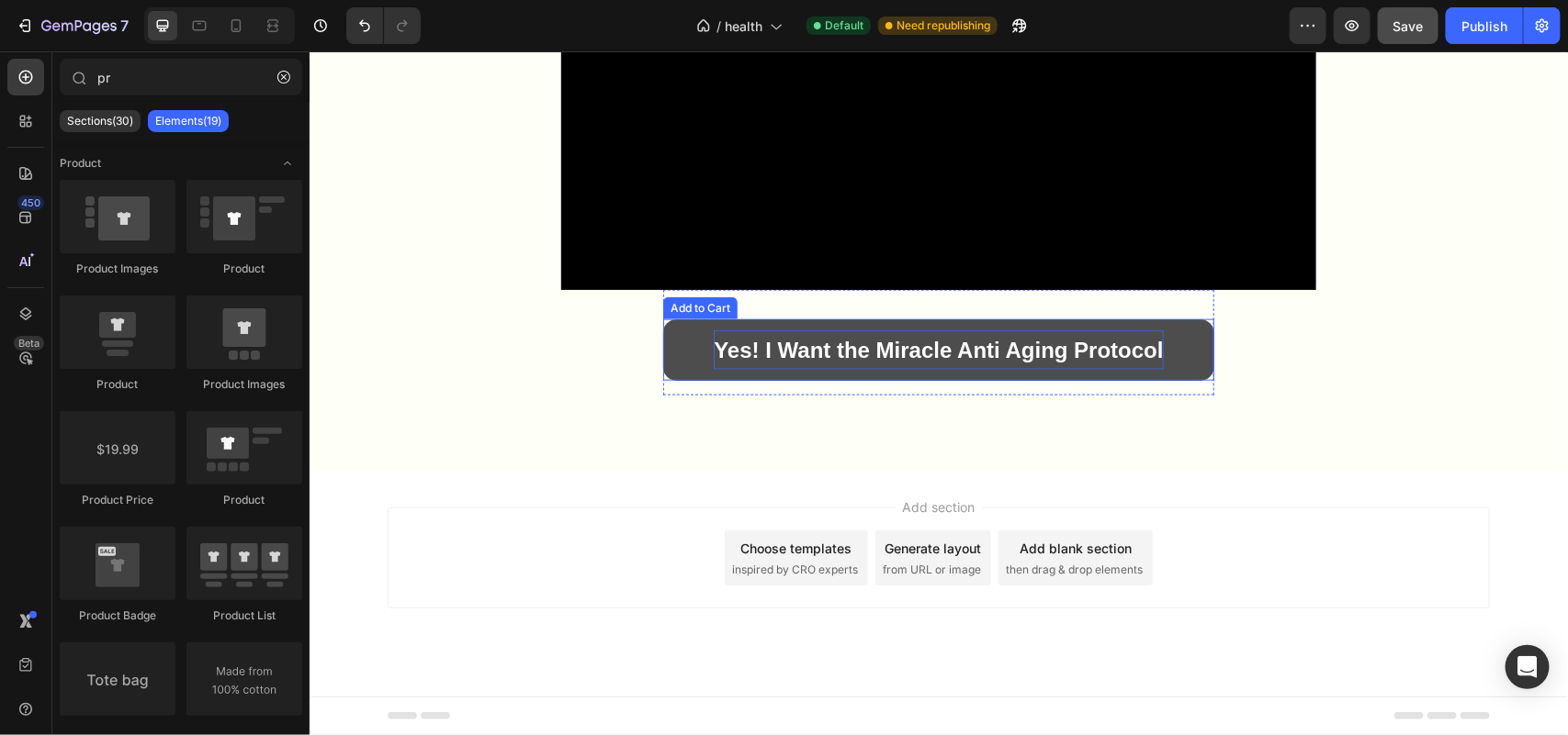
click at [713, 354] on p "Yes! I Want the Miracle Anti Aging Protocol" at bounding box center [937, 349] width 449 height 39
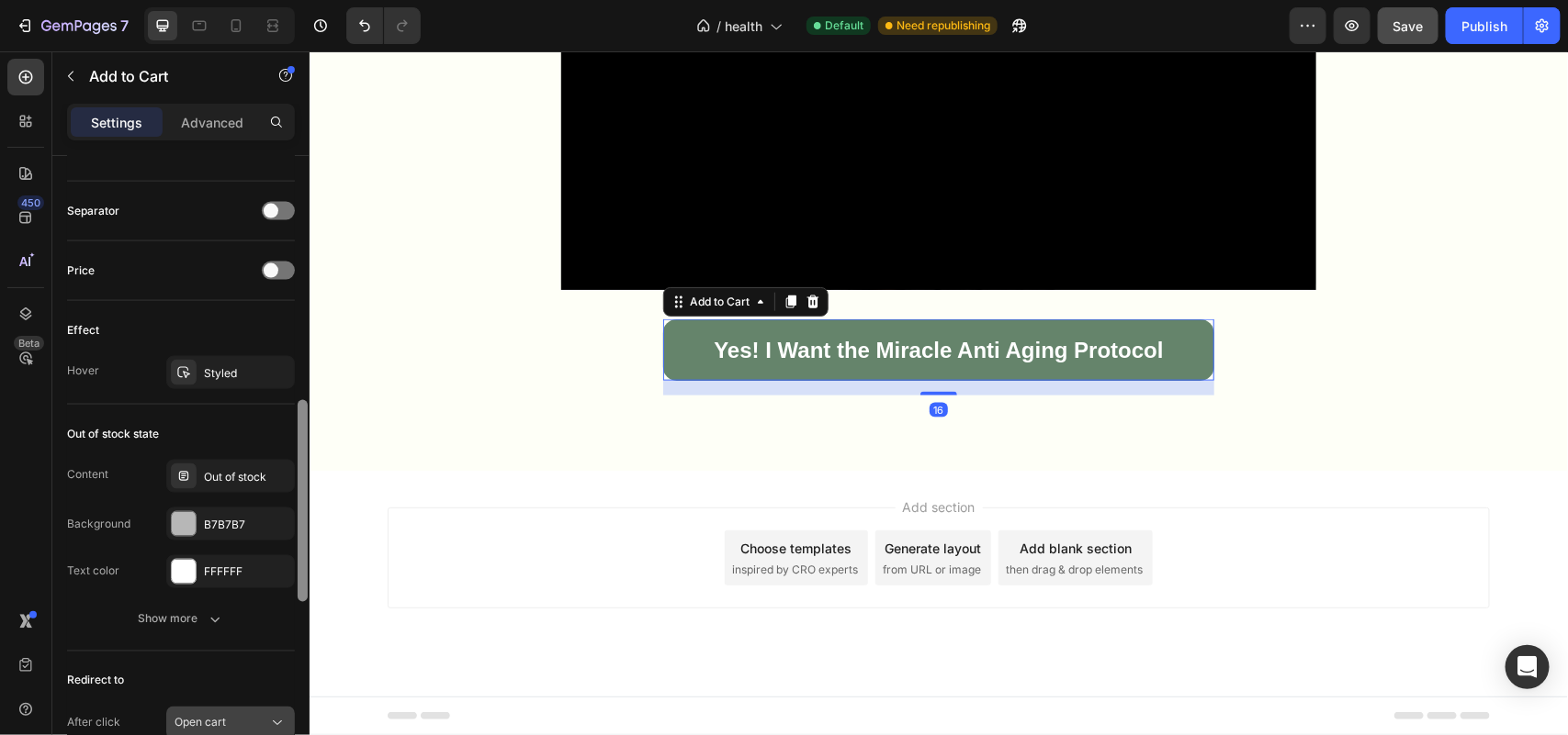
scroll to position [1209, 0]
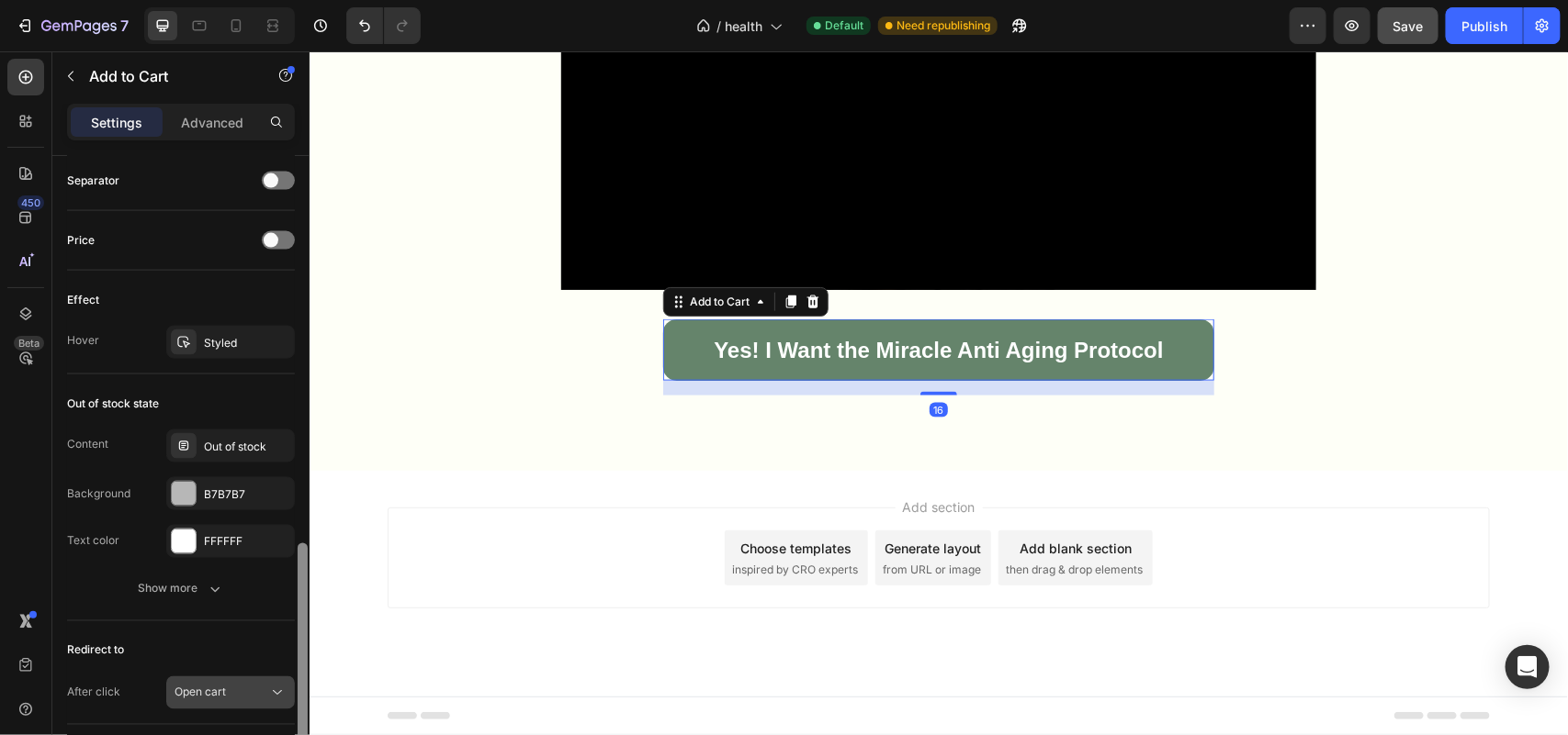
drag, startPoint x: 301, startPoint y: 324, endPoint x: 277, endPoint y: 712, distance: 388.7
click at [277, 712] on div "Layout Product source Anti-Aging / Bio Hacking Program Size Width 100% Height A…" at bounding box center [180, 471] width 257 height 631
click at [232, 688] on div "Open cart" at bounding box center [222, 693] width 94 height 17
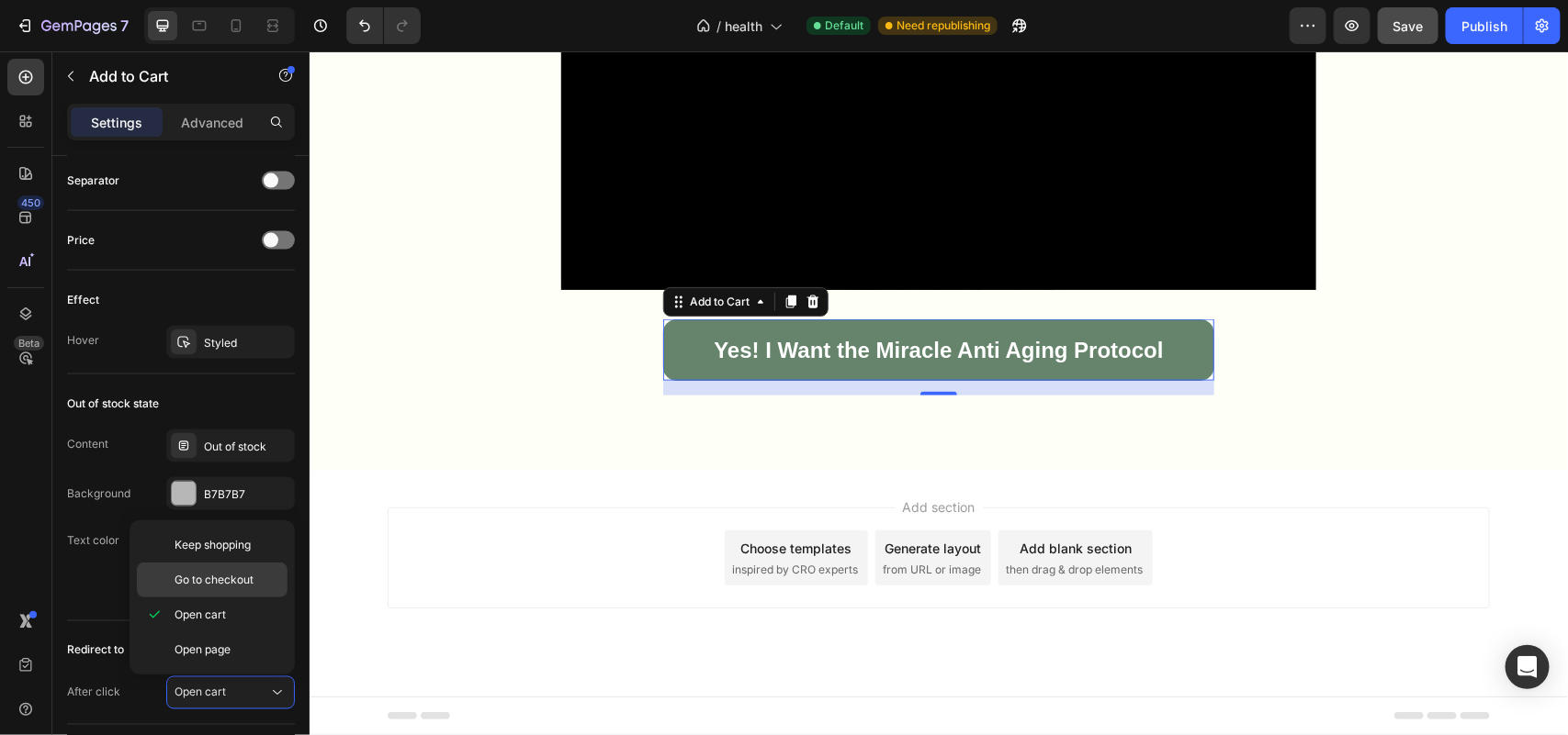
click at [237, 579] on span "Go to checkout" at bounding box center [214, 579] width 79 height 17
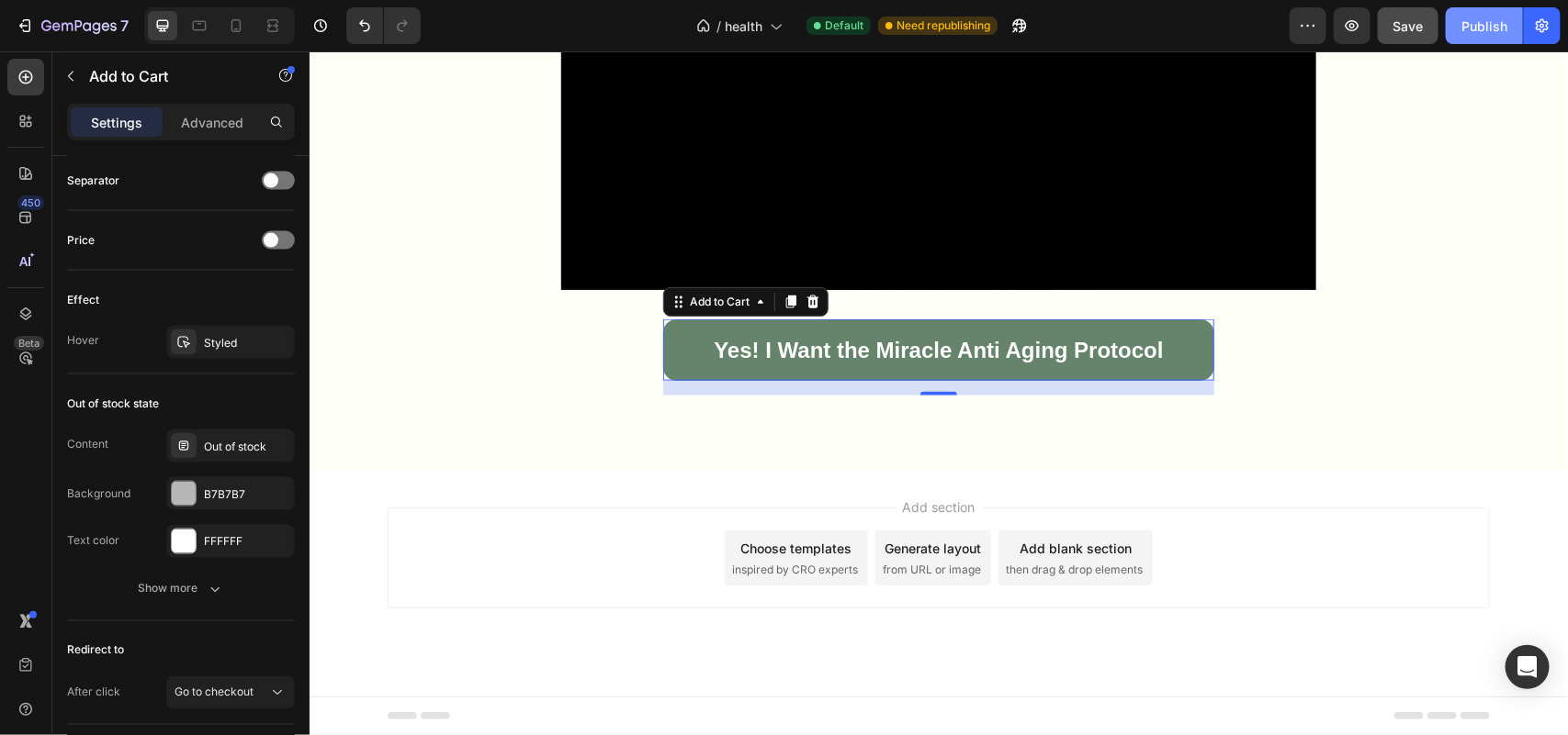
click at [1480, 42] on button "Publish" at bounding box center [1484, 24] width 77 height 36
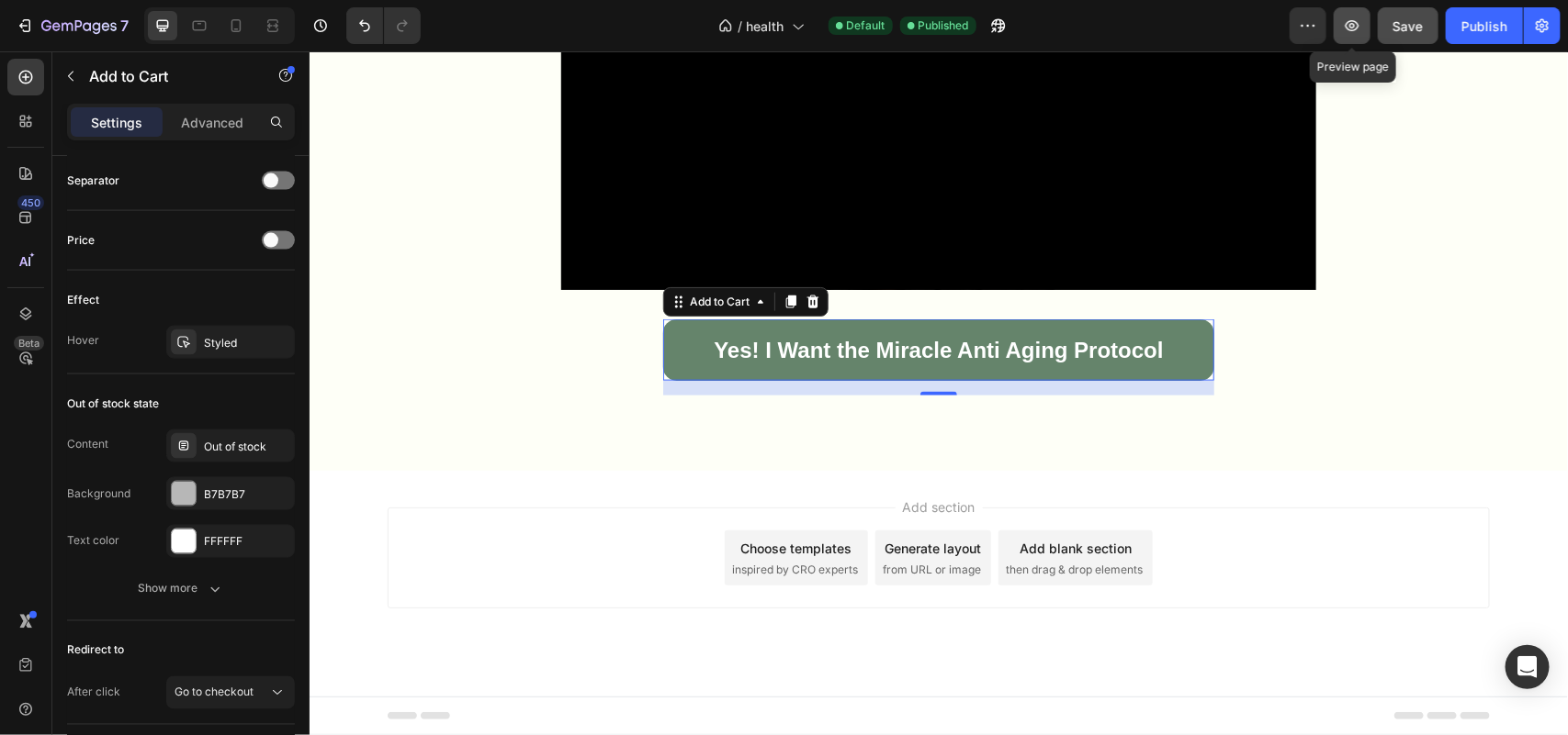
click at [1340, 25] on button "button" at bounding box center [1351, 24] width 36 height 36
click at [228, 24] on icon at bounding box center [235, 25] width 19 height 19
type input "14"
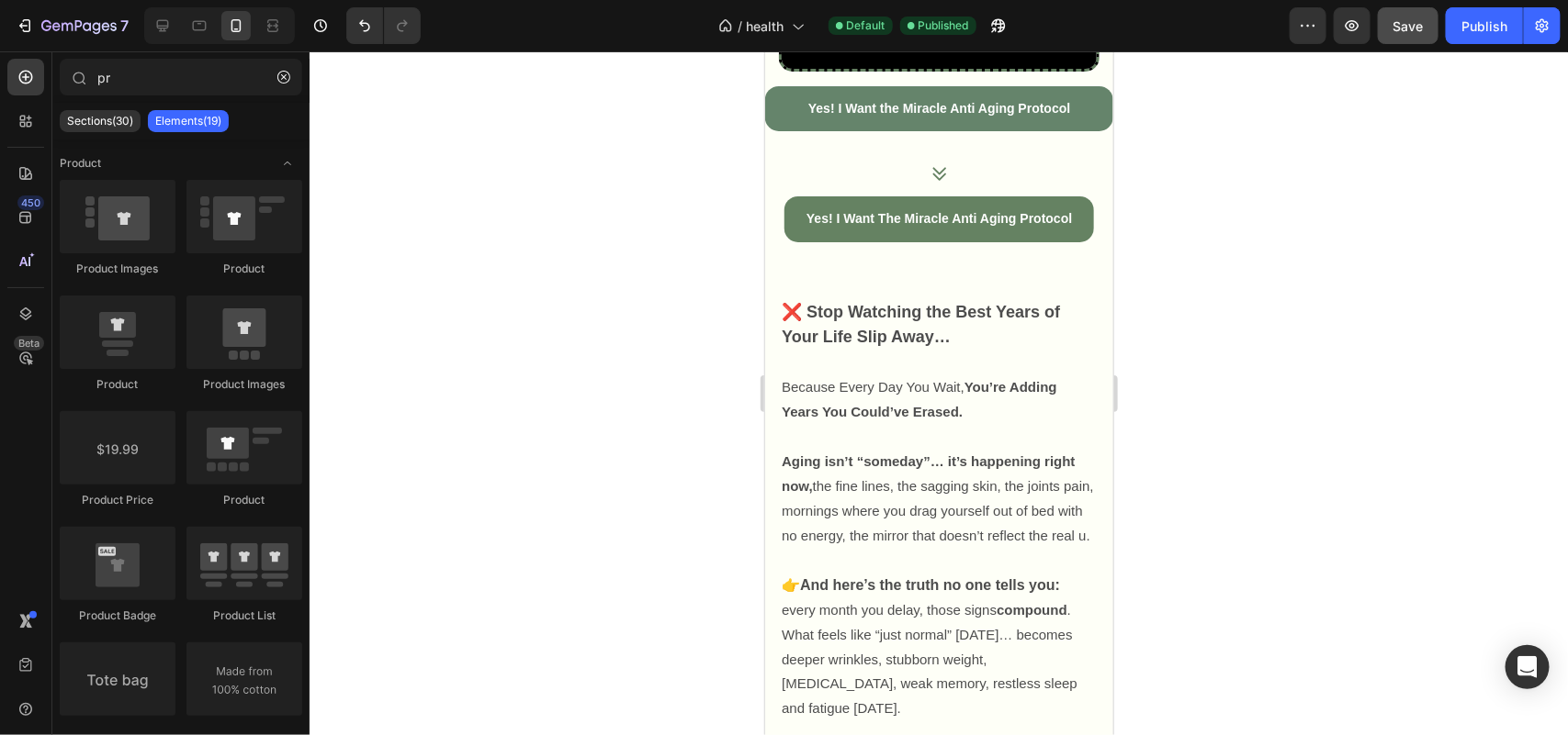
scroll to position [795, 0]
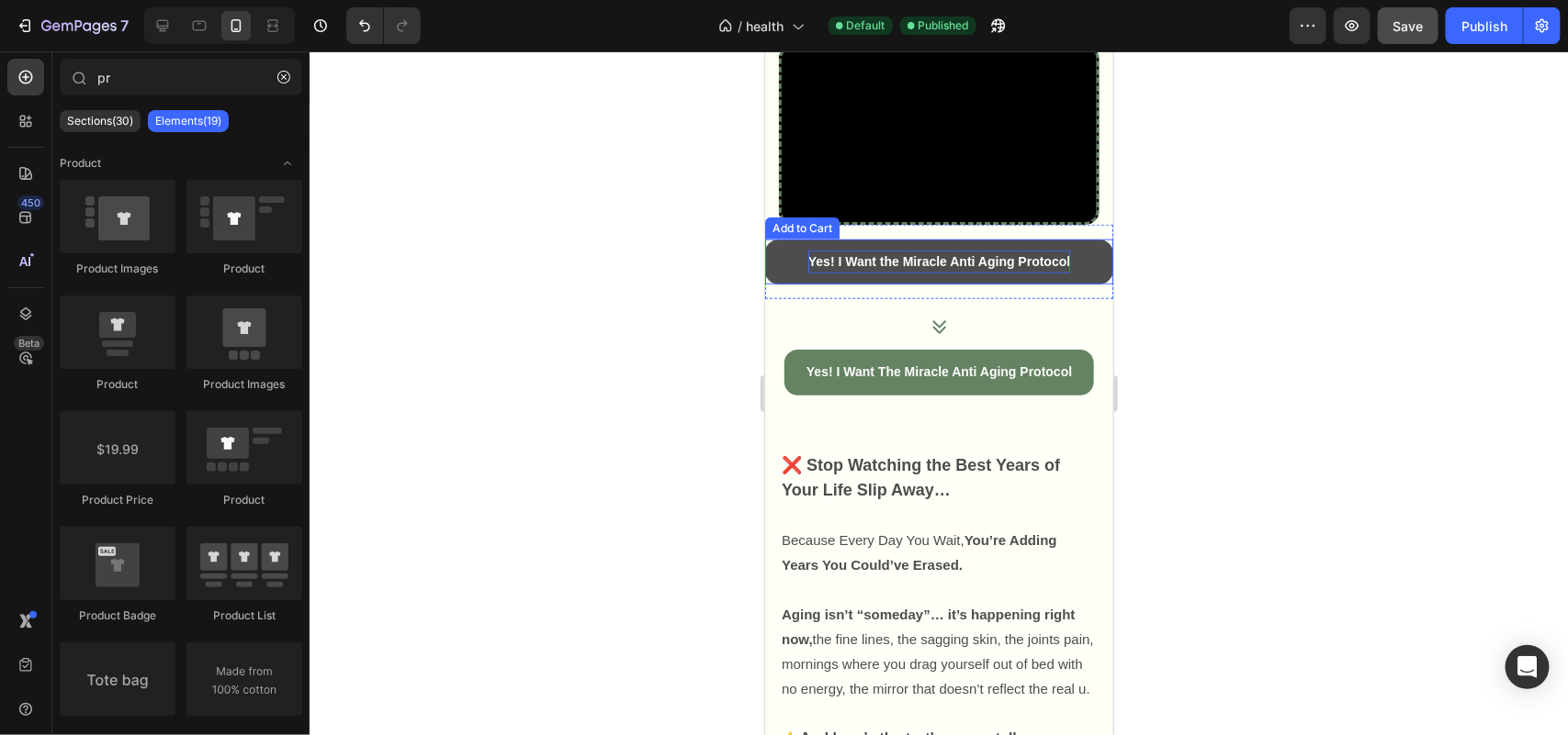
click at [807, 272] on p "Yes! I Want the Miracle Anti Aging Protocol" at bounding box center [937, 261] width 262 height 23
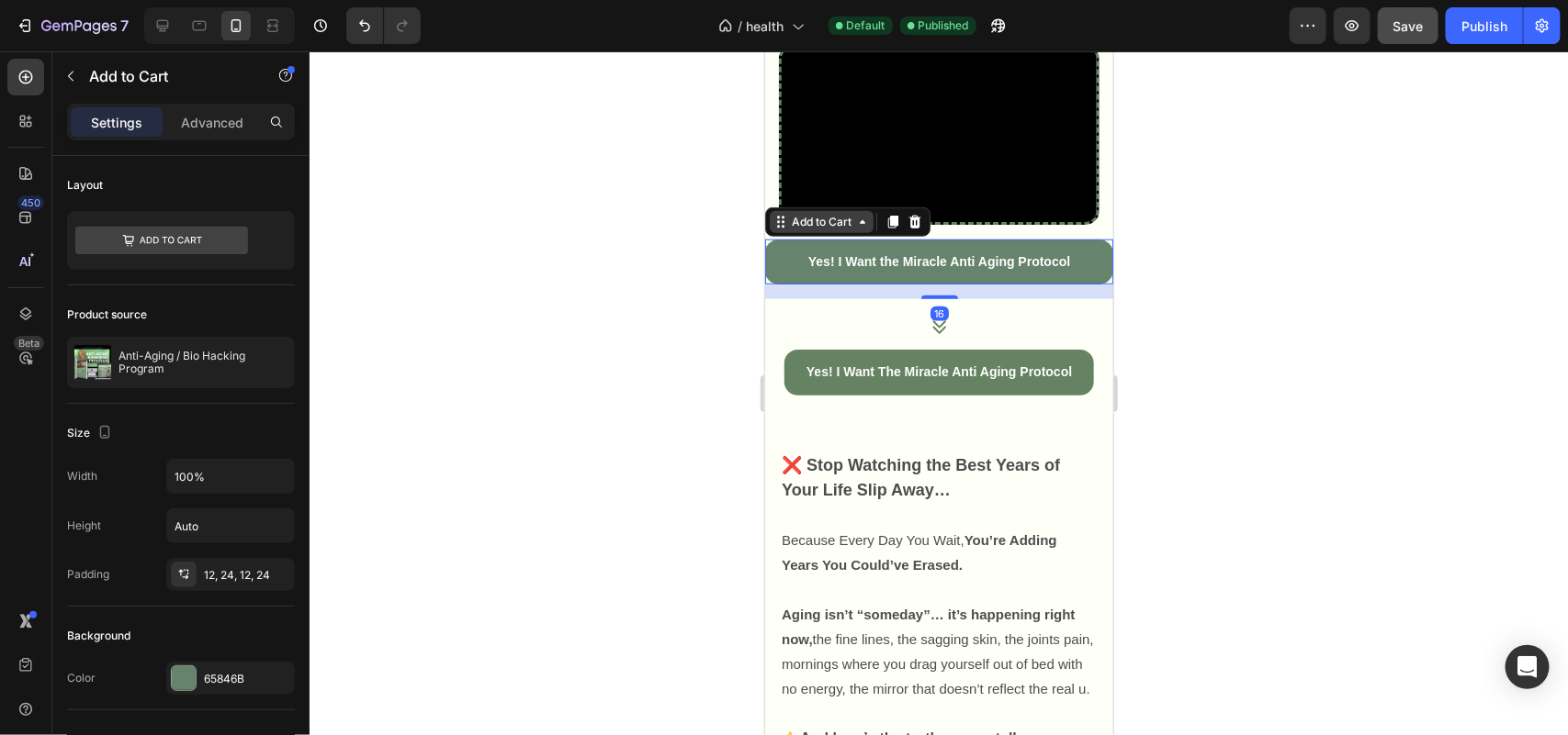
click at [798, 229] on div "Add to Cart" at bounding box center [821, 220] width 67 height 17
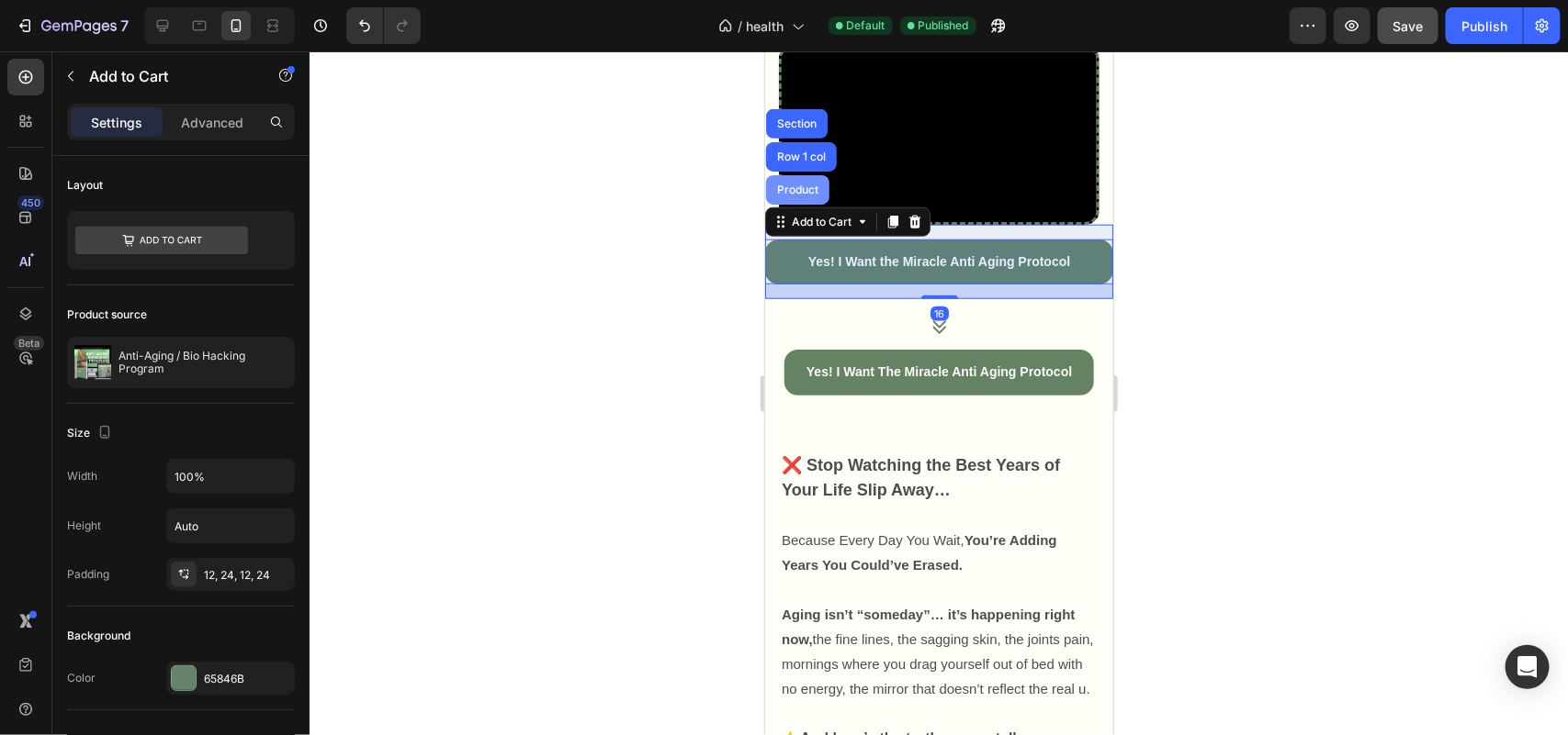
click at [790, 204] on div "Product" at bounding box center [796, 189] width 64 height 29
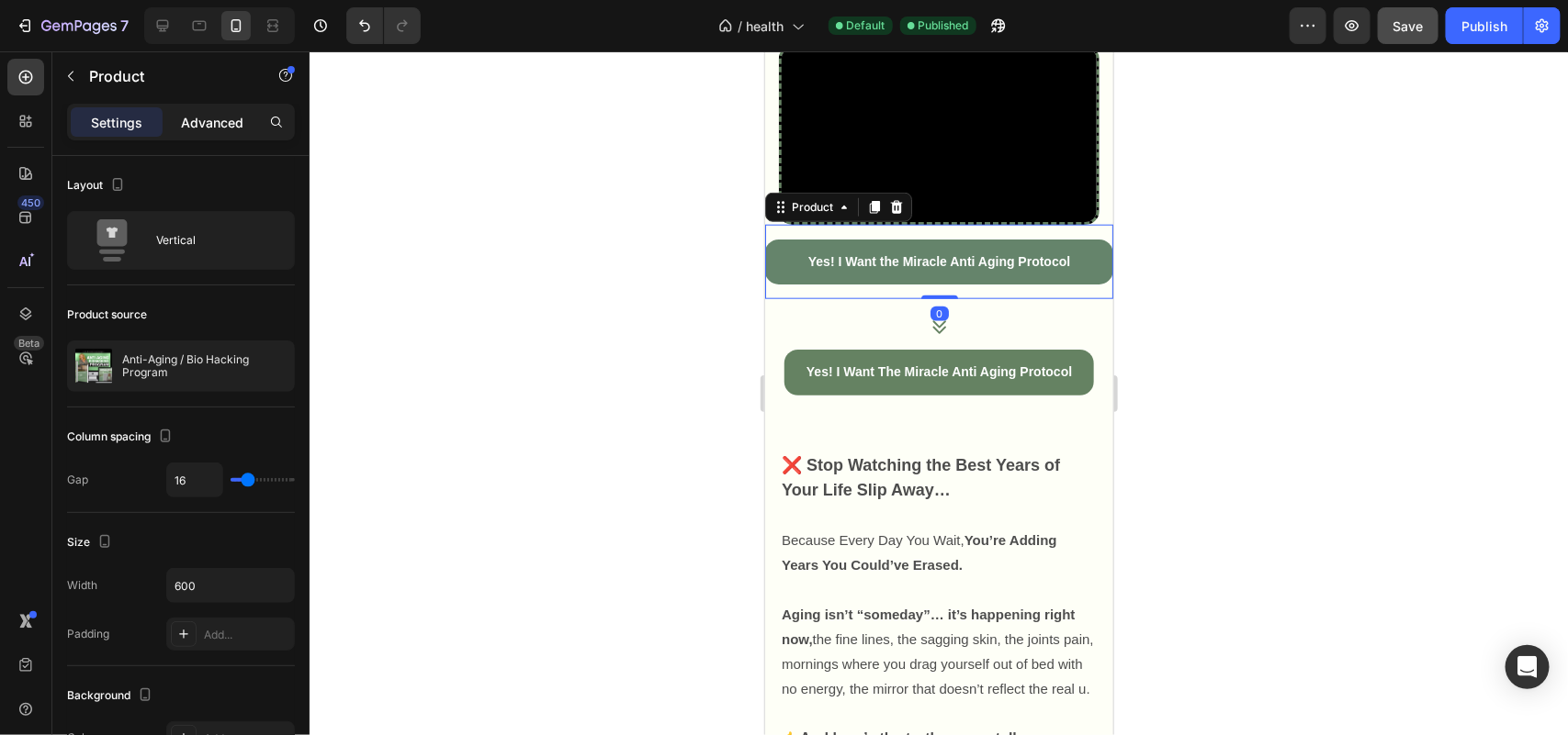
click at [241, 126] on p "Advanced" at bounding box center [213, 122] width 63 height 20
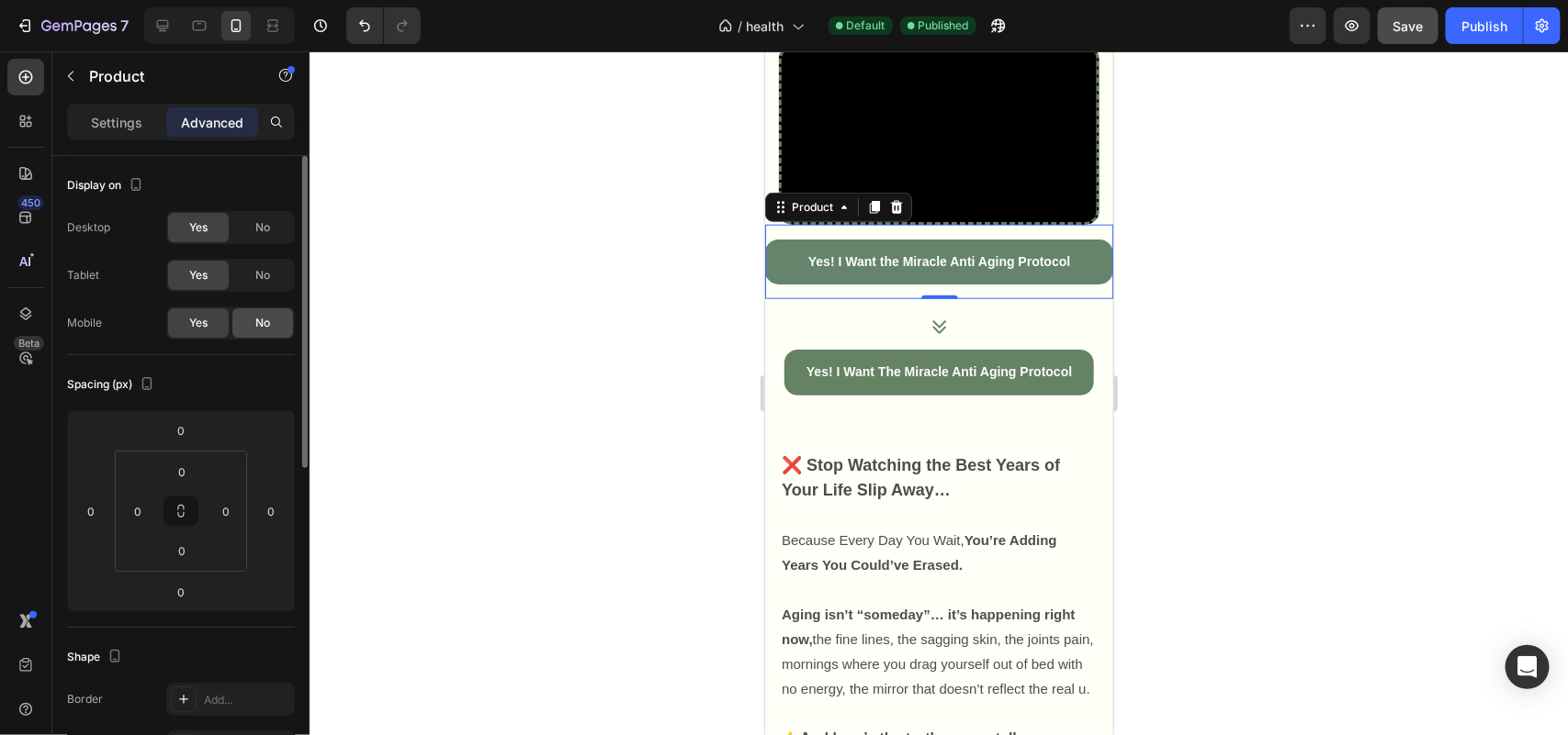
click at [273, 321] on div "No" at bounding box center [263, 323] width 61 height 29
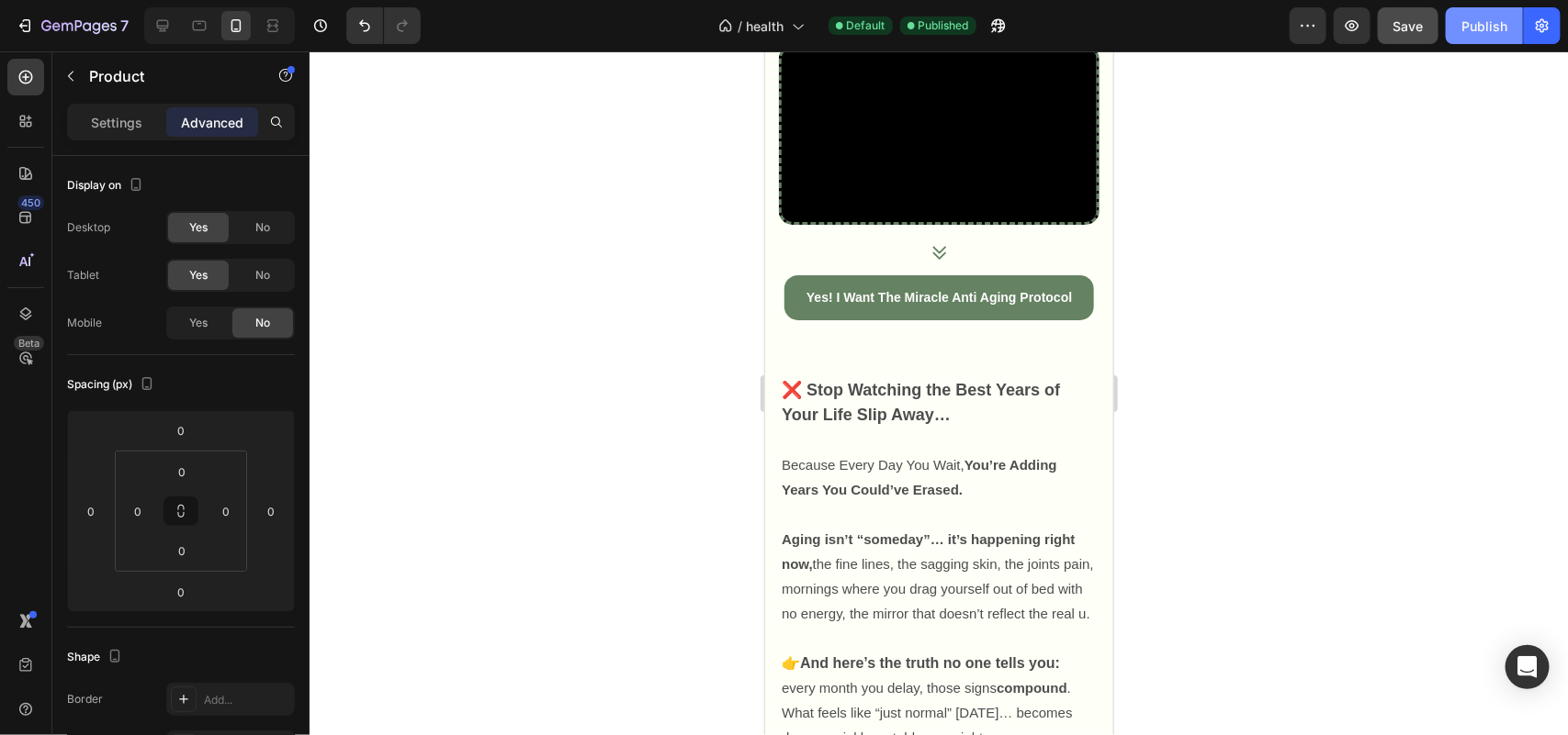
click at [1490, 29] on div "Publish" at bounding box center [1484, 26] width 46 height 20
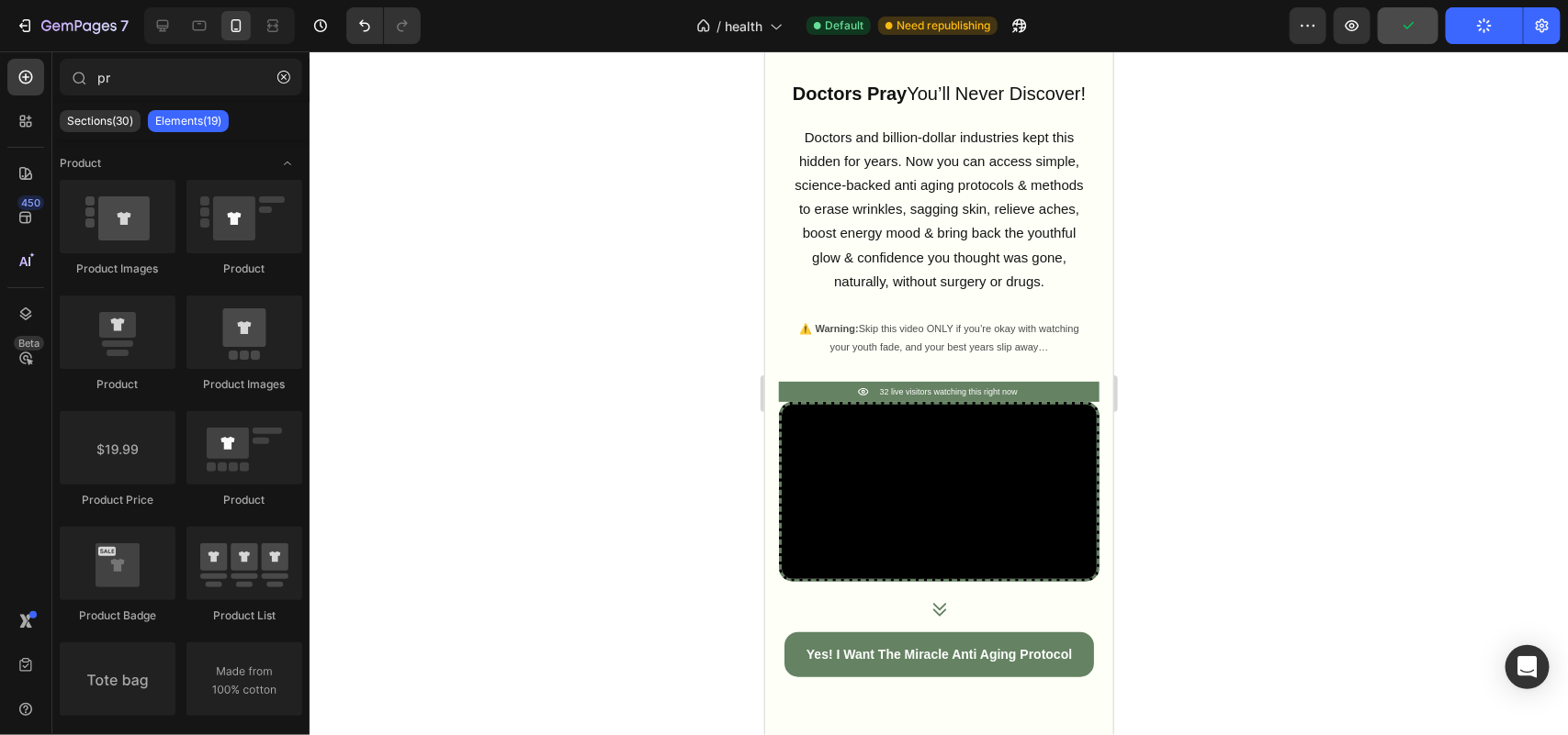
scroll to position [0, 0]
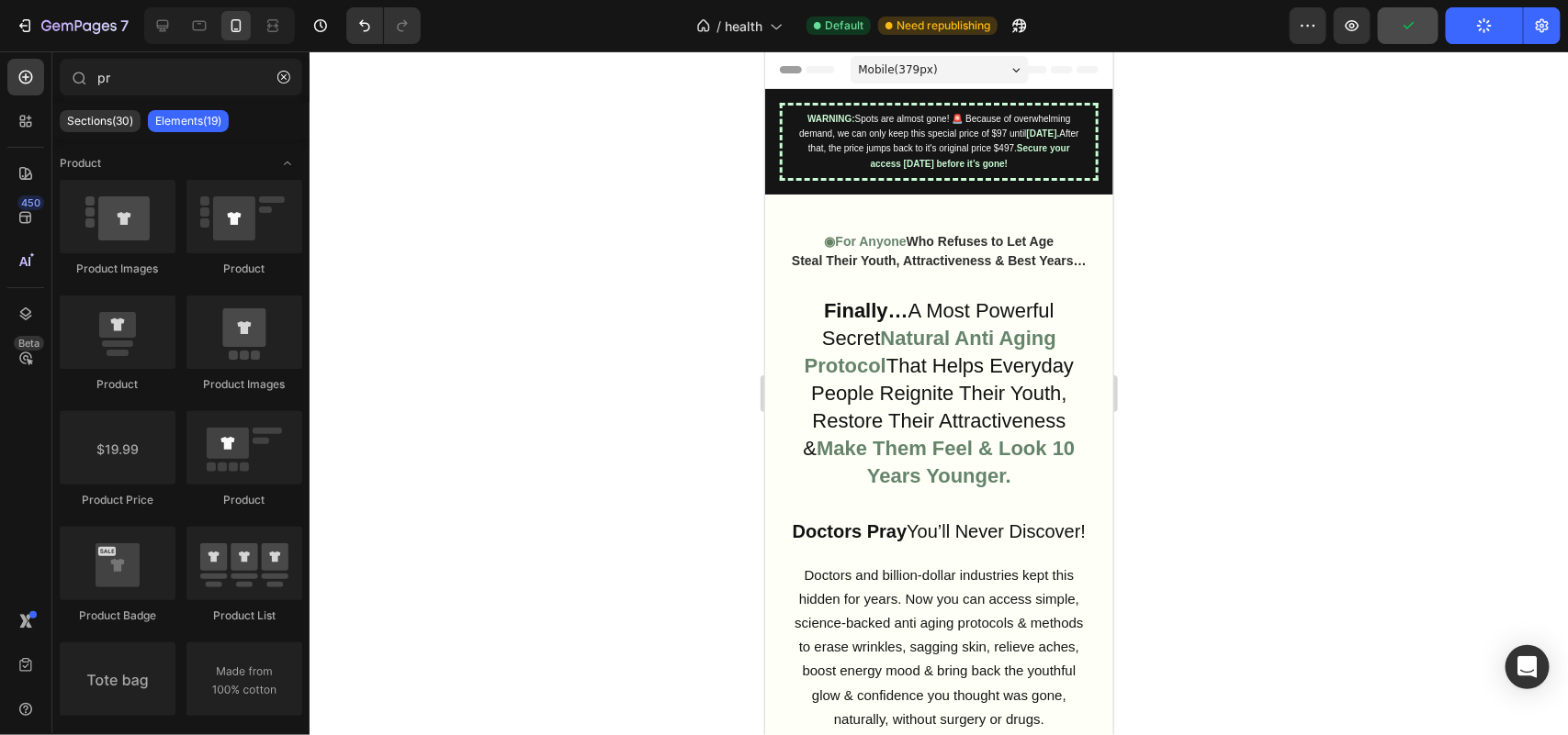
drag, startPoint x: 1100, startPoint y: 101, endPoint x: 1876, endPoint y: 107, distance: 776.0
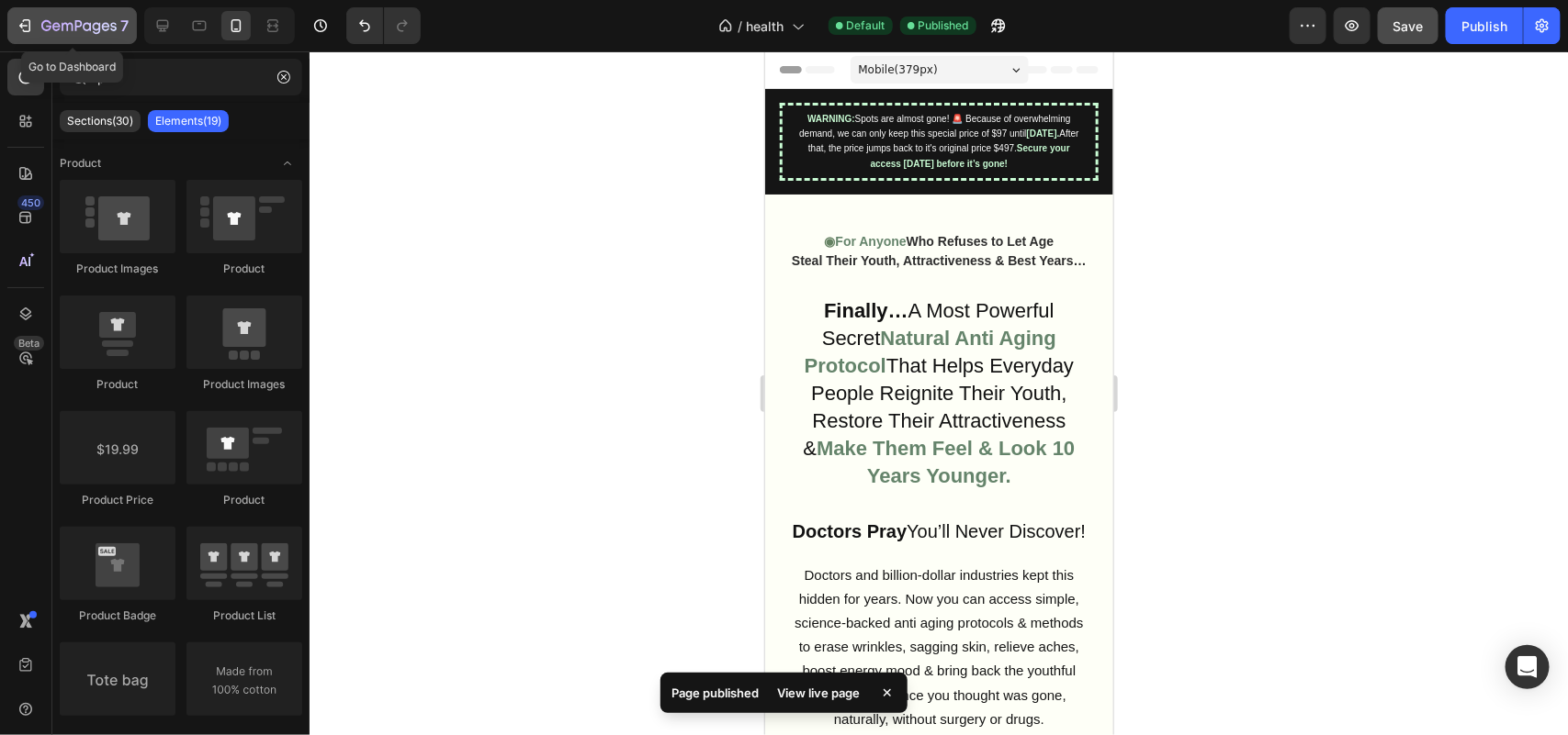
click at [32, 27] on icon "button" at bounding box center [25, 25] width 19 height 19
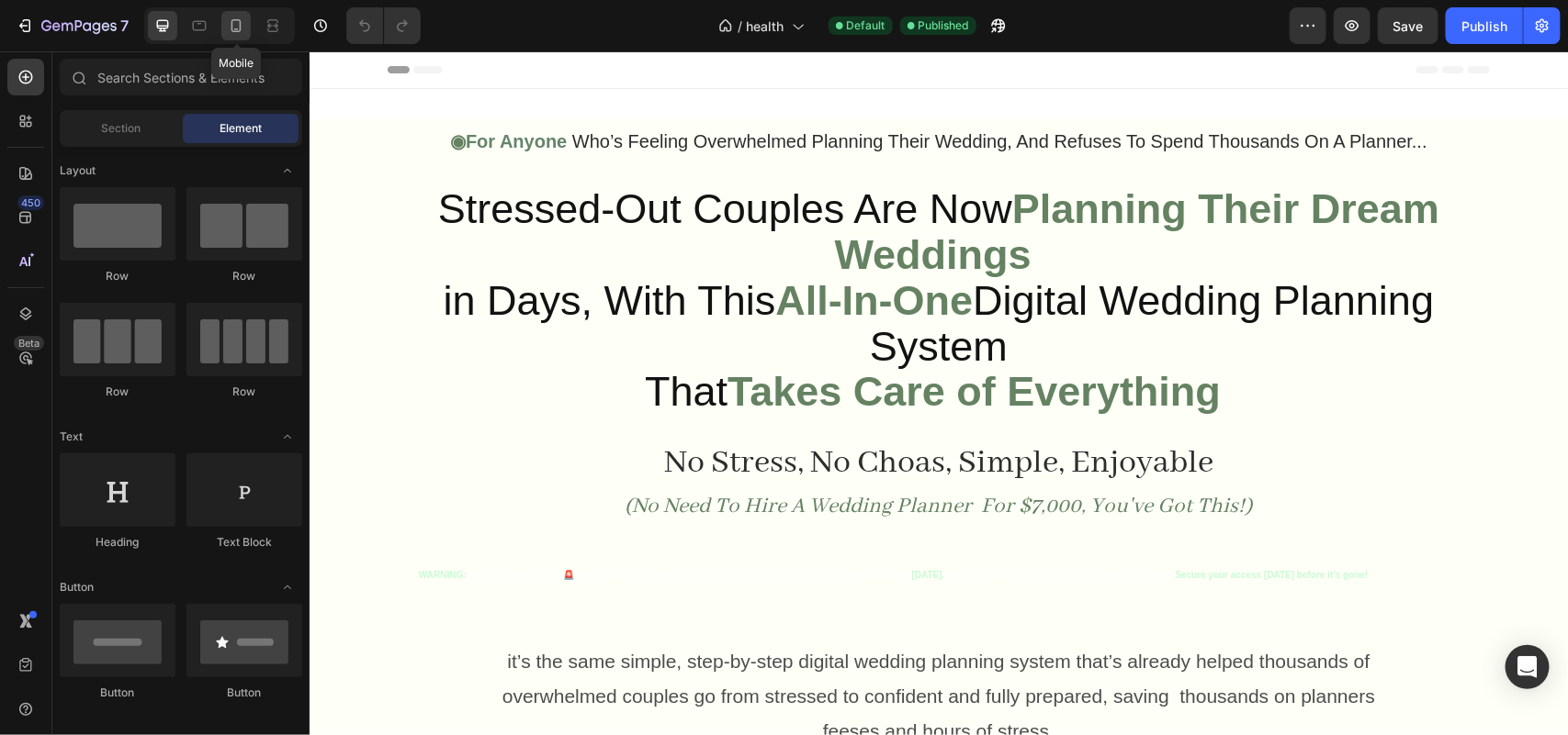
click at [228, 39] on div at bounding box center [236, 25] width 29 height 29
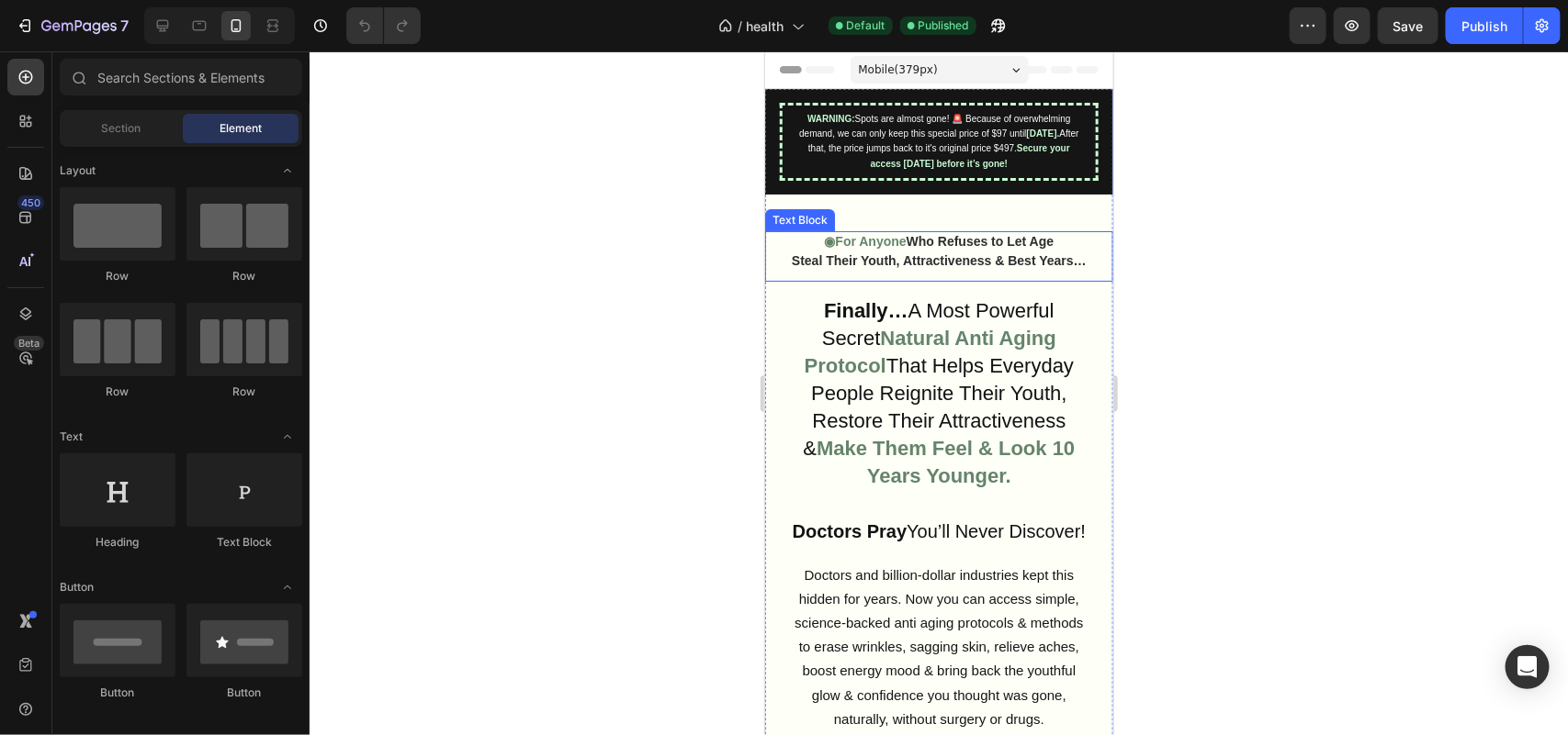
click at [855, 318] on strong "Finally…" at bounding box center [865, 309] width 84 height 23
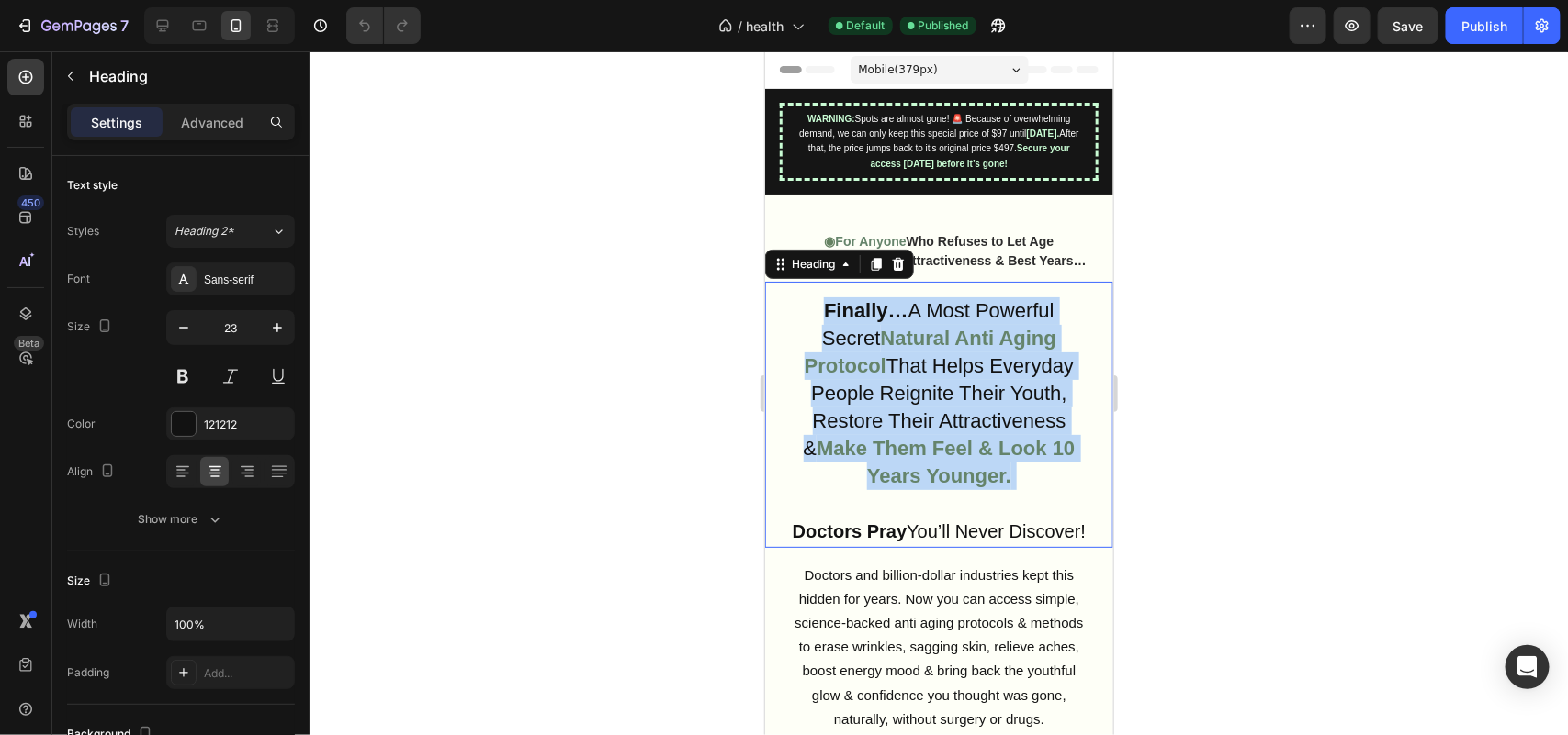
click at [855, 318] on strong "Finally…" at bounding box center [865, 309] width 84 height 23
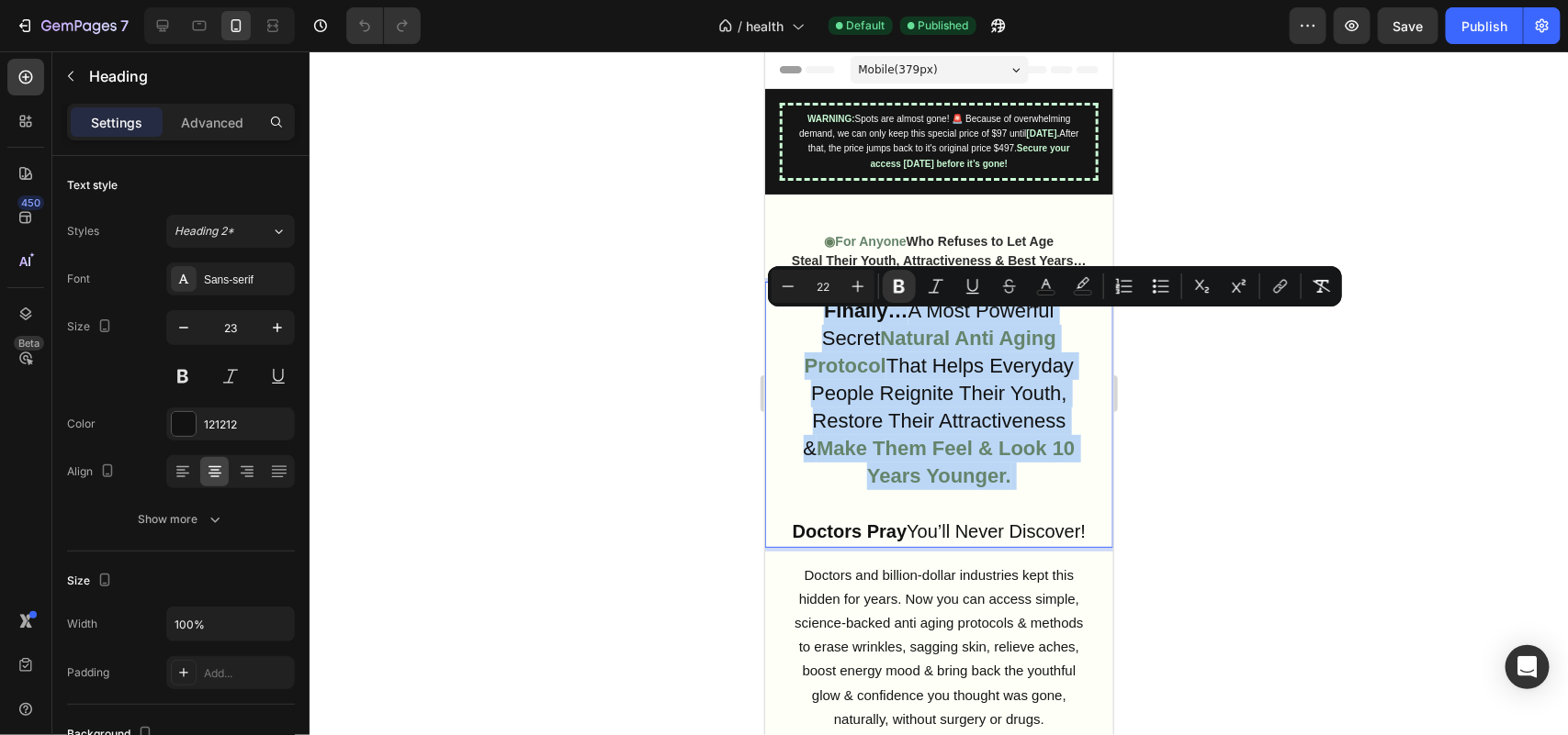
click at [843, 341] on span "Finally… A Most Powerful Secret" at bounding box center [936, 323] width 232 height 51
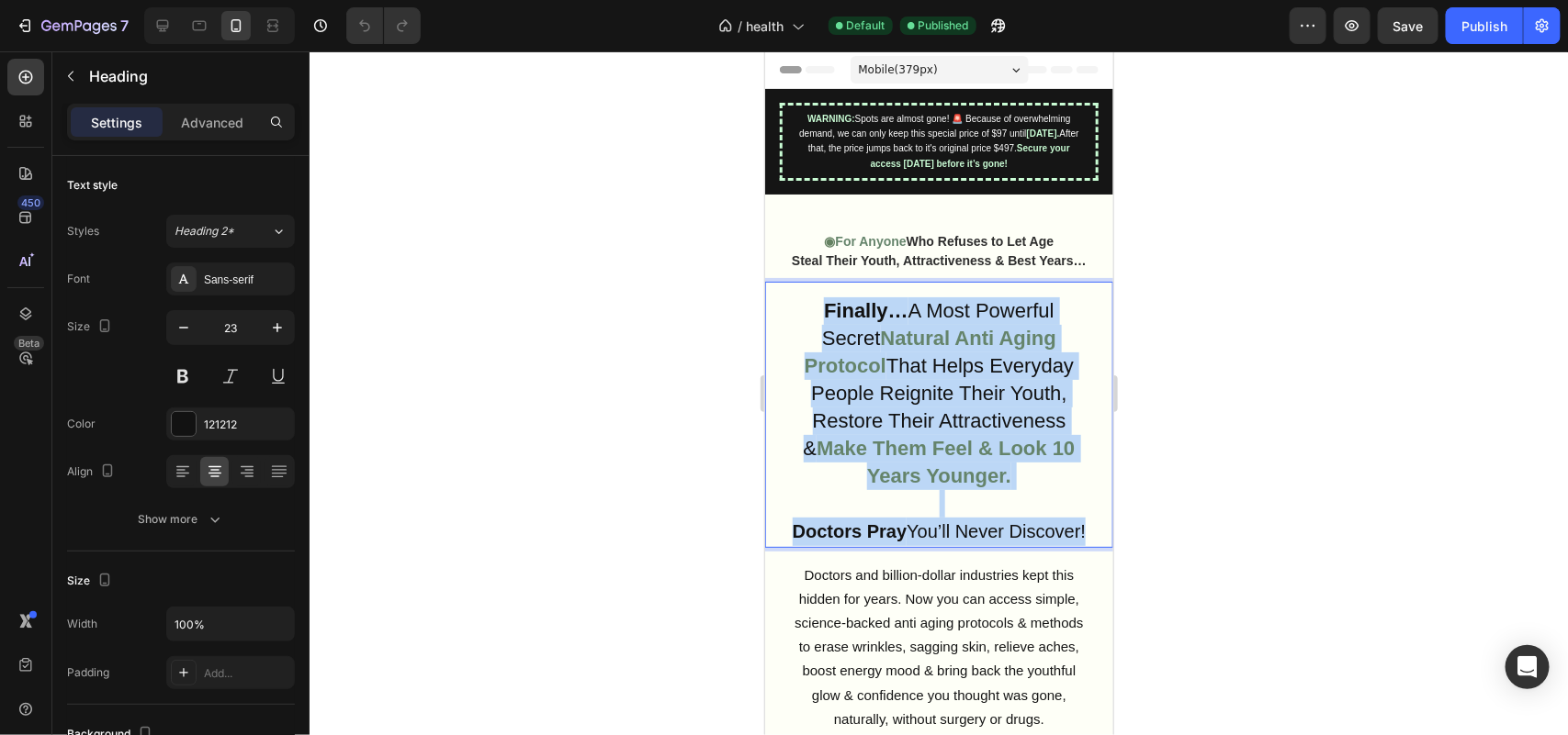
drag, startPoint x: 814, startPoint y: 318, endPoint x: 1079, endPoint y: 552, distance: 353.5
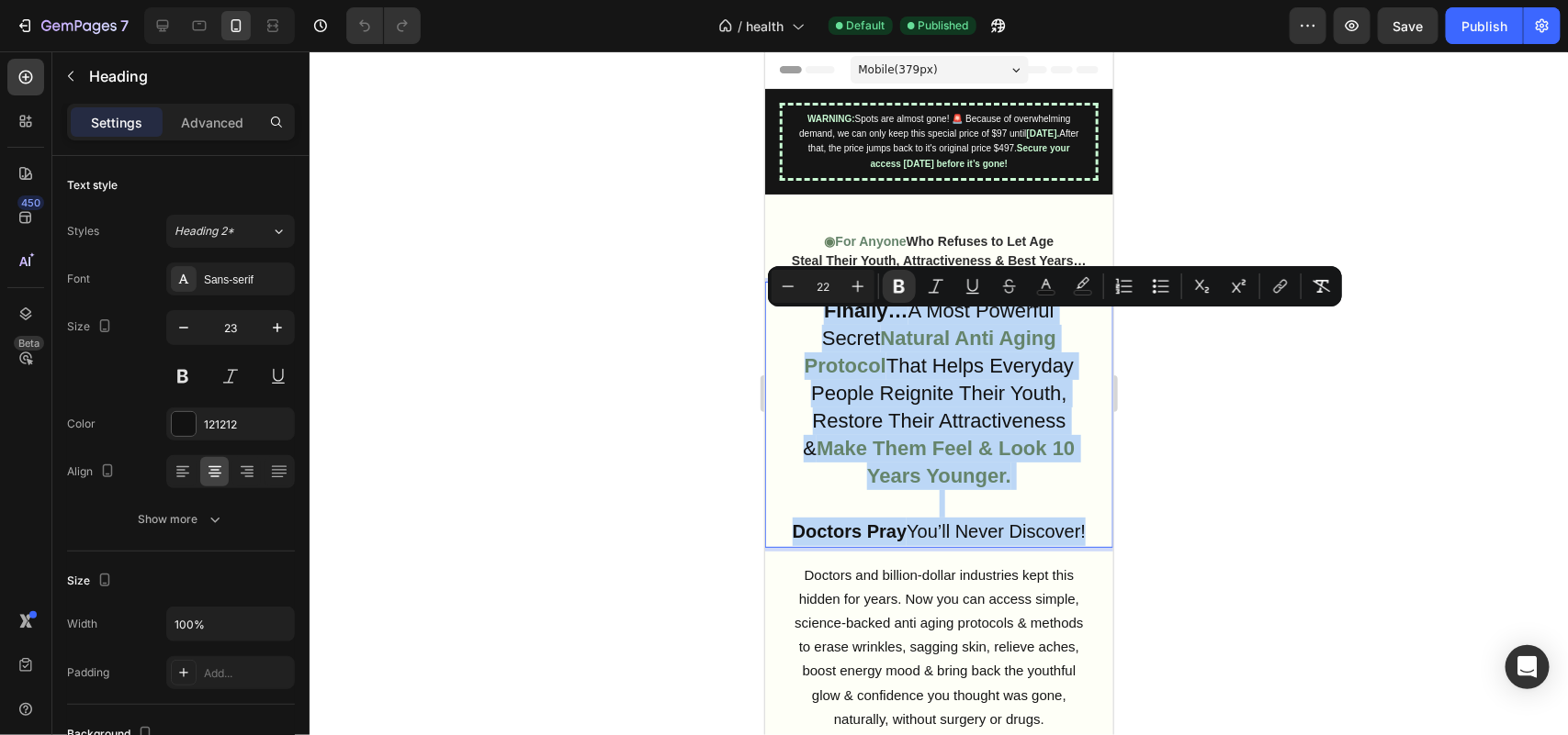
click at [1079, 546] on h2 "Finally… A Most Powerful Secret Natural Anti Aging Protocol That Helps Everyday…" at bounding box center [937, 420] width 321 height 252
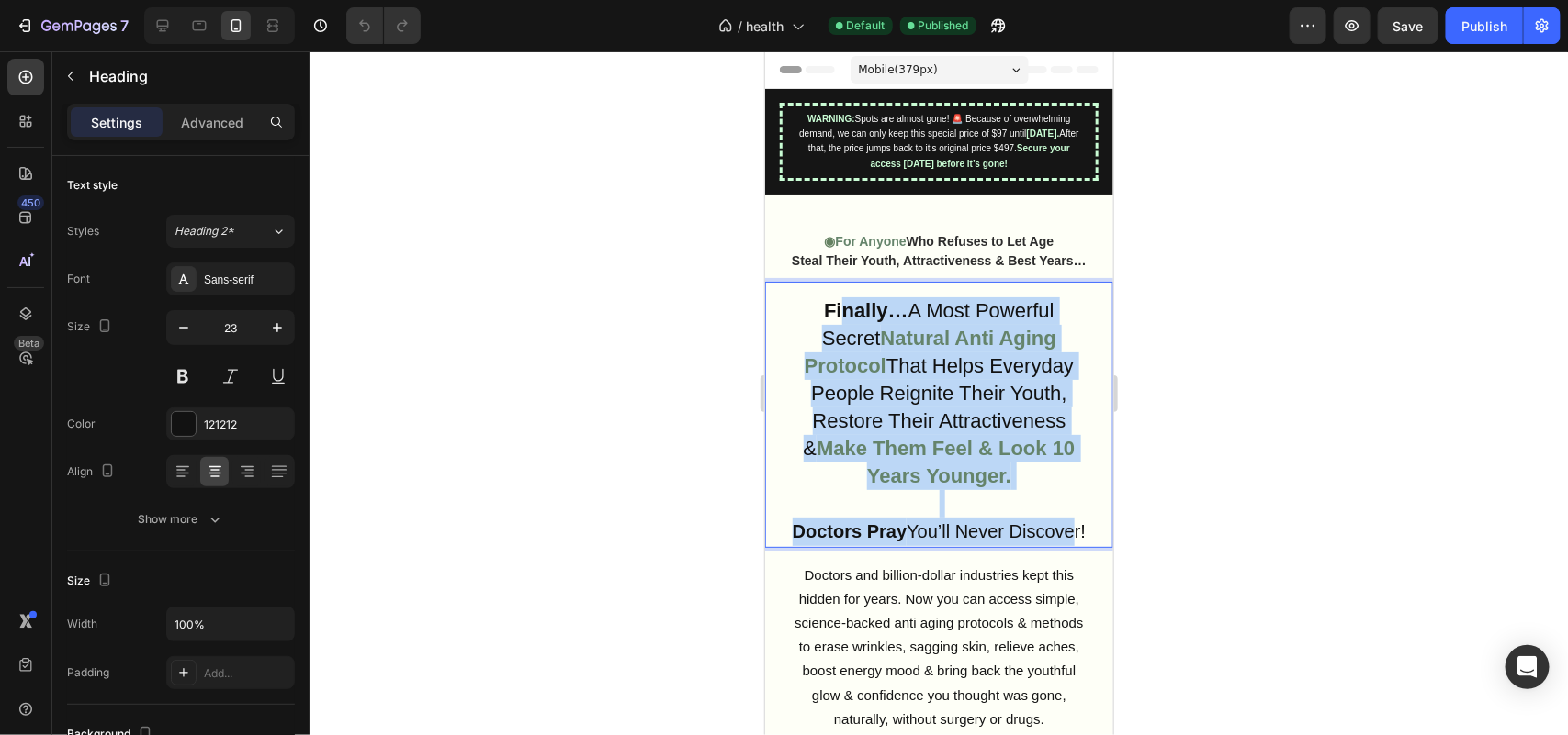
drag, startPoint x: 1062, startPoint y: 545, endPoint x: 833, endPoint y: 322, distance: 319.6
click at [833, 322] on p "Finally… A Most Powerful Secret Natural Anti Aging Protocol That Helps Everyday…" at bounding box center [937, 420] width 317 height 248
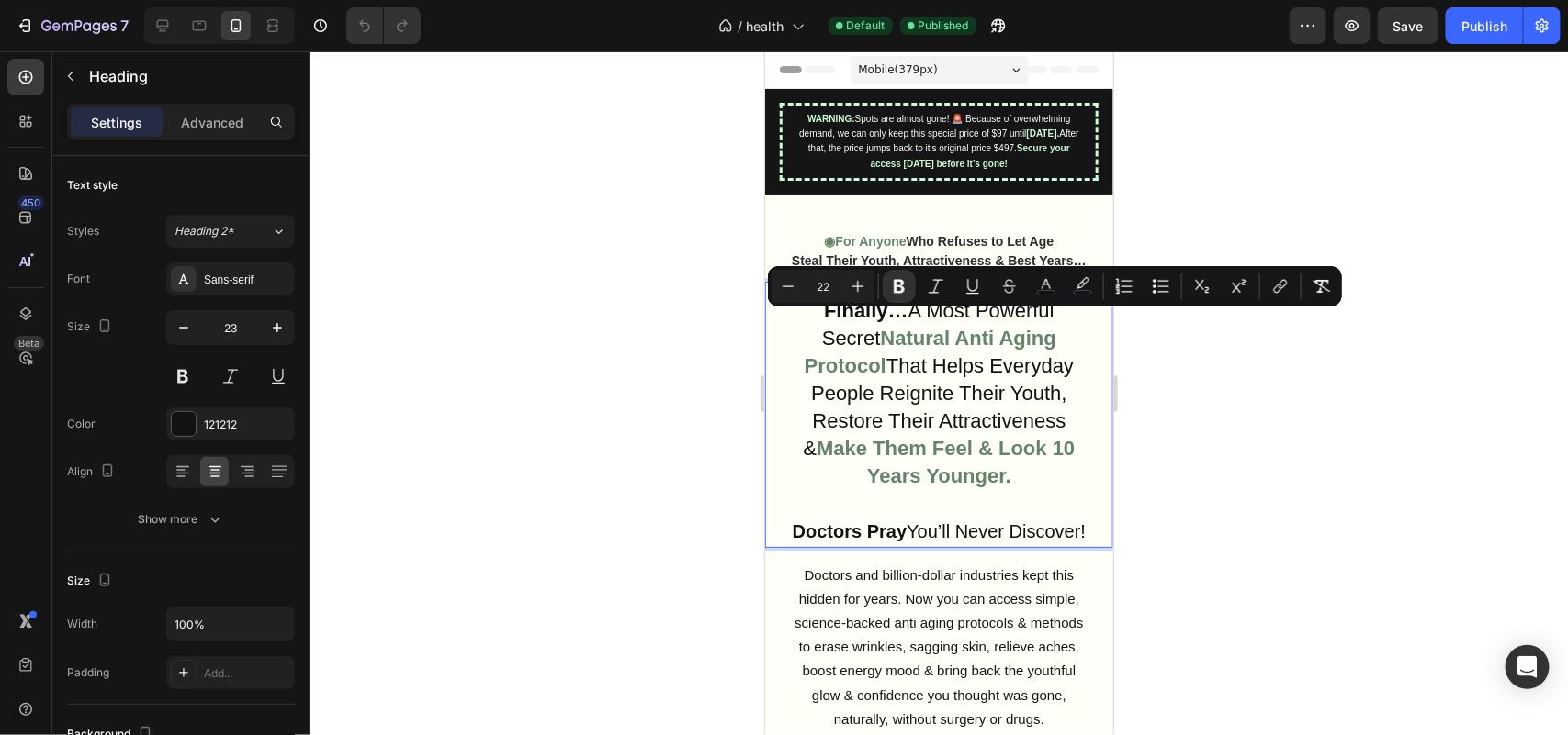
click at [803, 312] on p "Finally… A Most Powerful Secret Natural Anti Aging Protocol That Helps Everyday…" at bounding box center [937, 420] width 317 height 248
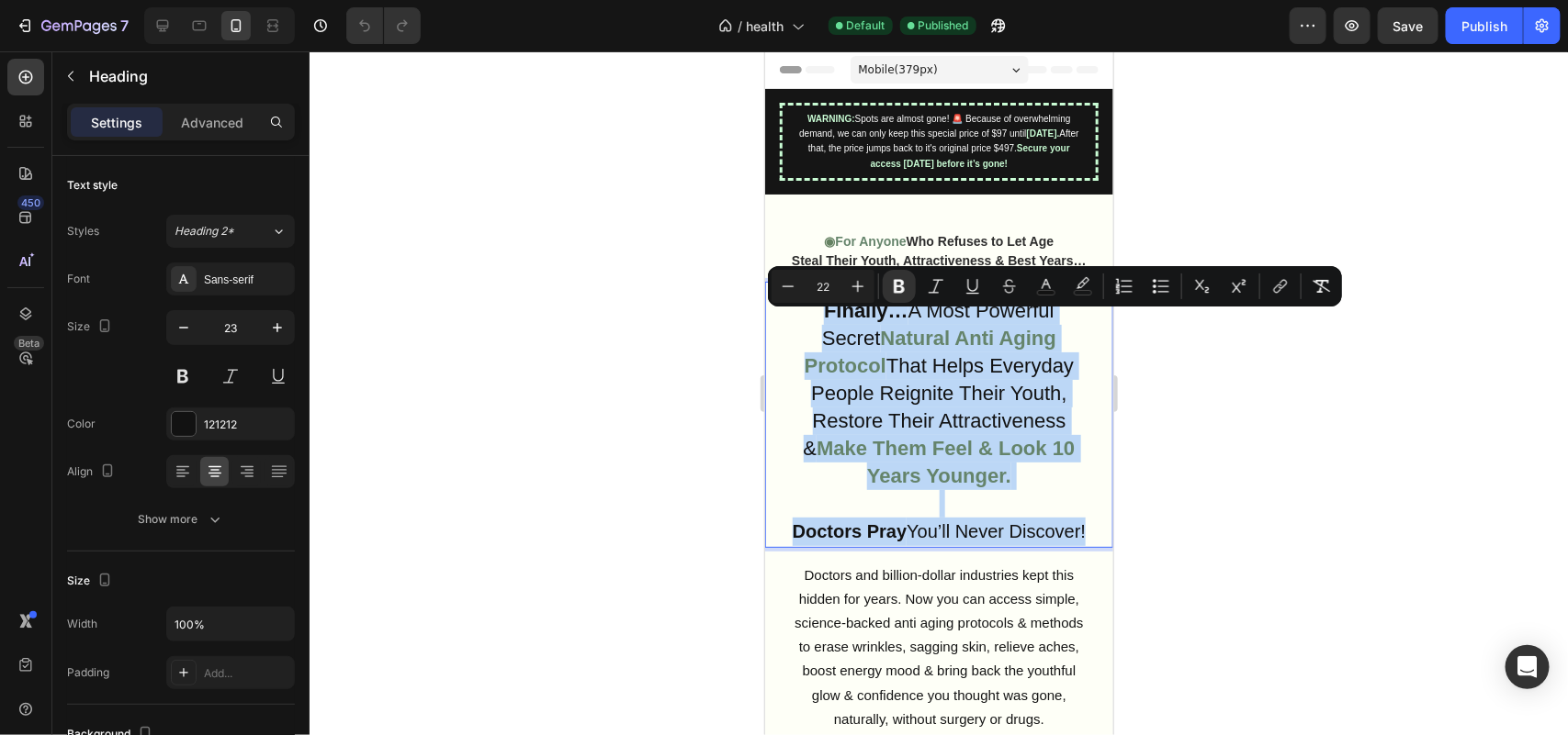
drag, startPoint x: 811, startPoint y: 317, endPoint x: 1087, endPoint y: 543, distance: 356.7
click at [1087, 543] on div "Finally… A Most Powerful Secret Natural Anti Aging Protocol That Helps Everyday…" at bounding box center [937, 414] width 348 height 266
click at [1087, 546] on div "Finally… A Most Powerful Secret Natural Anti Aging Protocol That Helps Everyday…" at bounding box center [937, 414] width 348 height 266
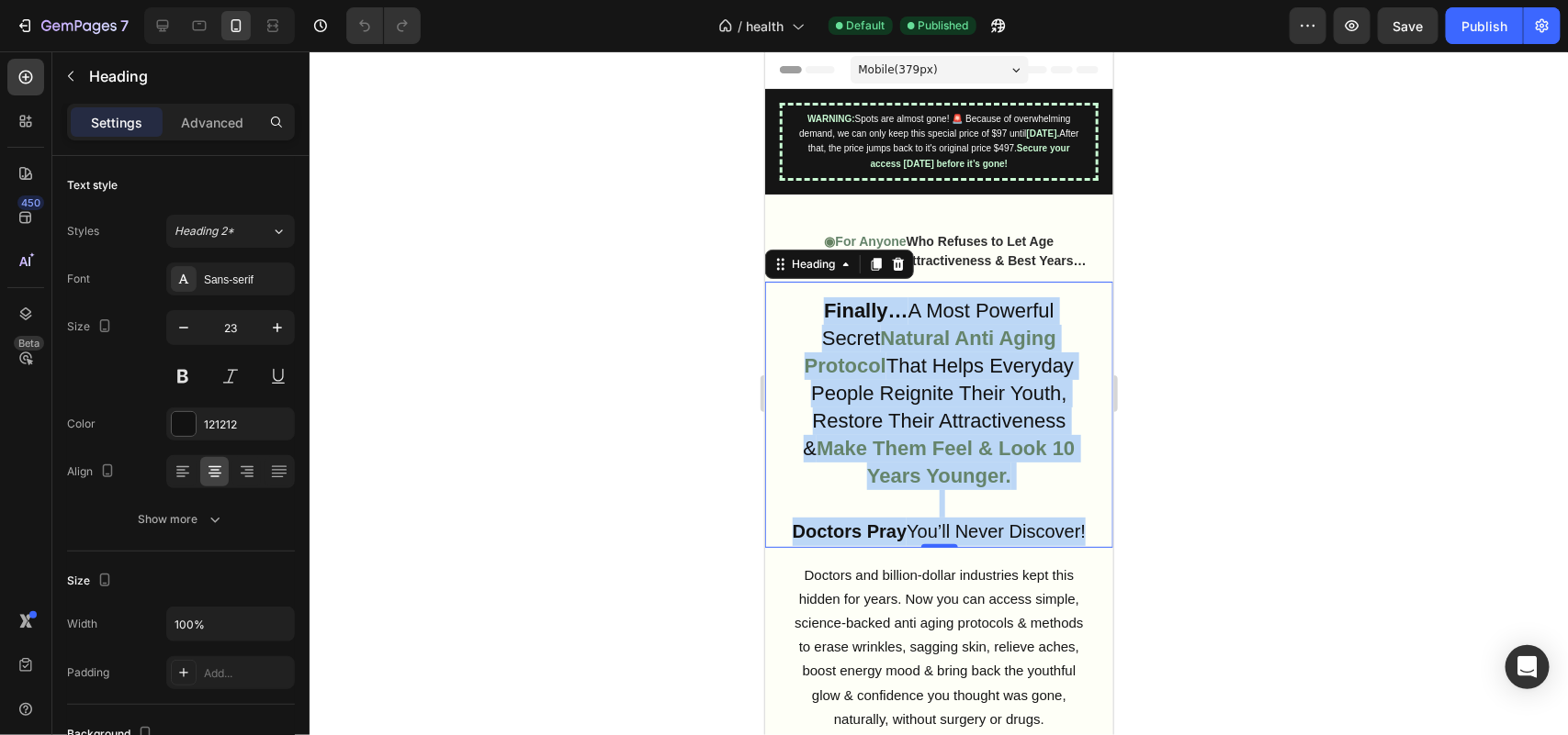
drag, startPoint x: 1087, startPoint y: 552, endPoint x: 881, endPoint y: 340, distance: 295.6
click at [881, 341] on div "Finally… A Most Powerful Secret Natural Anti Aging Protocol That Helps Everyday…" at bounding box center [937, 414] width 348 height 266
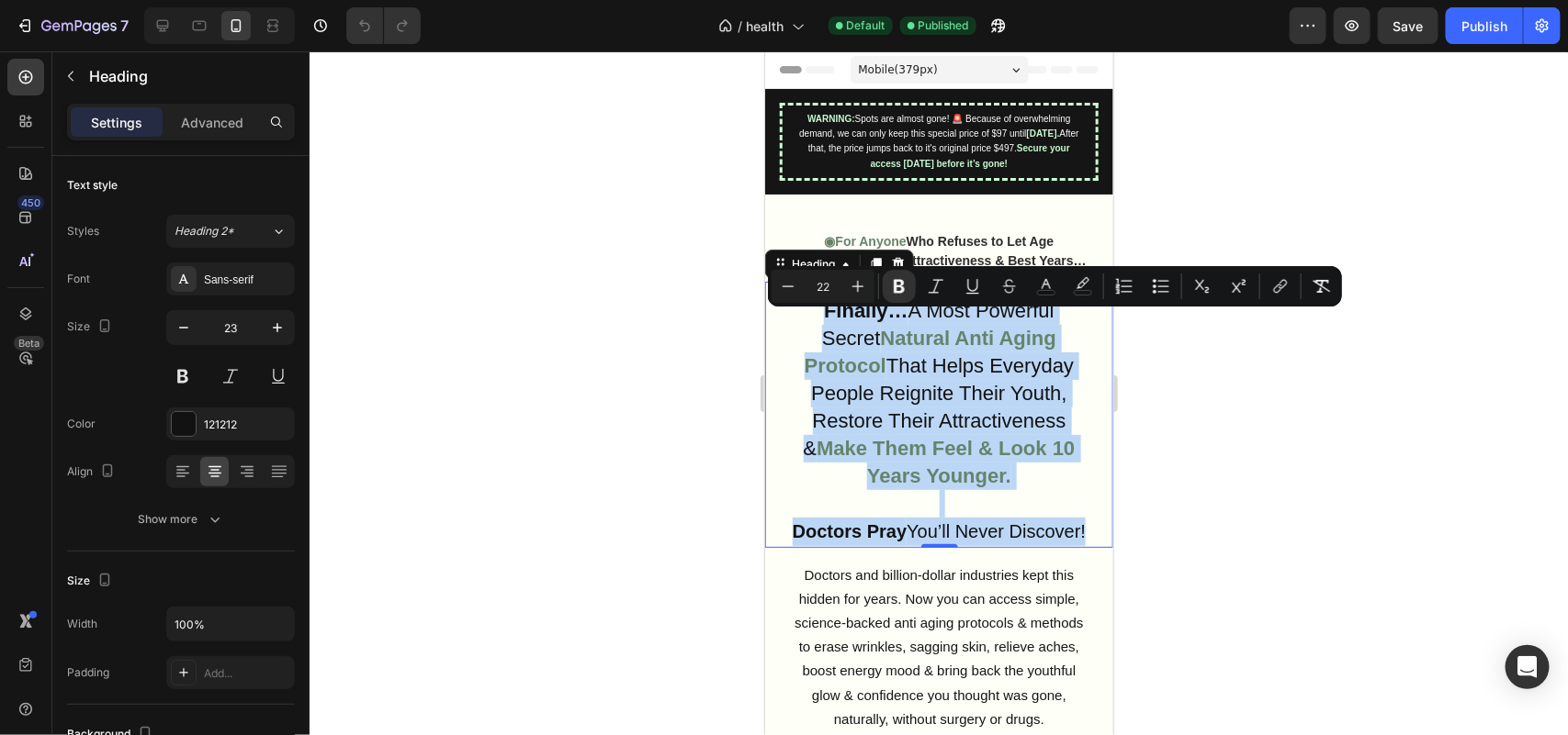
click at [881, 340] on strong "Natural Anti Aging Protocol" at bounding box center [929, 351] width 252 height 51
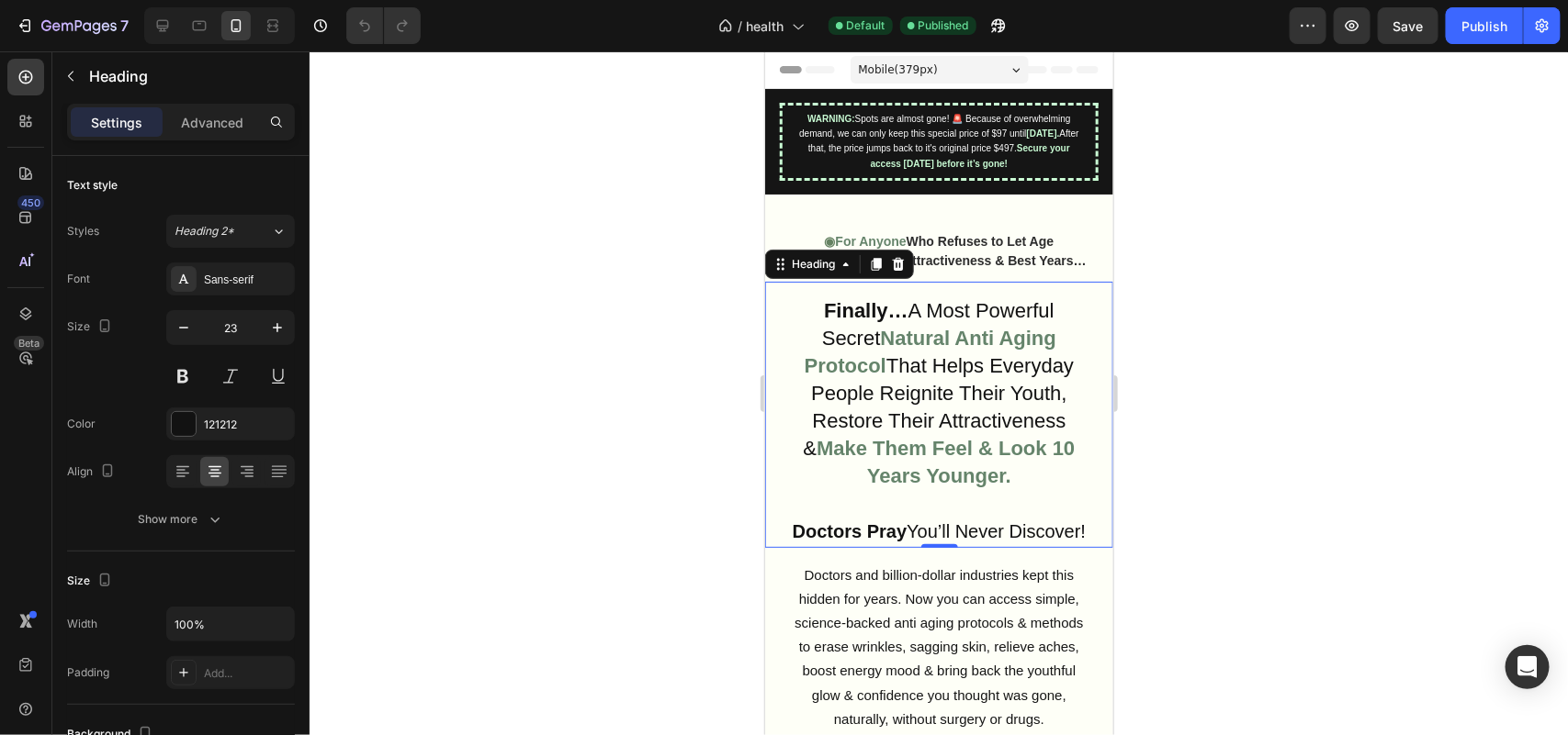
click at [607, 299] on div at bounding box center [938, 393] width 1258 height 684
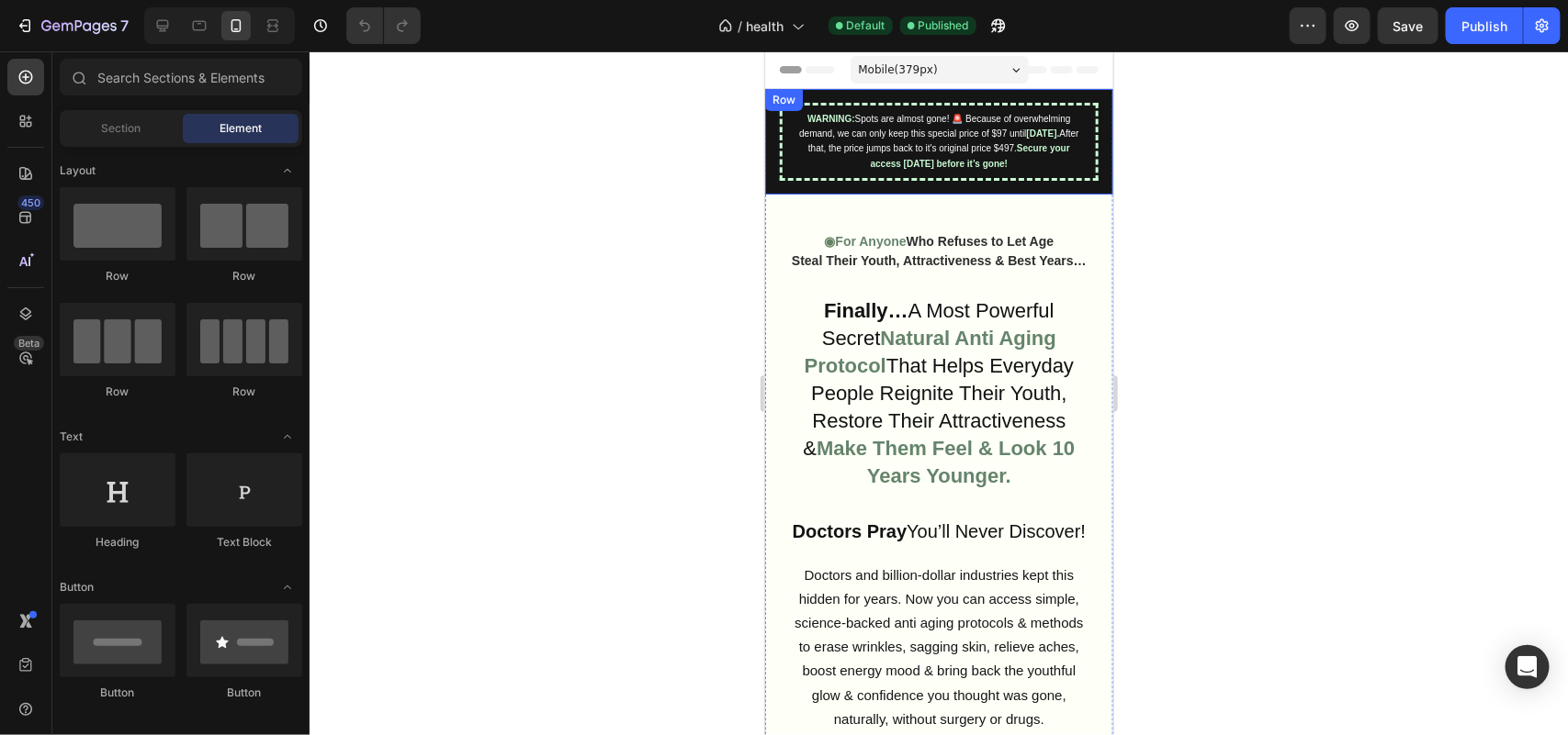
click at [909, 163] on strong "Secure your access [DATE] before it’s gone!" at bounding box center [969, 154] width 199 height 24
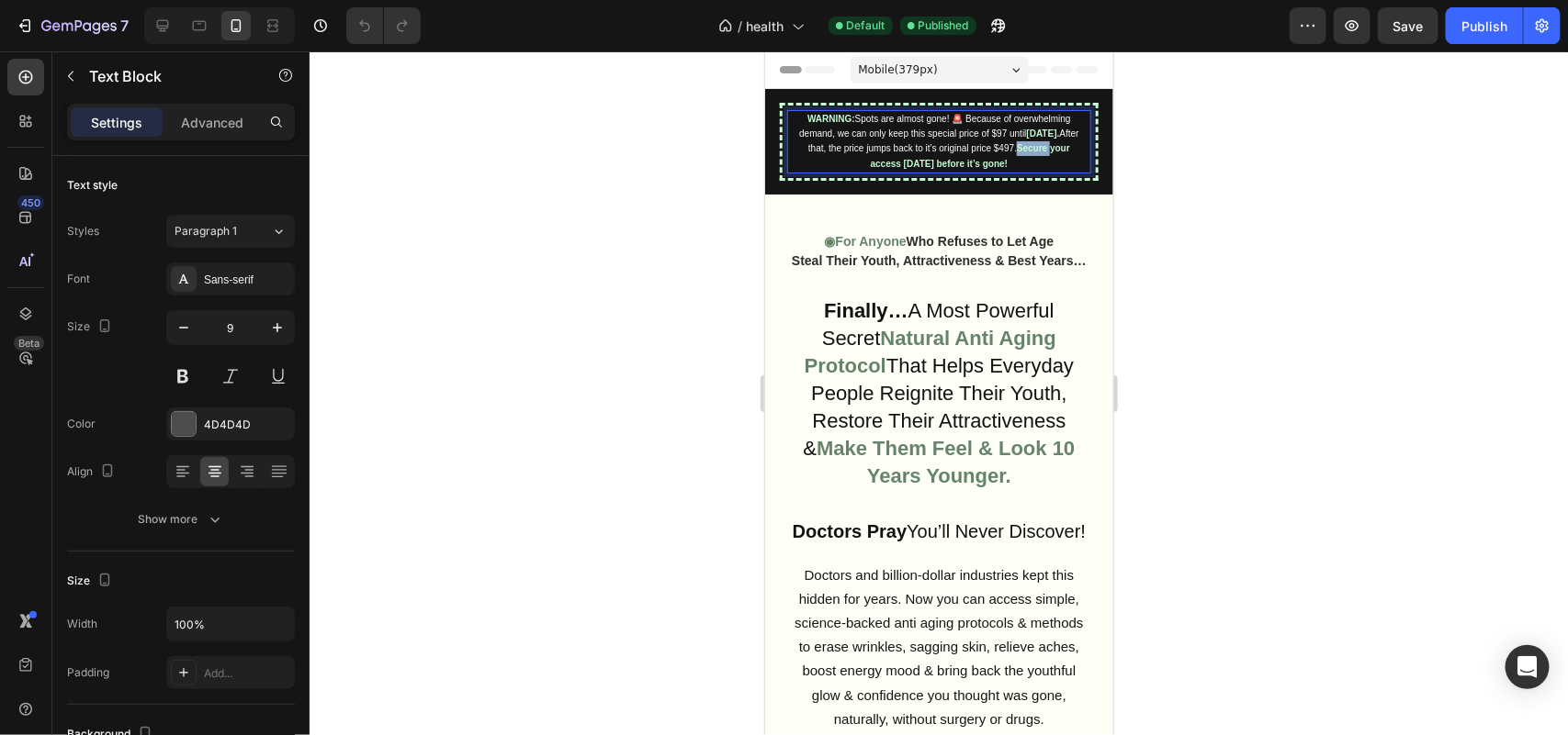
click at [909, 163] on strong "Secure your access [DATE] before it’s gone!" at bounding box center [969, 154] width 199 height 24
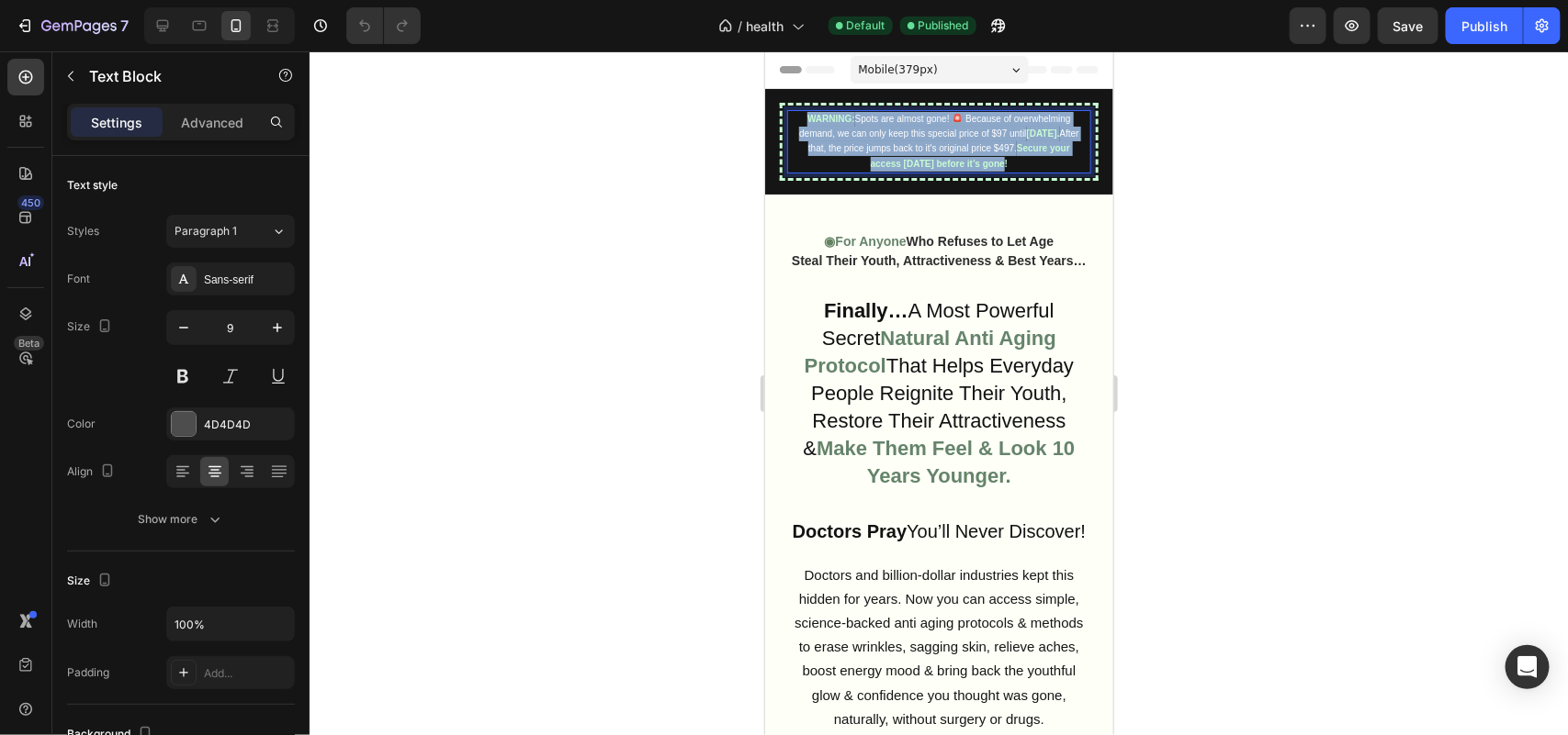
click at [909, 163] on strong "Secure your access [DATE] before it’s gone!" at bounding box center [969, 154] width 199 height 24
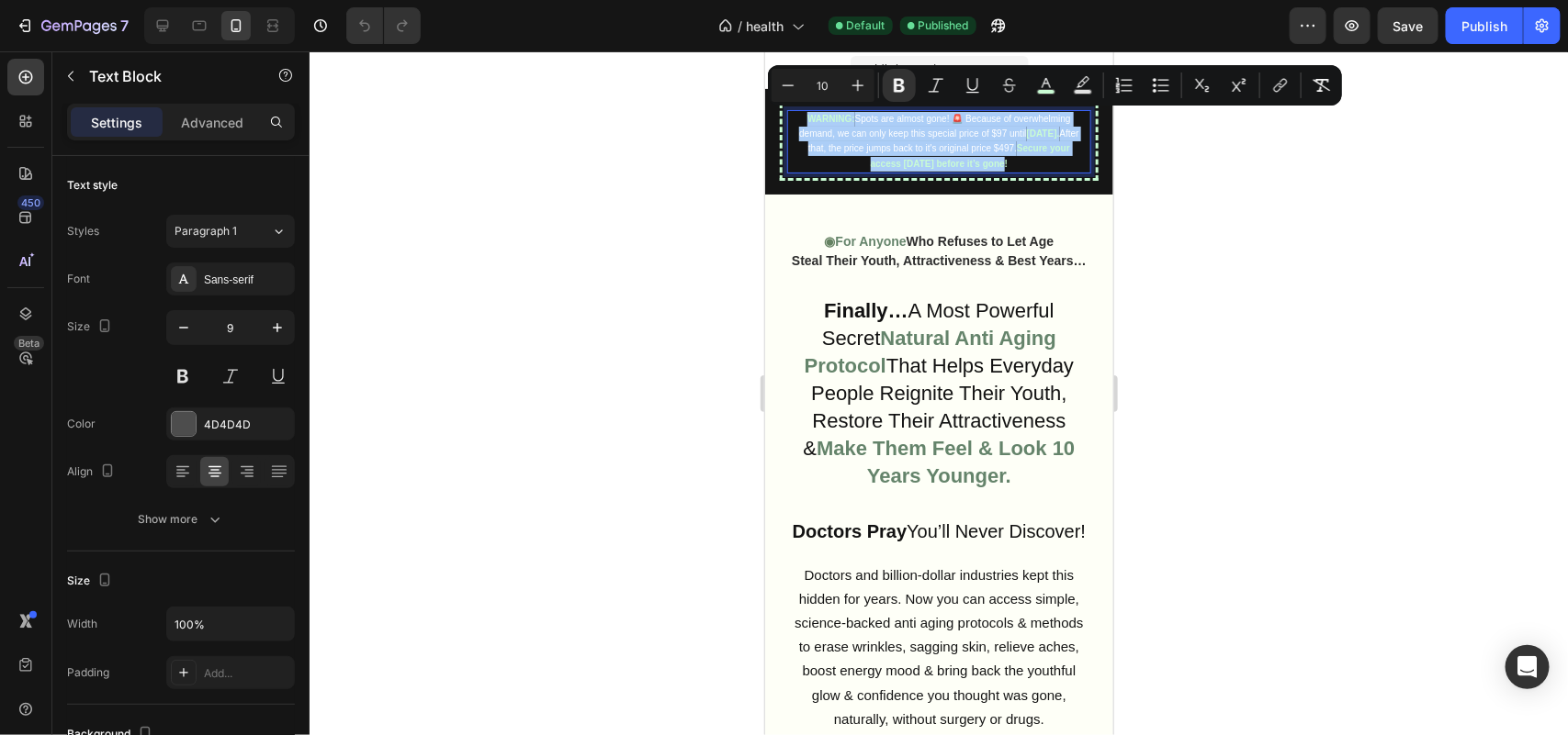
click at [673, 278] on div at bounding box center [938, 393] width 1258 height 684
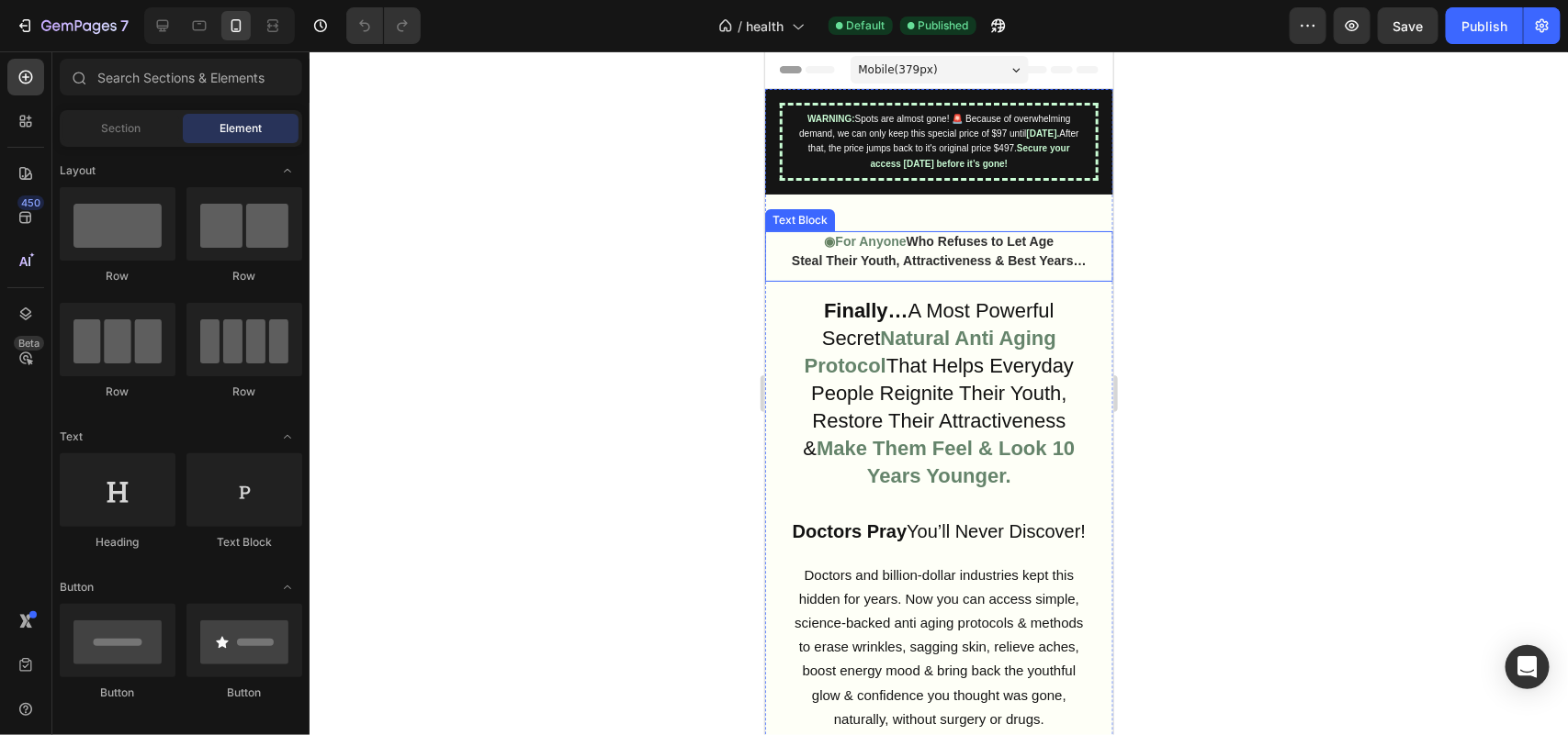
click at [867, 268] on strong "Steal Their Youth, Attractiveness & Best Years…" at bounding box center [937, 260] width 295 height 15
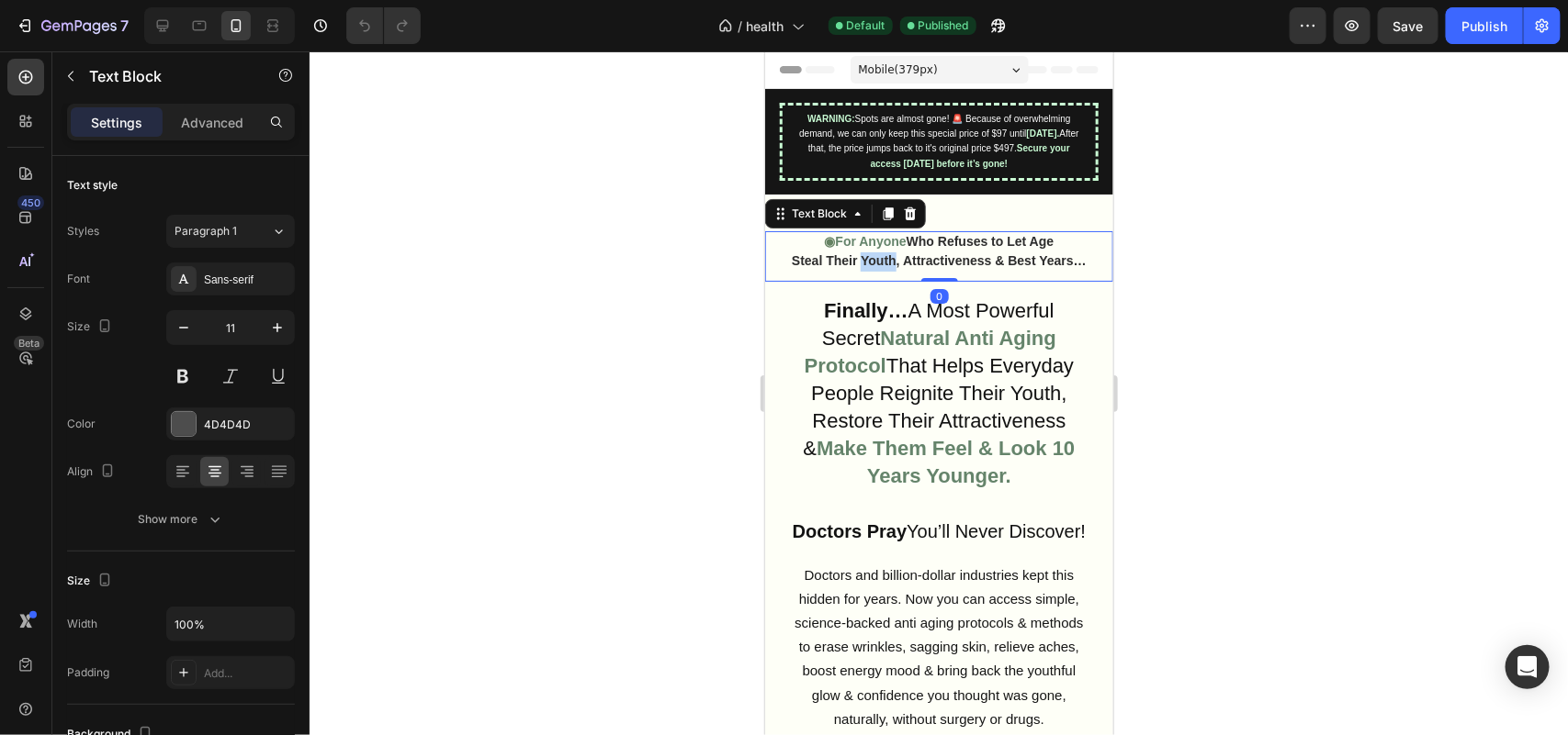
click at [867, 268] on strong "Steal Their Youth, Attractiveness & Best Years…" at bounding box center [937, 260] width 295 height 15
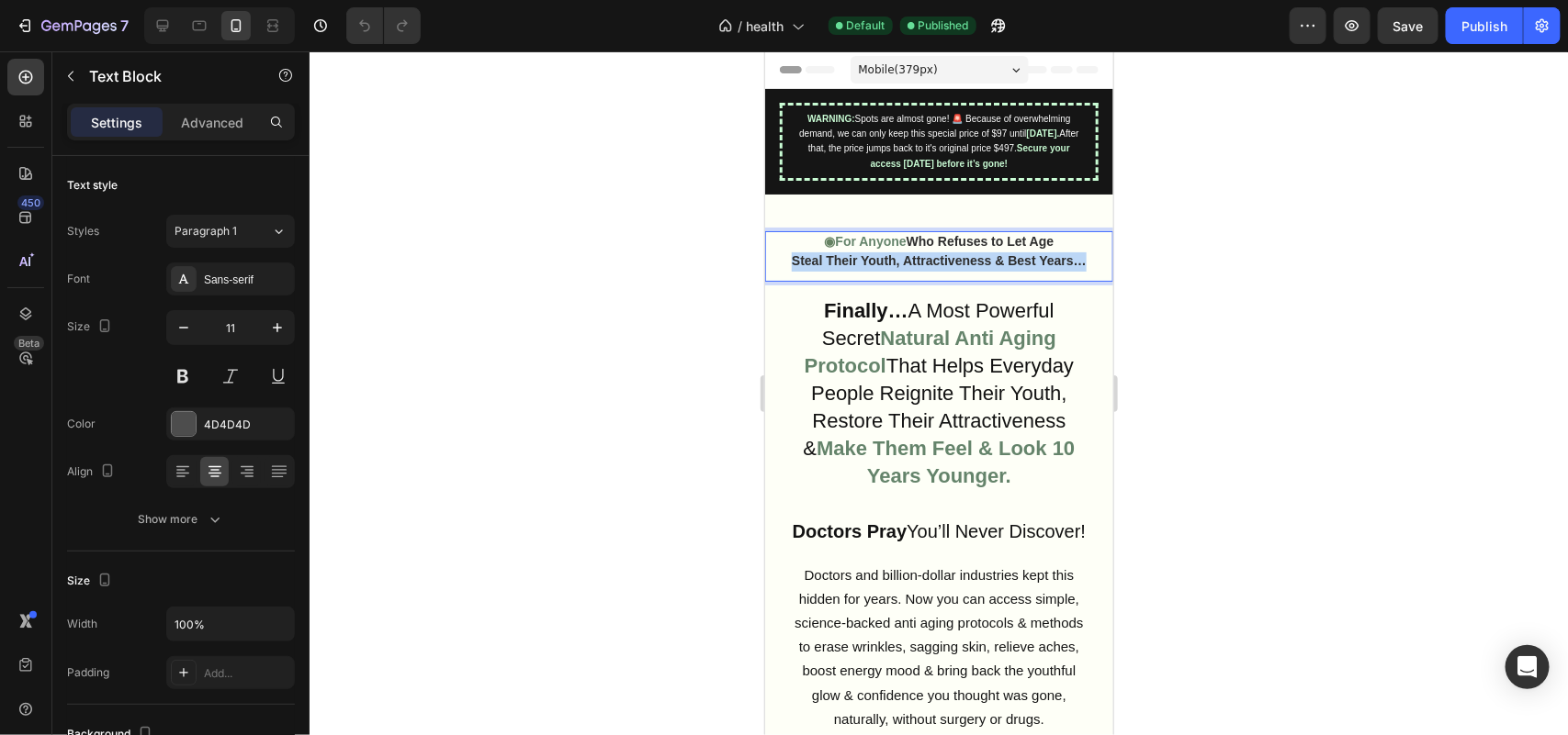
click at [867, 268] on strong "Steal Their Youth, Attractiveness & Best Years…" at bounding box center [937, 260] width 295 height 15
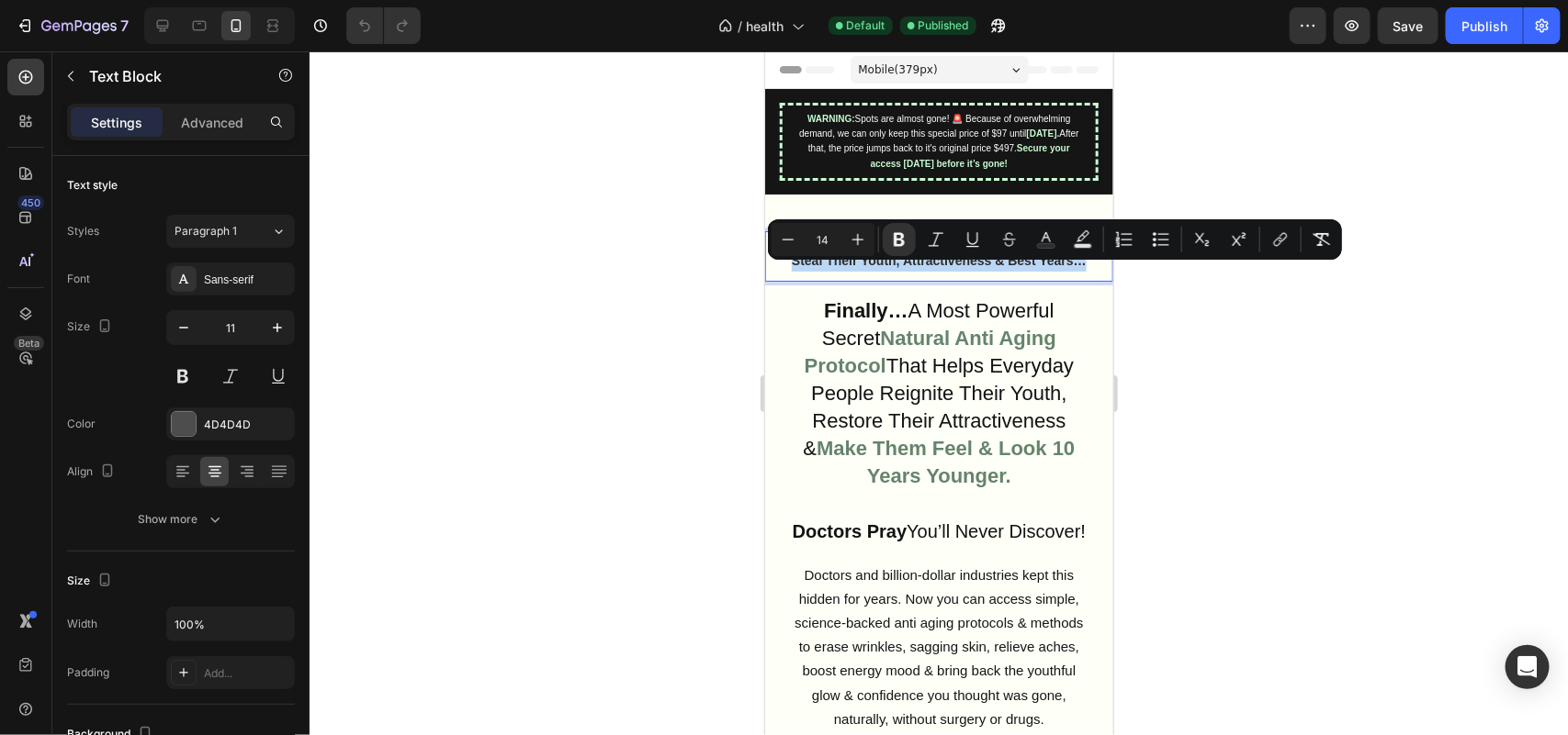
click at [944, 386] on span "That Helps Everyday People Reignite Their Youth, Restore Their Attractiveness &" at bounding box center [938, 407] width 271 height 106
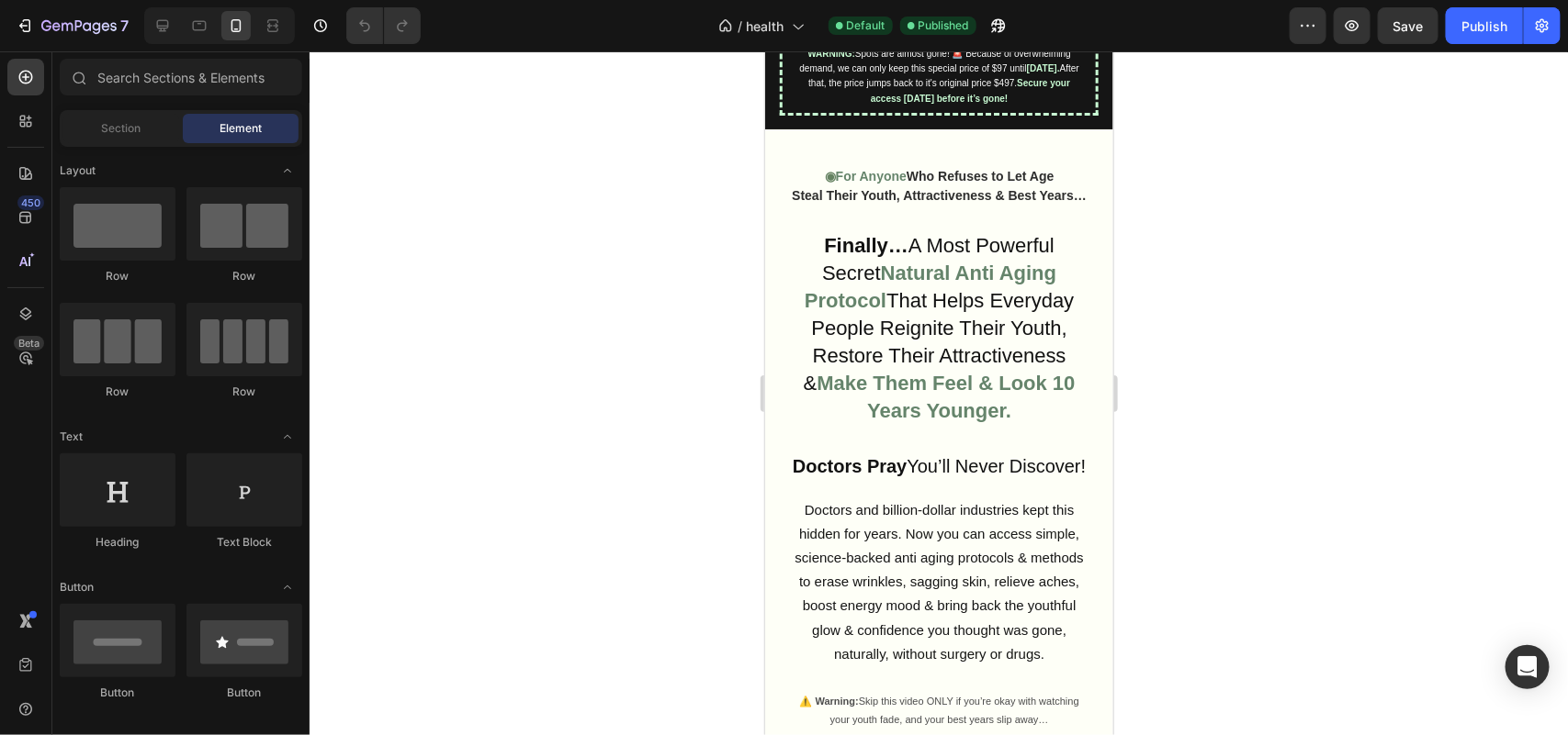
scroll to position [33, 0]
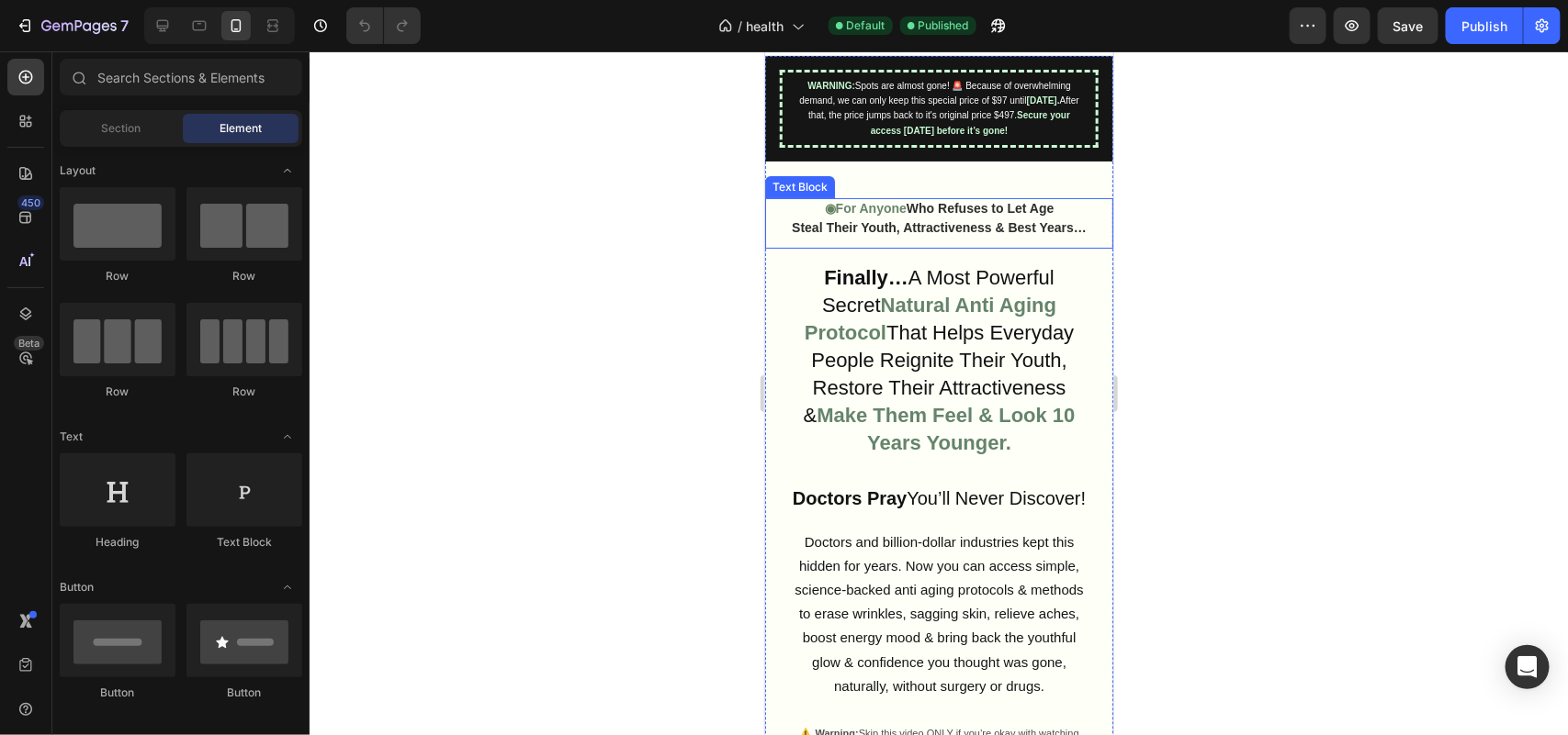
click at [978, 219] on p "◉ For Anyone Who Refuses to Let Age" at bounding box center [937, 209] width 317 height 20
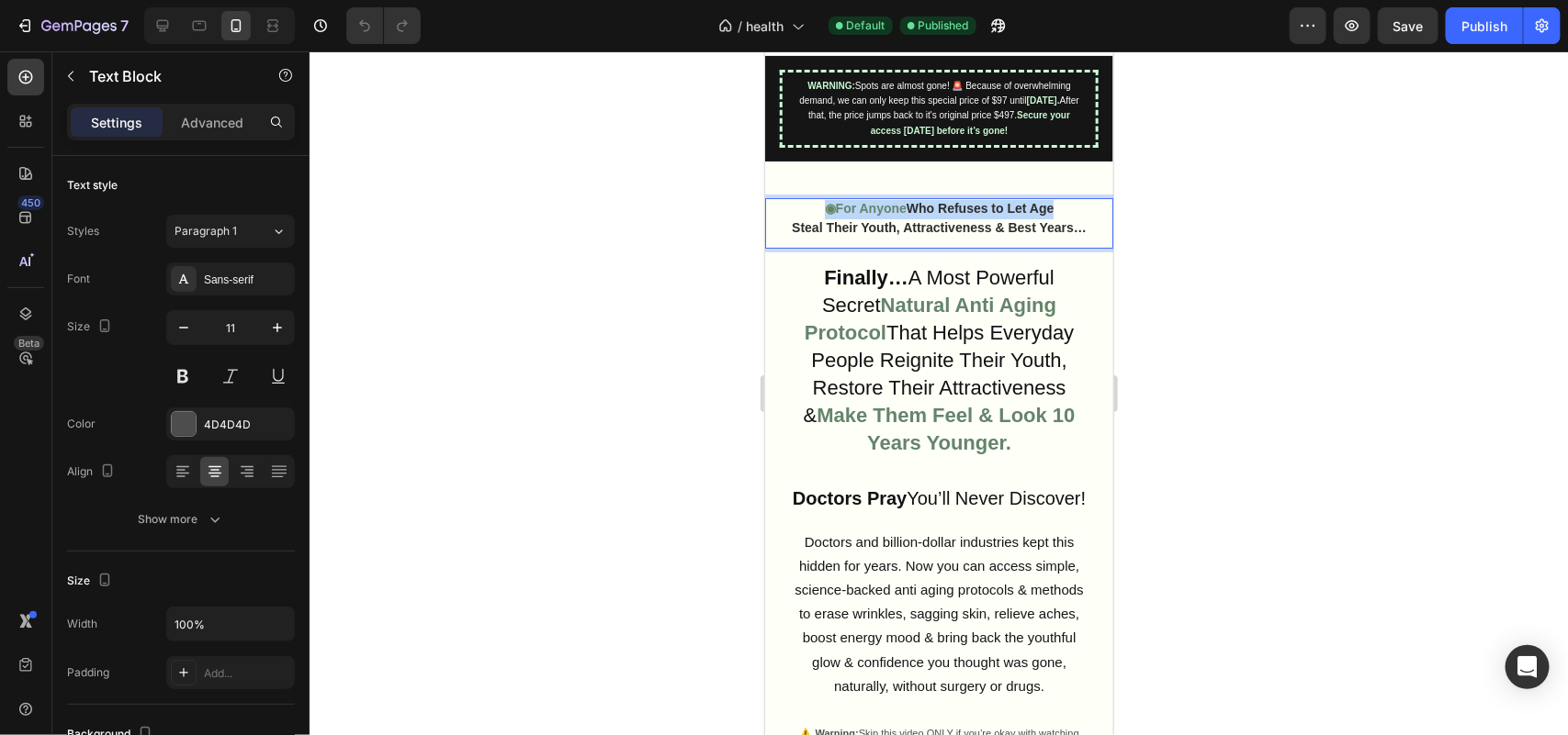
click at [978, 219] on p "◉ For Anyone Who Refuses to Let Age" at bounding box center [937, 209] width 317 height 20
copy p "◉ For Anyone Who Refuses to Let Age"
click at [1047, 234] on strong "Steal Their Youth, Attractiveness & Best Years…" at bounding box center [937, 226] width 295 height 15
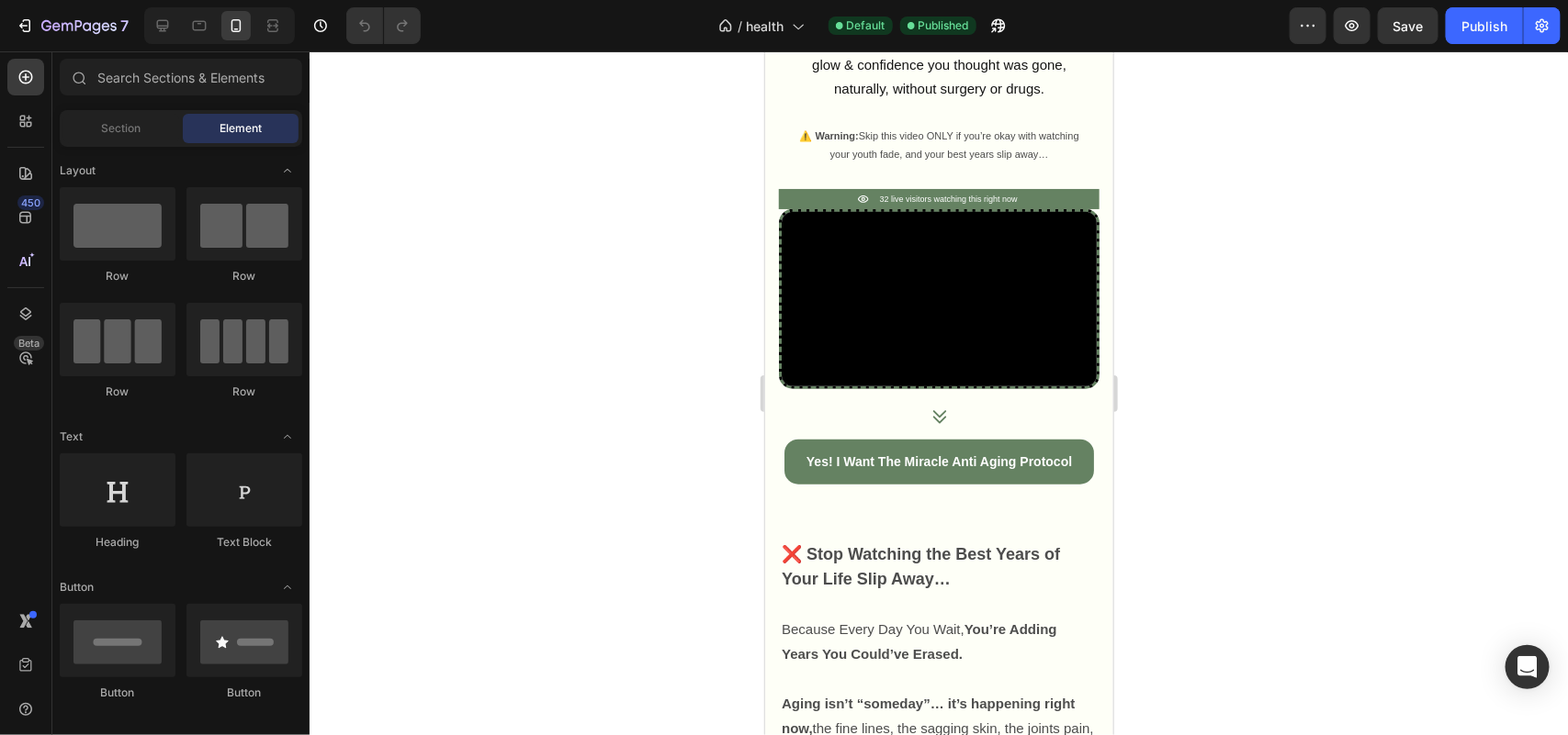
scroll to position [0, 0]
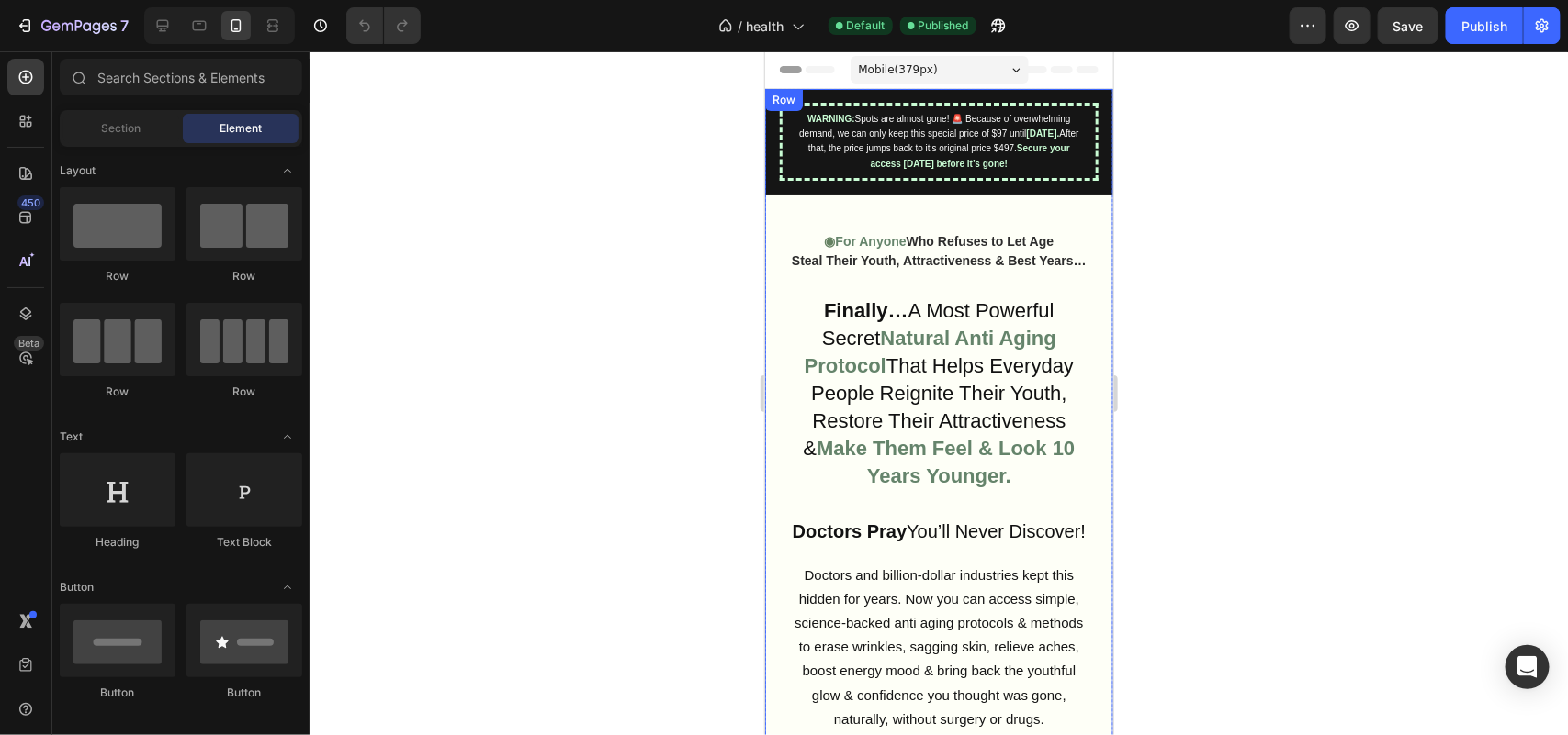
click at [1013, 248] on strong "Who Refuses to Let Age" at bounding box center [979, 240] width 148 height 15
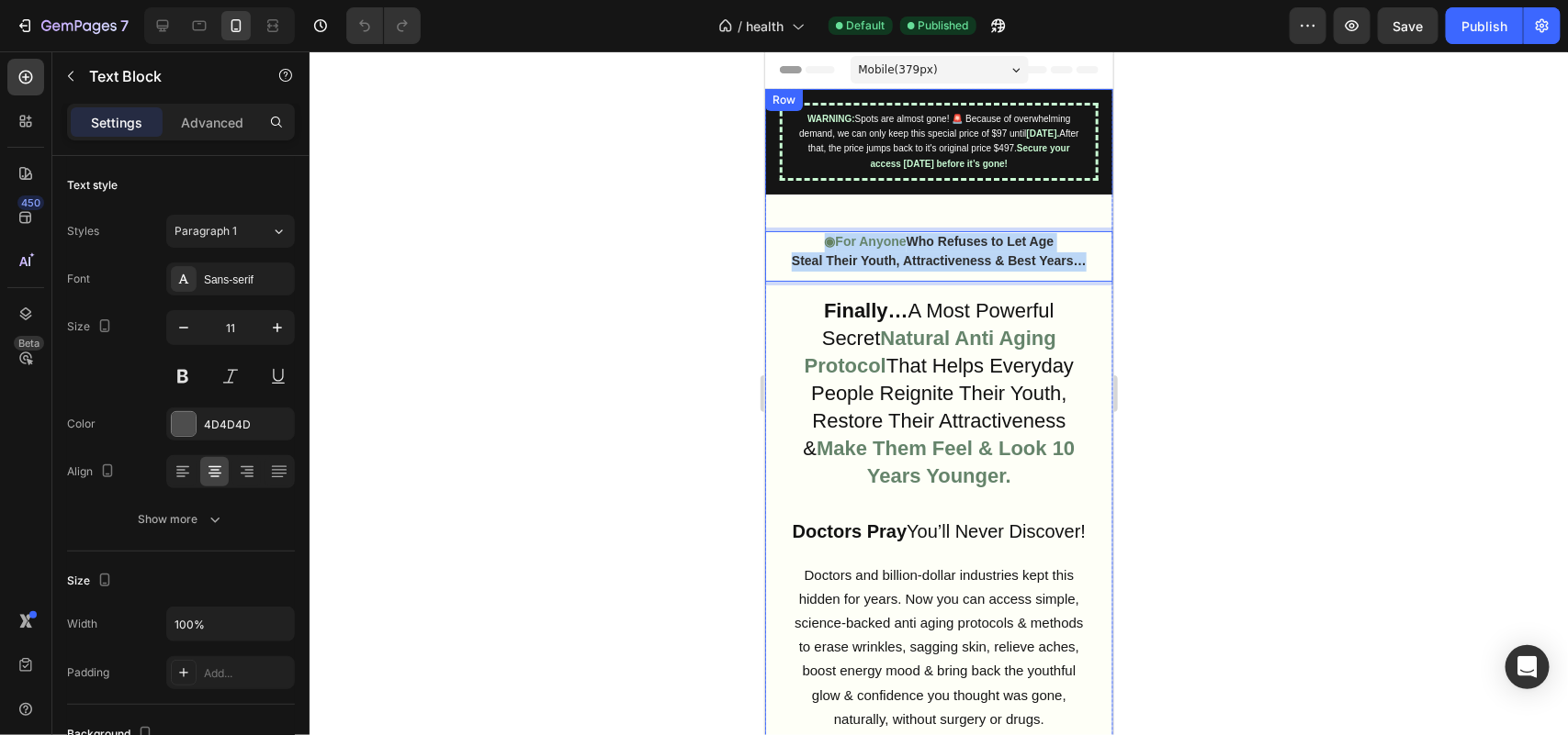
drag, startPoint x: 1079, startPoint y: 271, endPoint x: 784, endPoint y: 242, distance: 296.4
copy div "◉ For Anyone Who Refuses to Let Age Steal Their Youth, Attractiveness & Best Ye…"
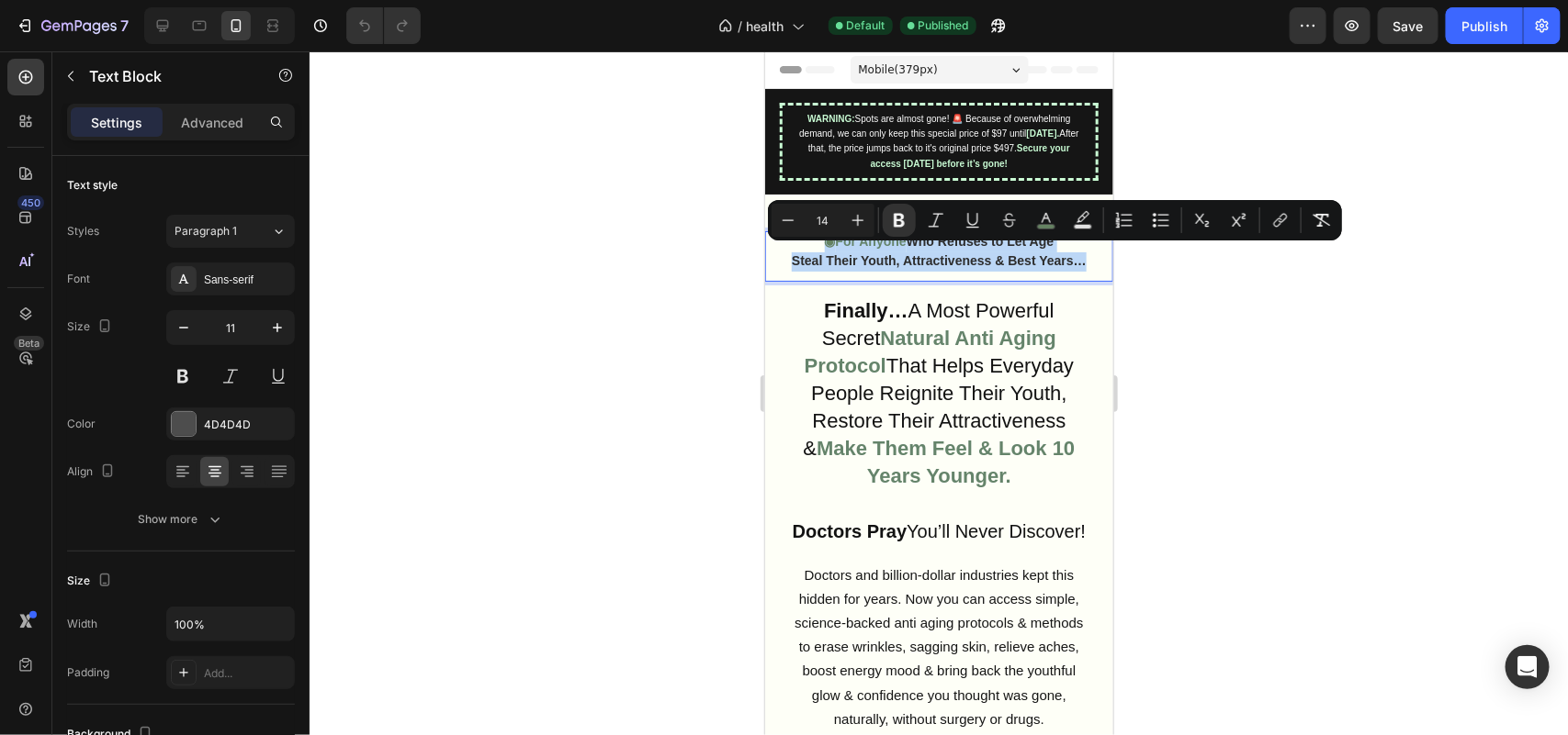
click at [845, 341] on span "Finally… A Most Powerful Secret" at bounding box center [936, 323] width 232 height 51
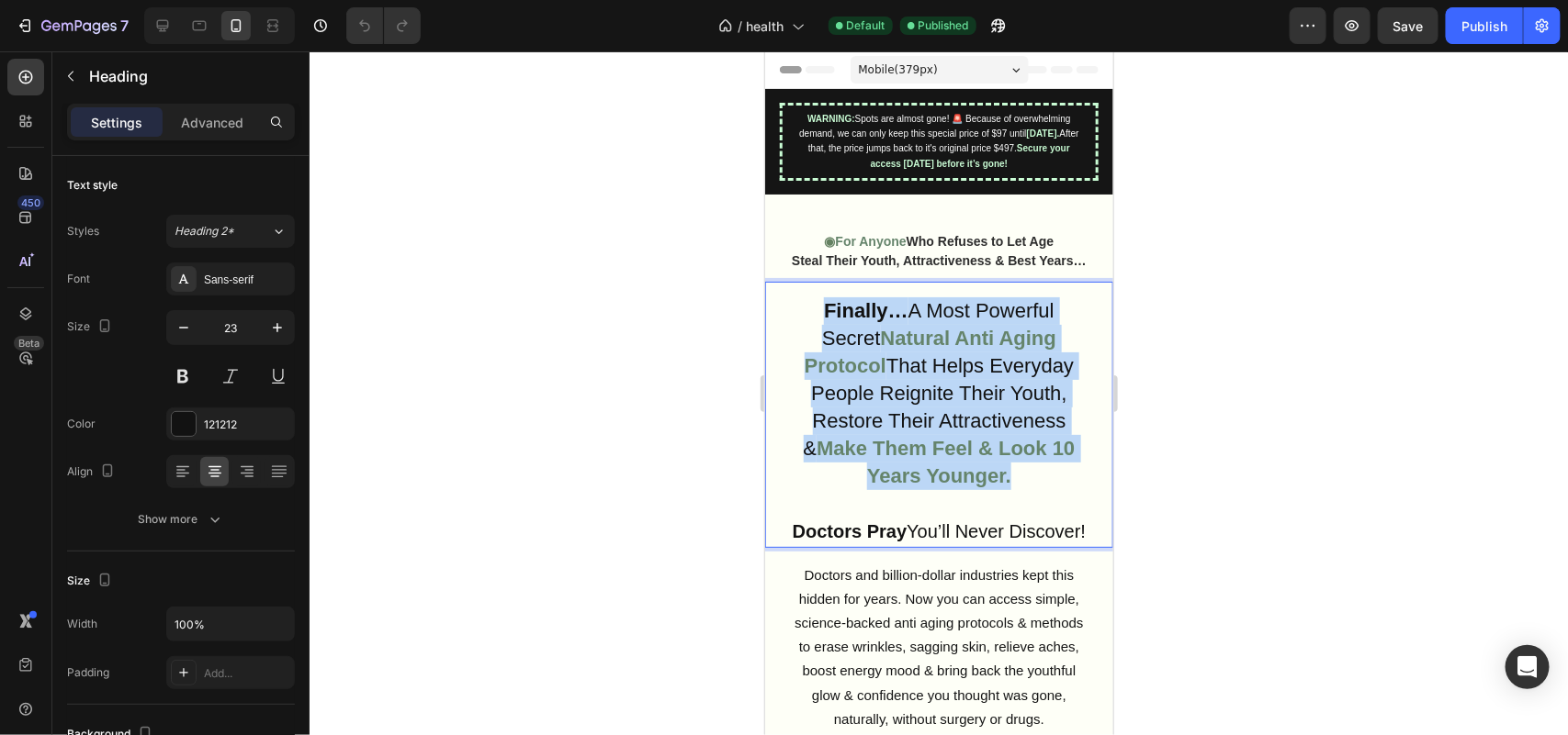
drag, startPoint x: 814, startPoint y: 318, endPoint x: 1010, endPoint y: 507, distance: 272.3
click at [1010, 507] on p "Finally… A Most Powerful Secret Natural Anti Aging Protocol That Helps Everyday…" at bounding box center [937, 420] width 317 height 248
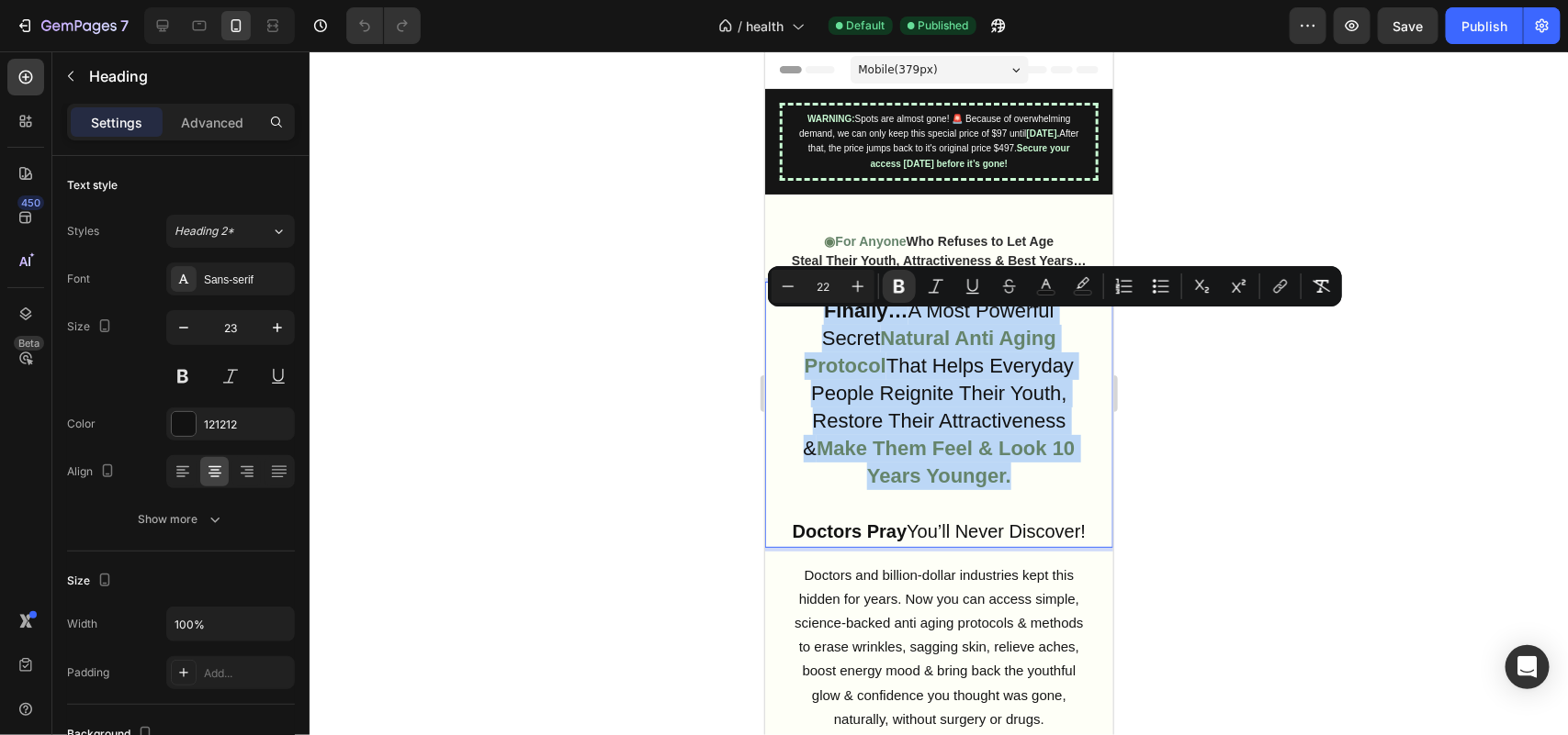
copy p "Finally… A Most Powerful Secret Natural Anti Aging Protocol That Helps Everyday…"
type input "20"
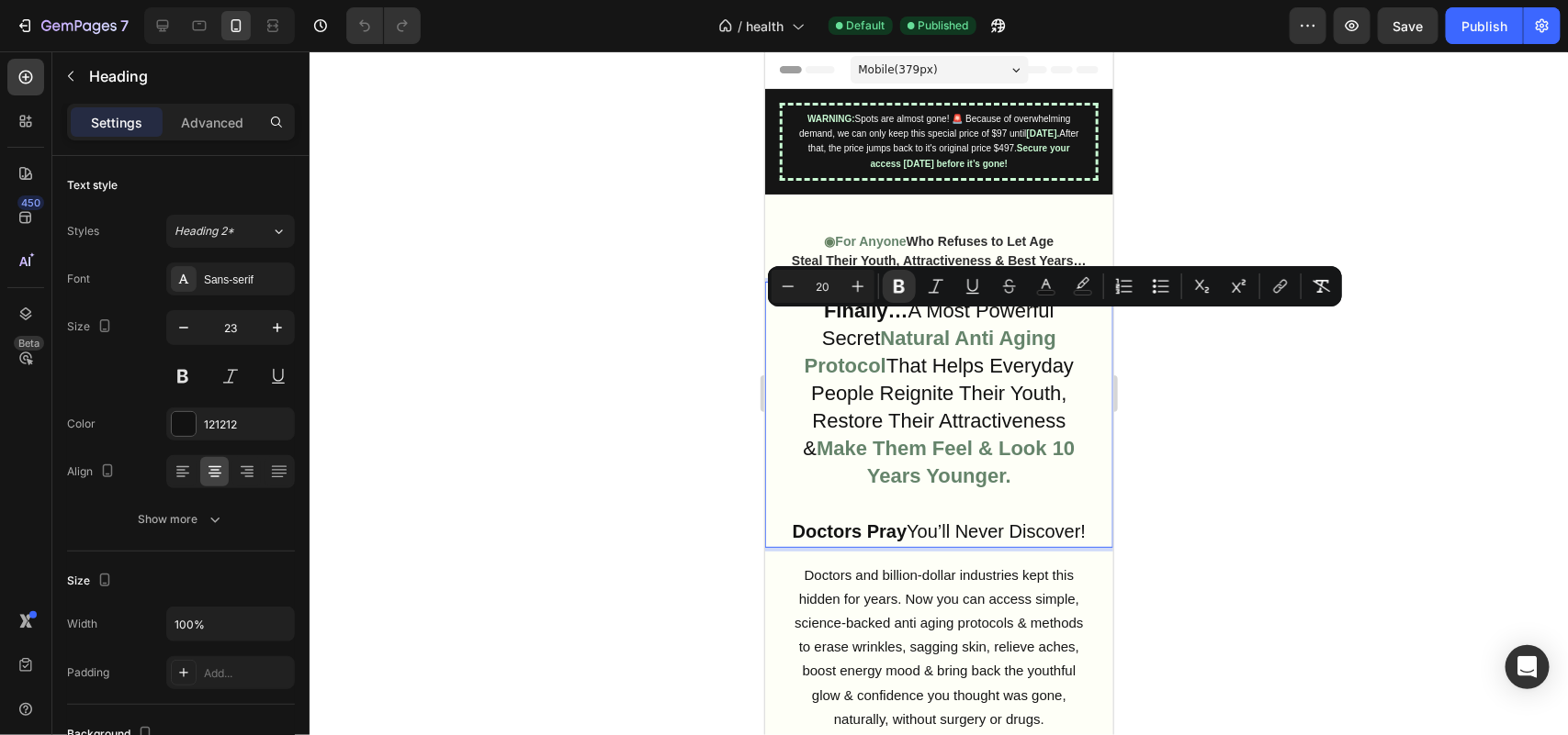
click at [919, 541] on span "Doctors Pray You’ll Never Discover!" at bounding box center [937, 530] width 293 height 21
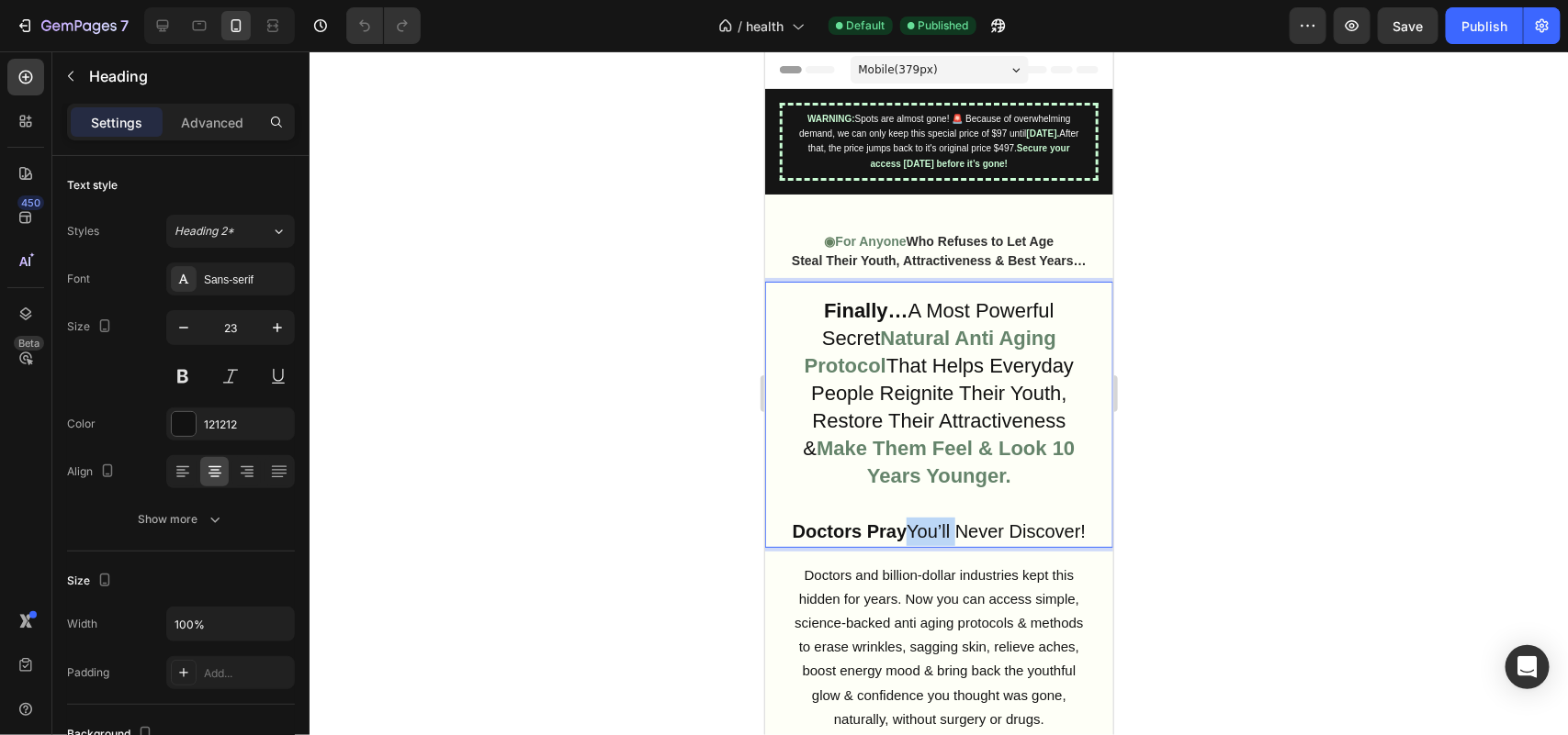
click at [919, 541] on span "Doctors Pray You’ll Never Discover!" at bounding box center [937, 530] width 293 height 21
copy span "Doctors Pray You’ll Never Discover!"
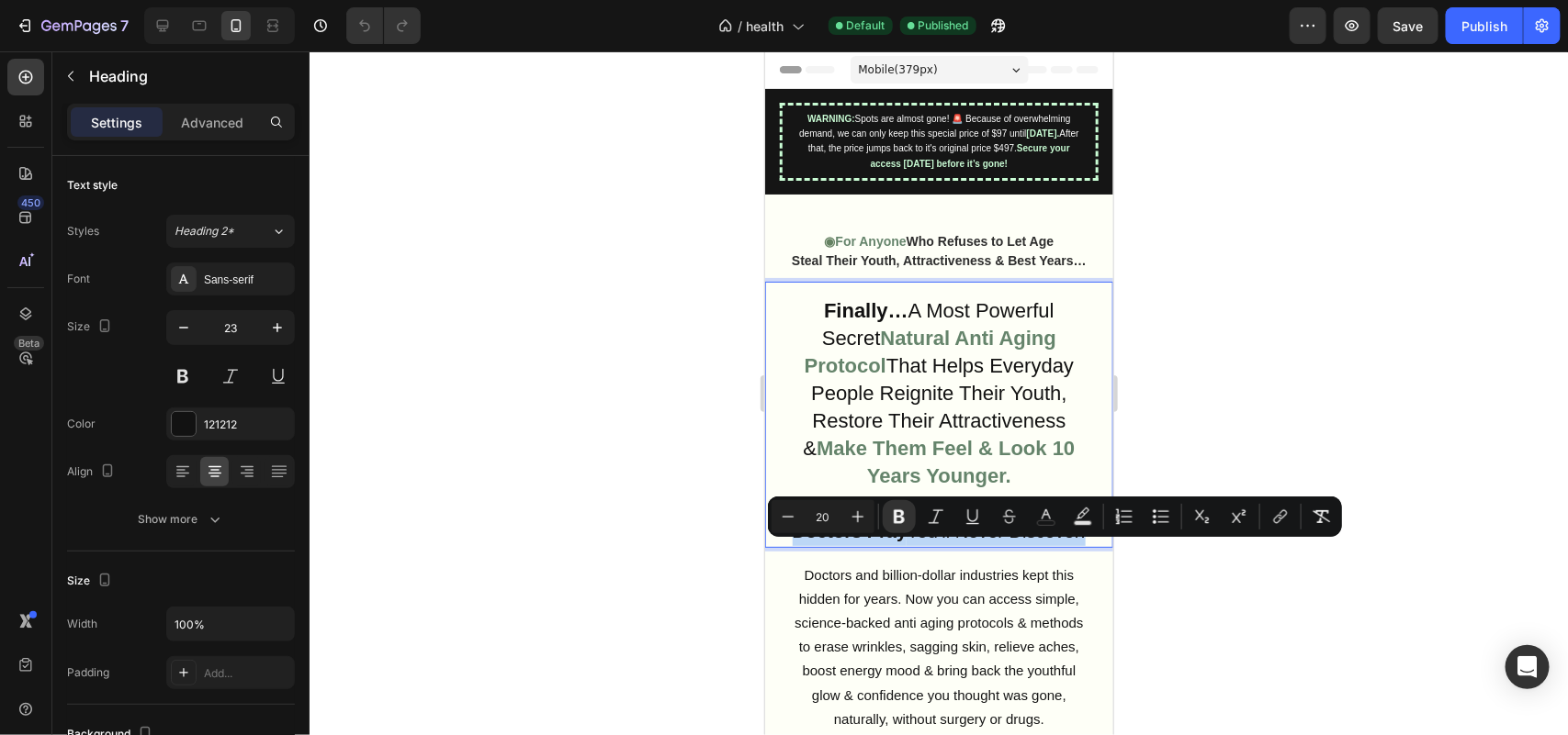
click at [890, 676] on p "Doctors and billion-dollar industries kept this hidden for years. Now you can a…" at bounding box center [938, 646] width 298 height 168
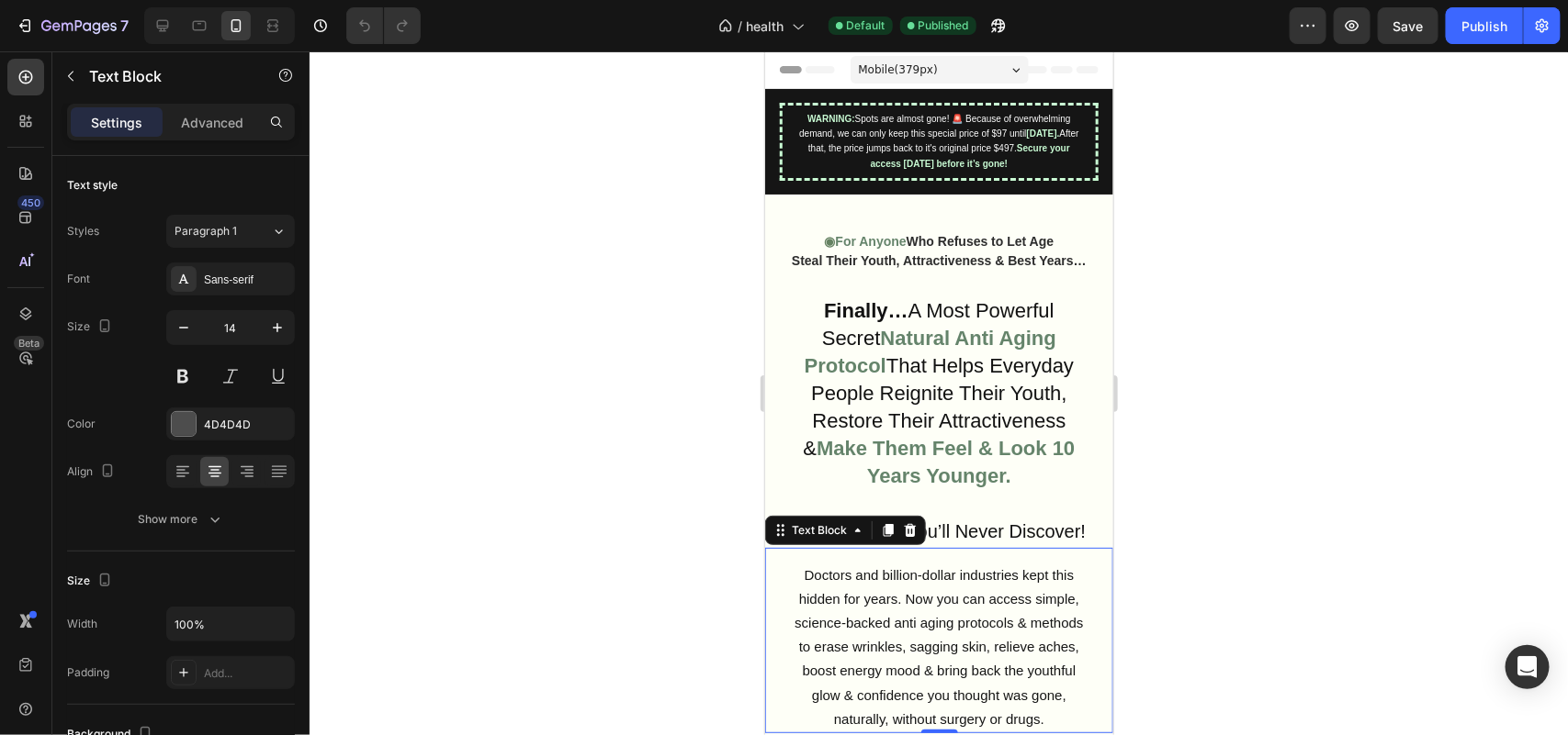
click at [890, 676] on p "Doctors and billion-dollar industries kept this hidden for years. Now you can a…" at bounding box center [938, 646] width 298 height 168
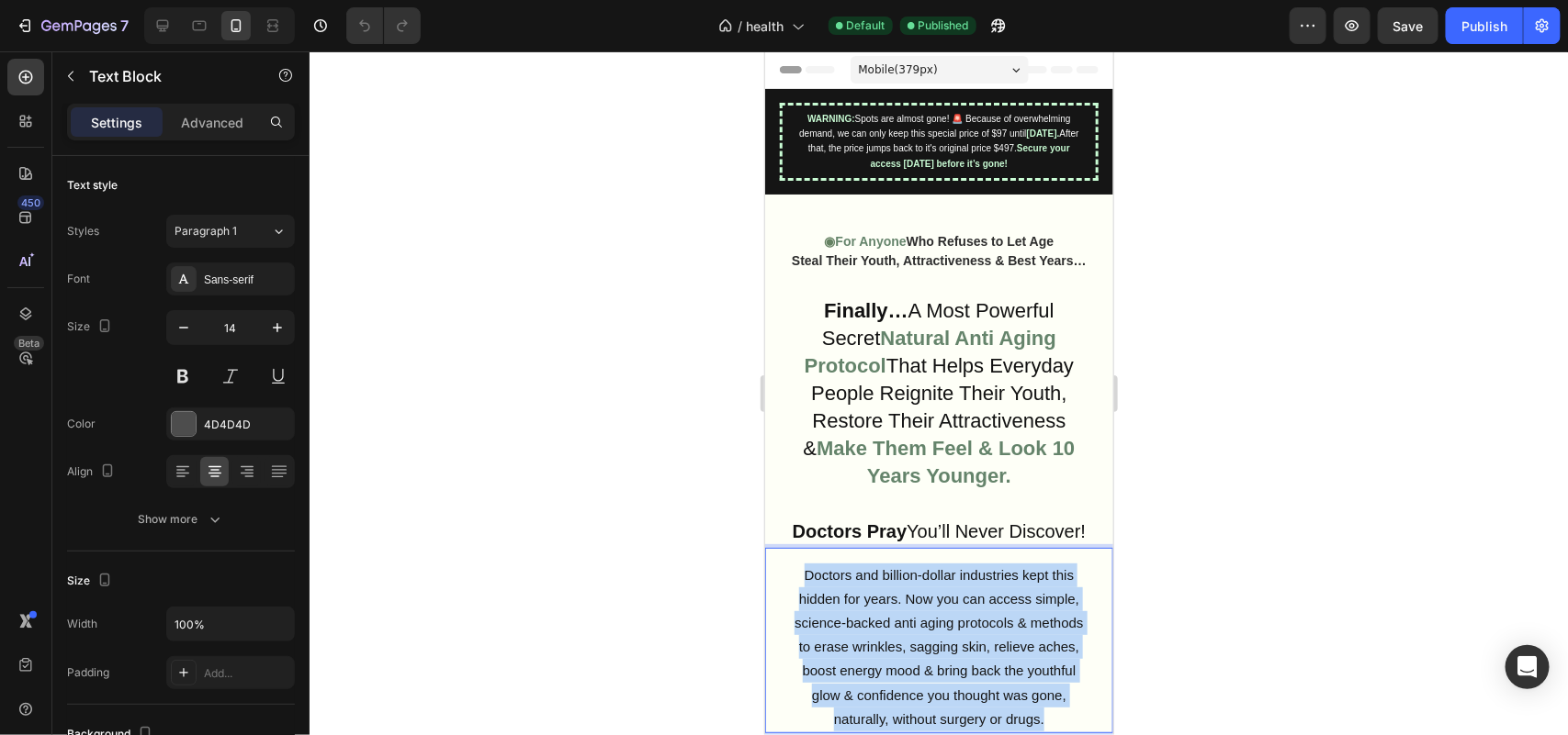
click at [890, 676] on p "Doctors and billion-dollar industries kept this hidden for years. Now you can a…" at bounding box center [938, 646] width 298 height 168
copy span "Doctors and billion-dollar industries kept this hidden for years. Now you can a…"
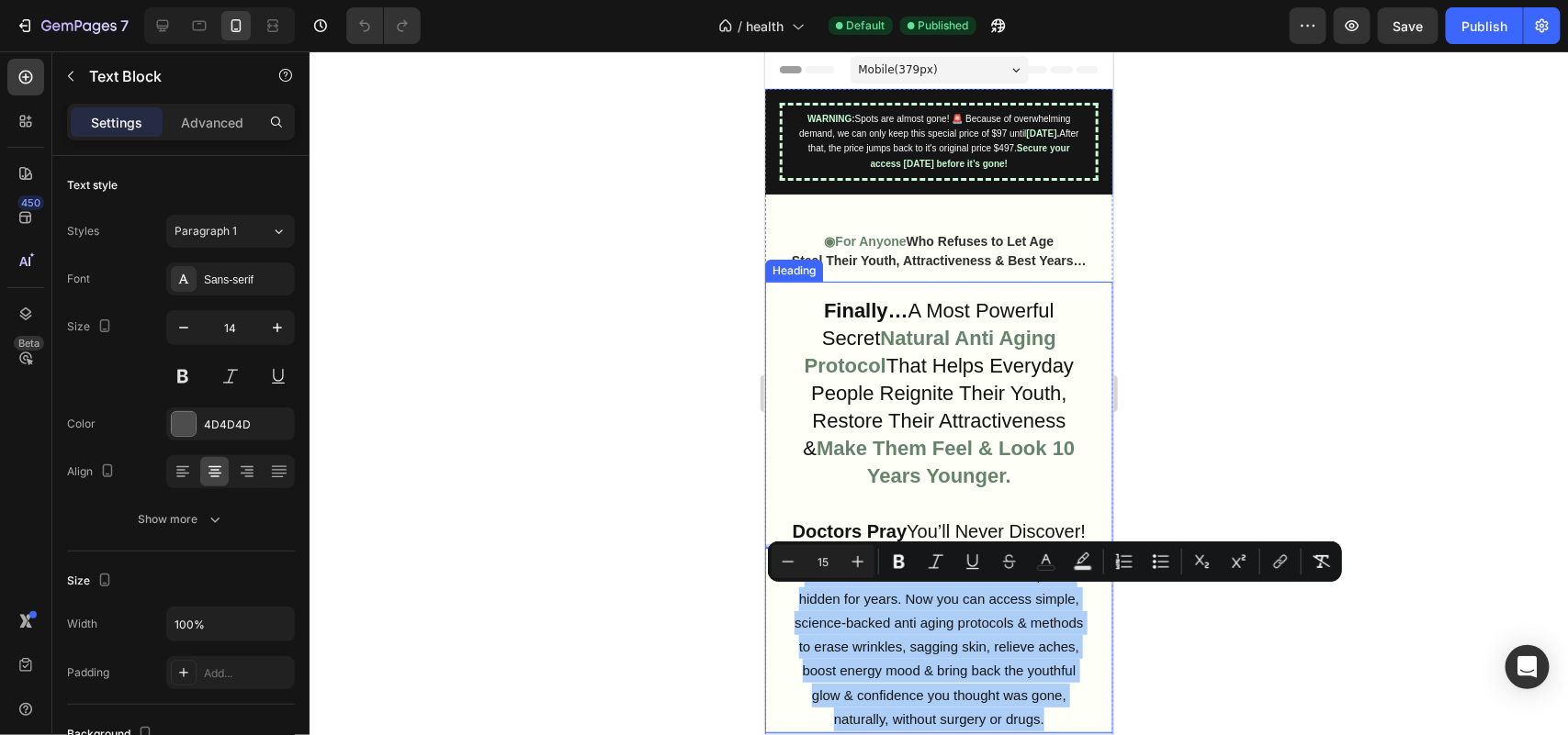
click at [607, 359] on div at bounding box center [938, 393] width 1258 height 684
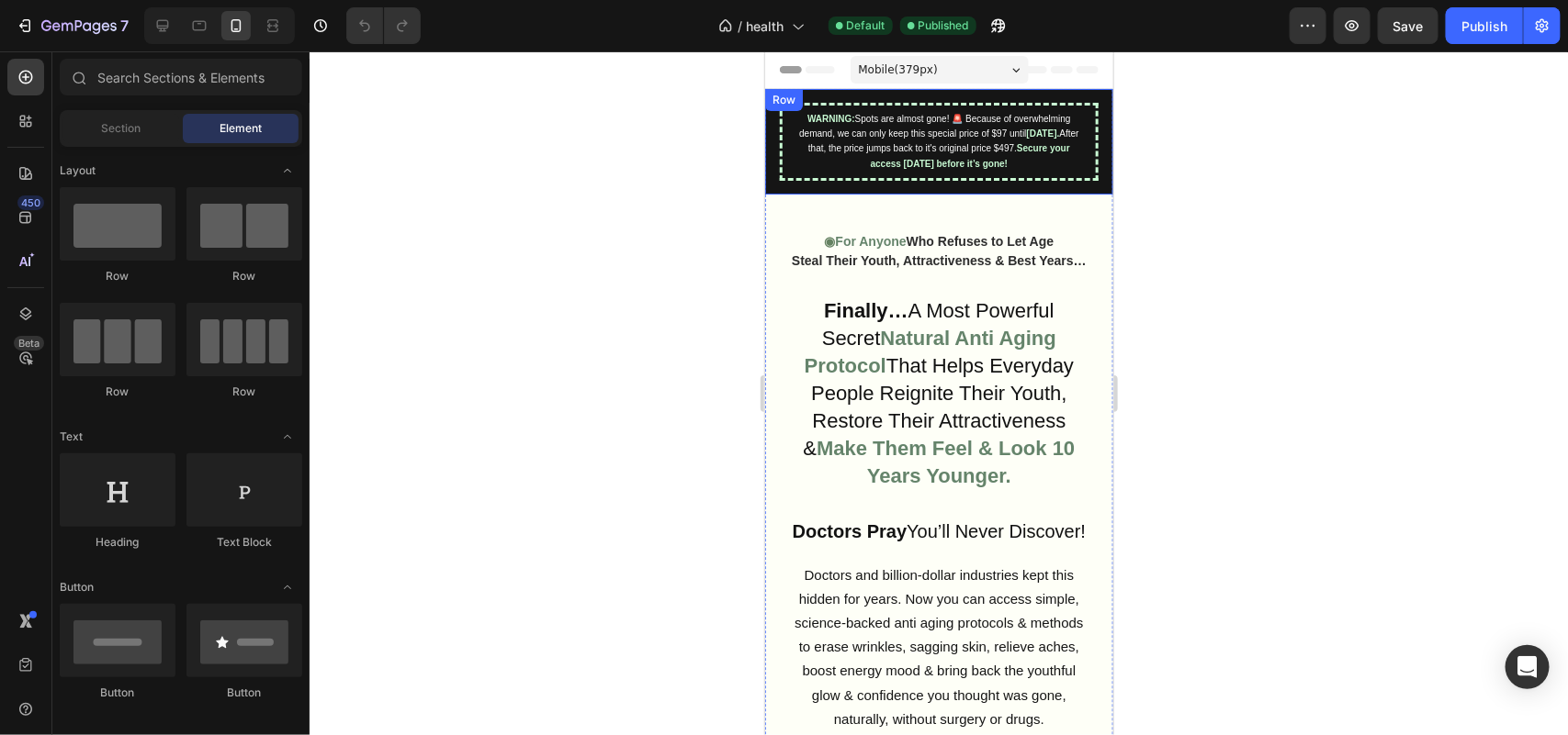
click at [1092, 88] on div "WARNING: Spots are almost gone! 🚨 Because of overwhelming demand, we can only k…" at bounding box center [937, 141] width 348 height 106
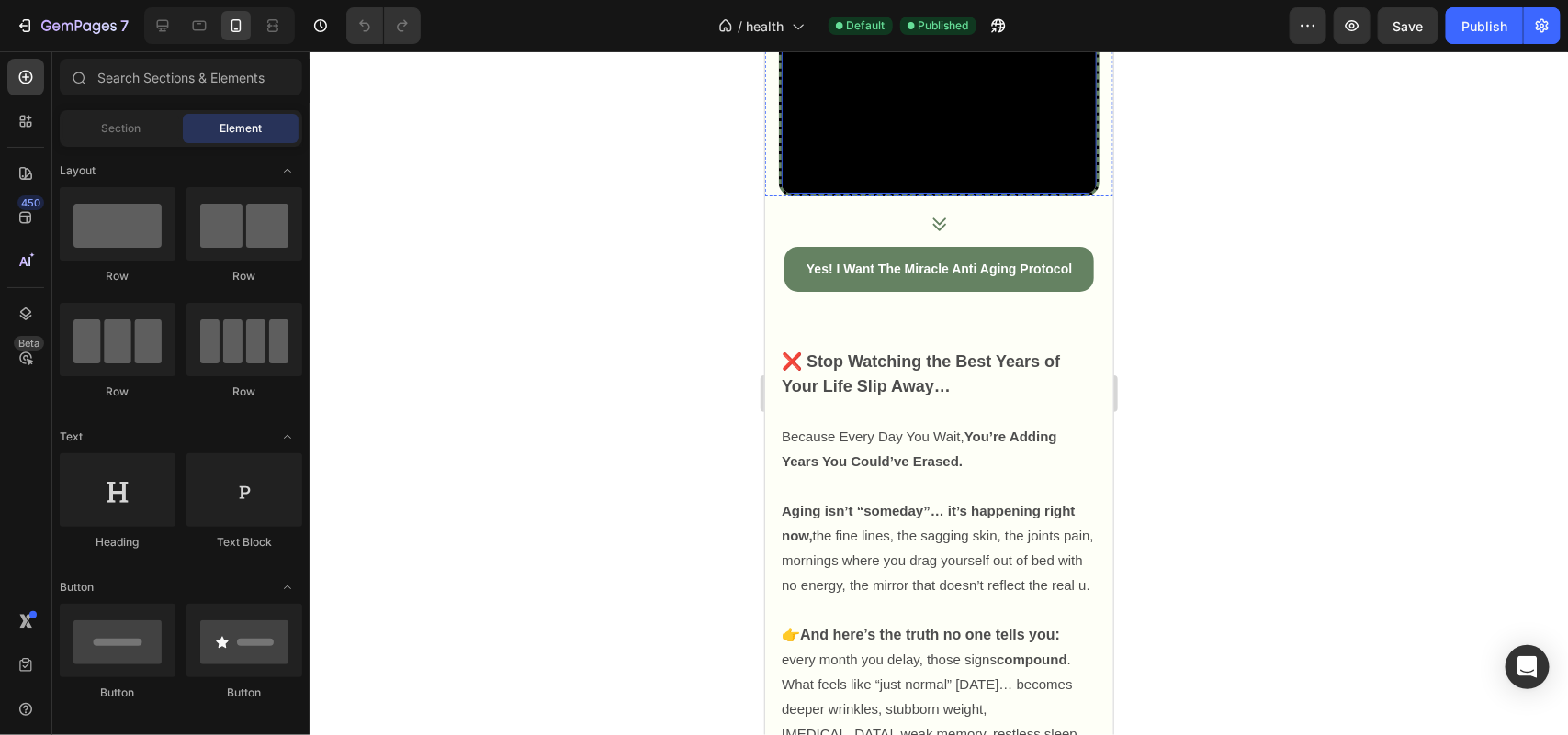
click at [802, 37] on div "Video" at bounding box center [803, 29] width 37 height 17
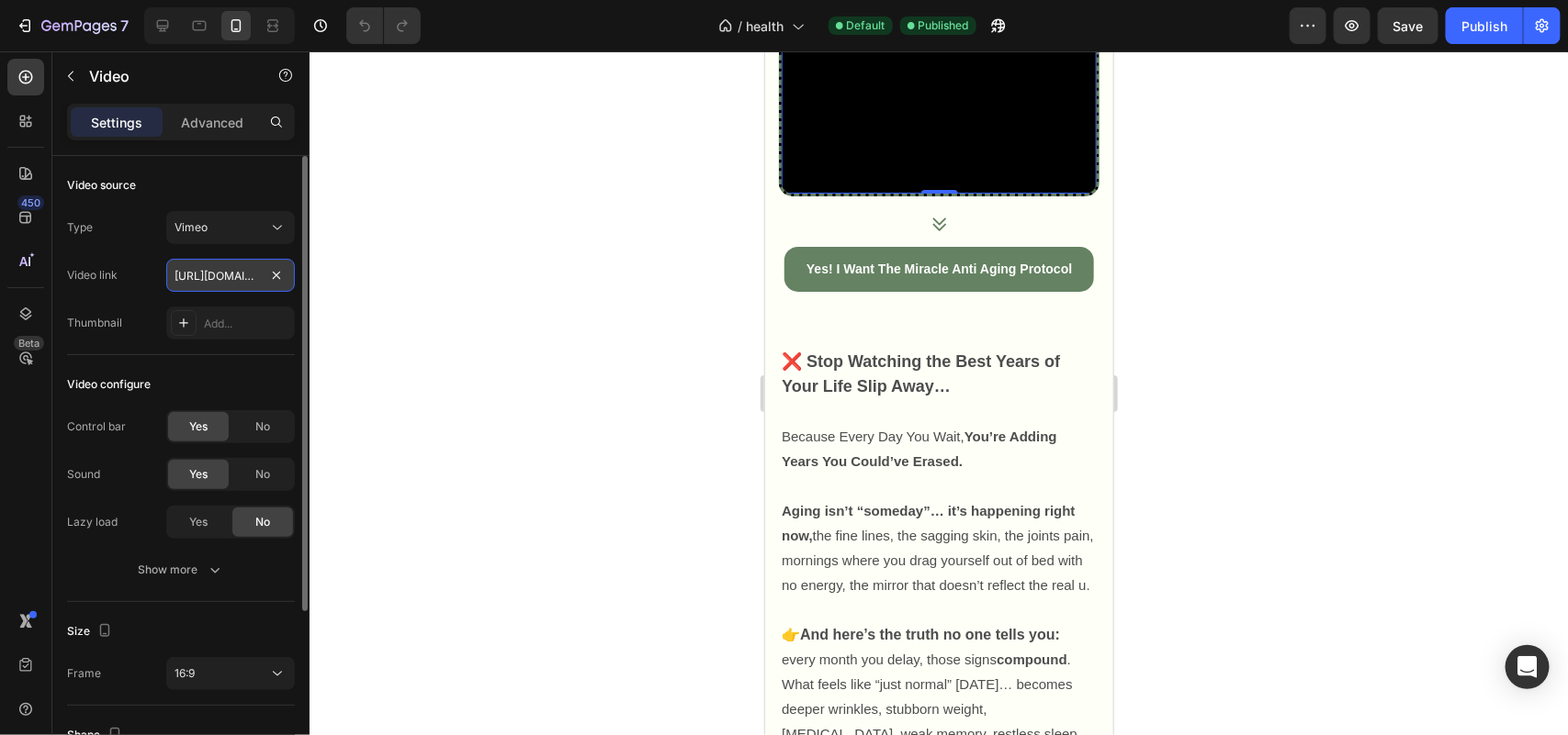
click at [232, 268] on input "[URL][DOMAIN_NAME]" at bounding box center [230, 275] width 128 height 33
